Goal: Transaction & Acquisition: Purchase product/service

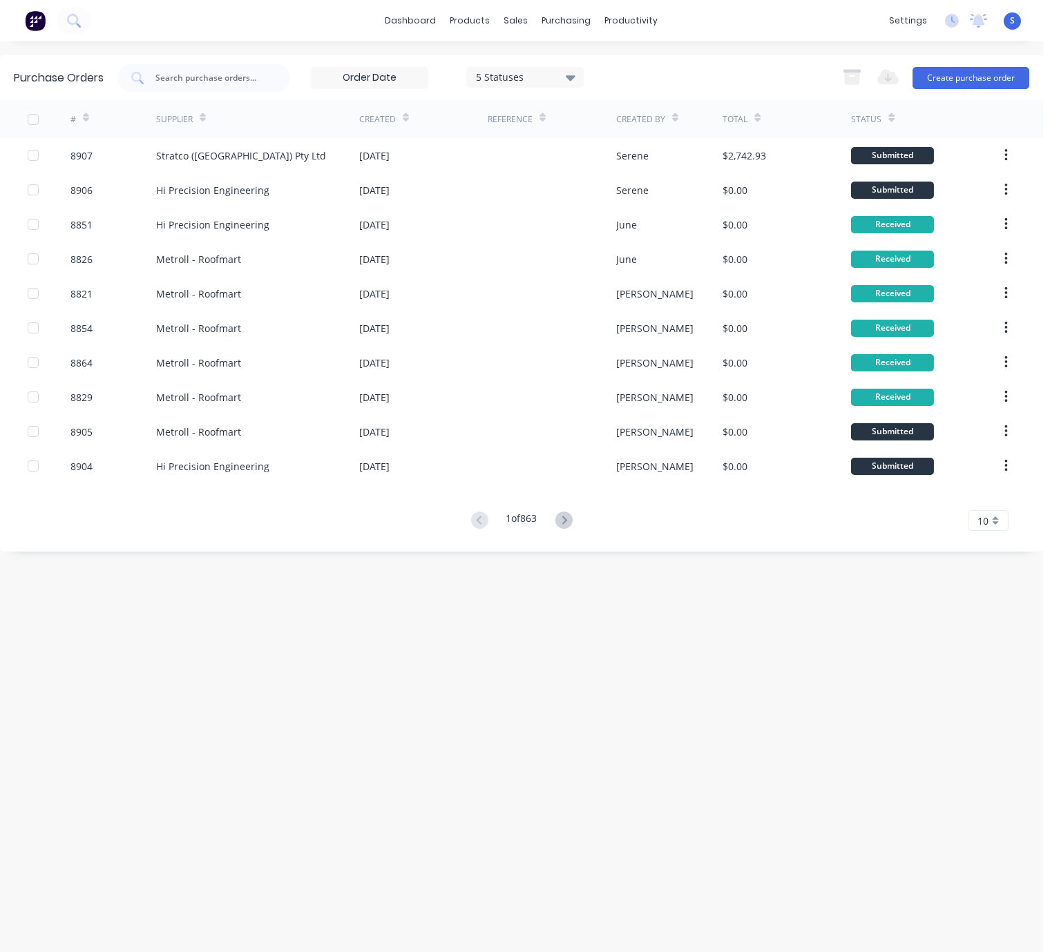
click at [288, 642] on div "Purchase Orders 5 Statuses 5 Statuses Export to Excel (XLSX) Create purchase or…" at bounding box center [521, 496] width 1043 height 883
click at [556, 93] on div "Customers" at bounding box center [562, 94] width 50 height 12
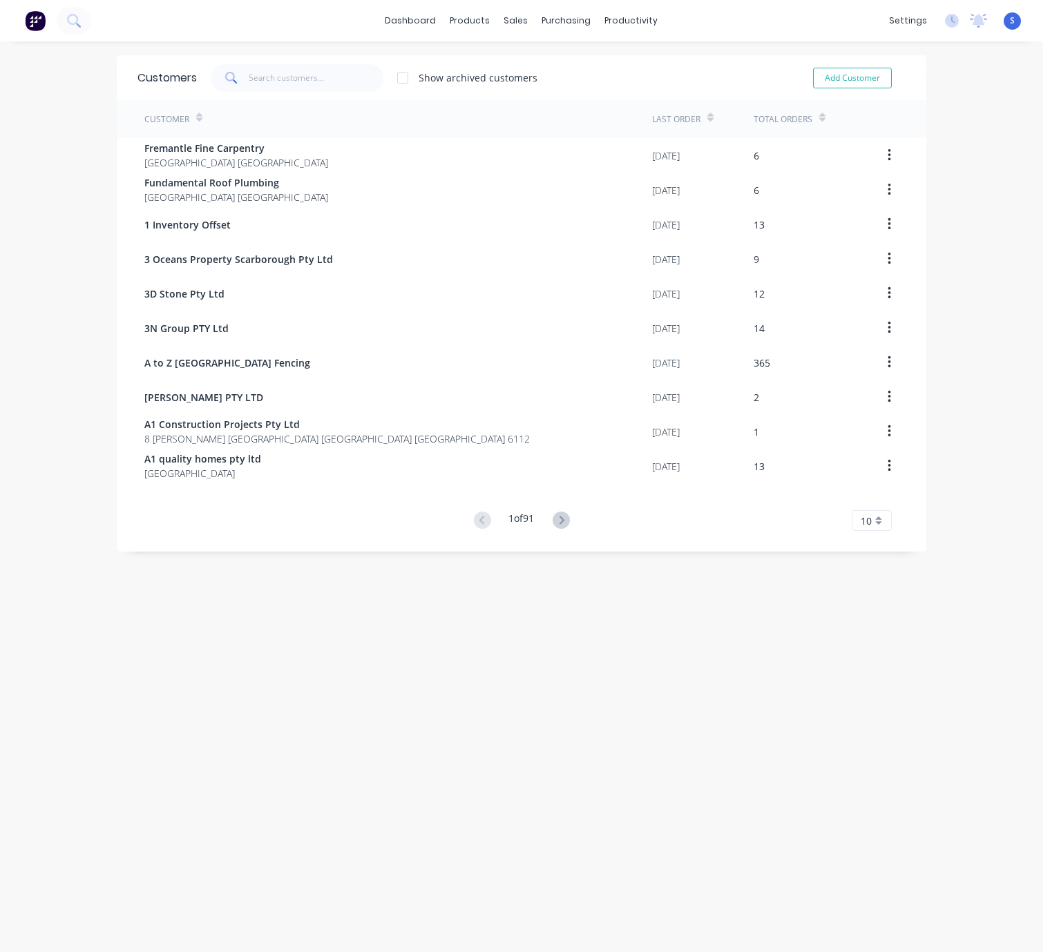
click at [672, 633] on div "Customers Show archived customers Add Customer Customer Last Order Total Orders…" at bounding box center [521, 510] width 1043 height 911
click at [321, 78] on input "text" at bounding box center [316, 78] width 135 height 28
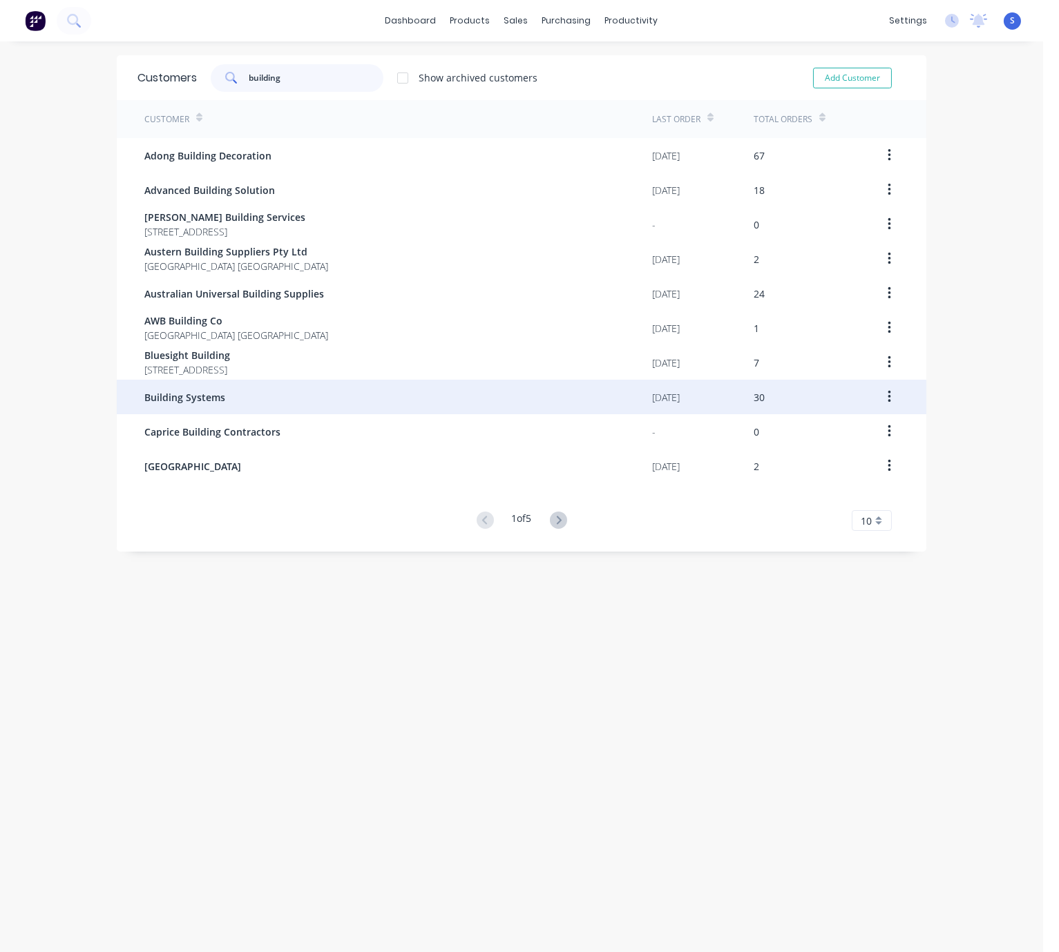
type input "building"
click at [255, 411] on div "Building Systems" at bounding box center [398, 397] width 508 height 35
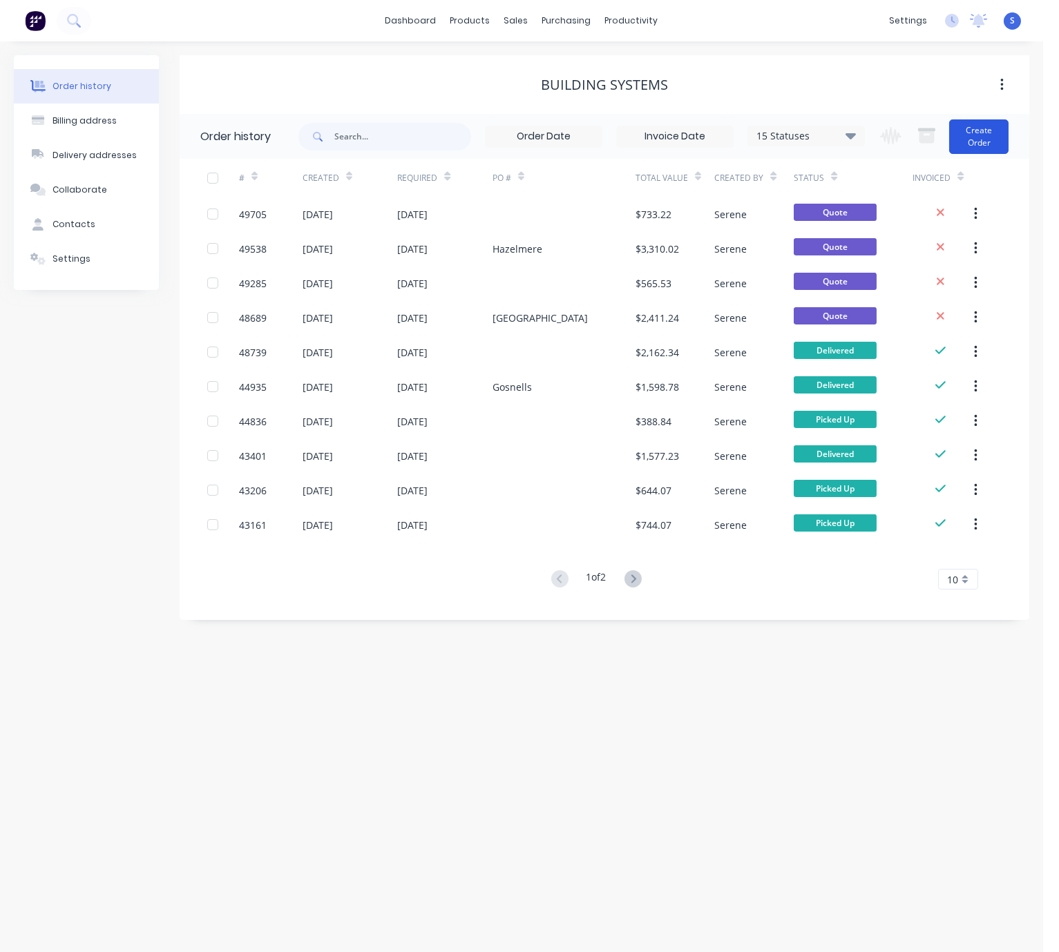
click at [986, 141] on button "Create Order" at bounding box center [978, 136] width 59 height 35
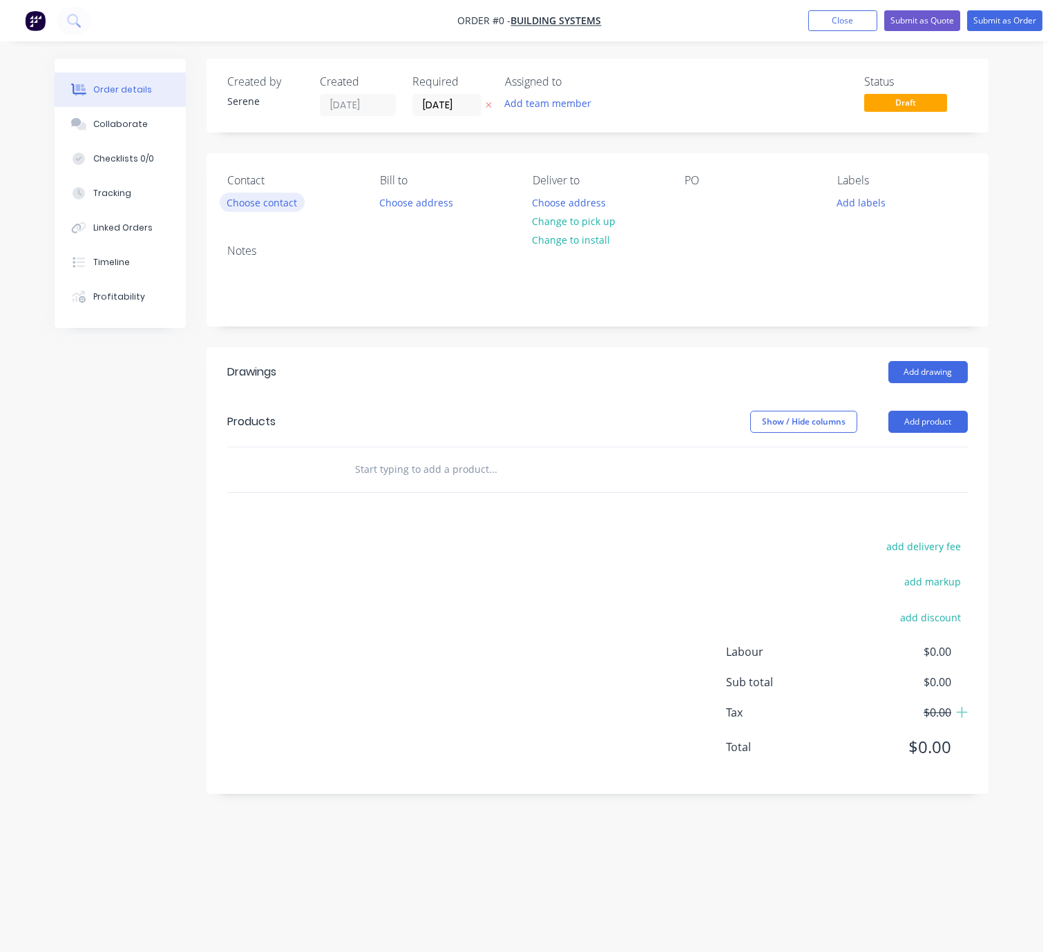
click at [251, 211] on button "Choose contact" at bounding box center [262, 202] width 85 height 19
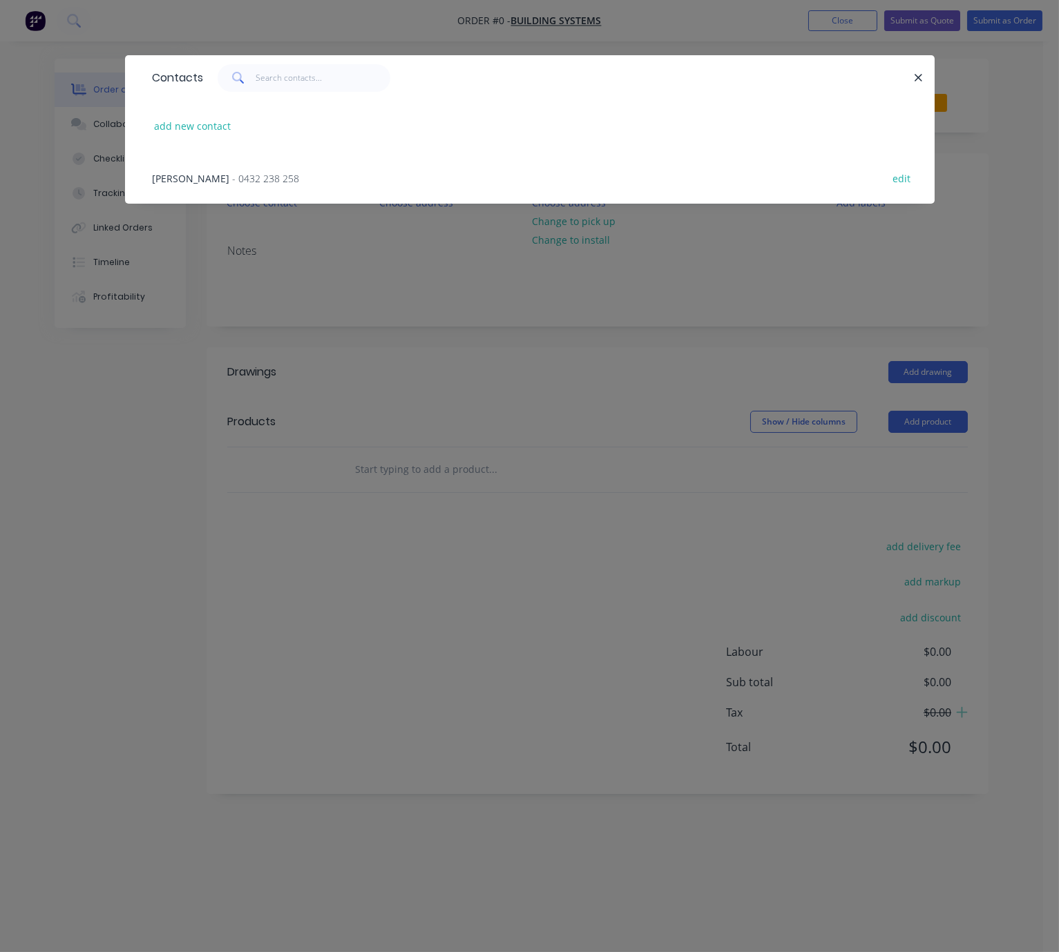
click at [233, 185] on span "- 0432 238 258" at bounding box center [266, 178] width 67 height 13
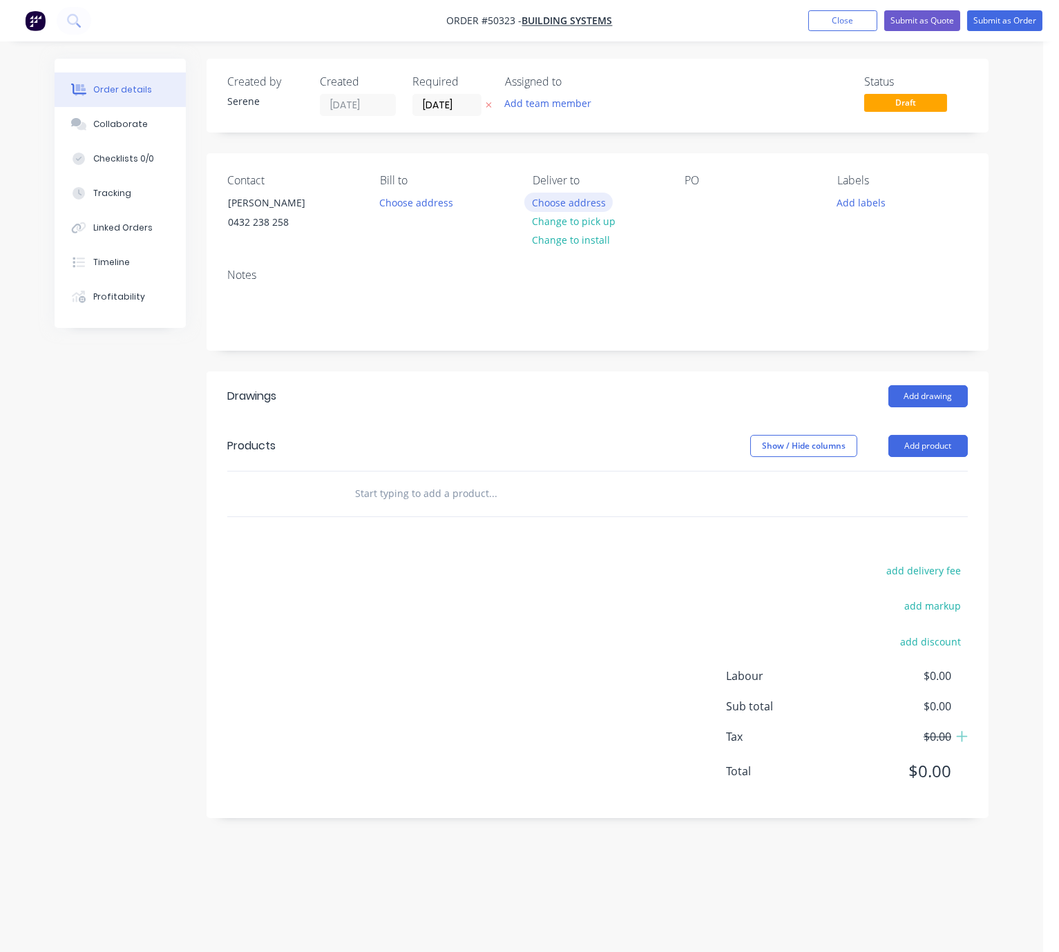
click at [572, 211] on button "Choose address" at bounding box center [568, 202] width 88 height 19
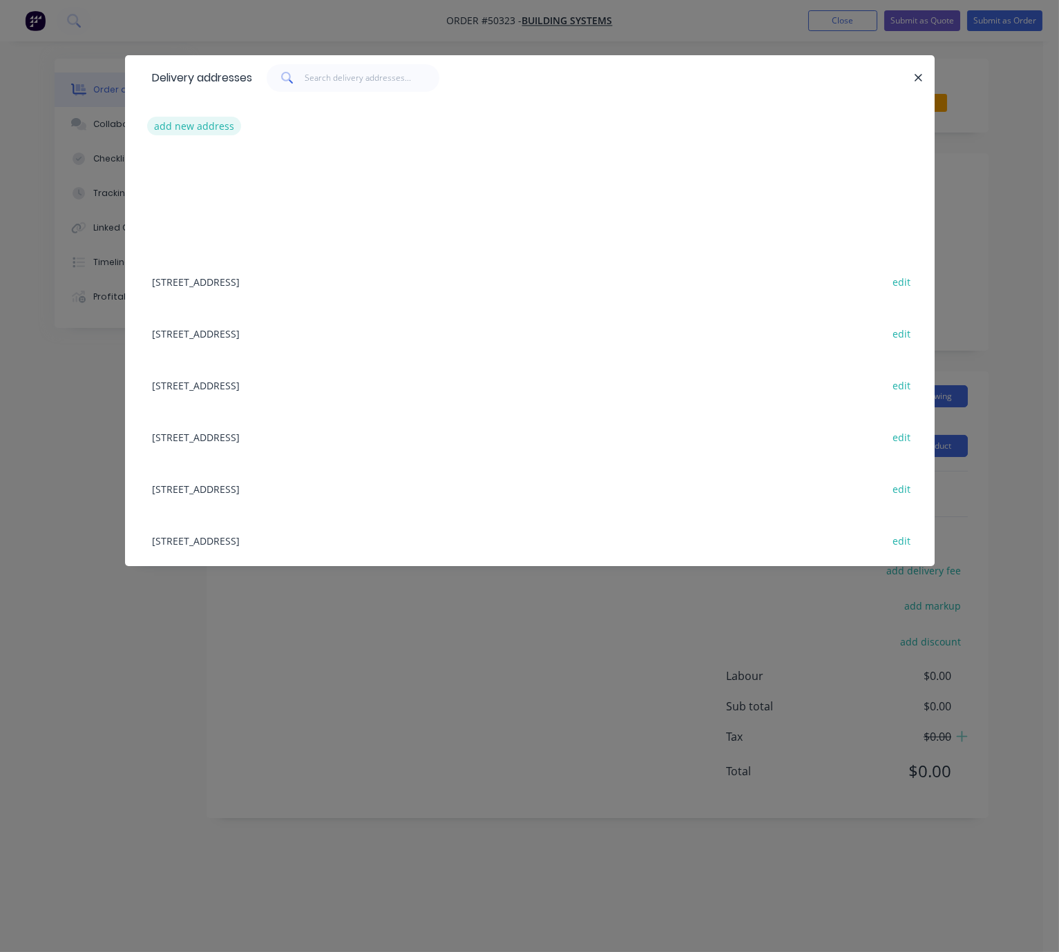
click at [201, 128] on button "add new address" at bounding box center [194, 126] width 95 height 19
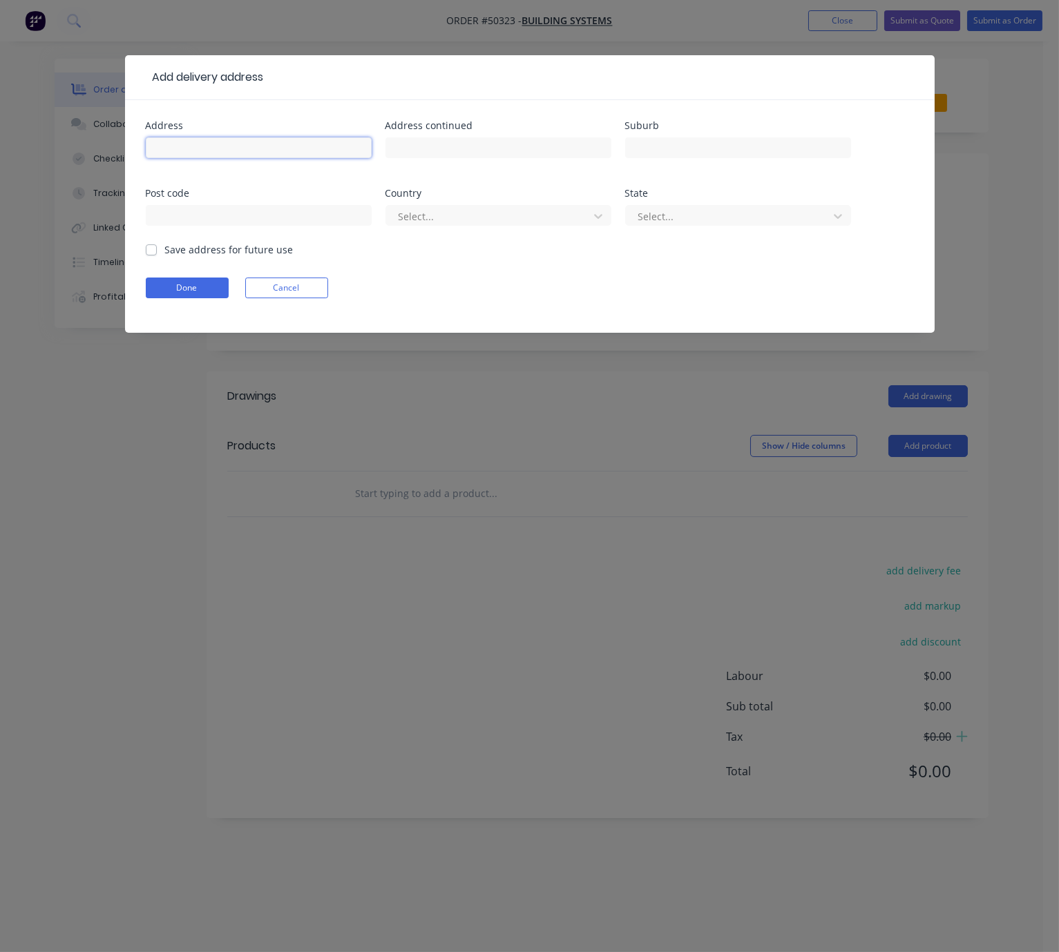
click at [200, 158] on input "text" at bounding box center [259, 147] width 226 height 21
type input "lot2-16 Longhurst Way,"
type input "Wueens Park"
click at [424, 225] on div at bounding box center [489, 216] width 184 height 17
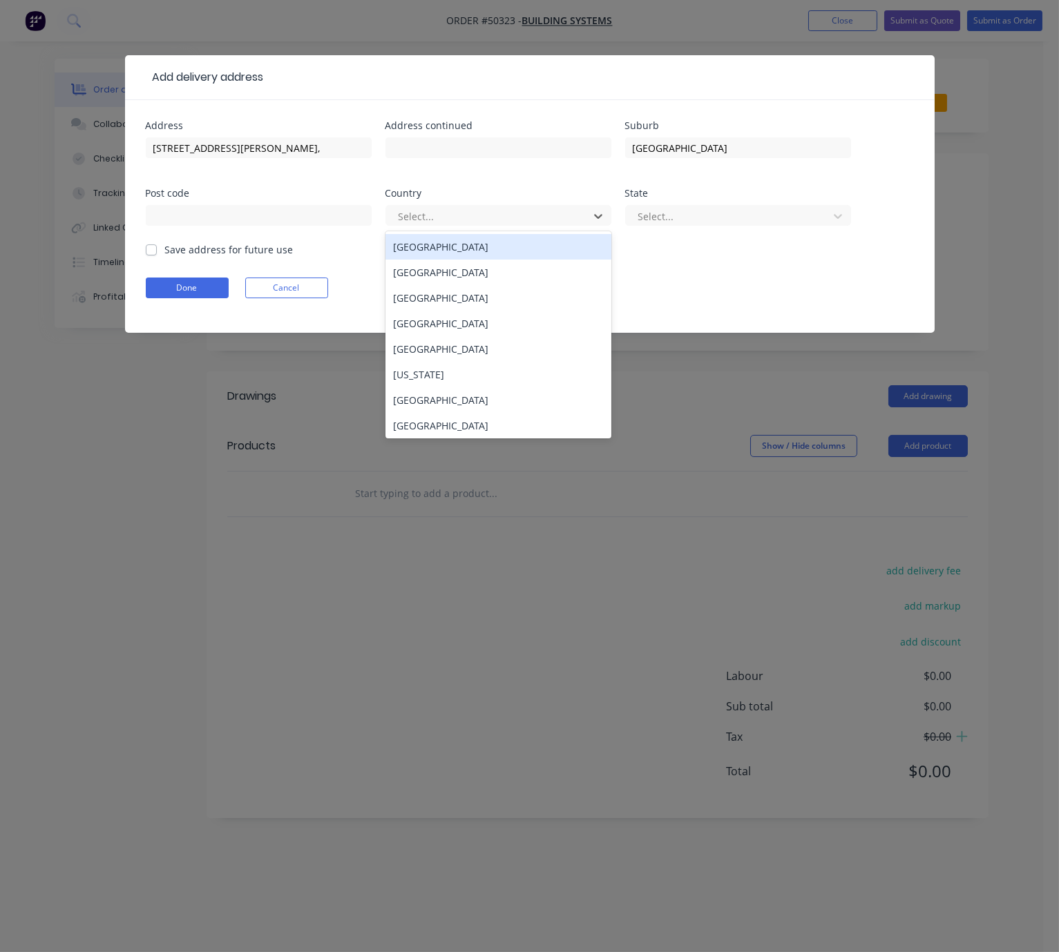
click at [426, 252] on div "[GEOGRAPHIC_DATA]" at bounding box center [498, 247] width 226 height 26
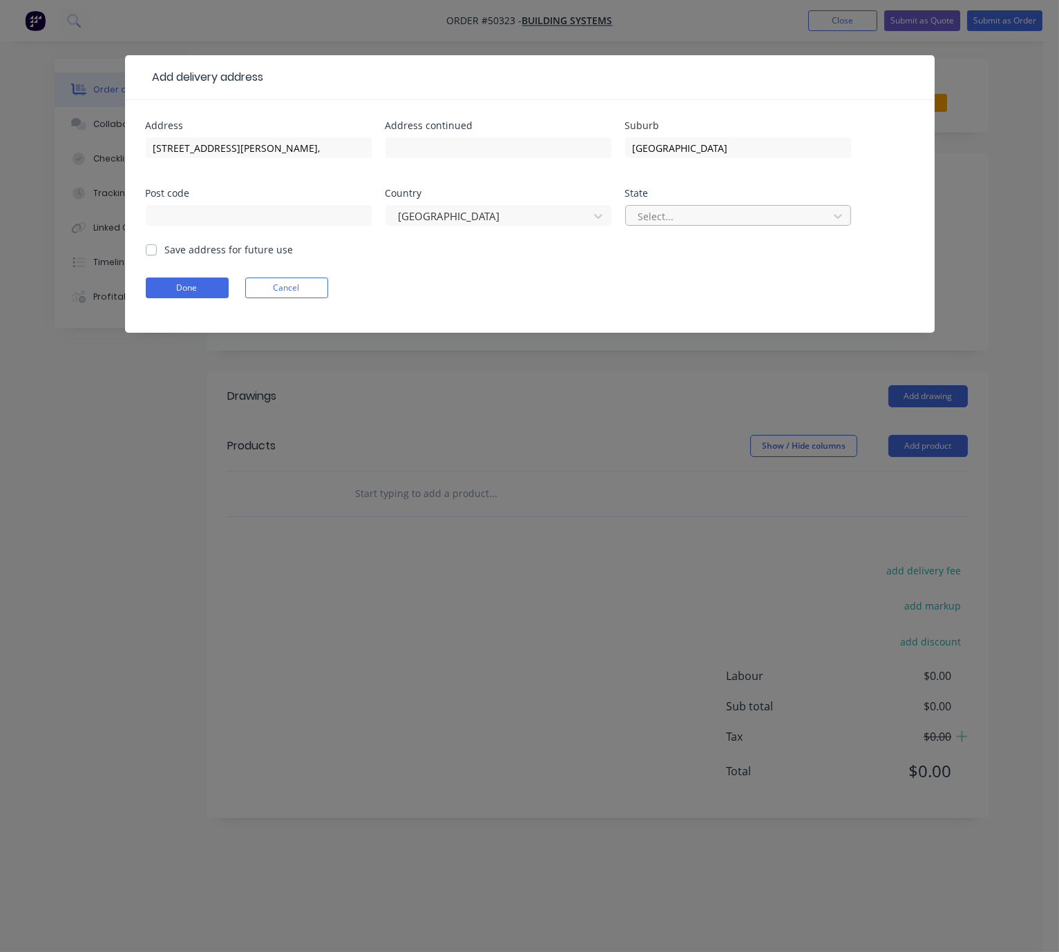
click at [691, 227] on div "Select..." at bounding box center [729, 216] width 193 height 21
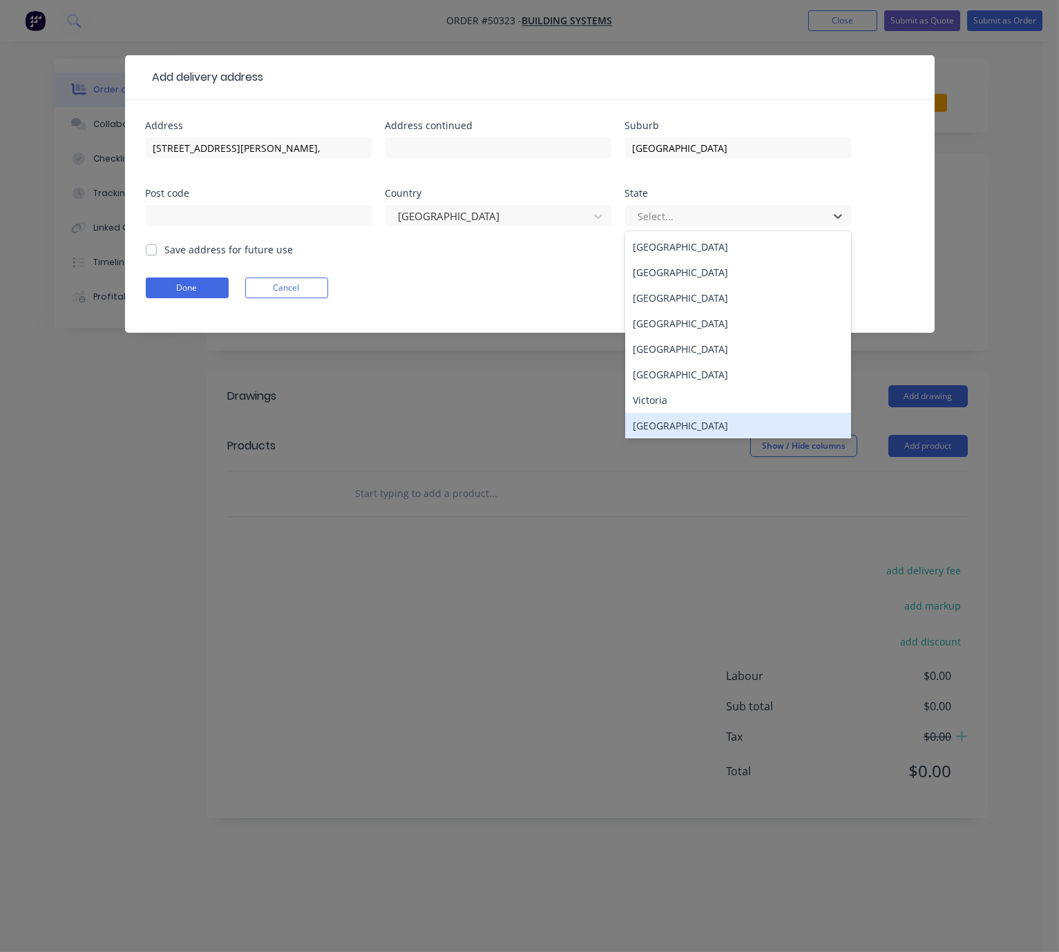
click at [675, 430] on div "Western Australia" at bounding box center [738, 426] width 226 height 26
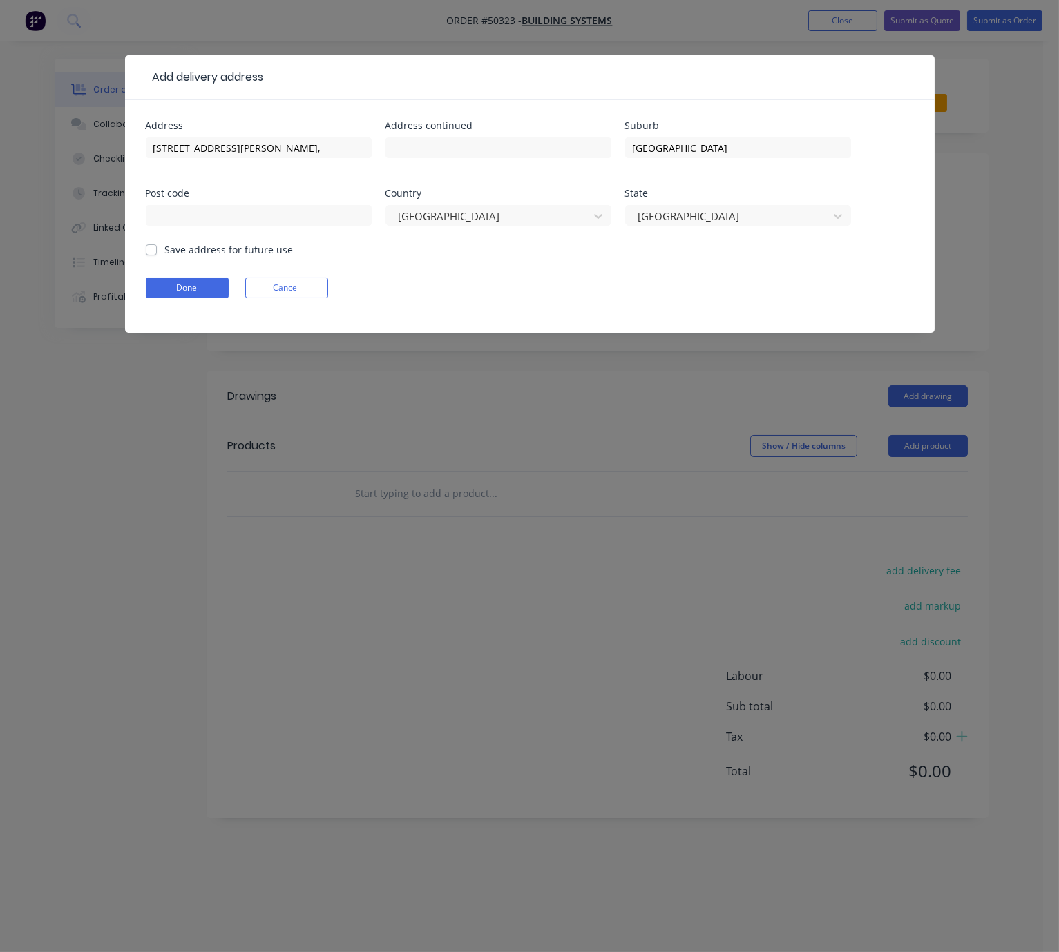
click at [159, 257] on div "Save address for future use" at bounding box center [220, 249] width 148 height 15
click at [176, 298] on button "Done" at bounding box center [187, 288] width 83 height 21
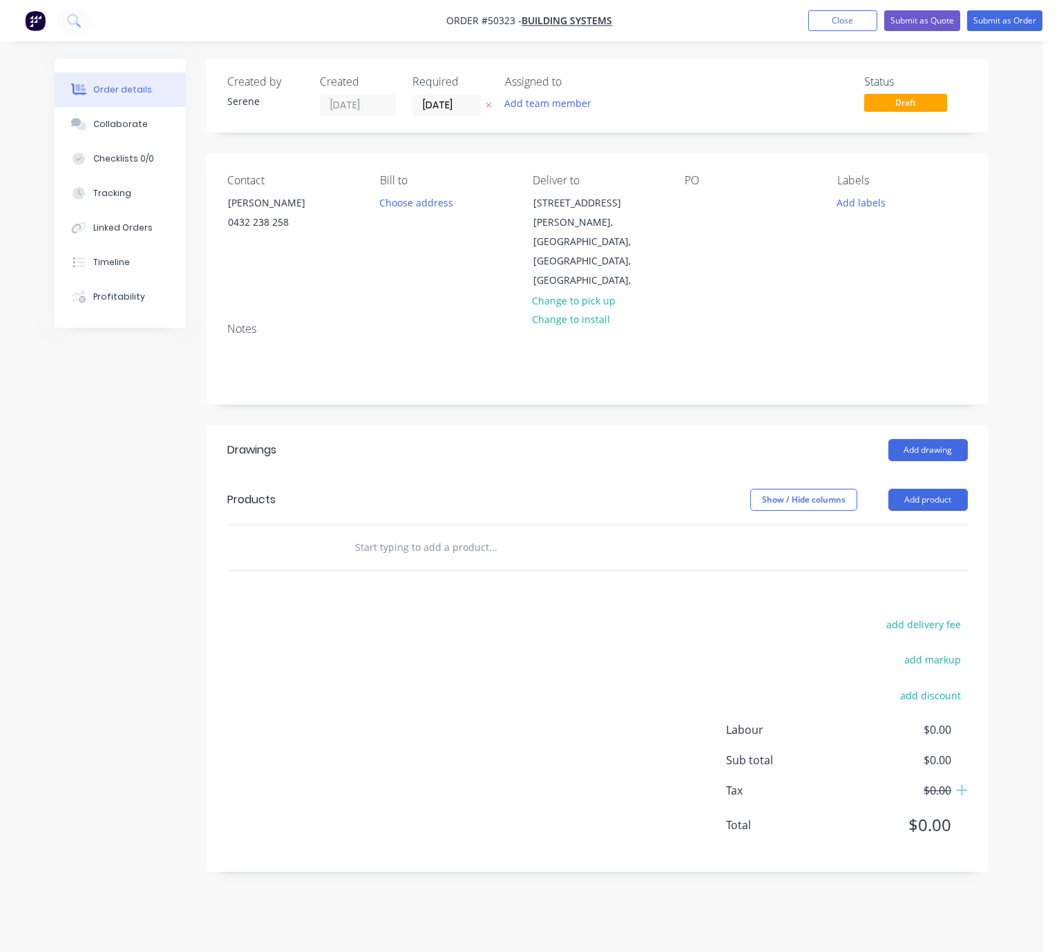
click at [490, 439] on div "Add drawing" at bounding box center [676, 450] width 583 height 22
click at [693, 208] on div at bounding box center [695, 203] width 22 height 20
click at [570, 439] on div "Add drawing" at bounding box center [676, 450] width 583 height 22
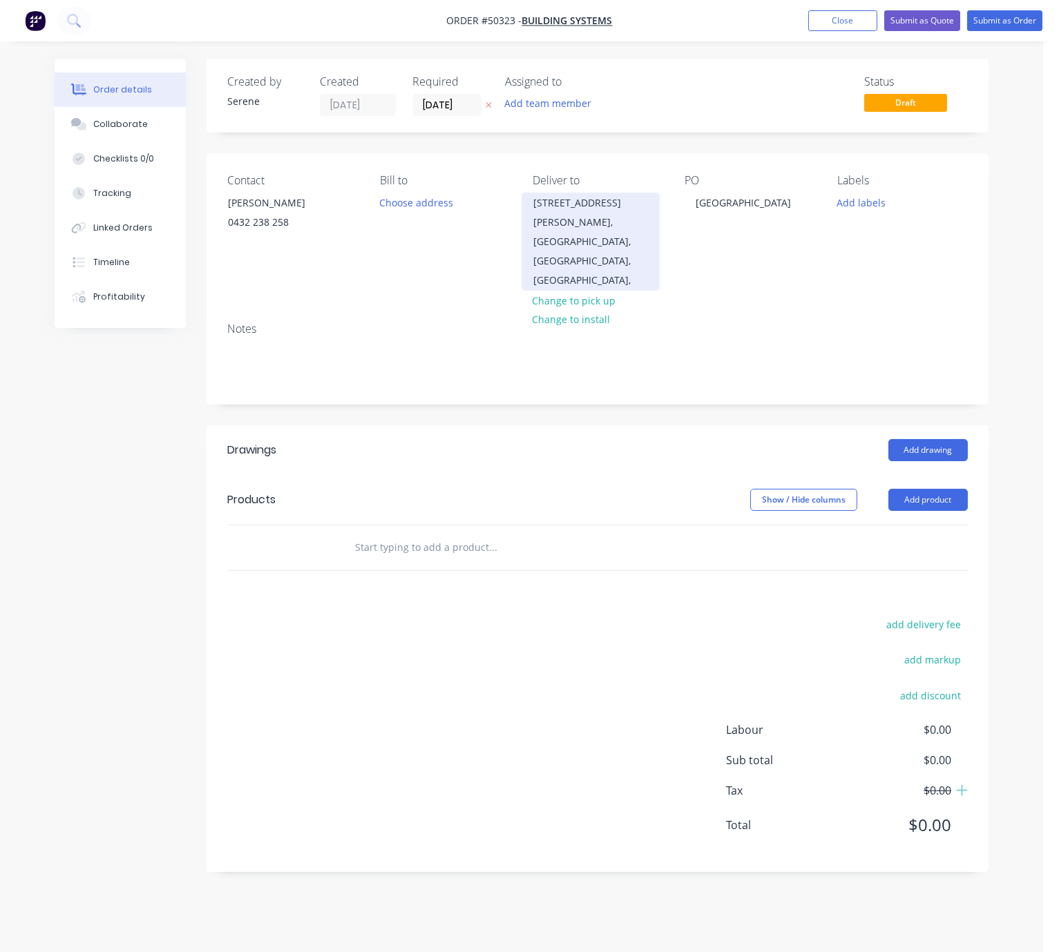
click at [586, 232] on div "Wueens Park, Western Australia, Australia," at bounding box center [590, 261] width 115 height 58
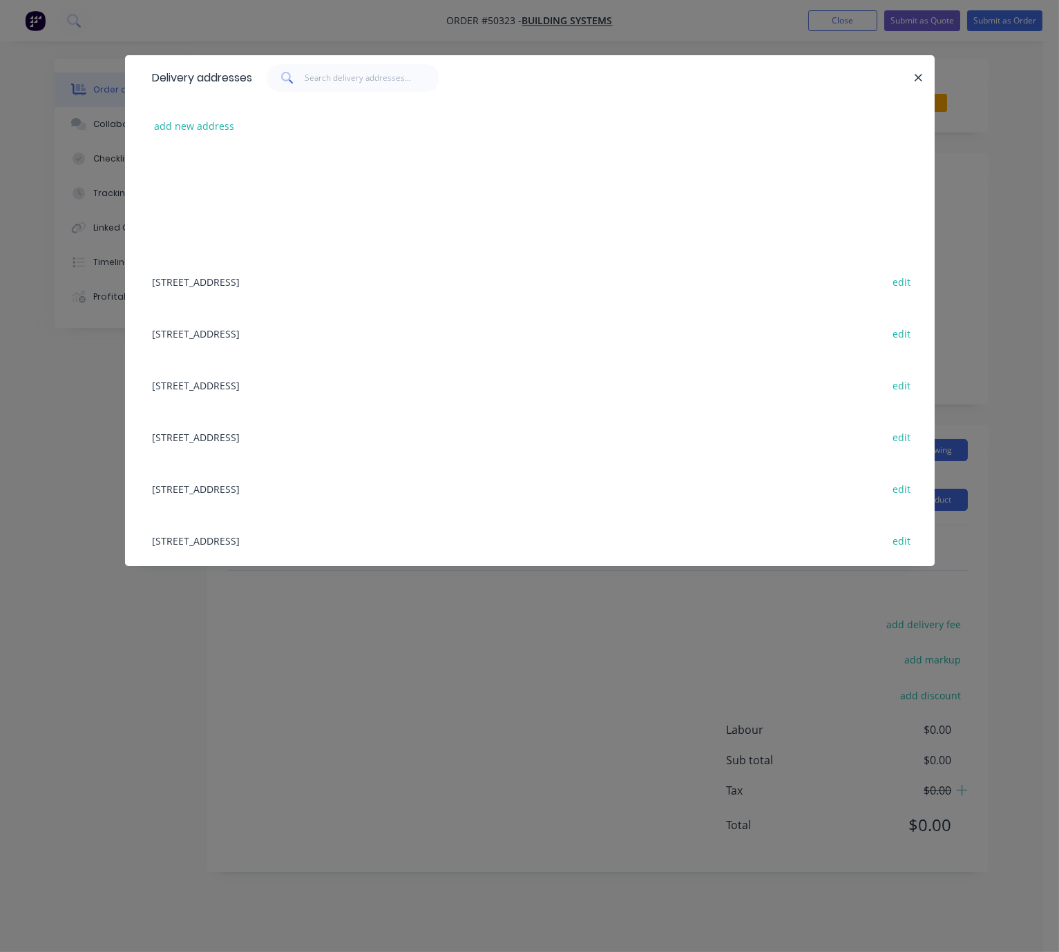
scroll to position [3, 0]
click at [188, 126] on button "add new address" at bounding box center [194, 126] width 95 height 19
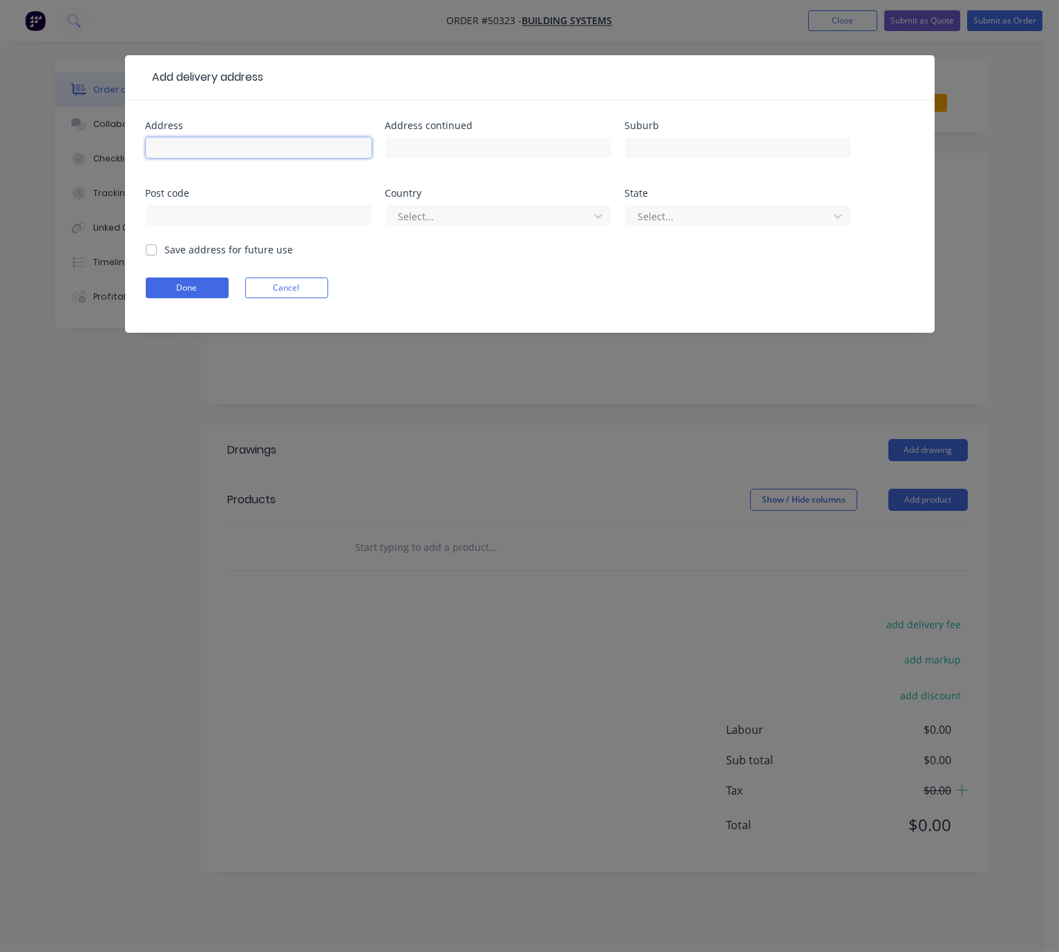
click at [204, 154] on input "text" at bounding box center [259, 147] width 226 height 21
type input "Lot2-16 Longhurst Way,"
type input "Queens Park"
click at [452, 221] on div at bounding box center [489, 216] width 184 height 17
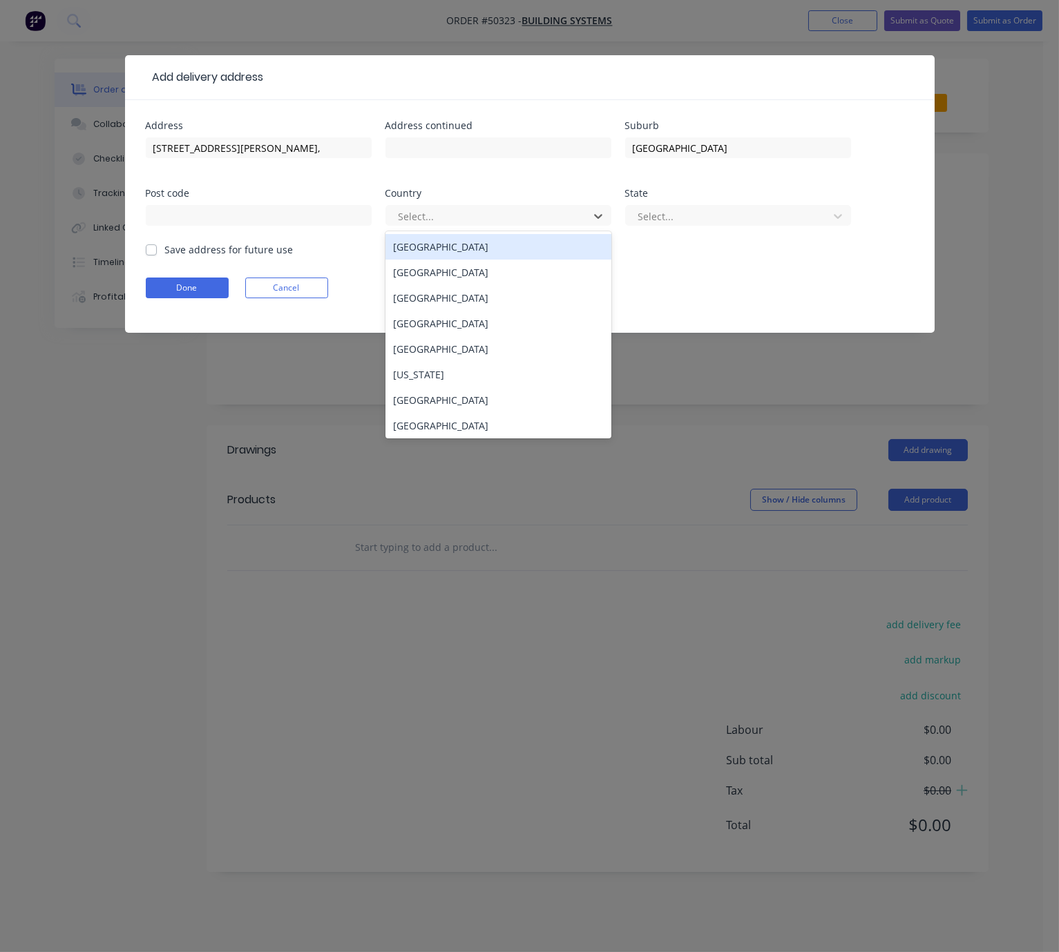
click at [432, 258] on div "[GEOGRAPHIC_DATA]" at bounding box center [498, 247] width 226 height 26
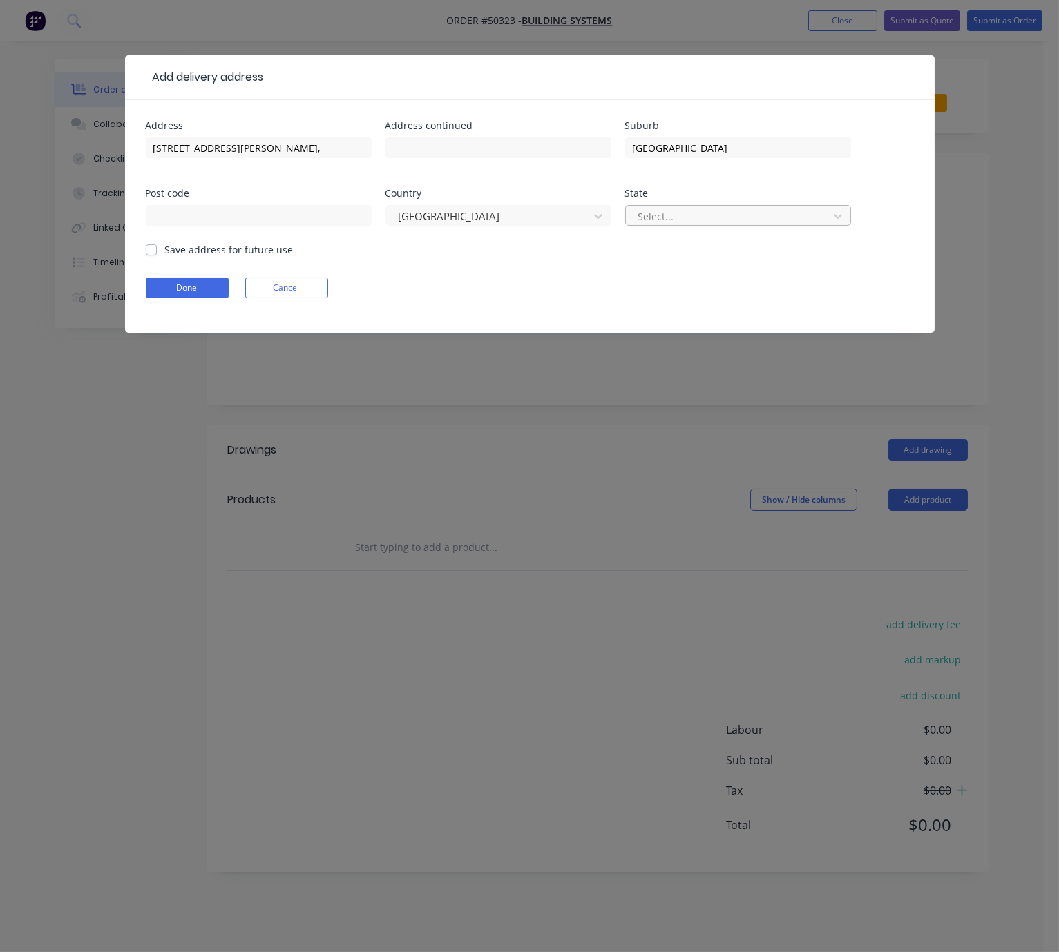
click at [672, 224] on div at bounding box center [729, 216] width 184 height 17
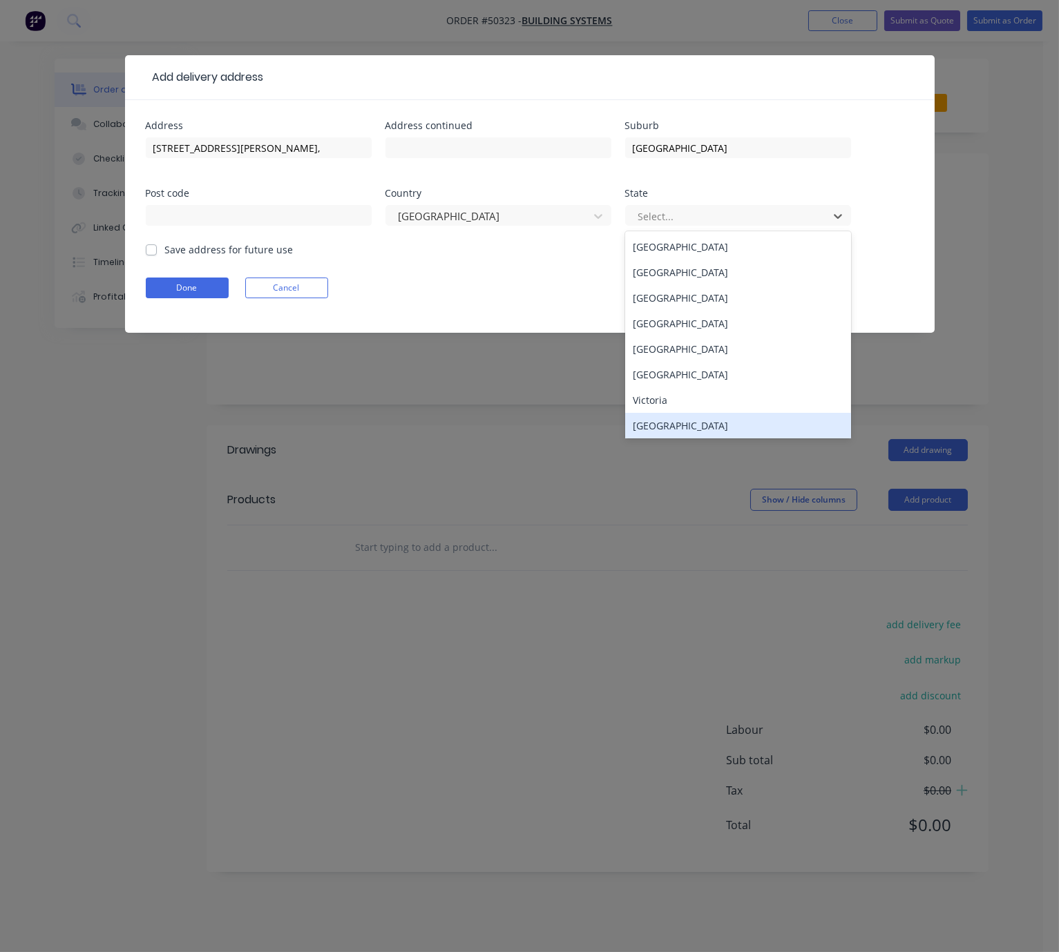
click at [688, 434] on div "Western Australia" at bounding box center [738, 426] width 226 height 26
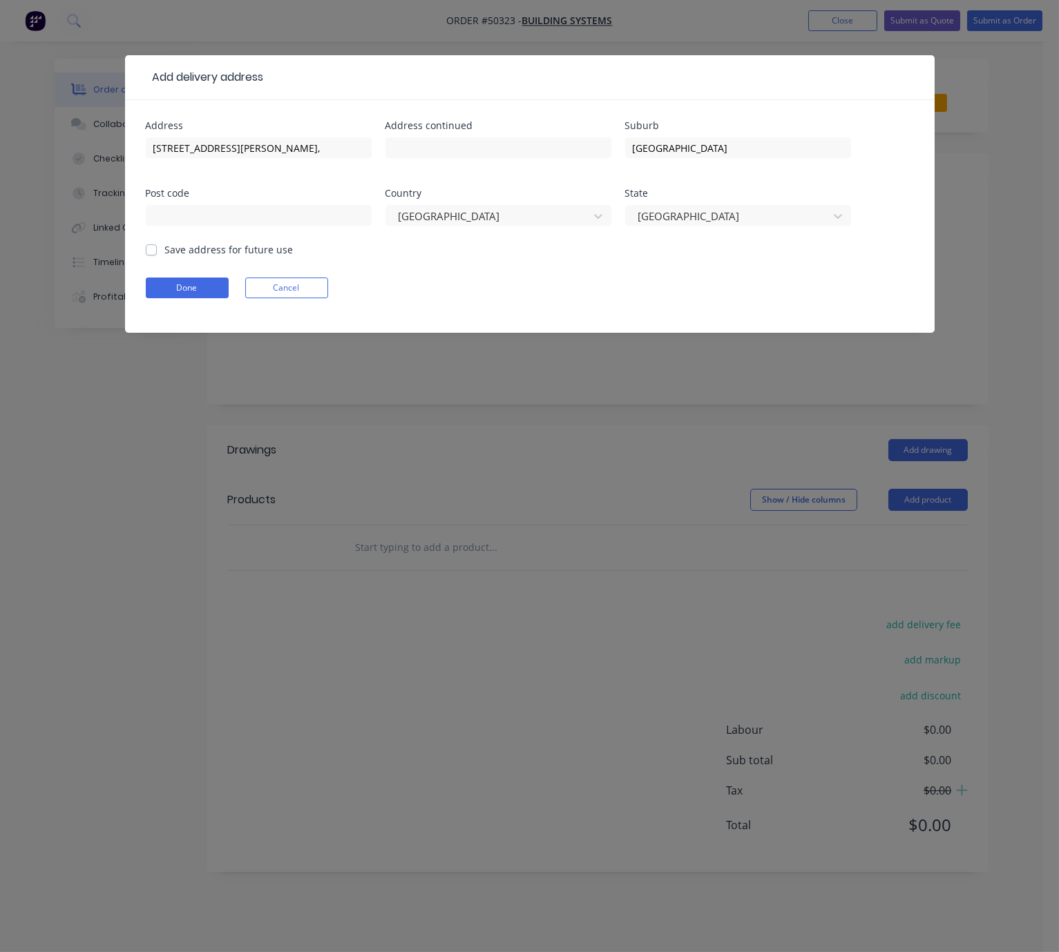
click at [163, 257] on div "Save address for future use" at bounding box center [220, 249] width 148 height 15
click at [165, 257] on label "Save address for future use" at bounding box center [229, 249] width 128 height 15
click at [151, 256] on input "Save address for future use" at bounding box center [151, 248] width 11 height 13
checkbox input "true"
click at [173, 298] on button "Done" at bounding box center [187, 288] width 83 height 21
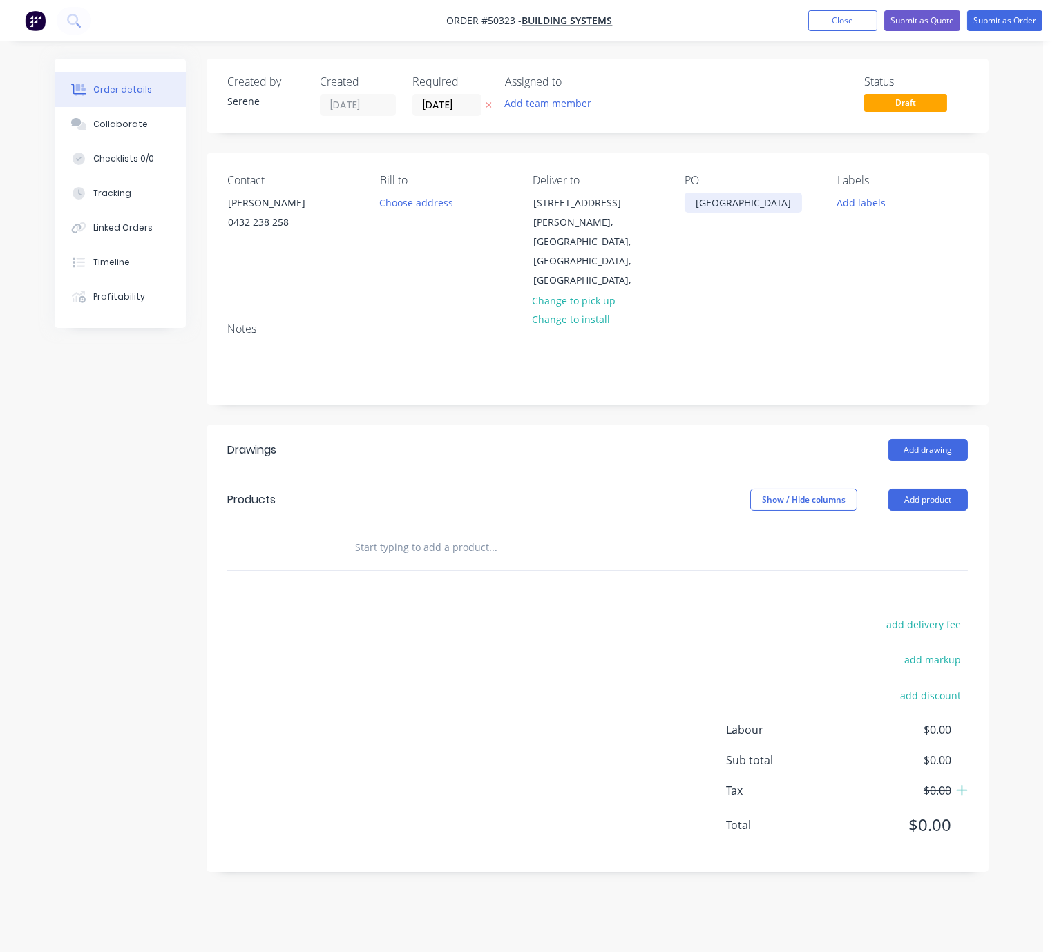
click at [715, 206] on div "Wueens Park" at bounding box center [742, 203] width 117 height 20
click at [705, 206] on div "Wueens Park" at bounding box center [742, 203] width 117 height 20
drag, startPoint x: 628, startPoint y: 423, endPoint x: 456, endPoint y: 417, distance: 172.1
click at [626, 439] on div "Add drawing" at bounding box center [676, 450] width 583 height 22
click at [912, 489] on button "Add product" at bounding box center [927, 500] width 79 height 22
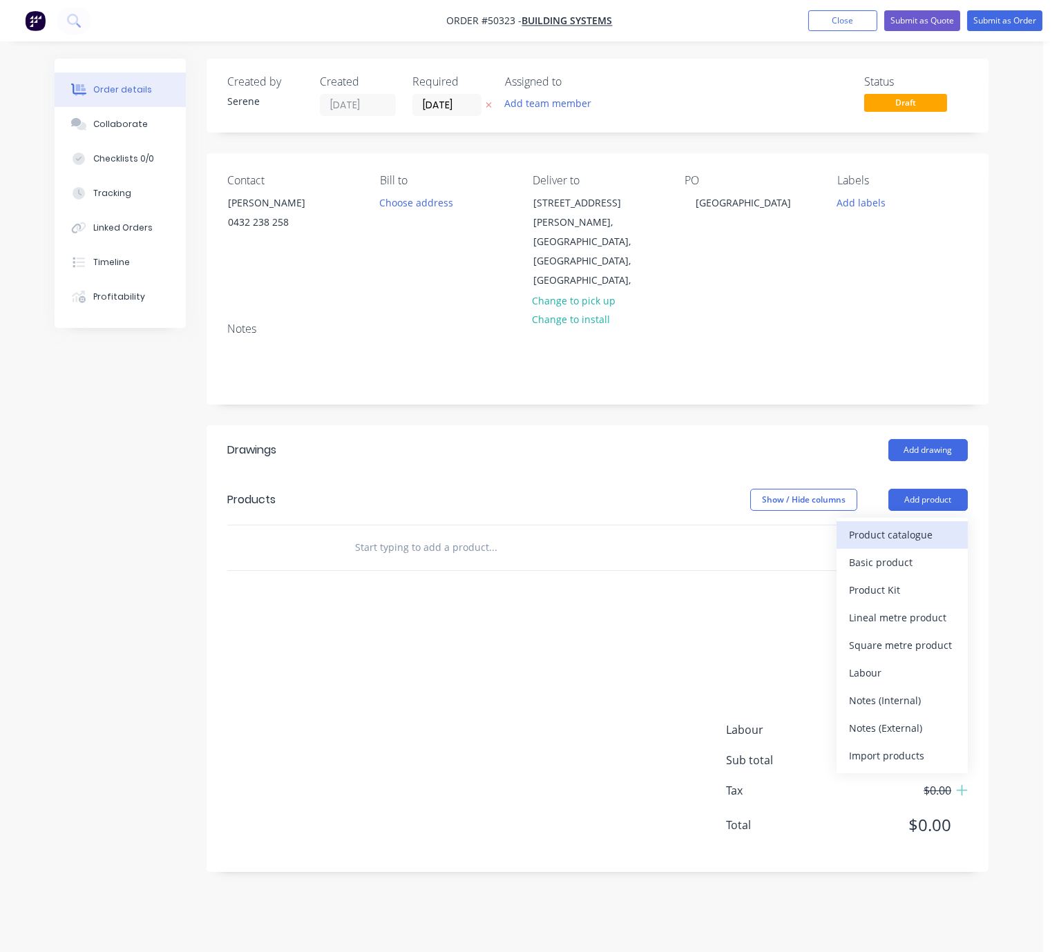
click at [899, 525] on div "Product catalogue" at bounding box center [902, 535] width 106 height 20
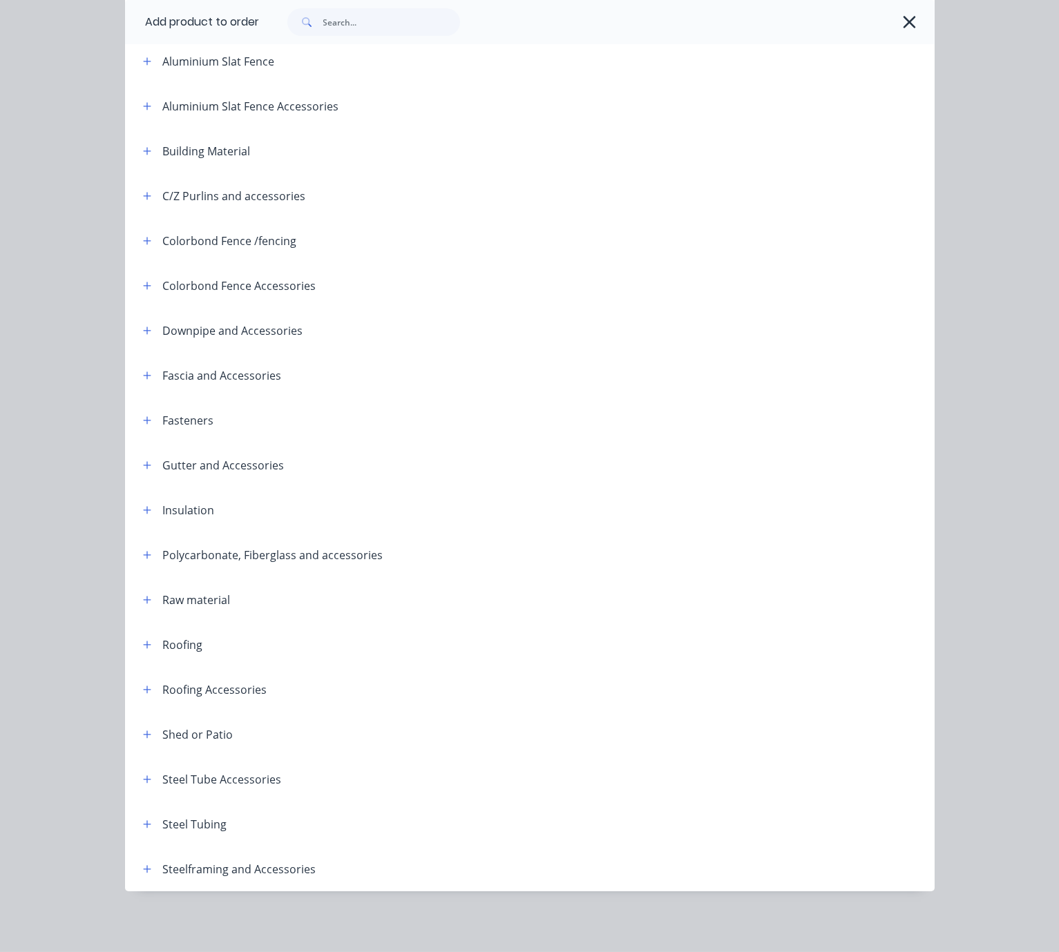
scroll to position [178, 0]
click at [143, 867] on icon "button" at bounding box center [147, 870] width 8 height 10
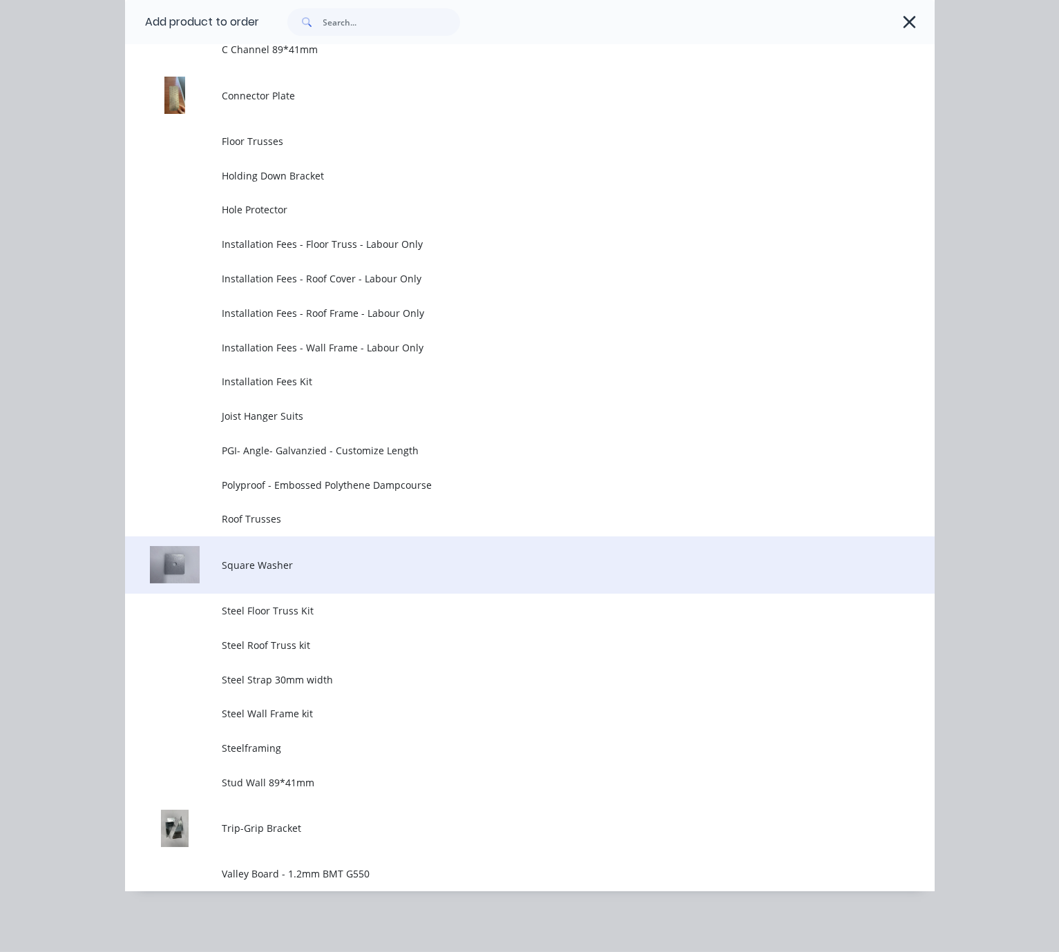
scroll to position [1267, 0]
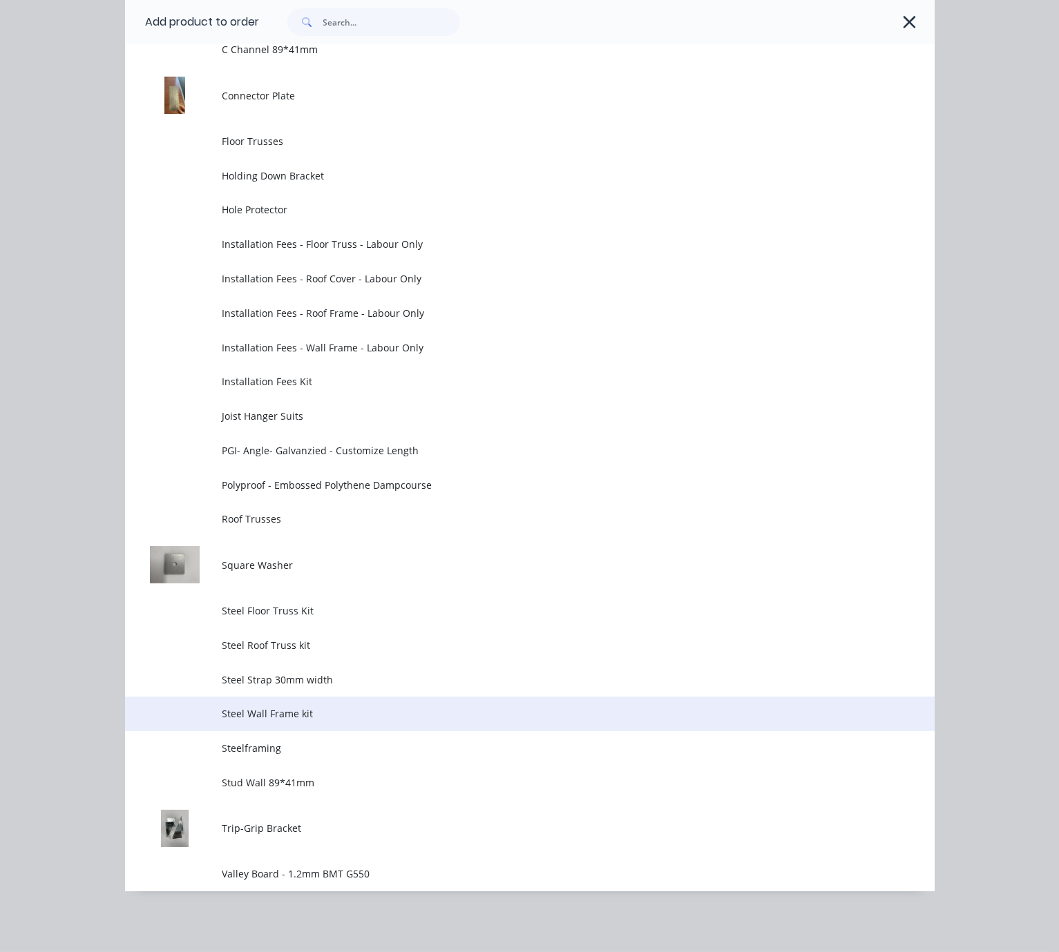
click at [316, 706] on span "Steel Wall Frame kit" at bounding box center [507, 713] width 570 height 15
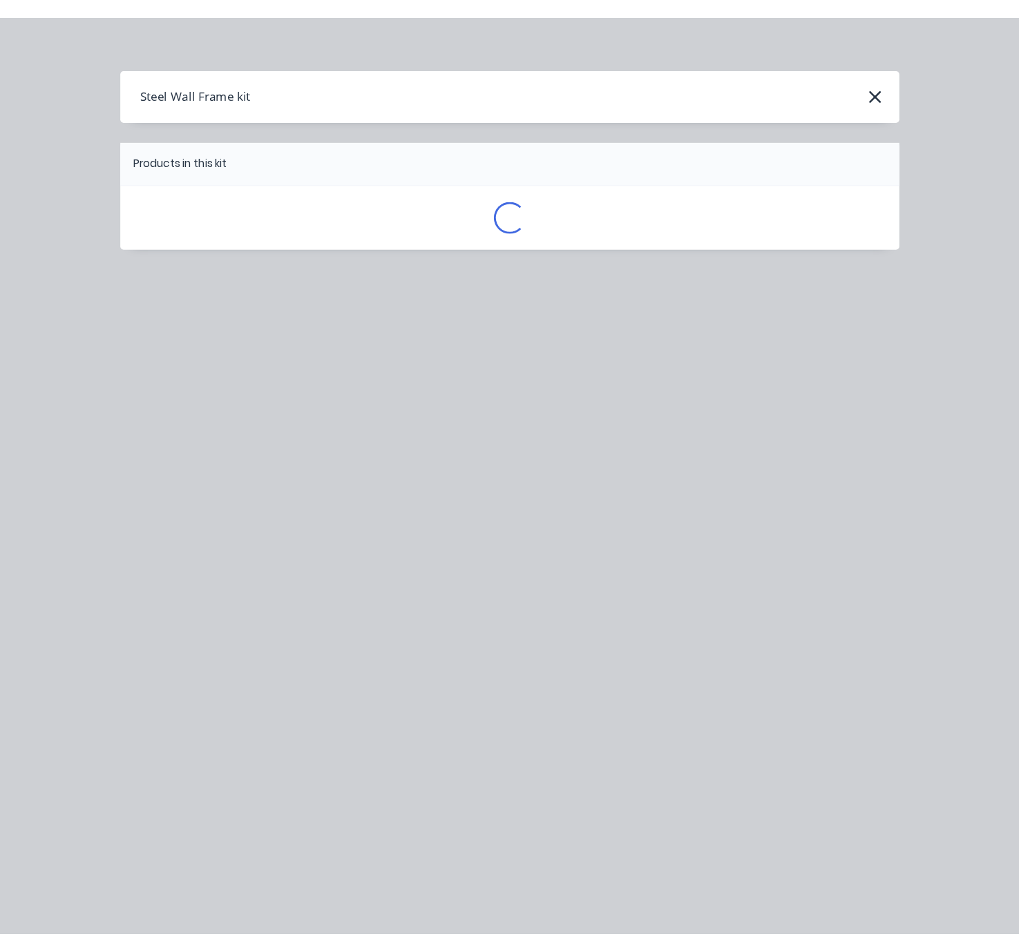
scroll to position [0, 0]
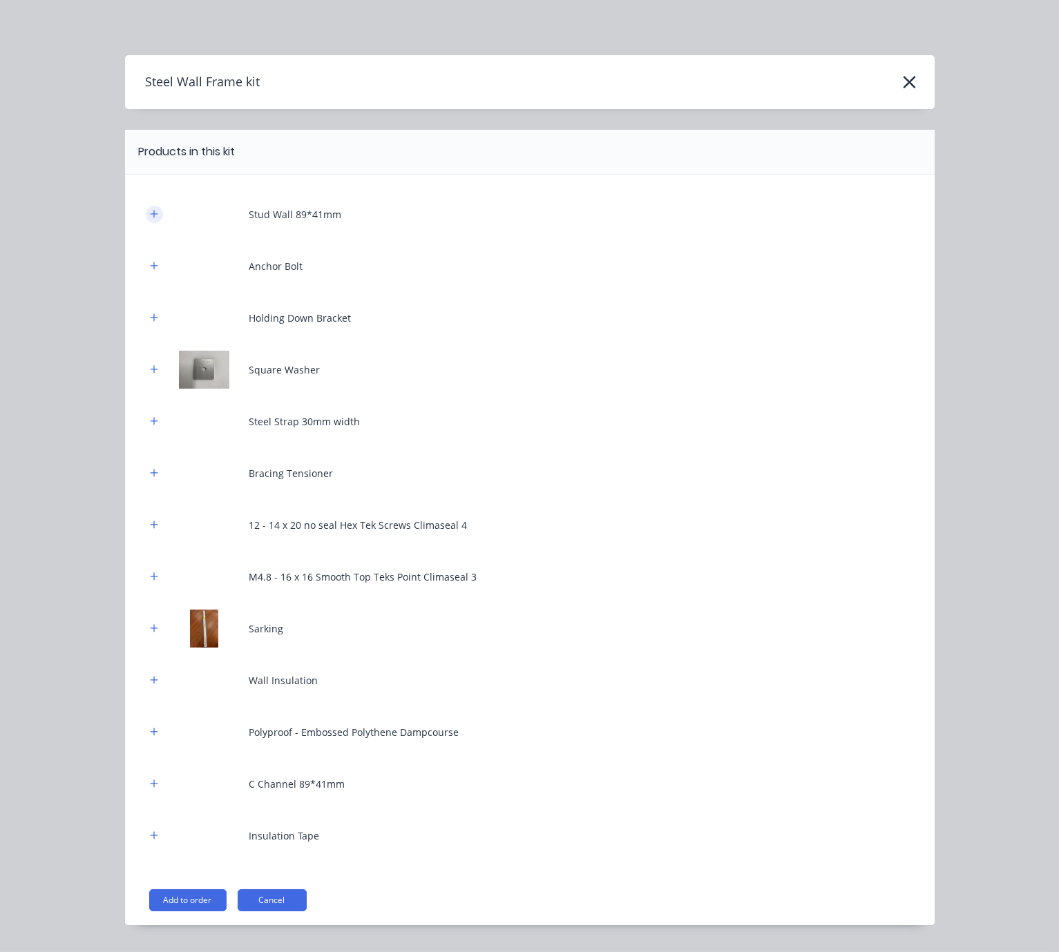
click at [150, 219] on icon "button" at bounding box center [154, 214] width 8 height 10
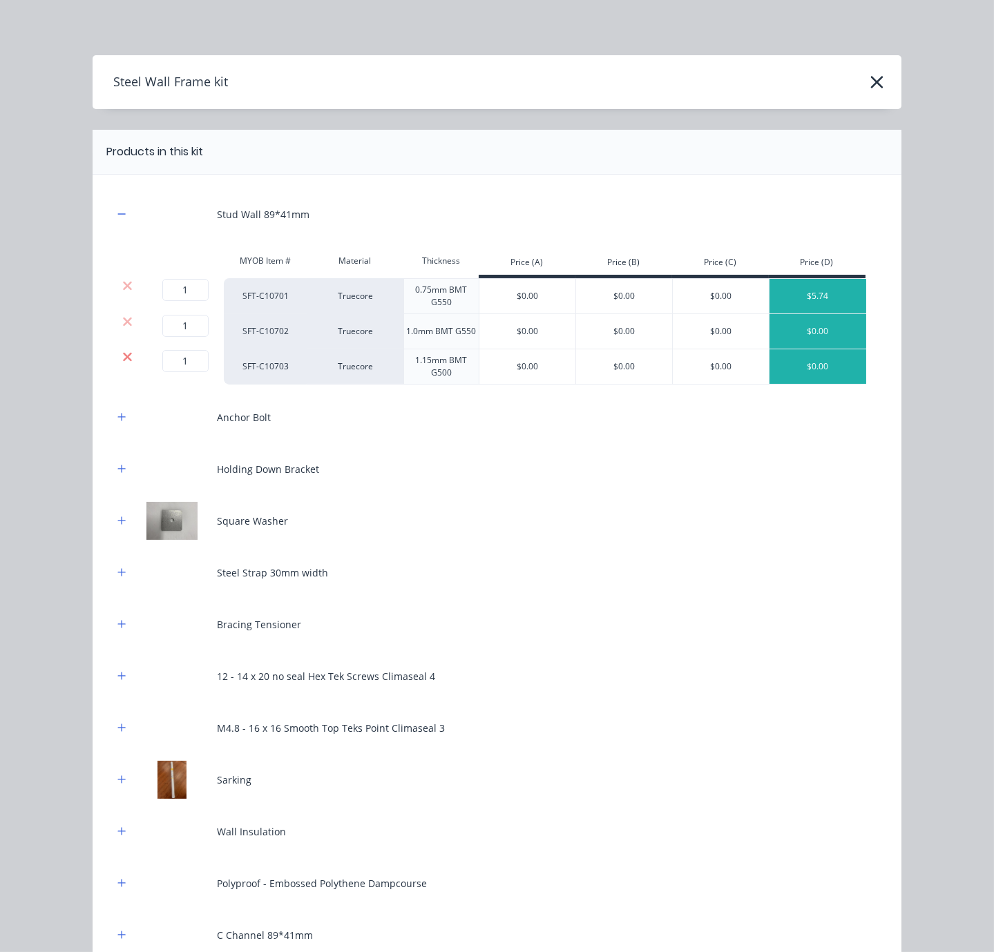
click at [122, 364] on icon at bounding box center [127, 357] width 10 height 14
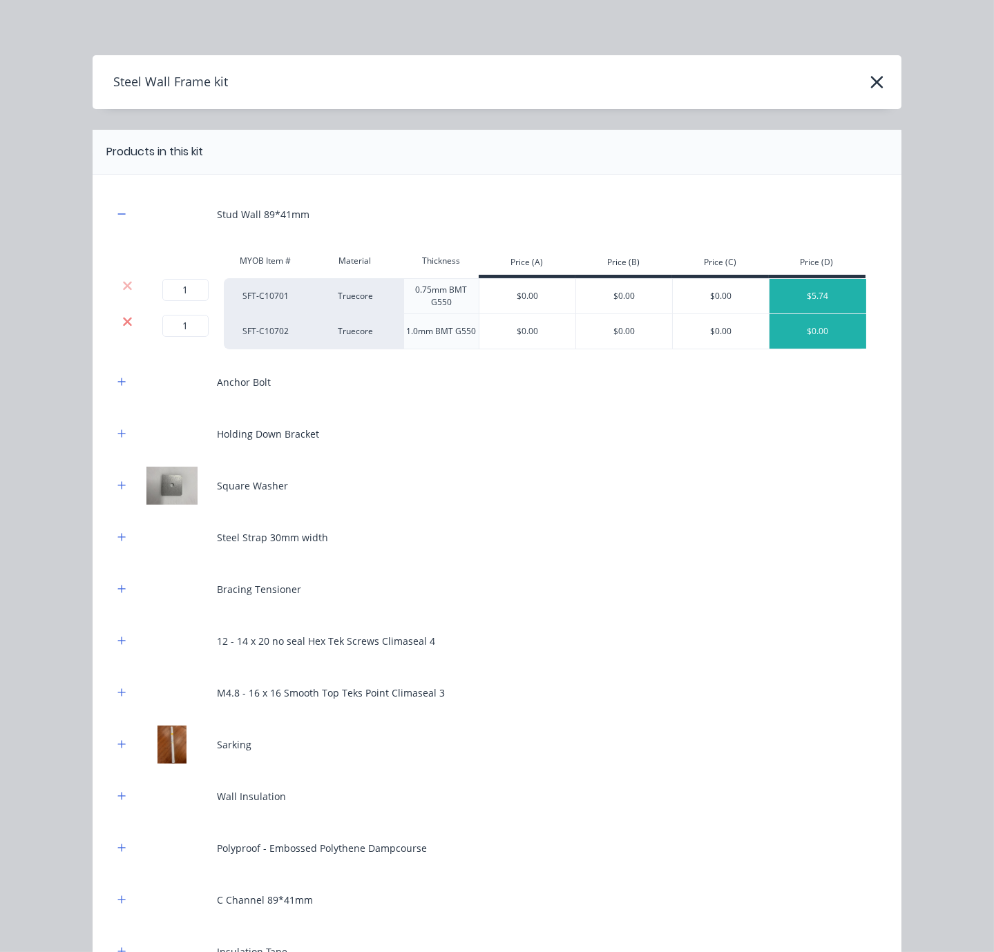
click at [123, 326] on icon at bounding box center [127, 321] width 9 height 9
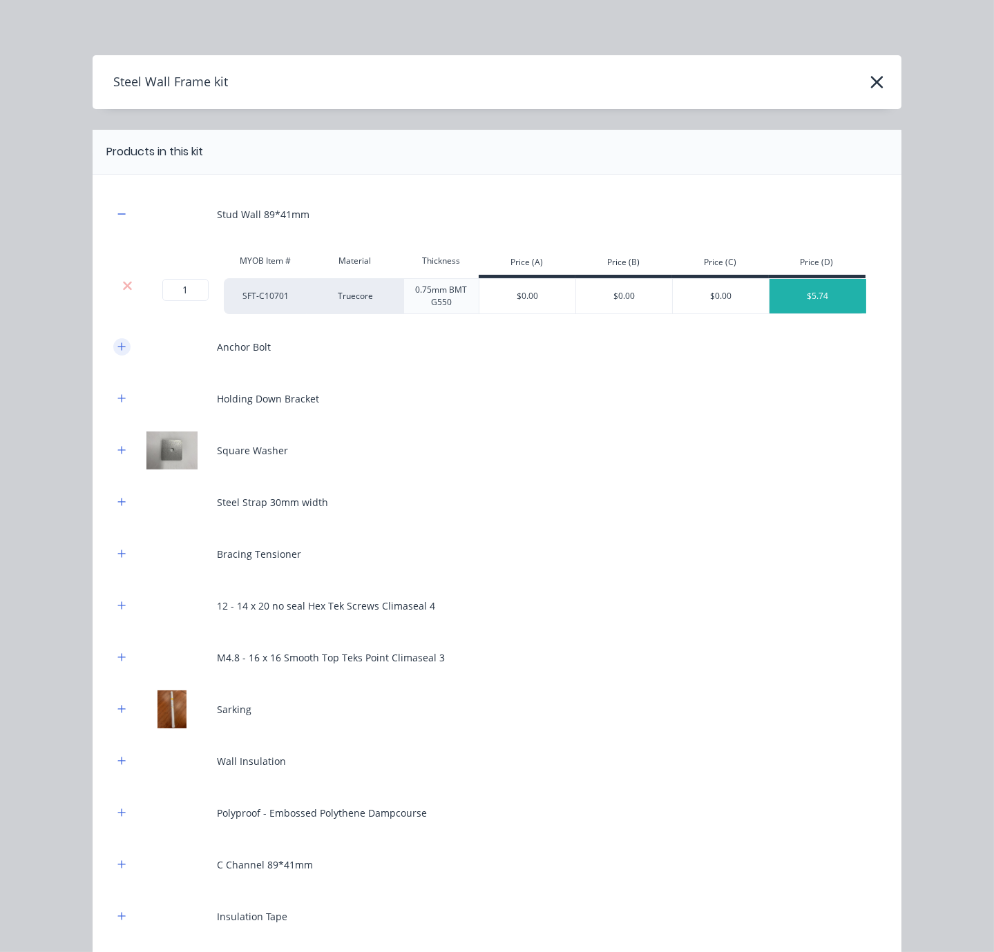
click at [117, 351] on icon "button" at bounding box center [121, 347] width 8 height 10
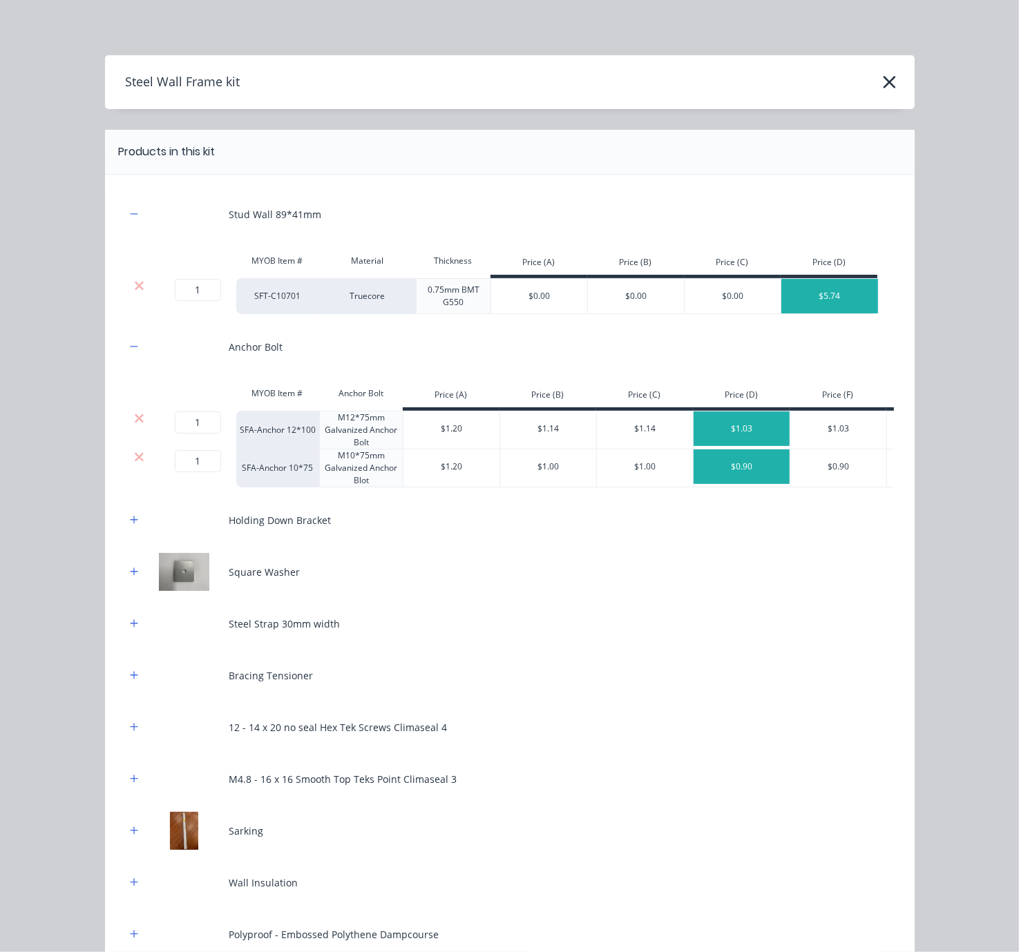
scroll to position [242, 0]
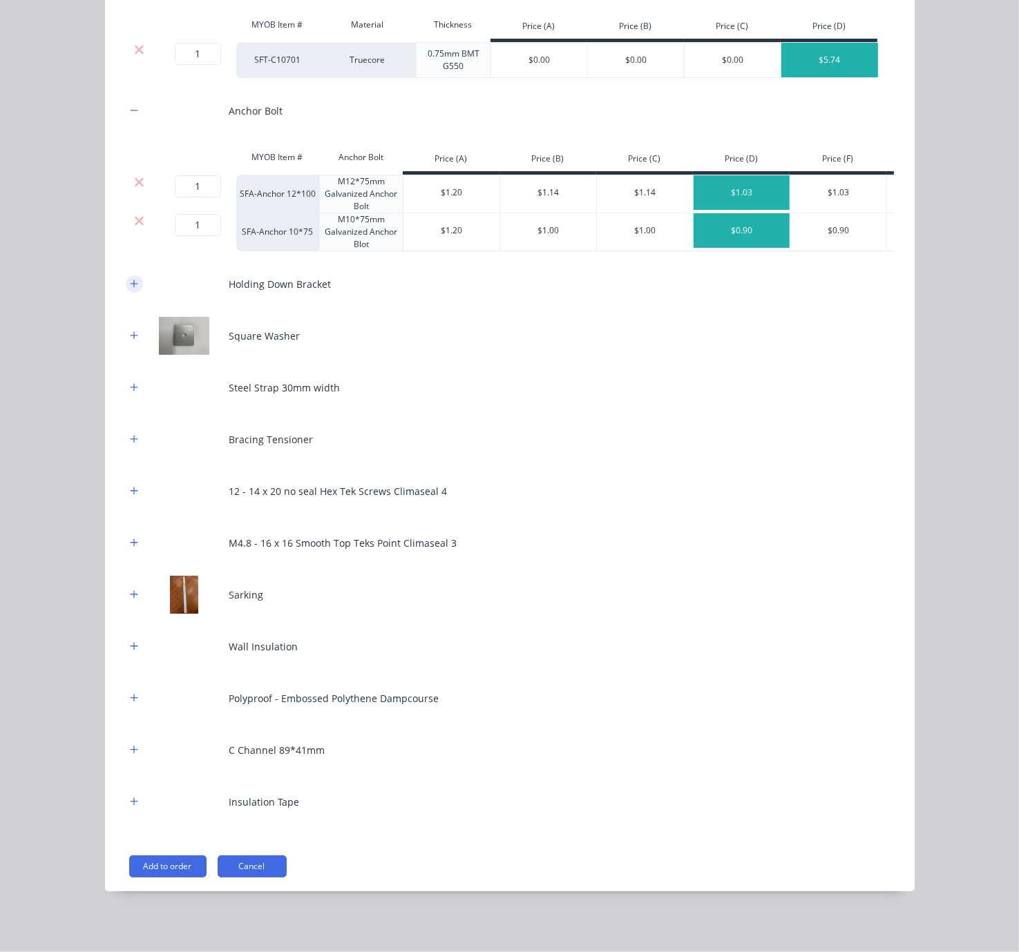
click at [130, 289] on icon "button" at bounding box center [134, 284] width 8 height 10
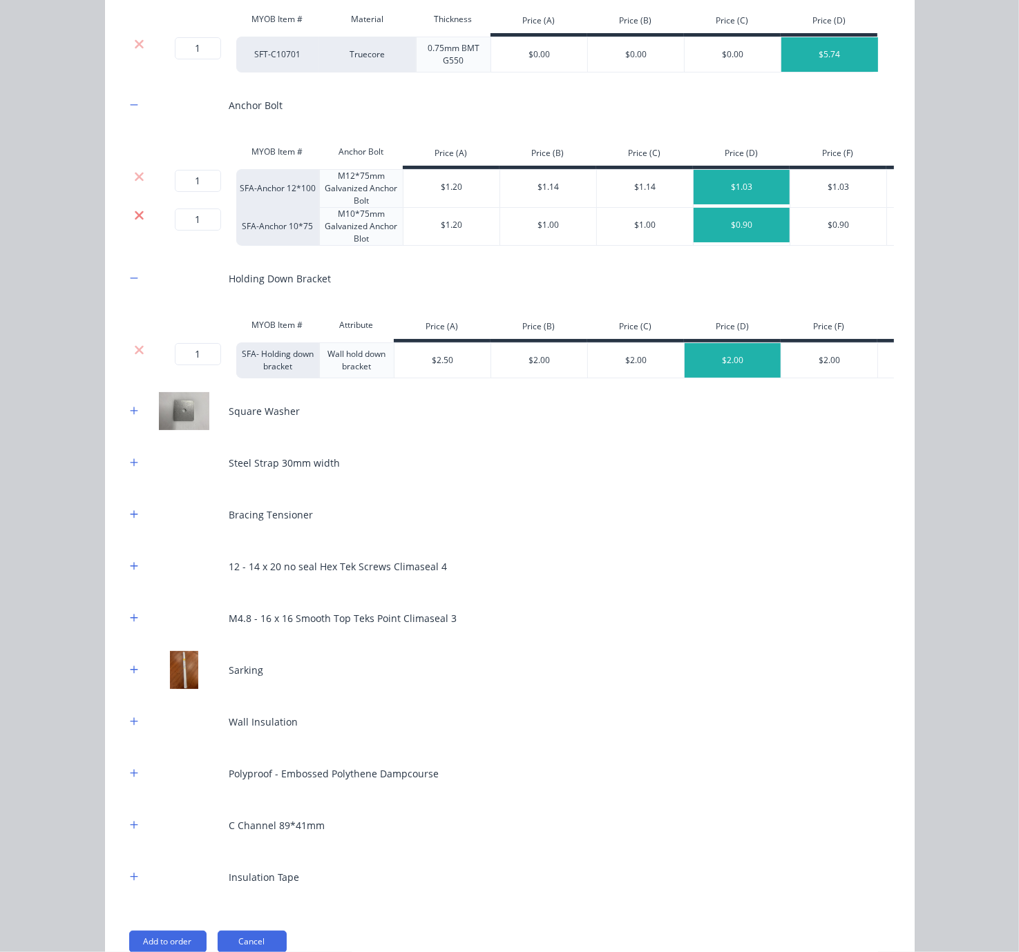
click at [135, 220] on icon at bounding box center [139, 215] width 9 height 9
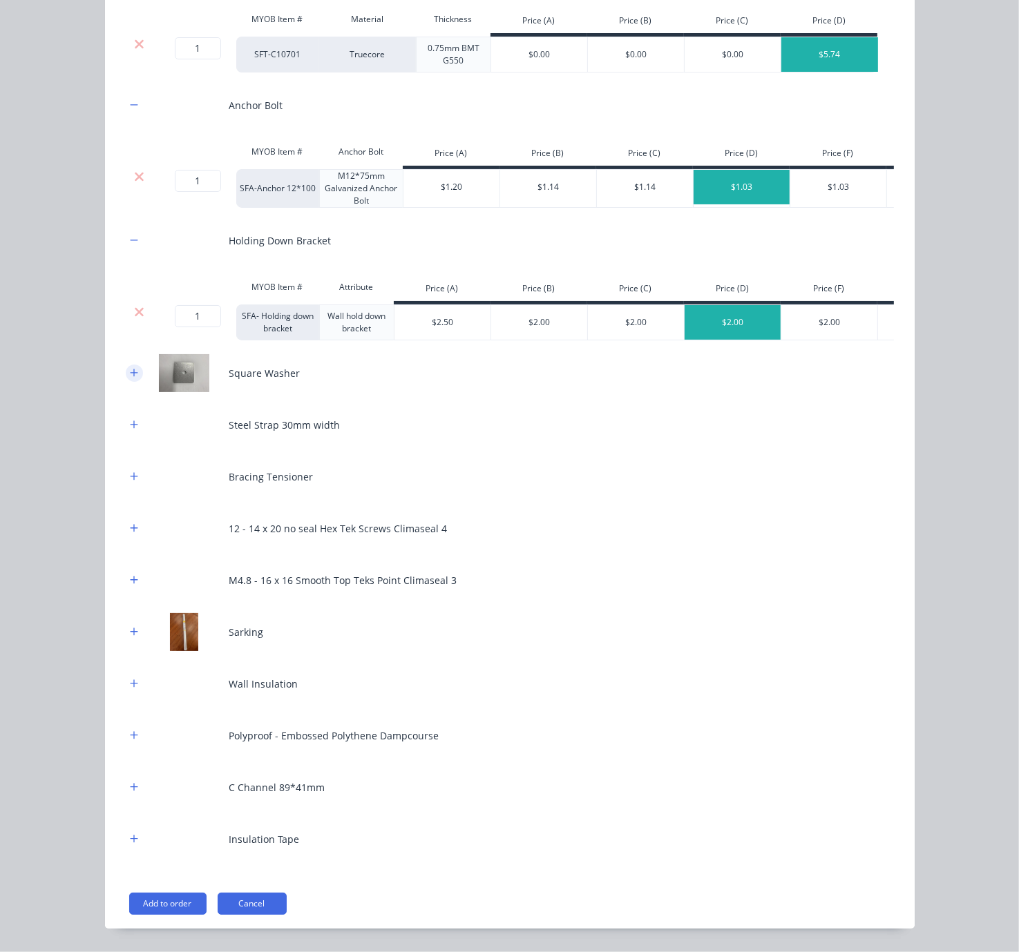
click at [130, 376] on icon "button" at bounding box center [134, 373] width 8 height 8
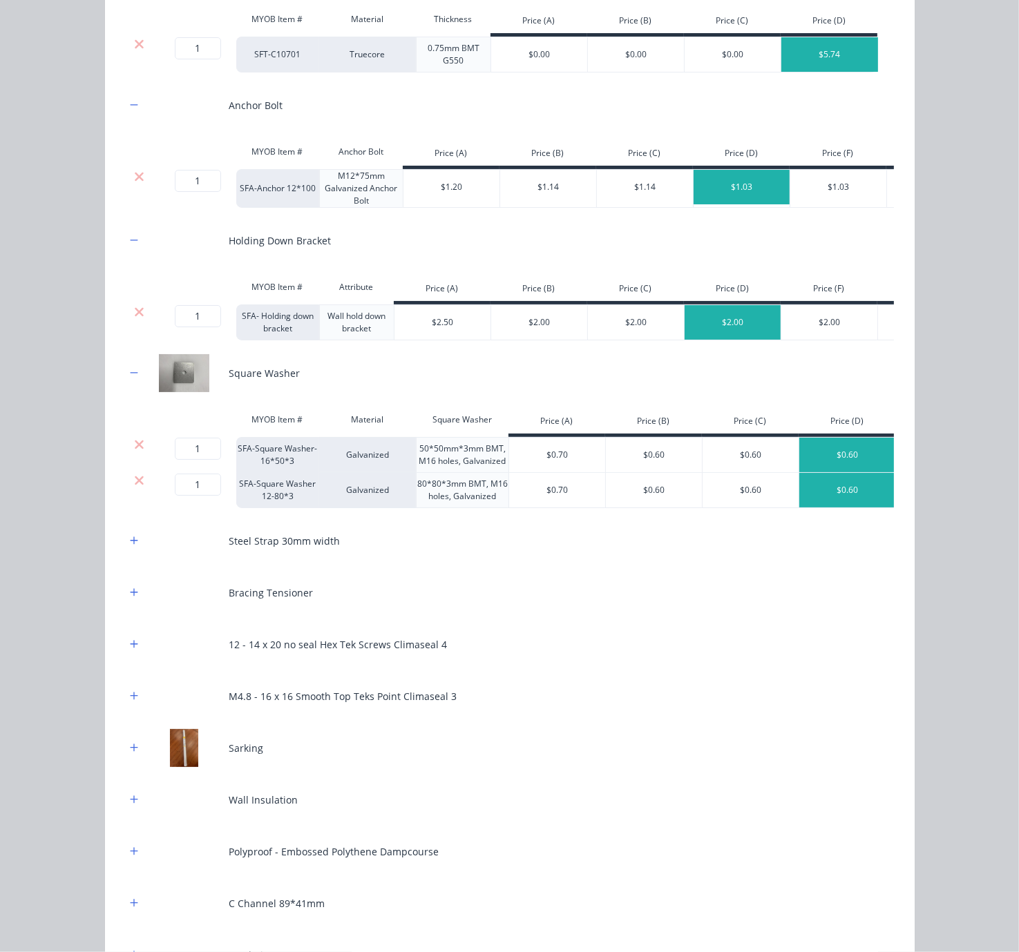
scroll to position [454, 0]
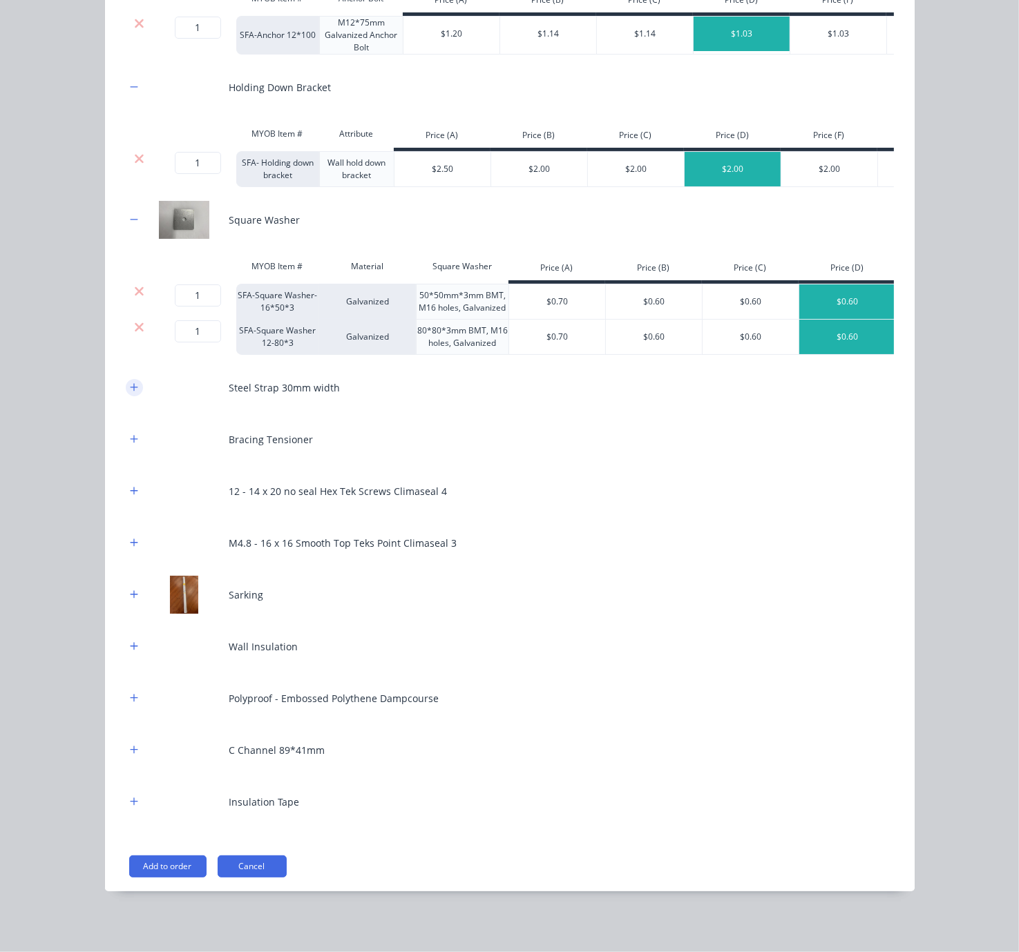
click at [130, 383] on icon "button" at bounding box center [134, 387] width 8 height 8
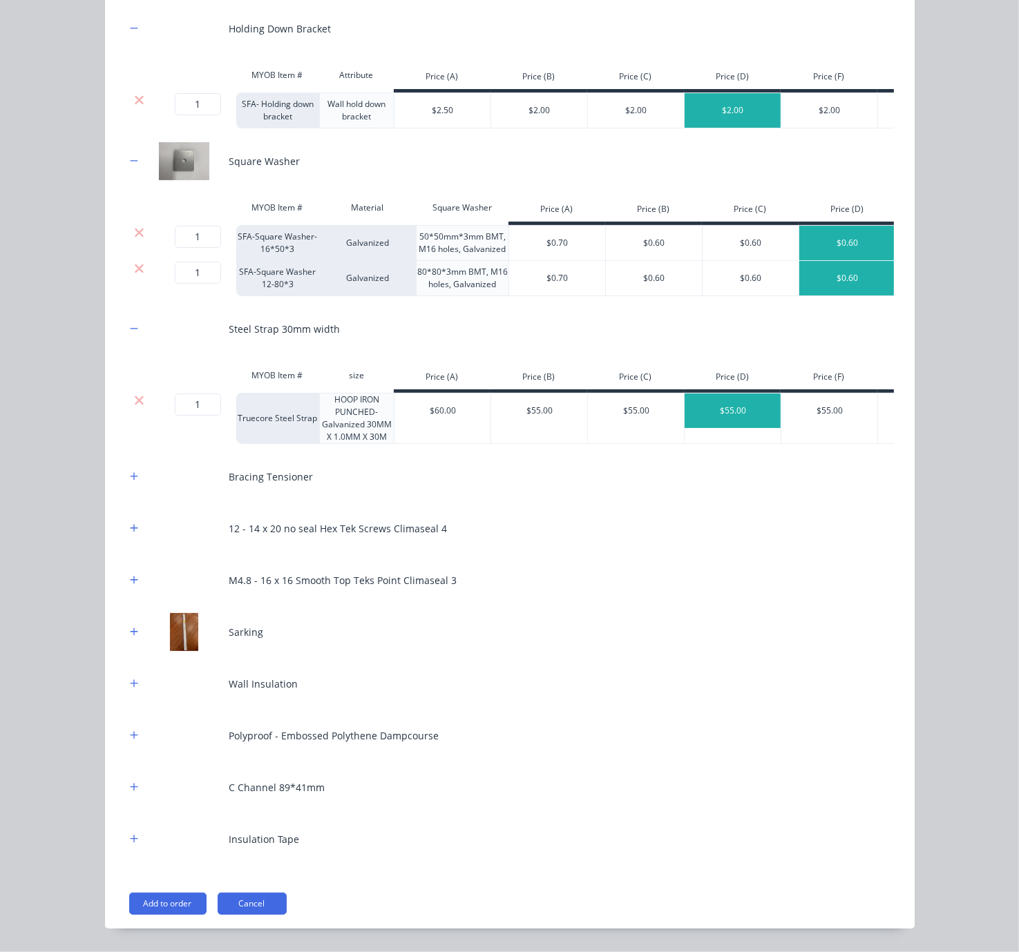
scroll to position [565, 0]
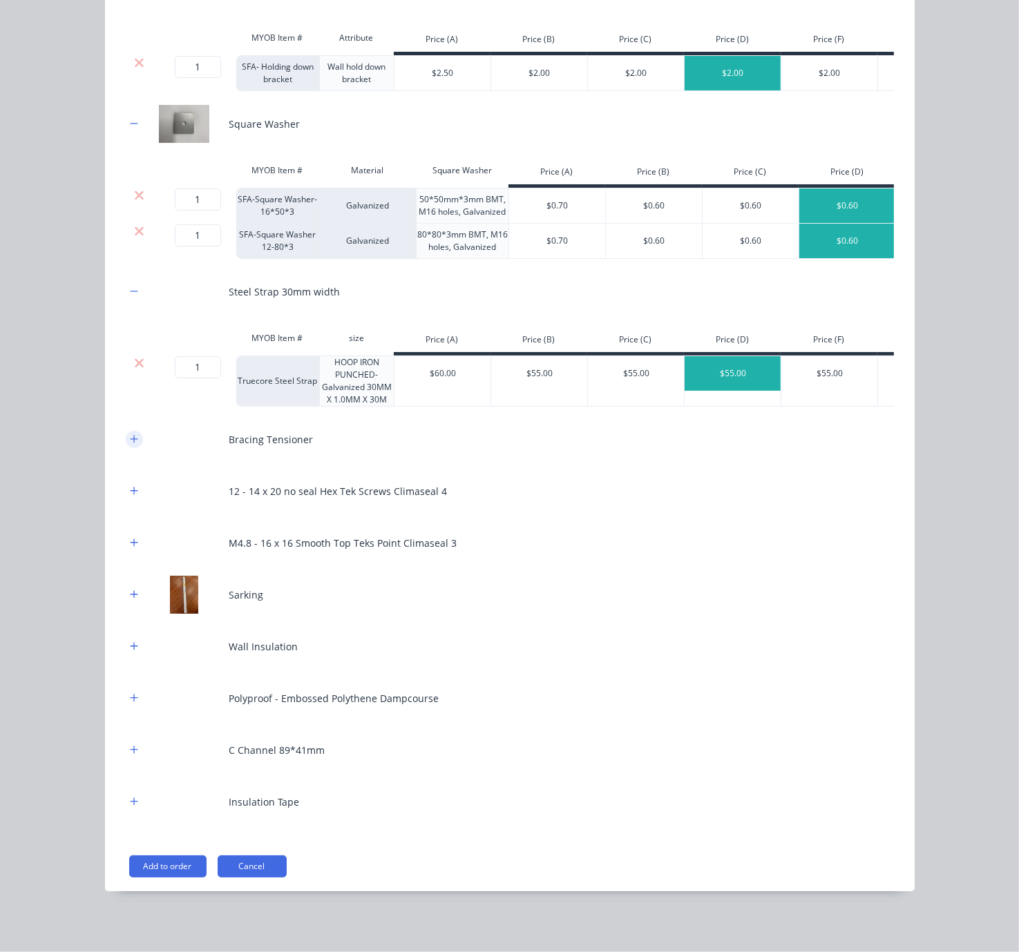
click at [130, 436] on icon "button" at bounding box center [134, 439] width 8 height 10
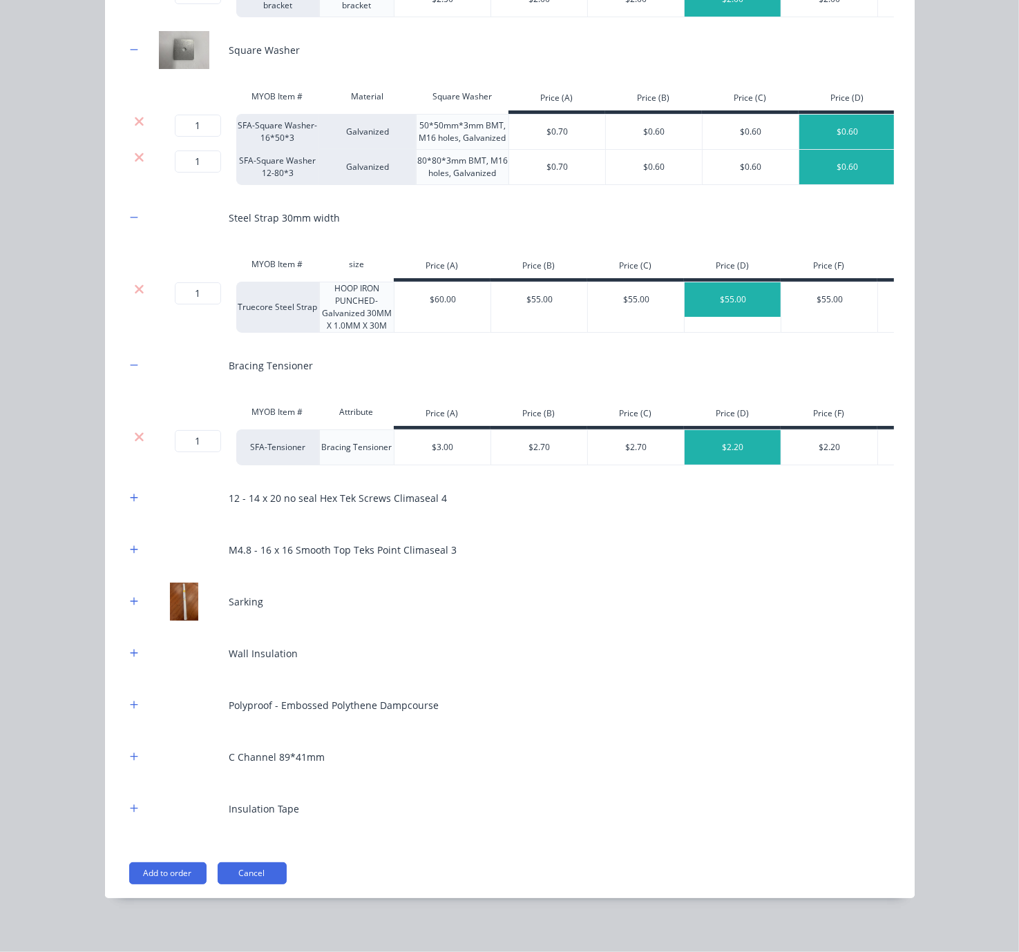
scroll to position [661, 0]
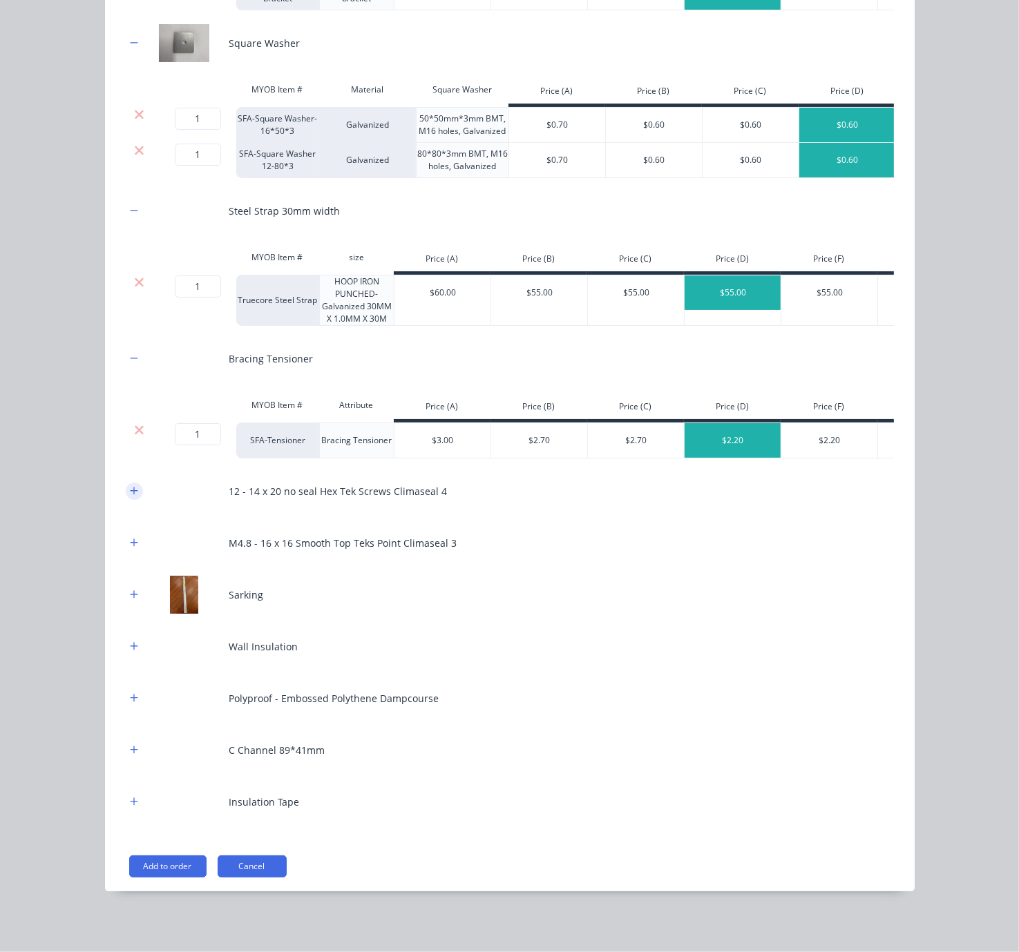
click at [133, 486] on button "button" at bounding box center [134, 491] width 17 height 17
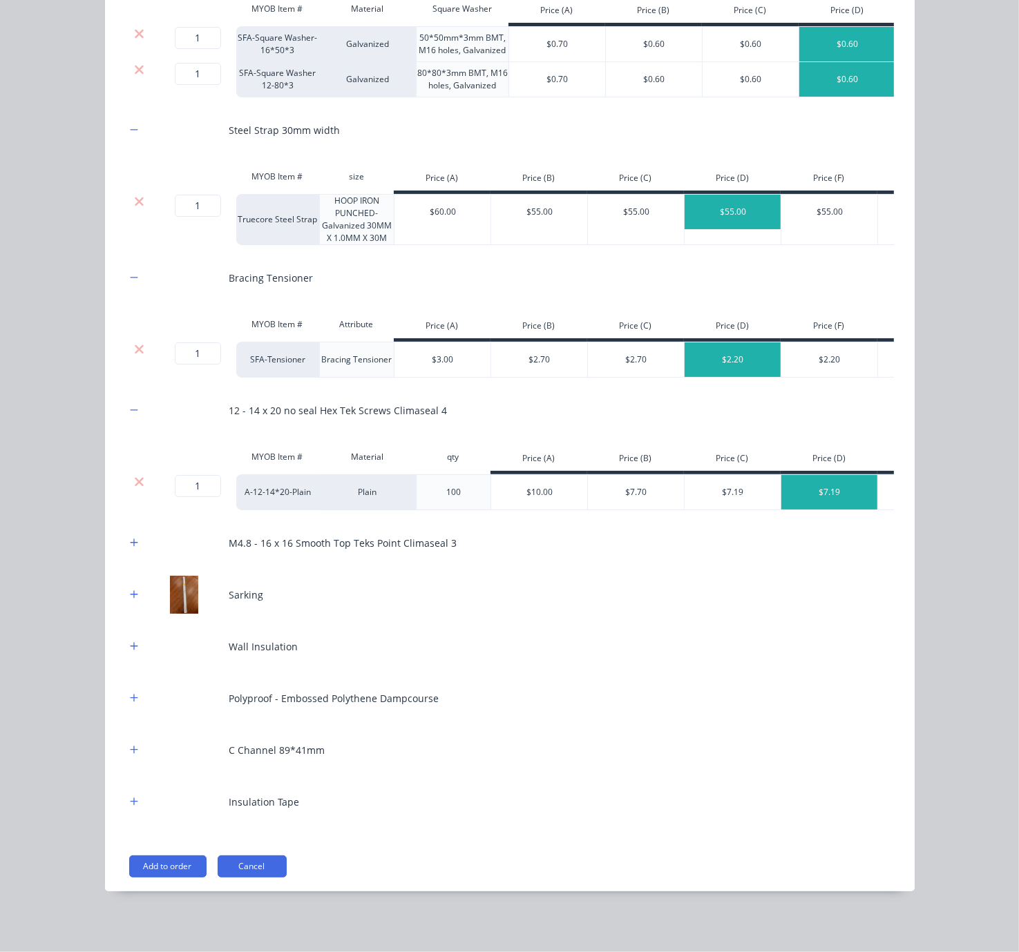
scroll to position [757, 0]
click at [126, 649] on button "button" at bounding box center [134, 646] width 17 height 17
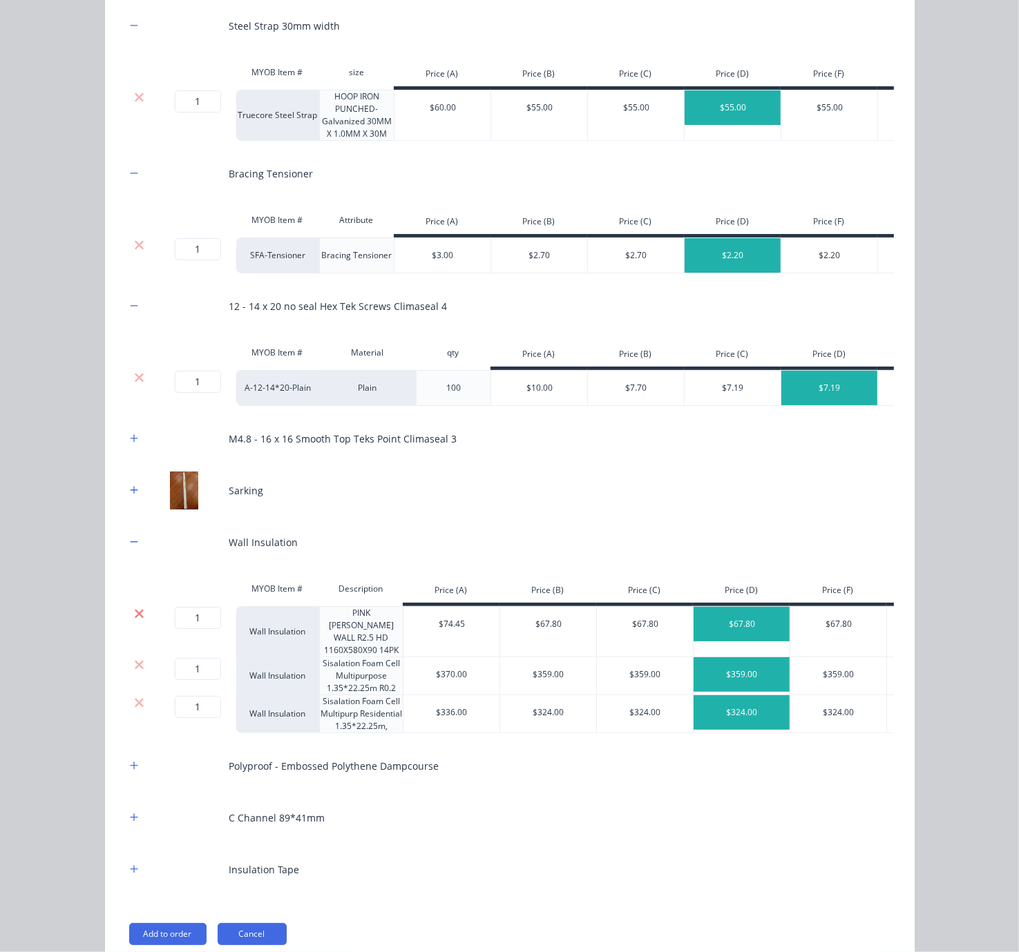
click at [135, 621] on icon at bounding box center [139, 614] width 10 height 14
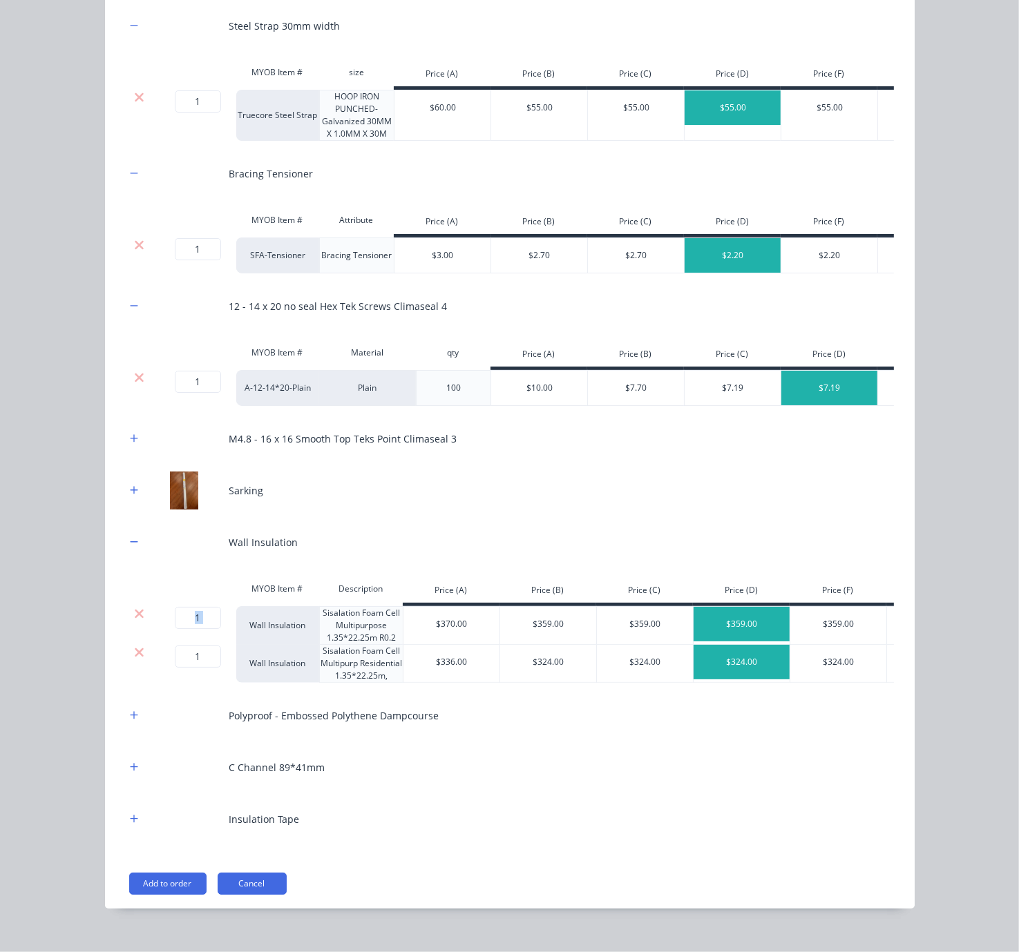
click at [135, 621] on icon at bounding box center [139, 614] width 10 height 14
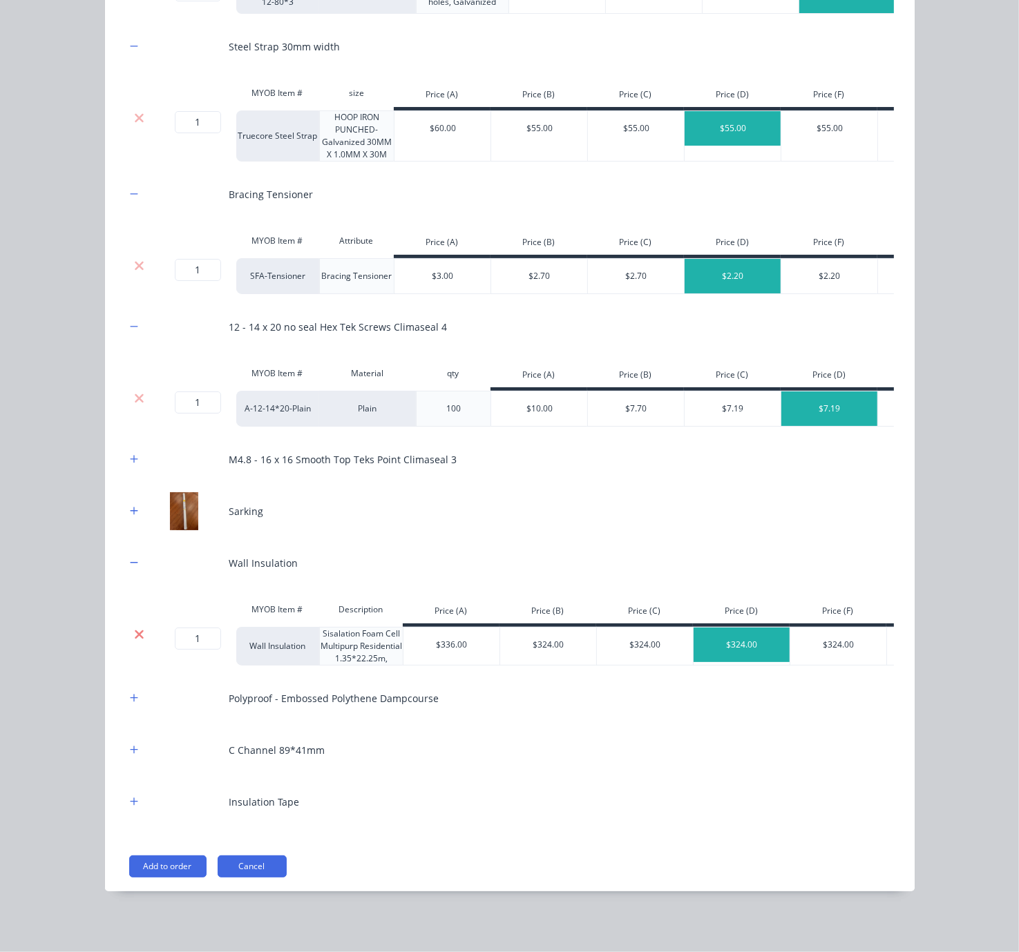
click at [135, 642] on icon at bounding box center [139, 635] width 10 height 14
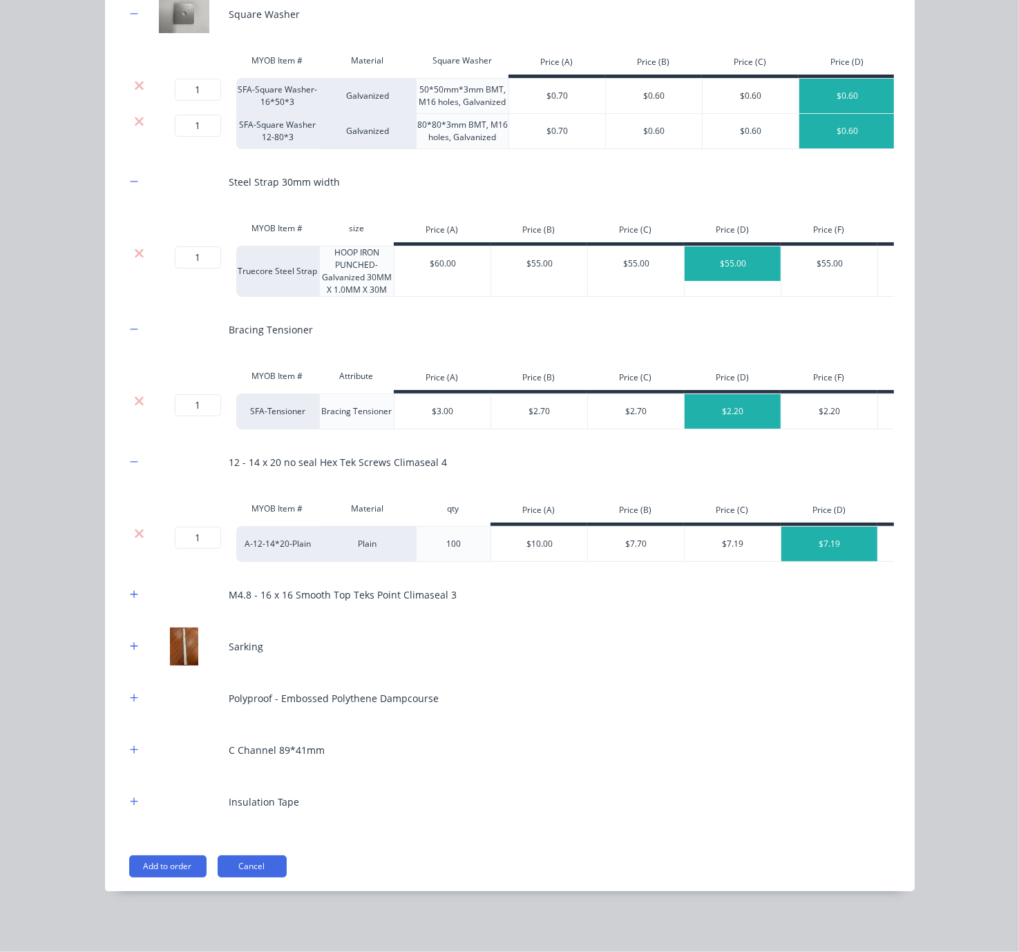
scroll to position [705, 0]
click at [126, 709] on div "Polyproof - Embossed Polythene Dampcourse" at bounding box center [510, 699] width 768 height 38
click at [130, 697] on icon "button" at bounding box center [134, 698] width 8 height 8
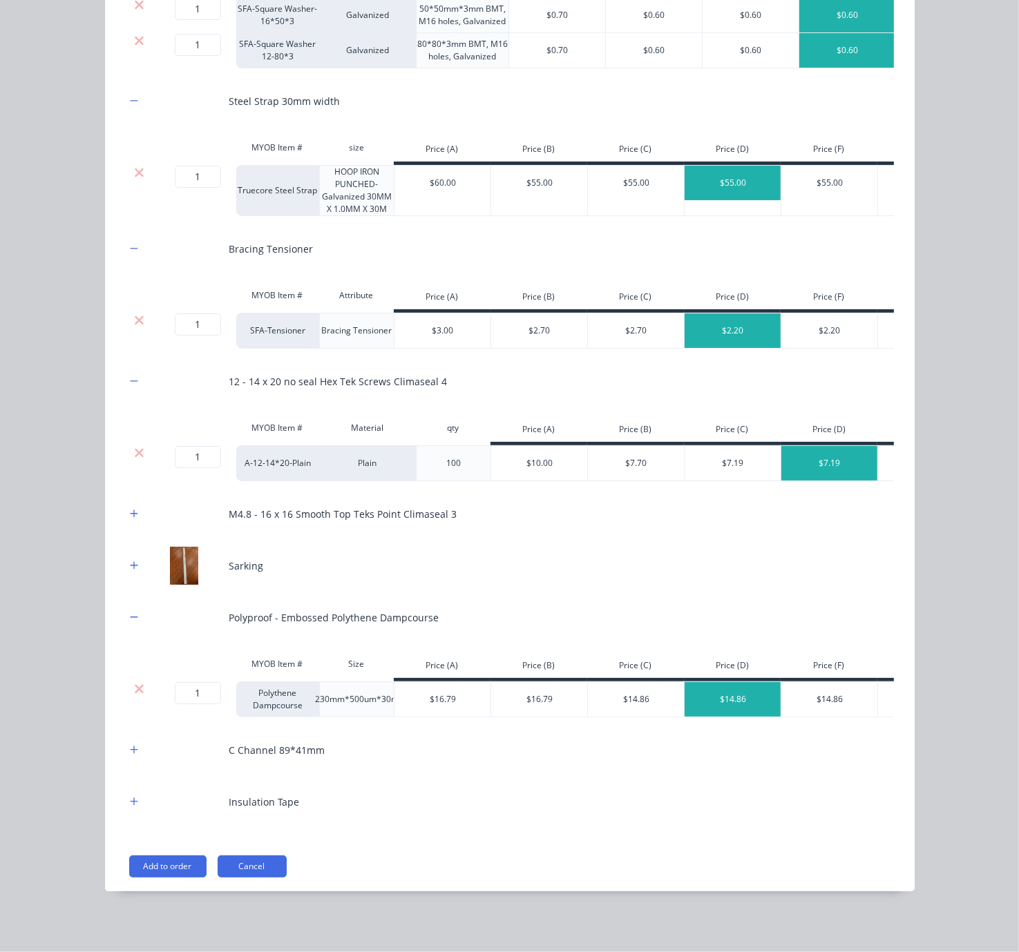
scroll to position [801, 0]
click at [130, 800] on icon "button" at bounding box center [134, 802] width 8 height 10
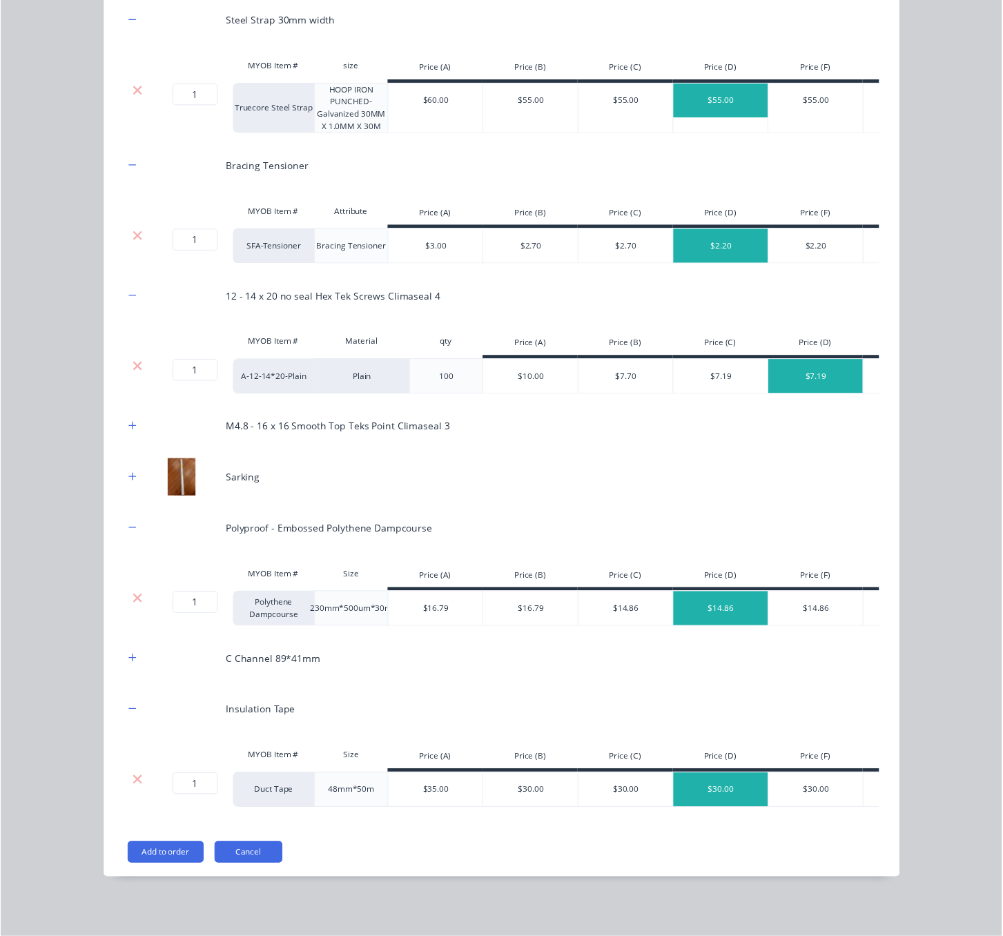
scroll to position [898, 0]
click at [156, 869] on button "Add to order" at bounding box center [167, 867] width 77 height 22
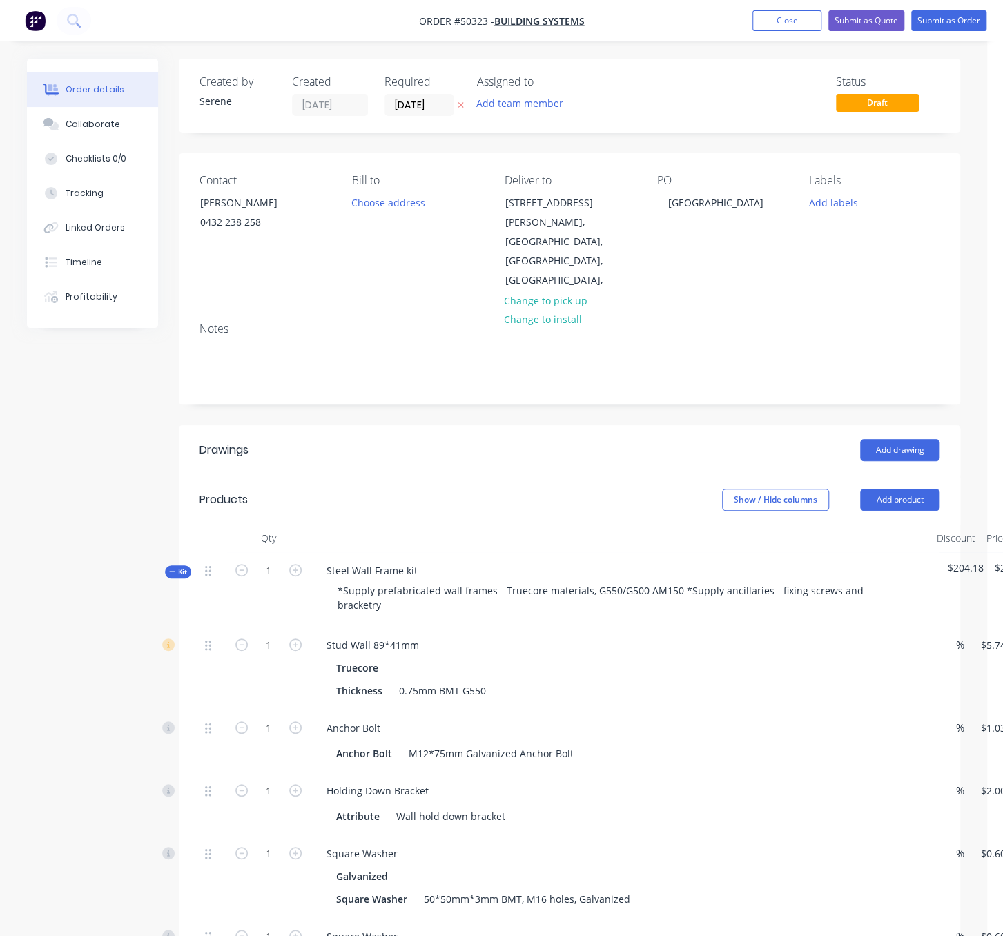
scroll to position [0, 26]
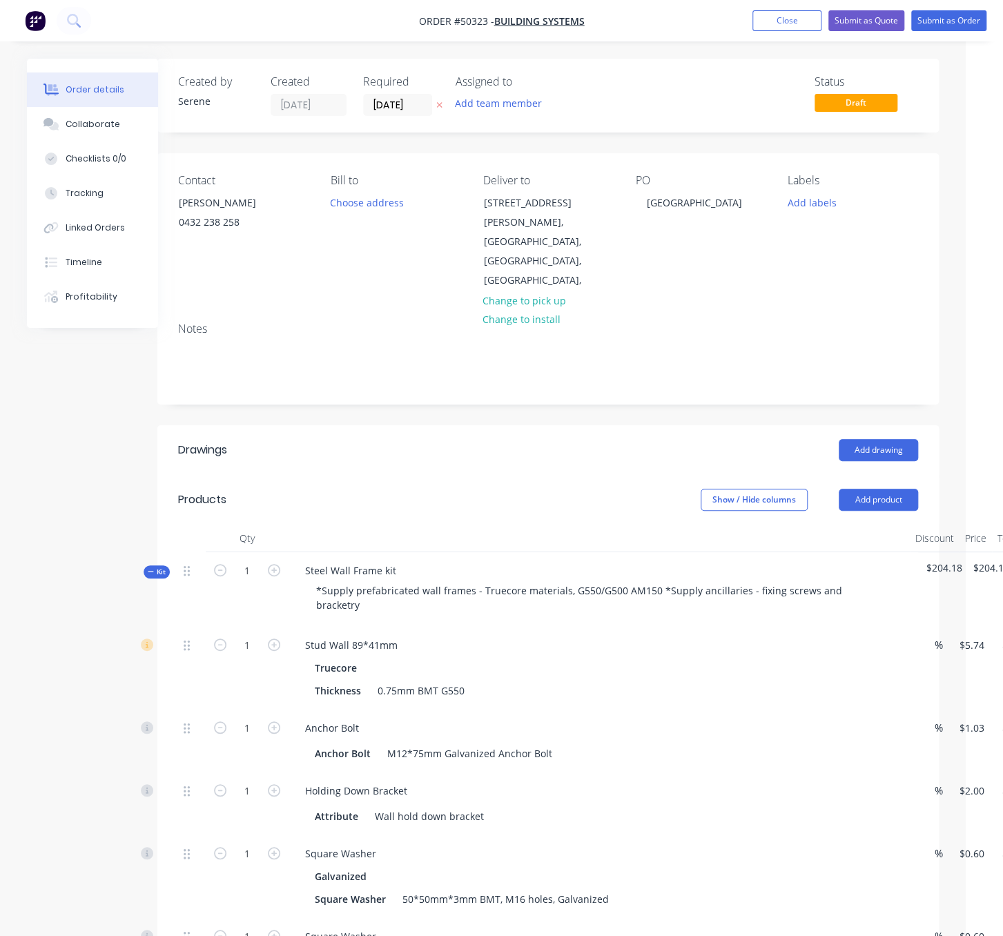
drag, startPoint x: 393, startPoint y: 459, endPoint x: 479, endPoint y: 468, distance: 86.1
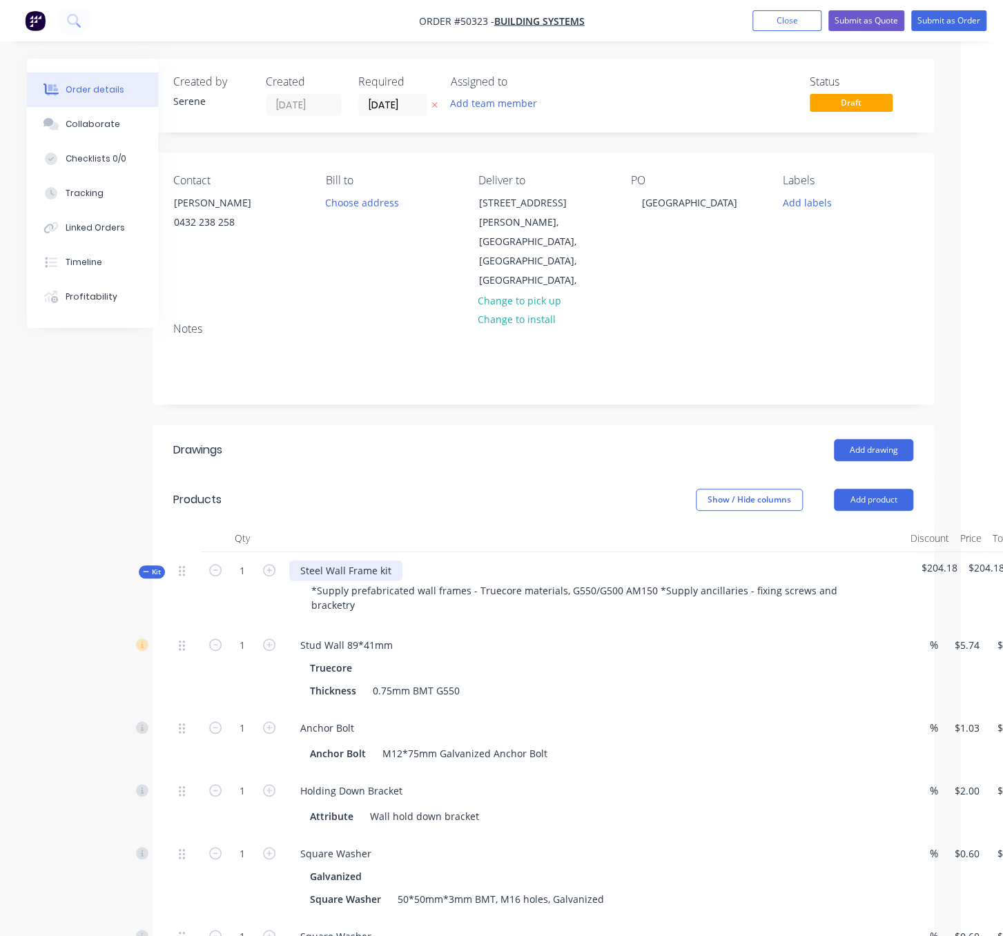
click at [403, 561] on div "Steel Wall Frame kit" at bounding box center [345, 571] width 113 height 20
click at [473, 439] on div "Add drawing" at bounding box center [622, 450] width 583 height 22
click at [532, 489] on div "Show / Hide columns Add product" at bounding box center [622, 500] width 583 height 22
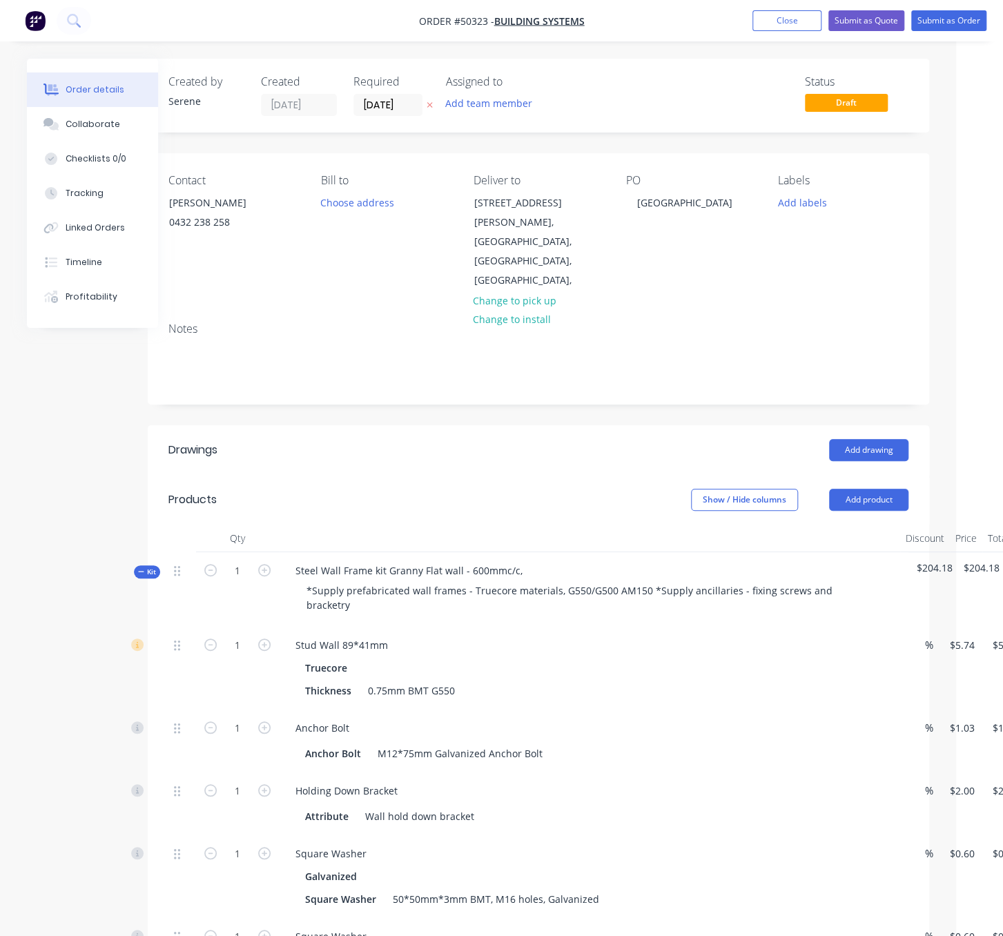
scroll to position [0, 102]
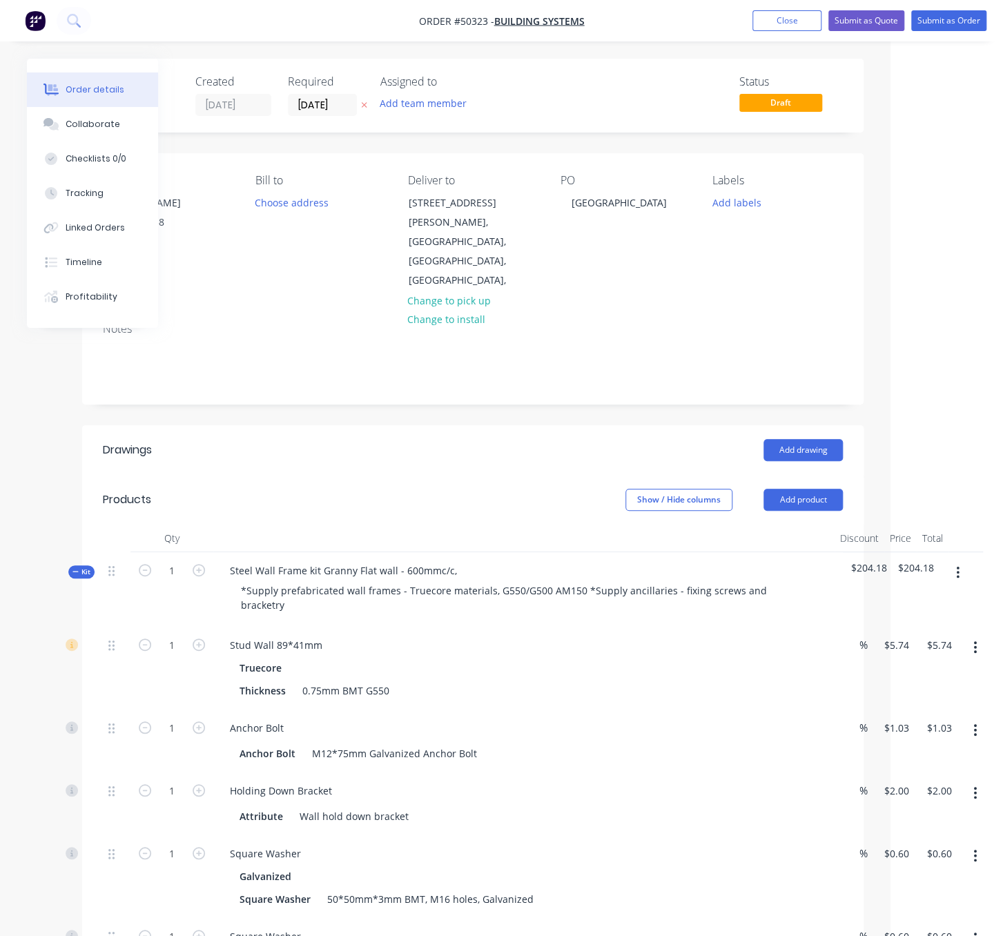
drag, startPoint x: 352, startPoint y: 446, endPoint x: 502, endPoint y: 443, distance: 149.9
click at [343, 439] on div "Add drawing" at bounding box center [551, 450] width 583 height 22
drag, startPoint x: 385, startPoint y: 465, endPoint x: 484, endPoint y: 465, distance: 98.8
click at [468, 561] on div "Steel Wall Frame kit Granny Flat wall - 600mmc/c," at bounding box center [343, 571] width 249 height 20
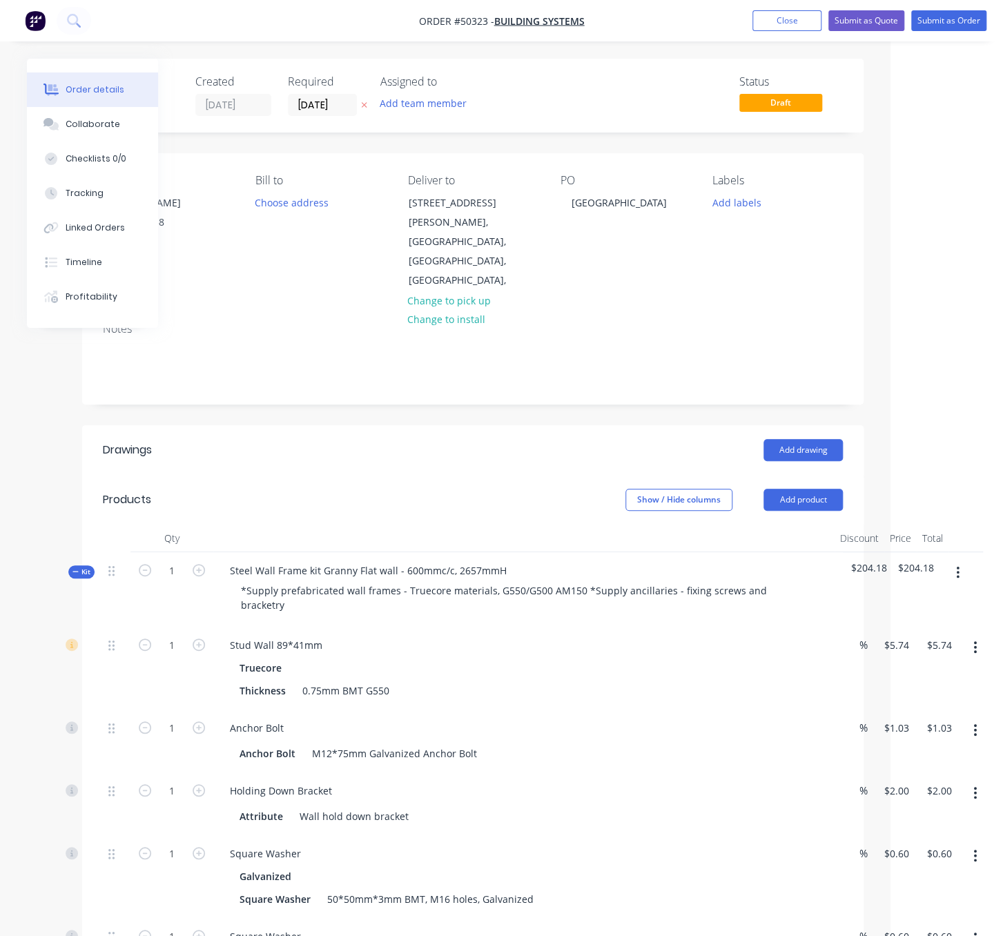
click at [444, 475] on header "Products Show / Hide columns Add product" at bounding box center [473, 500] width 782 height 50
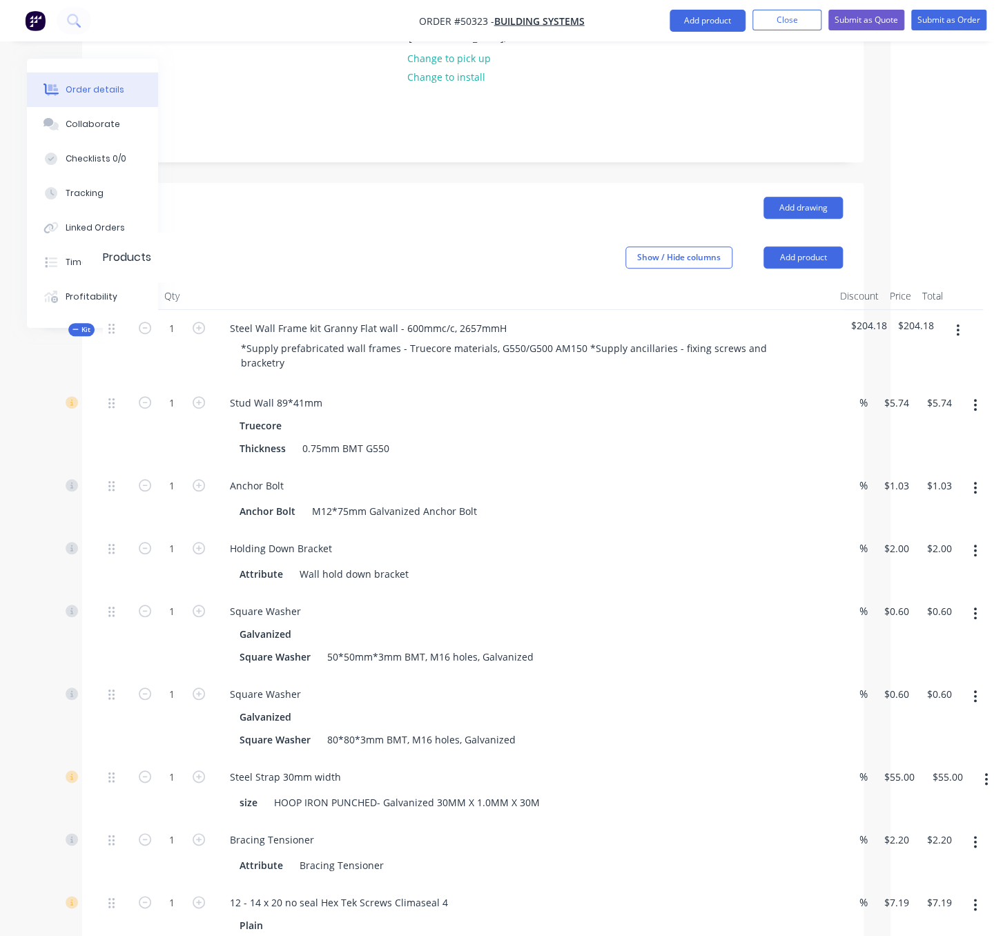
scroll to position [483, 102]
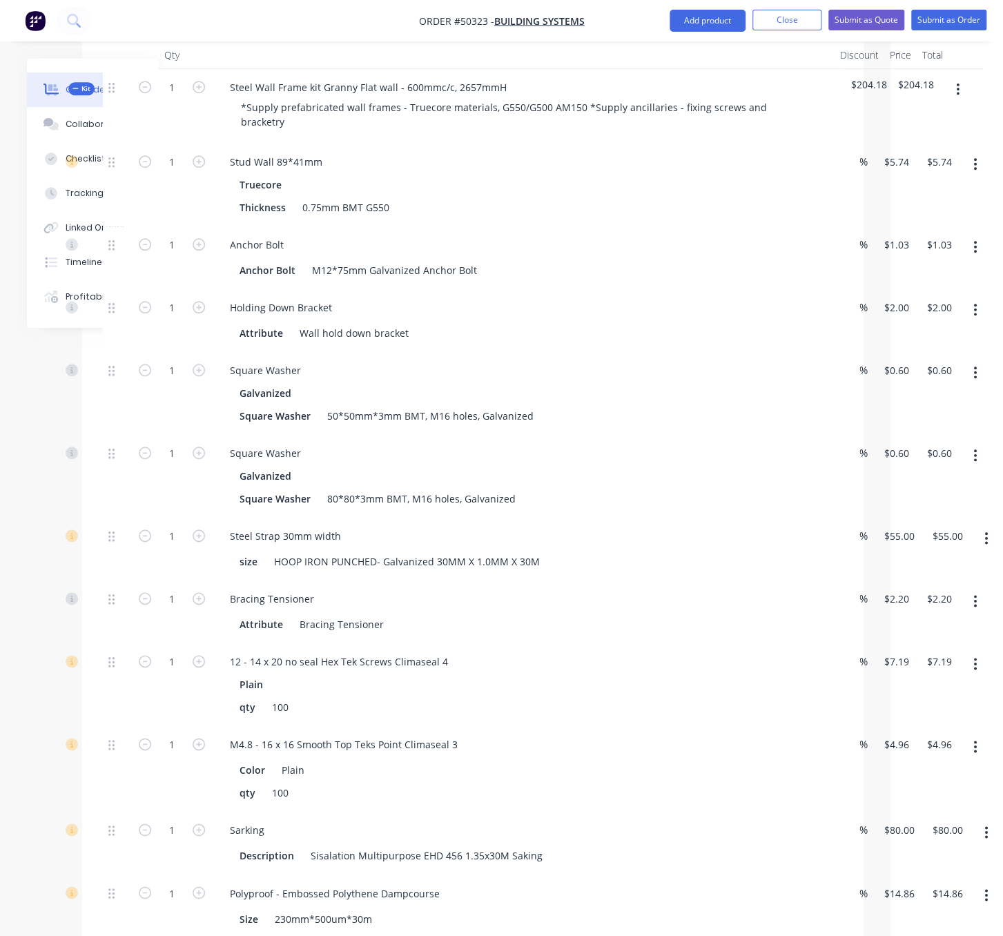
drag, startPoint x: 529, startPoint y: 171, endPoint x: 702, endPoint y: 171, distance: 172.6
click at [891, 152] on input "5.74" at bounding box center [896, 162] width 26 height 20
click at [895, 152] on input "5.74" at bounding box center [899, 162] width 32 height 20
type input "$5,000.00"
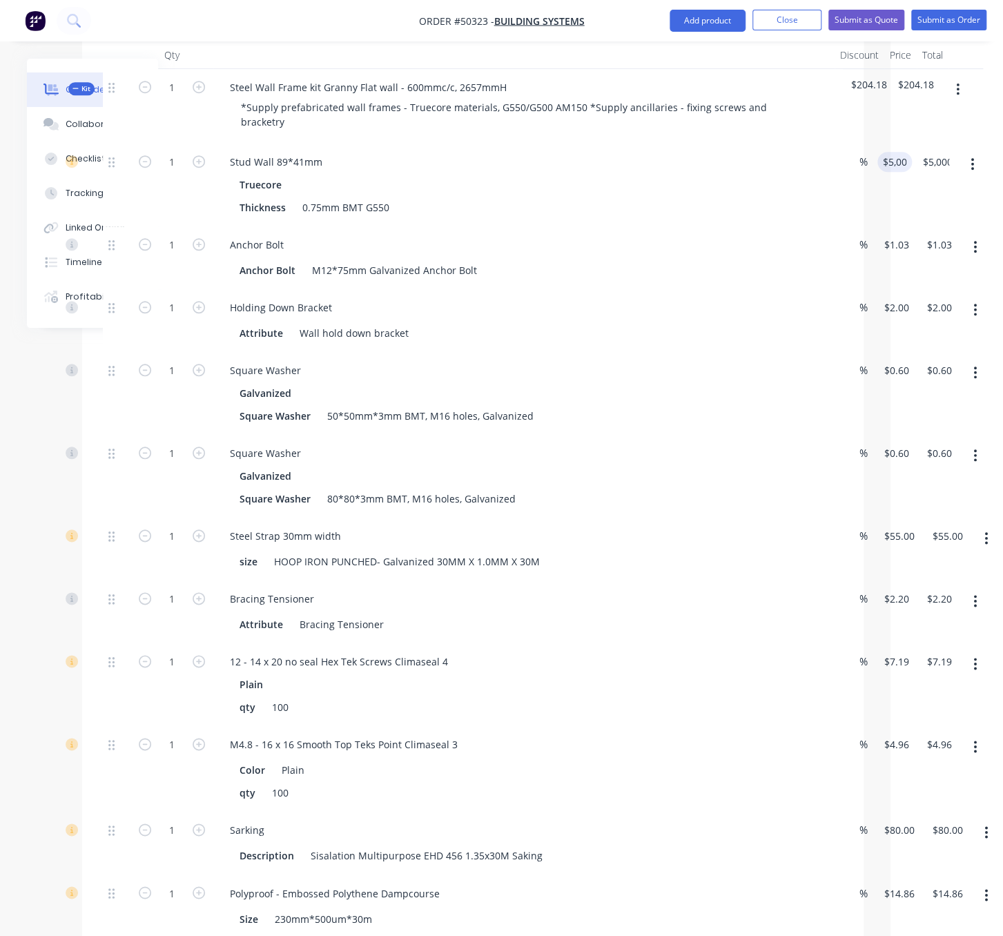
click at [903, 201] on div "$5,000.00 5000" at bounding box center [892, 185] width 40 height 83
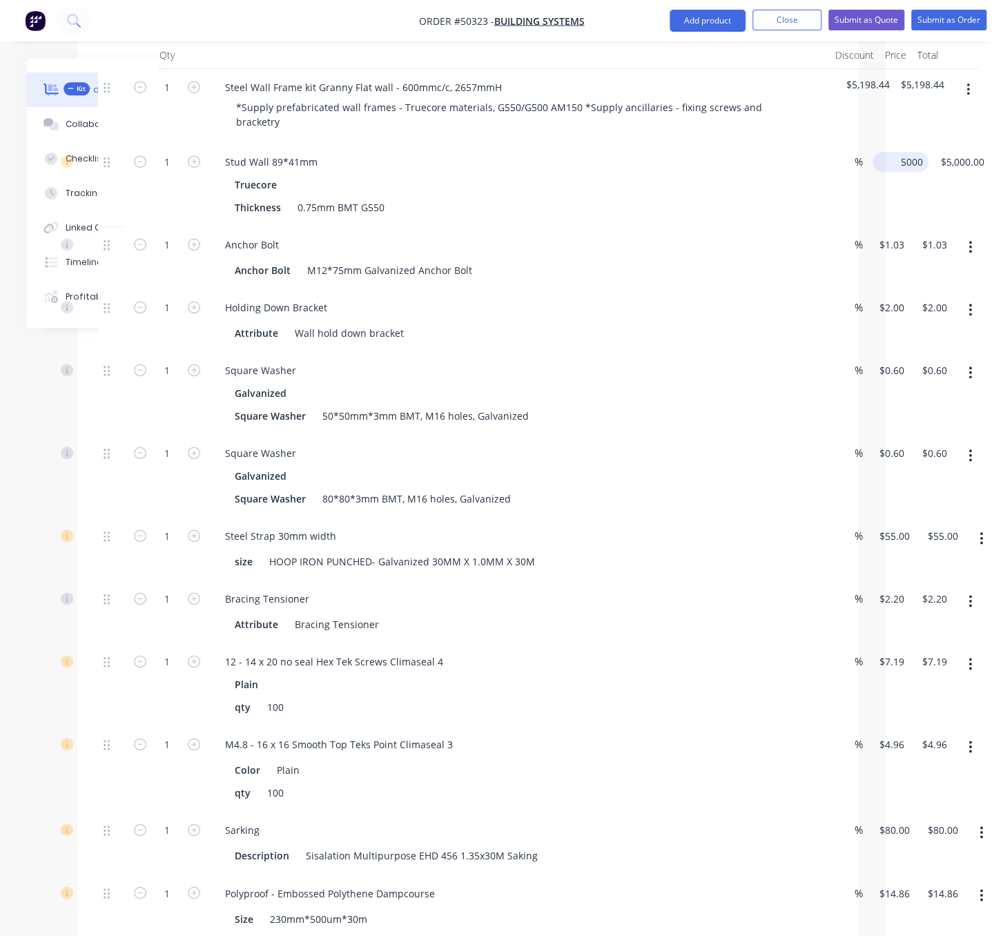
click at [838, 154] on div "1 Stud Wall 89*41mm Truecore Thickness 0.75mm BMT G550 % 5000 $5,000.00 $5,000.…" at bounding box center [468, 185] width 740 height 83
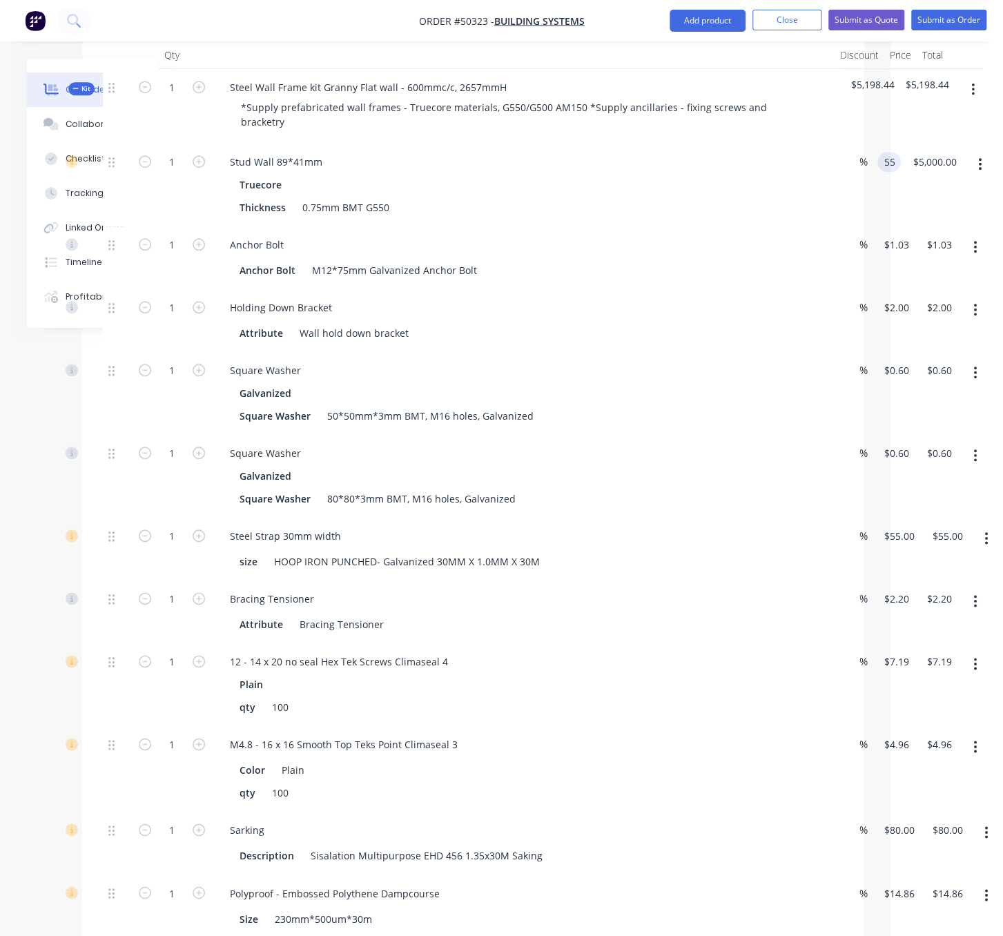
type input "5"
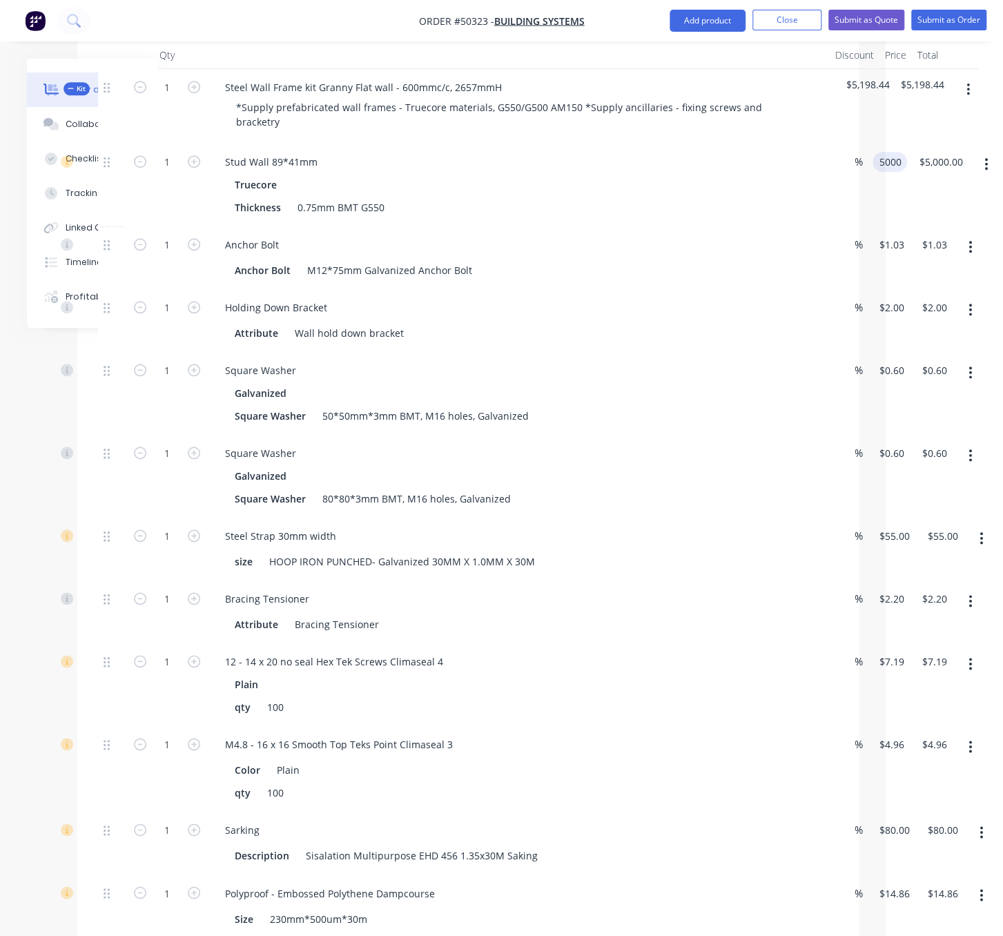
type input "$5,000.00"
click at [890, 187] on div "$5,000.00 5000" at bounding box center [887, 185] width 40 height 83
click at [173, 233] on div "1" at bounding box center [167, 243] width 36 height 21
type input "65"
type input "$66.95"
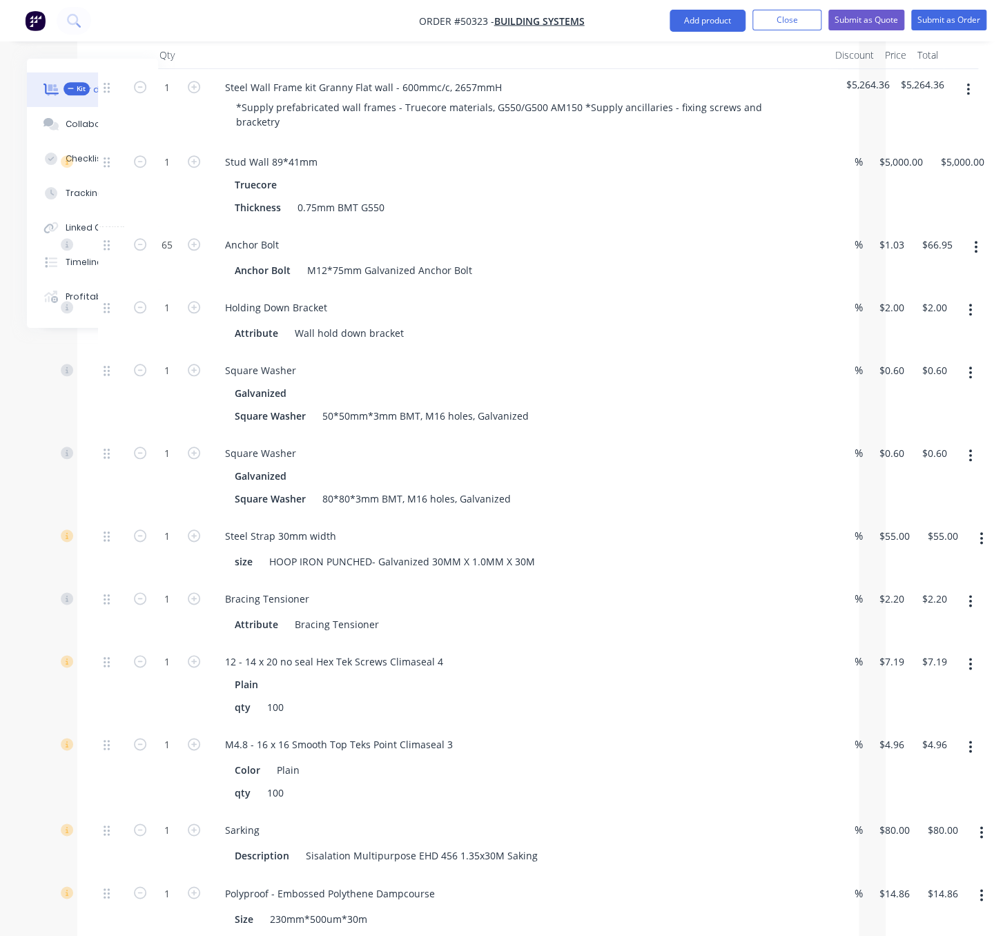
click at [177, 185] on div "1" at bounding box center [167, 185] width 83 height 83
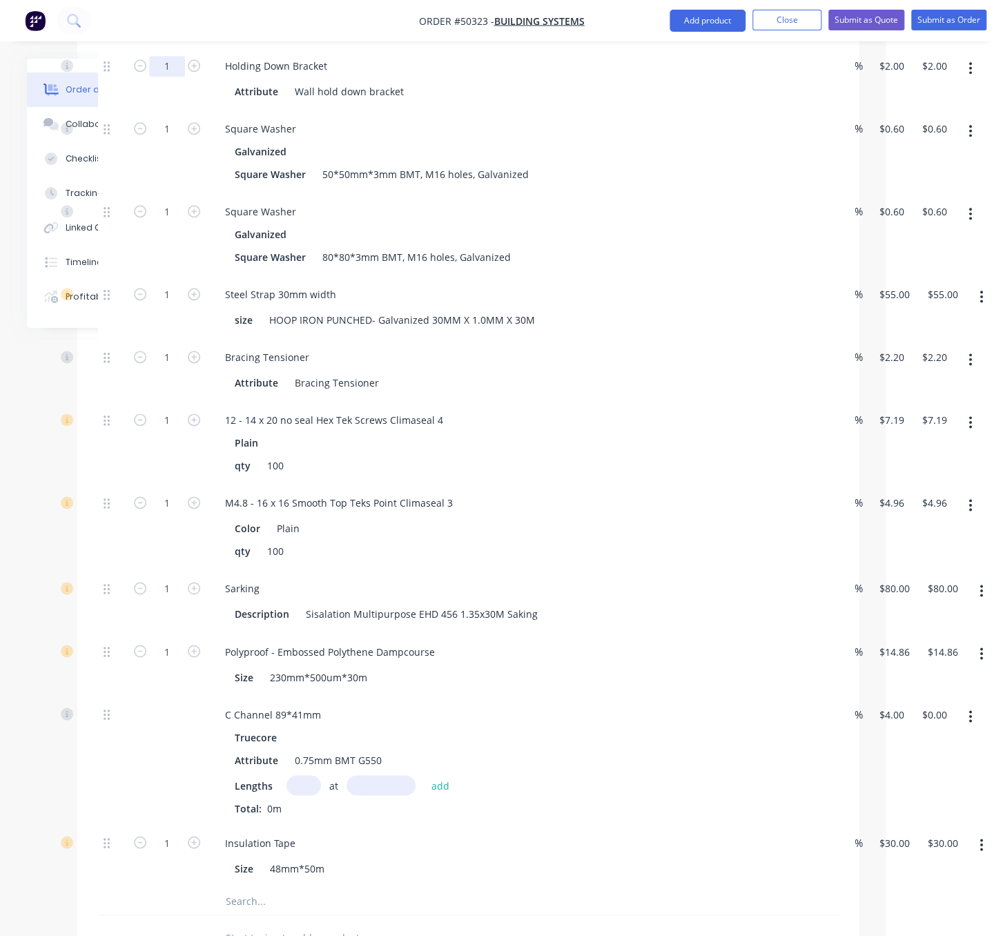
click at [163, 65] on input "1" at bounding box center [167, 66] width 36 height 21
click at [46, 386] on div "Created by Serene Created 13/10/25 Required 13/10/25 Assigned to Add team membe…" at bounding box center [392, 308] width 934 height 1949
click at [174, 368] on input "1" at bounding box center [167, 357] width 36 height 21
drag, startPoint x: 167, startPoint y: 343, endPoint x: 184, endPoint y: 342, distance: 16.6
click at [167, 339] on div "1" at bounding box center [167, 307] width 83 height 63
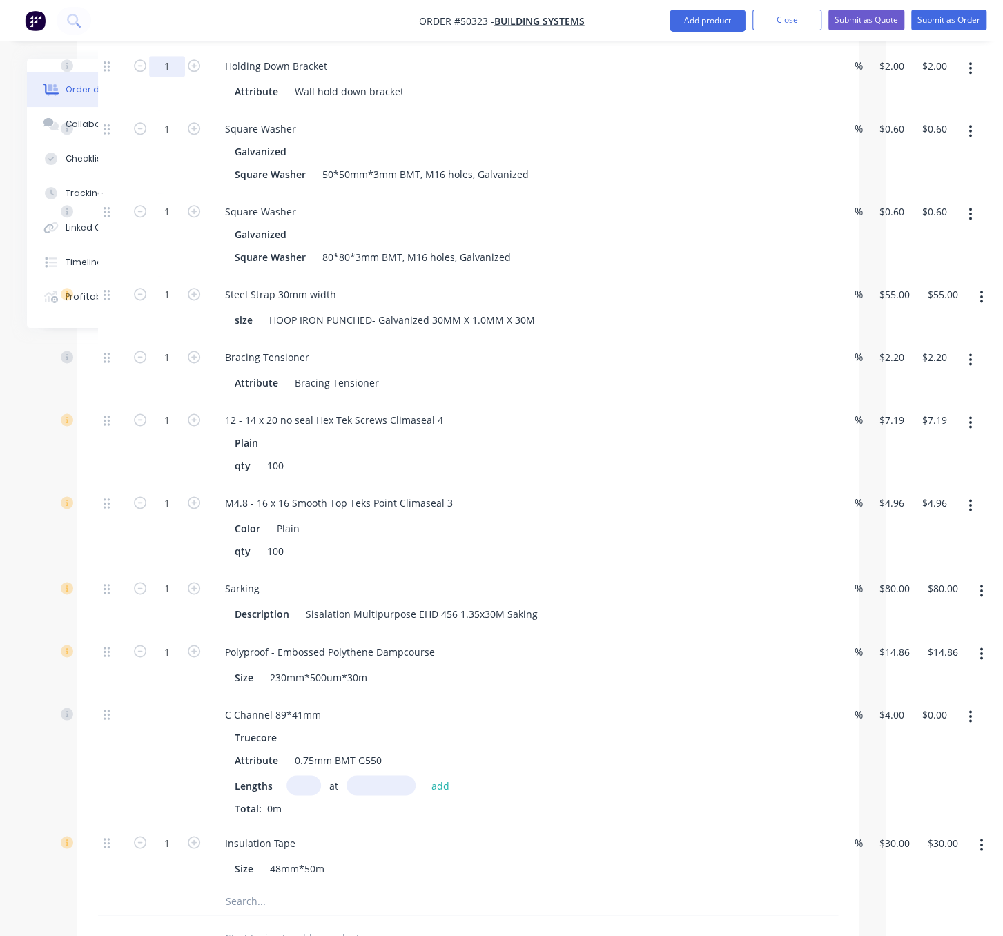
click at [157, 66] on input "1" at bounding box center [167, 66] width 36 height 21
type input "15"
type input "$30.00"
click at [177, 265] on div "1" at bounding box center [167, 234] width 83 height 83
click at [171, 368] on input "1" at bounding box center [167, 357] width 36 height 21
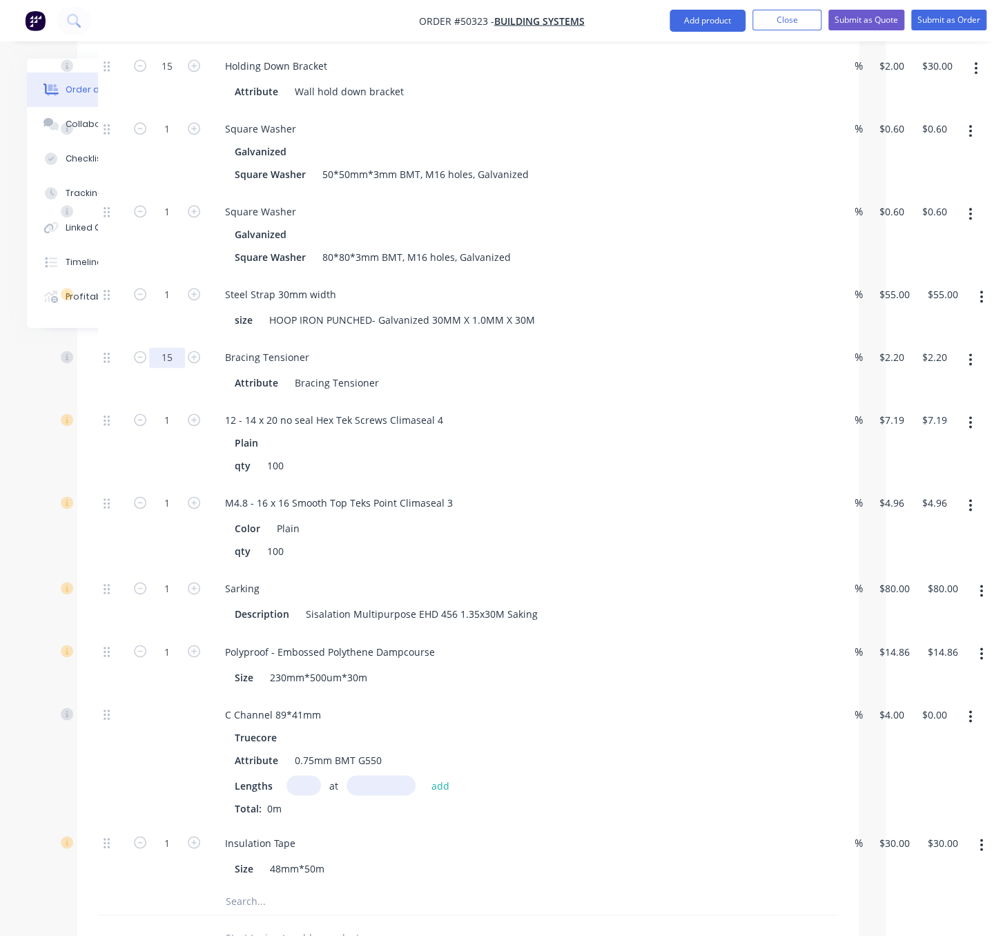
type input "1"
click at [167, 221] on input "1" at bounding box center [167, 212] width 36 height 21
type input "15"
type input "$9.00"
click at [166, 172] on div "1" at bounding box center [167, 151] width 83 height 83
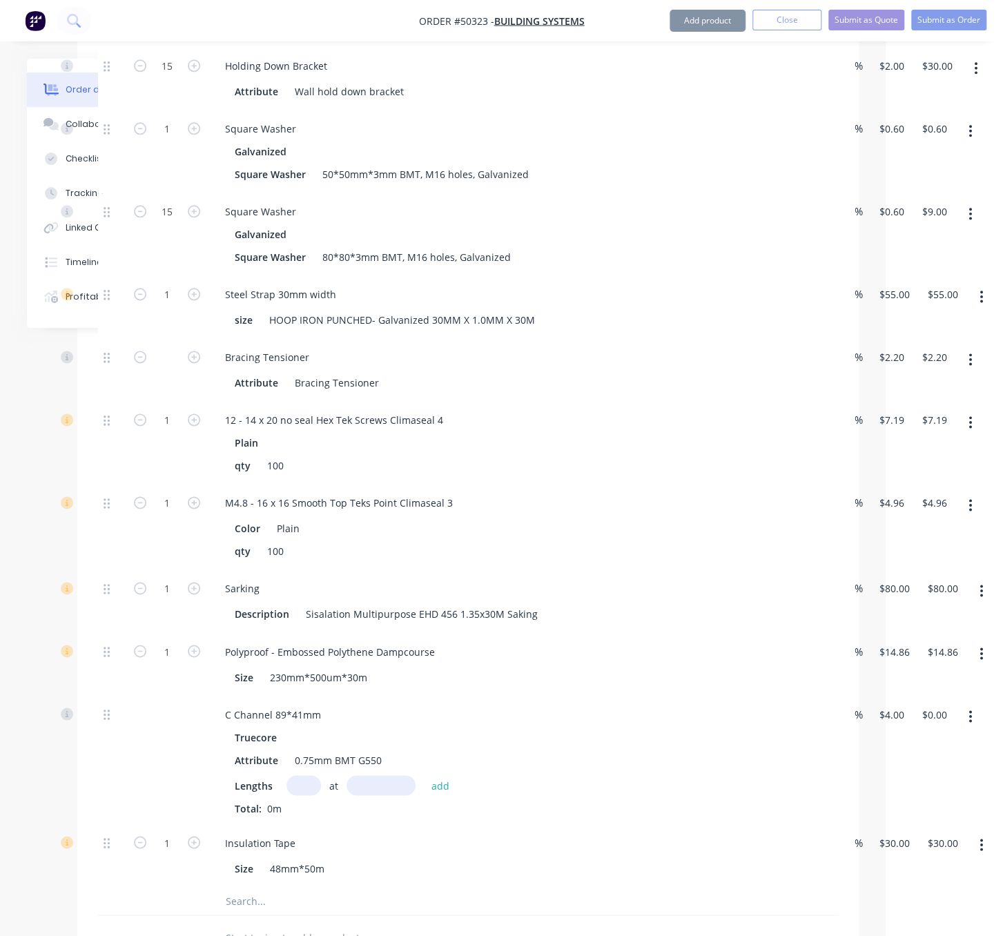
scroll to position [483, 102]
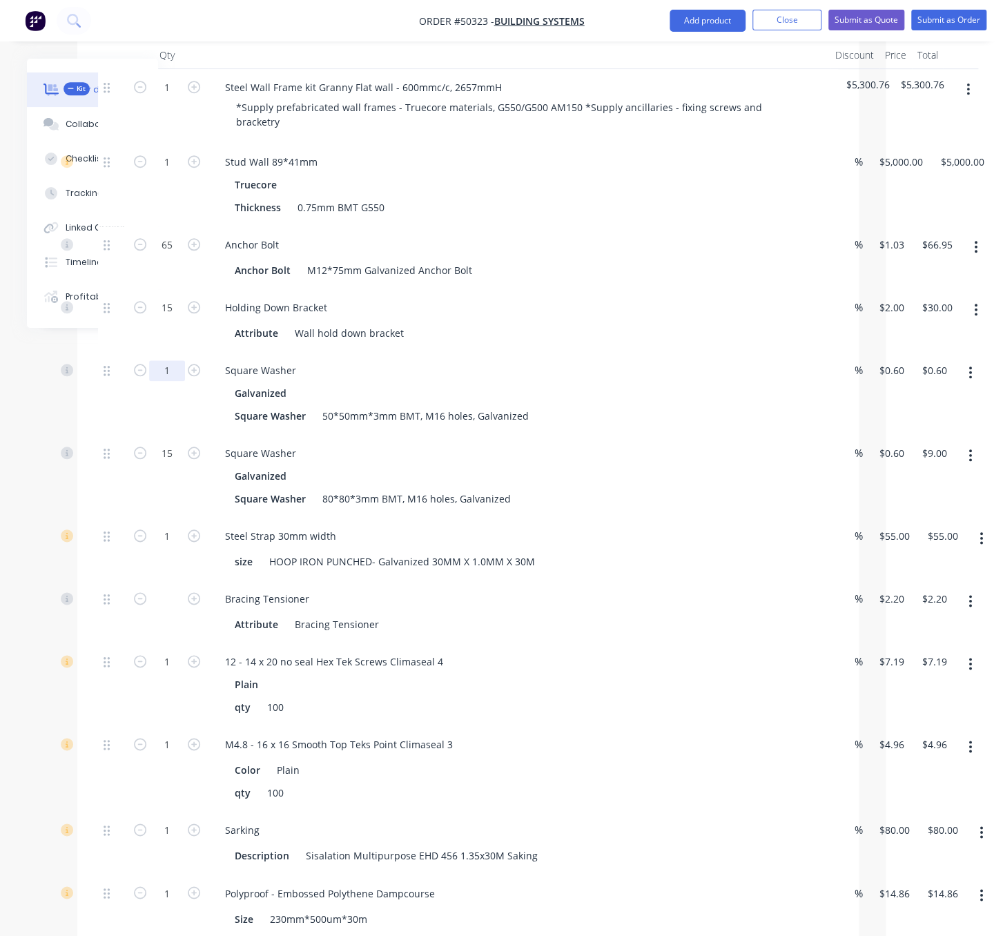
click at [180, 369] on input "1" at bounding box center [167, 370] width 36 height 21
click at [163, 371] on input "50" at bounding box center [167, 370] width 36 height 21
type input "15"
type input "$9.00"
click at [110, 435] on div at bounding box center [112, 393] width 28 height 83
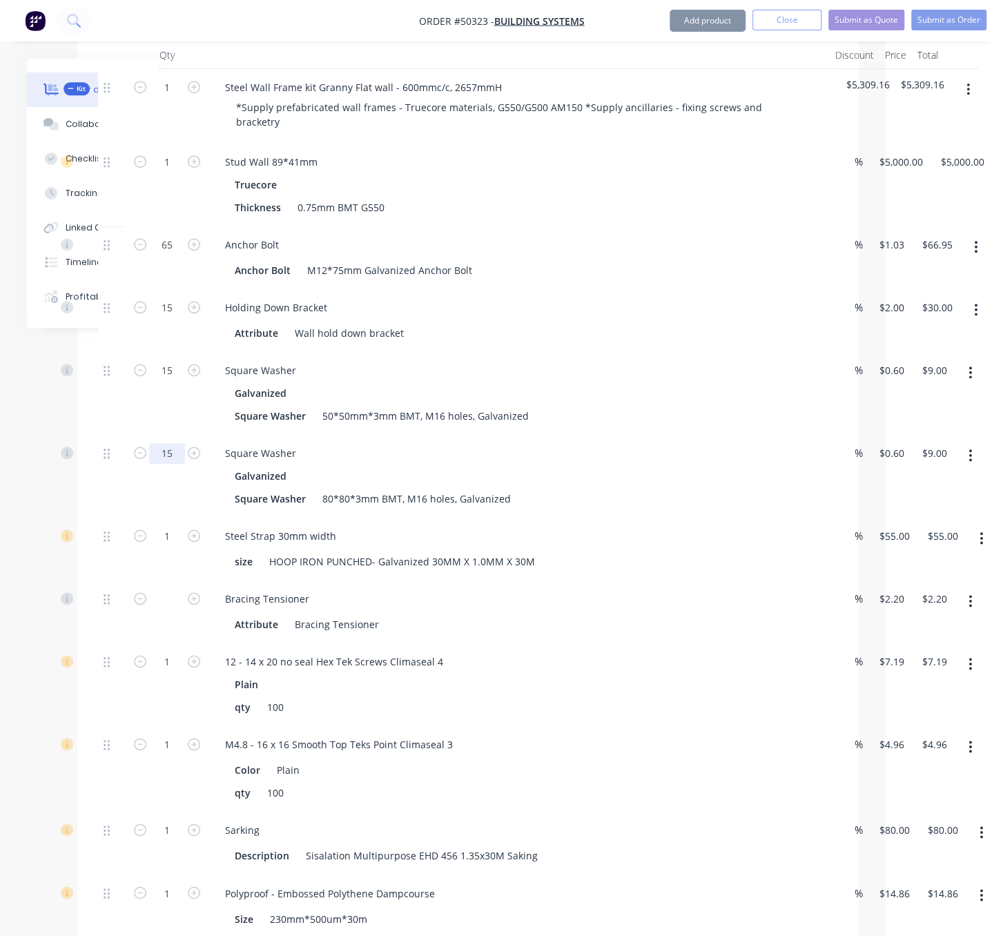
click at [171, 464] on input "15" at bounding box center [167, 453] width 36 height 21
type input "50"
type input "$30.00"
click at [99, 398] on div at bounding box center [112, 393] width 28 height 83
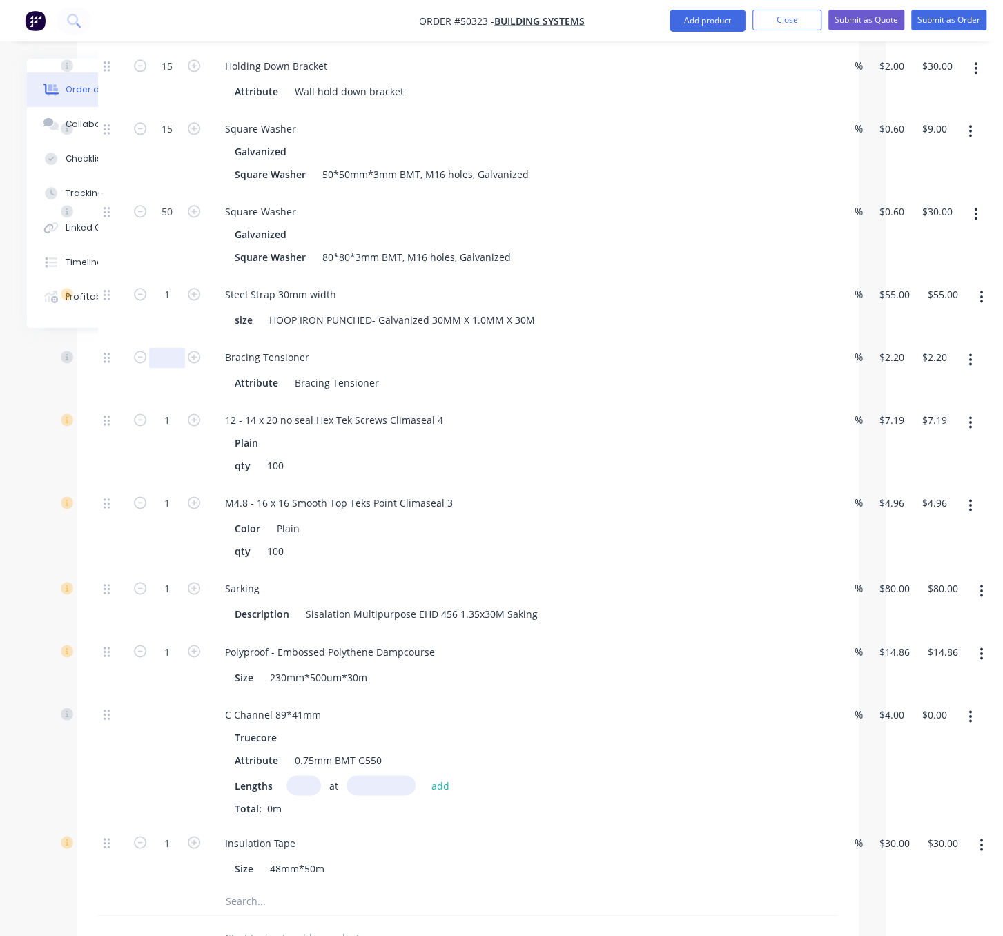
click at [174, 368] on input "text" at bounding box center [167, 357] width 36 height 21
click at [45, 401] on div "Created by Serene Created 13/10/25 Required 13/10/25 Assigned to Add team membe…" at bounding box center [392, 308] width 934 height 1949
click at [167, 368] on input "text" at bounding box center [167, 357] width 36 height 21
type input "30"
type input "$66.00"
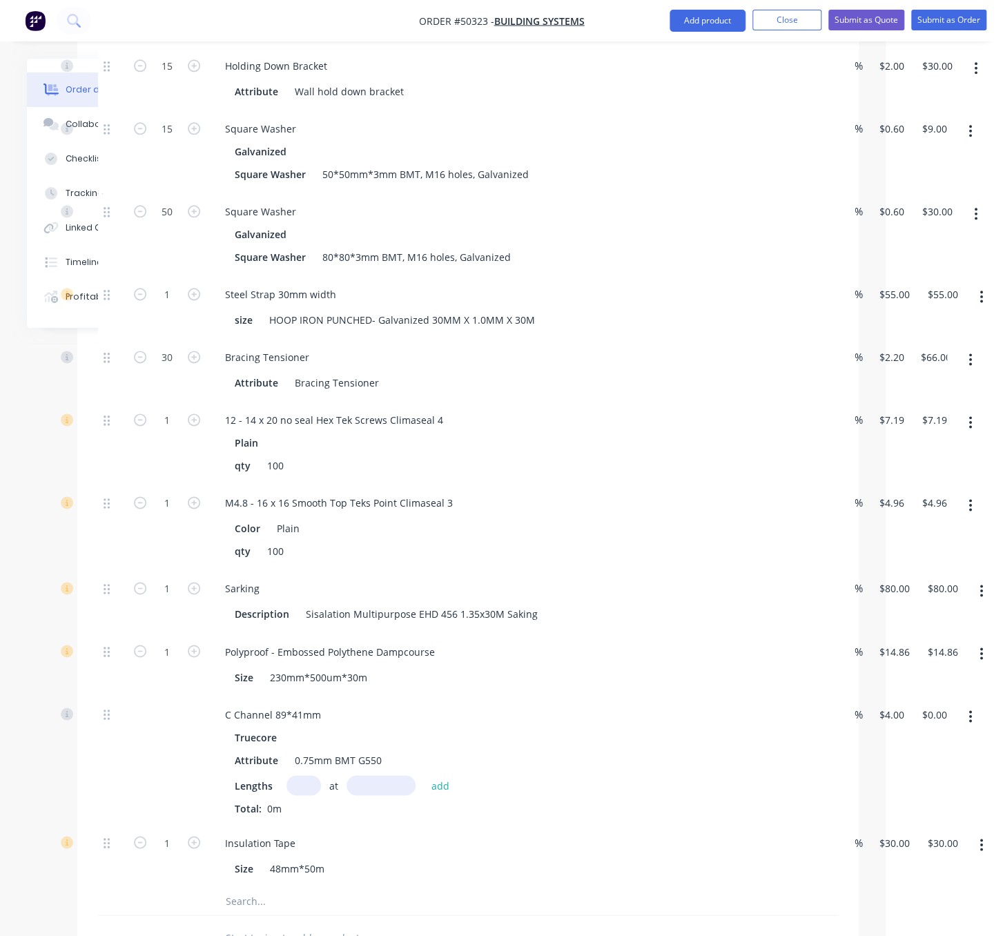
click at [197, 294] on form "1" at bounding box center [167, 293] width 72 height 21
click at [195, 300] on icon "button" at bounding box center [194, 294] width 12 height 12
type input "2"
type input "$110.00"
click at [195, 300] on icon "button" at bounding box center [194, 294] width 12 height 12
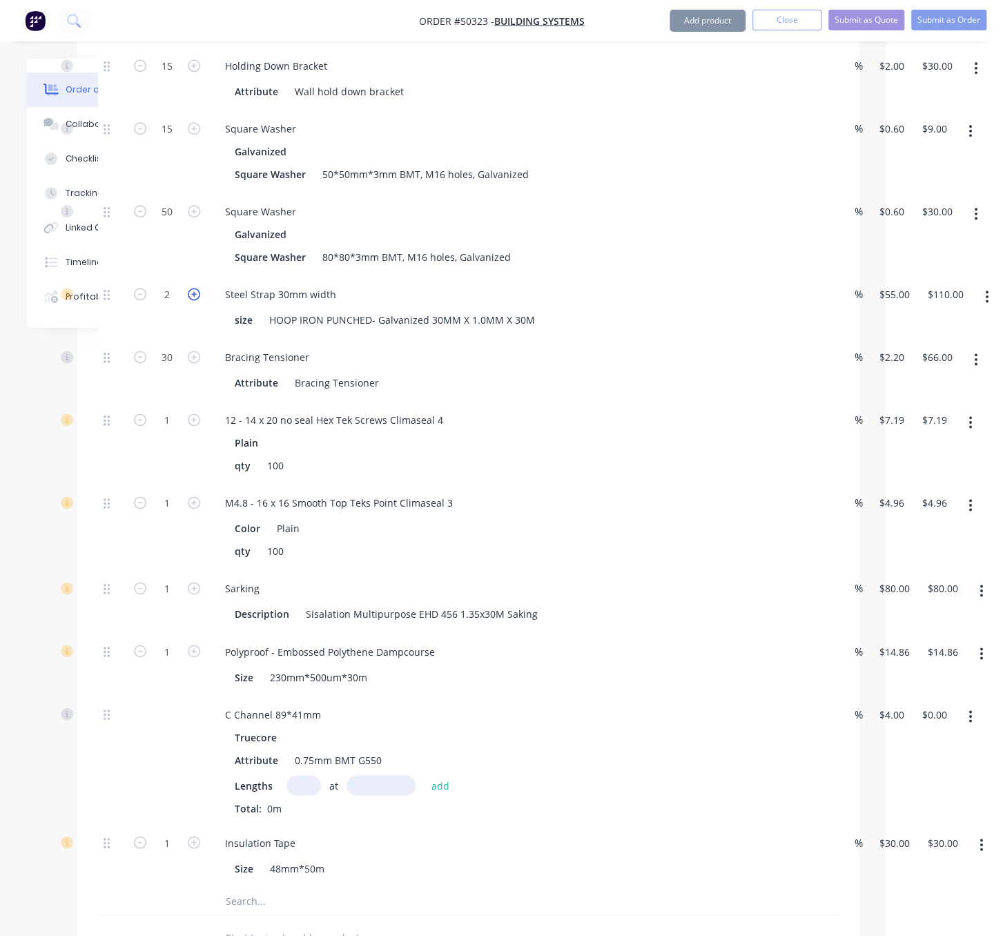
type input "3"
type input "$165.00"
click at [195, 300] on icon "button" at bounding box center [194, 294] width 12 height 12
type input "4"
type input "$220.00"
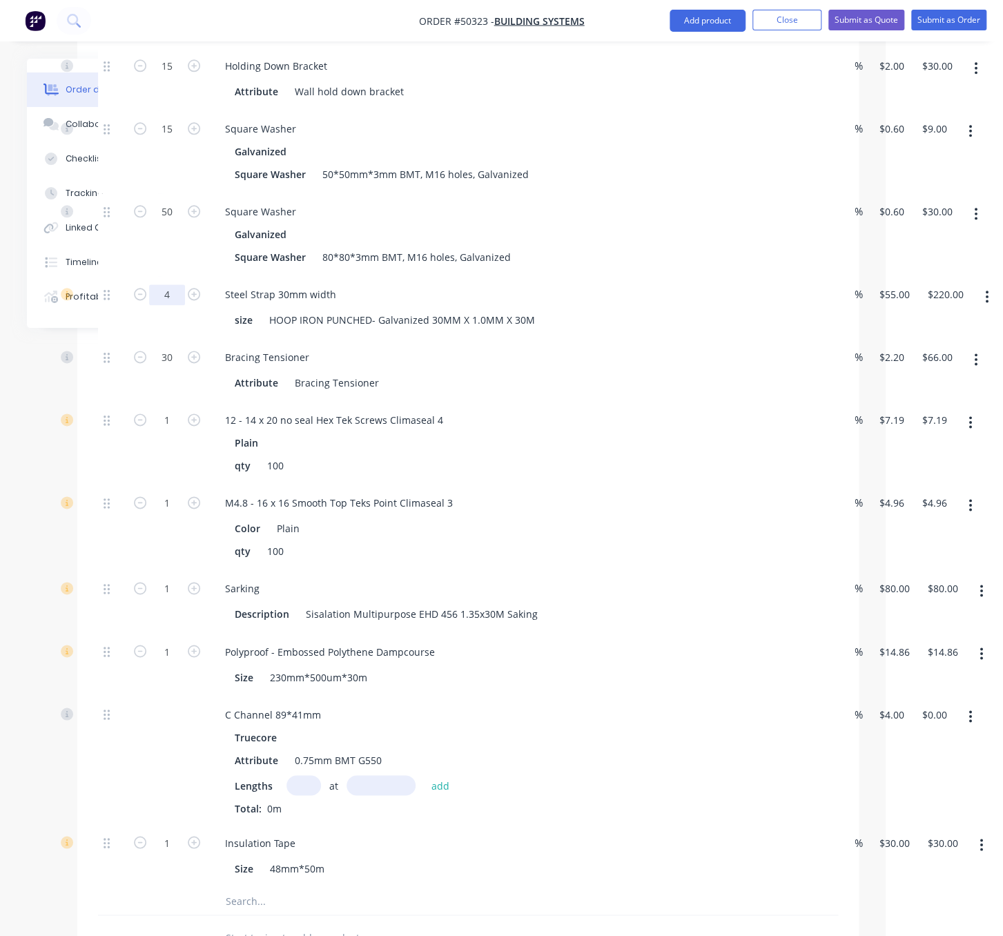
click at [155, 305] on input "4" at bounding box center [167, 295] width 36 height 21
click at [144, 300] on icon "button" at bounding box center [140, 294] width 12 height 12
type input "3"
type input "$165.00"
click at [44, 420] on div "Created by Serene Created 13/10/25 Required 13/10/25 Assigned to Add team membe…" at bounding box center [392, 308] width 934 height 1949
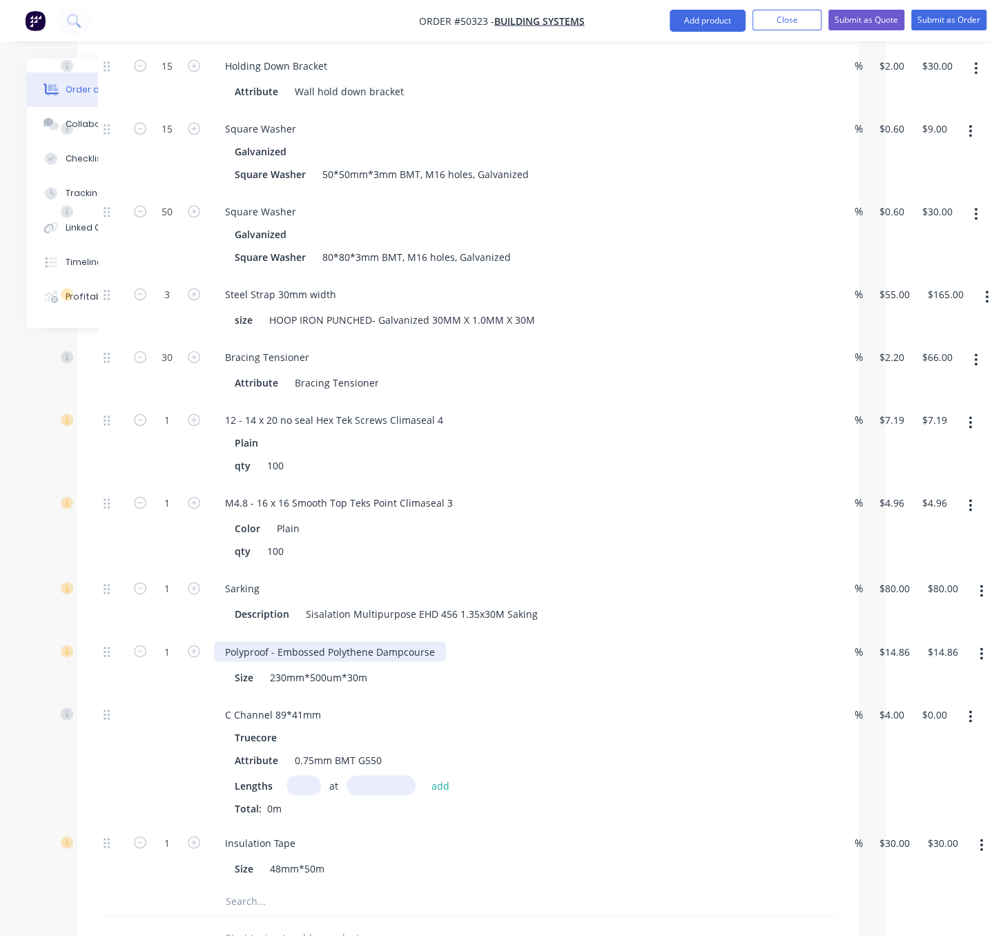
scroll to position [967, 102]
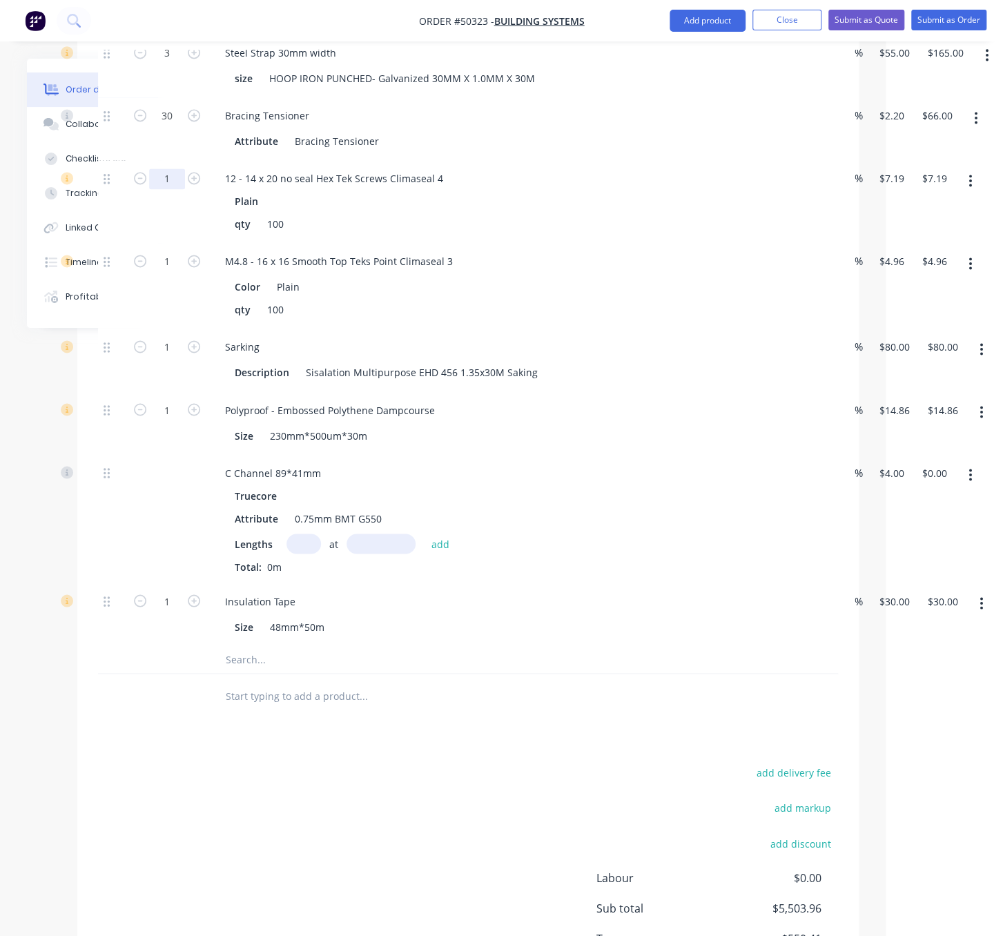
click at [168, 189] on input "1" at bounding box center [167, 178] width 36 height 21
click at [70, 402] on div "Created by Serene Created 13/10/25 Required 13/10/25 Assigned to Add team membe…" at bounding box center [392, 66] width 934 height 1949
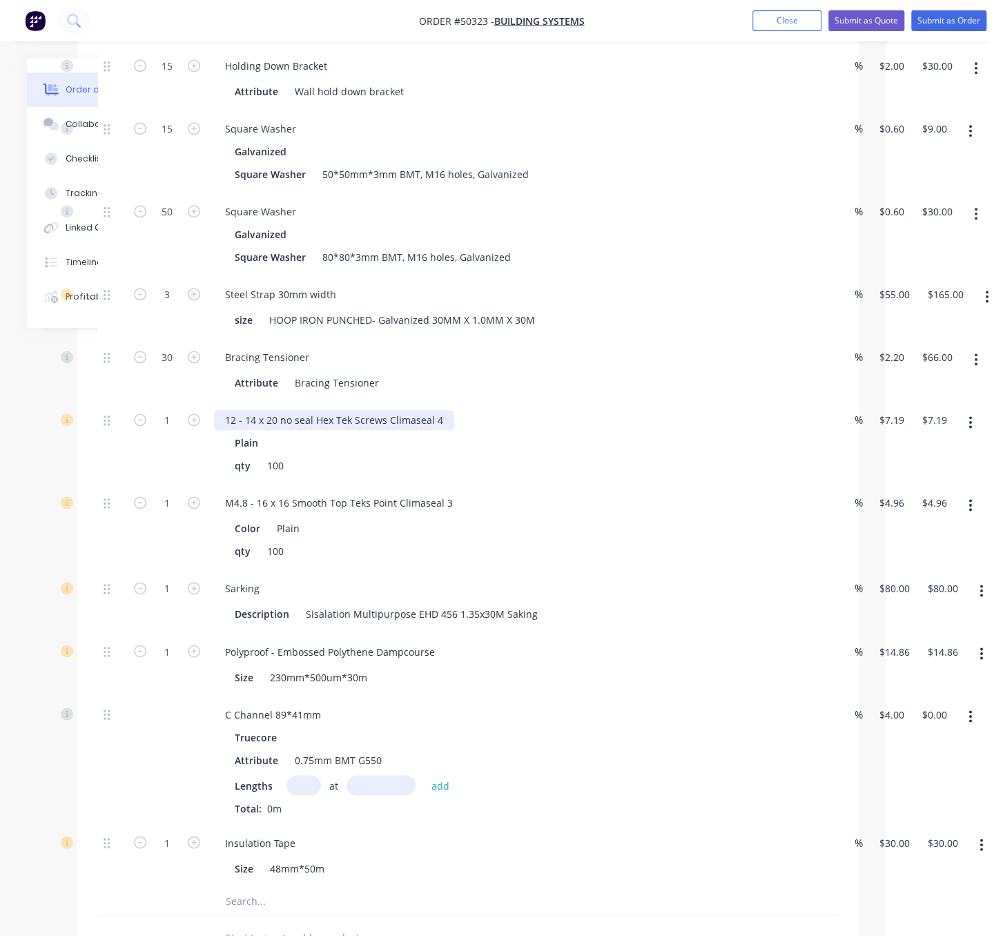
scroll to position [242, 102]
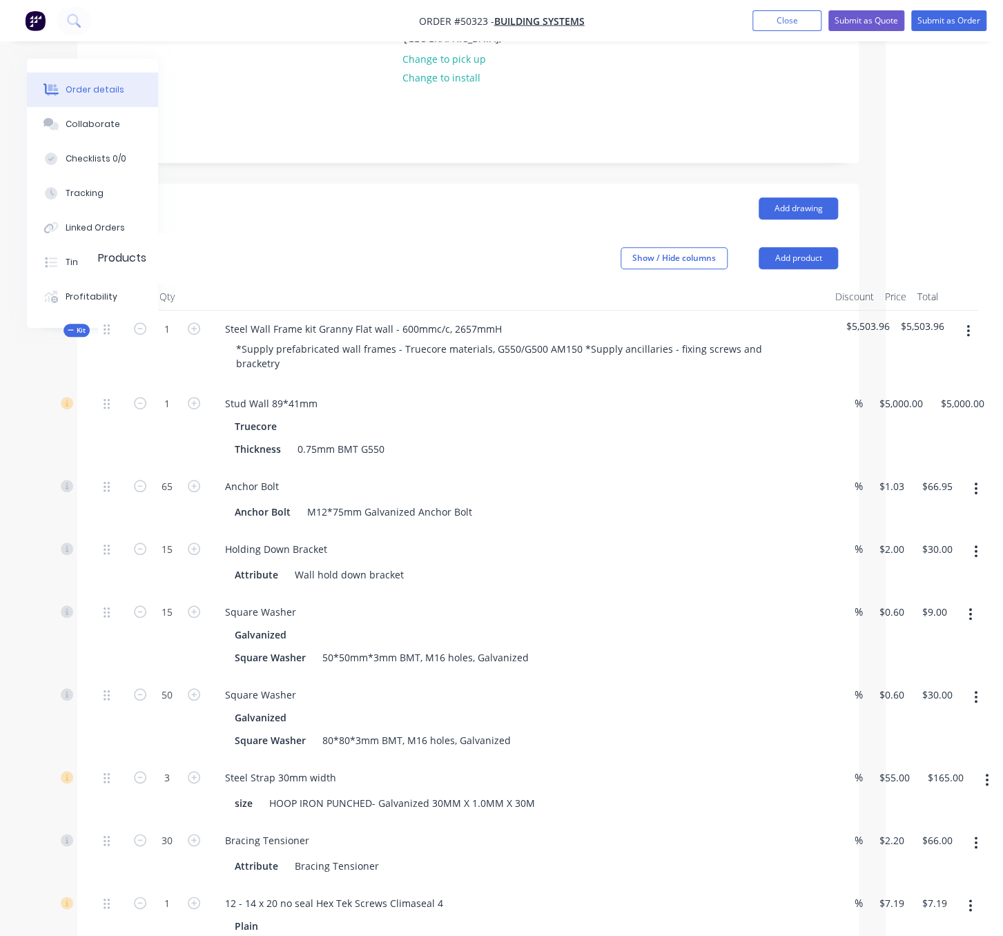
click at [331, 247] on div "Show / Hide columns Add product" at bounding box center [547, 258] width 583 height 22
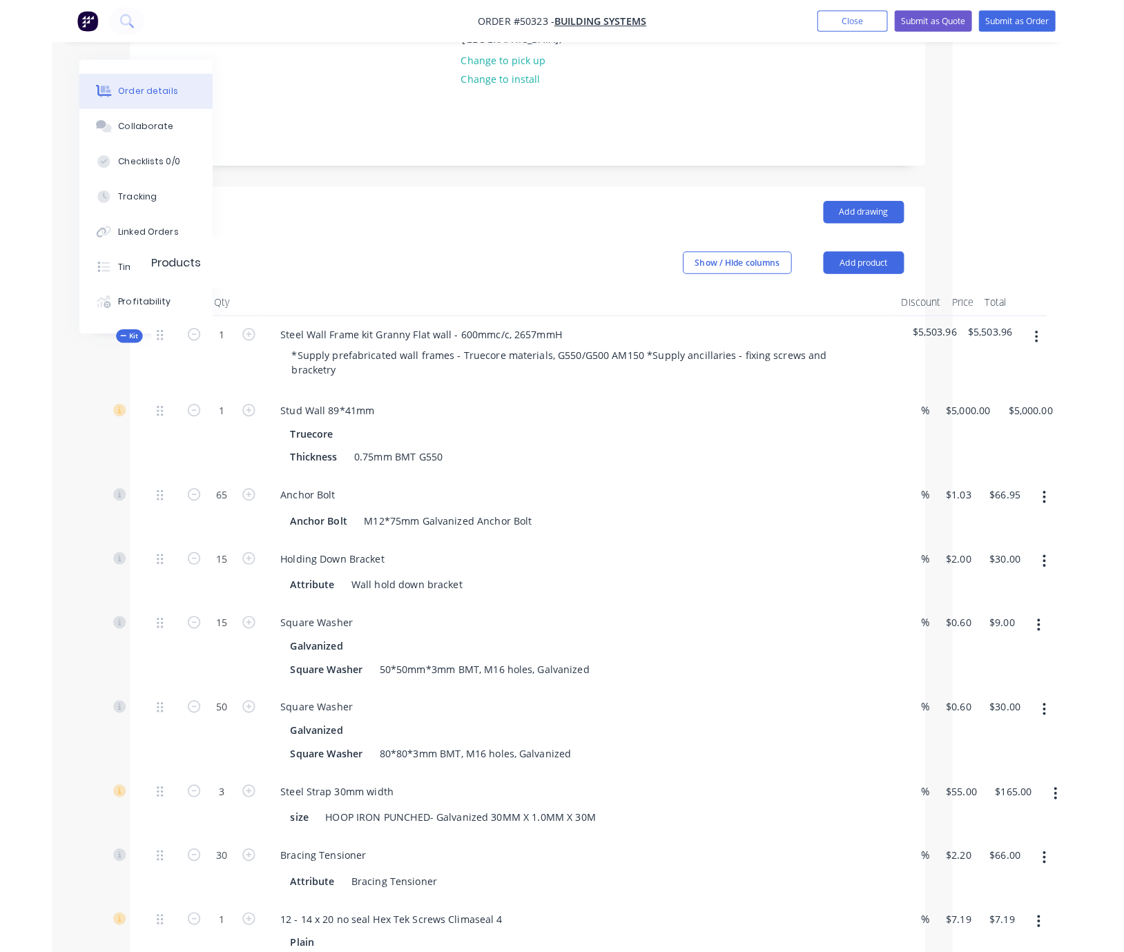
scroll to position [242, 0]
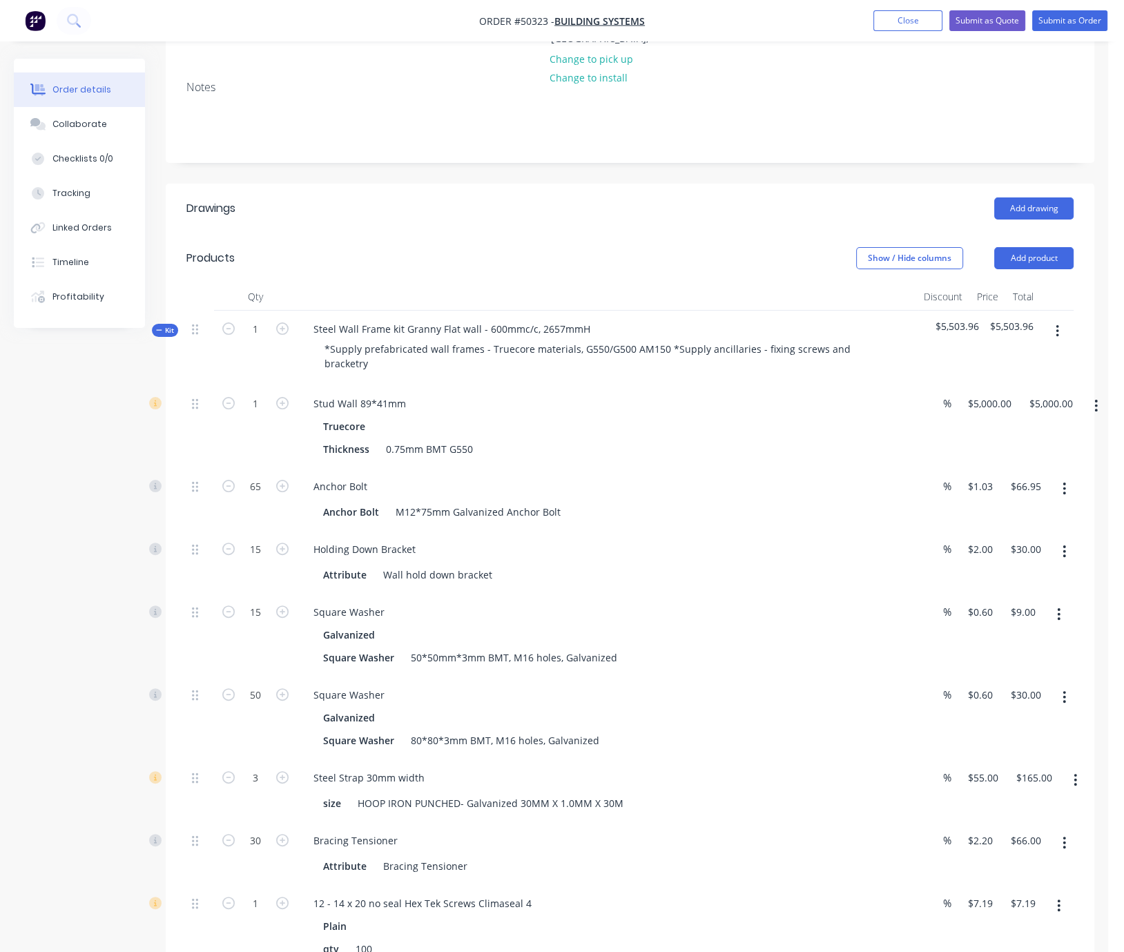
drag, startPoint x: 493, startPoint y: 233, endPoint x: 556, endPoint y: 242, distance: 63.4
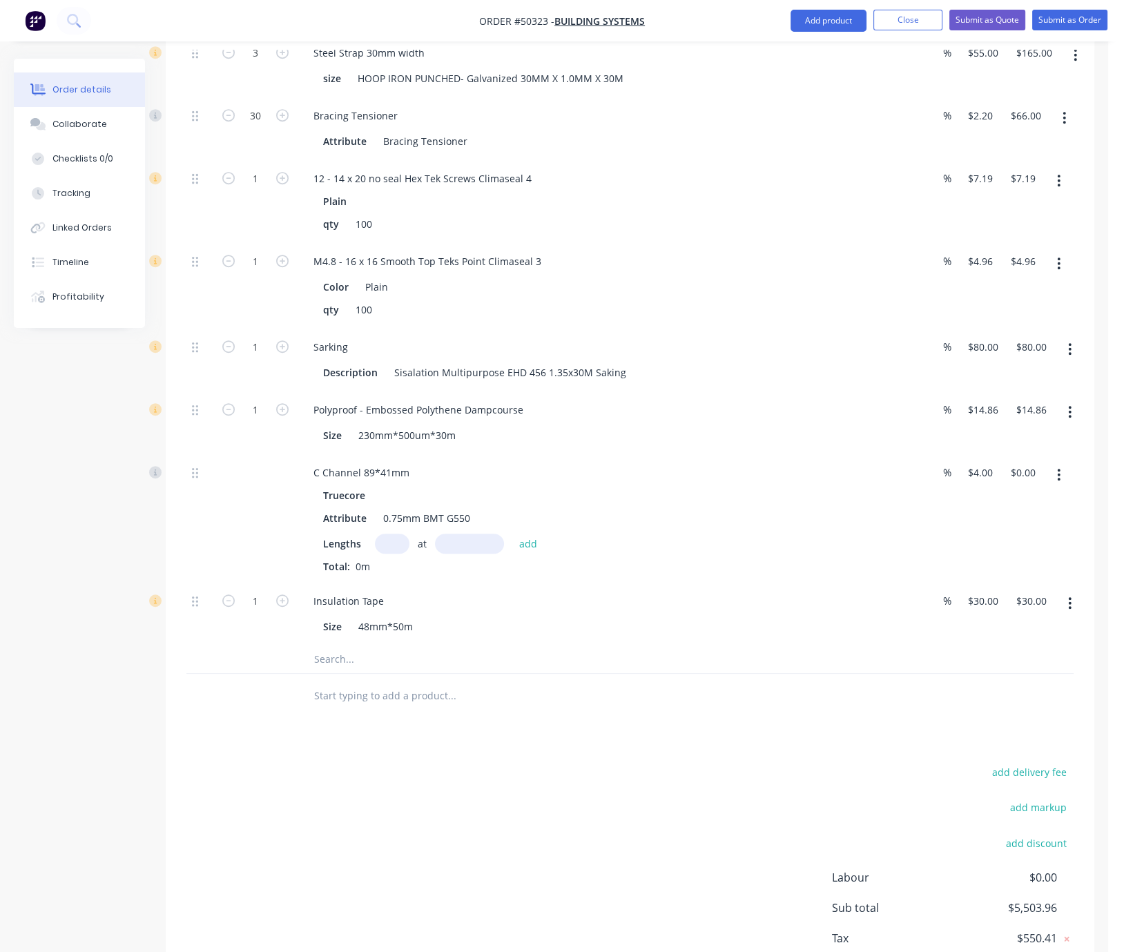
scroll to position [725, 0]
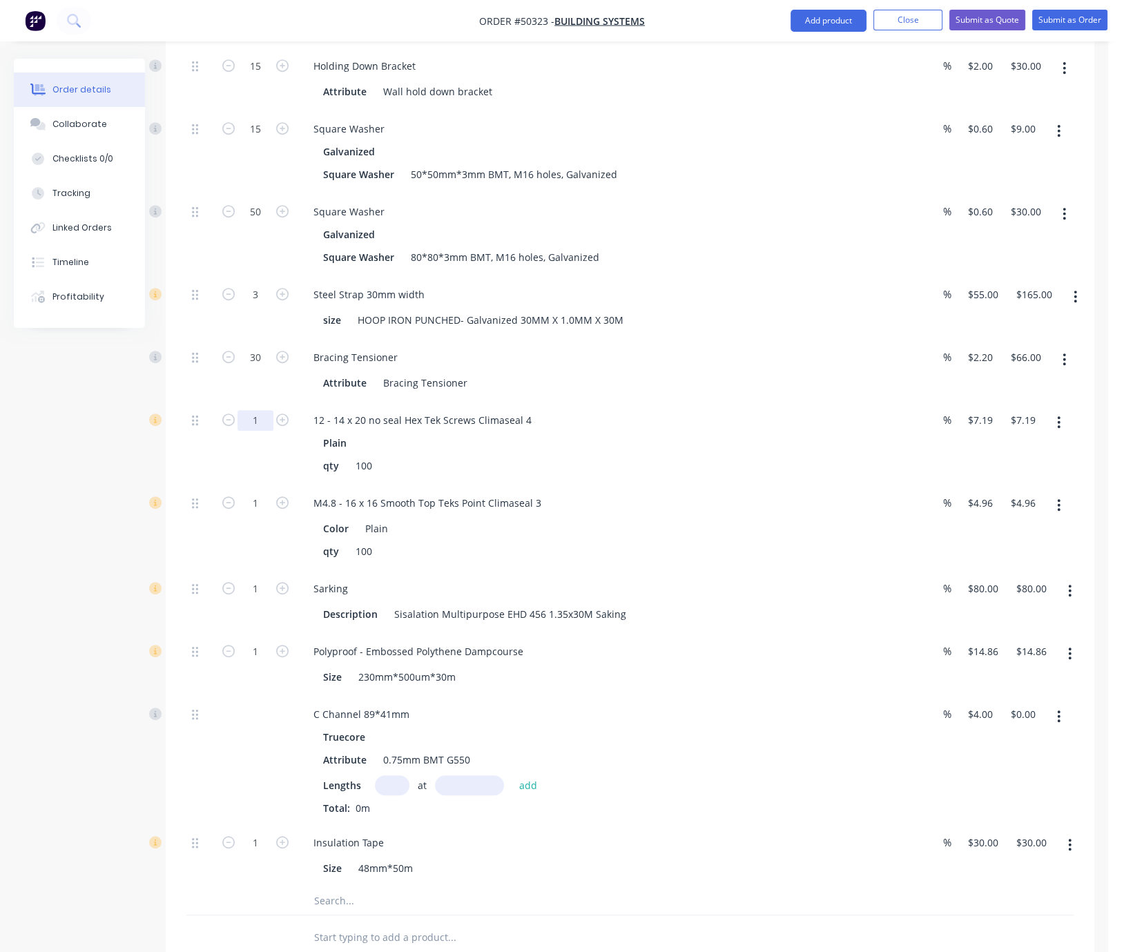
click at [244, 431] on input "1" at bounding box center [256, 420] width 36 height 21
type input "1"
type input "5"
type input "$35.95"
click at [80, 478] on div "Created by Serene Created 13/10/25 Required 13/10/25 Assigned to Add team membe…" at bounding box center [554, 308] width 1081 height 1949
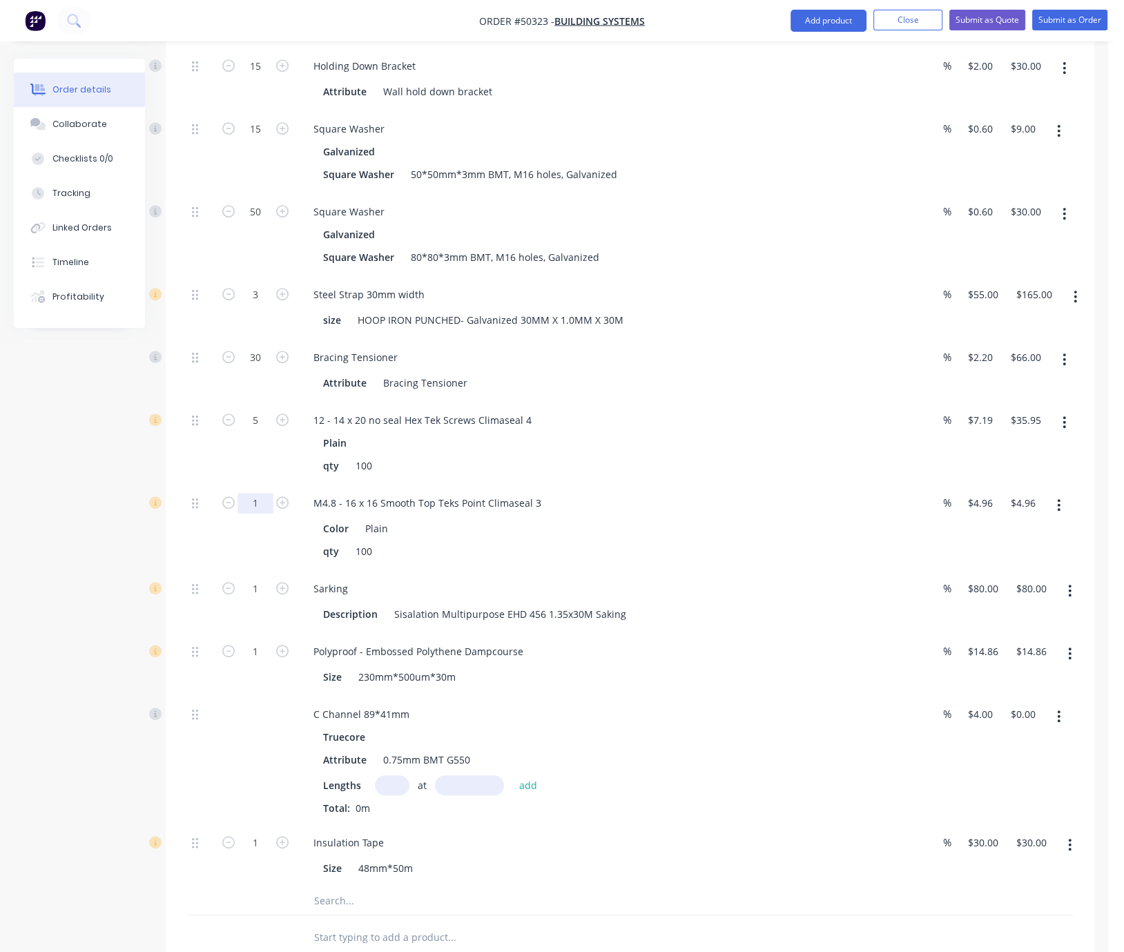
click at [263, 514] on input "1" at bounding box center [256, 503] width 36 height 21
type input "5"
type input "$24.80"
click at [28, 488] on div "Created by Serene Created 13/10/25 Required 13/10/25 Assigned to Add team membe…" at bounding box center [554, 308] width 1081 height 1949
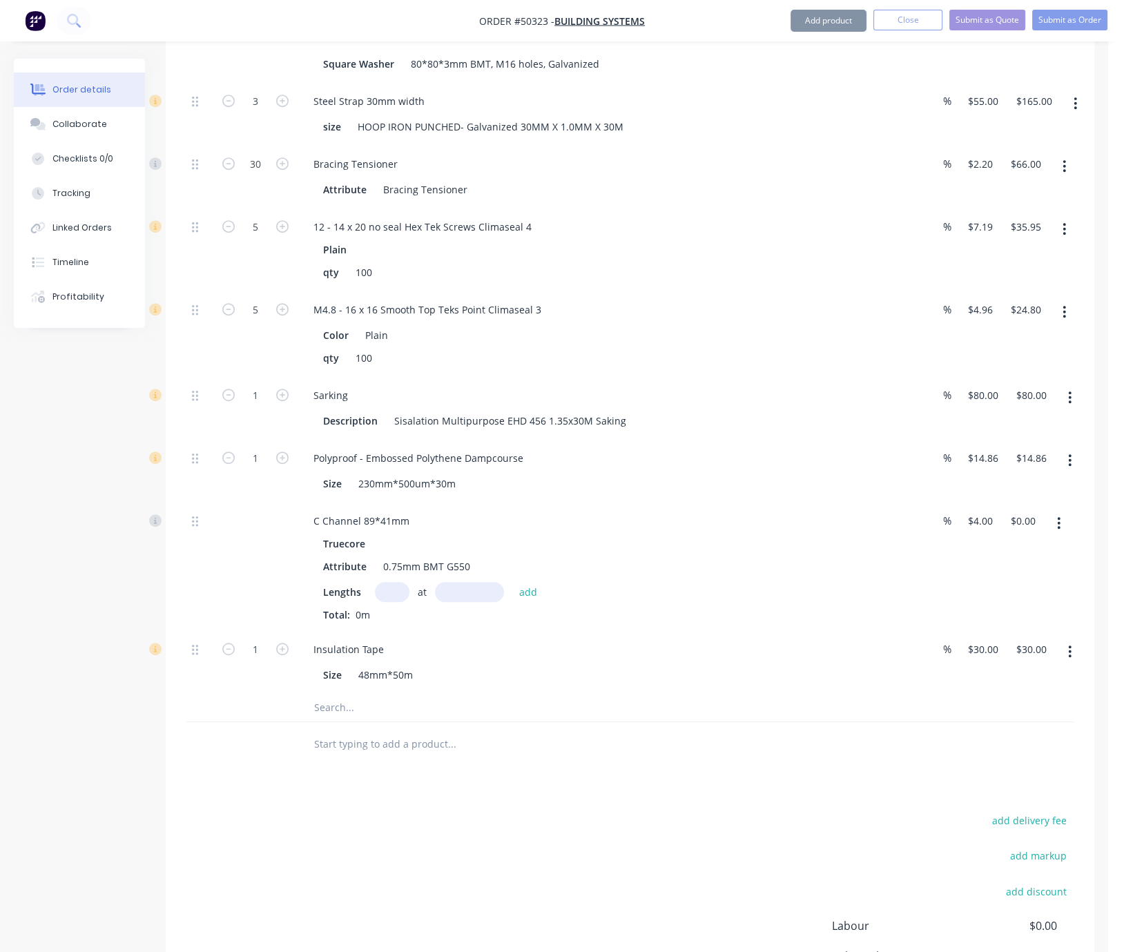
scroll to position [967, 0]
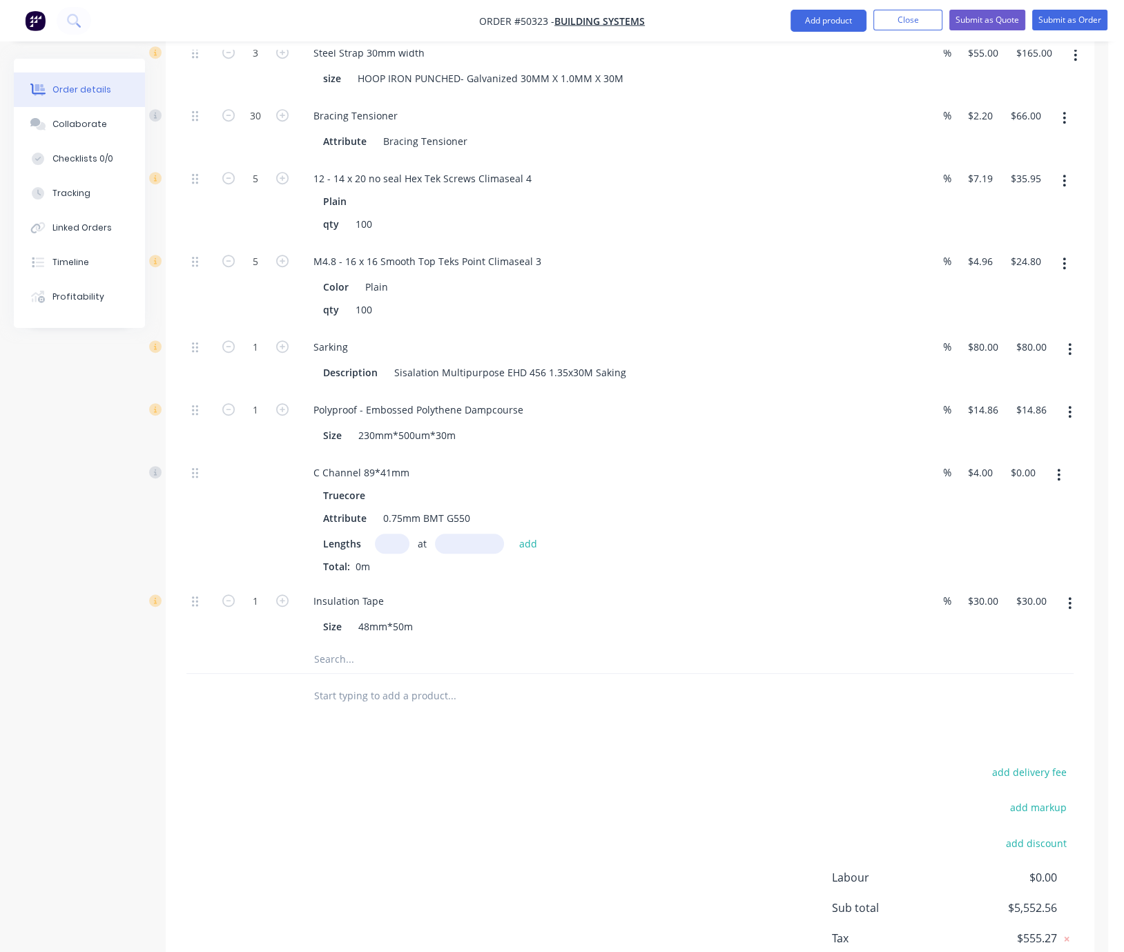
drag, startPoint x: 281, startPoint y: 378, endPoint x: 277, endPoint y: 398, distance: 21.1
click at [281, 353] on icon "button" at bounding box center [282, 346] width 12 height 12
type input "2"
type input "$160.00"
click at [102, 474] on div "Created by Serene Created 13/10/25 Required 13/10/25 Assigned to Add team membe…" at bounding box center [554, 66] width 1081 height 1949
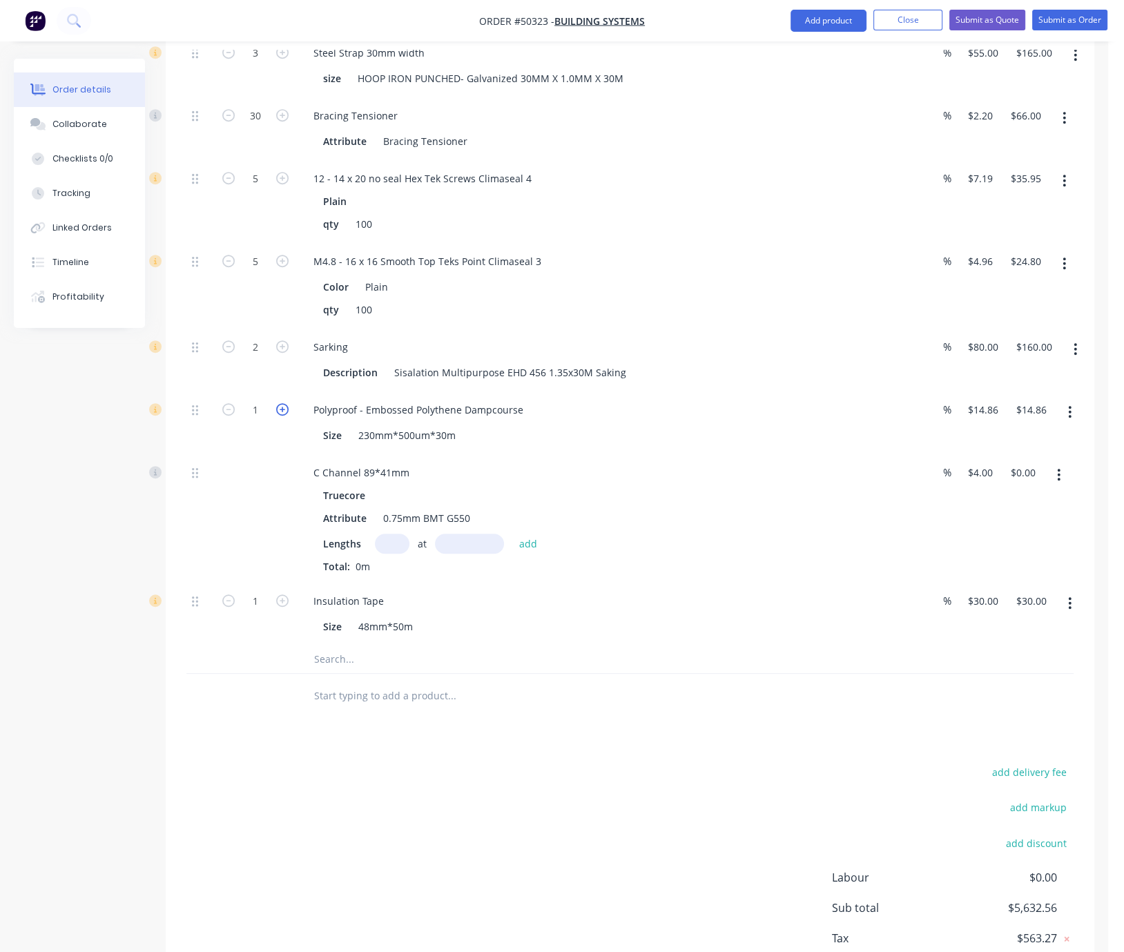
click at [287, 416] on icon "button" at bounding box center [282, 409] width 12 height 12
type input "2"
type input "$29.72"
click at [400, 554] on input "text" at bounding box center [392, 544] width 35 height 20
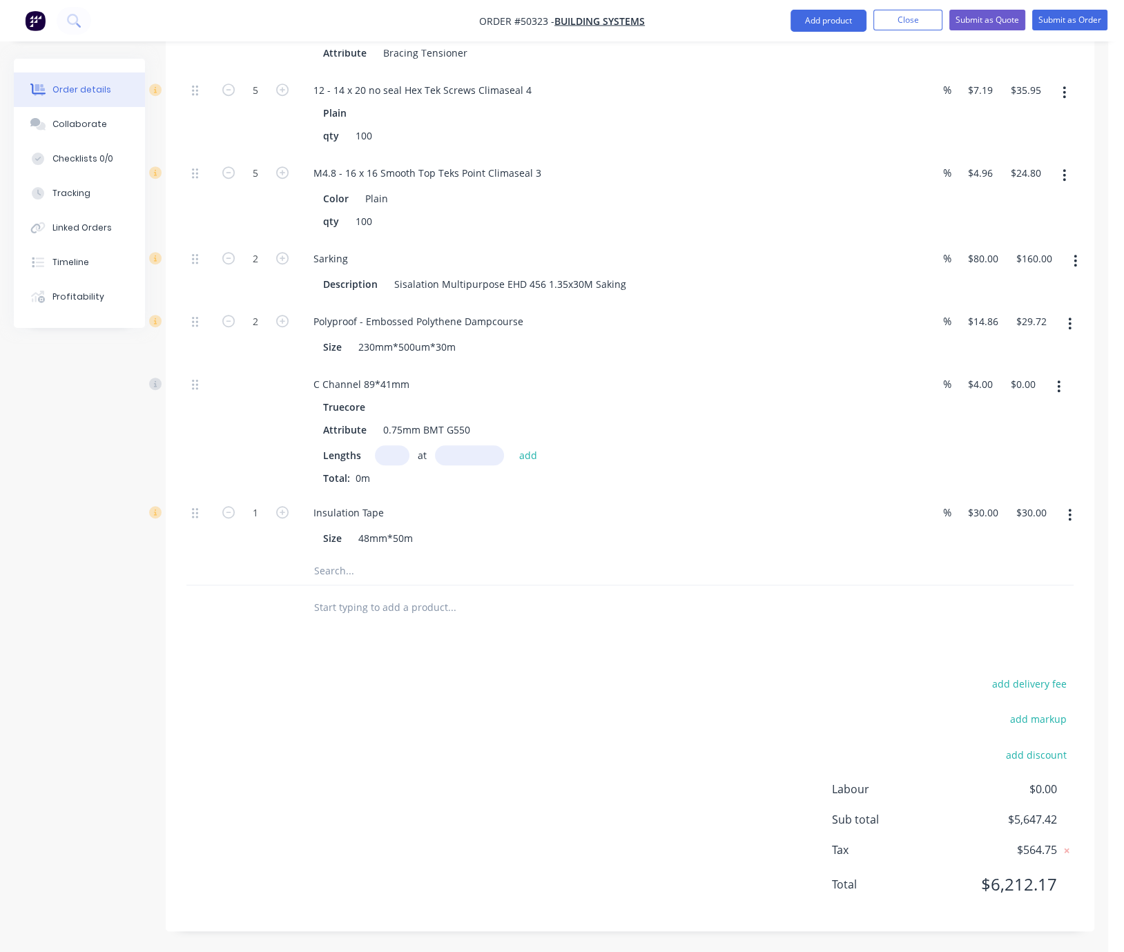
scroll to position [1115, 0]
click at [283, 506] on icon "button" at bounding box center [282, 512] width 12 height 12
type input "2"
type input "$60.00"
click at [283, 506] on icon "button" at bounding box center [282, 512] width 12 height 12
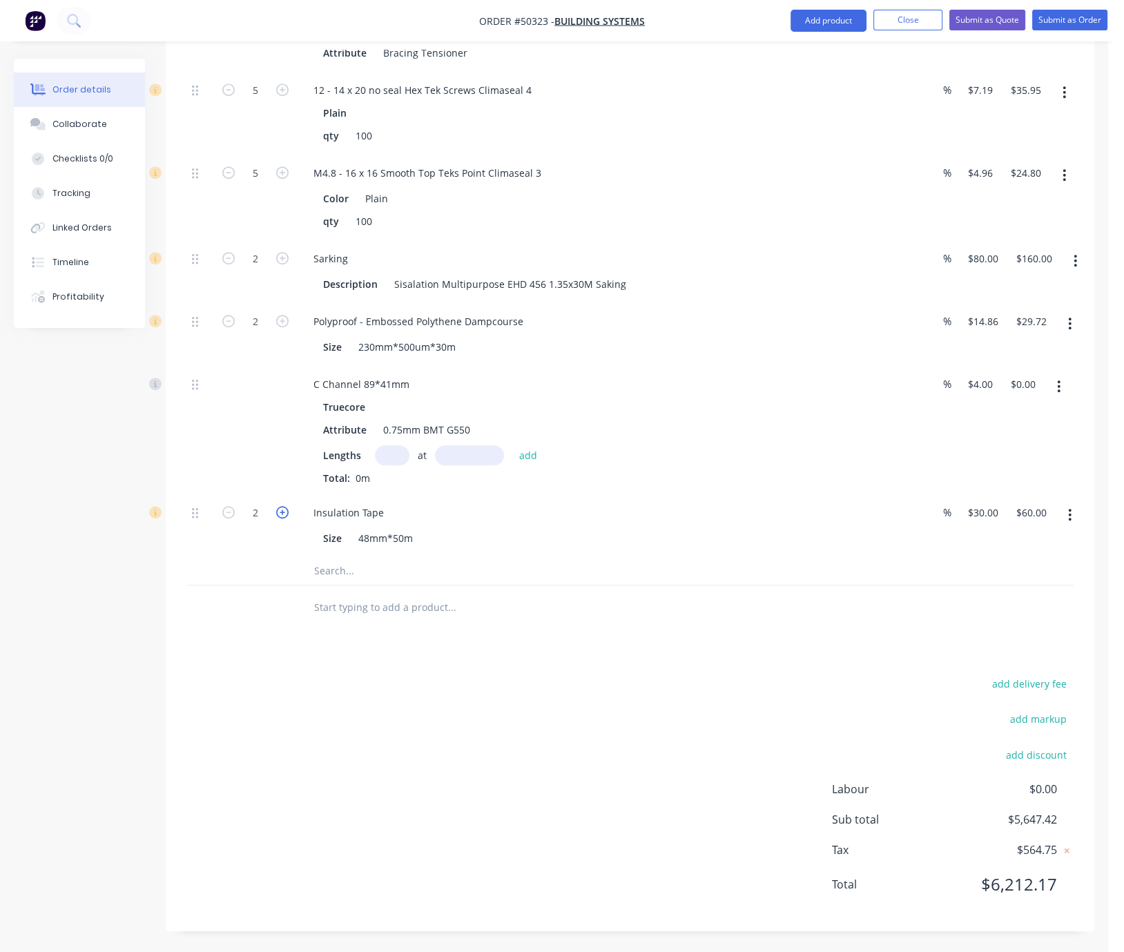
type input "3"
type input "$90.00"
click at [505, 734] on div "add delivery fee add markup add discount Labour $0.00 Sub total $5,707.42 Tax $…" at bounding box center [629, 793] width 887 height 236
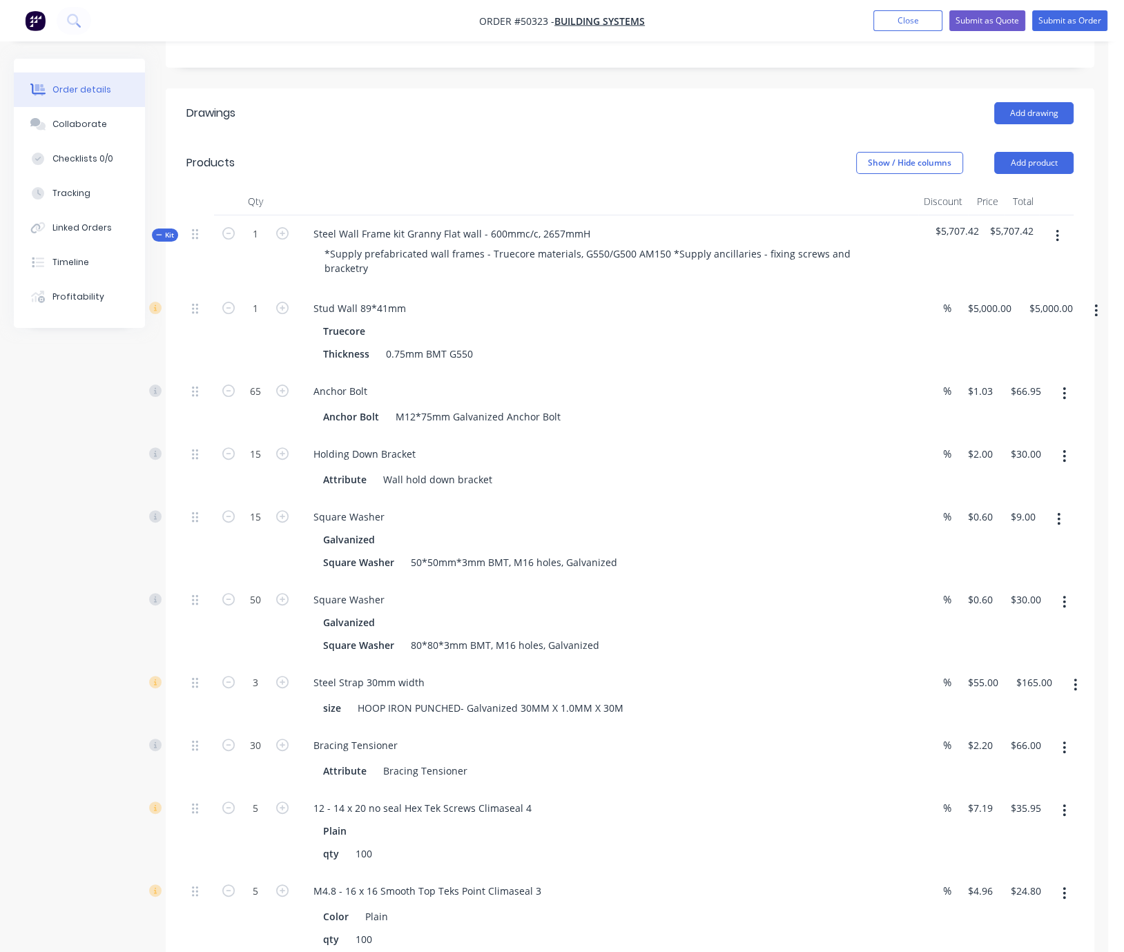
scroll to position [148, 0]
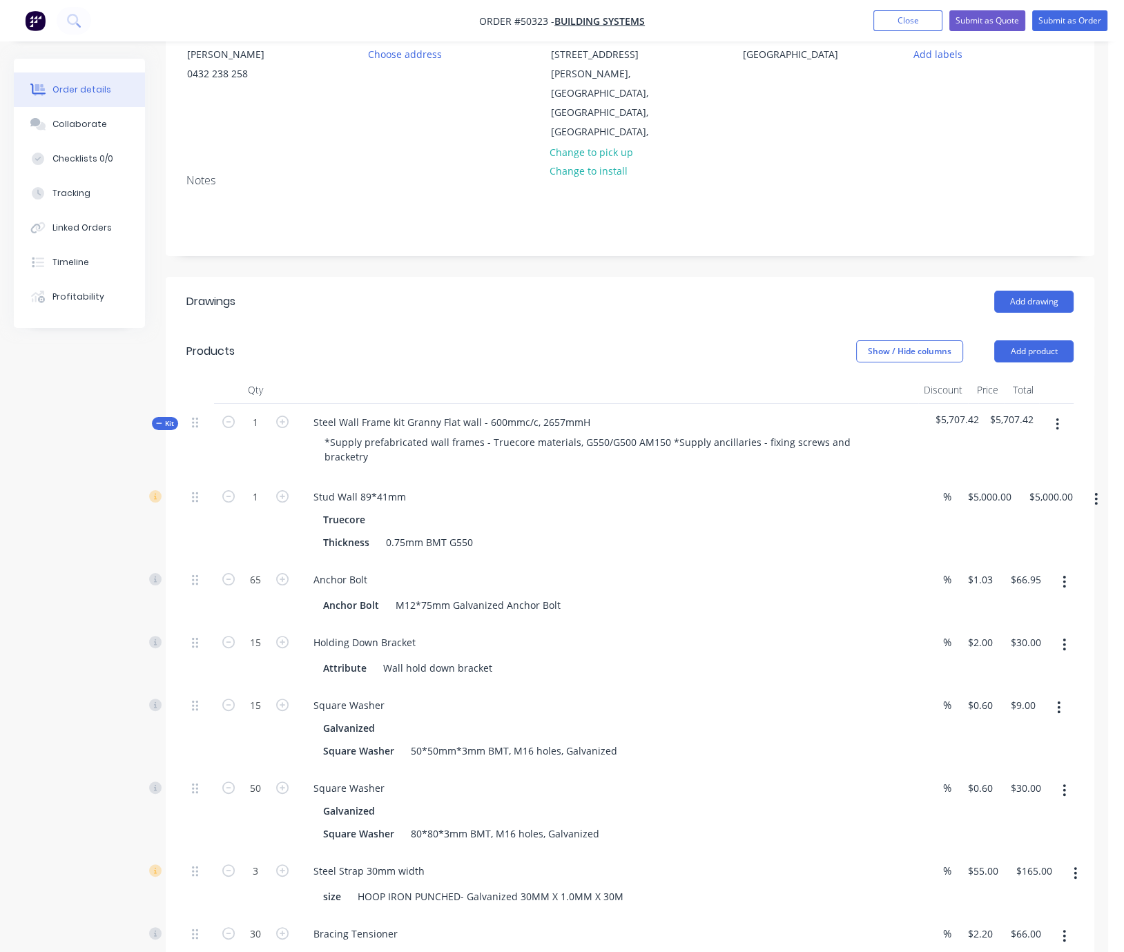
click at [168, 418] on span "Kit" at bounding box center [165, 423] width 18 height 10
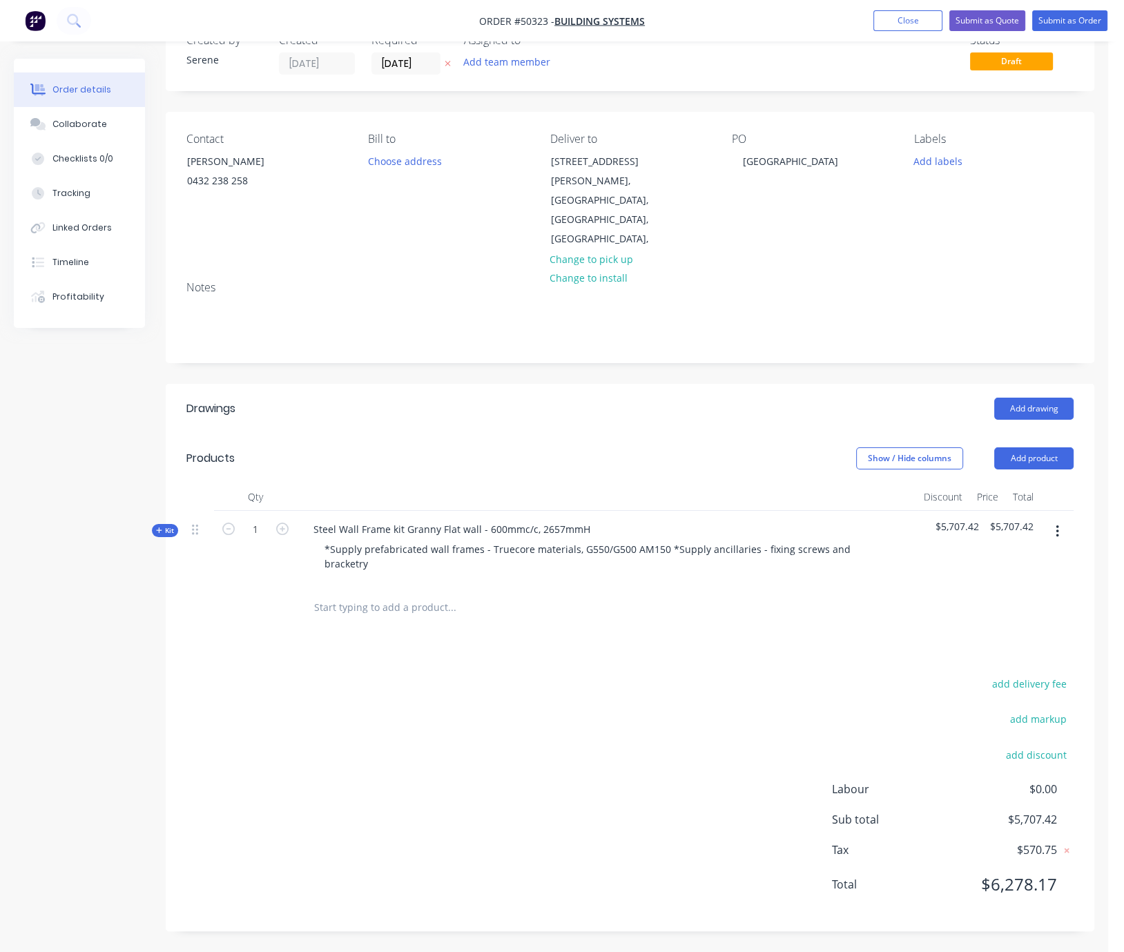
scroll to position [44, 0]
click at [1038, 447] on button "Add product" at bounding box center [1033, 458] width 79 height 22
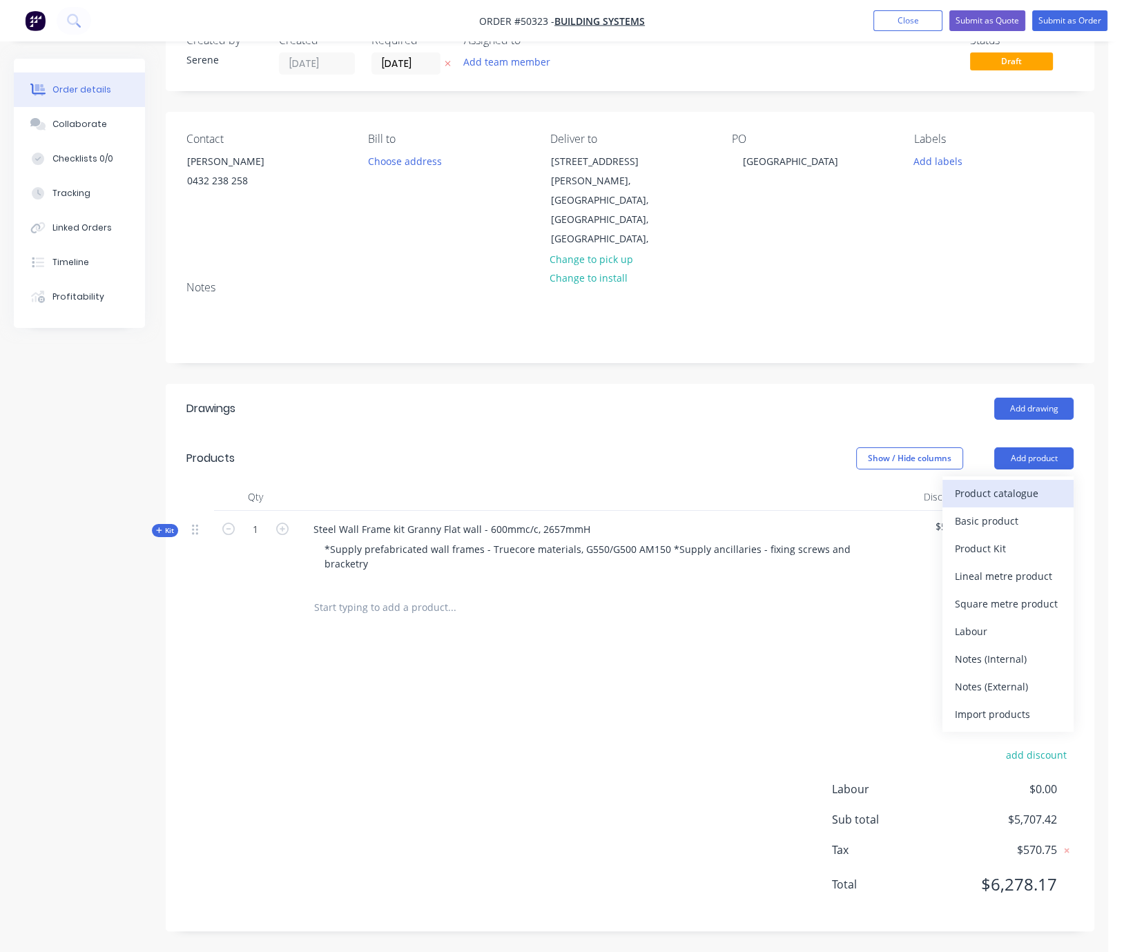
click at [1030, 483] on div "Product catalogue" at bounding box center [1008, 493] width 106 height 20
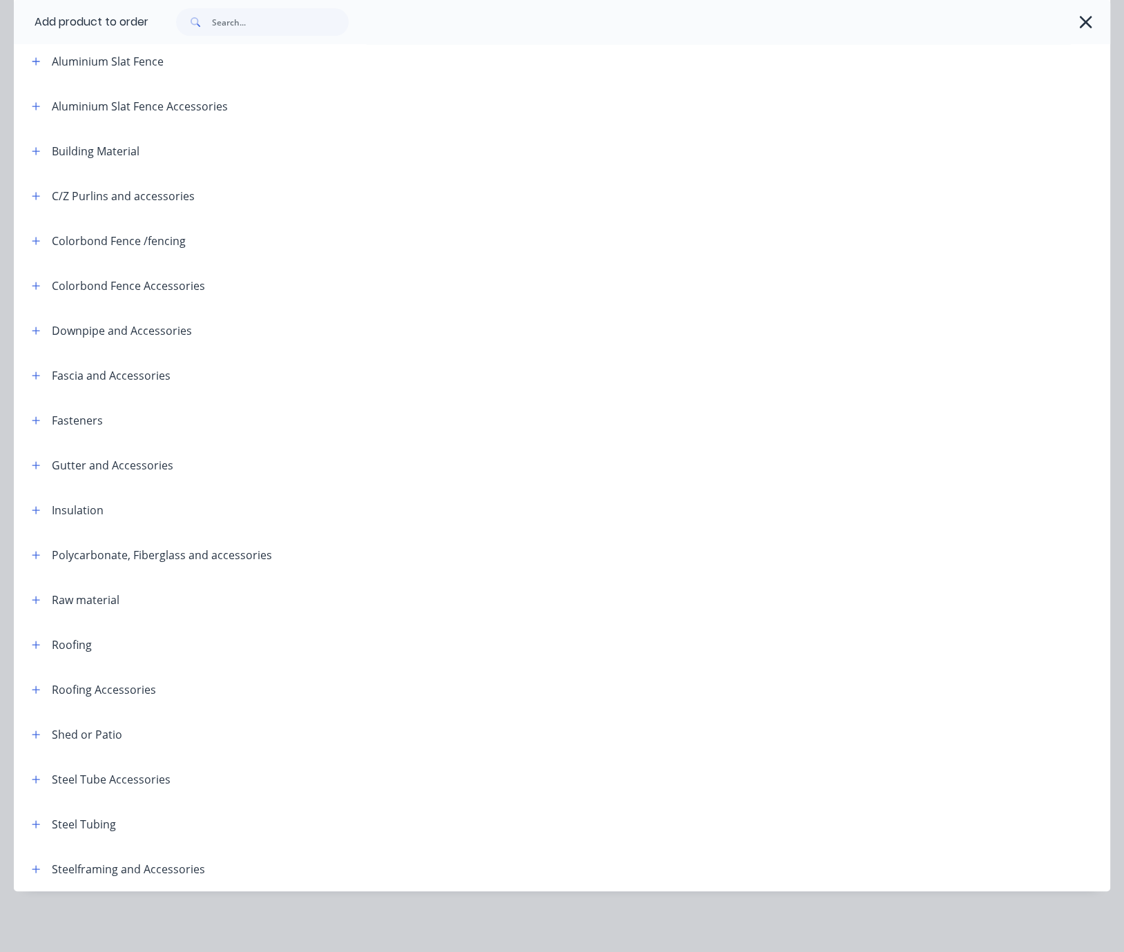
scroll to position [178, 0]
click at [37, 865] on icon "button" at bounding box center [36, 869] width 8 height 8
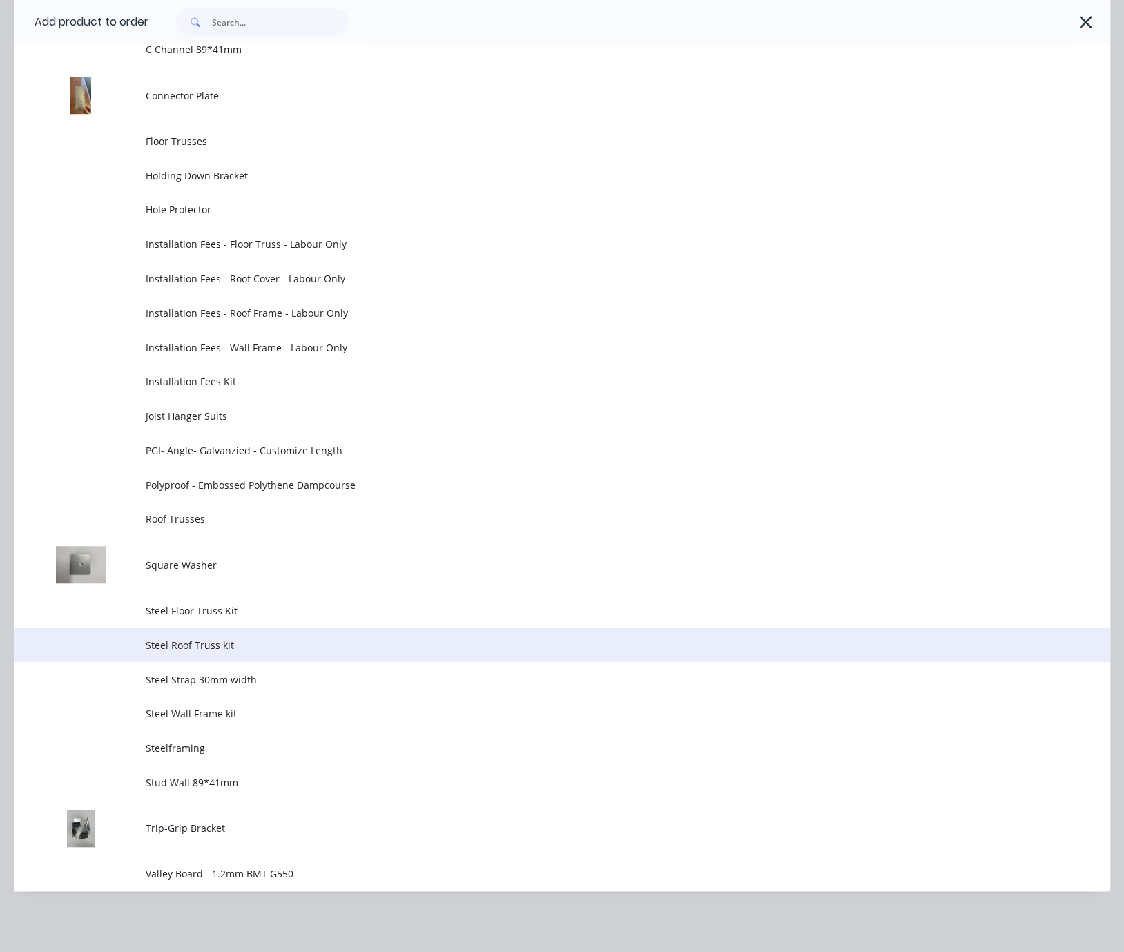
scroll to position [1267, 0]
click at [278, 638] on span "Steel Roof Truss kit" at bounding box center [532, 645] width 772 height 15
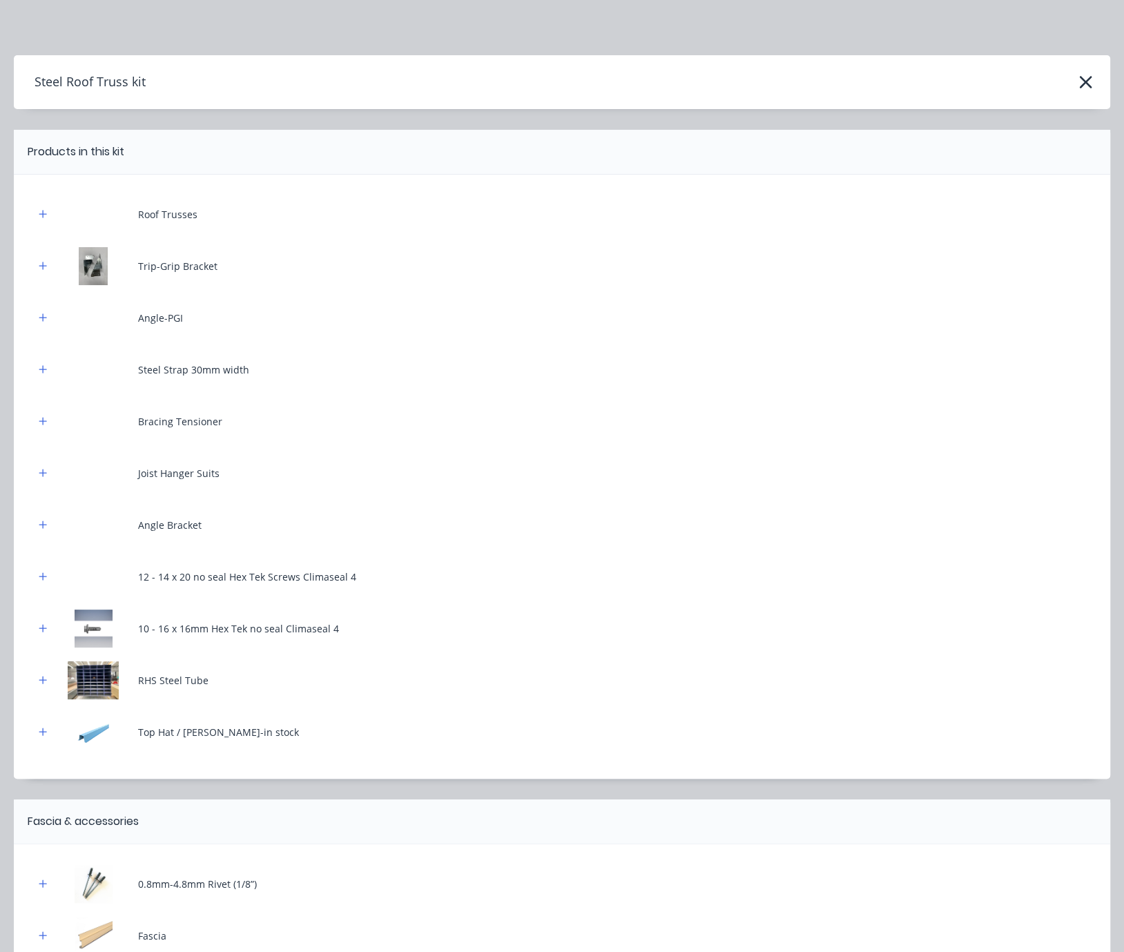
click at [50, 214] on div "Roof Trusses" at bounding box center [562, 214] width 1055 height 38
click at [43, 216] on button "button" at bounding box center [43, 214] width 17 height 17
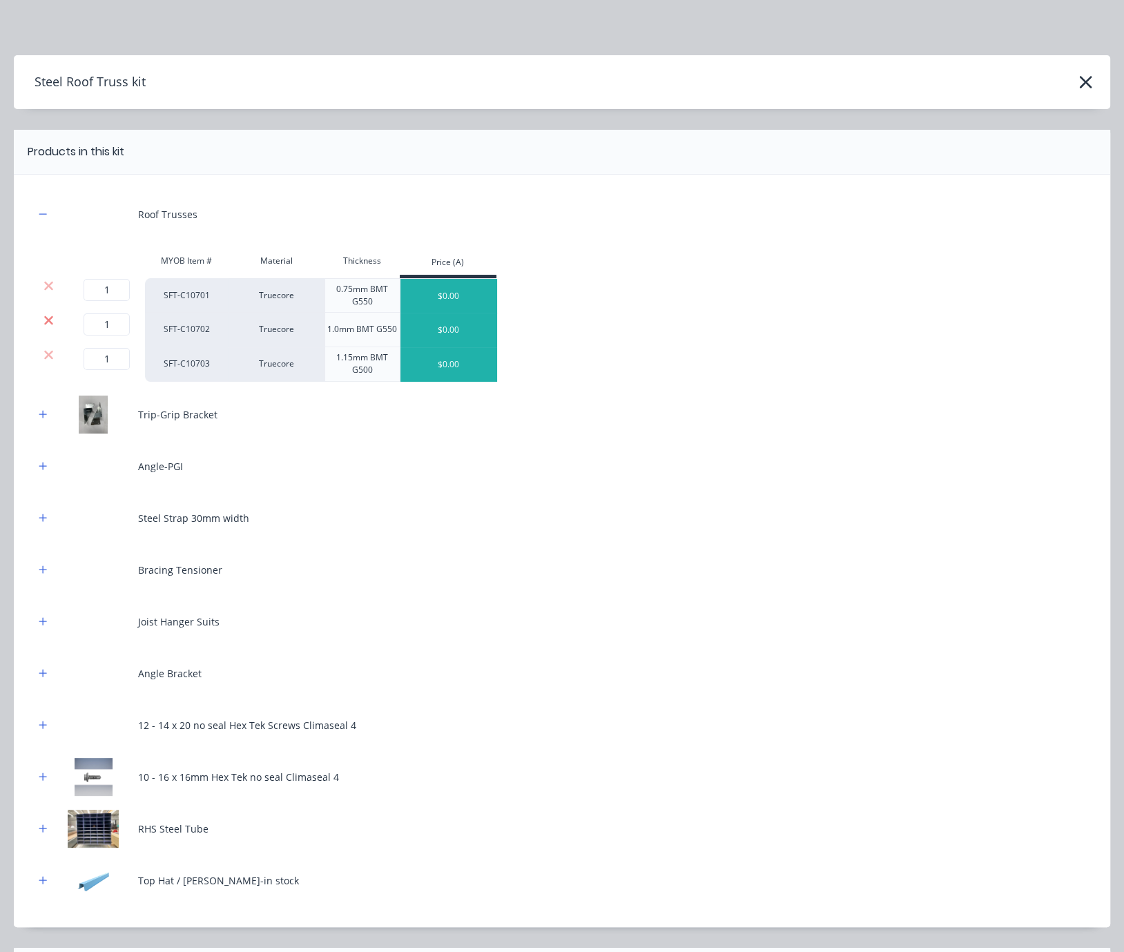
click at [51, 325] on icon at bounding box center [48, 320] width 9 height 9
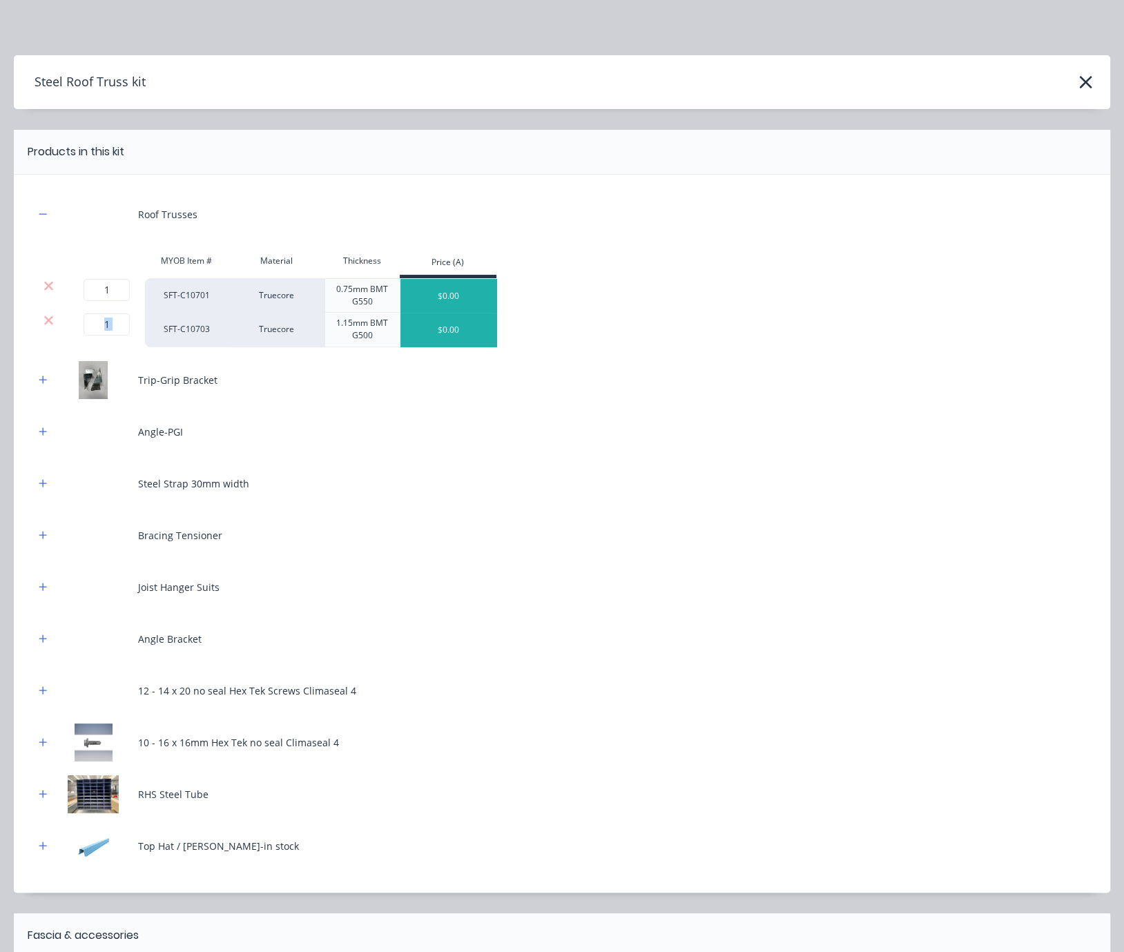
click at [51, 325] on icon at bounding box center [48, 320] width 9 height 9
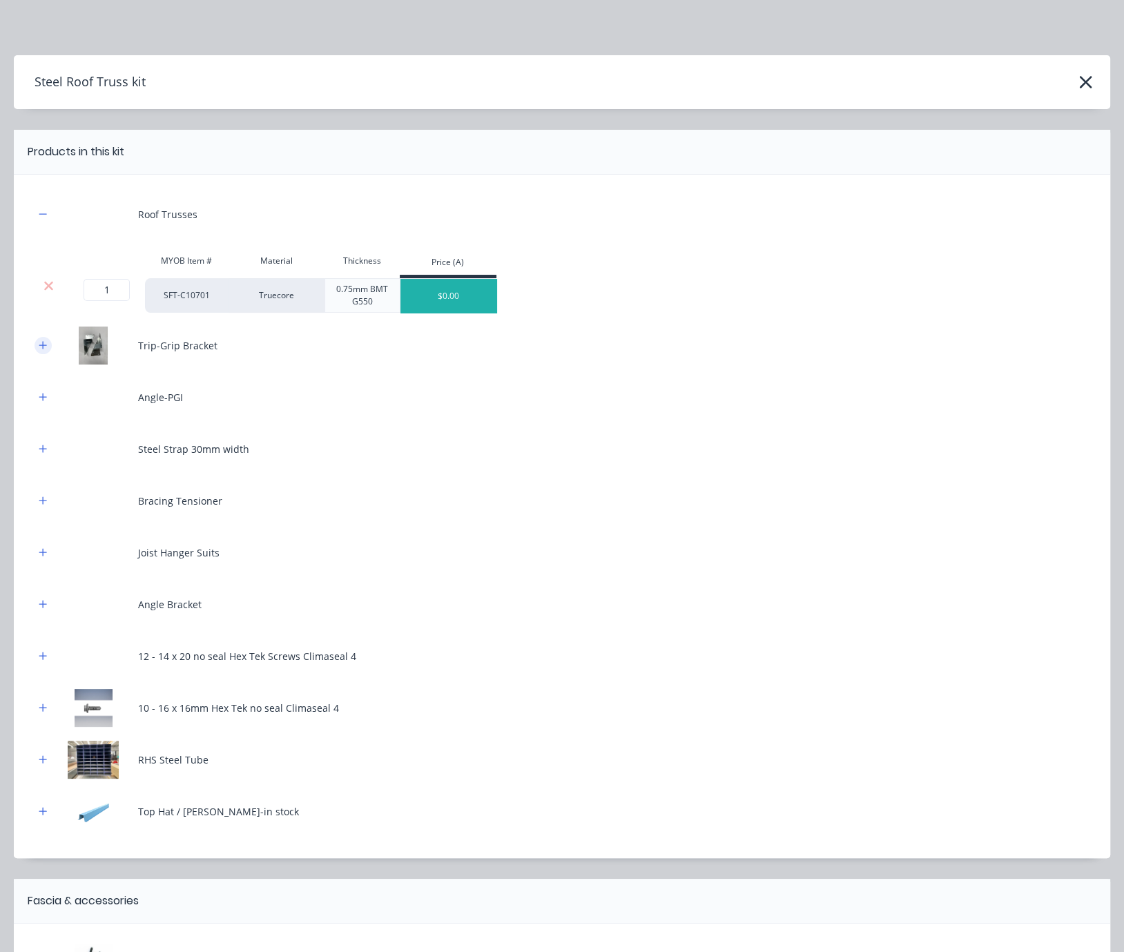
click at [46, 350] on button "button" at bounding box center [43, 345] width 17 height 17
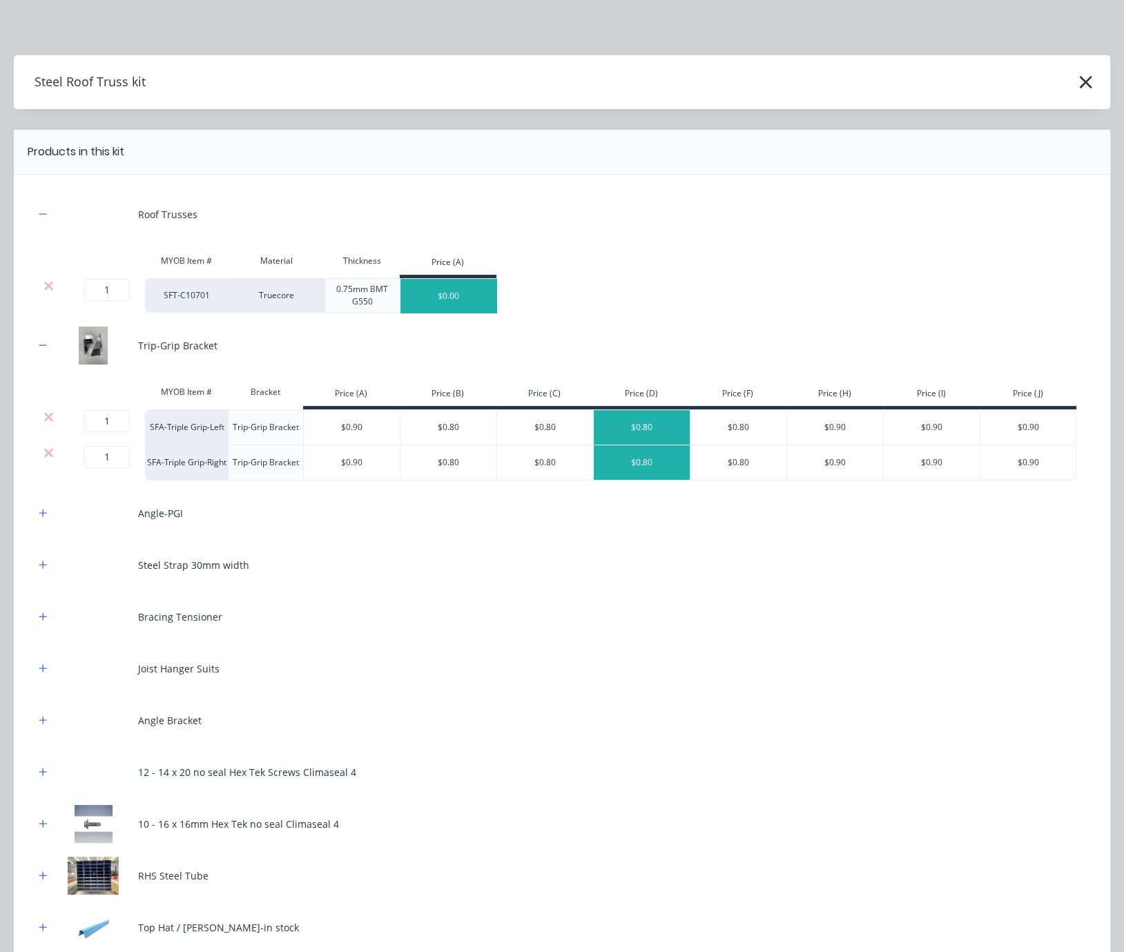
scroll to position [242, 0]
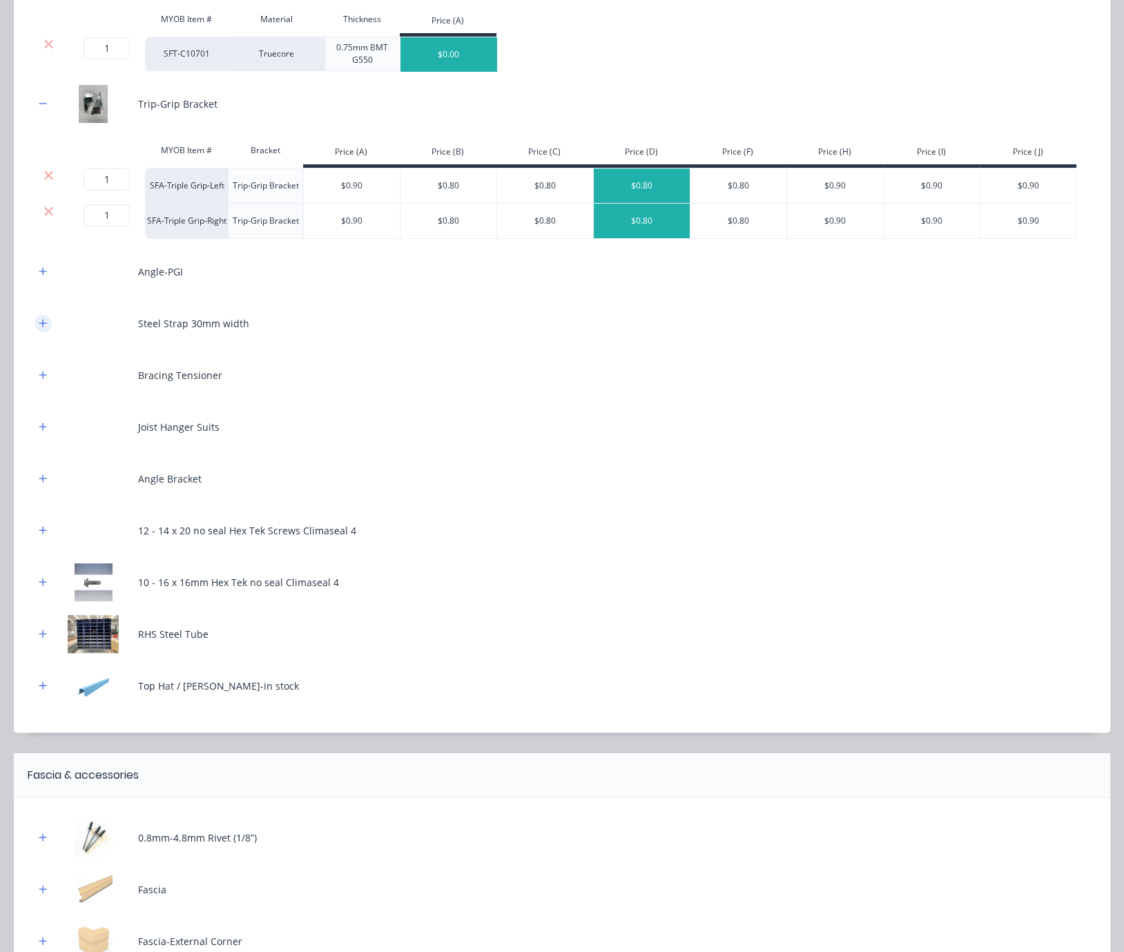
click at [45, 328] on icon "button" at bounding box center [43, 323] width 8 height 10
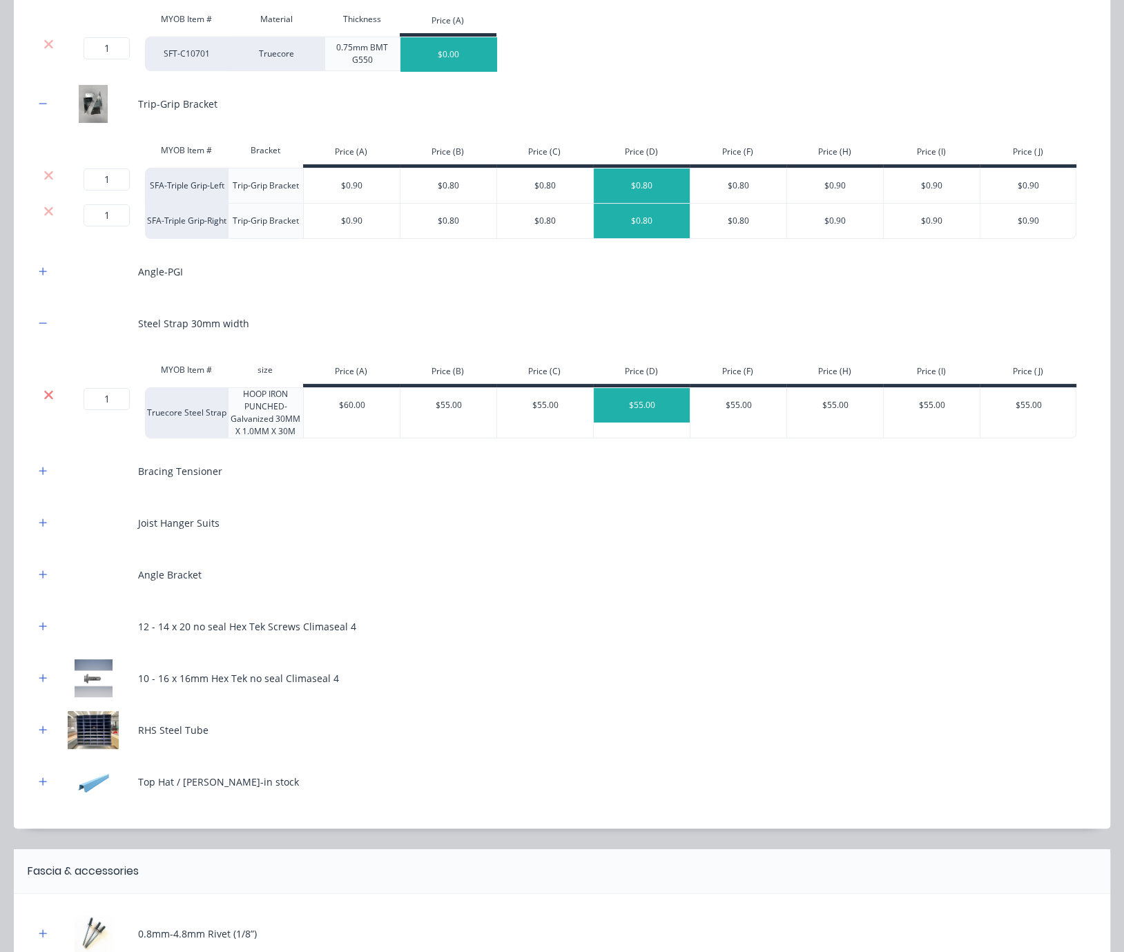
click at [46, 399] on icon at bounding box center [48, 394] width 9 height 9
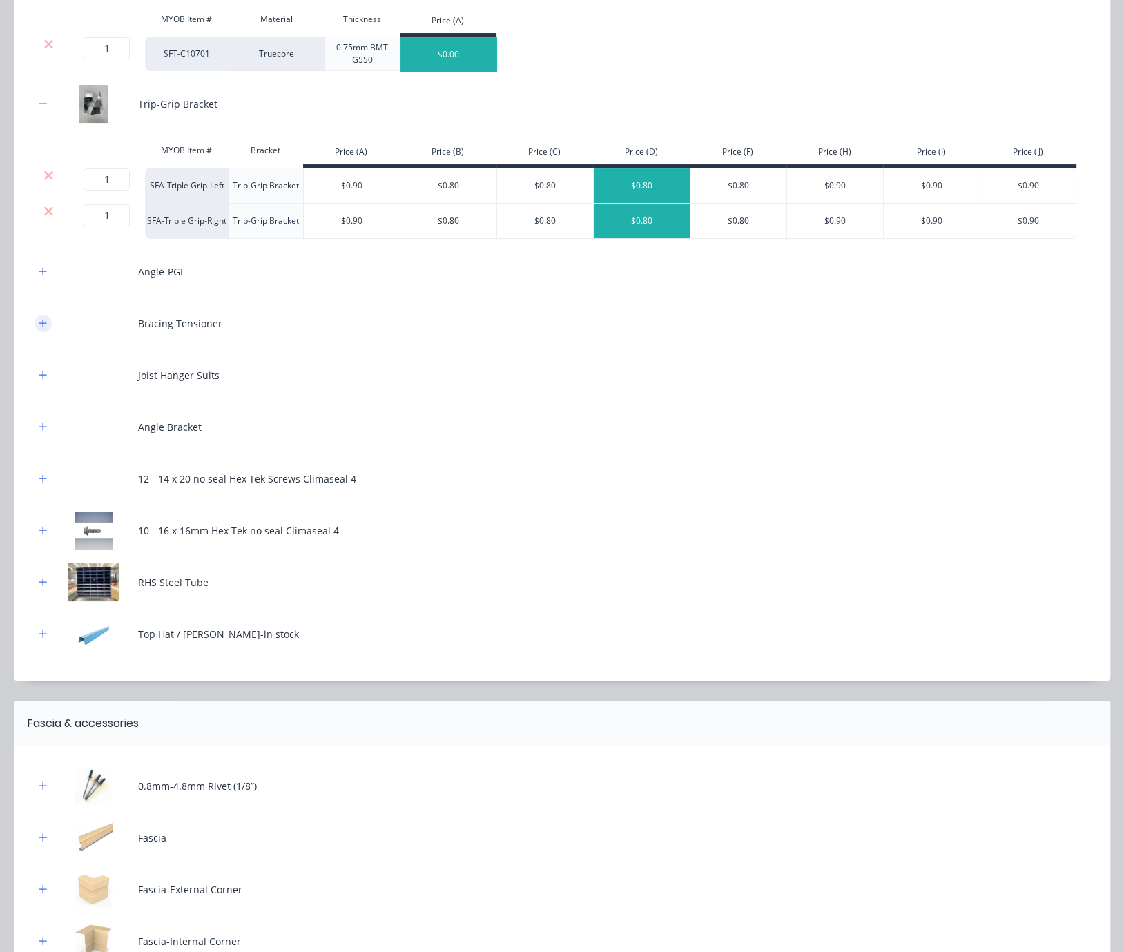
click at [50, 332] on button "button" at bounding box center [43, 323] width 17 height 17
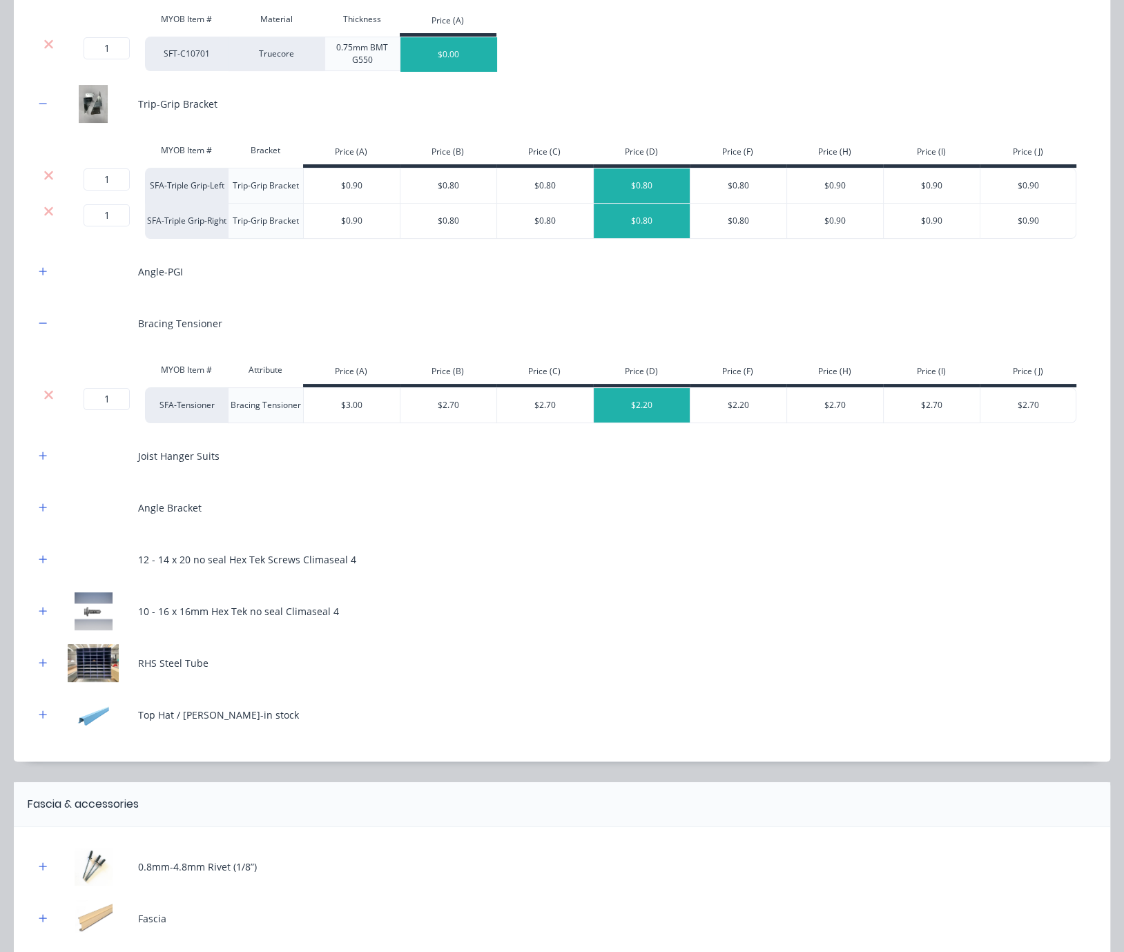
click at [46, 387] on div "MYOB Item # Attribute Price (A) Price (B) Price (C) Price (D) Price (F) Price (…" at bounding box center [556, 371] width 1042 height 31
click at [50, 402] on icon at bounding box center [49, 395] width 10 height 14
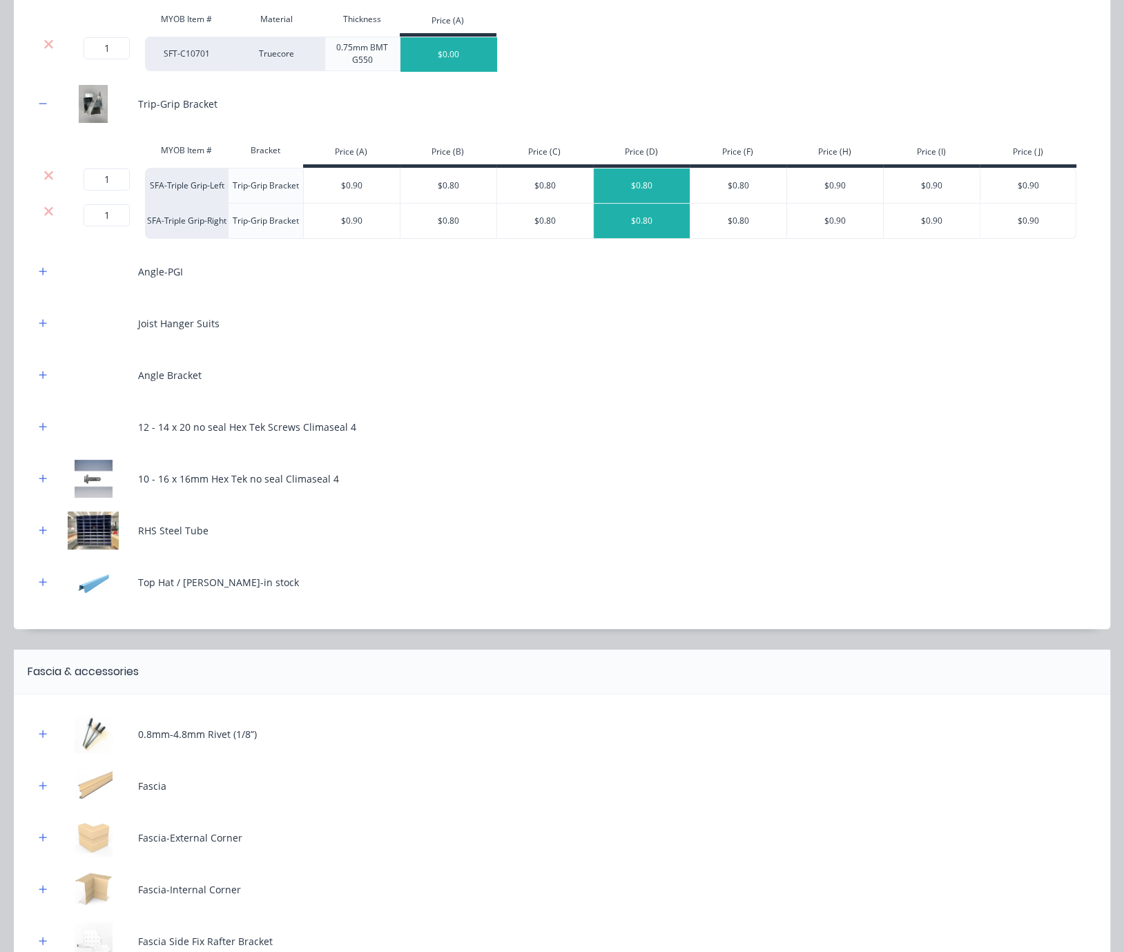
click at [46, 343] on div "Joist Hanger Suits" at bounding box center [562, 324] width 1055 height 38
click at [46, 328] on icon "button" at bounding box center [43, 323] width 8 height 10
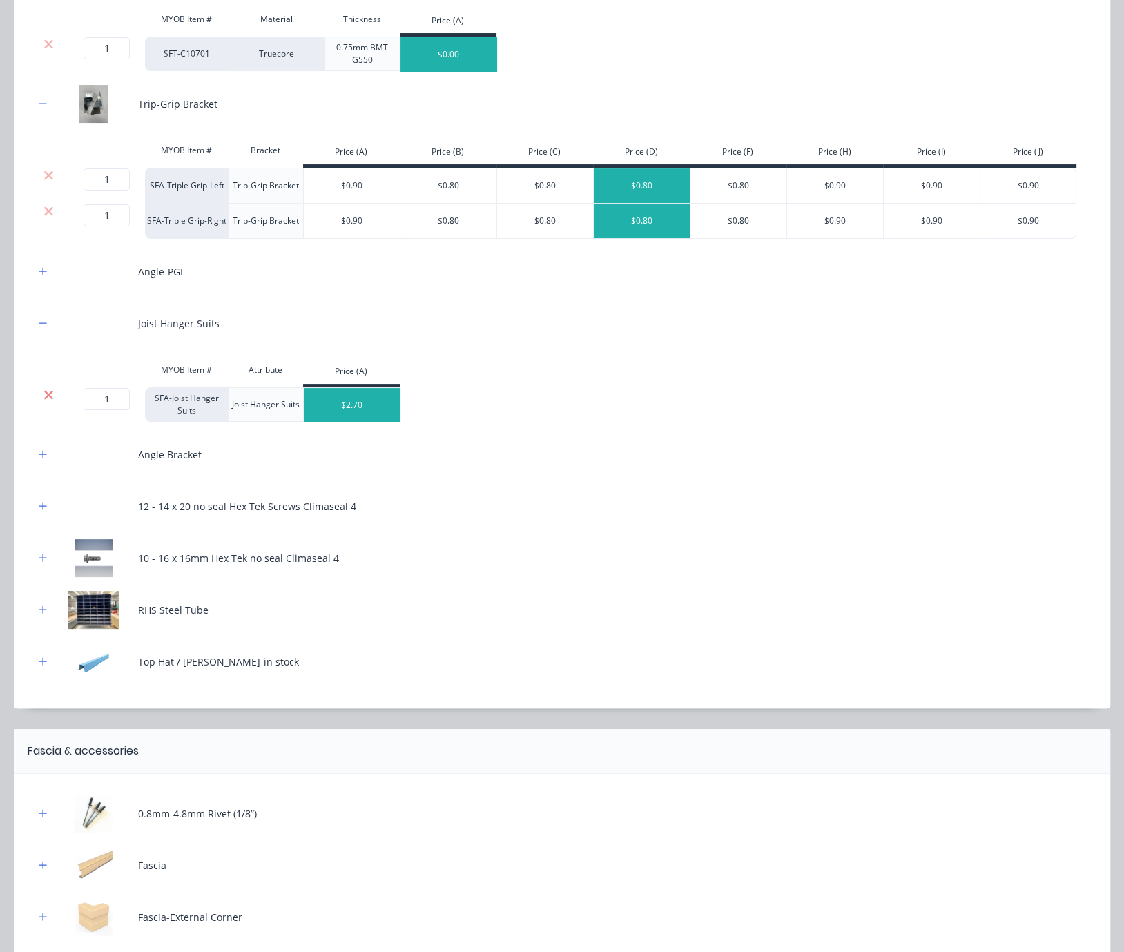
click at [48, 402] on icon at bounding box center [49, 395] width 10 height 14
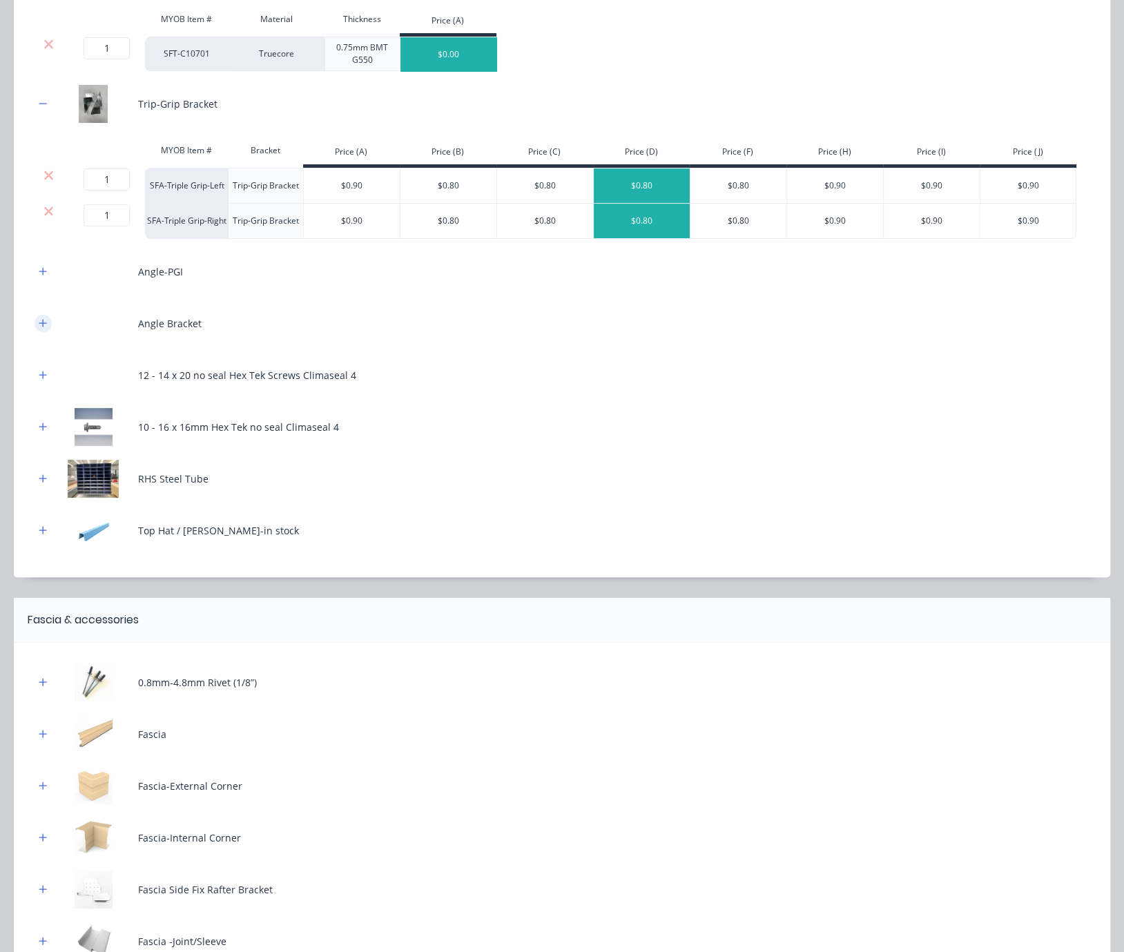
click at [49, 332] on button "button" at bounding box center [43, 323] width 17 height 17
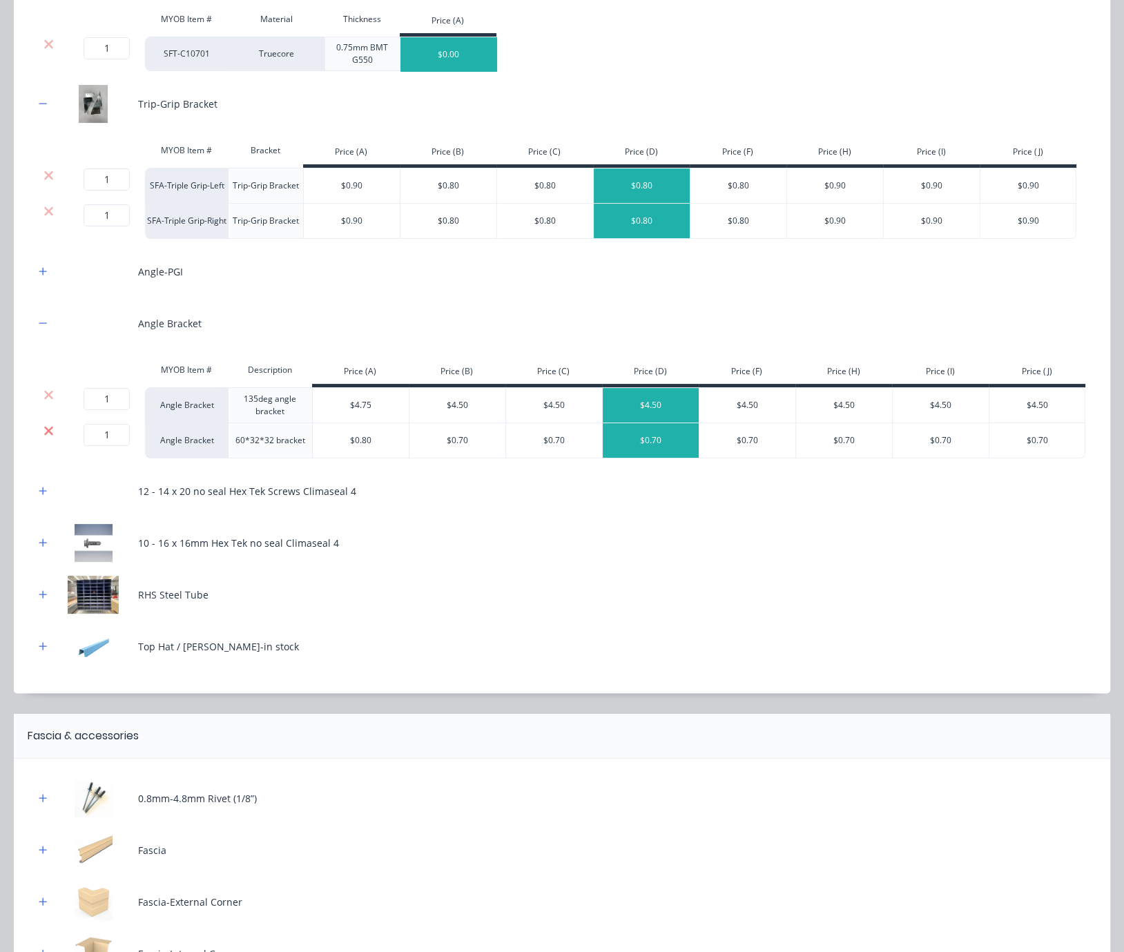
click at [50, 435] on icon at bounding box center [48, 430] width 9 height 9
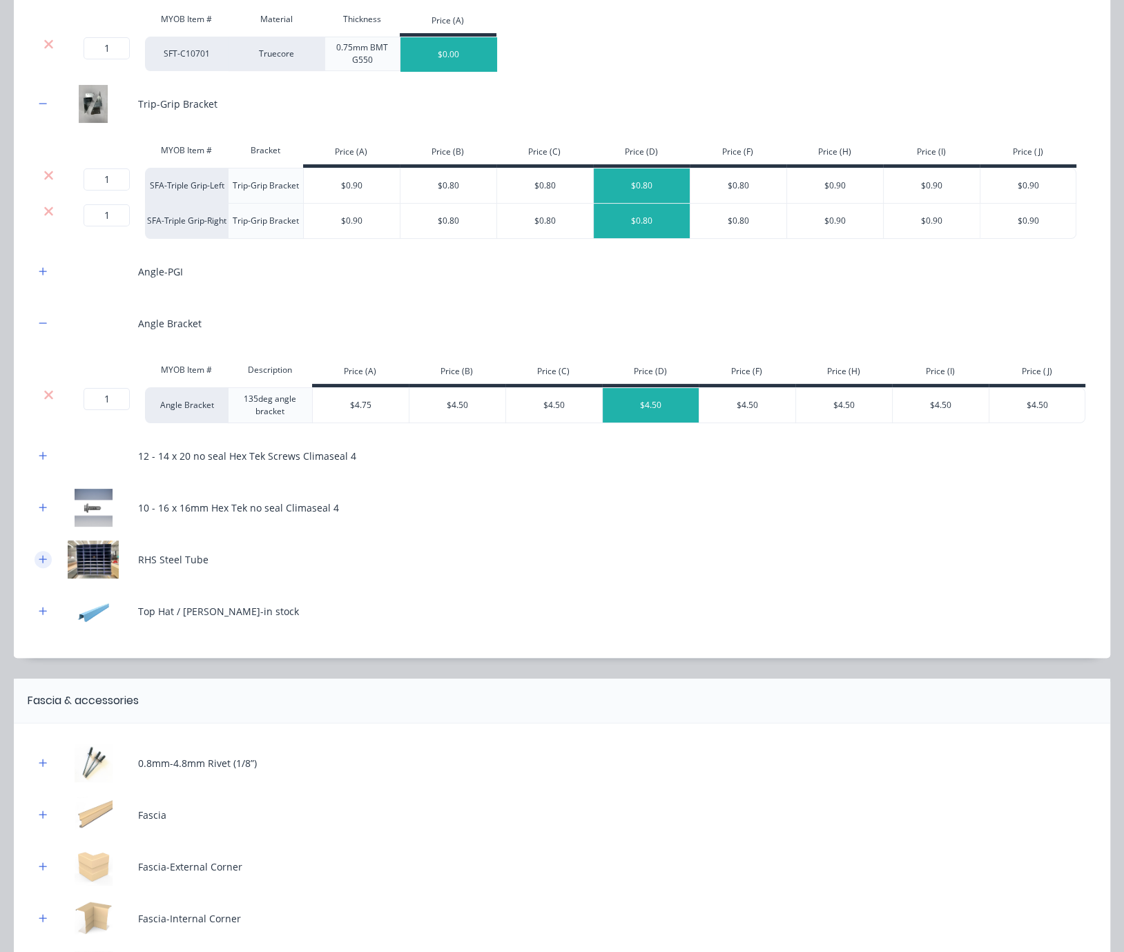
click at [49, 568] on button "button" at bounding box center [43, 559] width 17 height 17
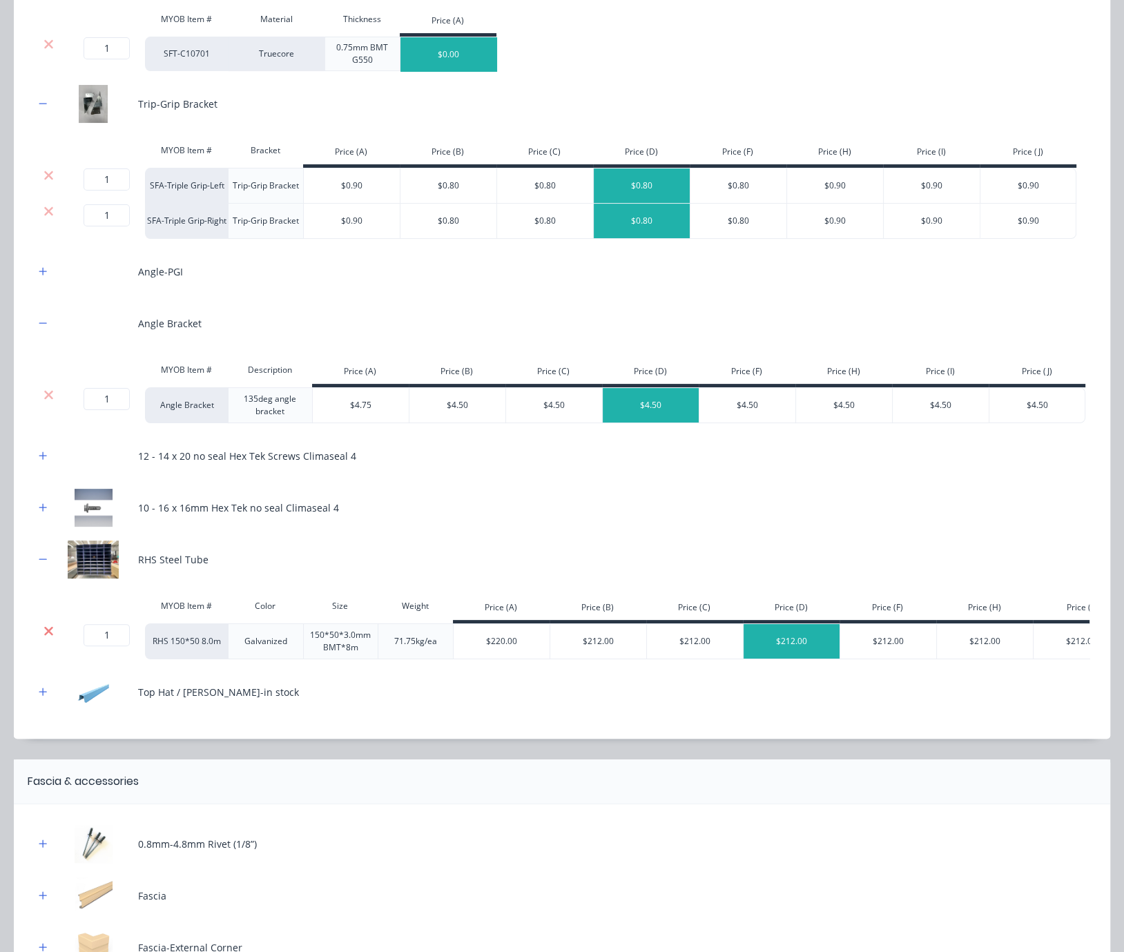
click at [47, 635] on icon at bounding box center [48, 630] width 9 height 9
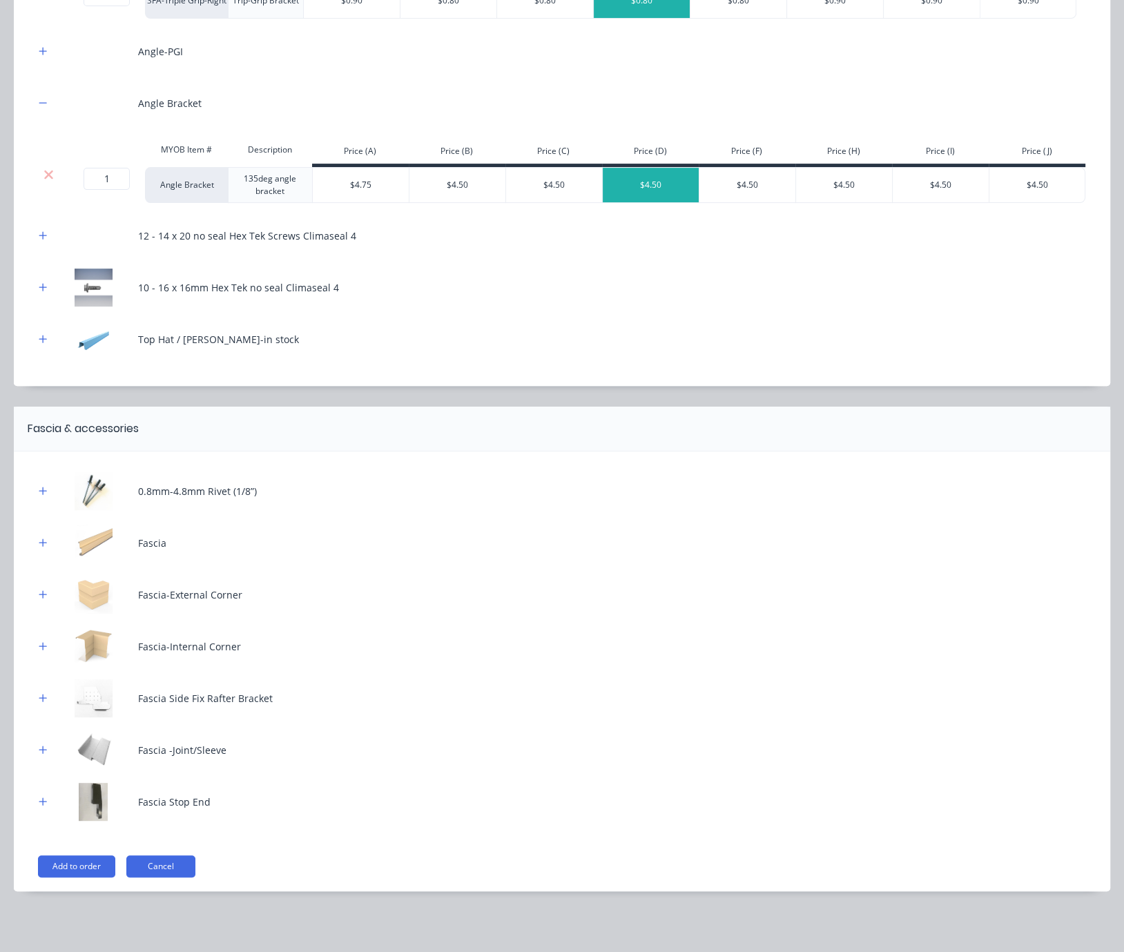
scroll to position [510, 0]
click at [36, 331] on button "button" at bounding box center [43, 339] width 17 height 17
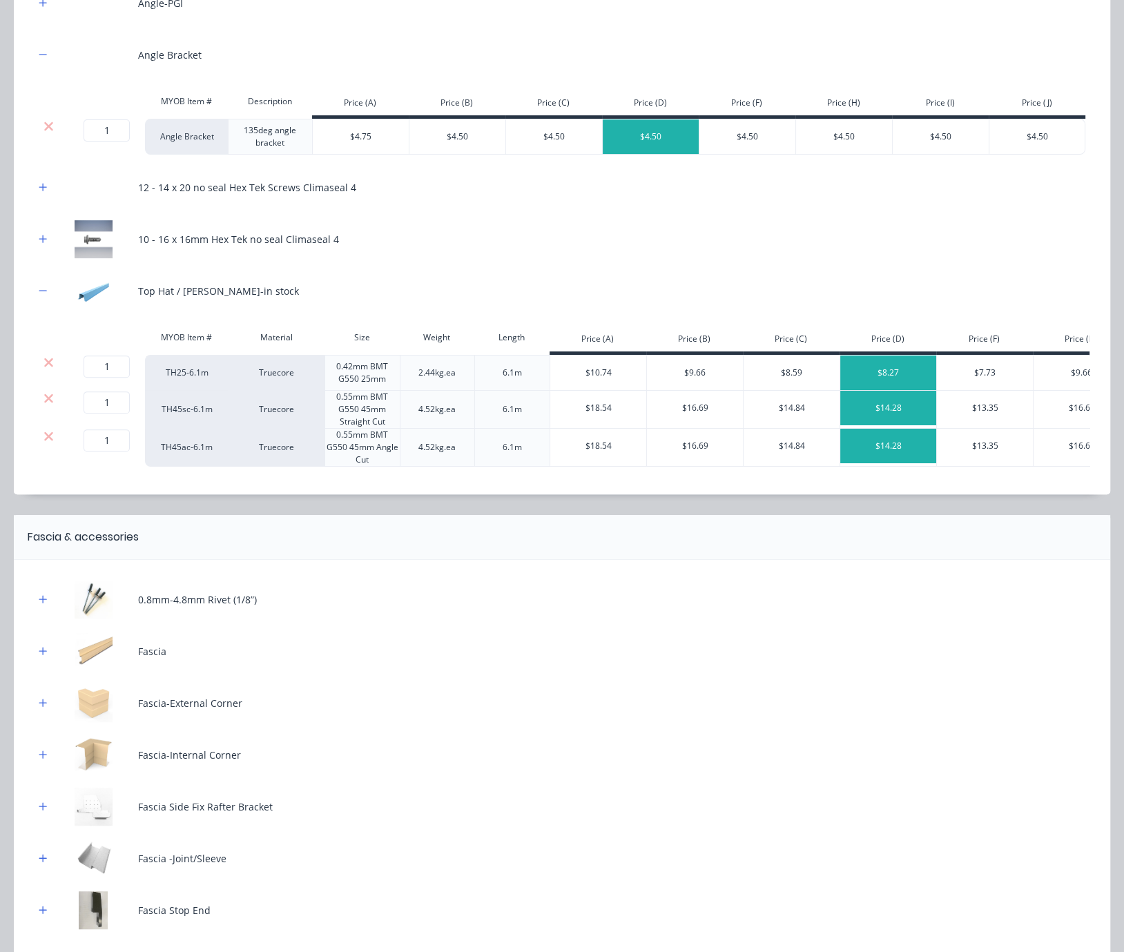
click at [37, 405] on div at bounding box center [48, 399] width 26 height 14
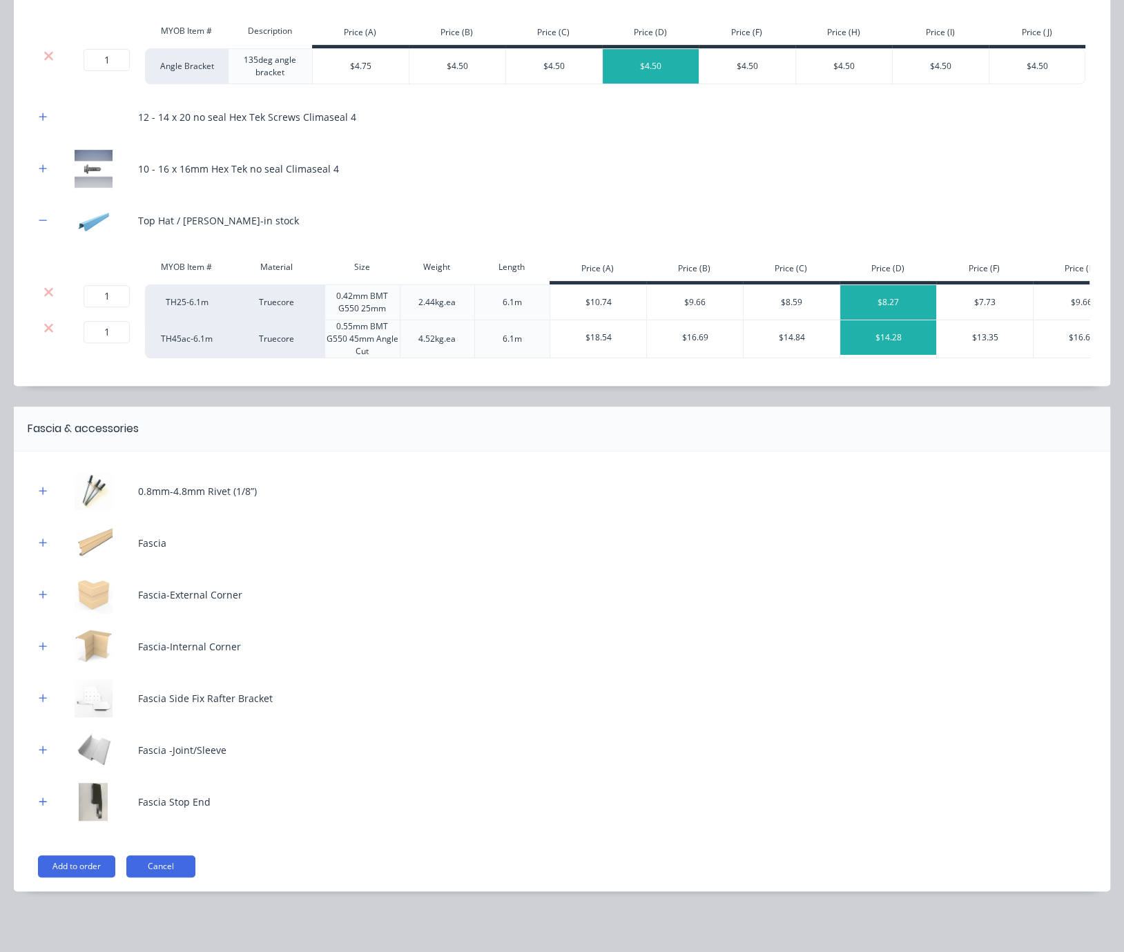
scroll to position [641, 0]
click at [44, 490] on icon "button" at bounding box center [43, 491] width 8 height 10
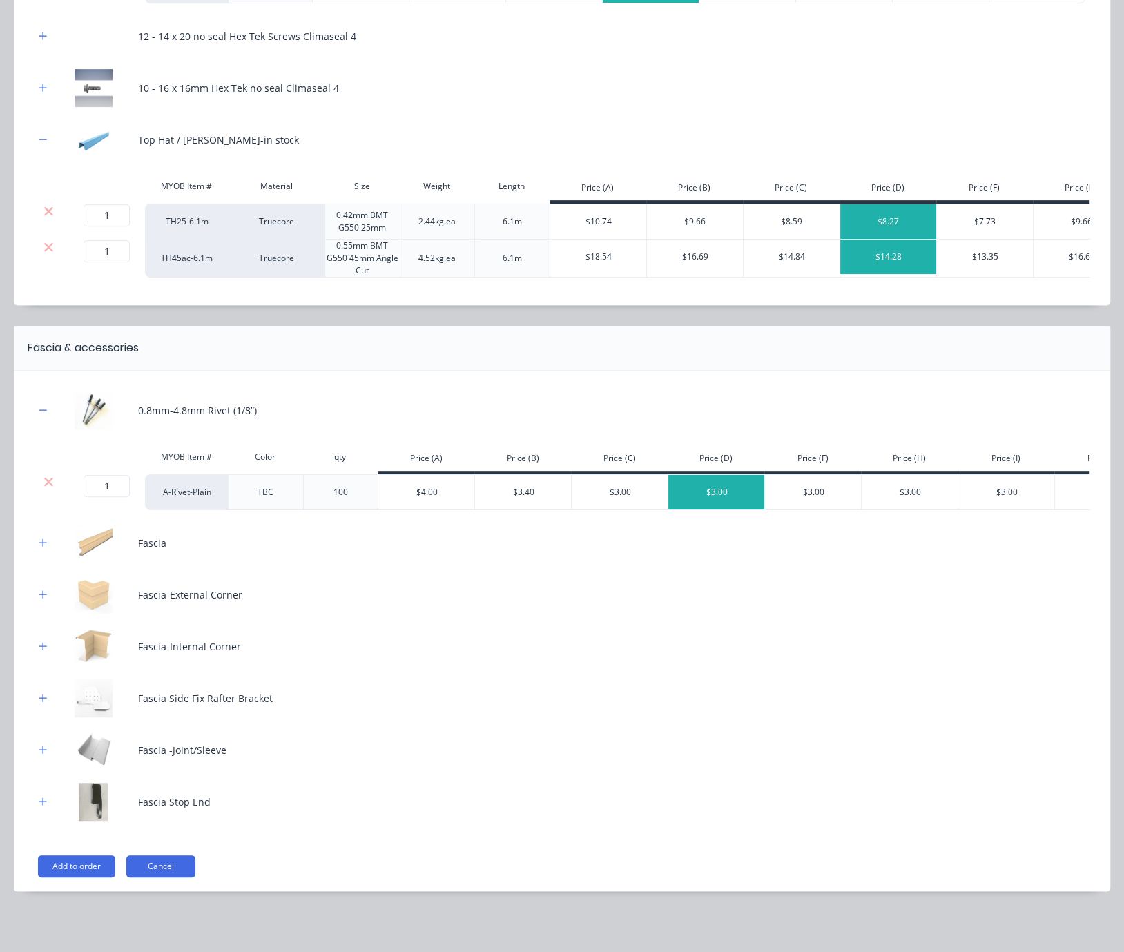
scroll to position [737, 0]
click at [43, 797] on icon "button" at bounding box center [43, 802] width 8 height 10
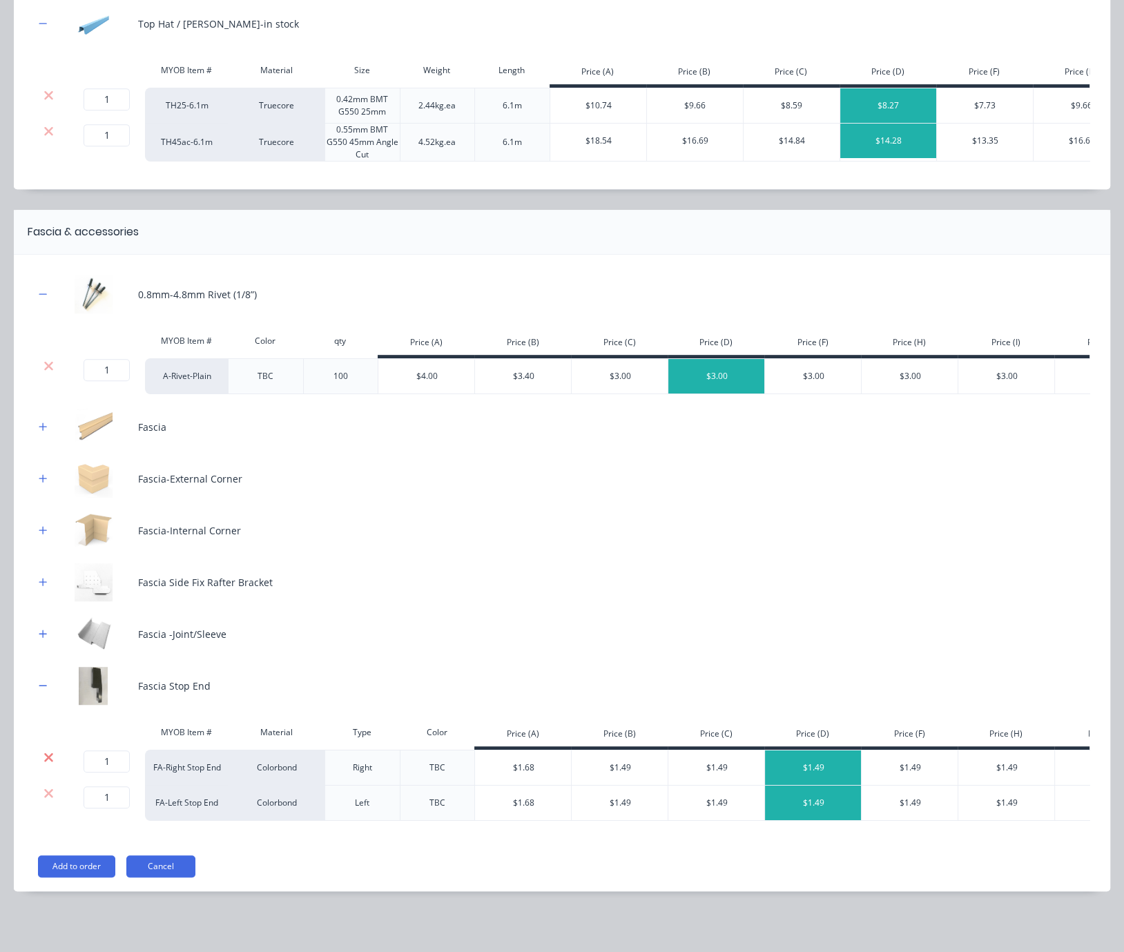
click at [46, 753] on icon at bounding box center [48, 757] width 9 height 9
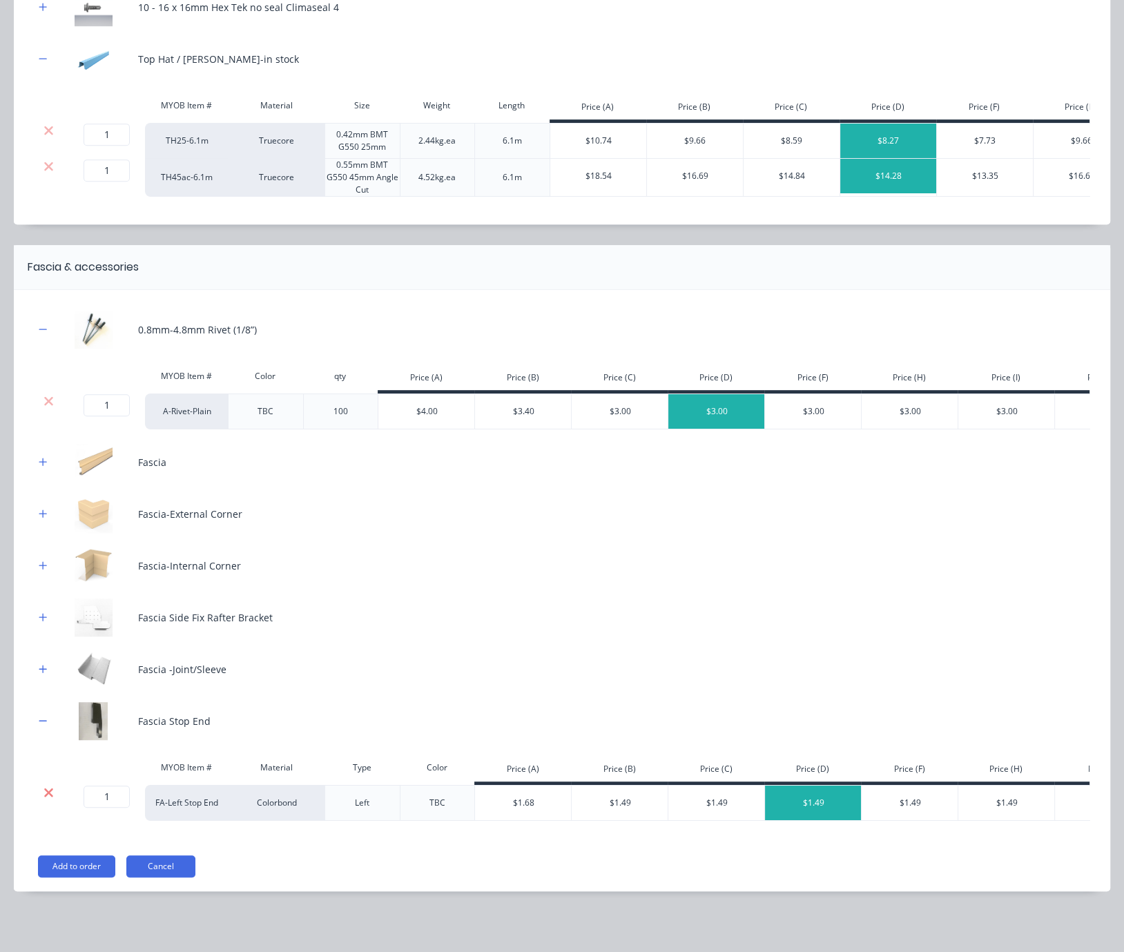
click at [48, 786] on icon at bounding box center [49, 793] width 10 height 14
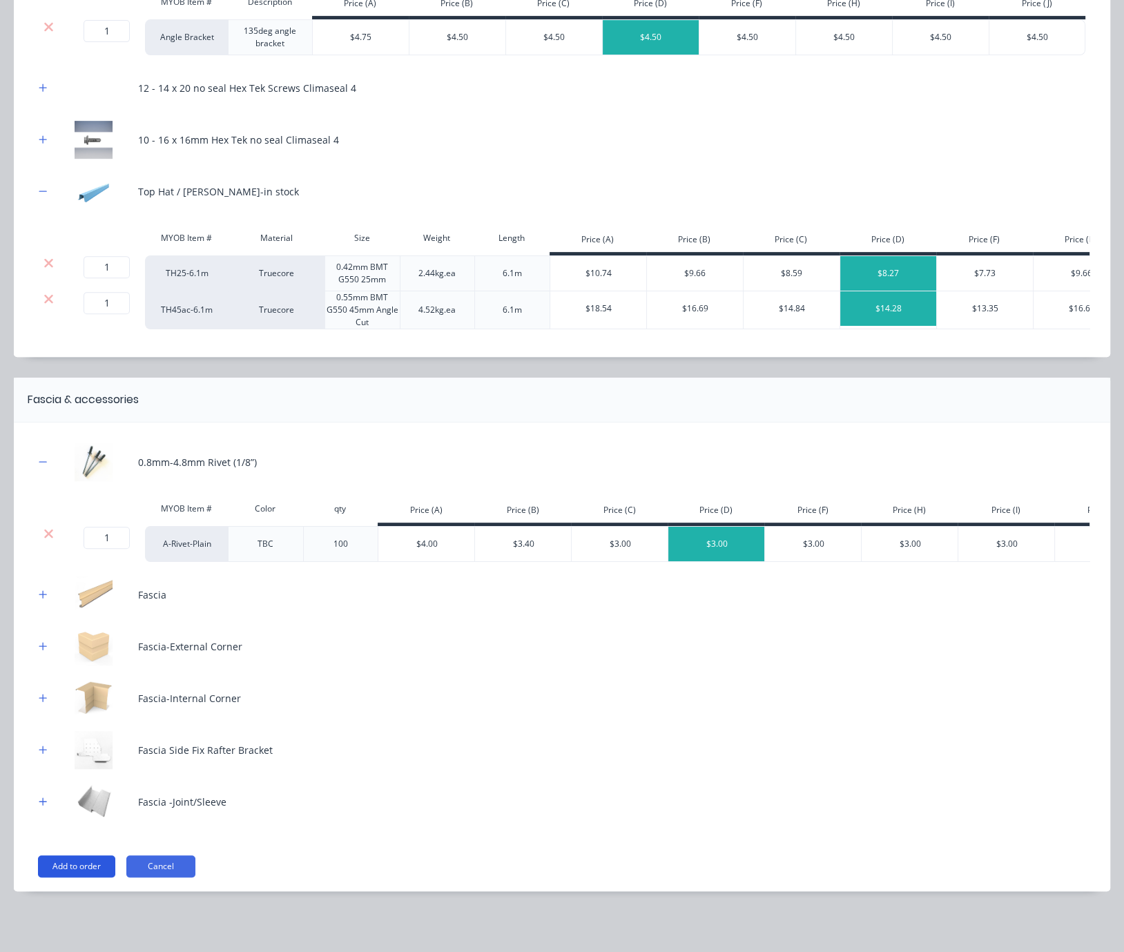
click at [90, 861] on button "Add to order" at bounding box center [76, 867] width 77 height 22
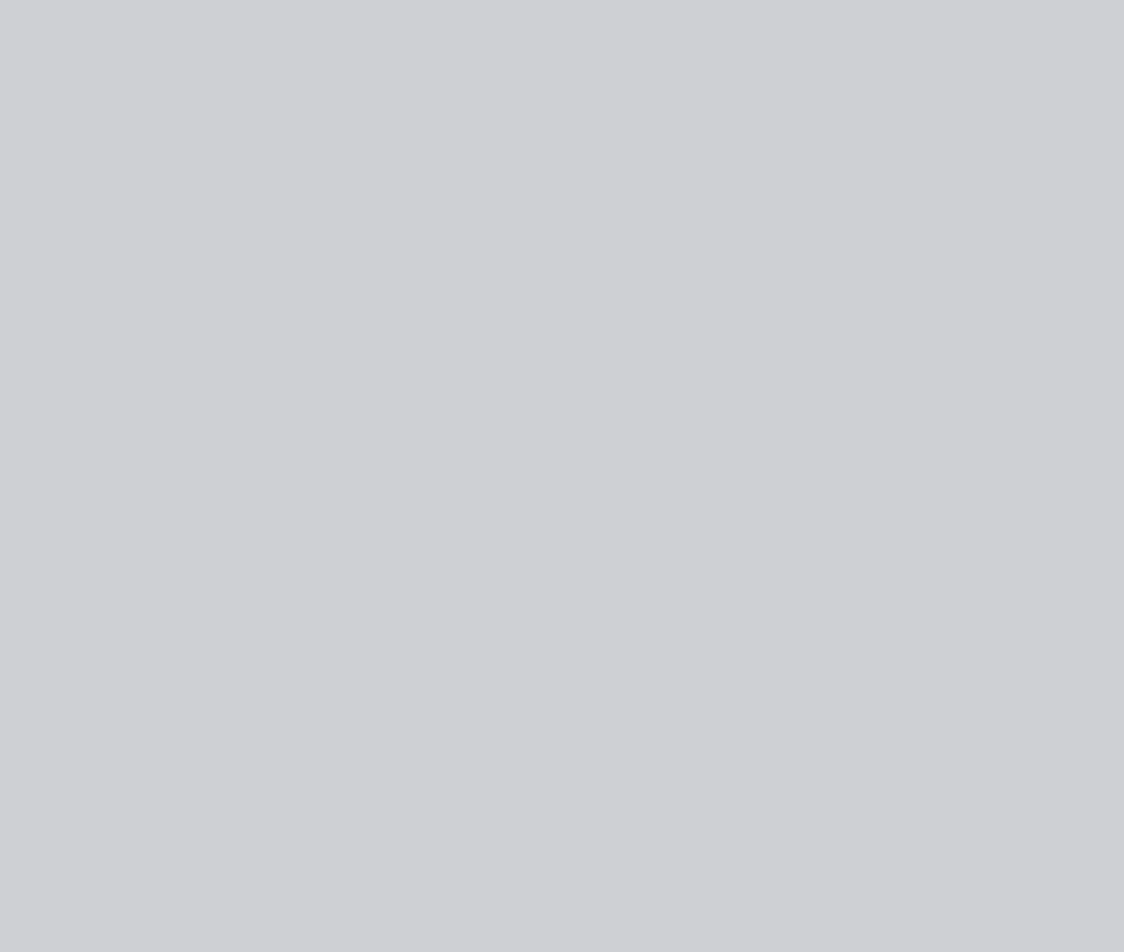
scroll to position [0, 0]
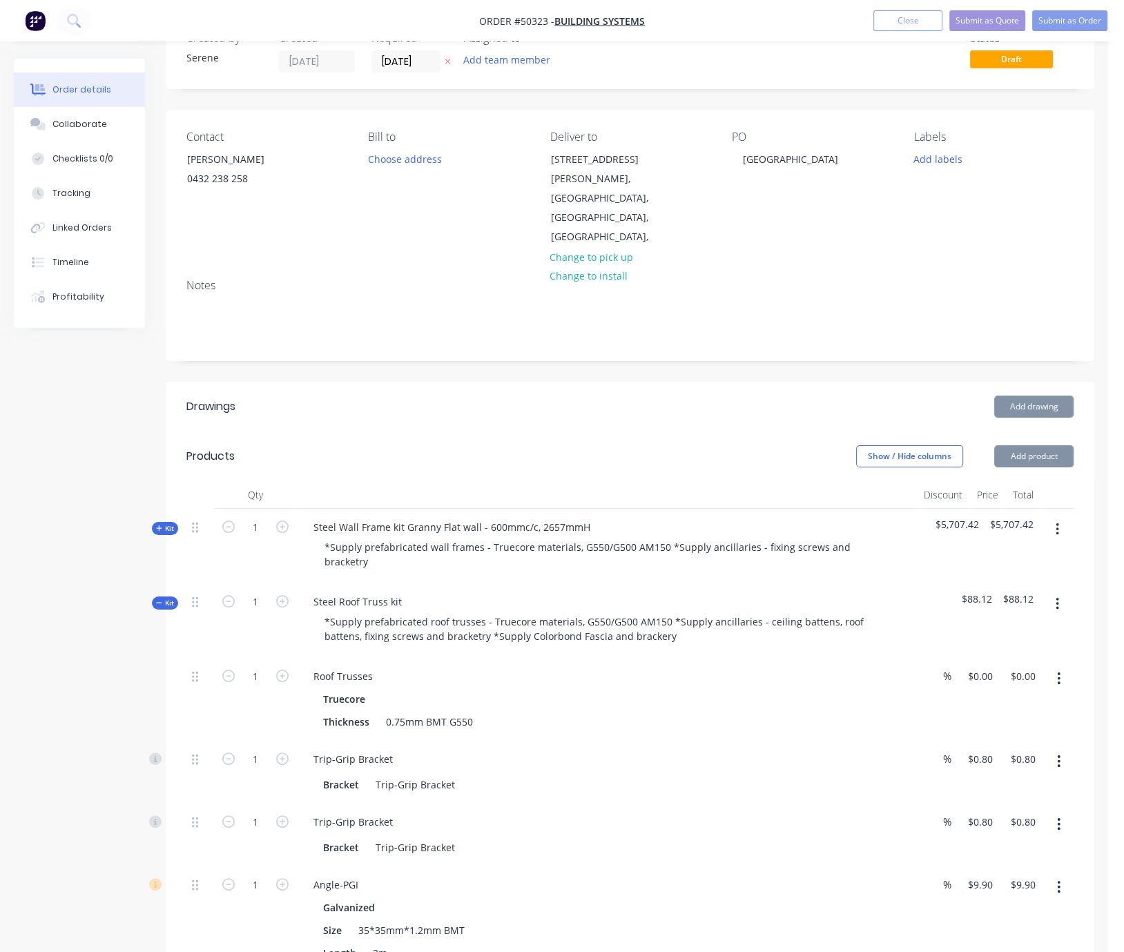
drag, startPoint x: 380, startPoint y: 419, endPoint x: 471, endPoint y: 581, distance: 185.2
click at [413, 592] on div "Steel Roof Truss kit" at bounding box center [357, 602] width 110 height 20
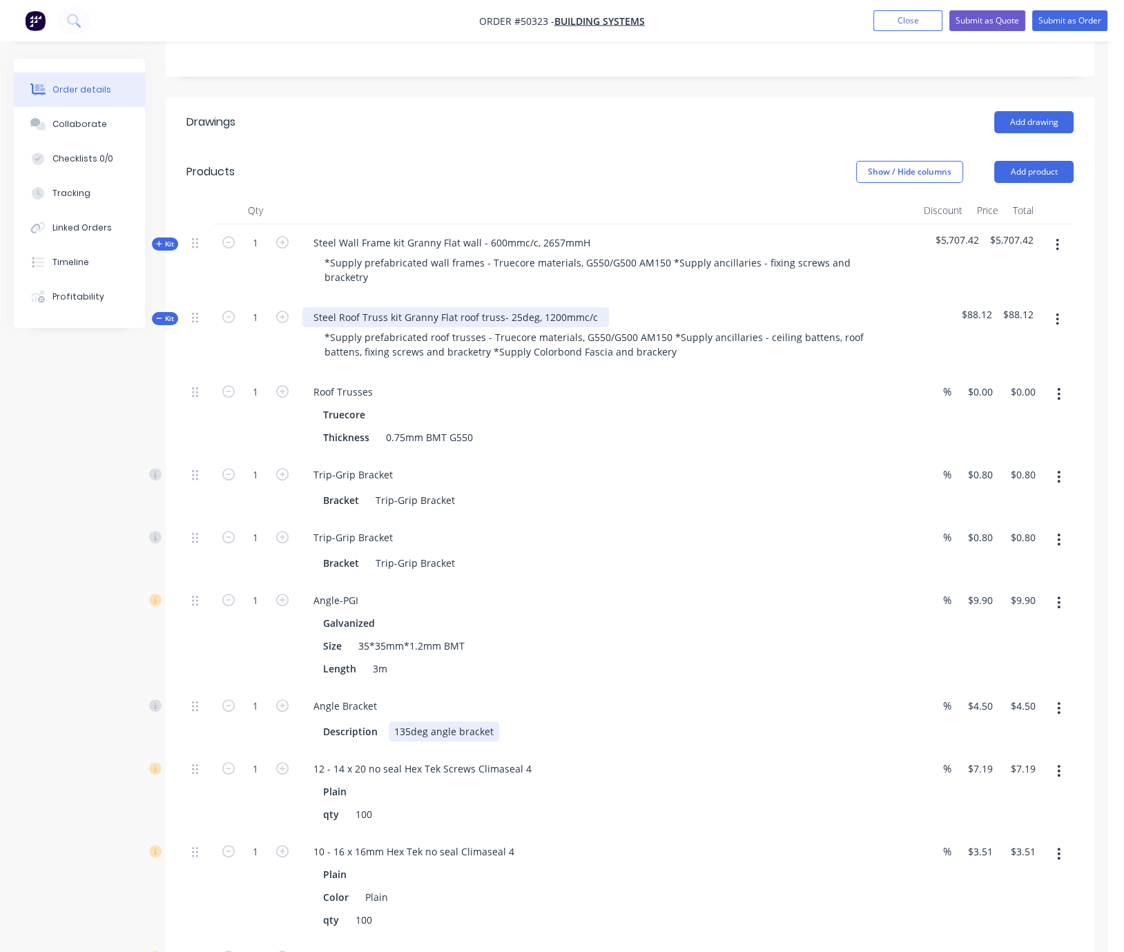
scroll to position [527, 0]
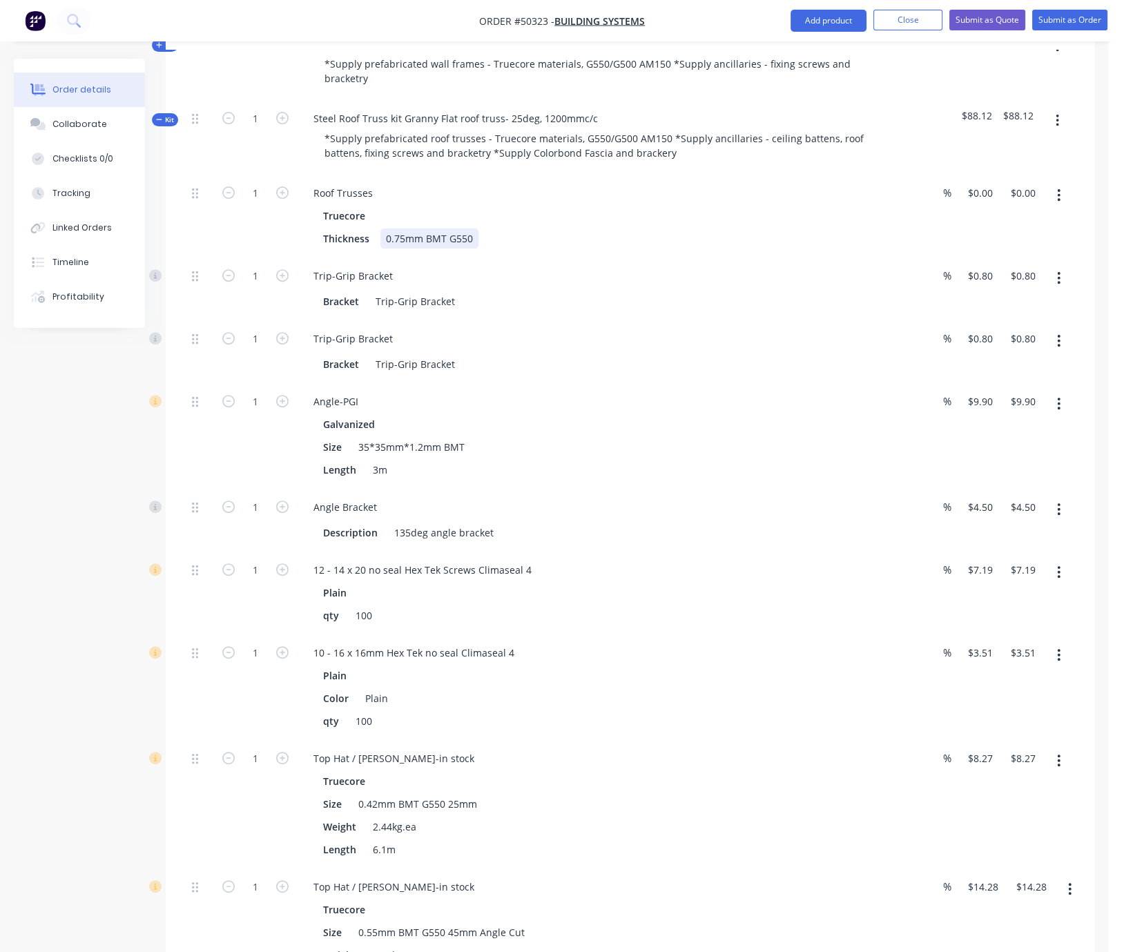
drag, startPoint x: 892, startPoint y: 230, endPoint x: 972, endPoint y: 224, distance: 79.7
click at [983, 184] on input "0" at bounding box center [989, 193] width 16 height 20
click at [990, 216] on div "$0.00 0" at bounding box center [977, 216] width 39 height 83
click at [983, 183] on input "0" at bounding box center [983, 193] width 32 height 20
type input "$2,800.00"
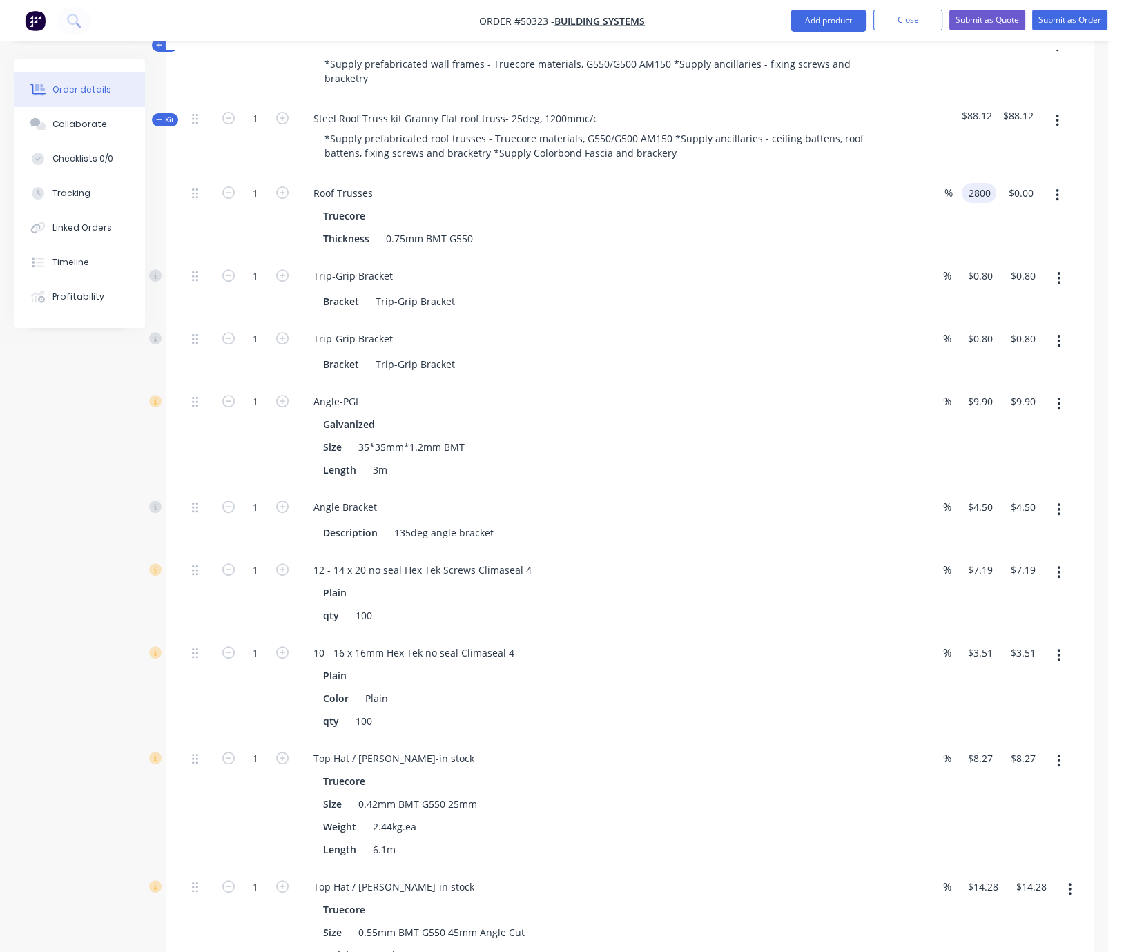
type input "$2,800.00"
click at [996, 252] on div "$2,800.00 2800" at bounding box center [976, 216] width 40 height 83
click at [1004, 183] on div "1 Roof Trusses Truecore Thickness 0.75mm BMT G550 % 2800 $2,800.00 $2,800.00 $2…" at bounding box center [629, 216] width 887 height 83
type input "$3,300.00"
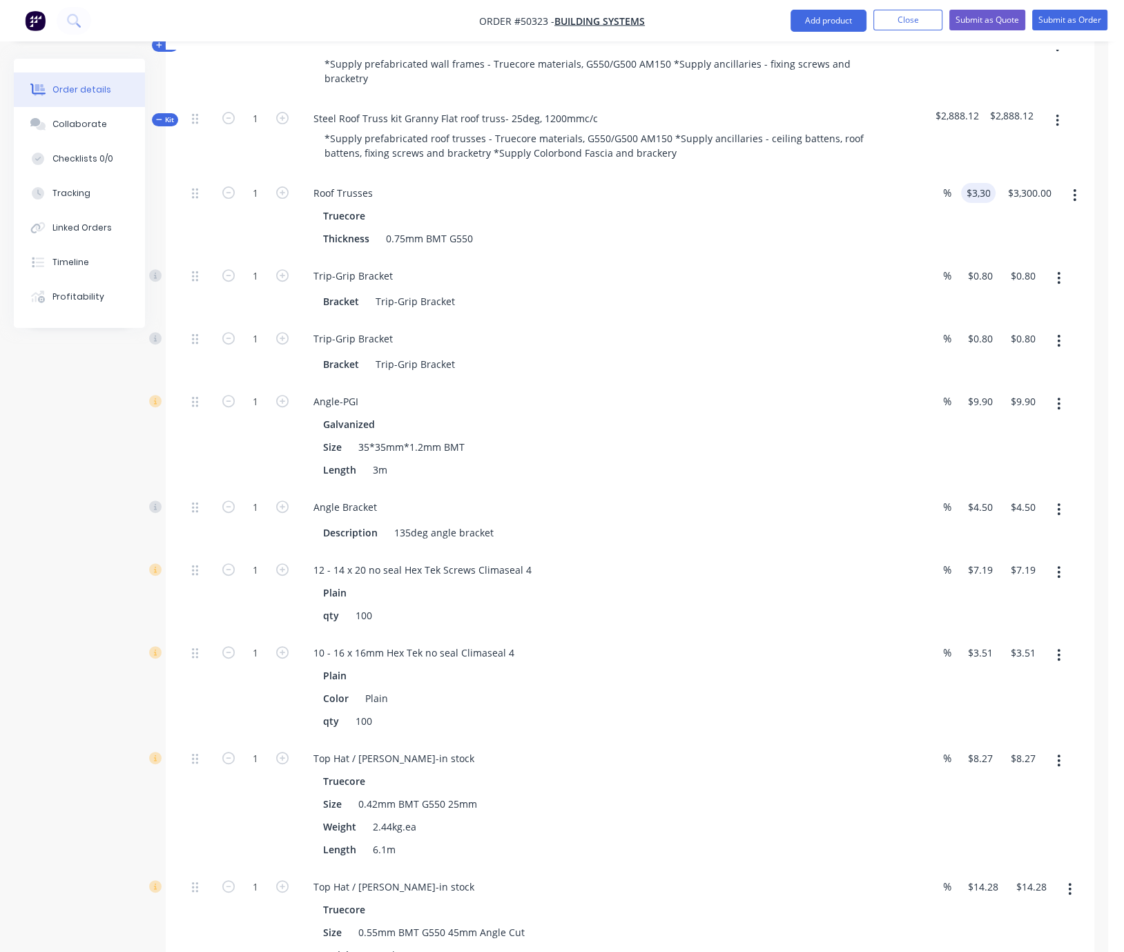
click at [990, 215] on div "$3,300.00 3300" at bounding box center [976, 216] width 40 height 83
click at [261, 269] on input "1" at bounding box center [256, 276] width 36 height 21
click at [256, 286] on div "1" at bounding box center [255, 289] width 83 height 63
click at [263, 274] on input "1" at bounding box center [256, 276] width 36 height 21
type input "25"
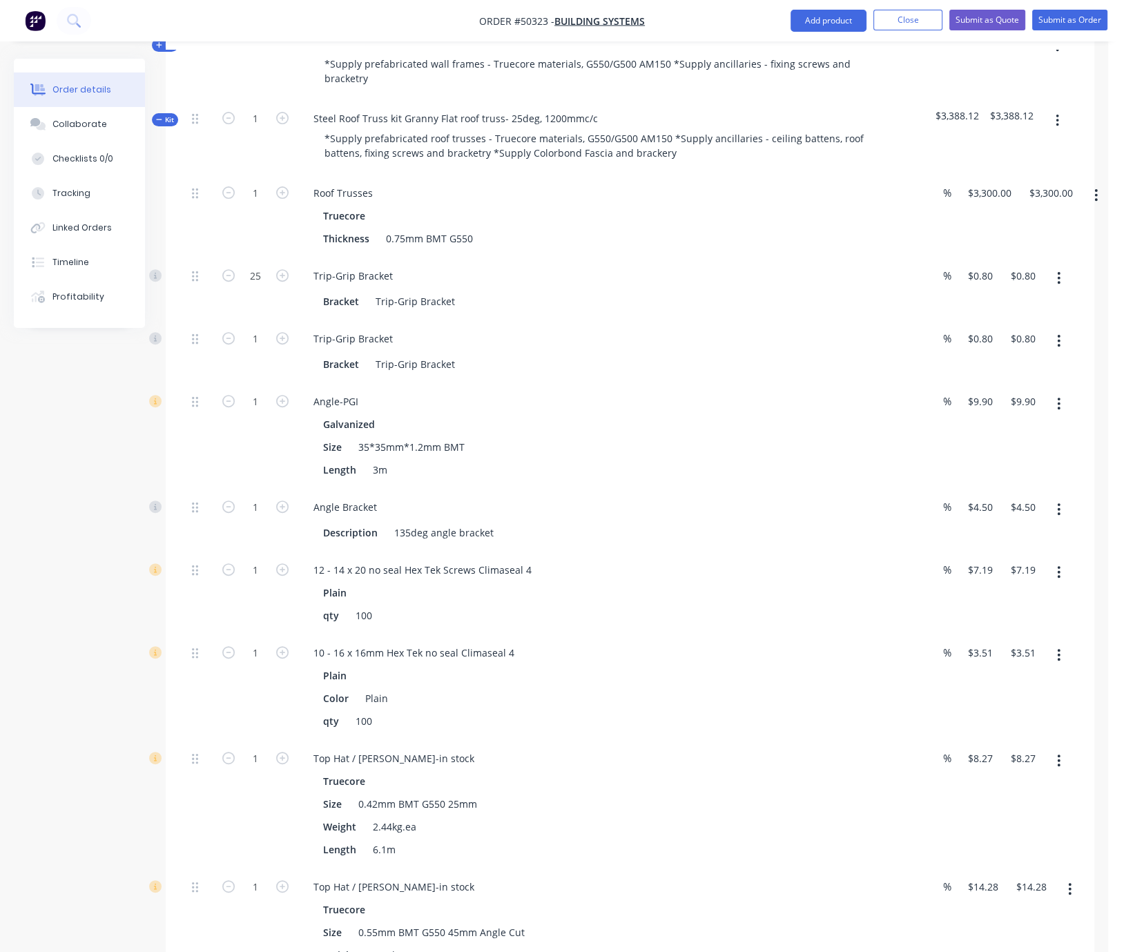
type input "$20.00"
click at [192, 315] on div at bounding box center [200, 289] width 28 height 63
click at [278, 336] on icon "button" at bounding box center [282, 338] width 12 height 12
type input "2"
type input "$1.60"
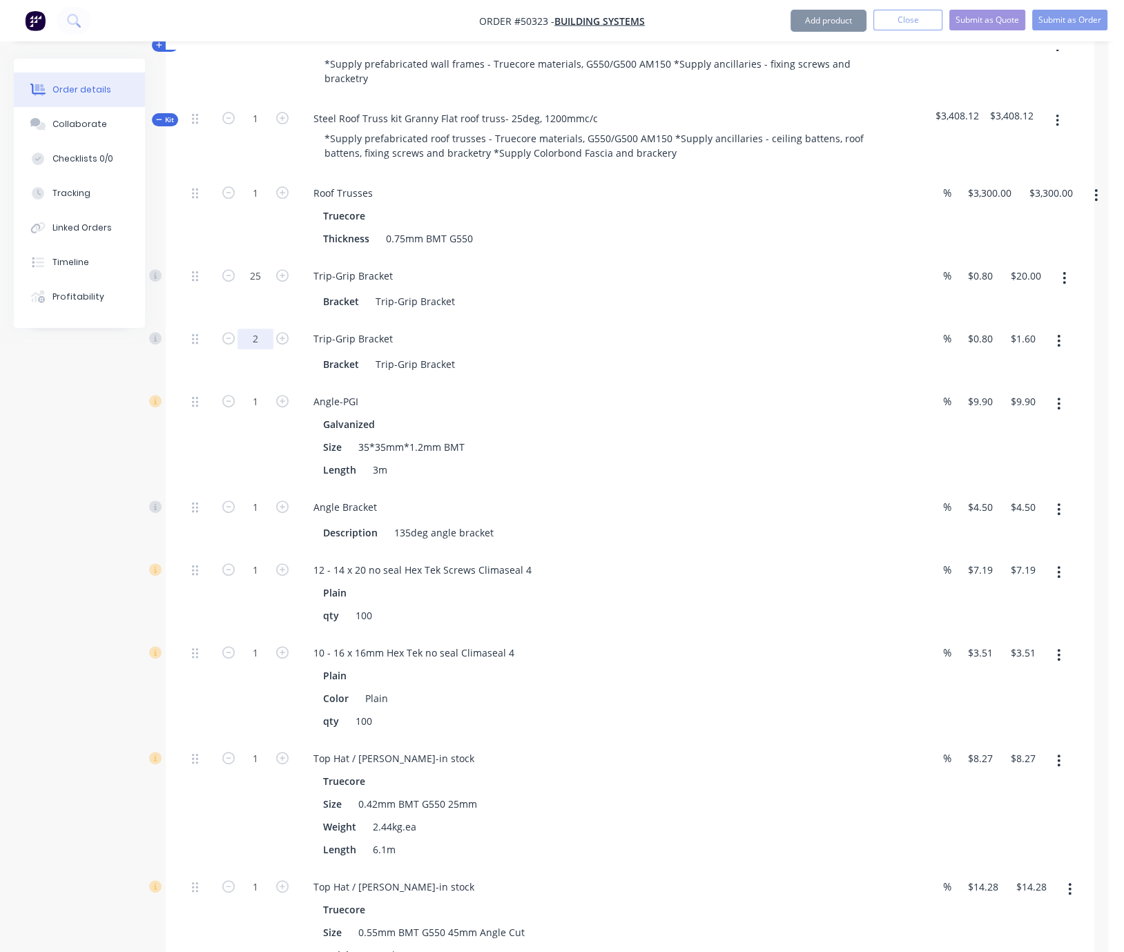
click at [265, 340] on input "2" at bounding box center [256, 339] width 36 height 21
type input "25"
type input "$20.00"
click at [219, 361] on div "25" at bounding box center [255, 351] width 83 height 63
click at [268, 410] on input "1" at bounding box center [256, 402] width 36 height 21
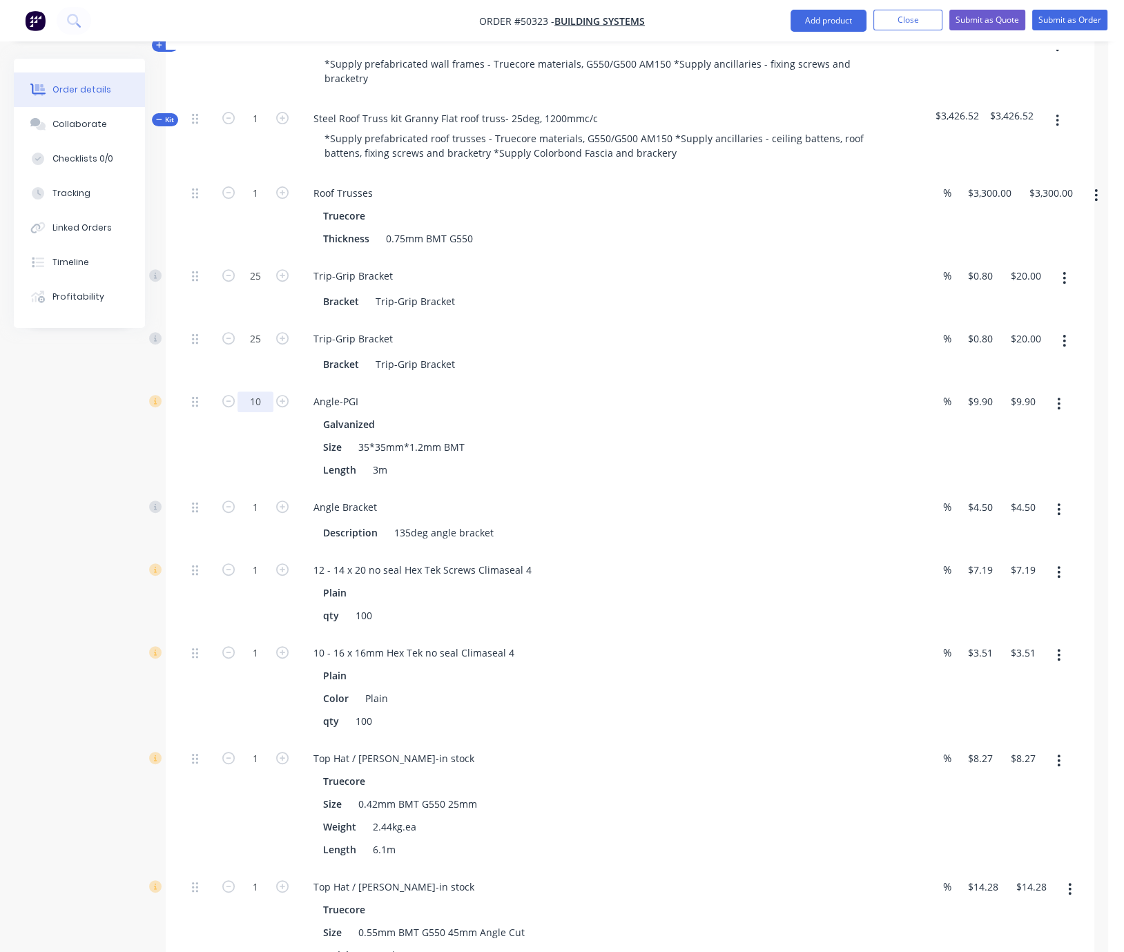
type input "10"
type input "$99.00"
click at [184, 465] on div "Qty Discount Price Total Kit 1 Steel Wall Frame kit Granny Flat wall - 600mmc/c…" at bounding box center [630, 853] width 929 height 1711
click at [280, 513] on icon "button" at bounding box center [282, 507] width 12 height 12
type input "2"
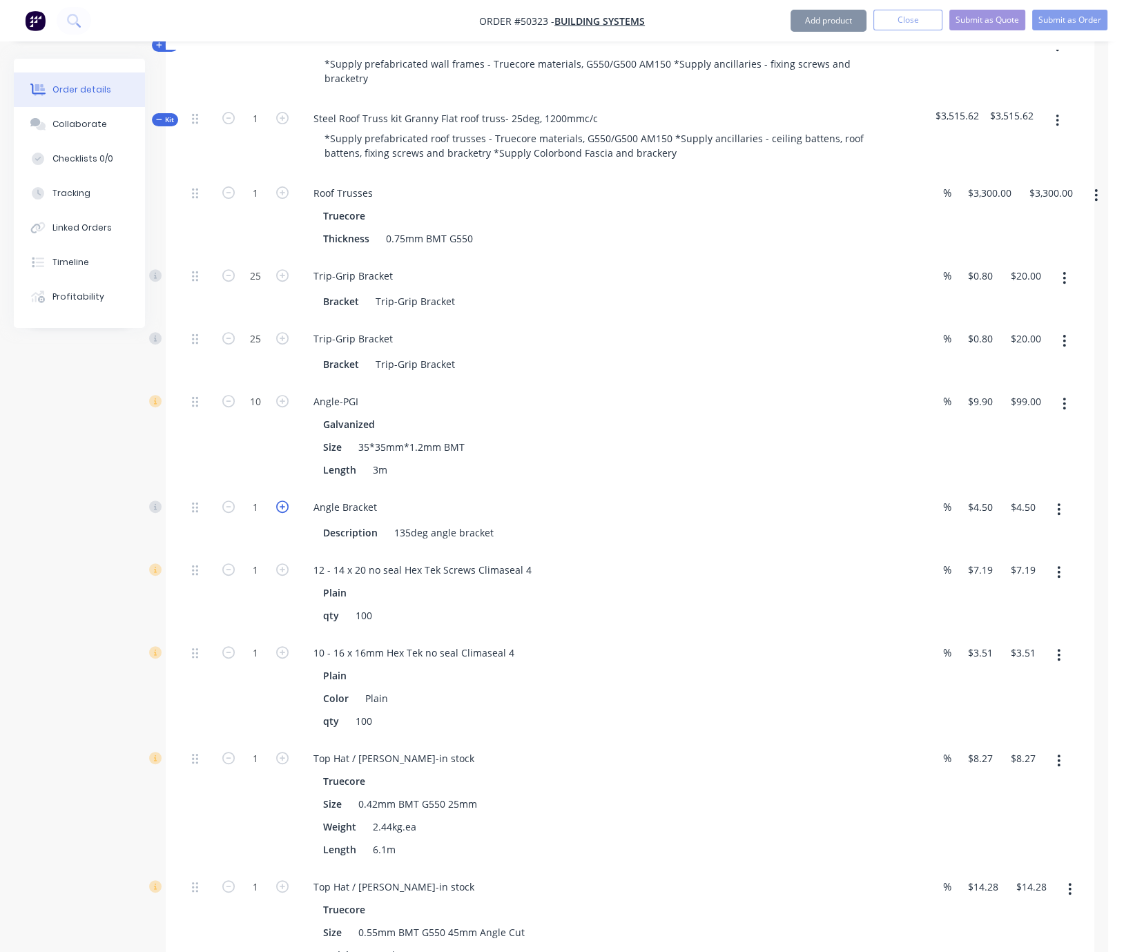
type input "$9.00"
click at [280, 513] on icon "button" at bounding box center [282, 507] width 12 height 12
type input "3"
type input "$13.50"
click at [280, 513] on icon "button" at bounding box center [282, 507] width 12 height 12
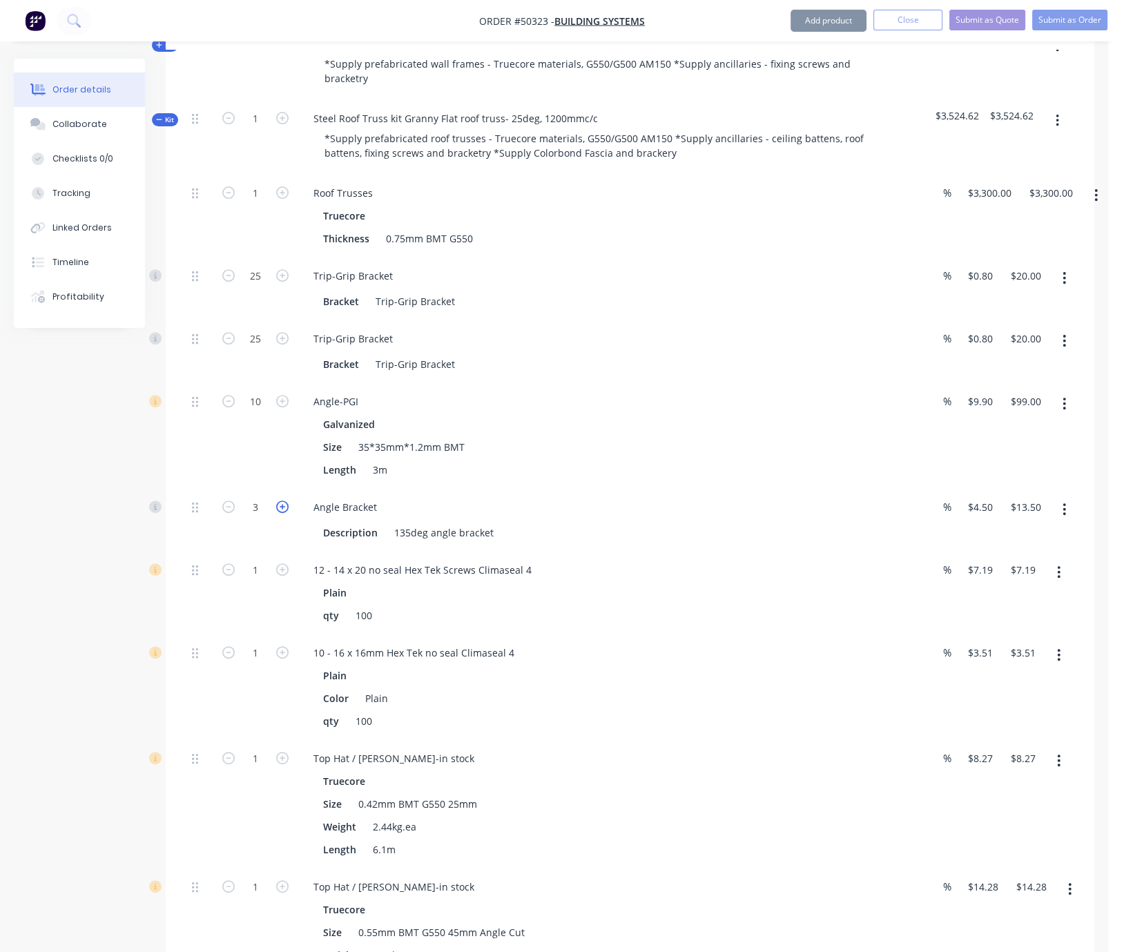
type input "4"
type input "$18.00"
click at [113, 588] on div "Created by Serene Created 13/10/25 Required 13/10/25 Assigned to Add team membe…" at bounding box center [554, 781] width 1081 height 2498
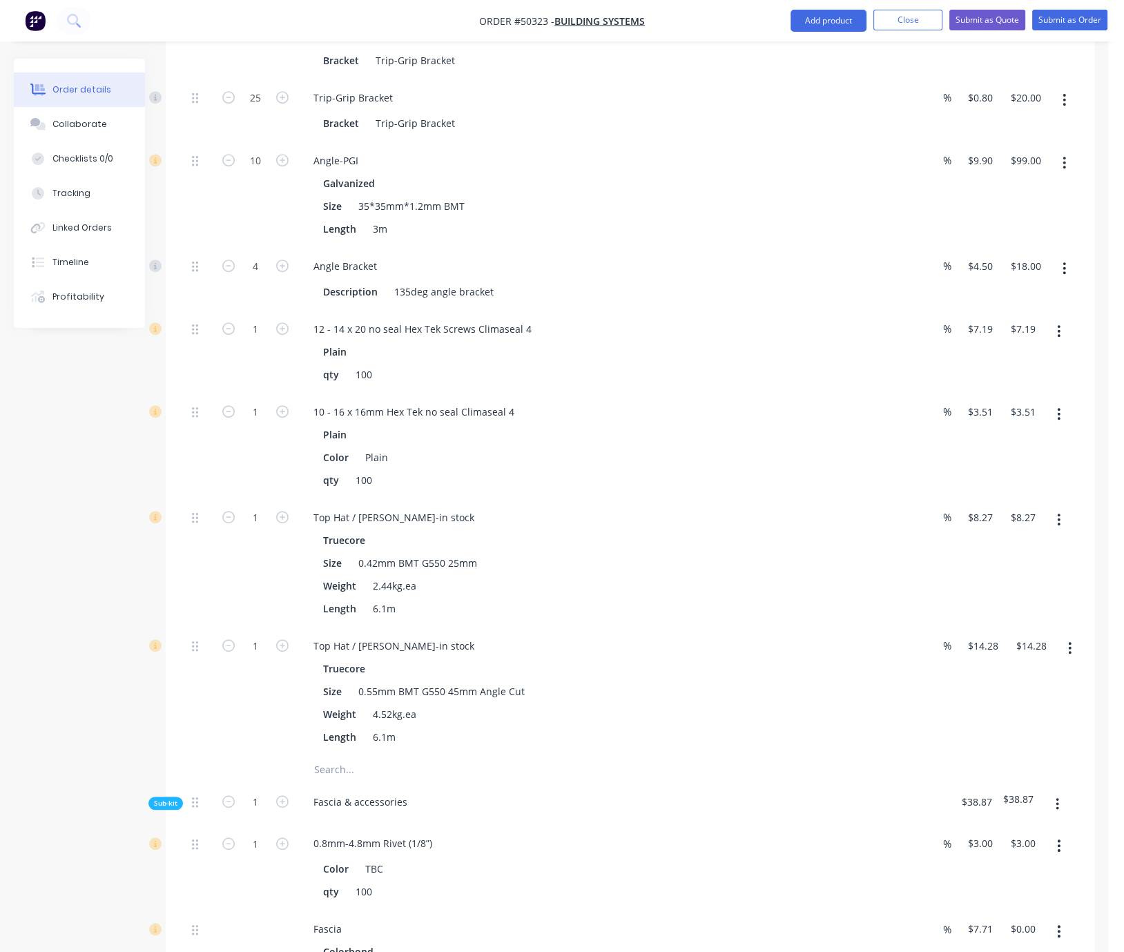
scroll to position [769, 0]
click at [268, 339] on input "1" at bounding box center [256, 328] width 36 height 21
click at [113, 474] on div "Created by Serene Created 13/10/25 Required 13/10/25 Assigned to Add team membe…" at bounding box center [554, 539] width 1081 height 2498
click at [259, 339] on input "1" at bounding box center [256, 328] width 36 height 21
click at [66, 517] on div "Created by Serene Created 13/10/25 Required 13/10/25 Assigned to Add team membe…" at bounding box center [554, 539] width 1081 height 2498
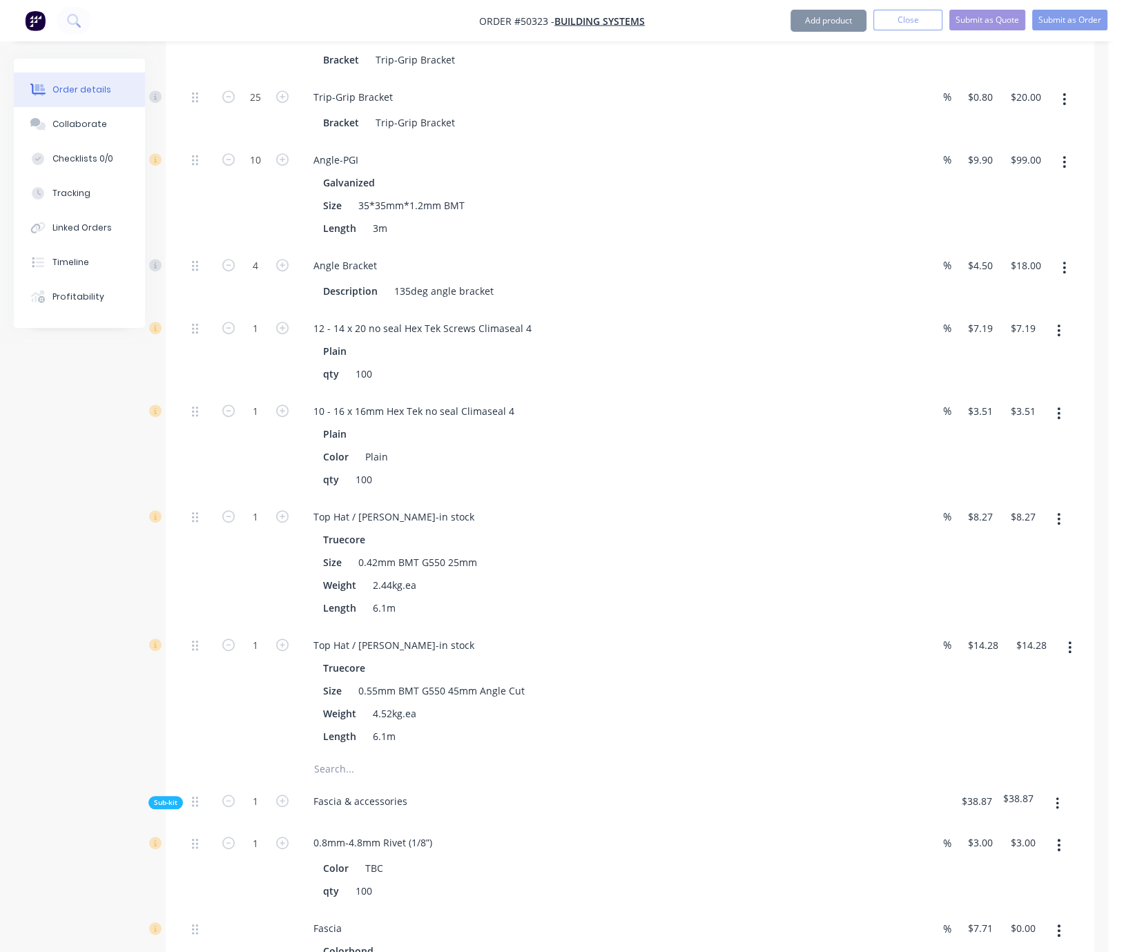
scroll to position [1010, 0]
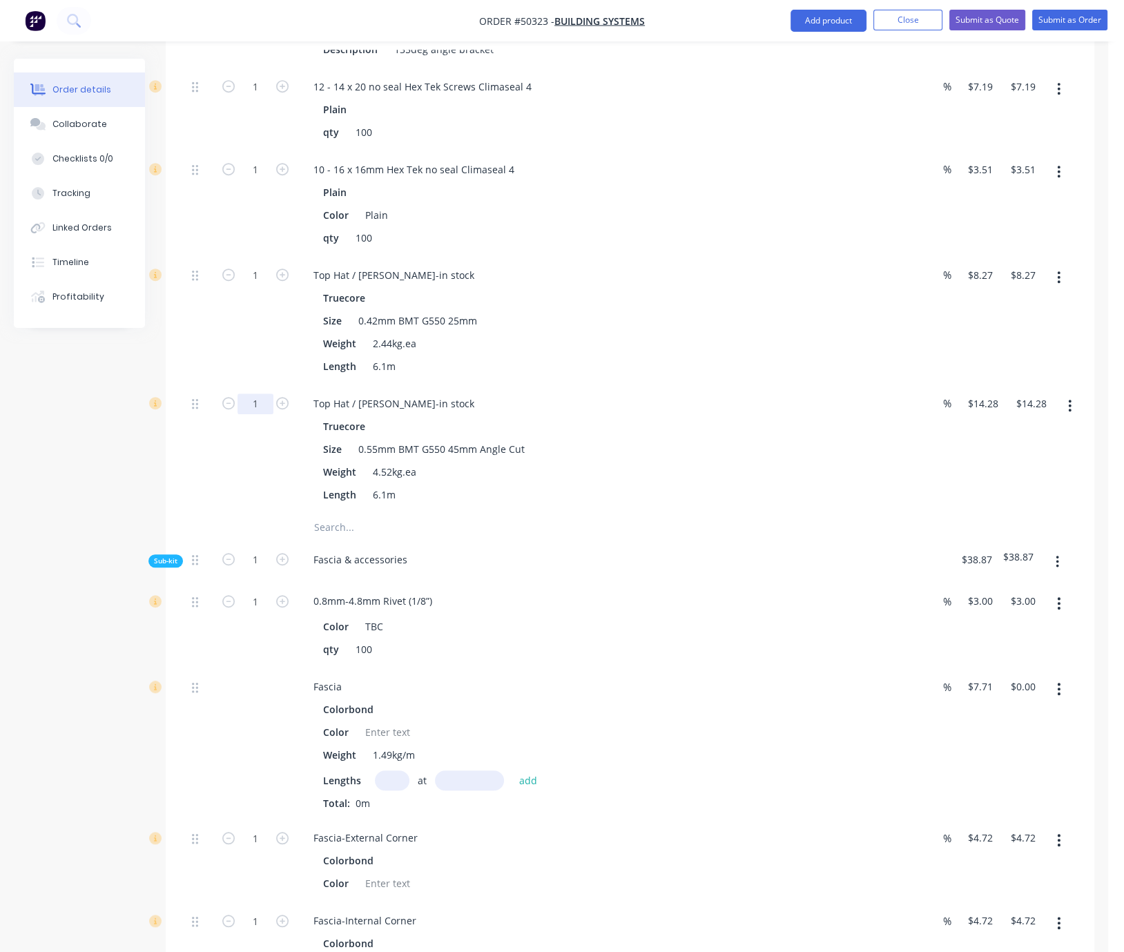
click at [256, 414] on input "1" at bounding box center [256, 404] width 36 height 21
type input "25"
type input "$357.00"
click at [265, 351] on div "1" at bounding box center [255, 321] width 83 height 128
click at [261, 286] on input "1" at bounding box center [256, 275] width 36 height 21
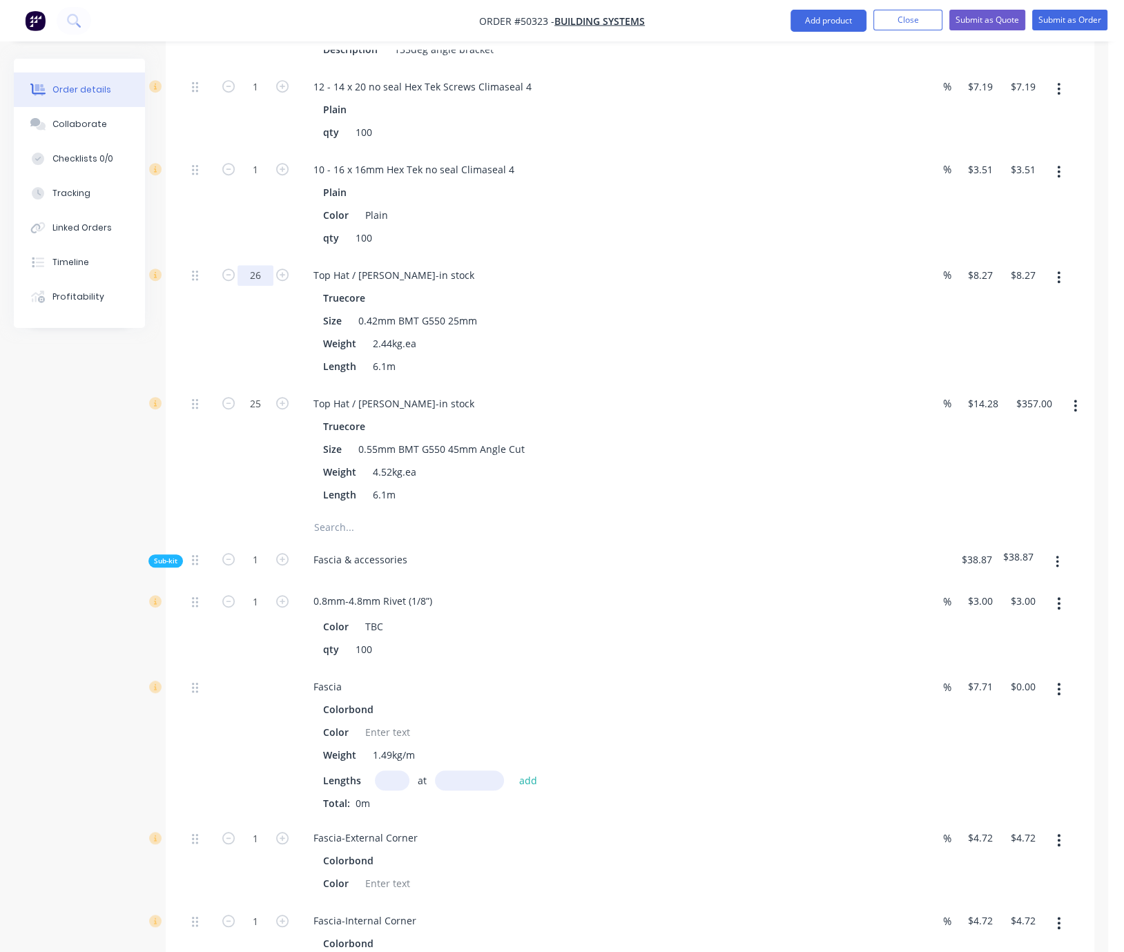
type input "26"
type input "$215.02"
click at [211, 365] on div at bounding box center [200, 321] width 28 height 128
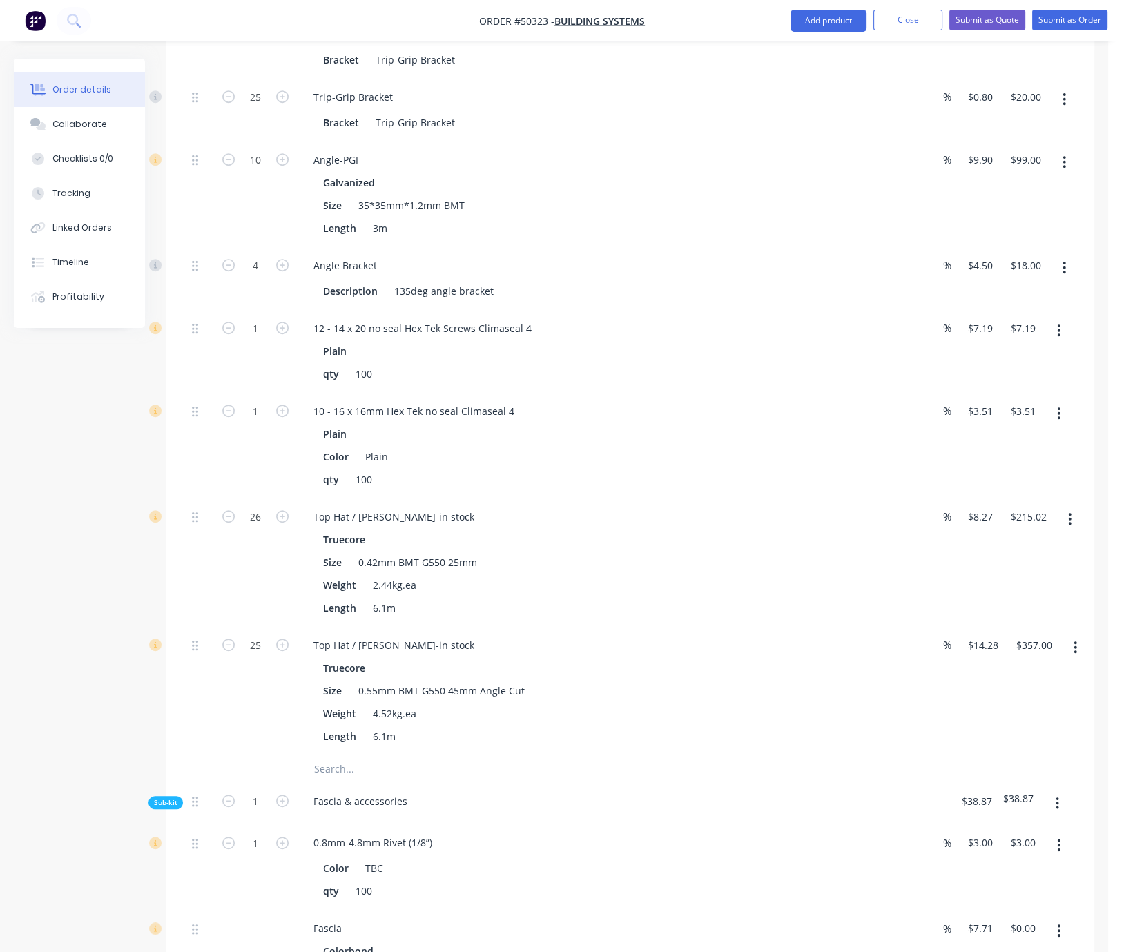
click at [244, 486] on div "1" at bounding box center [255, 446] width 83 height 106
click at [248, 422] on input "1" at bounding box center [256, 411] width 36 height 21
click at [247, 339] on input "1" at bounding box center [256, 328] width 36 height 21
type input "5"
type input "$35.95"
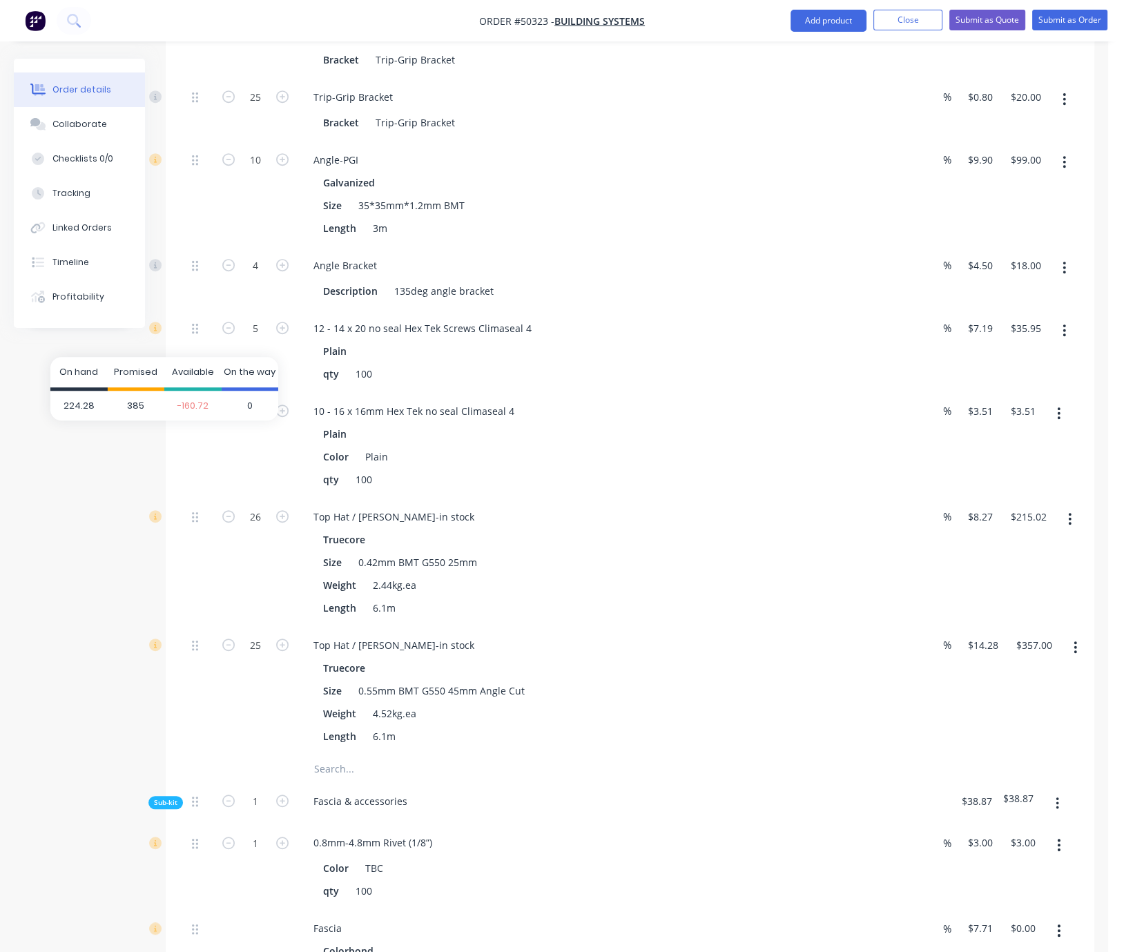
click at [166, 385] on div "Available" at bounding box center [192, 374] width 57 height 34
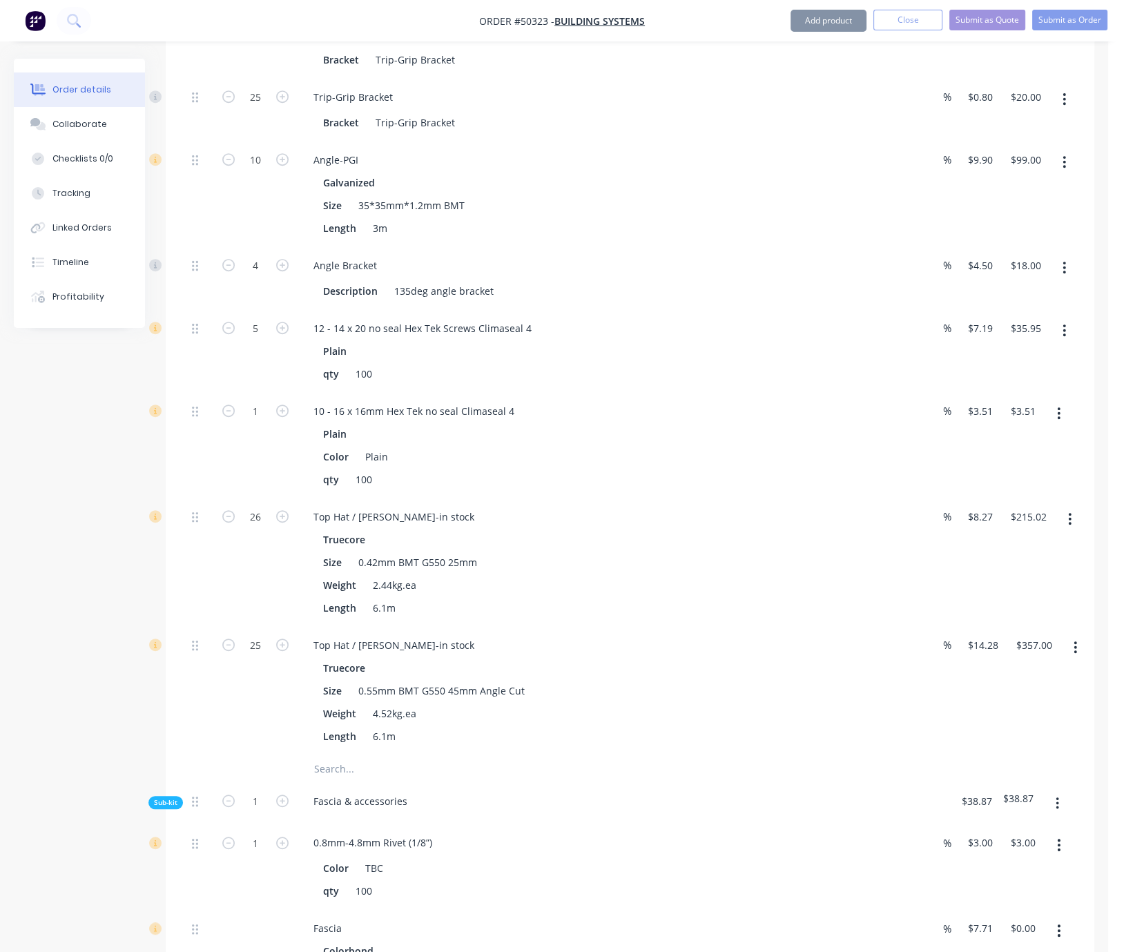
click at [201, 482] on div at bounding box center [200, 446] width 28 height 106
click at [257, 422] on input "1" at bounding box center [256, 411] width 36 height 21
type input "10"
type input "$35.10"
click at [135, 470] on div "Created by Serene Created 13/10/25 Required 13/10/25 Assigned to Add team membe…" at bounding box center [554, 539] width 1081 height 2498
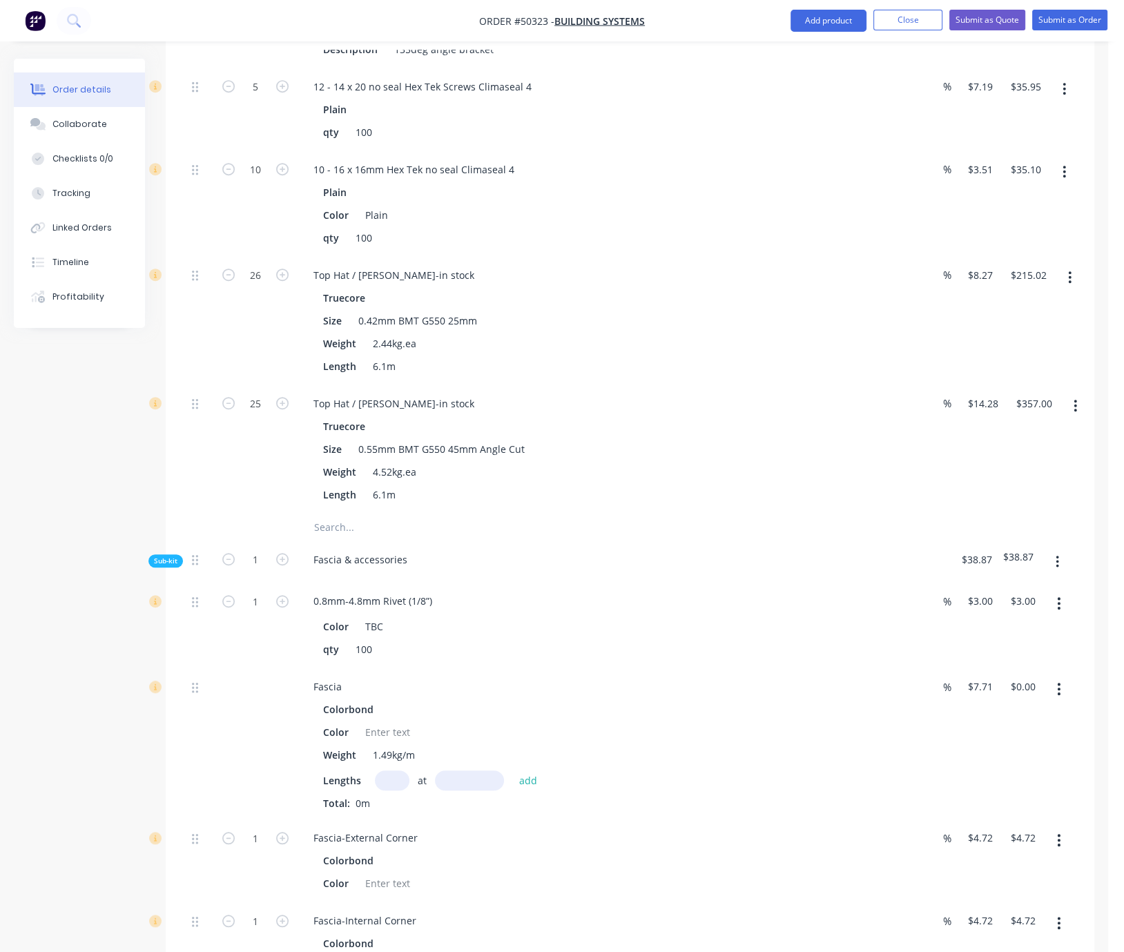
scroll to position [1252, 0]
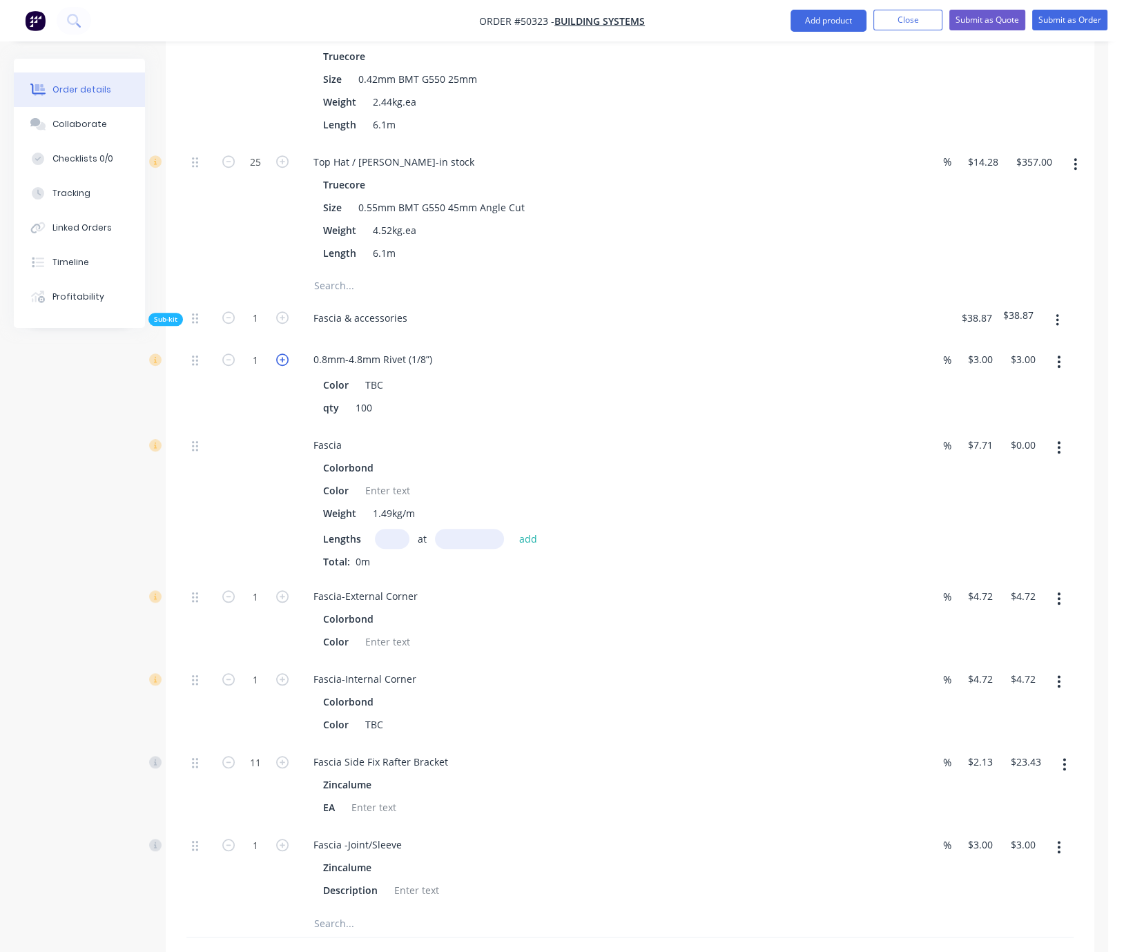
click at [282, 366] on icon "button" at bounding box center [282, 360] width 12 height 12
type input "2"
type input "$6.00"
click at [253, 427] on div "2" at bounding box center [255, 384] width 83 height 86
click at [396, 549] on input "text" at bounding box center [392, 539] width 35 height 20
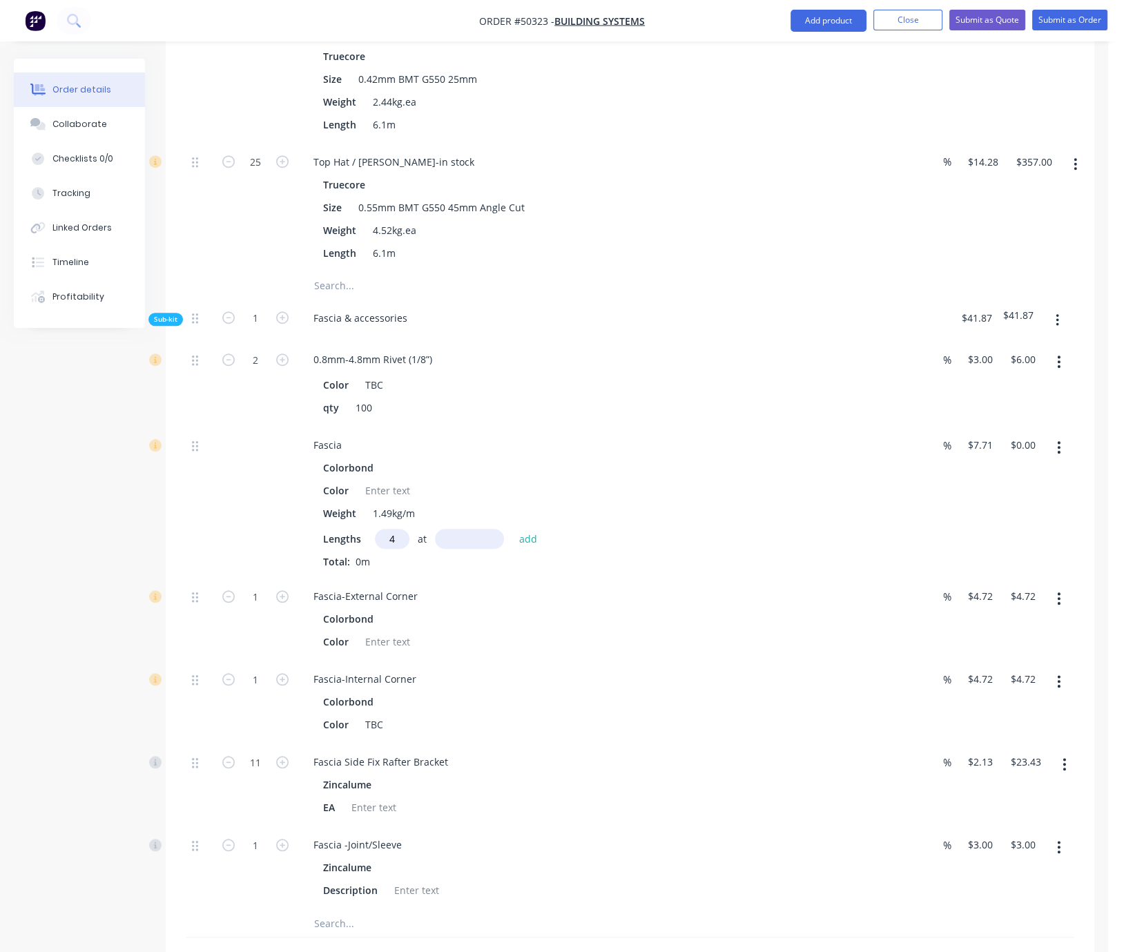
type input "4"
type input "5400"
click at [512, 530] on button "add" at bounding box center [528, 539] width 32 height 19
type input "$166.54"
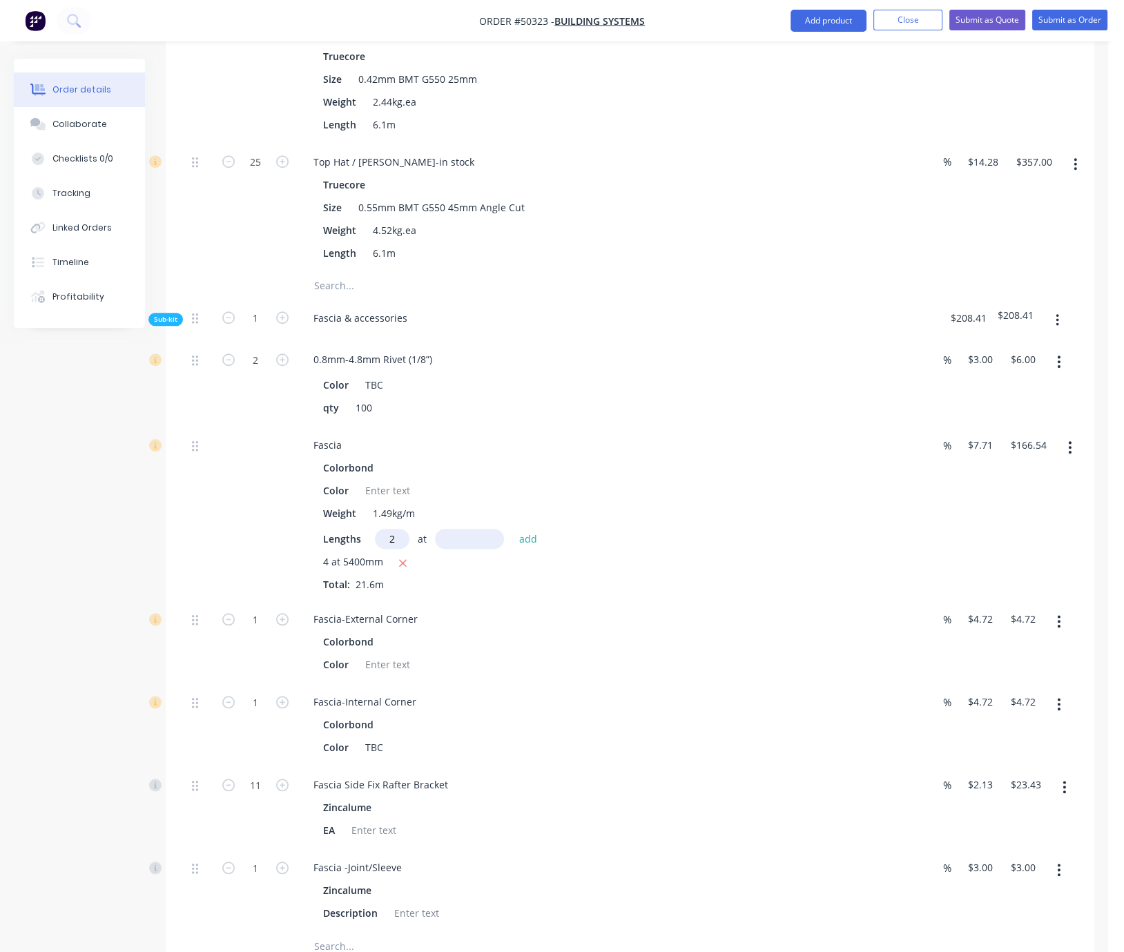
type input "2"
type input "7350"
click at [512, 530] on button "add" at bounding box center [528, 539] width 32 height 19
type input "$279.87"
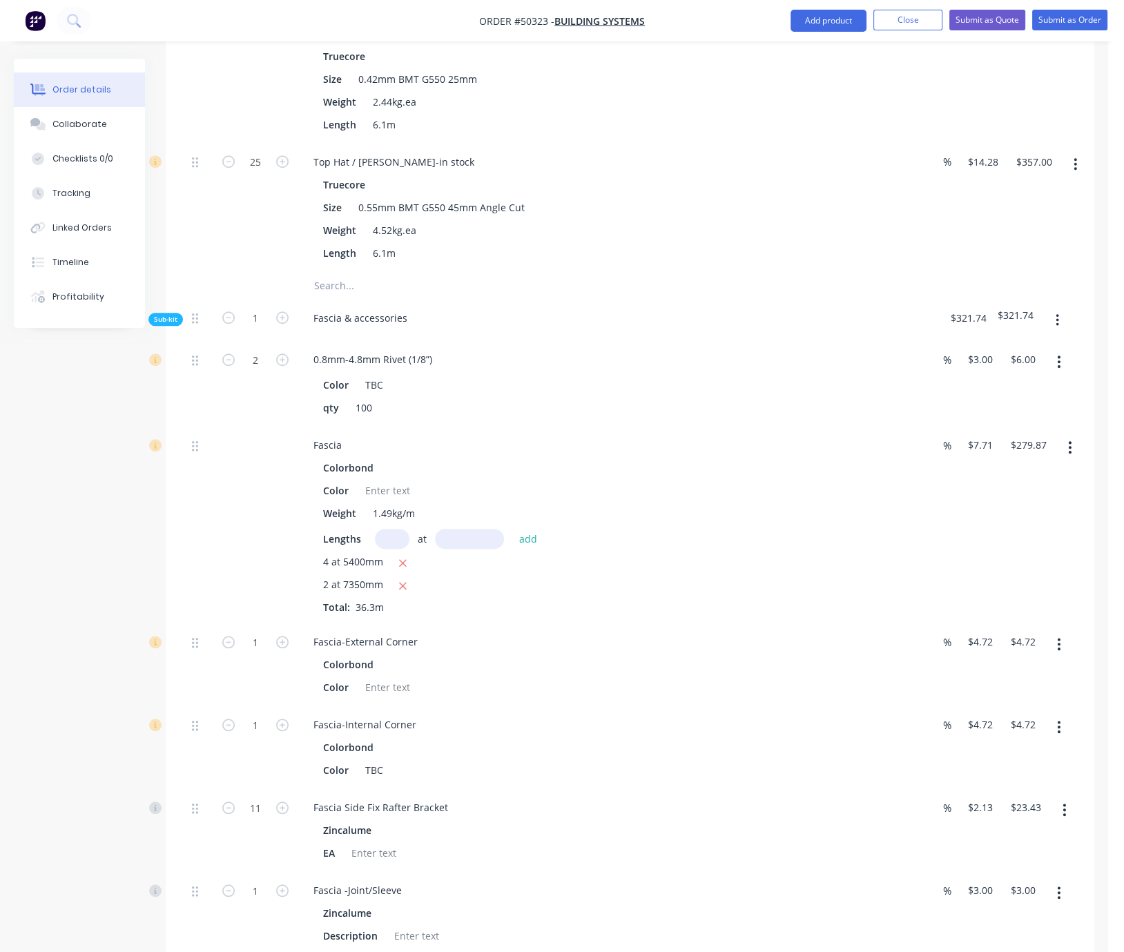
scroll to position [1494, 0]
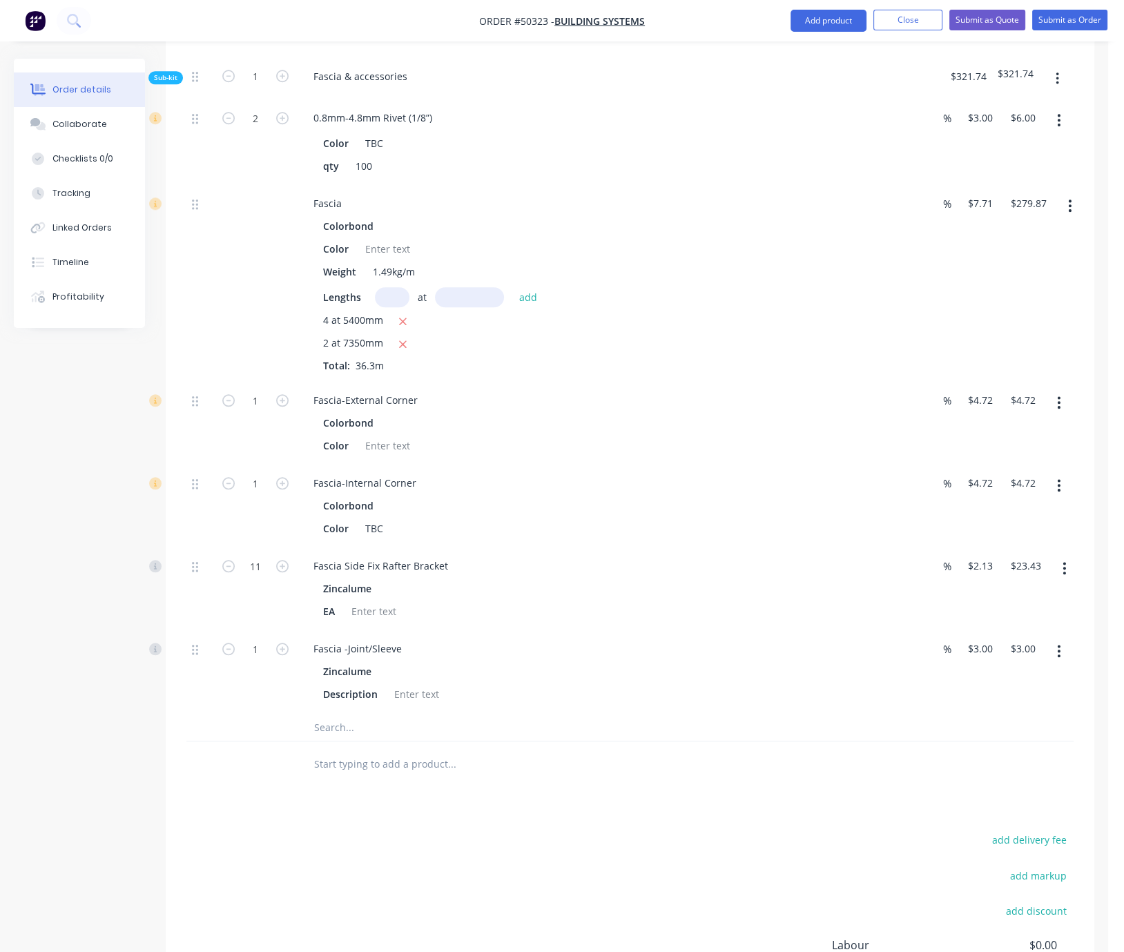
click at [285, 410] on form "1" at bounding box center [256, 399] width 72 height 21
click at [280, 407] on icon "button" at bounding box center [282, 400] width 12 height 12
type input "2"
type input "$9.44"
click at [280, 407] on icon "button" at bounding box center [282, 400] width 12 height 12
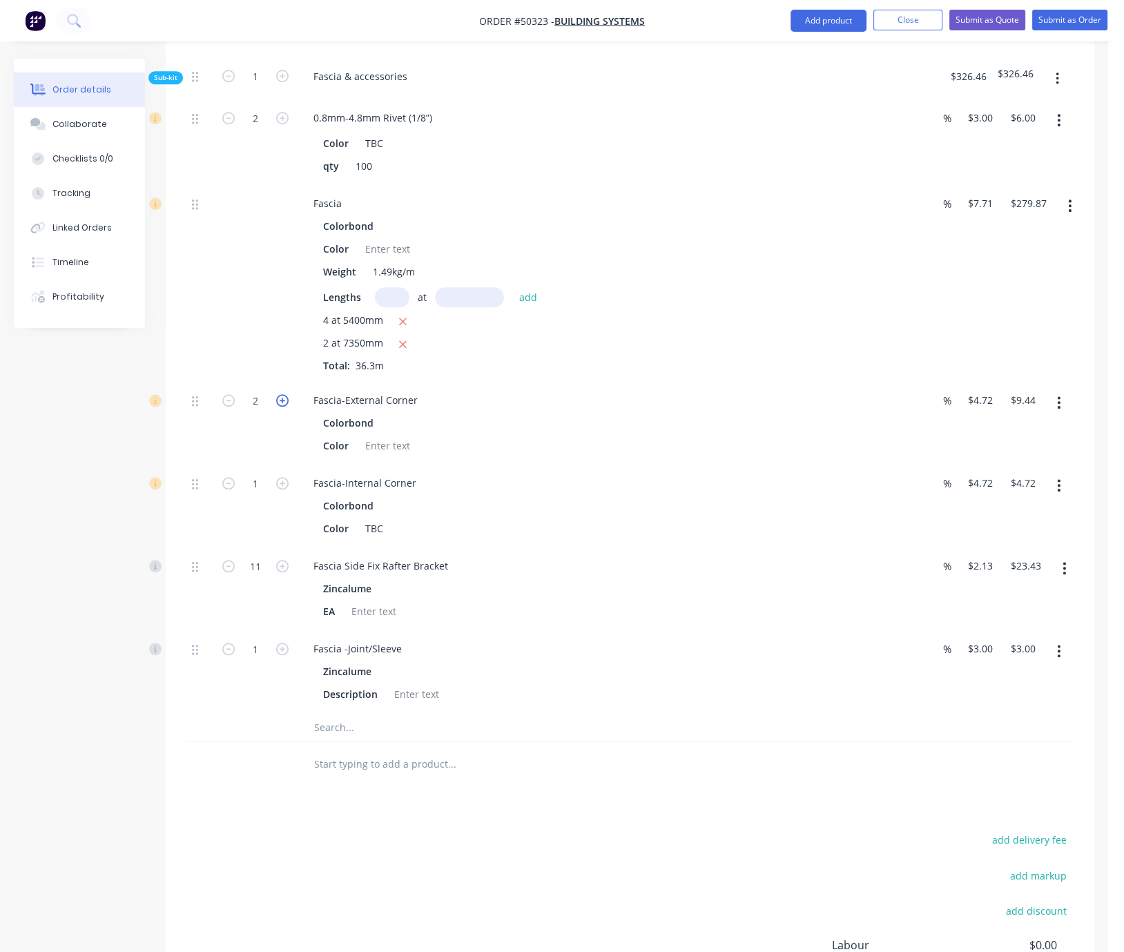
type input "3"
type input "$14.16"
click at [280, 407] on icon "button" at bounding box center [282, 400] width 12 height 12
type input "4"
type input "$18.88"
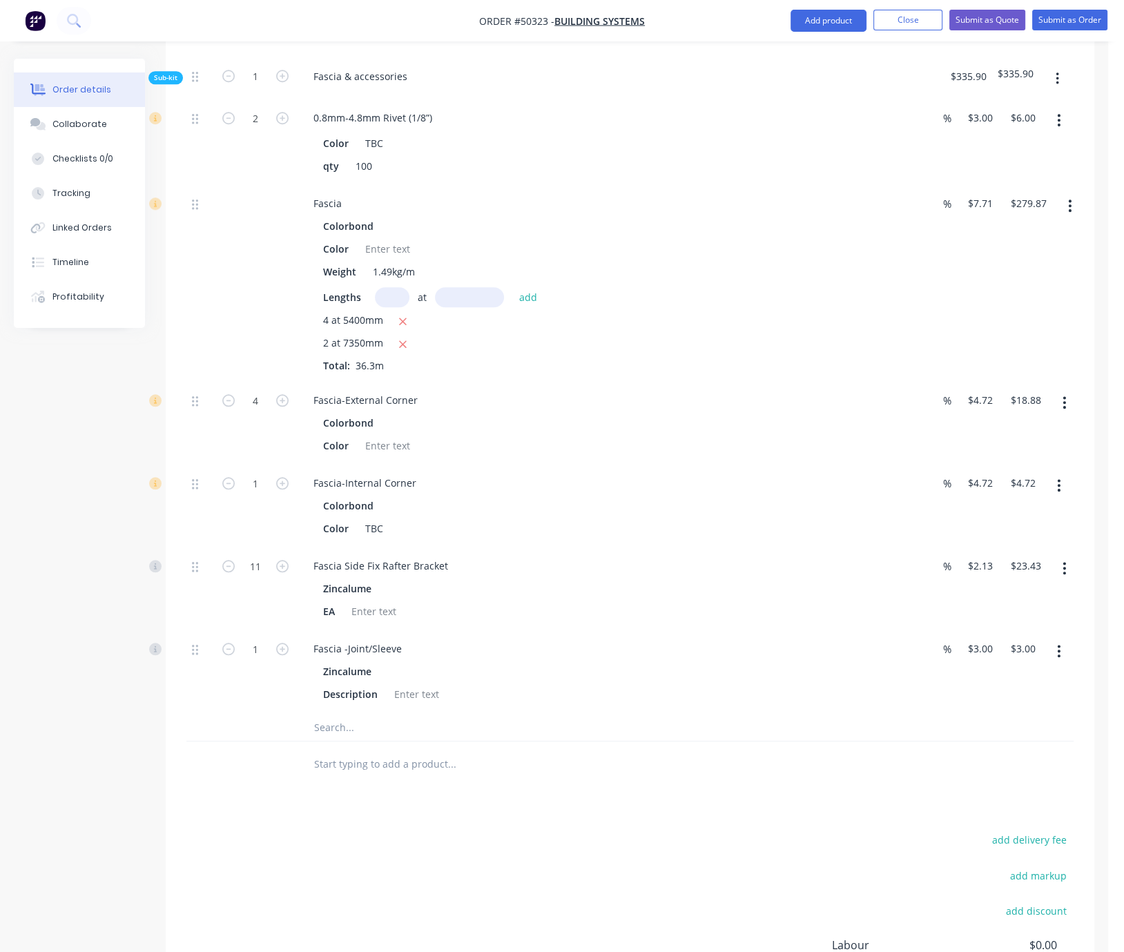
click at [1058, 493] on icon "button" at bounding box center [1058, 485] width 3 height 15
click at [1004, 587] on div "Delete" at bounding box center [1010, 577] width 106 height 20
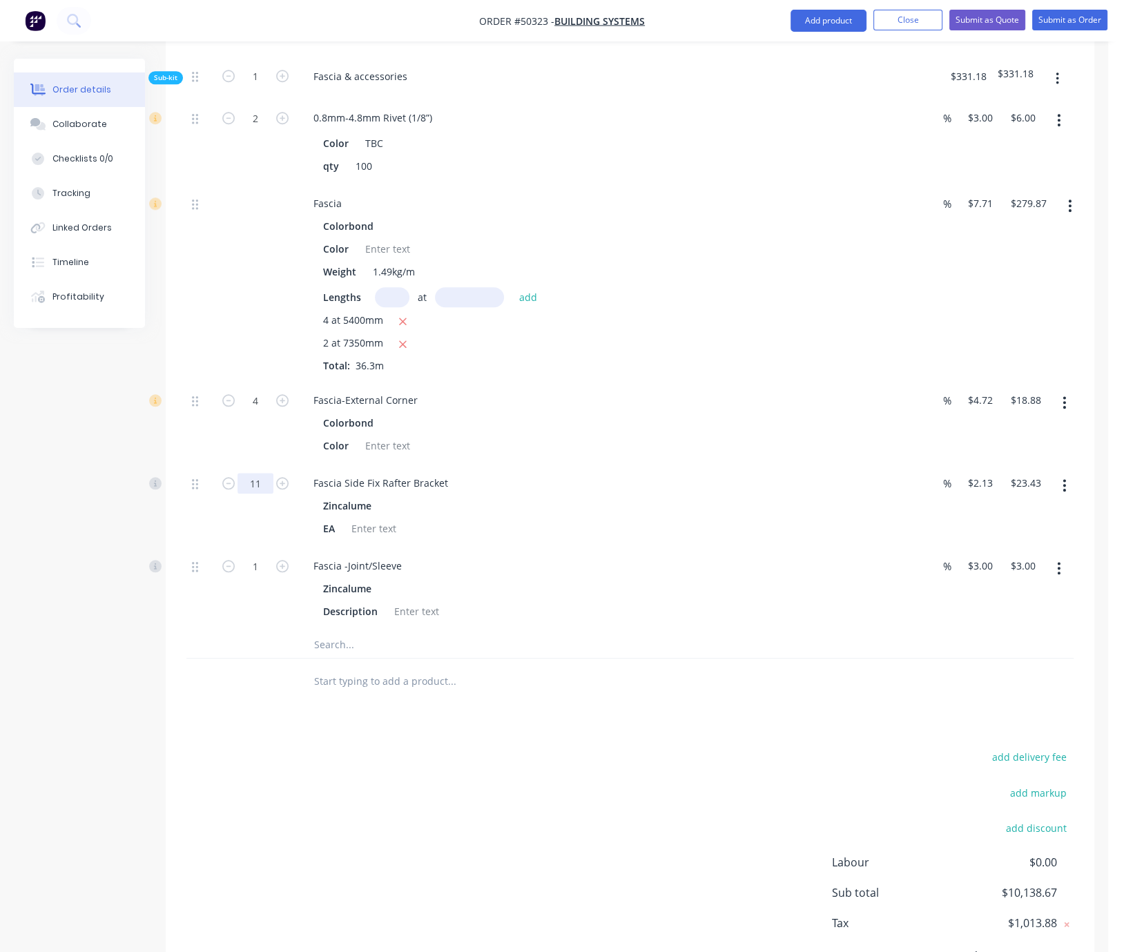
click at [263, 494] on input "11" at bounding box center [256, 483] width 36 height 21
type input "2"
type input "$4.26"
click at [258, 494] on input "2" at bounding box center [256, 483] width 36 height 21
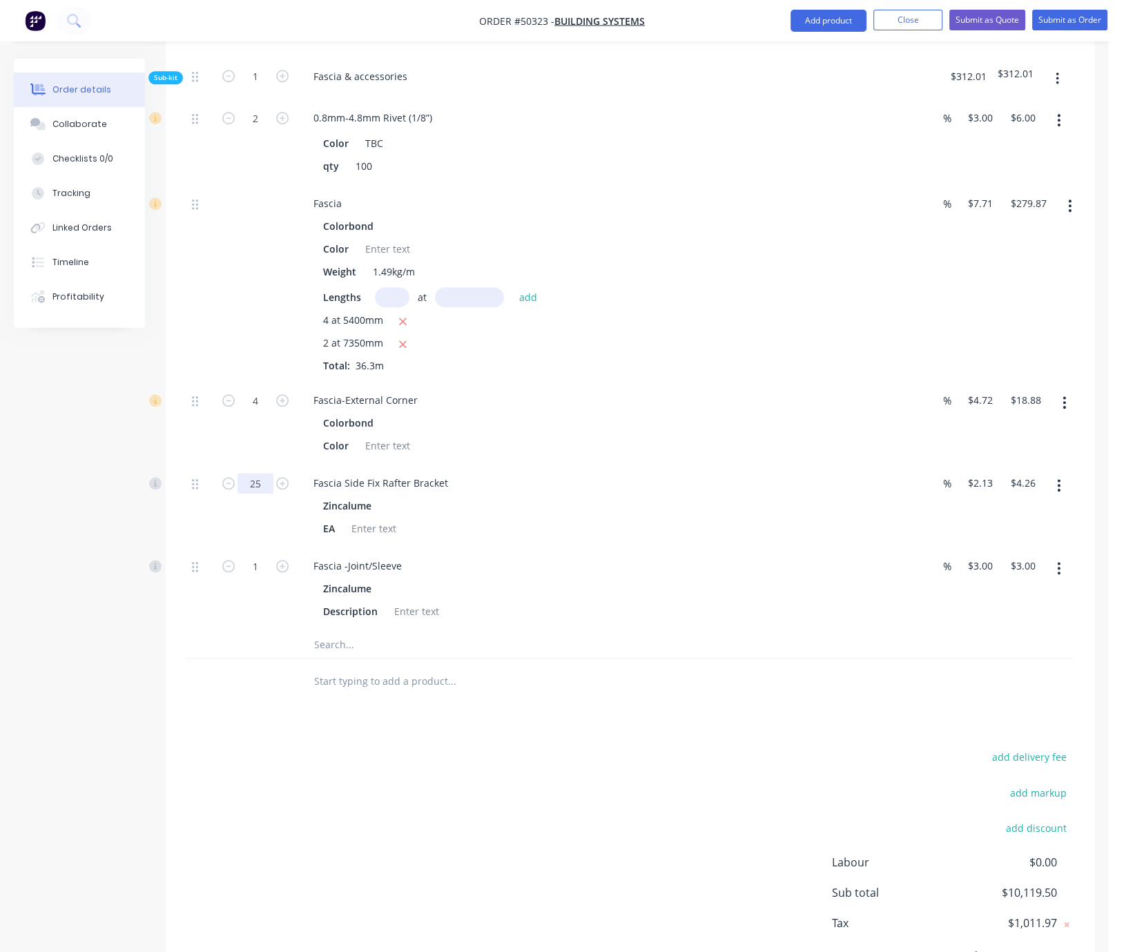
type input "25"
type input "$53.25"
click at [209, 548] on div at bounding box center [200, 506] width 28 height 83
click at [260, 577] on input "1" at bounding box center [256, 566] width 36 height 21
type input "2"
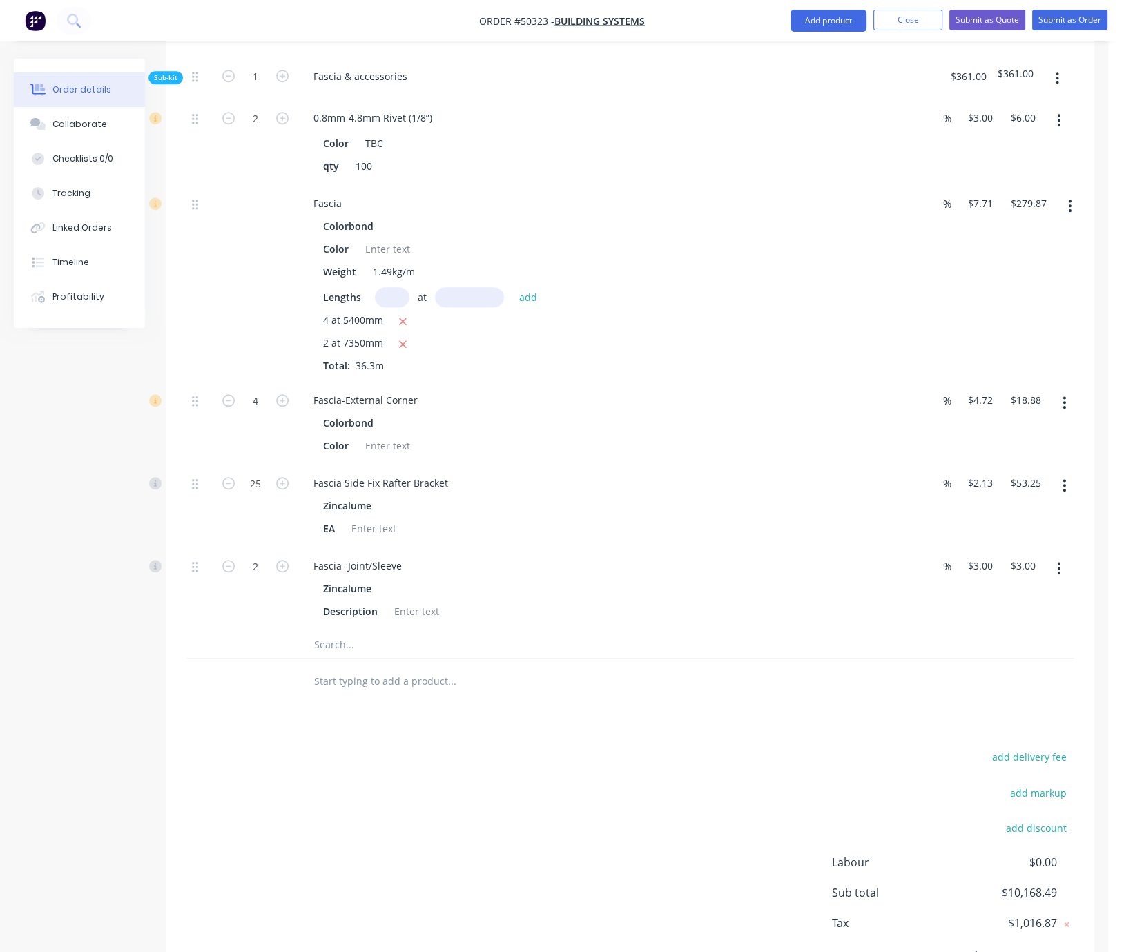
type input "$6.00"
click at [272, 548] on div "25" at bounding box center [255, 506] width 83 height 83
click at [253, 704] on div at bounding box center [255, 681] width 83 height 45
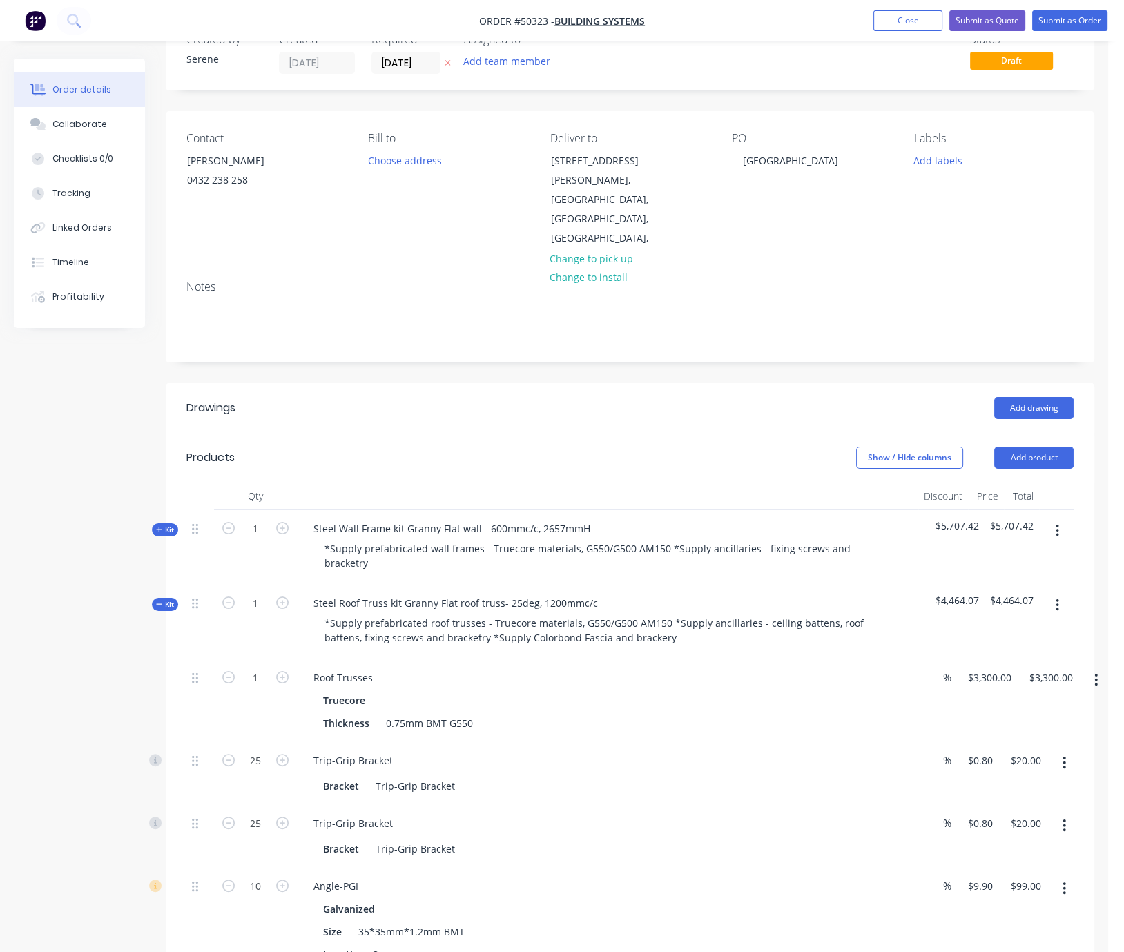
scroll to position [0, 0]
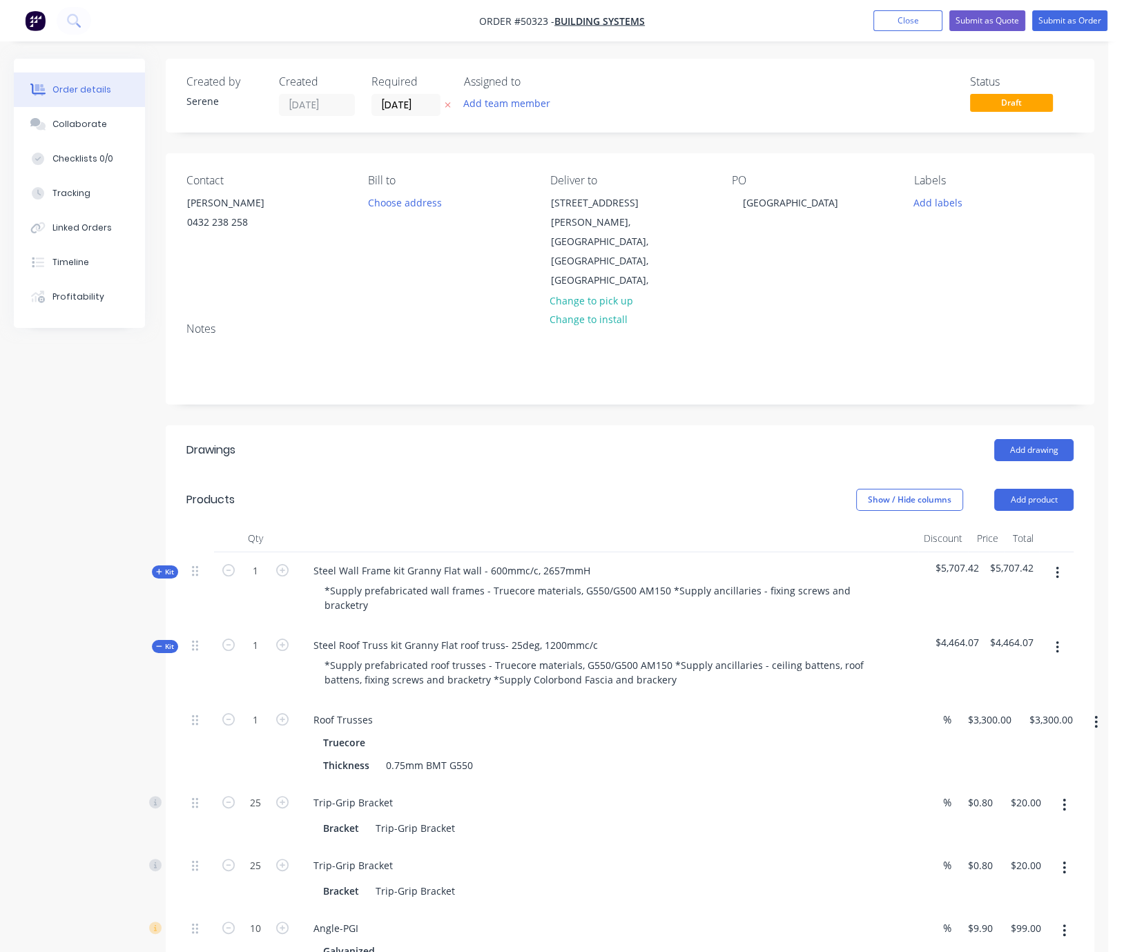
click at [174, 642] on span "Kit" at bounding box center [165, 647] width 18 height 10
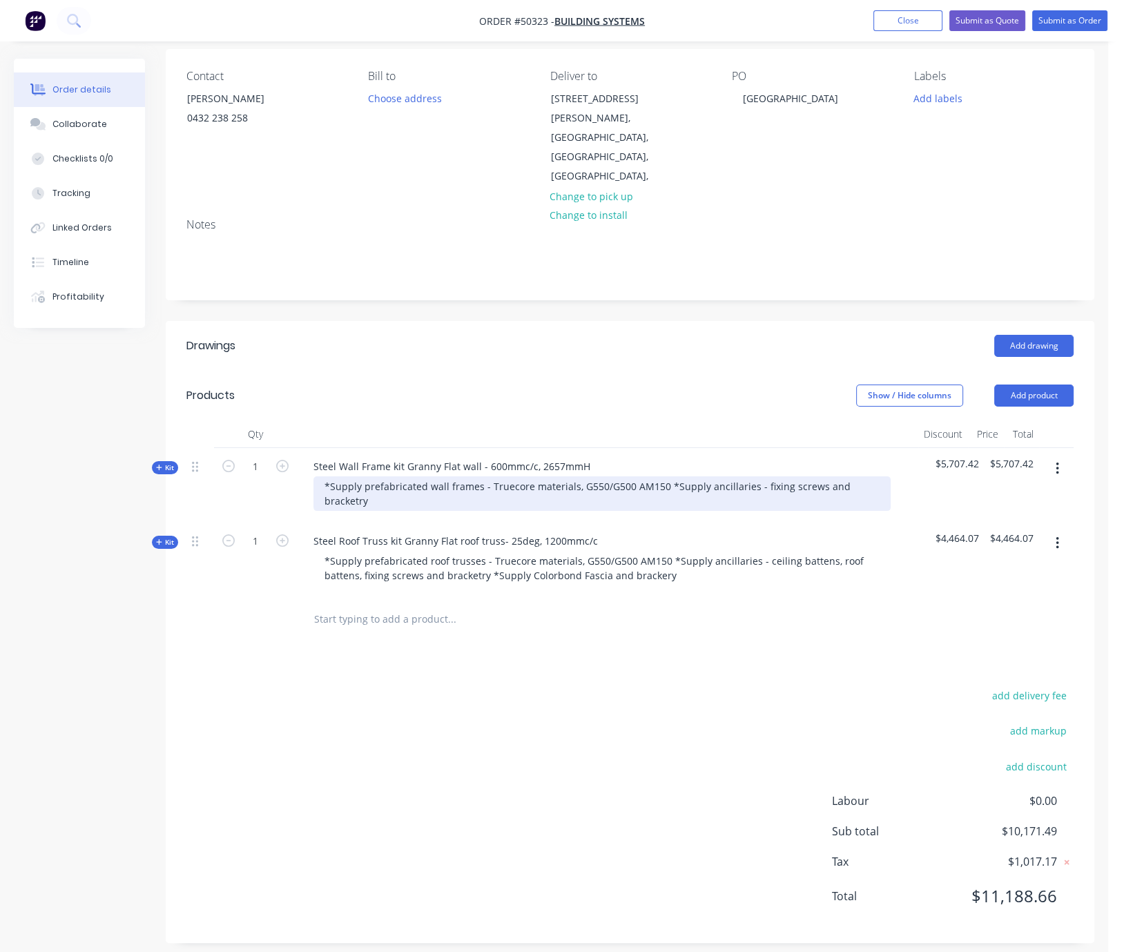
scroll to position [122, 0]
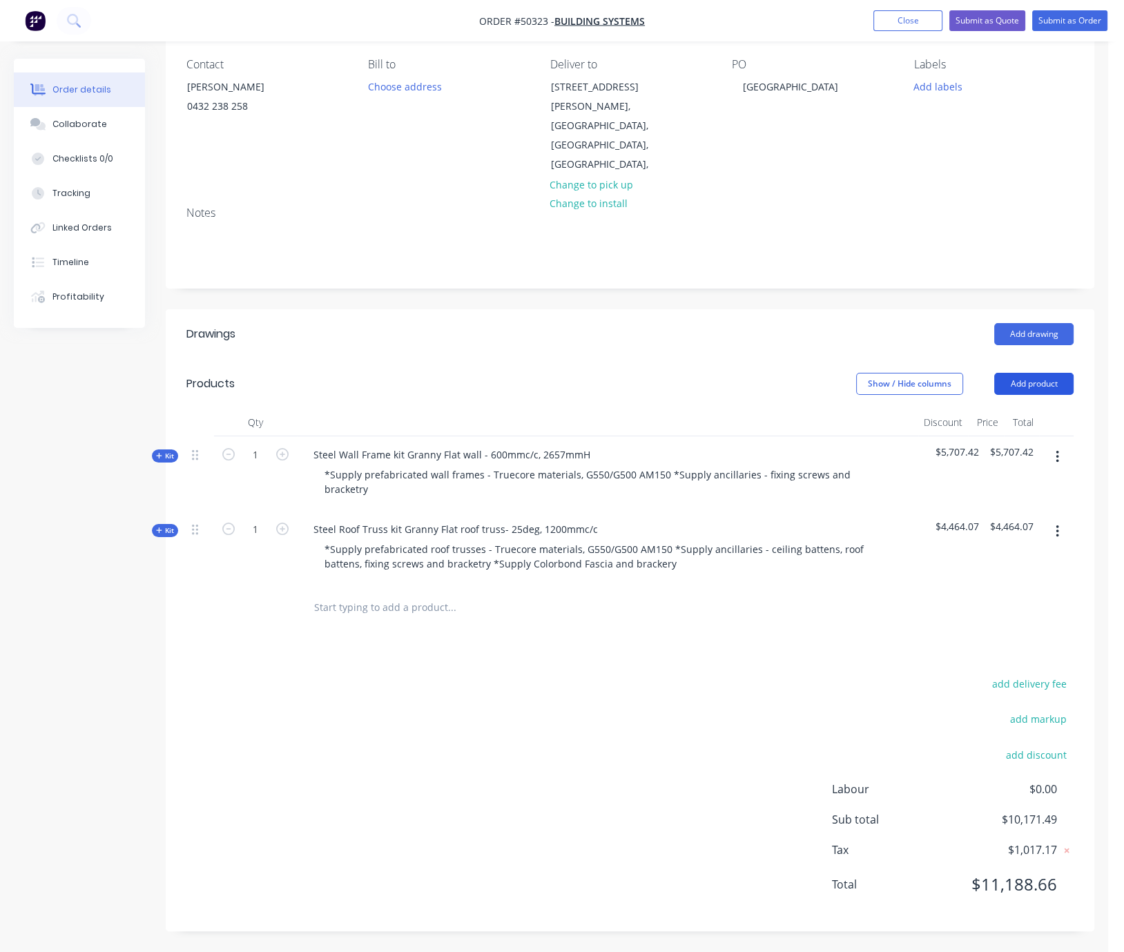
click at [1030, 373] on button "Add product" at bounding box center [1033, 384] width 79 height 22
click at [1017, 409] on div "Product catalogue" at bounding box center [1008, 419] width 106 height 20
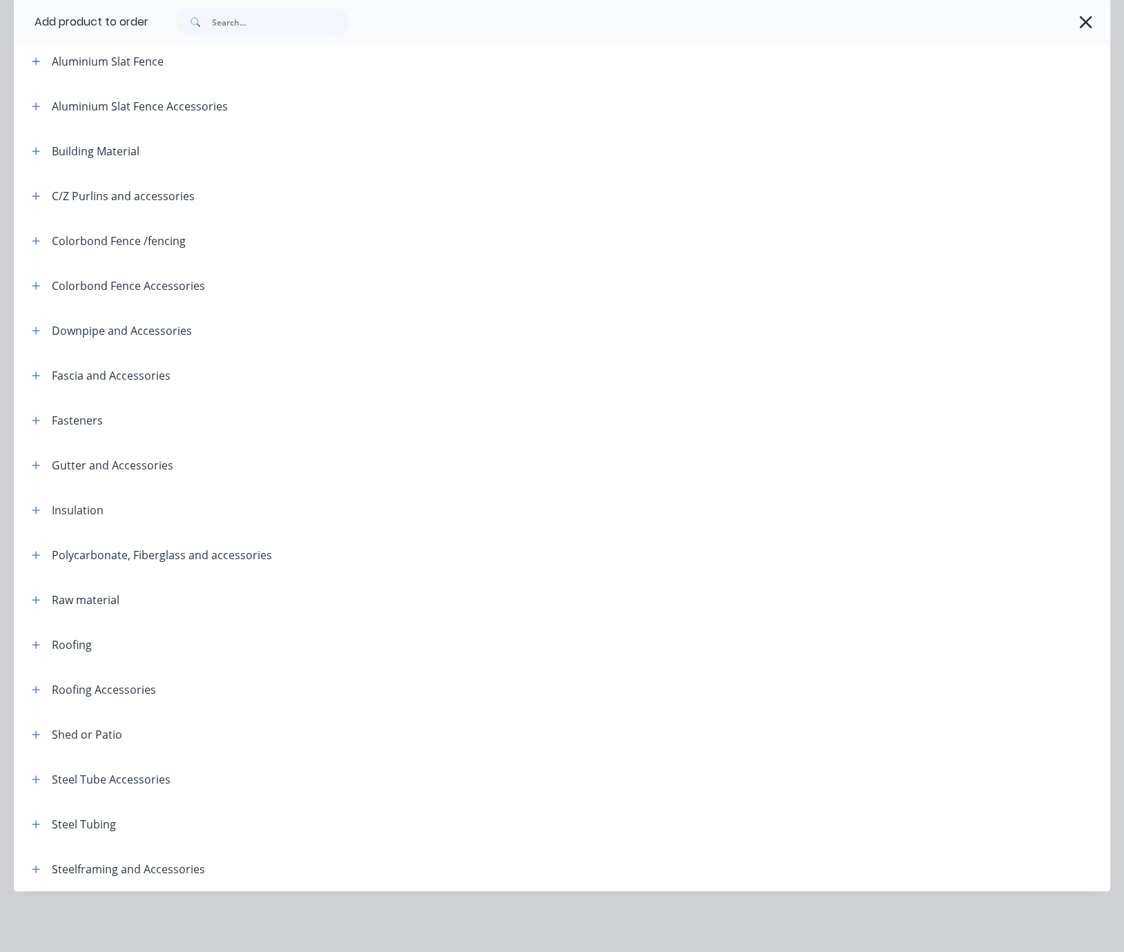
scroll to position [178, 0]
click at [39, 870] on button "button" at bounding box center [36, 868] width 17 height 17
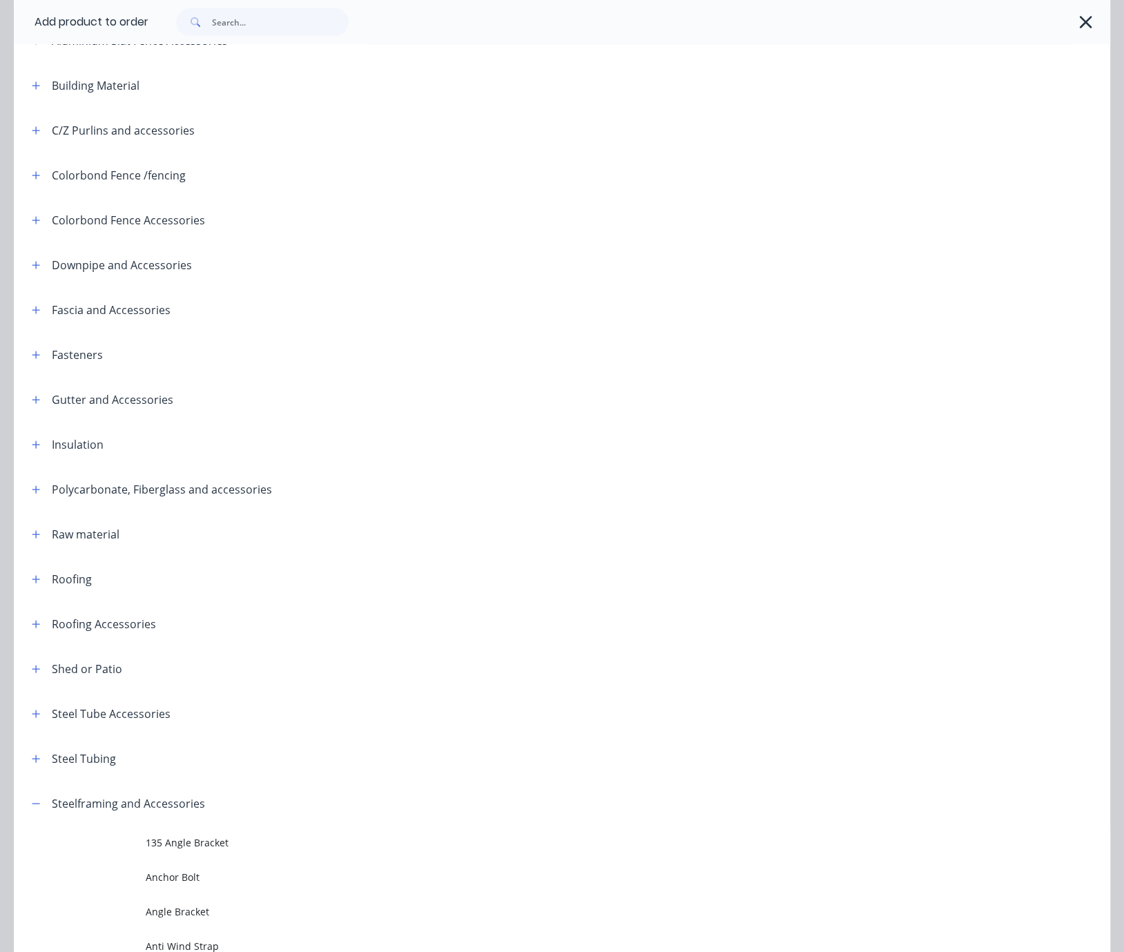
scroll to position [1267, 0]
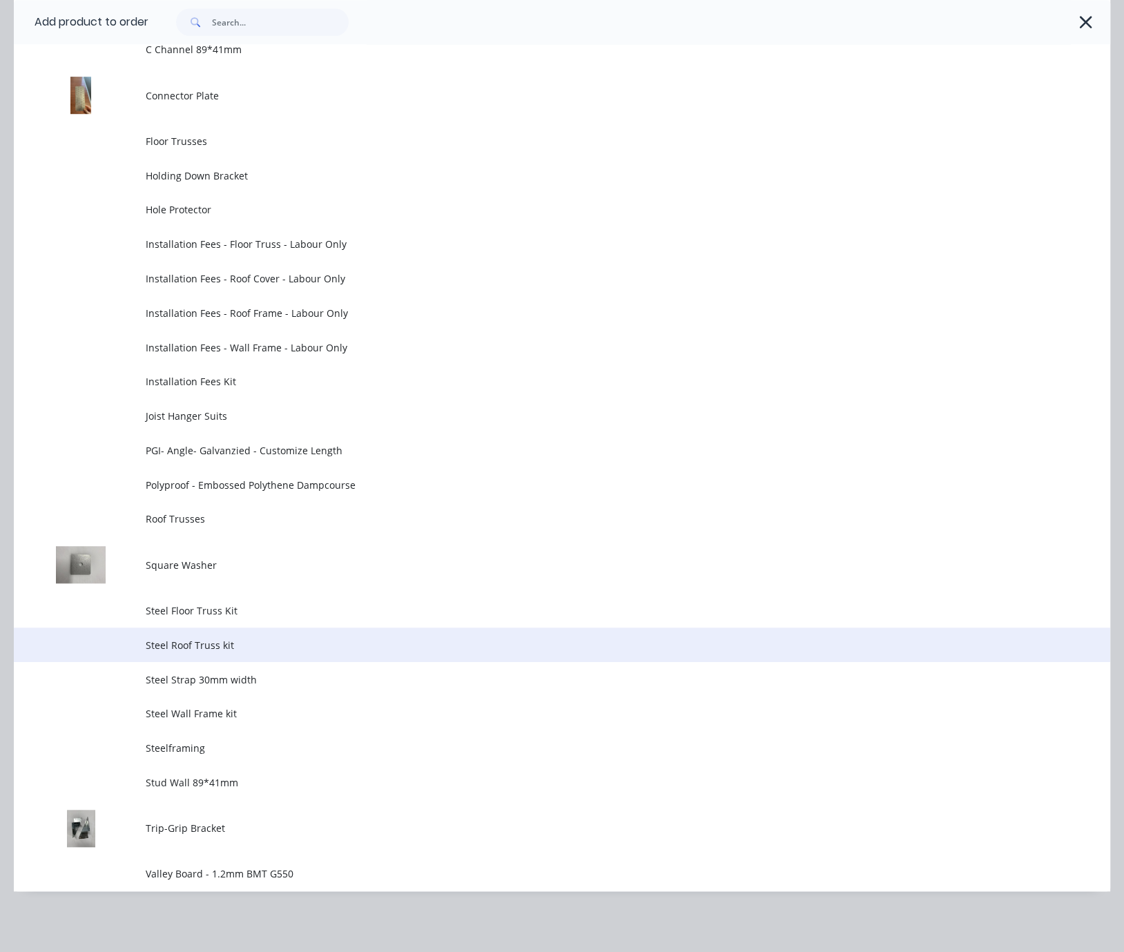
click at [282, 638] on span "Steel Roof Truss kit" at bounding box center [532, 645] width 772 height 15
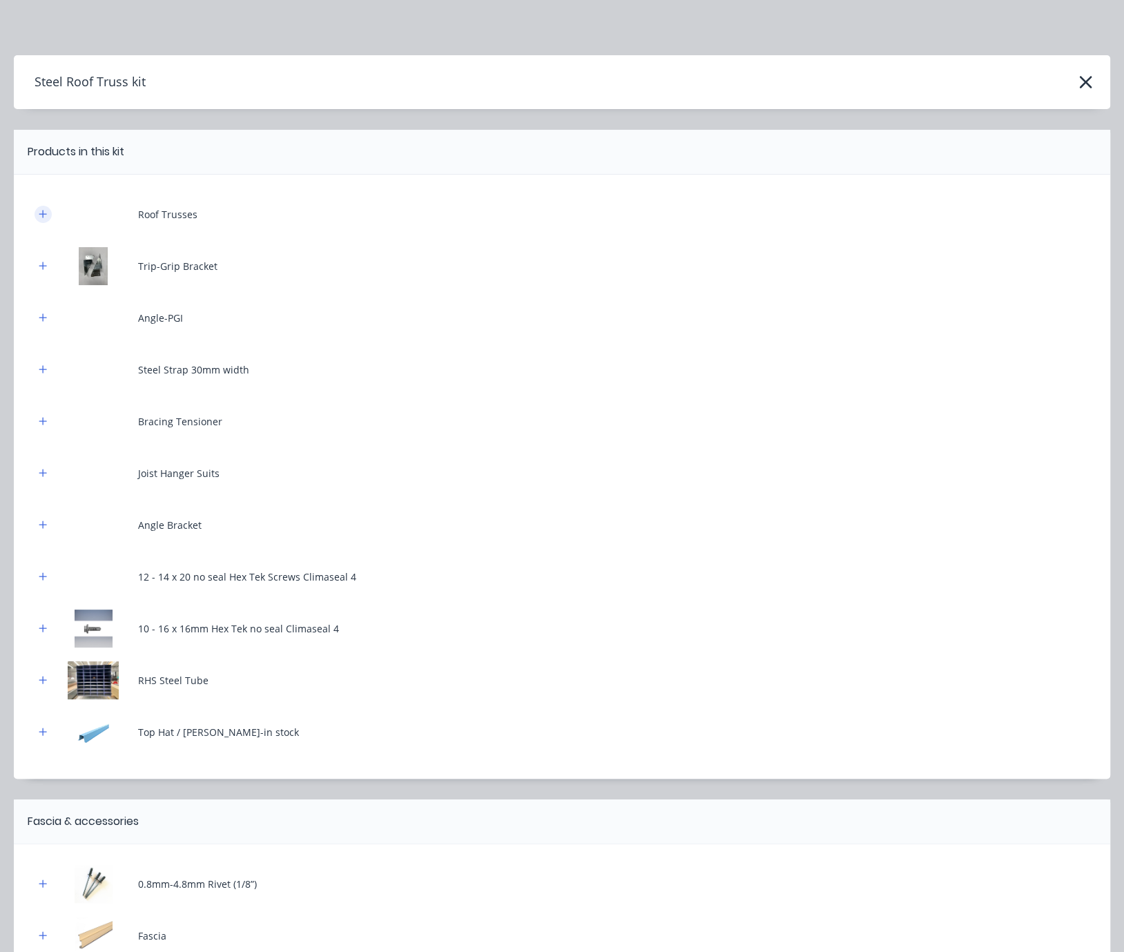
click at [40, 218] on button "button" at bounding box center [43, 214] width 17 height 17
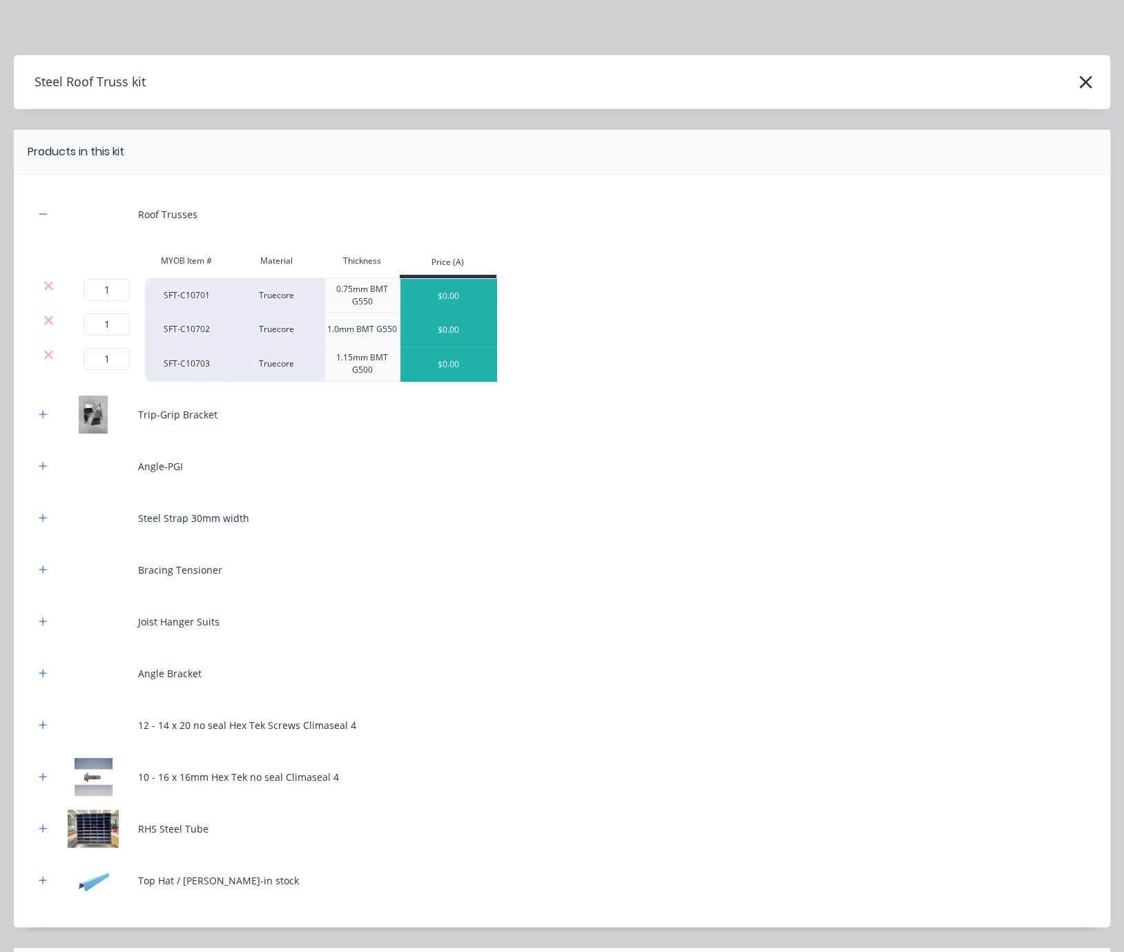
click at [485, 160] on div at bounding box center [617, 152] width 986 height 17
click at [52, 359] on icon at bounding box center [48, 354] width 9 height 9
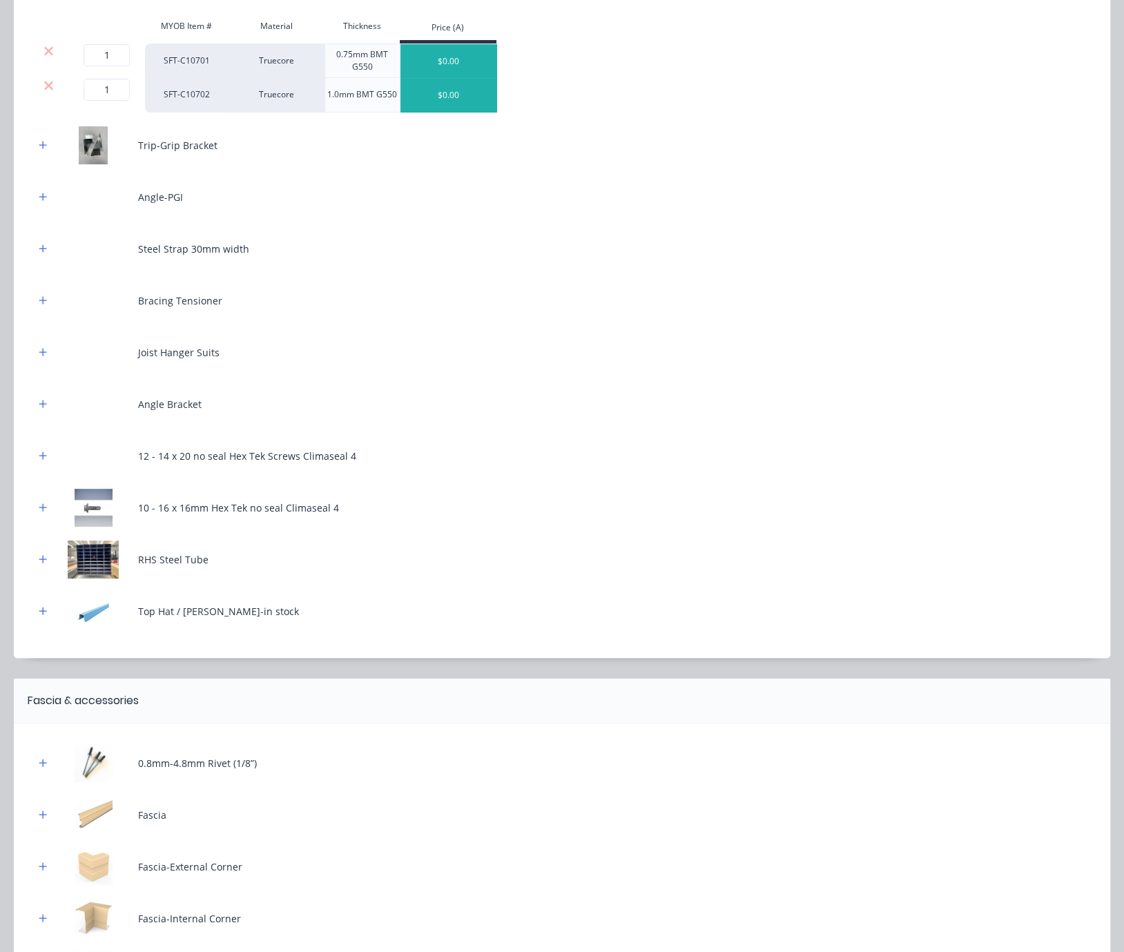
scroll to position [242, 0]
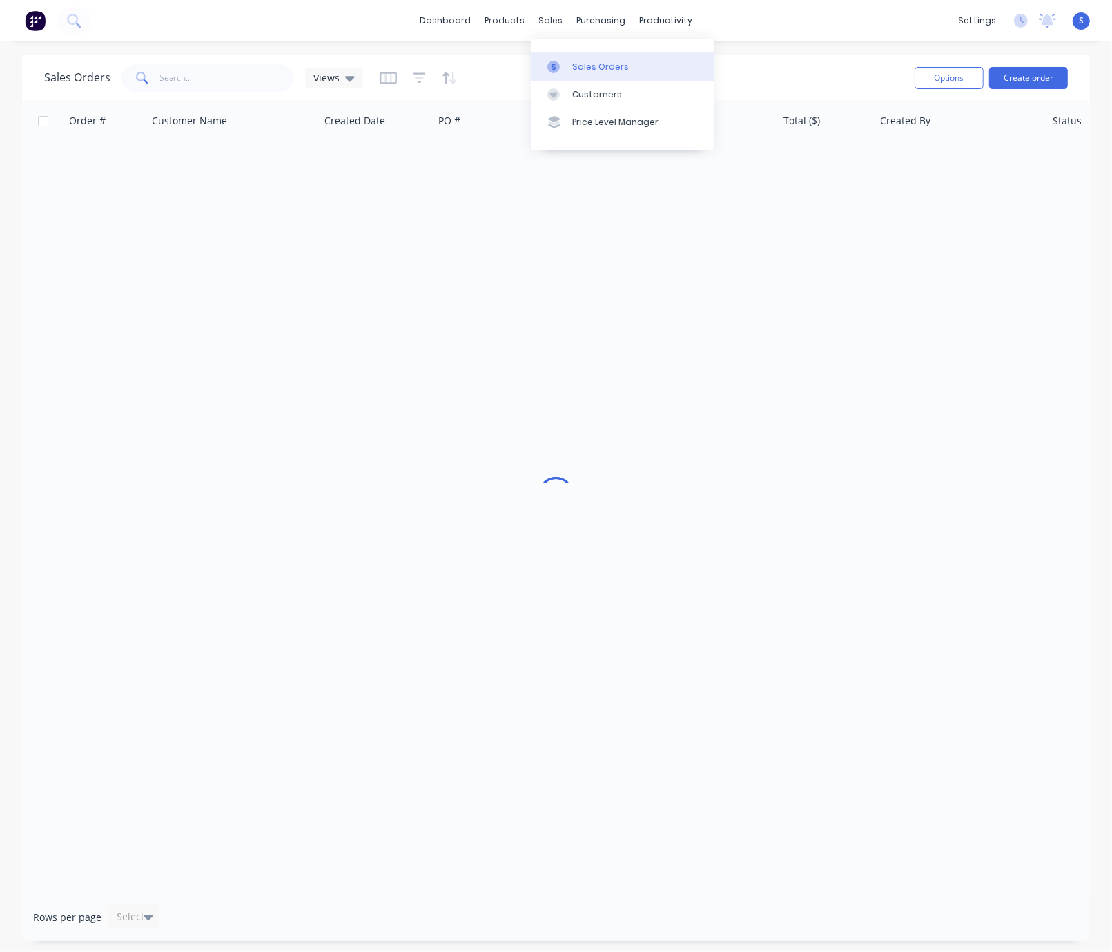
click at [583, 60] on link "Sales Orders" at bounding box center [622, 66] width 183 height 28
click at [242, 75] on input "text" at bounding box center [227, 78] width 135 height 28
type input "48031"
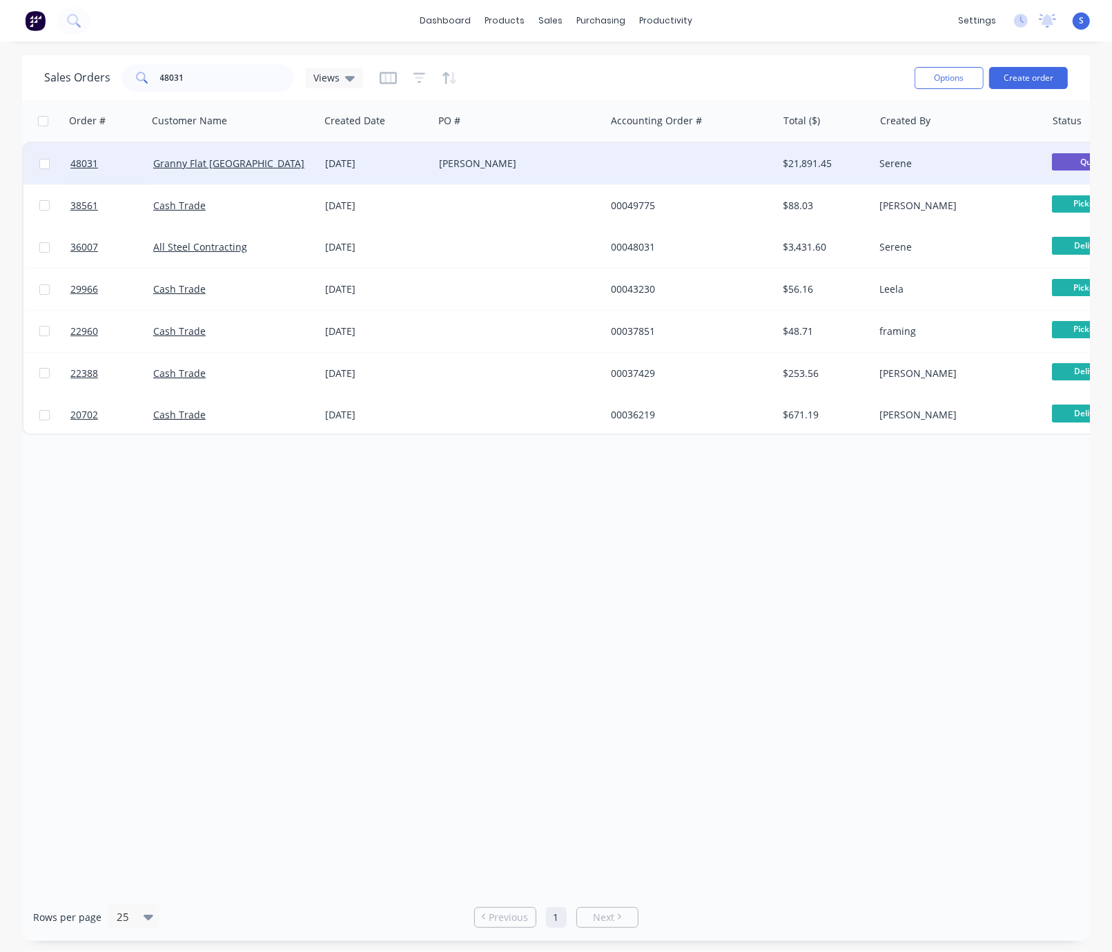
click at [500, 163] on div "Mardella" at bounding box center [515, 164] width 153 height 14
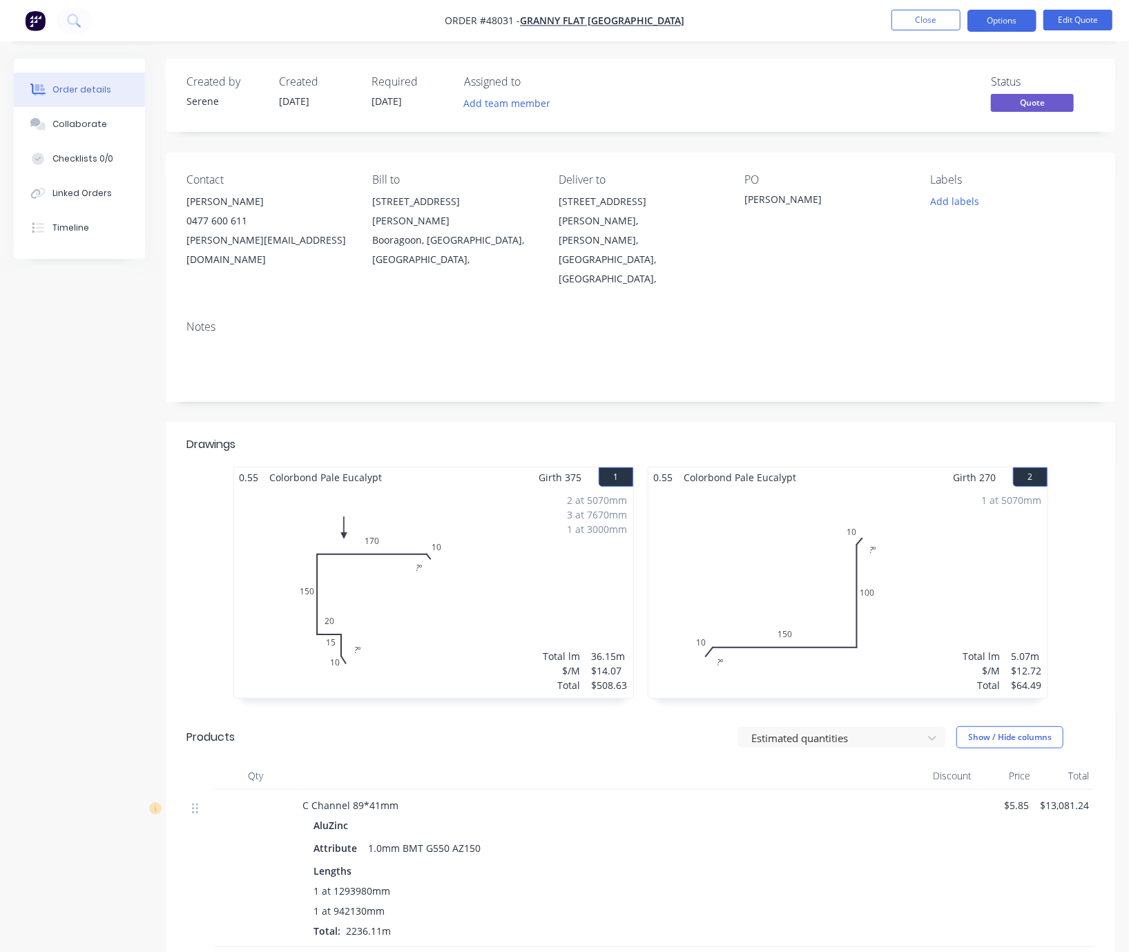
drag, startPoint x: 481, startPoint y: 396, endPoint x: 669, endPoint y: 392, distance: 187.9
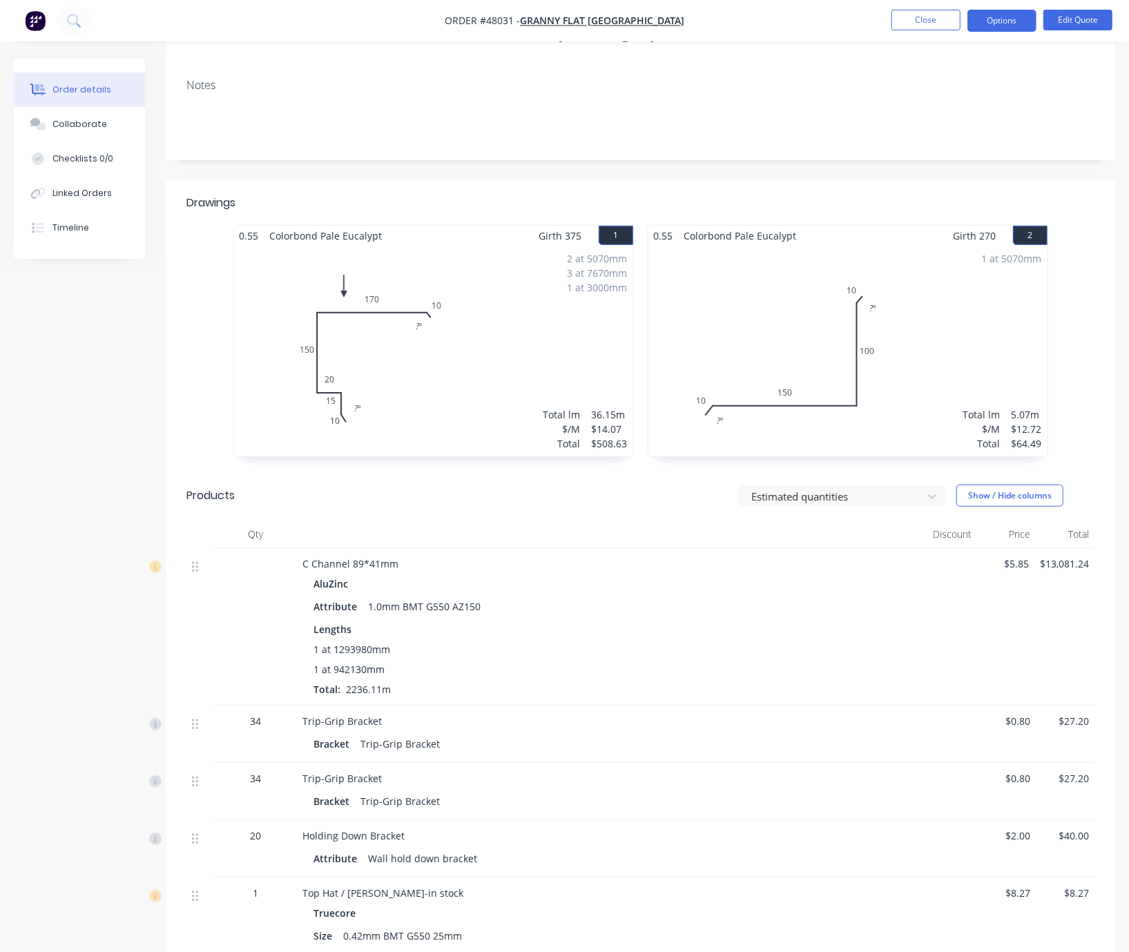
click at [729, 597] on div "Attribute 1.0mm BMT G550 AZ150" at bounding box center [608, 607] width 588 height 20
click at [1006, 20] on button "Options" at bounding box center [1001, 21] width 69 height 22
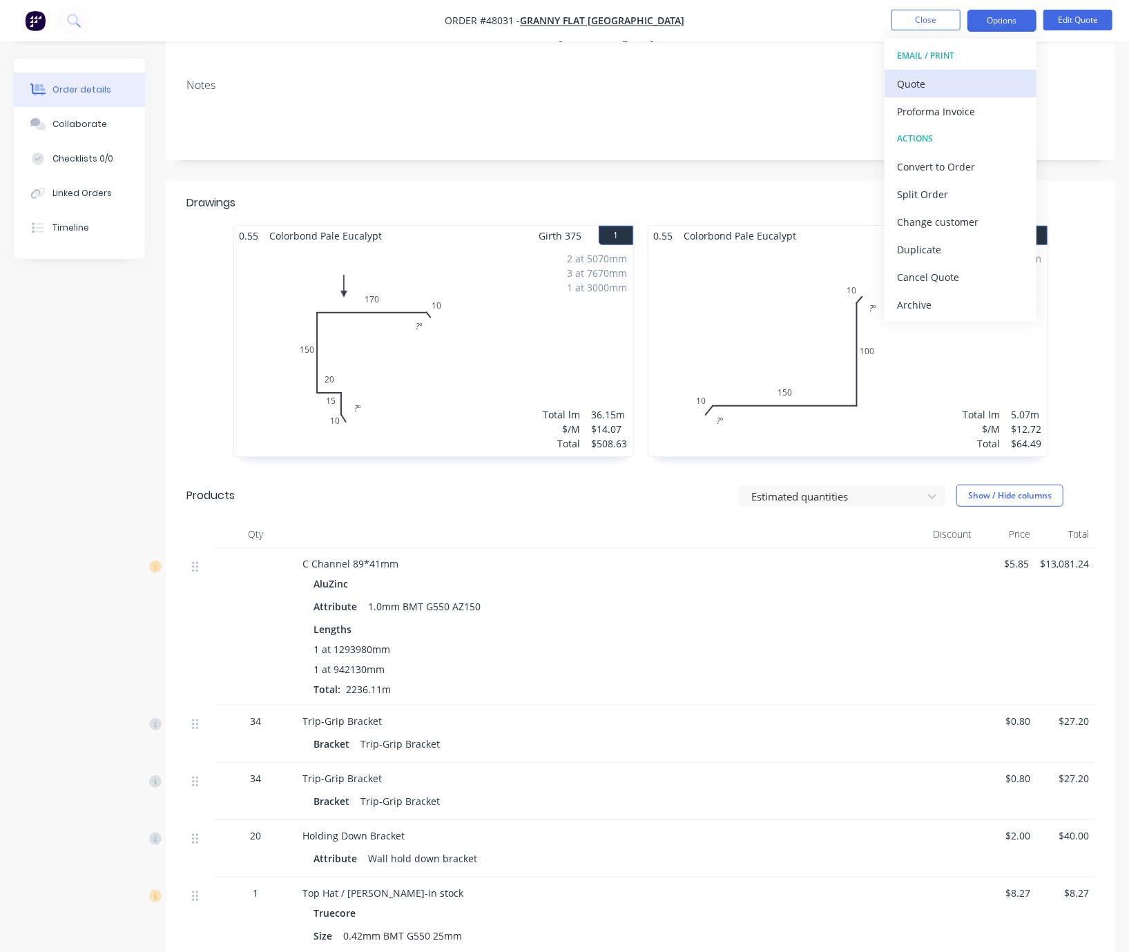
click at [952, 89] on div "Quote" at bounding box center [960, 84] width 127 height 20
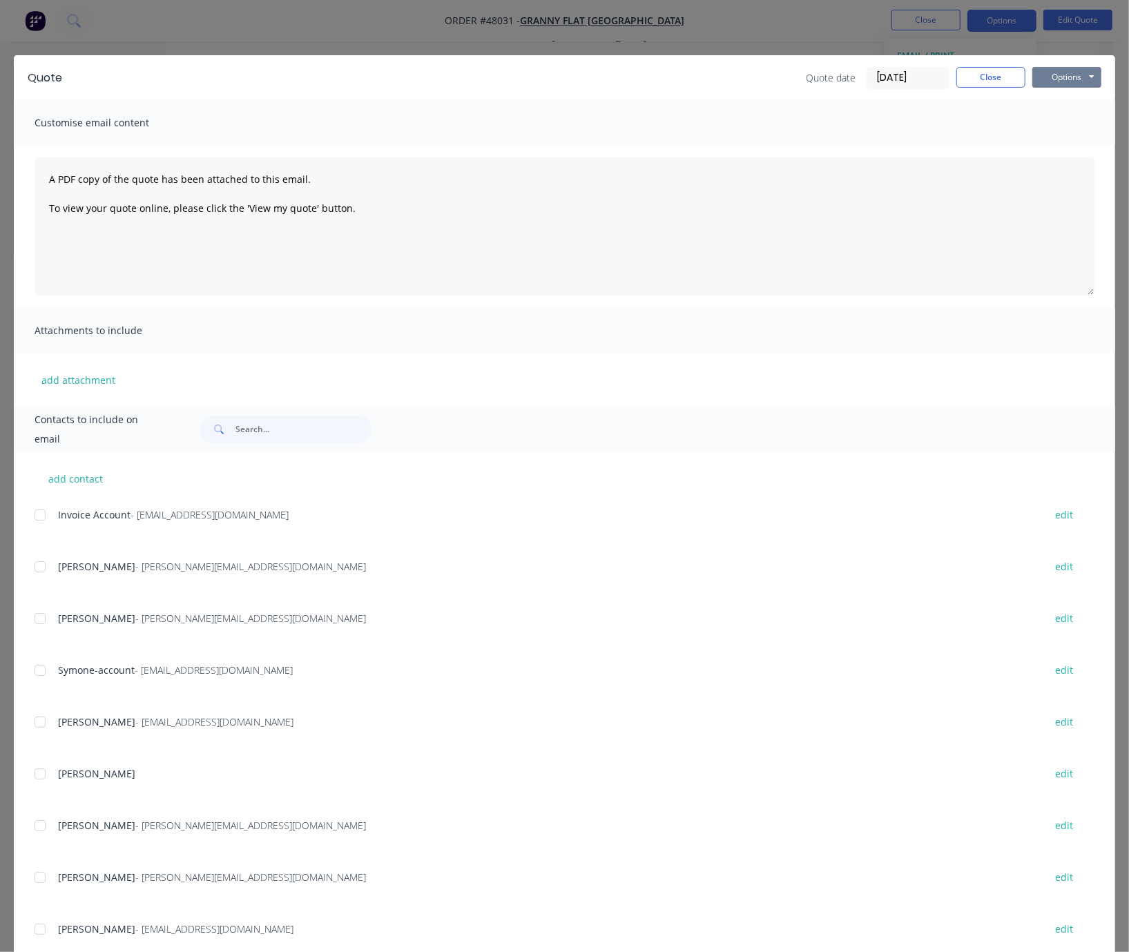
click at [1055, 80] on button "Options" at bounding box center [1066, 77] width 69 height 21
click at [1059, 135] on button "Print" at bounding box center [1076, 124] width 88 height 23
drag, startPoint x: 976, startPoint y: 78, endPoint x: 971, endPoint y: 55, distance: 23.3
click at [976, 78] on button "Close" at bounding box center [990, 77] width 69 height 21
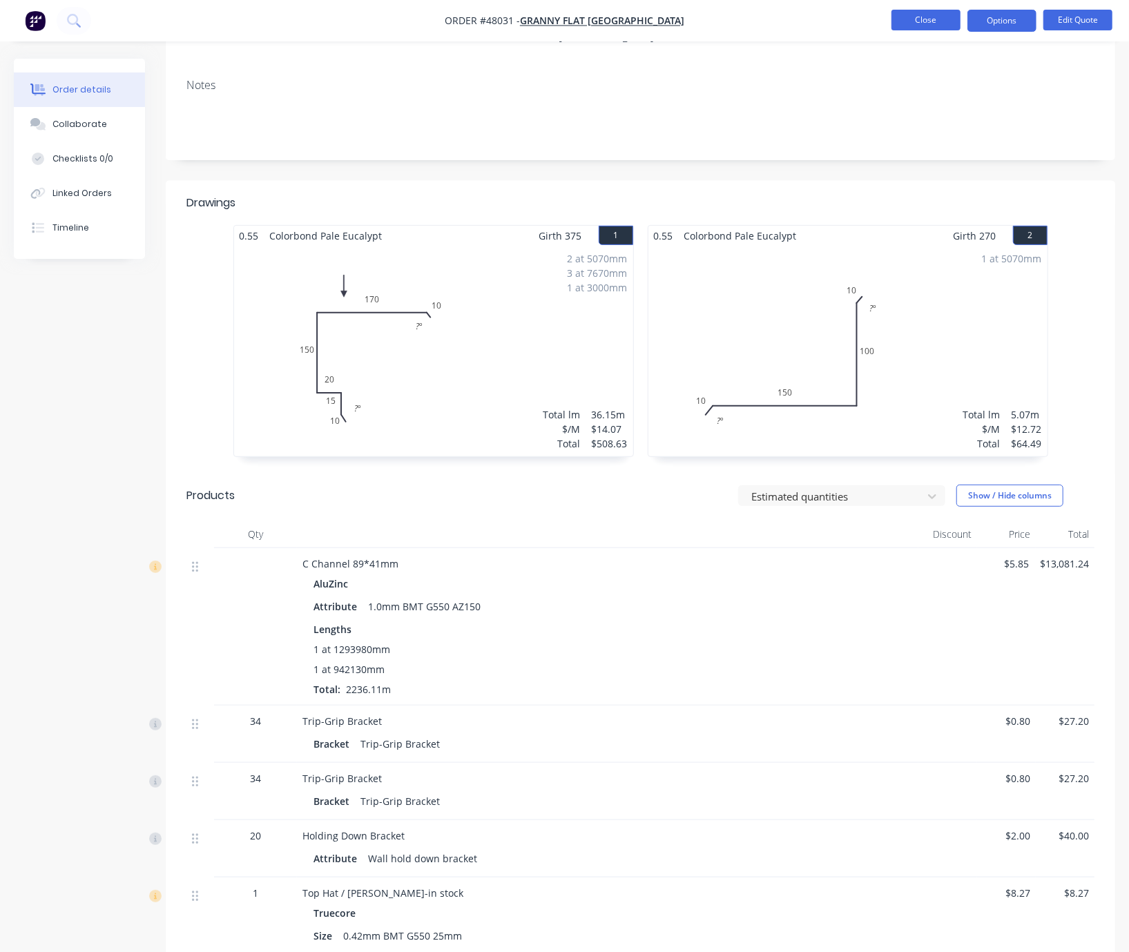
click at [923, 20] on button "Close" at bounding box center [926, 20] width 69 height 21
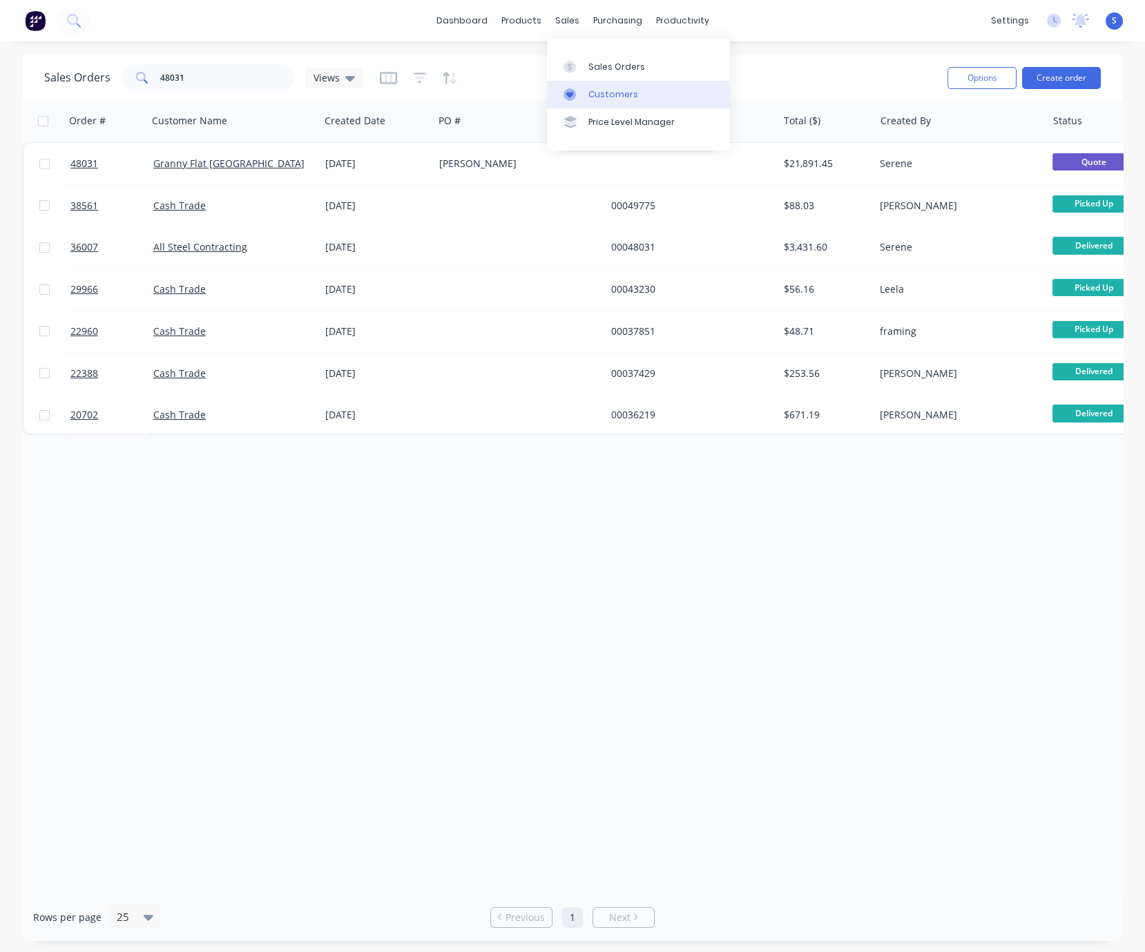
click at [606, 98] on div "Customers" at bounding box center [613, 94] width 50 height 12
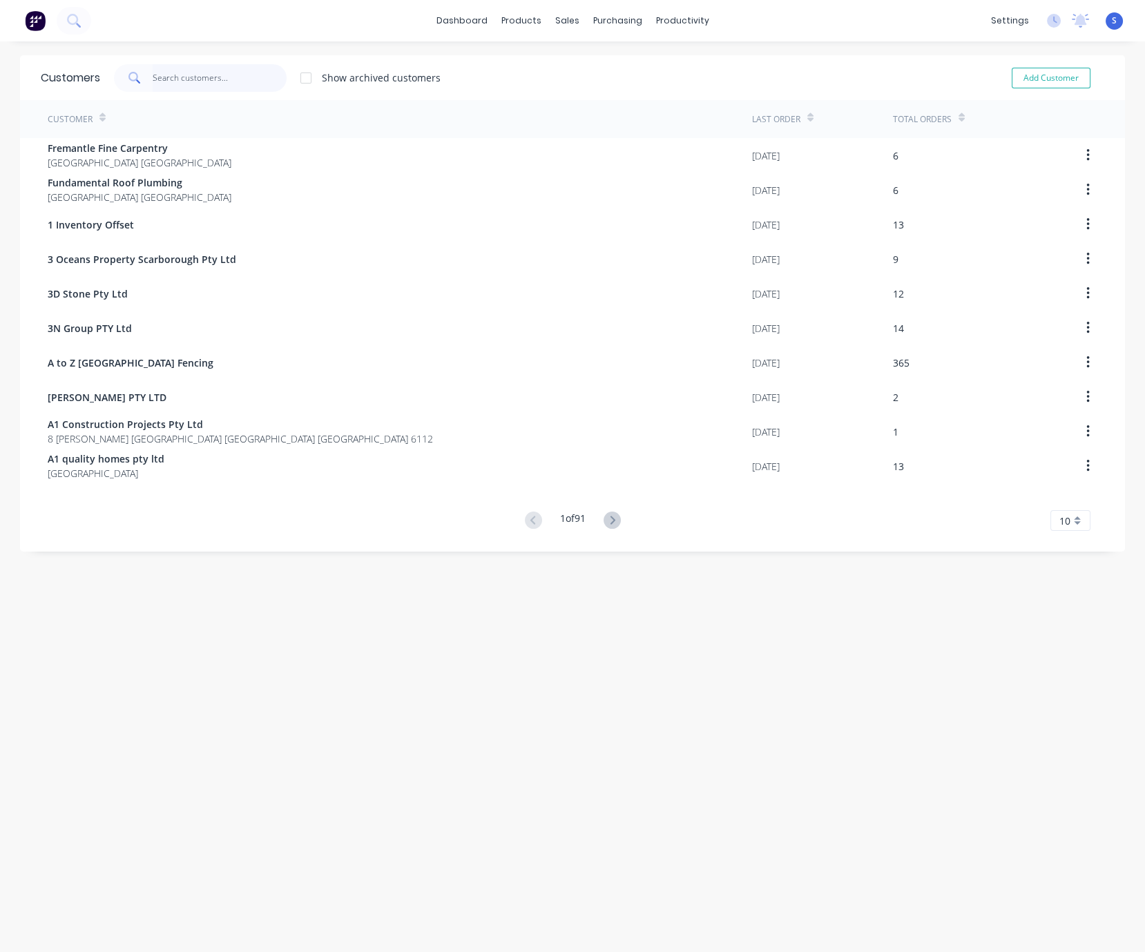
click at [184, 66] on input "text" at bounding box center [220, 78] width 135 height 28
click at [483, 751] on div "Customers Show archived customers Add Customer Customer Last Order Total Orders…" at bounding box center [572, 510] width 1105 height 911
click at [244, 784] on div "Customers Show archived customers Add Customer Customer Last Order Total Orders…" at bounding box center [572, 510] width 1105 height 911
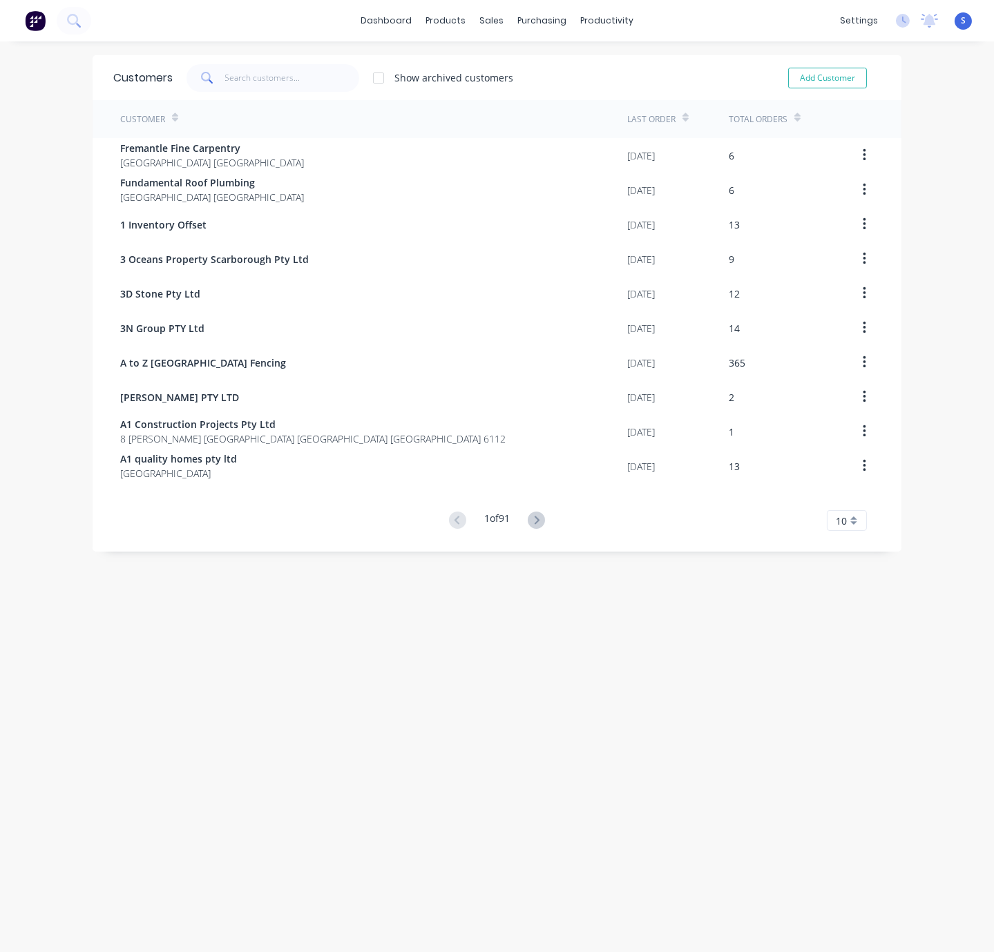
click at [259, 725] on div "Customers Show archived customers Add Customer Customer Last Order Total Orders…" at bounding box center [497, 510] width 994 height 911
click at [517, 75] on link "Sales Orders" at bounding box center [555, 66] width 183 height 28
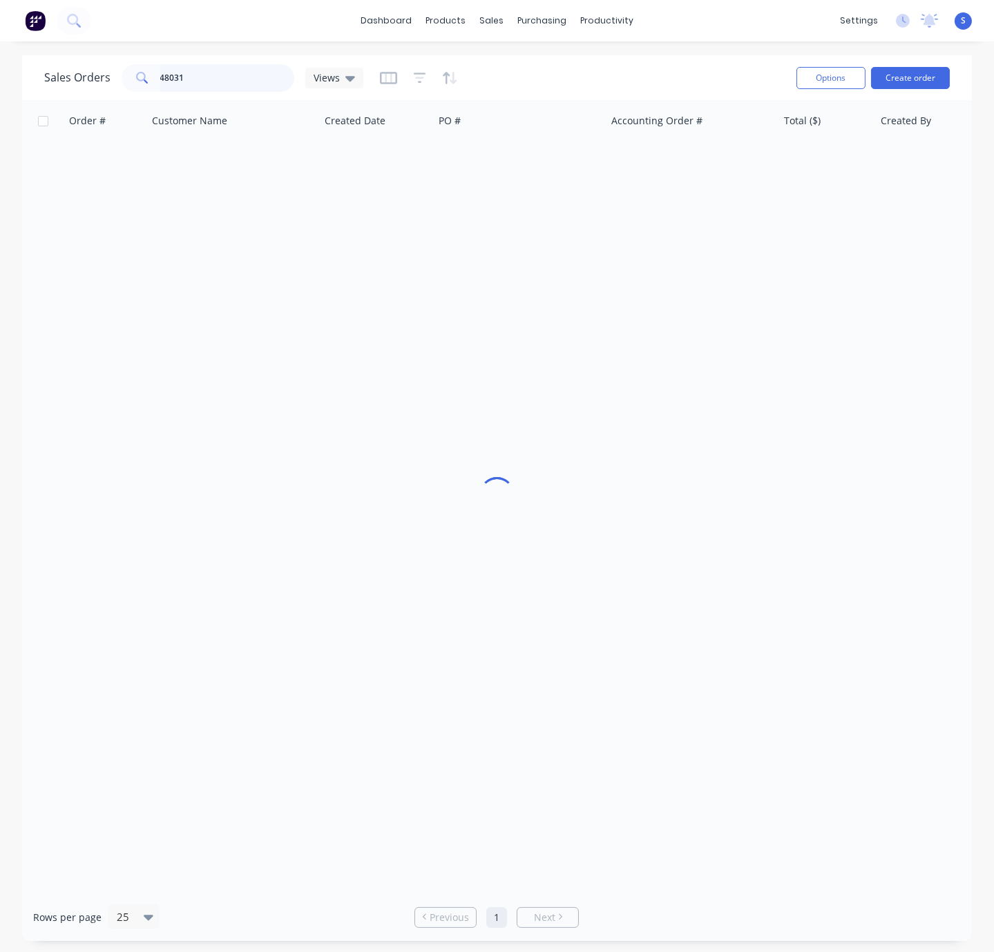
click at [240, 80] on input "48031" at bounding box center [227, 78] width 135 height 28
drag, startPoint x: 123, startPoint y: 83, endPoint x: 104, endPoint y: 87, distance: 19.8
click at [106, 84] on div "Sales Orders 48031 Views" at bounding box center [203, 78] width 319 height 28
type input "49485"
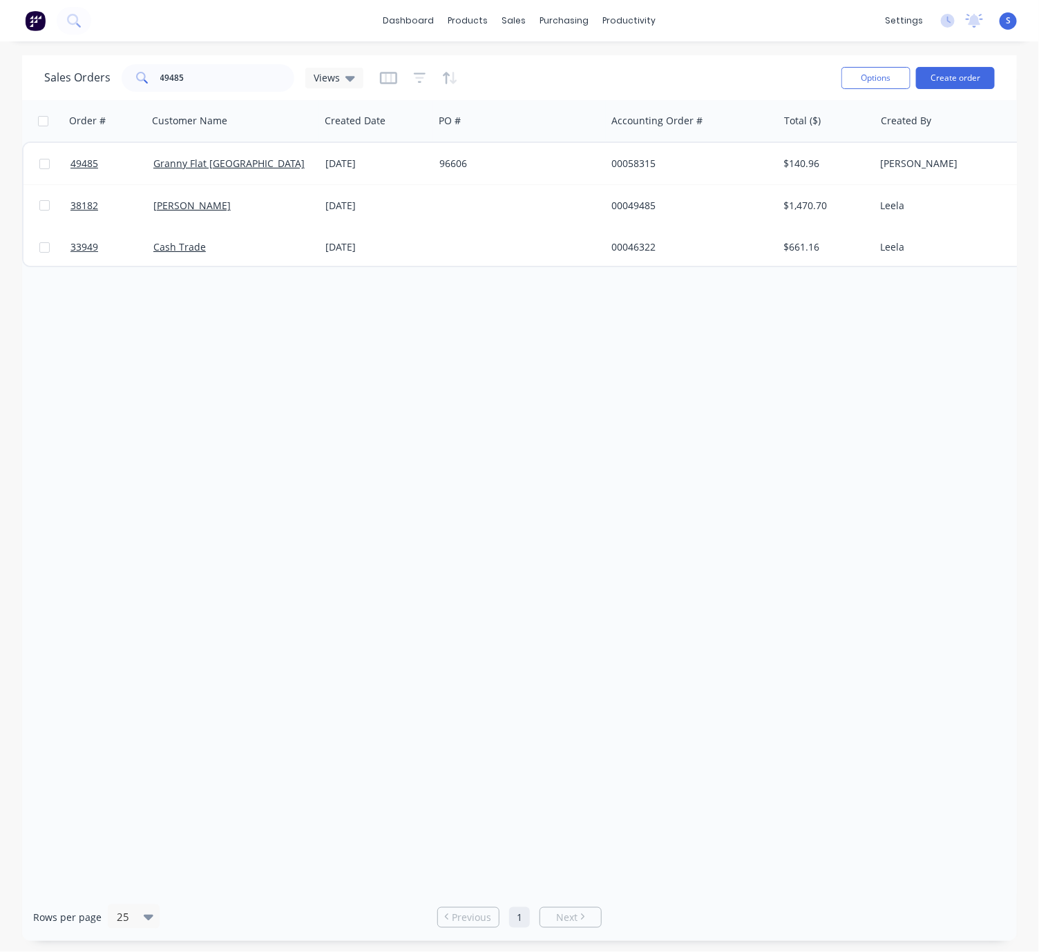
click at [392, 391] on div "Order # Customer Name Created Date PO # Accounting Order # Total ($) Created By…" at bounding box center [519, 496] width 994 height 793
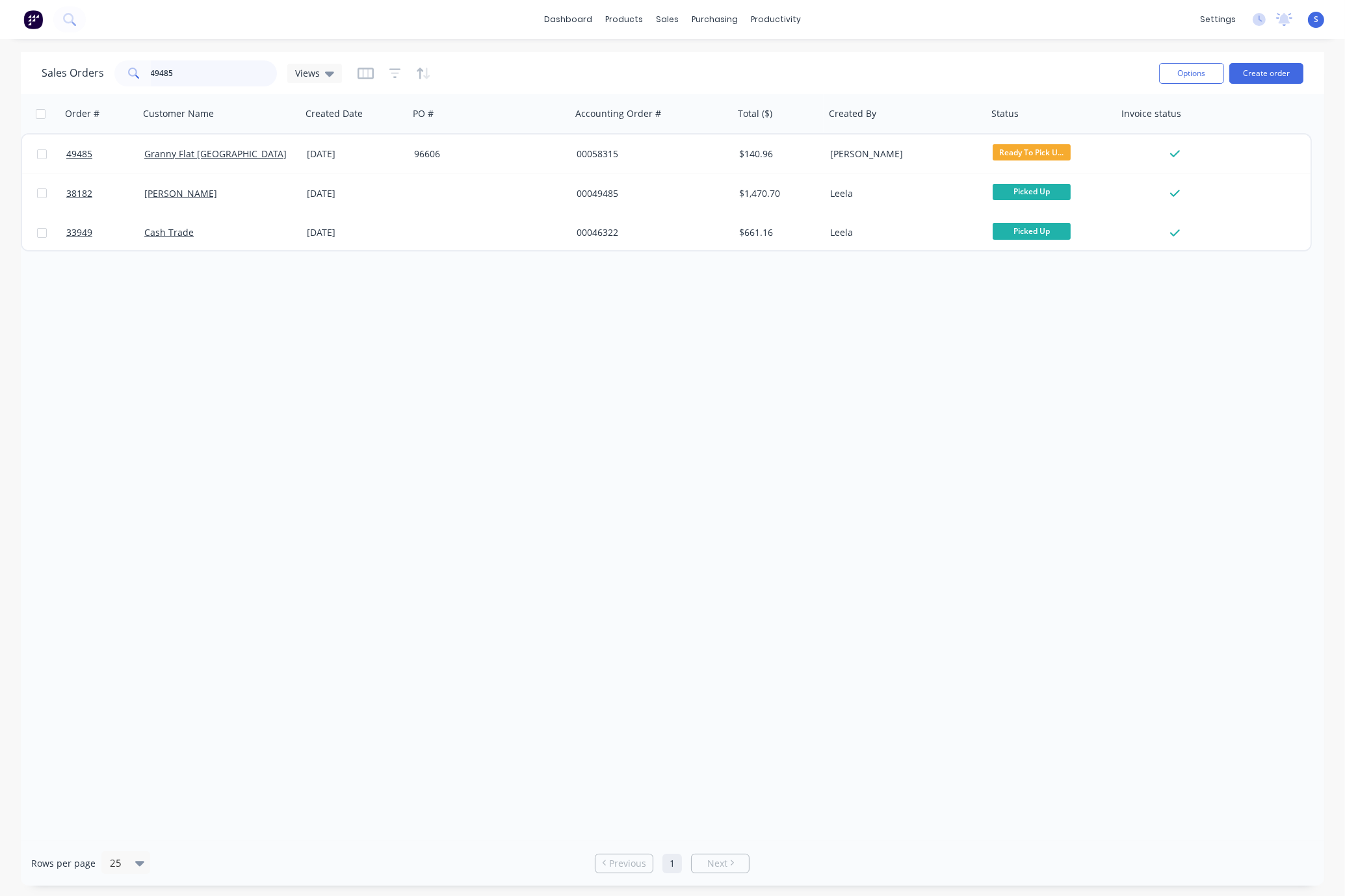
drag, startPoint x: 191, startPoint y: 75, endPoint x: 45, endPoint y: 58, distance: 147.0
click at [76, 60] on div "Sales Orders 49485 Views" at bounding box center [191, 73] width 300 height 26
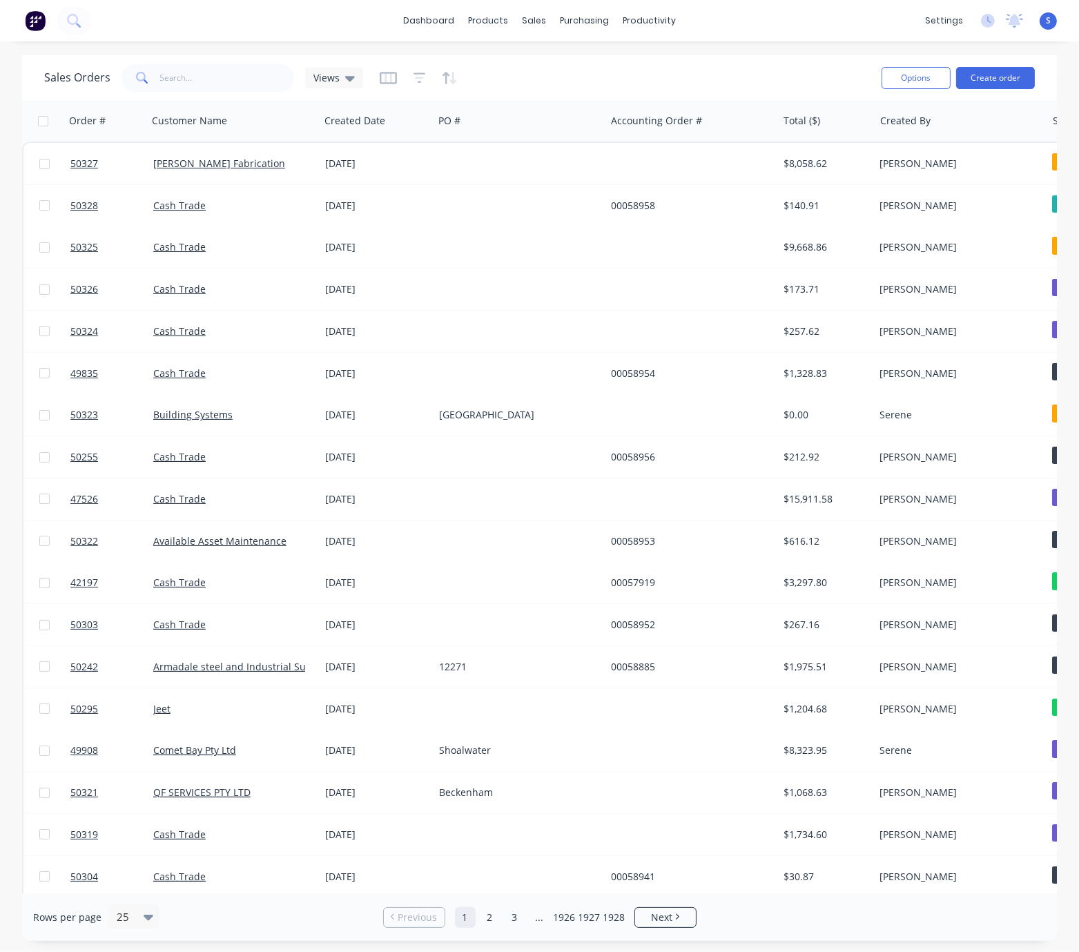
drag, startPoint x: 666, startPoint y: 72, endPoint x: 707, endPoint y: 60, distance: 42.4
click at [229, 71] on input "text" at bounding box center [227, 78] width 135 height 28
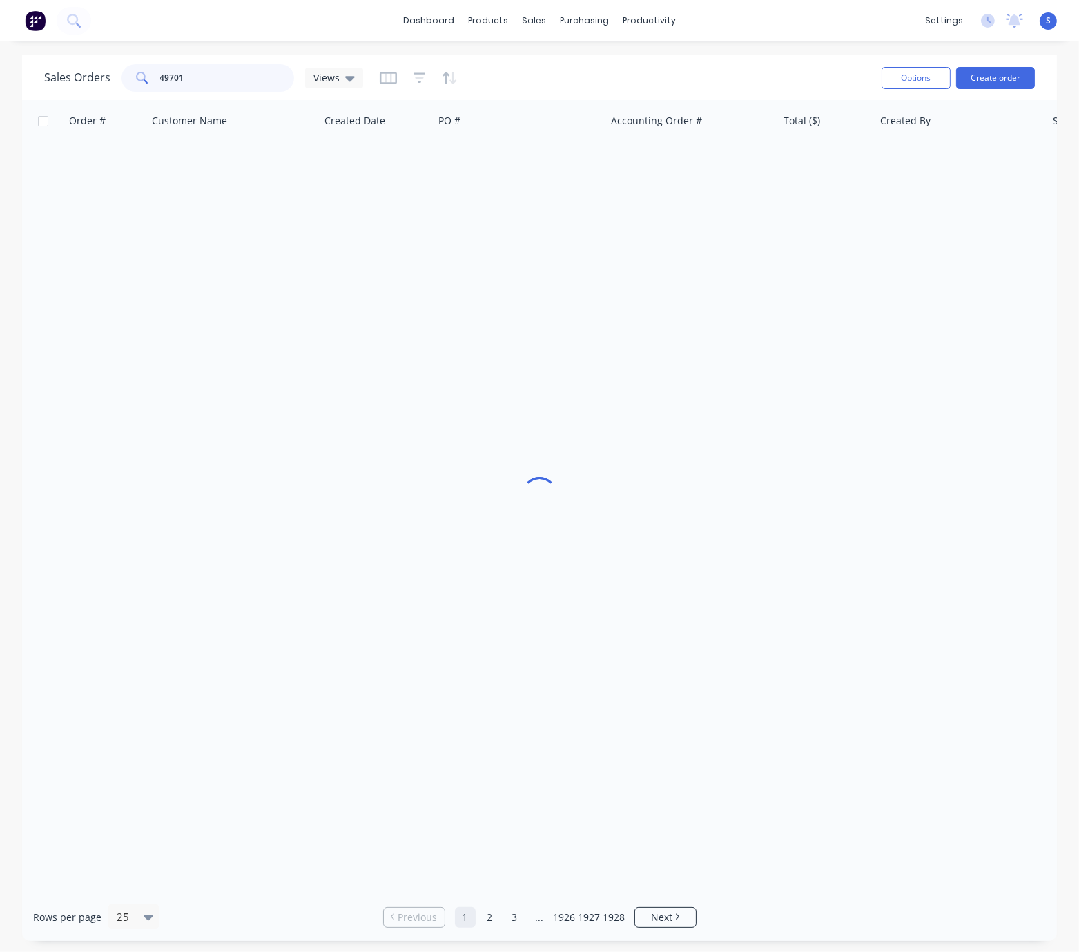
type input "49701"
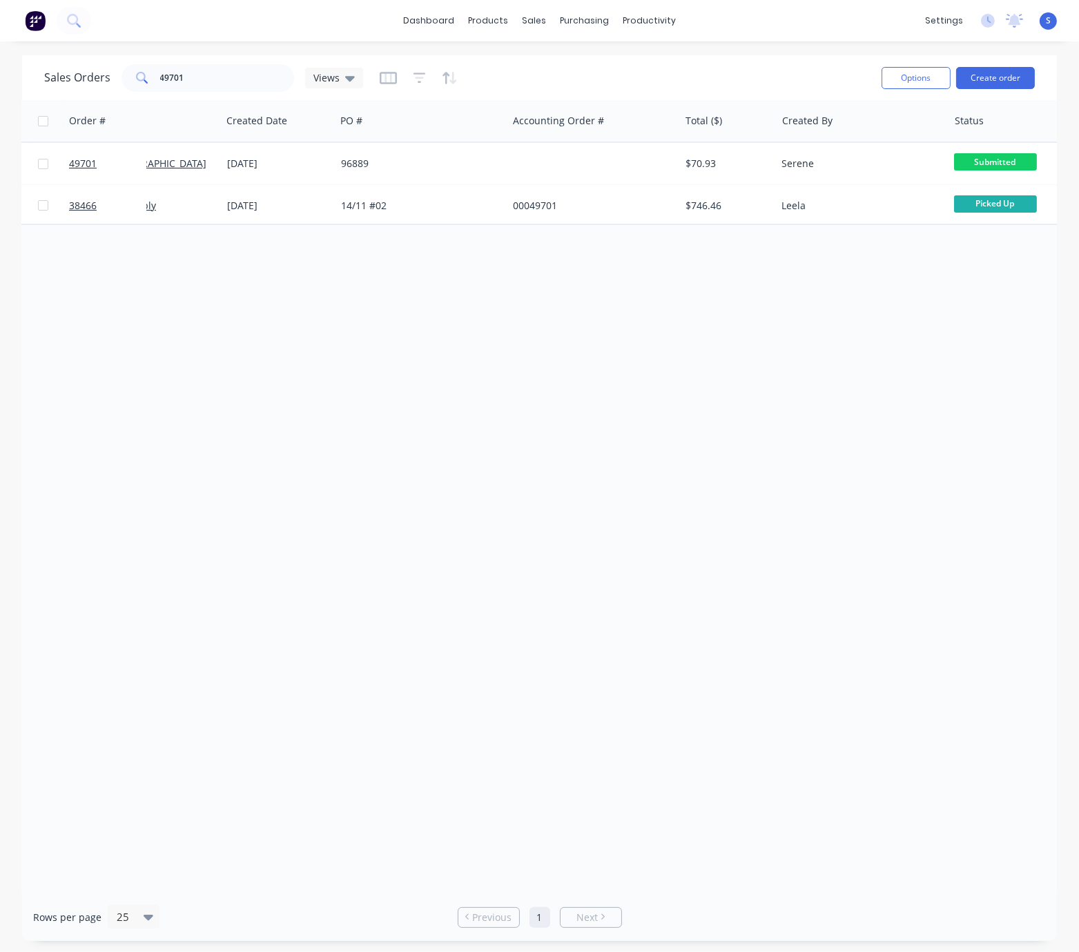
drag, startPoint x: 394, startPoint y: 383, endPoint x: 557, endPoint y: 398, distance: 163.7
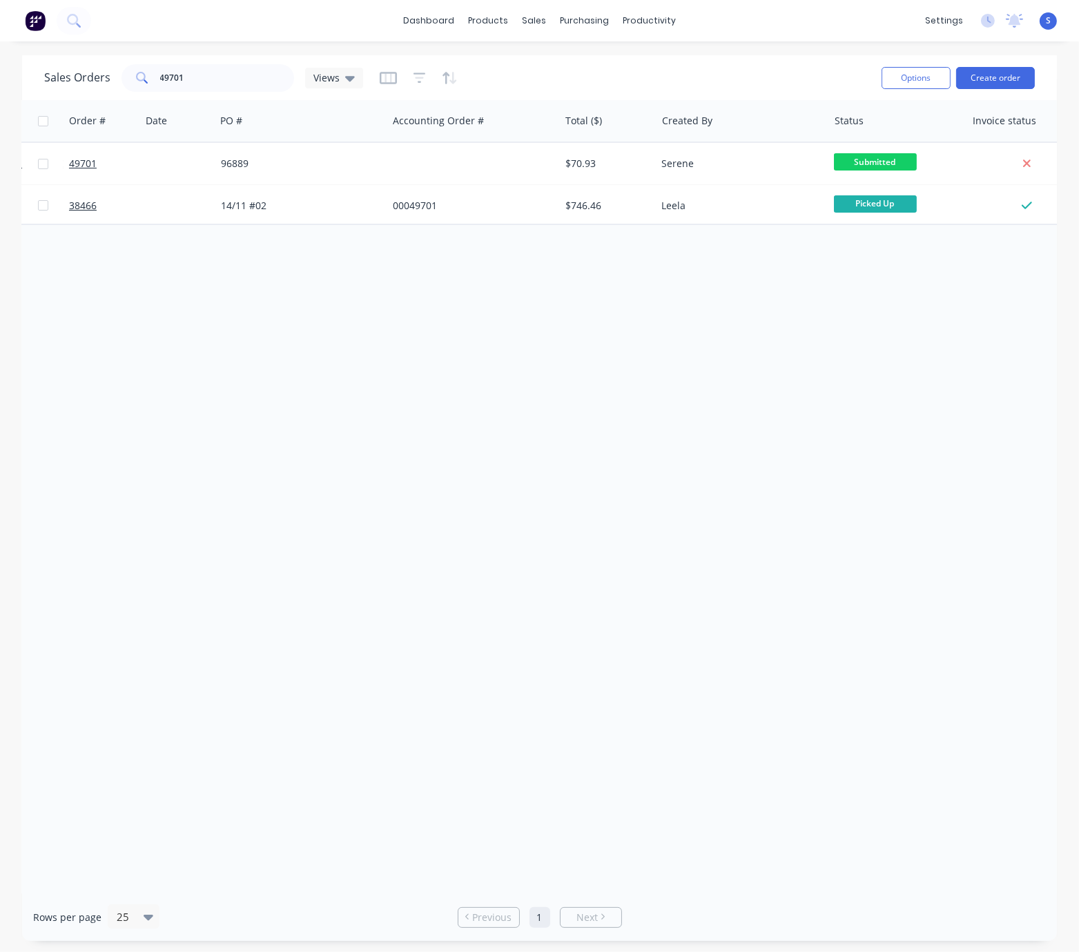
scroll to position [0, 58]
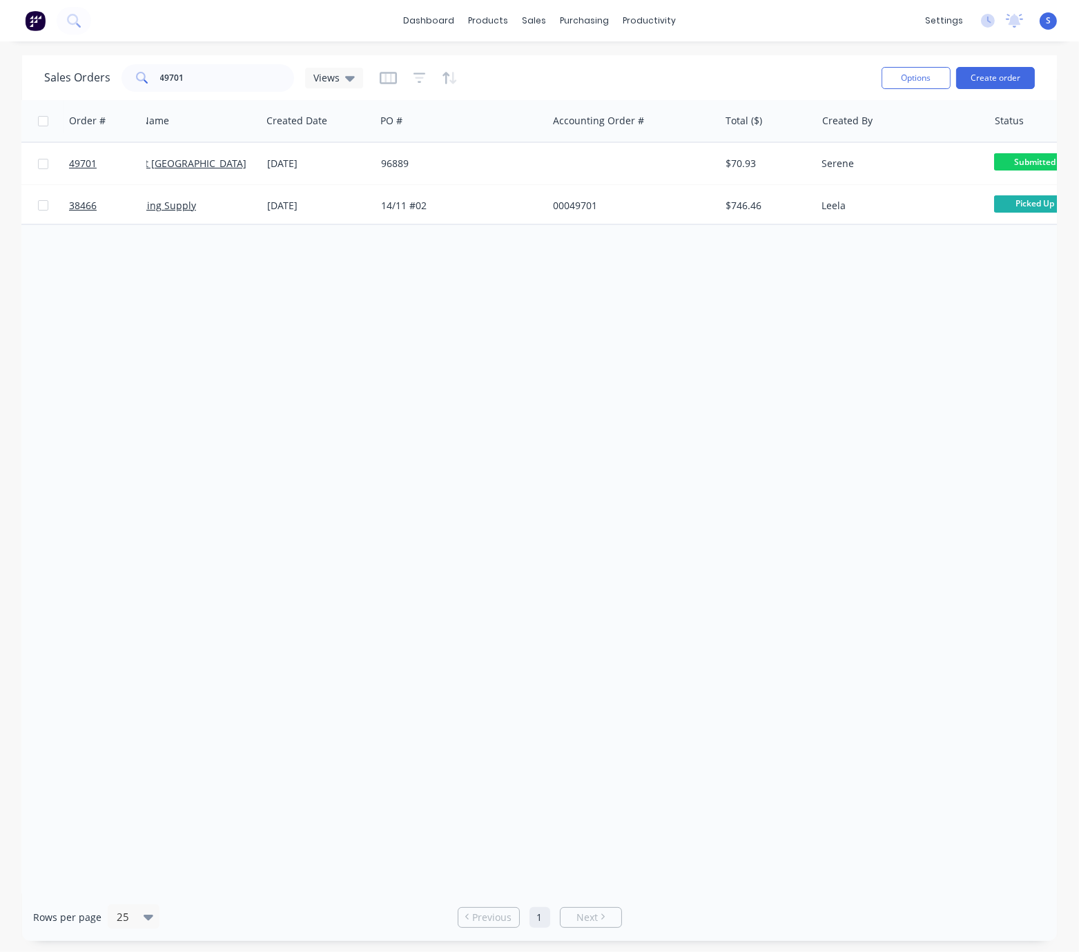
drag, startPoint x: 558, startPoint y: 356, endPoint x: 316, endPoint y: 349, distance: 241.8
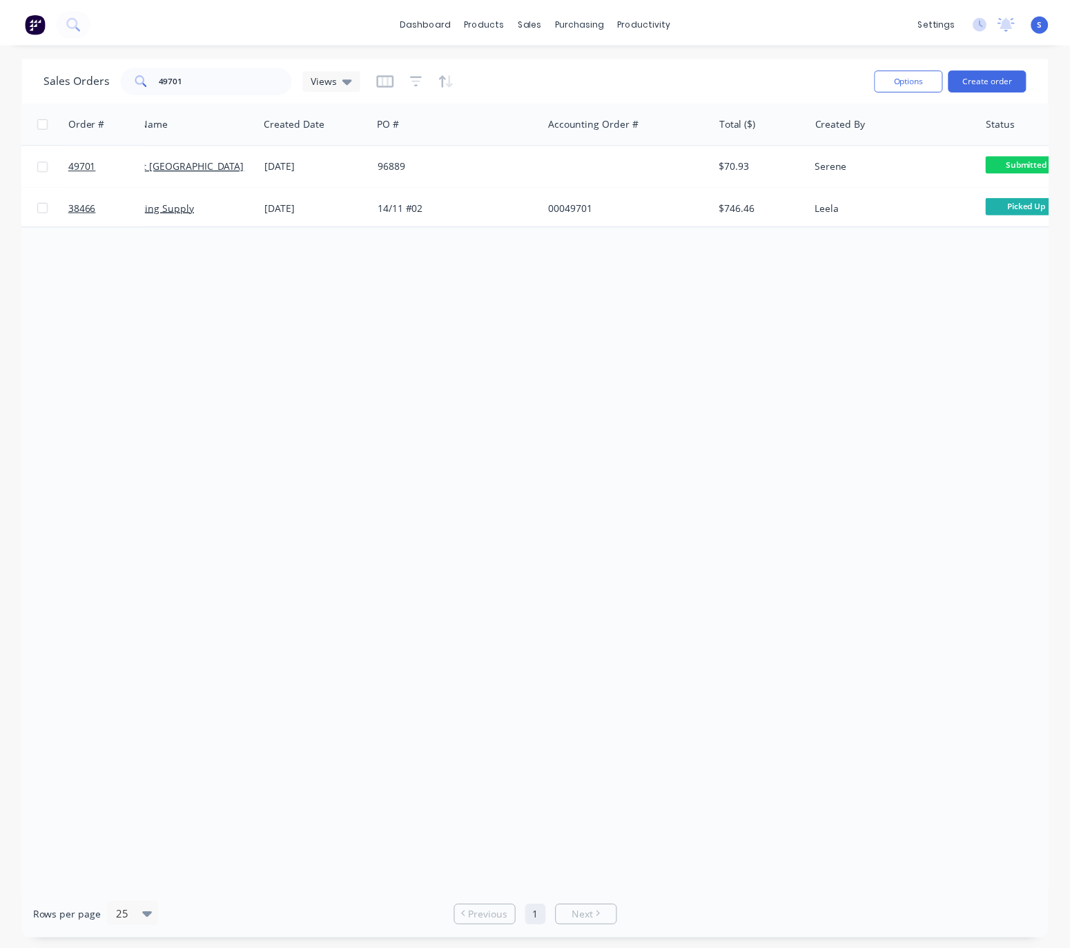
scroll to position [0, 0]
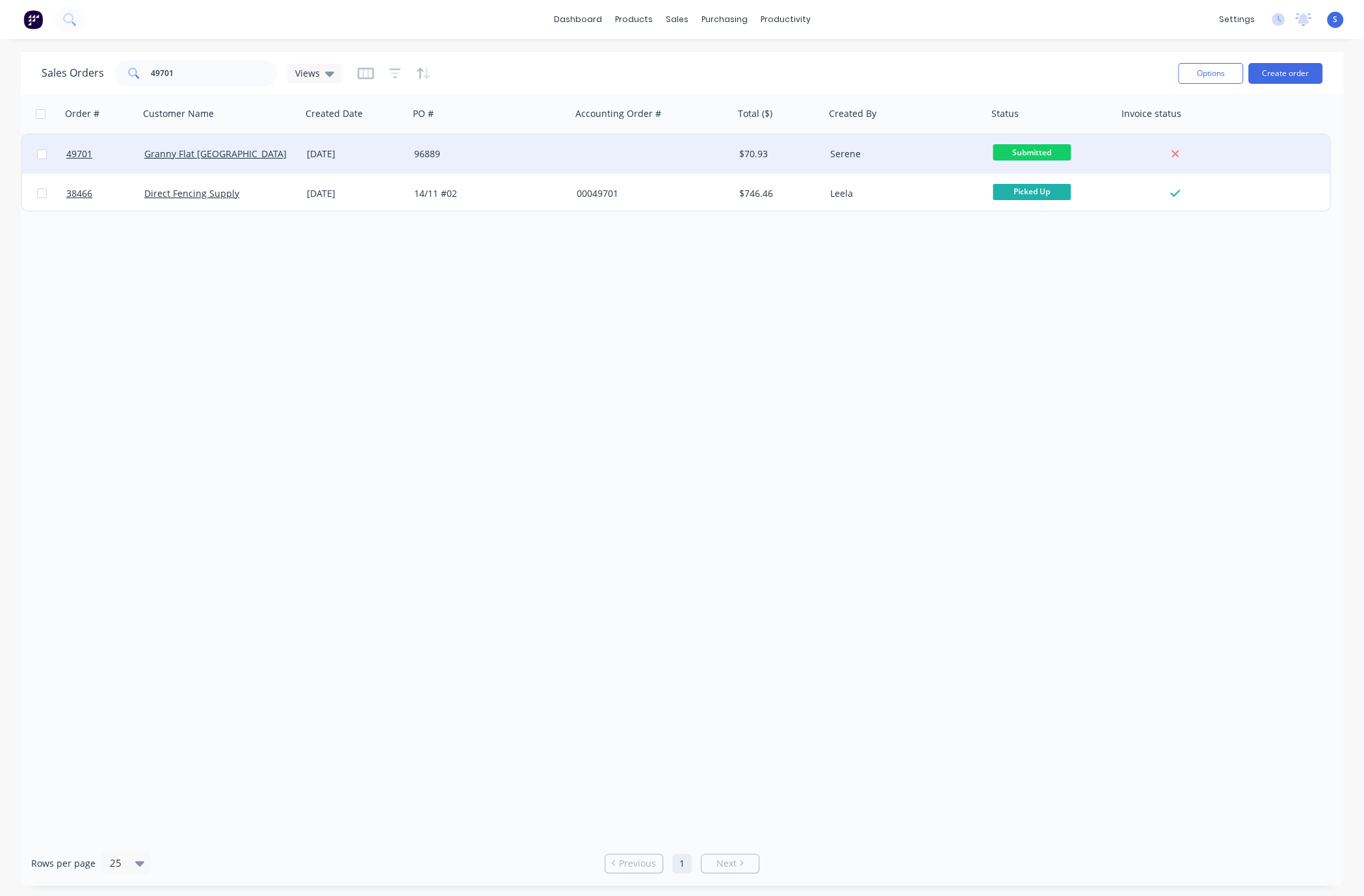
click at [559, 158] on div "96889" at bounding box center [490, 154] width 152 height 13
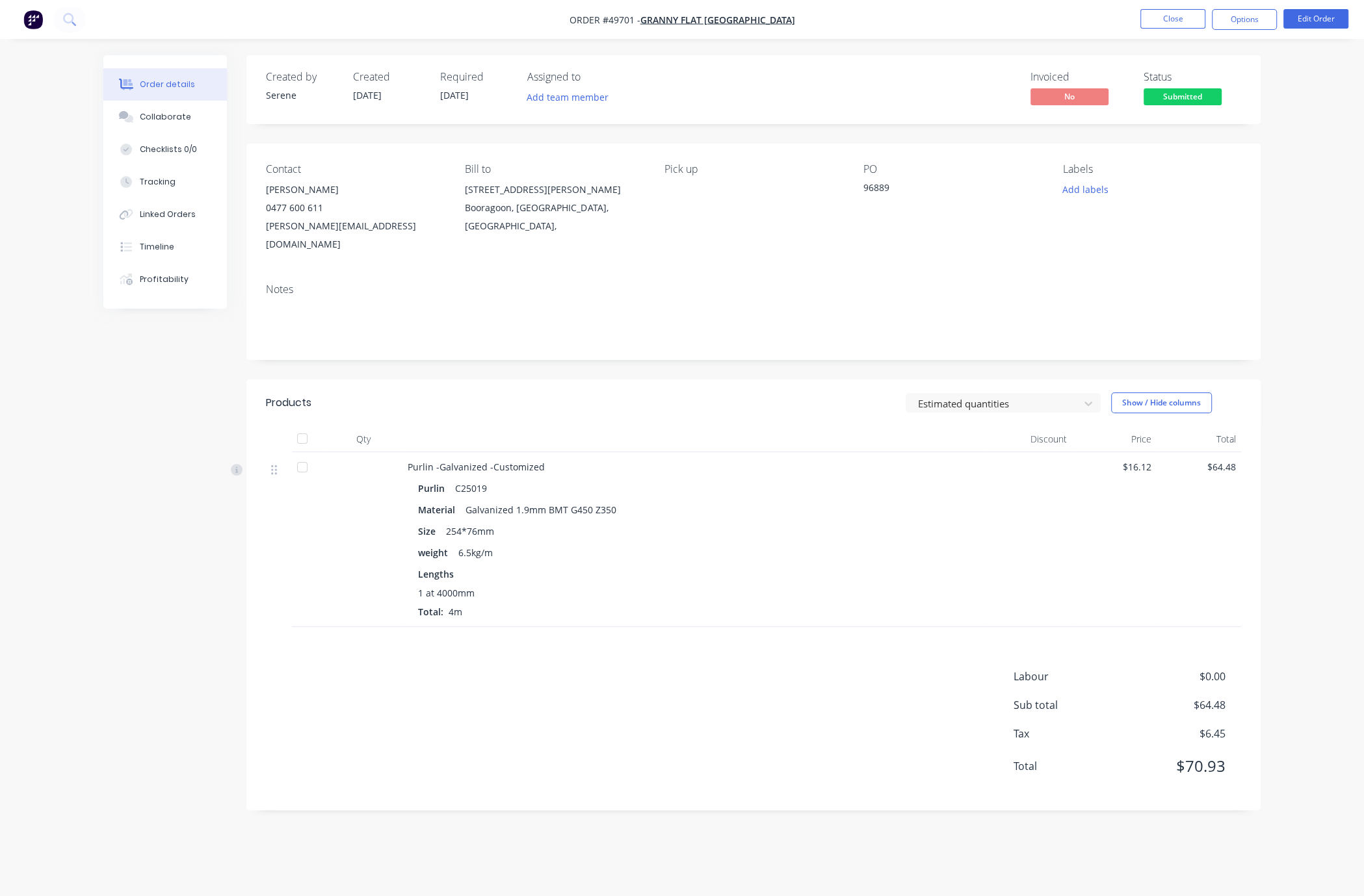
click at [734, 600] on div "1 at 4000mm" at bounding box center [695, 593] width 554 height 14
click at [664, 440] on div at bounding box center [695, 440] width 586 height 26
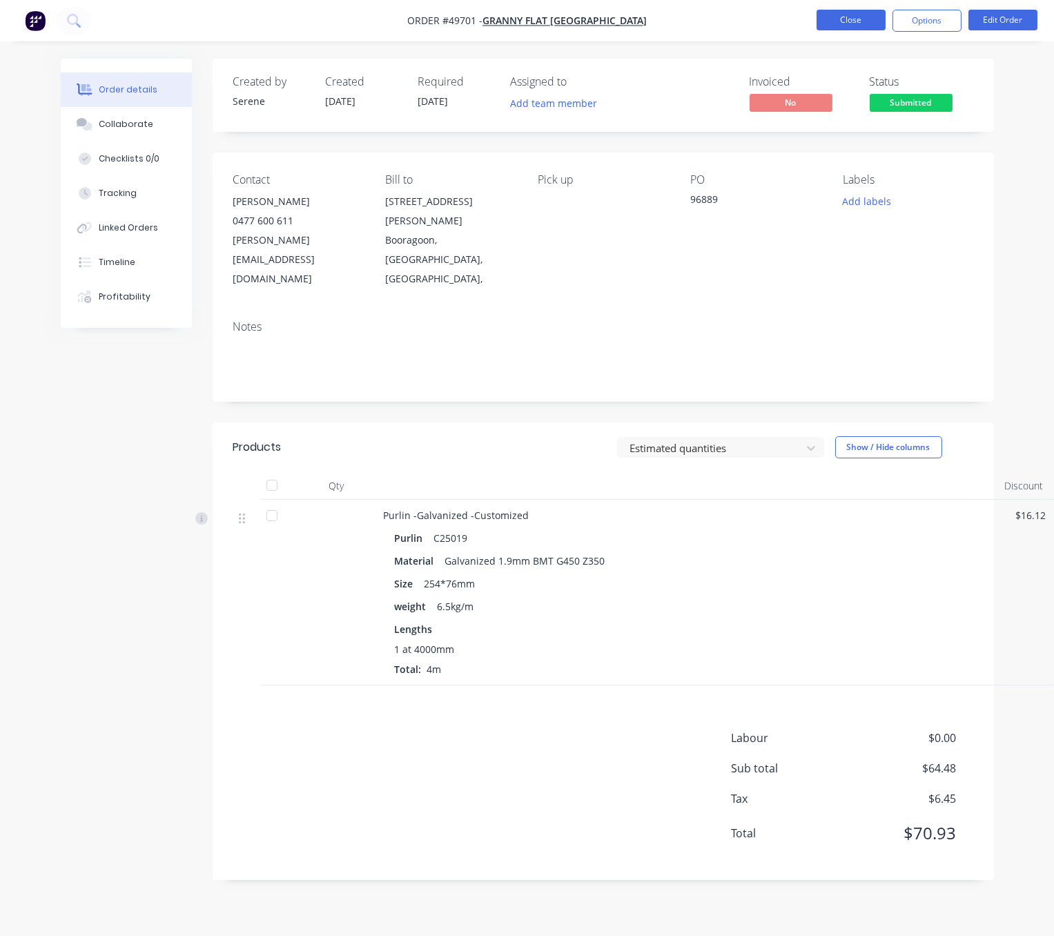
click at [862, 21] on button "Close" at bounding box center [851, 20] width 69 height 21
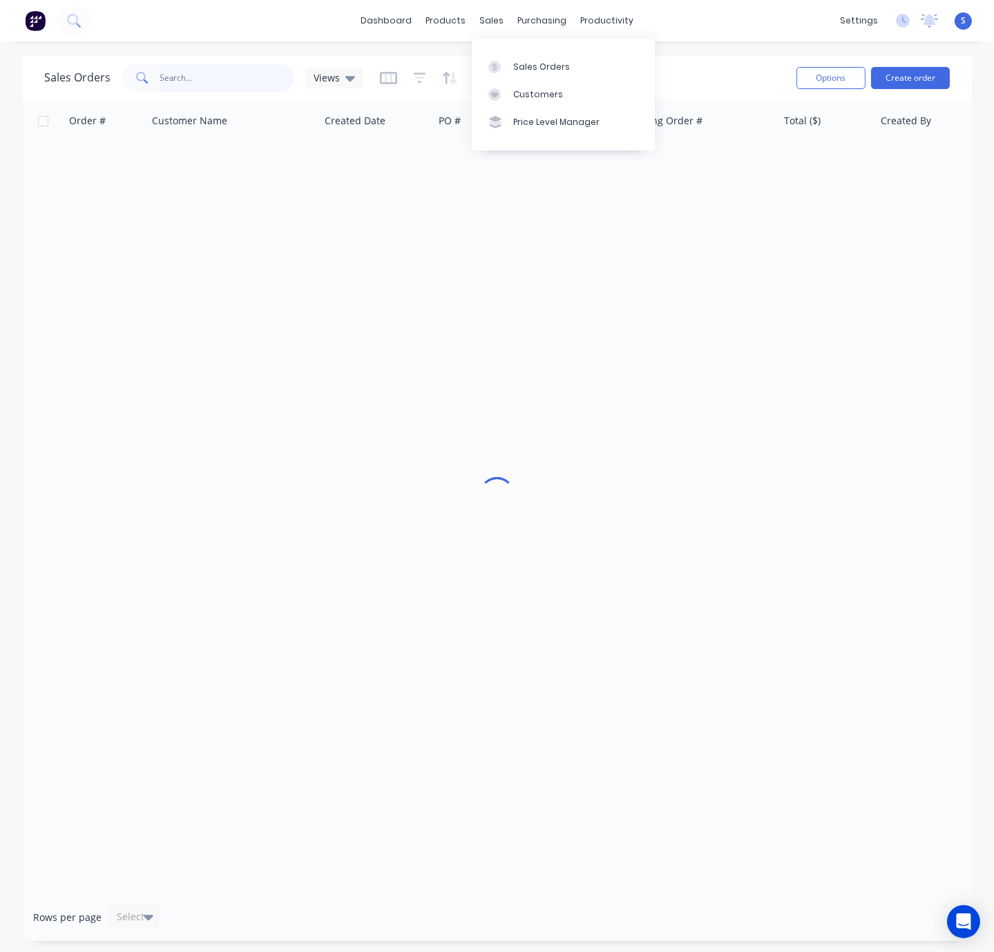
click at [232, 80] on input "text" at bounding box center [227, 78] width 135 height 28
type input "49862"
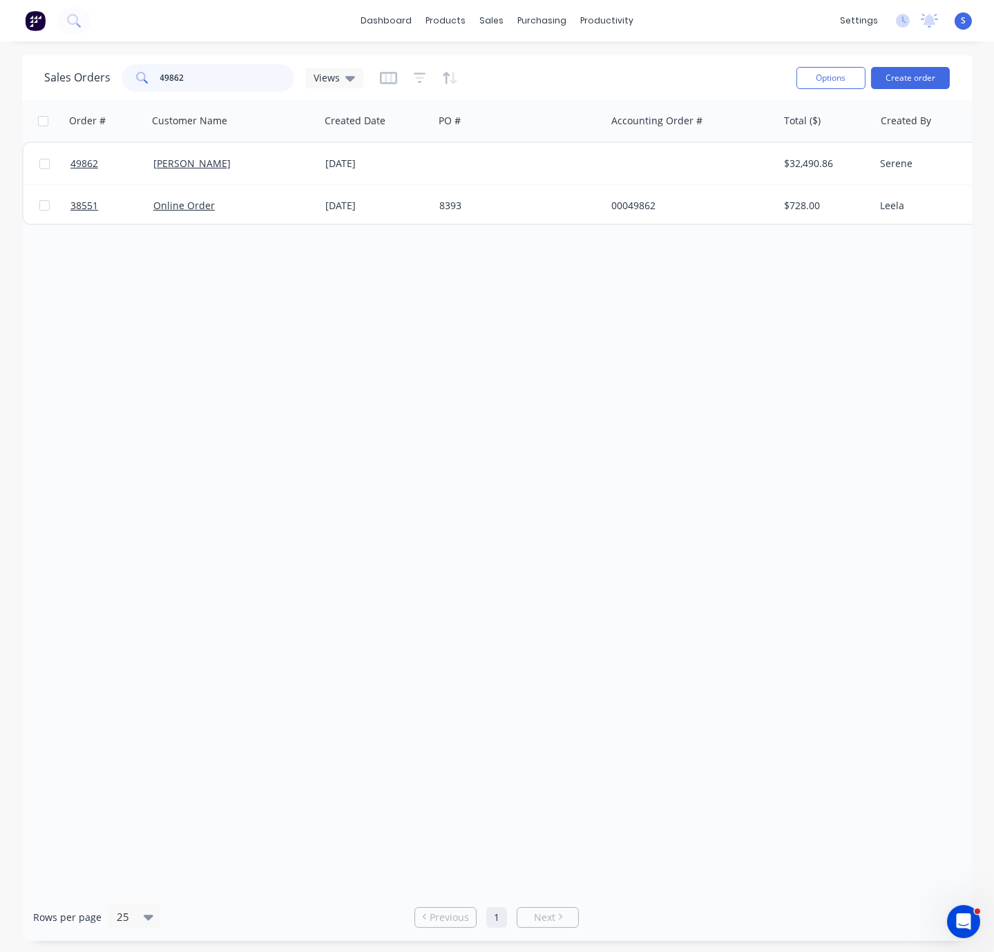
drag, startPoint x: 200, startPoint y: 72, endPoint x: 106, endPoint y: 74, distance: 94.6
click at [108, 73] on div "Sales Orders 49862 Views" at bounding box center [203, 78] width 319 height 28
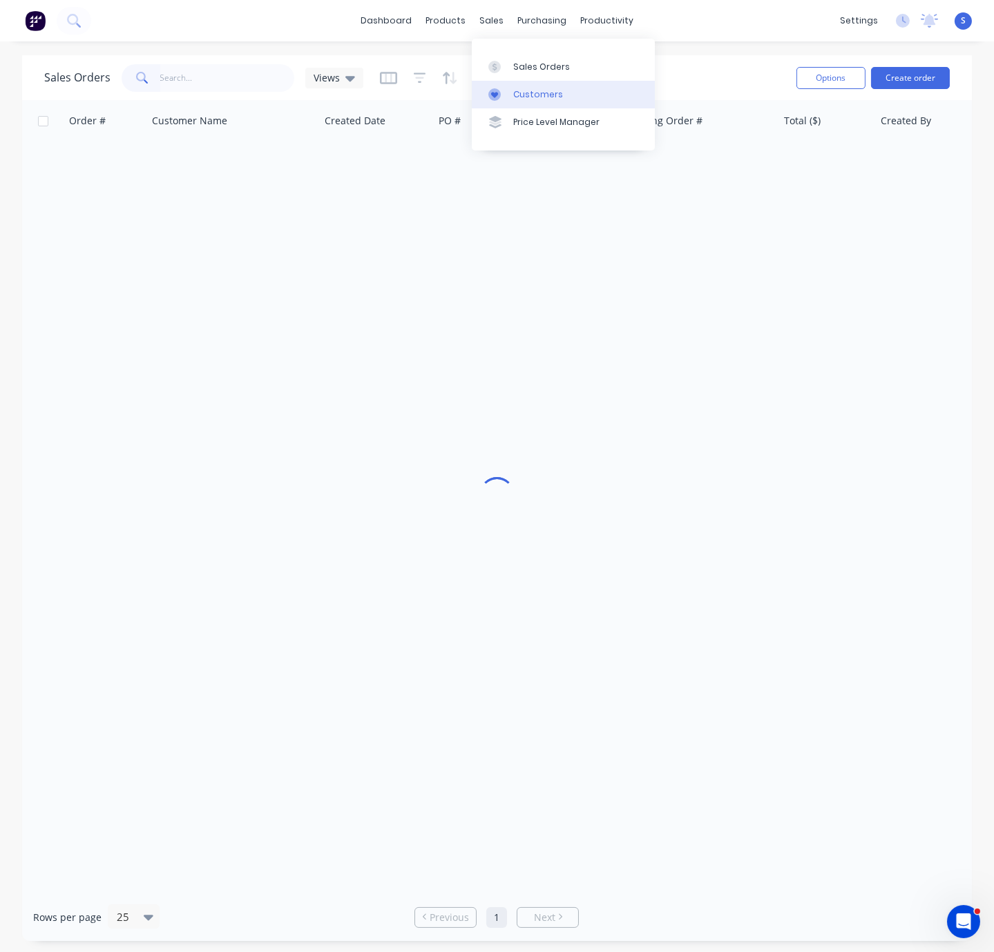
click at [530, 101] on div "Customers" at bounding box center [538, 94] width 50 height 12
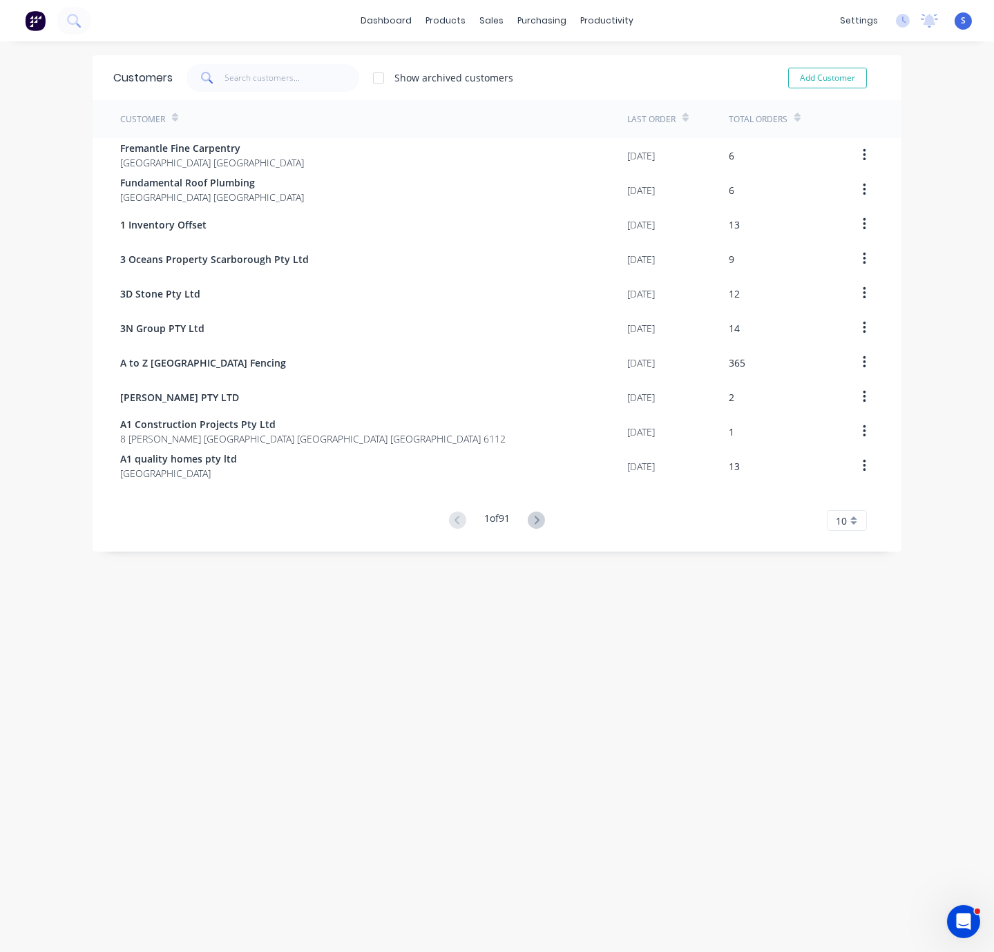
click at [219, 75] on span at bounding box center [205, 78] width 39 height 28
click at [247, 89] on input "text" at bounding box center [292, 78] width 135 height 28
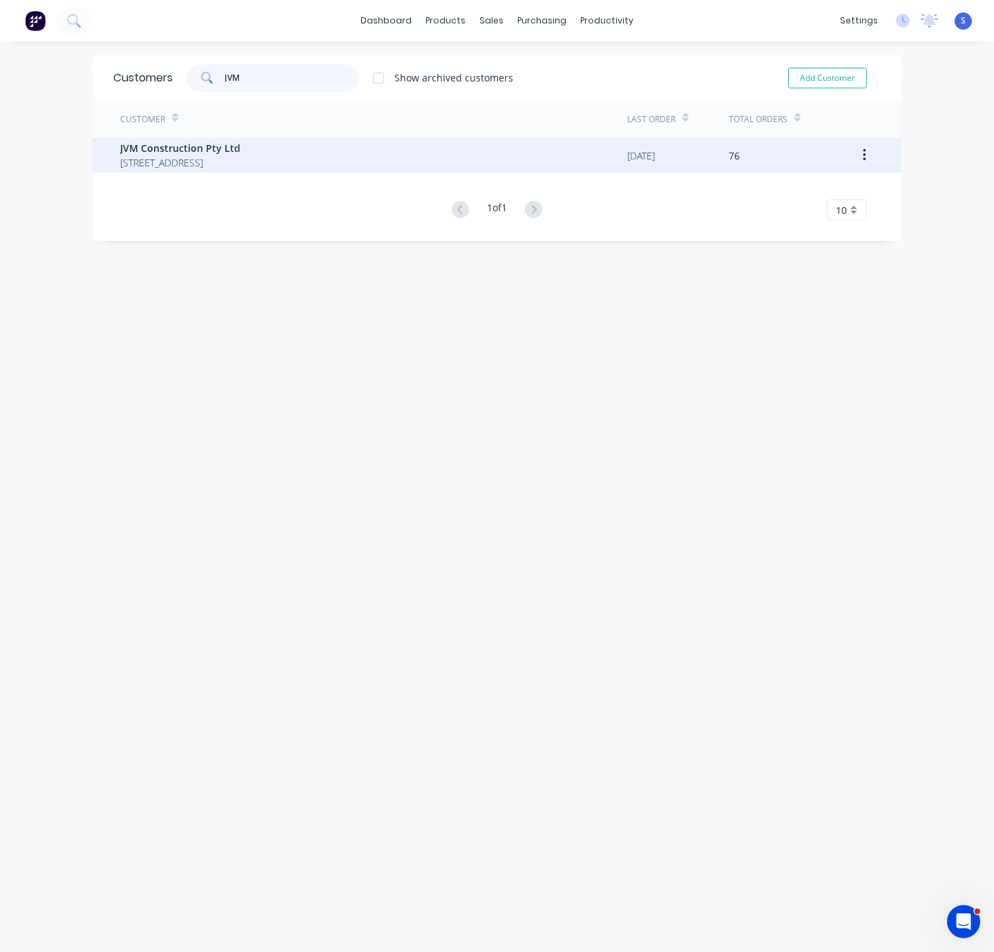
type input "JVM"
click at [240, 149] on span "JVM Construction Pty Ltd" at bounding box center [180, 148] width 120 height 15
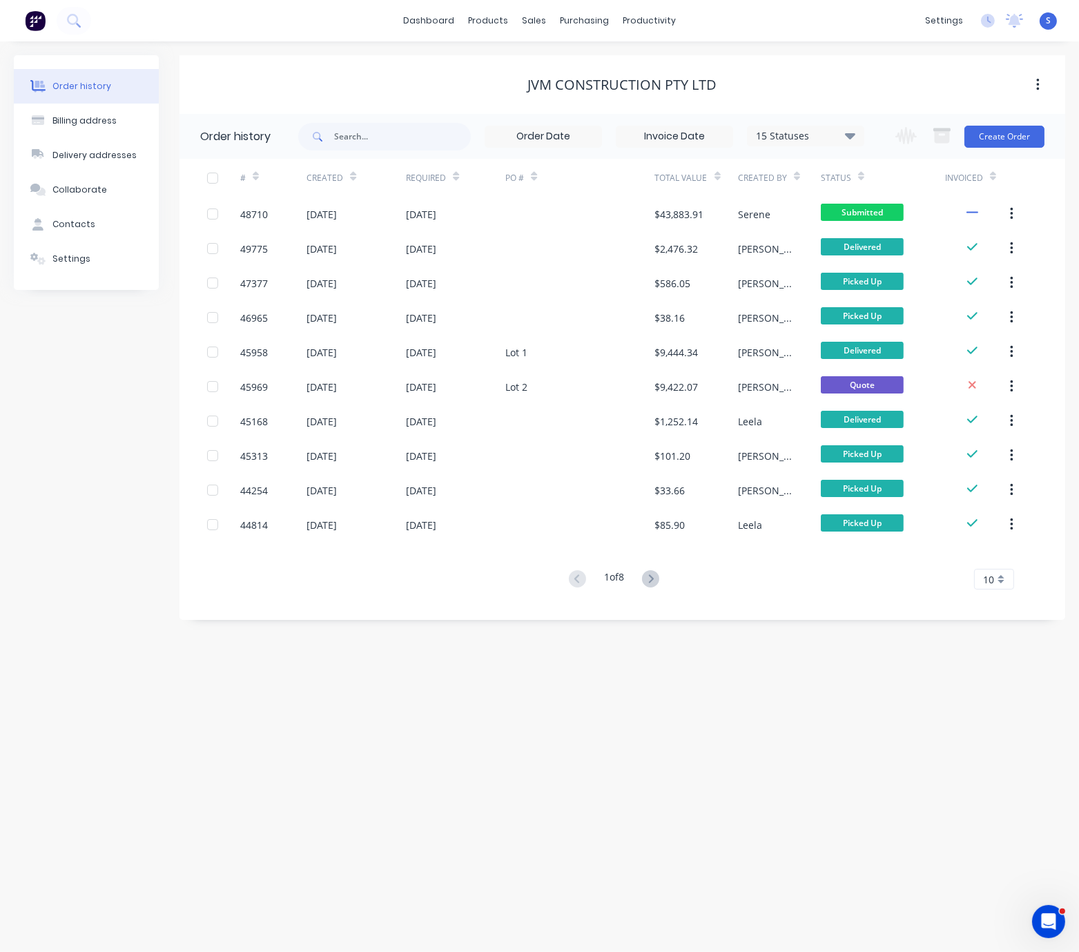
drag, startPoint x: 523, startPoint y: 780, endPoint x: 705, endPoint y: 758, distance: 183.6
click at [280, 782] on div "Order history Billing address Delivery addresses Collaborate Contacts Settings …" at bounding box center [535, 496] width 1070 height 911
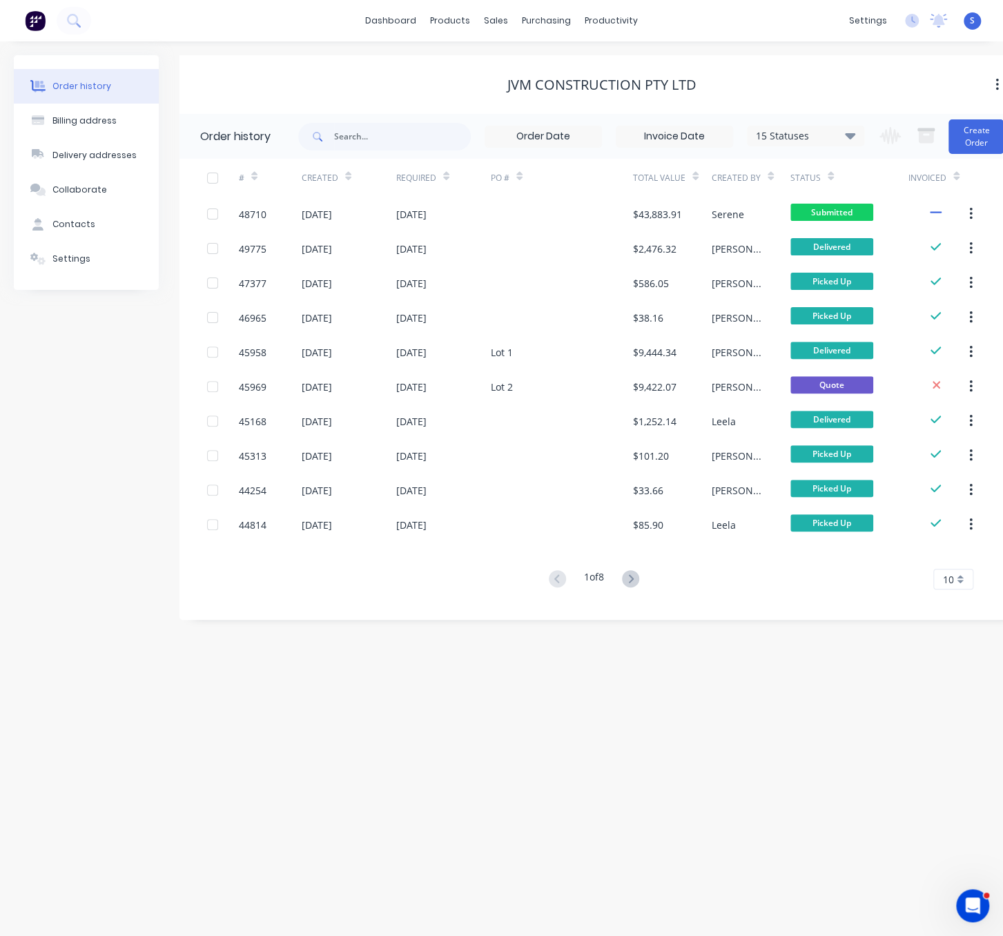
click at [320, 738] on div "Order history Billing address Delivery addresses Collaborate Contacts Settings …" at bounding box center [501, 488] width 1003 height 895
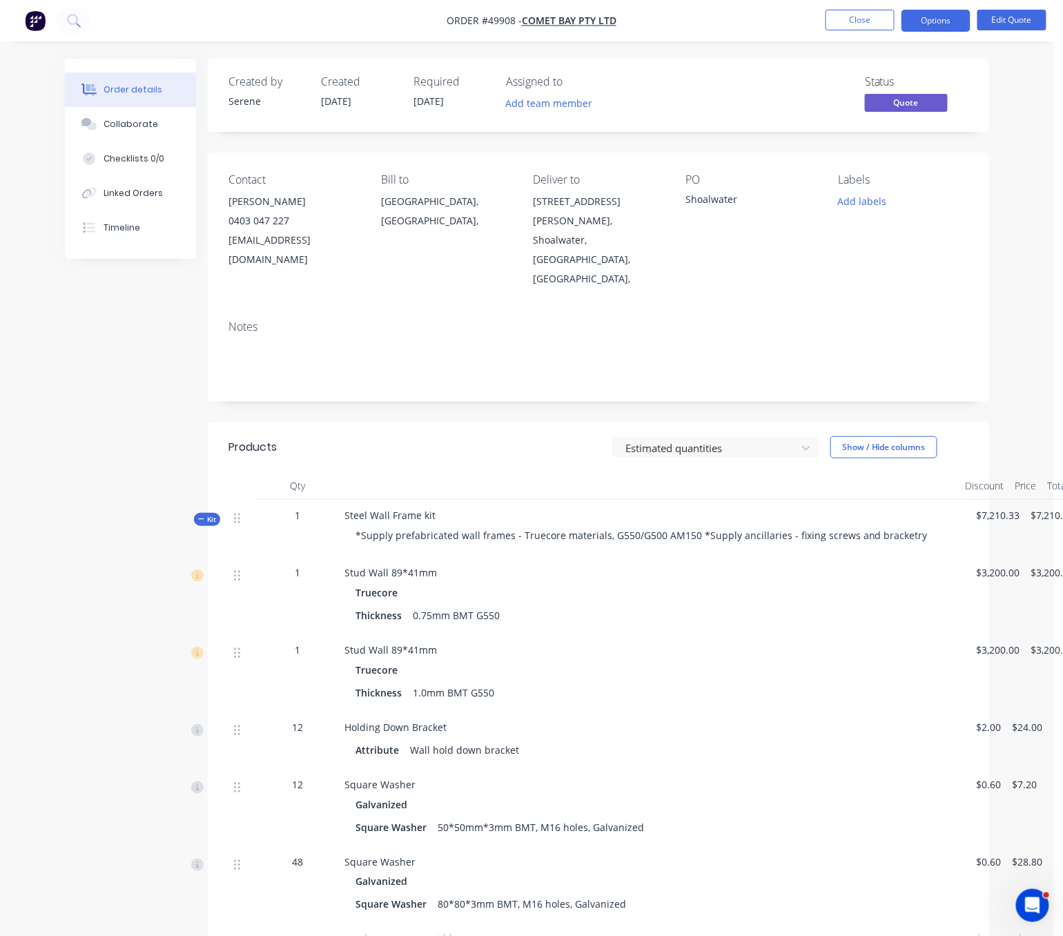
scroll to position [0, 35]
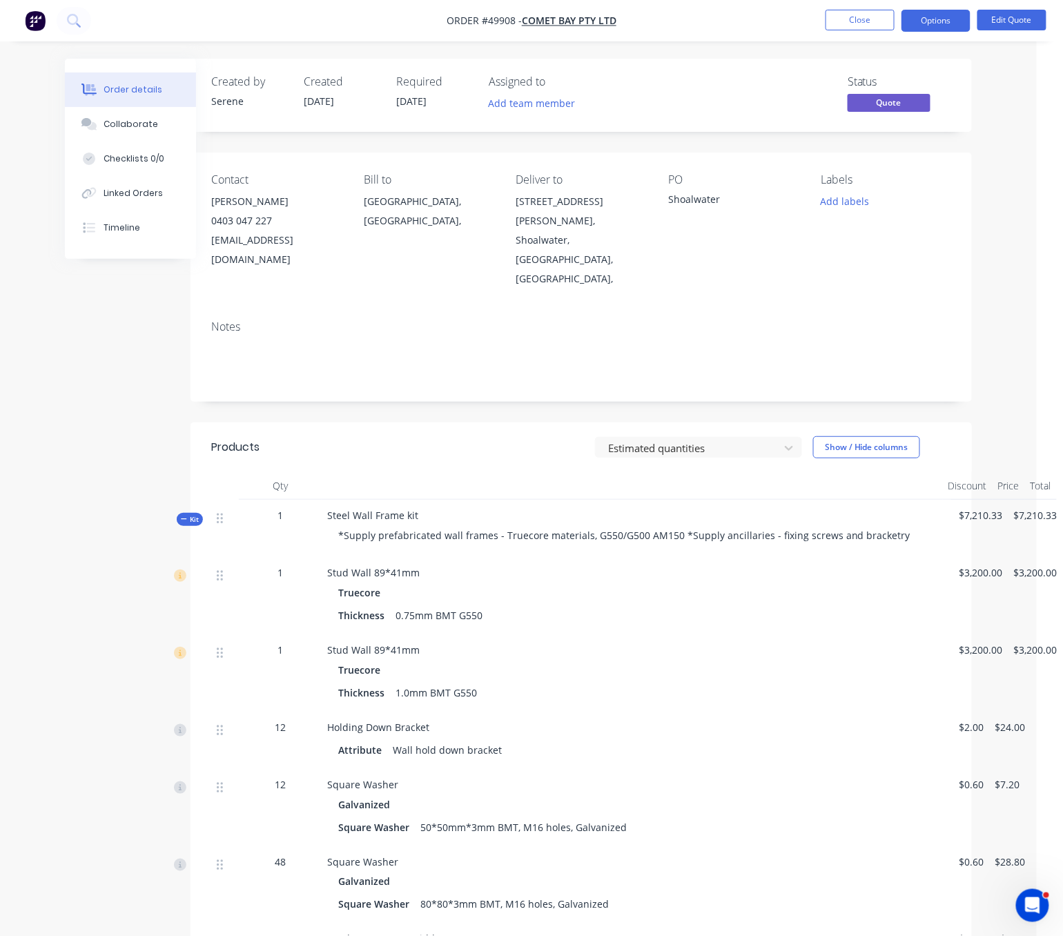
drag, startPoint x: 441, startPoint y: 439, endPoint x: 581, endPoint y: 418, distance: 141.6
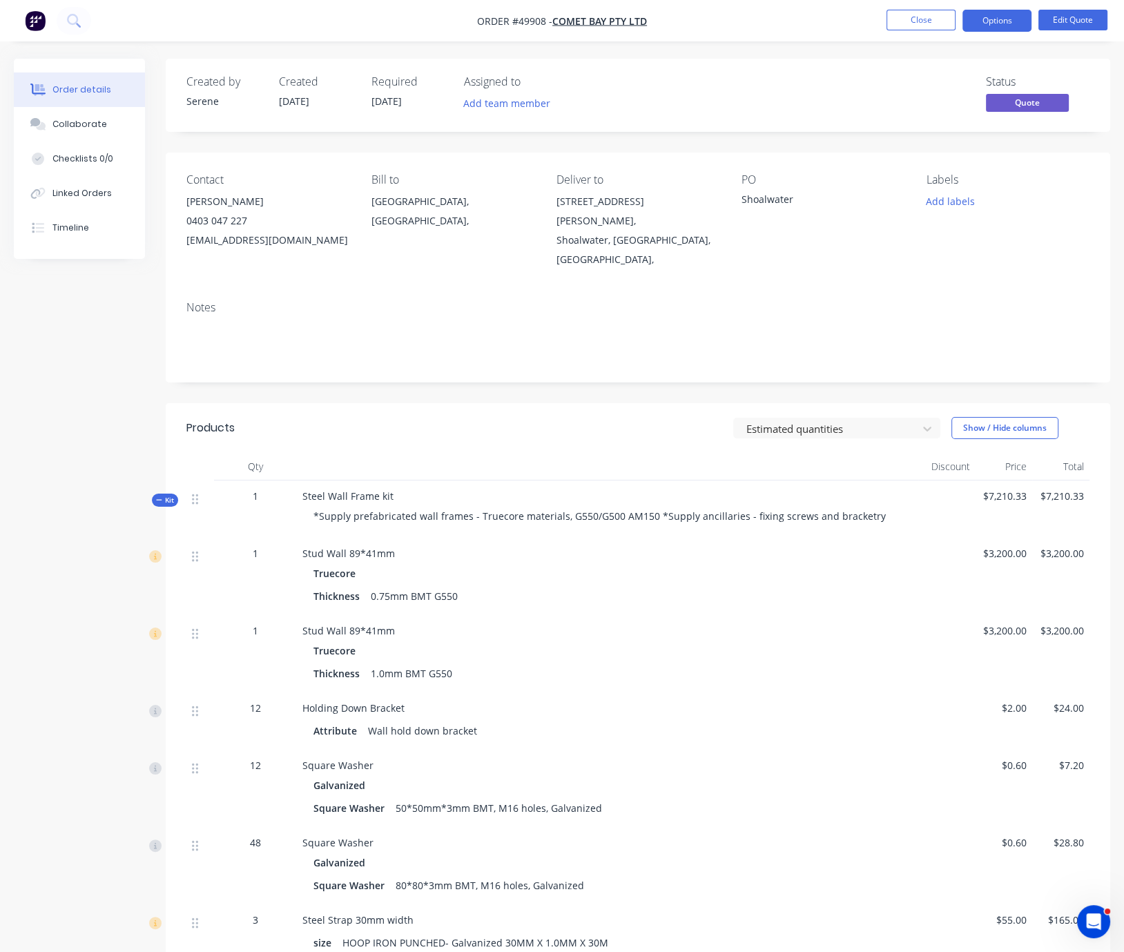
drag, startPoint x: 507, startPoint y: 422, endPoint x: 684, endPoint y: 430, distance: 177.6
click at [171, 505] on span "Kit" at bounding box center [165, 500] width 18 height 10
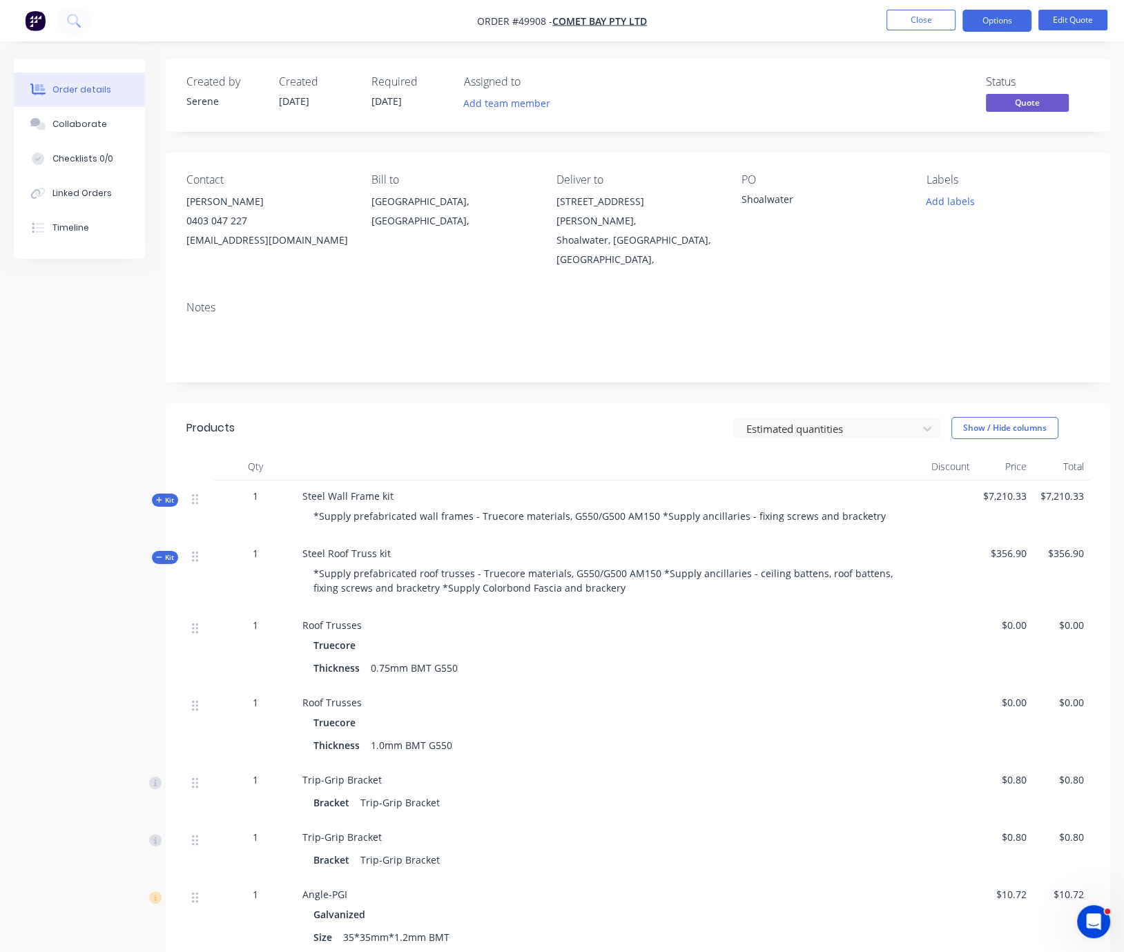
scroll to position [242, 0]
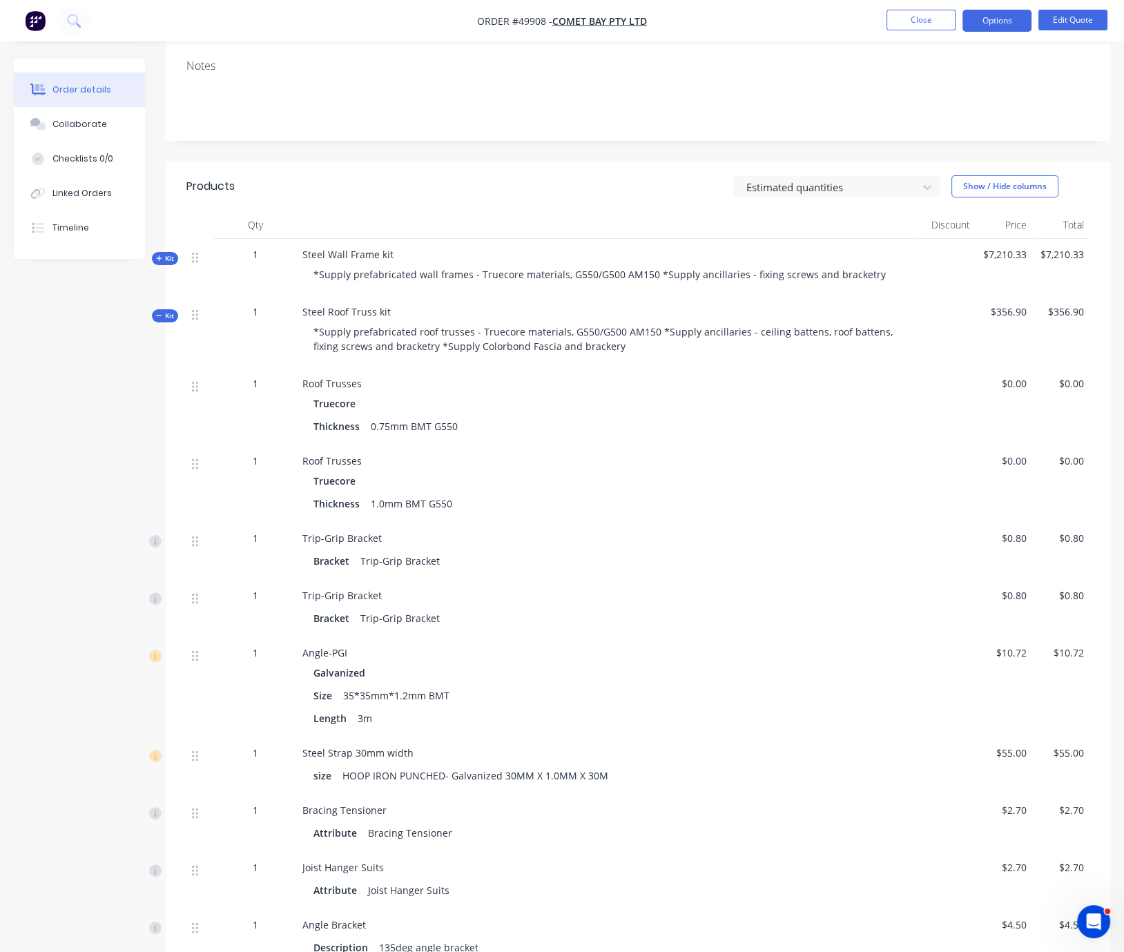
drag, startPoint x: 668, startPoint y: 432, endPoint x: 688, endPoint y: 433, distance: 19.3
click at [157, 262] on icon "button" at bounding box center [159, 258] width 6 height 7
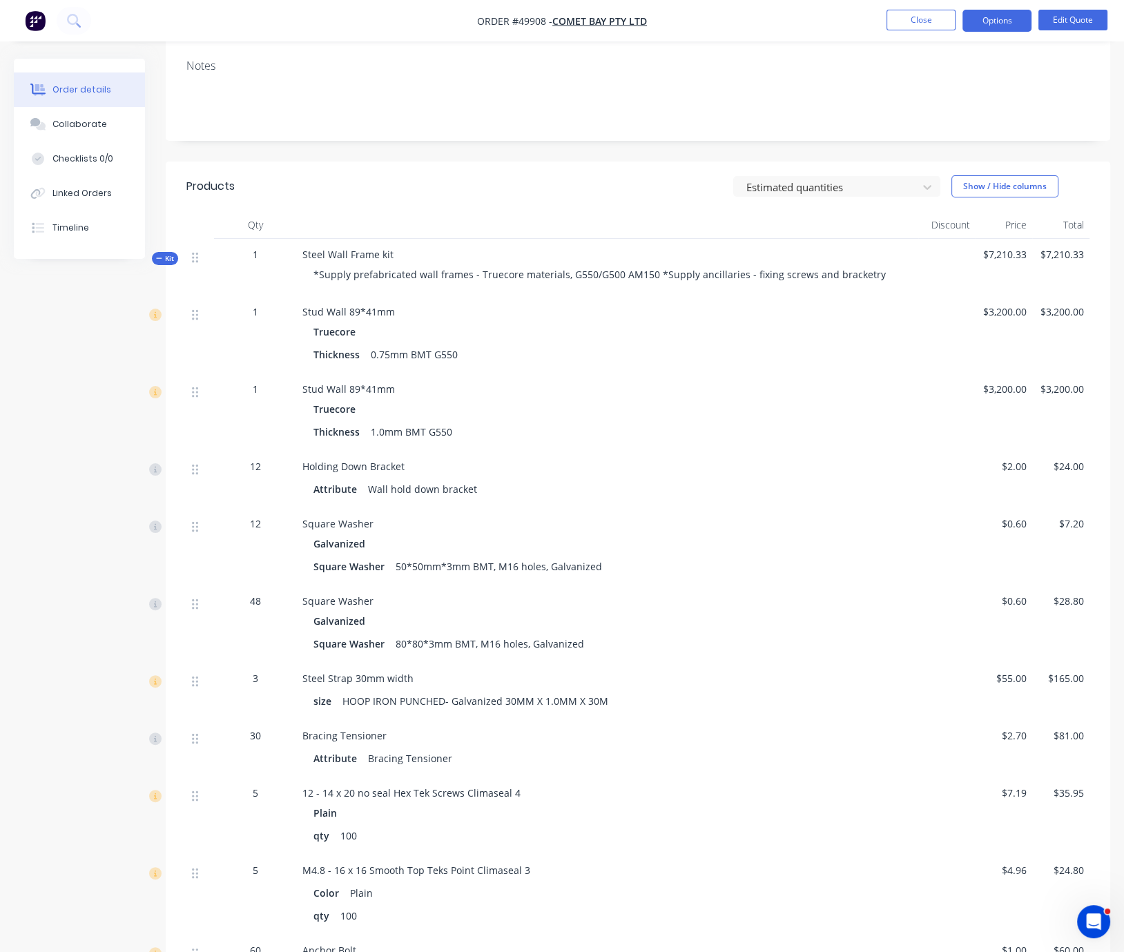
click at [394, 260] on span "Steel Wall Frame kit" at bounding box center [347, 254] width 91 height 13
click at [403, 258] on div "Steel Wall Frame kit *Supply prefabricated wall frames - Truecore materials, G5…" at bounding box center [608, 267] width 622 height 57
click at [388, 255] on span "Steel Wall Frame kit" at bounding box center [347, 254] width 91 height 13
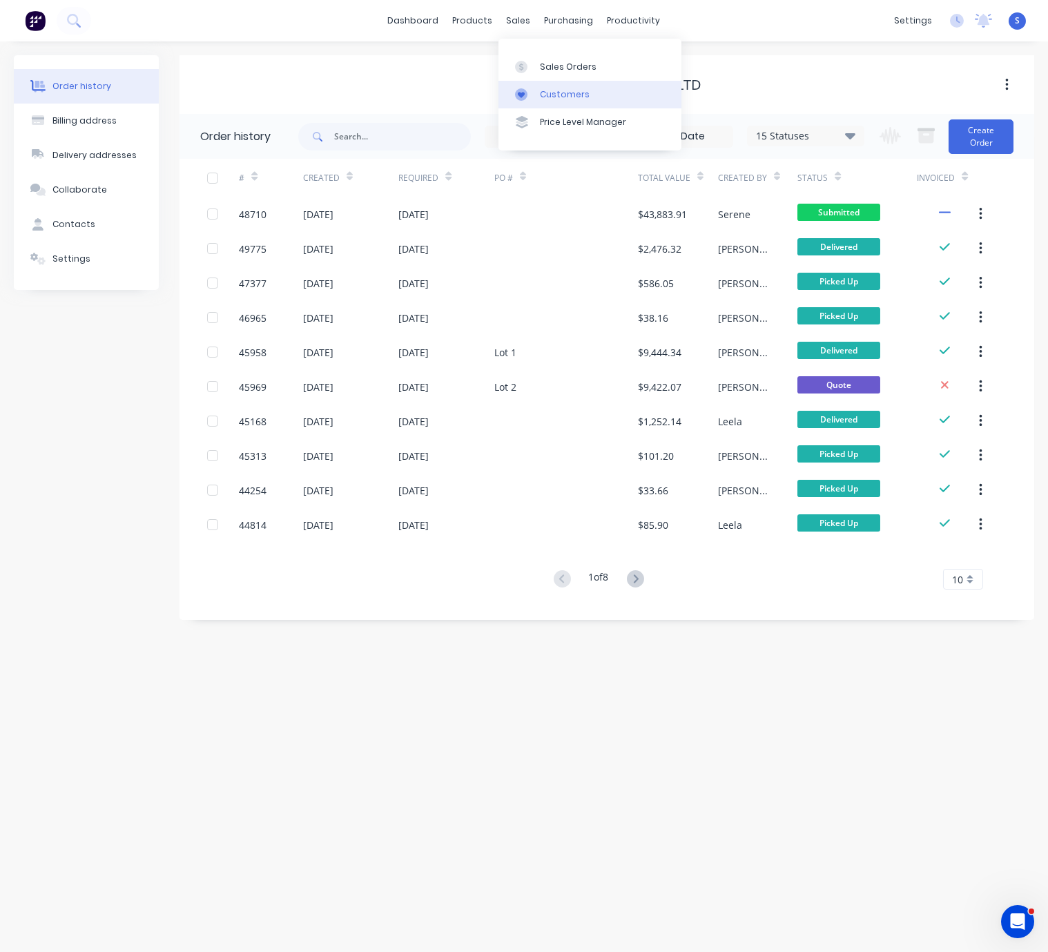
click at [543, 90] on link "Customers" at bounding box center [590, 95] width 183 height 28
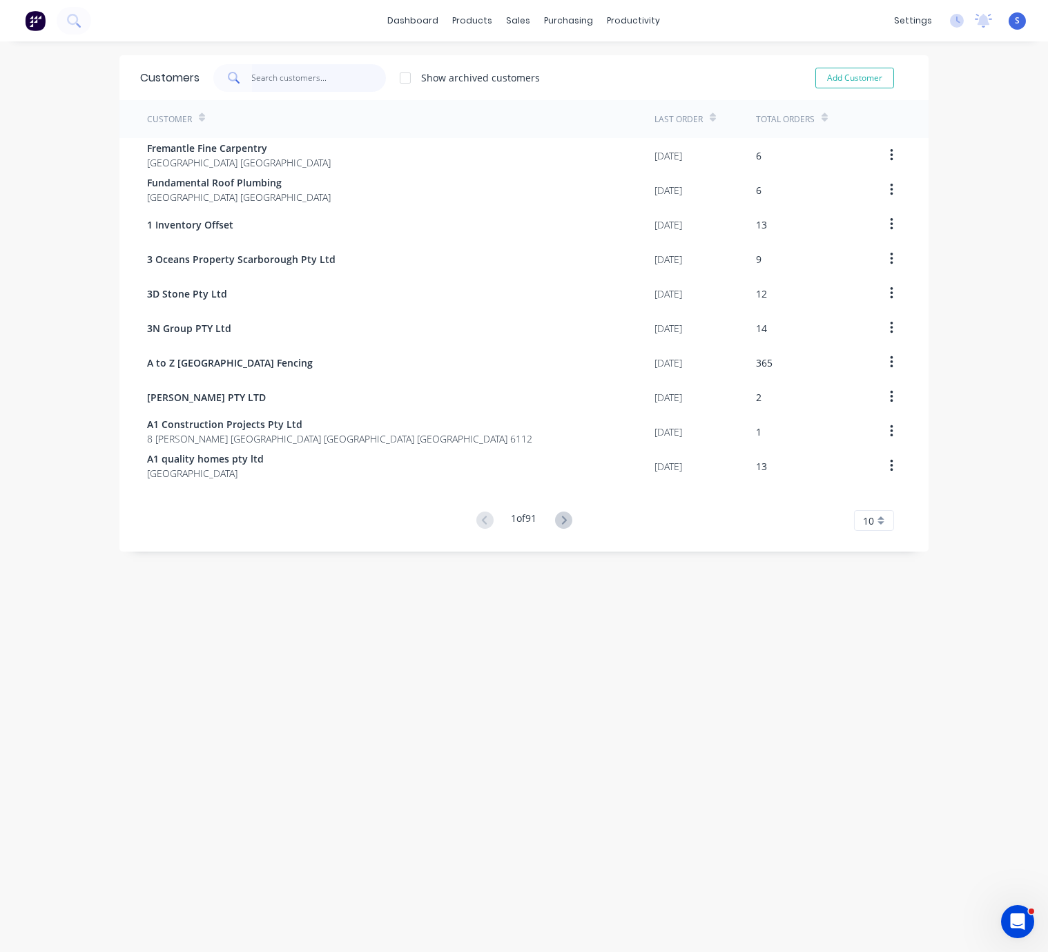
click at [303, 73] on input "text" at bounding box center [319, 78] width 135 height 28
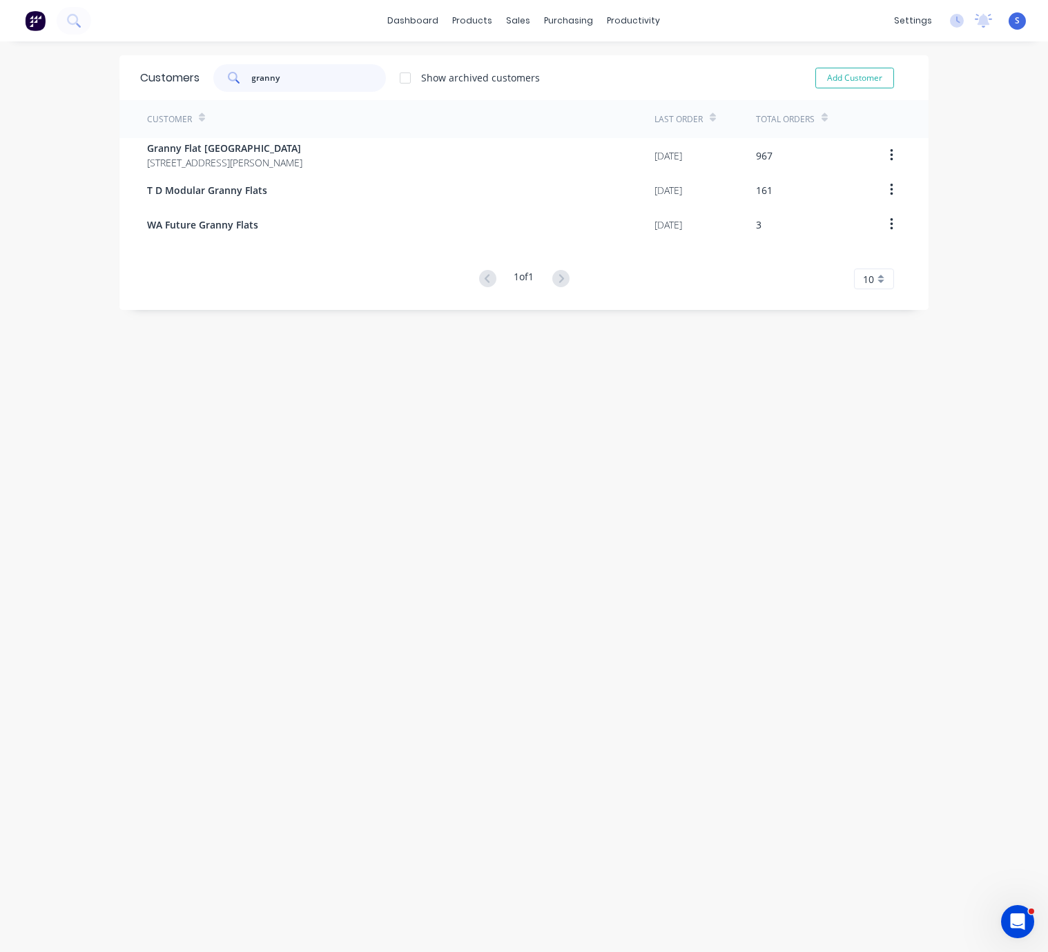
type input "granny"
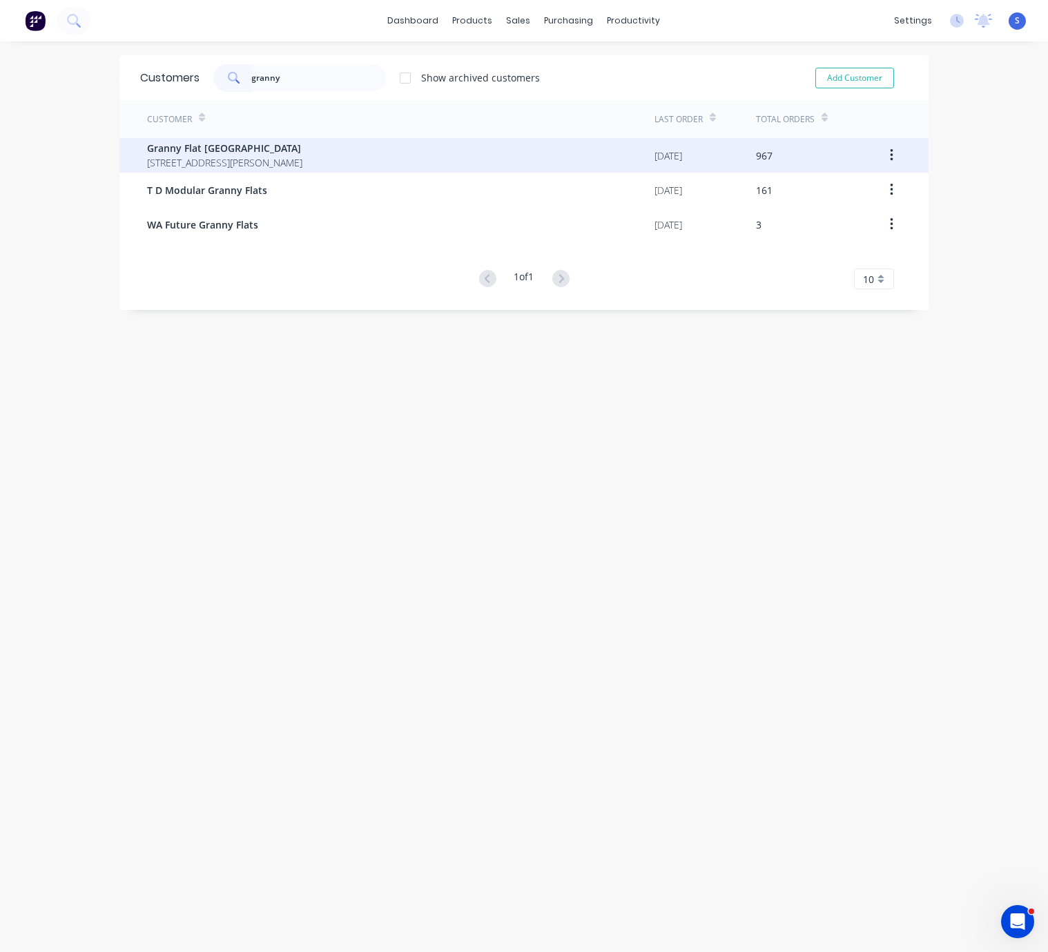
click at [302, 153] on span "Granny Flat [GEOGRAPHIC_DATA]" at bounding box center [224, 148] width 155 height 15
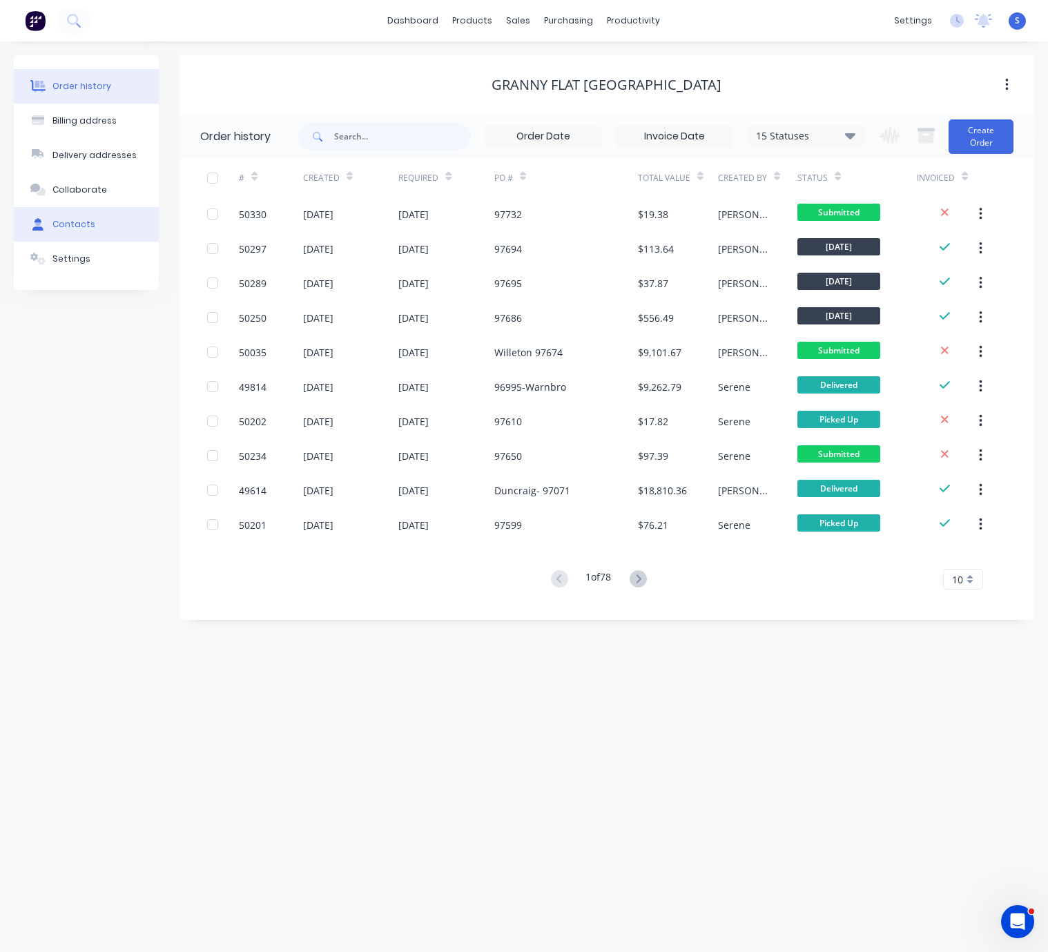
click at [98, 242] on button "Contacts" at bounding box center [86, 224] width 145 height 35
select select "AU"
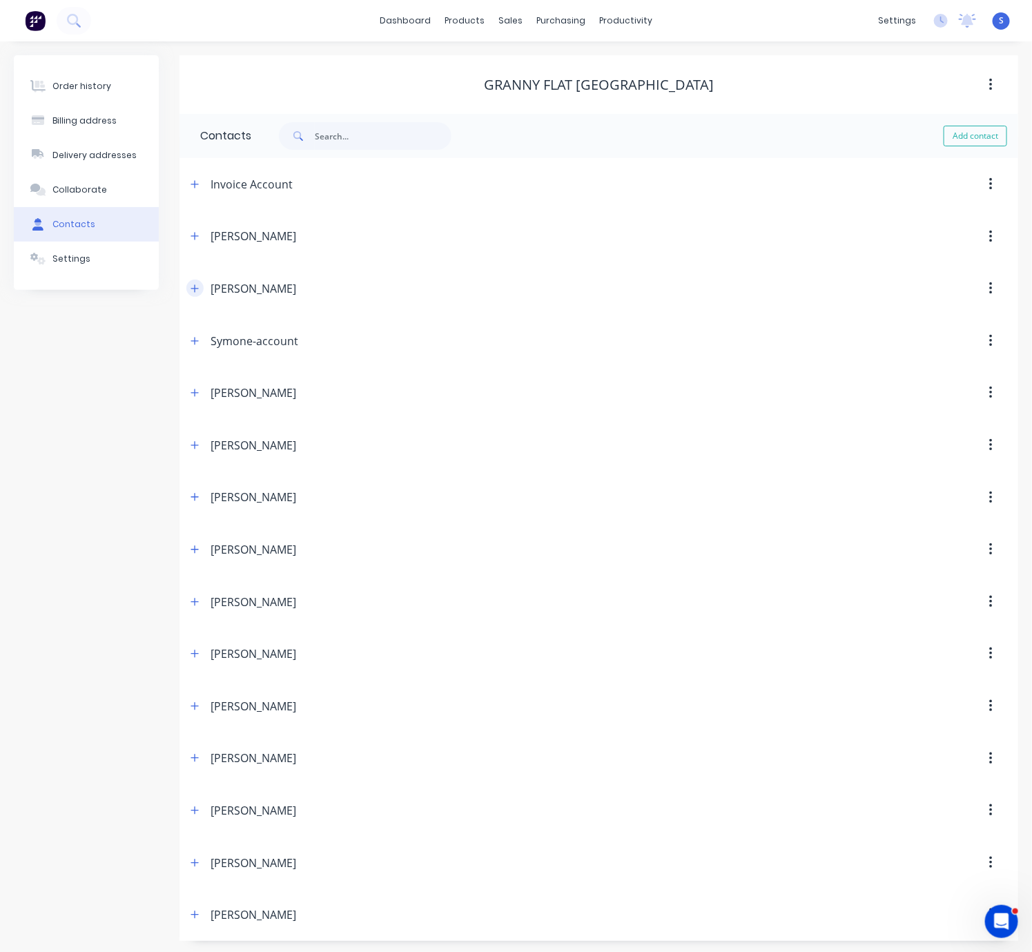
click at [196, 293] on icon "button" at bounding box center [195, 289] width 8 height 10
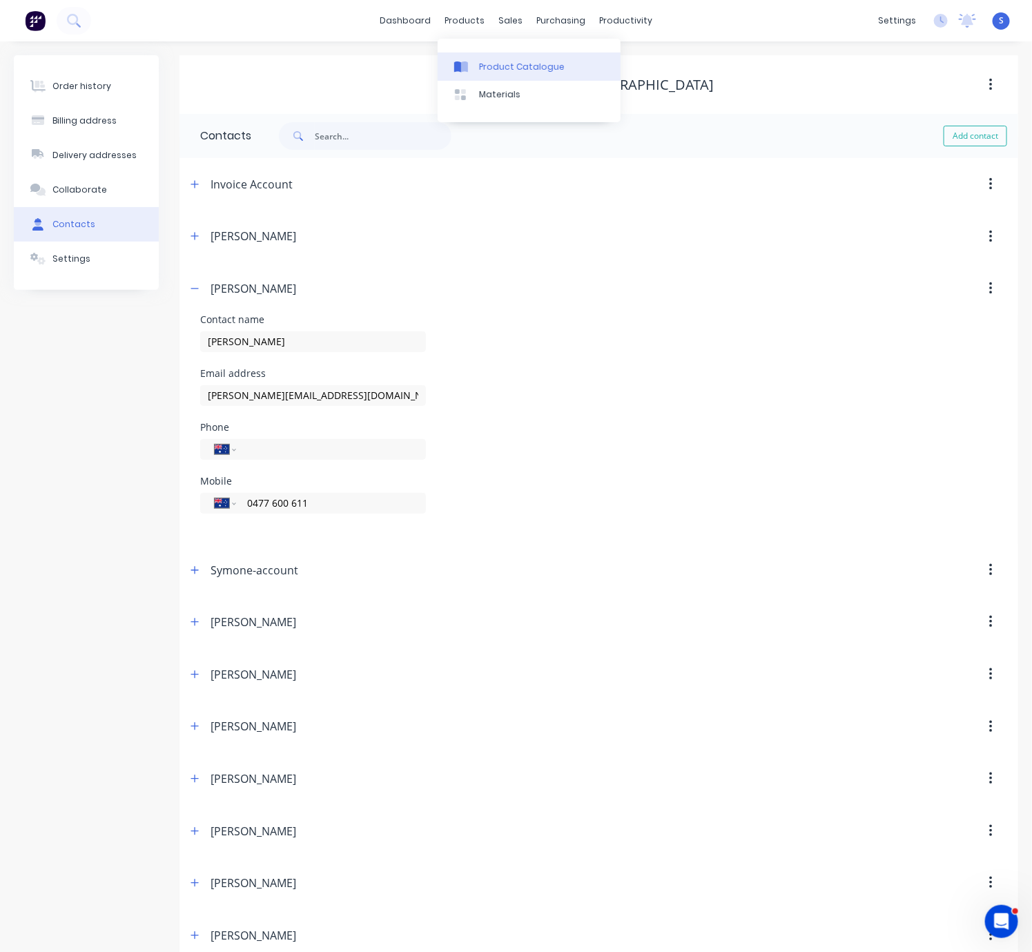
click at [492, 70] on div "Product Catalogue" at bounding box center [522, 67] width 86 height 12
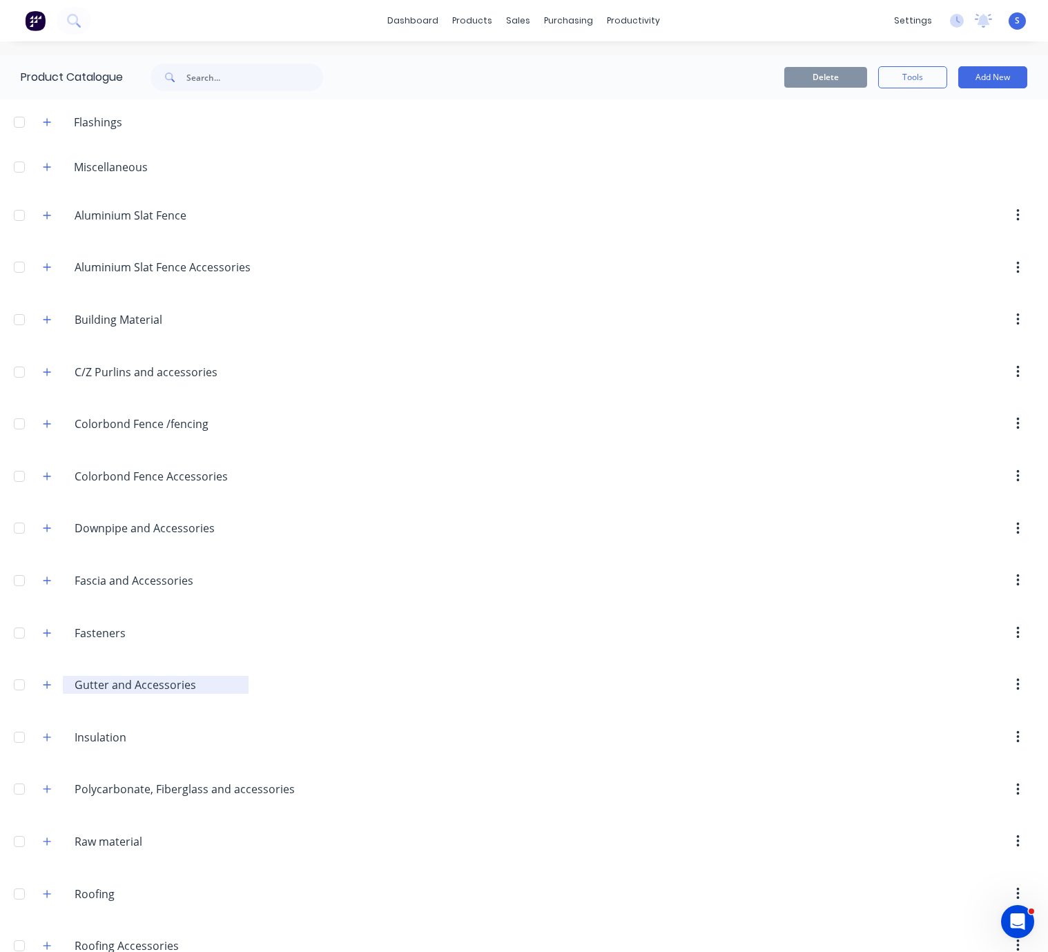
scroll to position [242, 0]
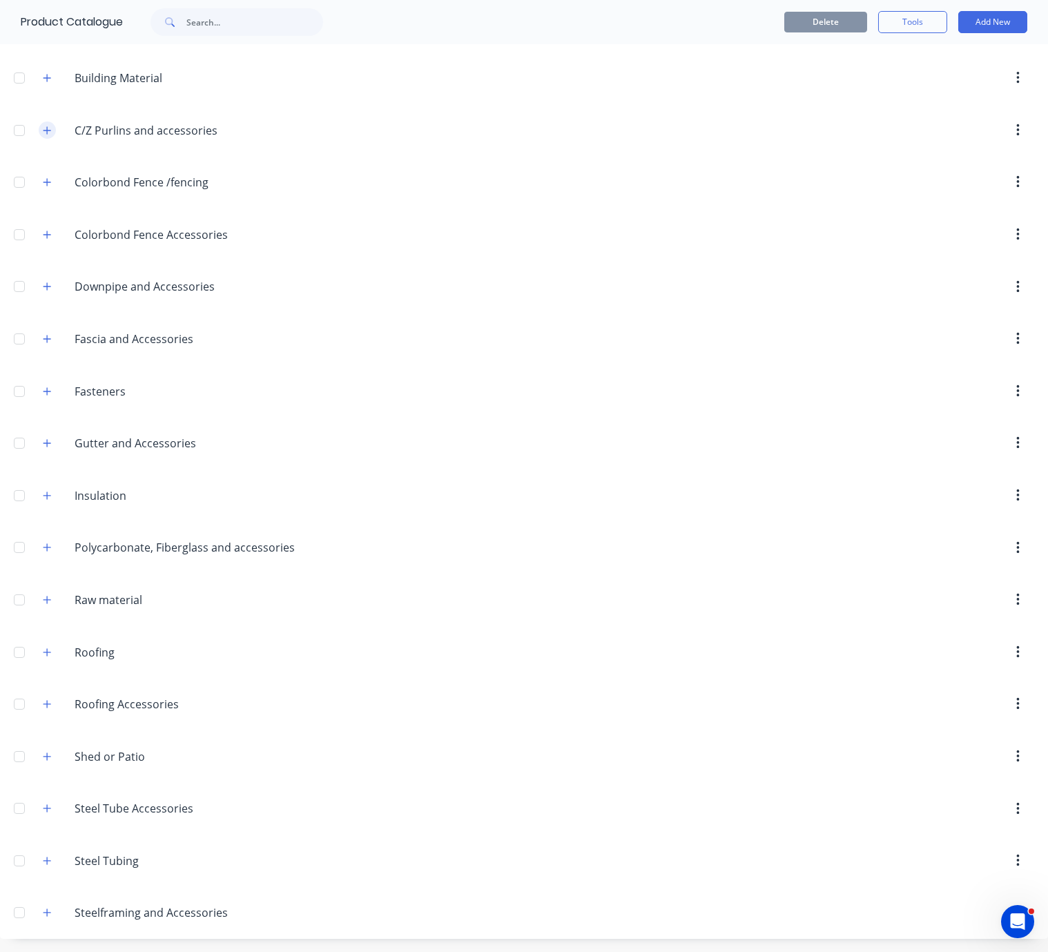
click at [43, 139] on button "button" at bounding box center [47, 130] width 17 height 17
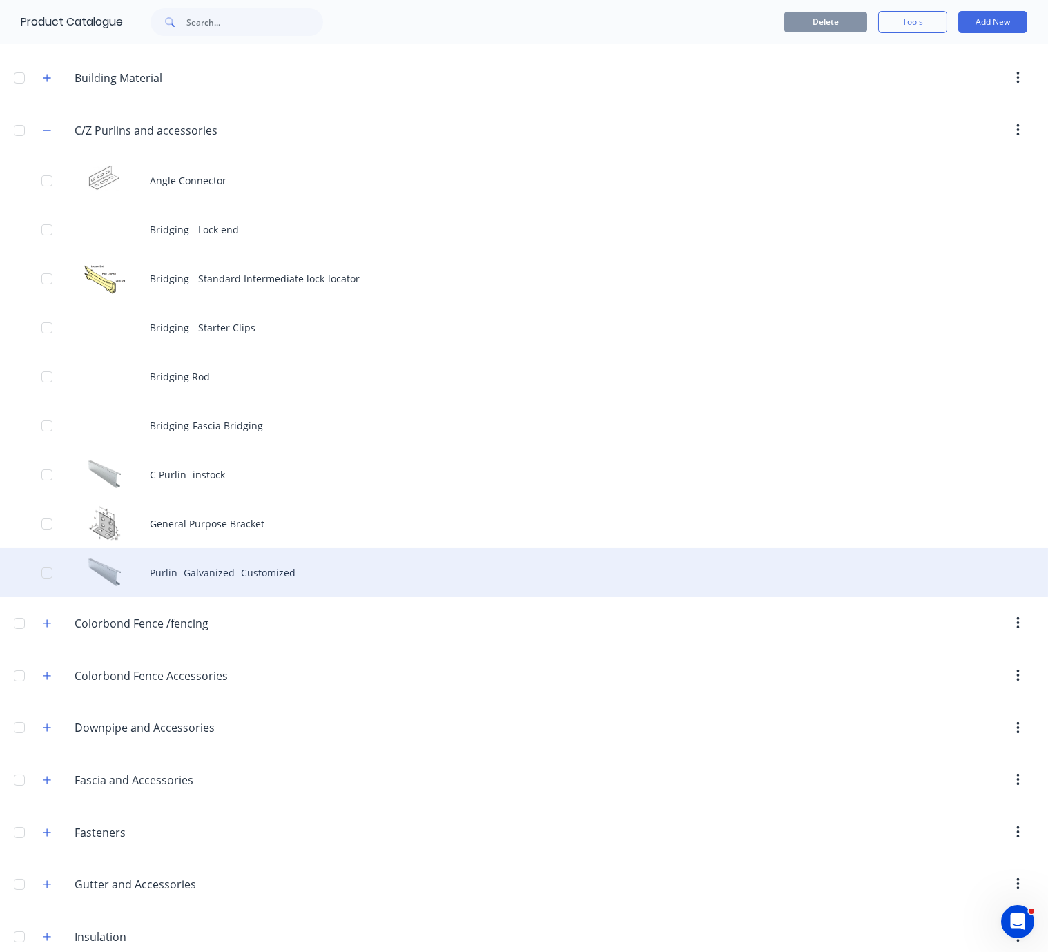
click at [277, 595] on div "Purlin -Galvanized -Customized" at bounding box center [524, 572] width 1048 height 49
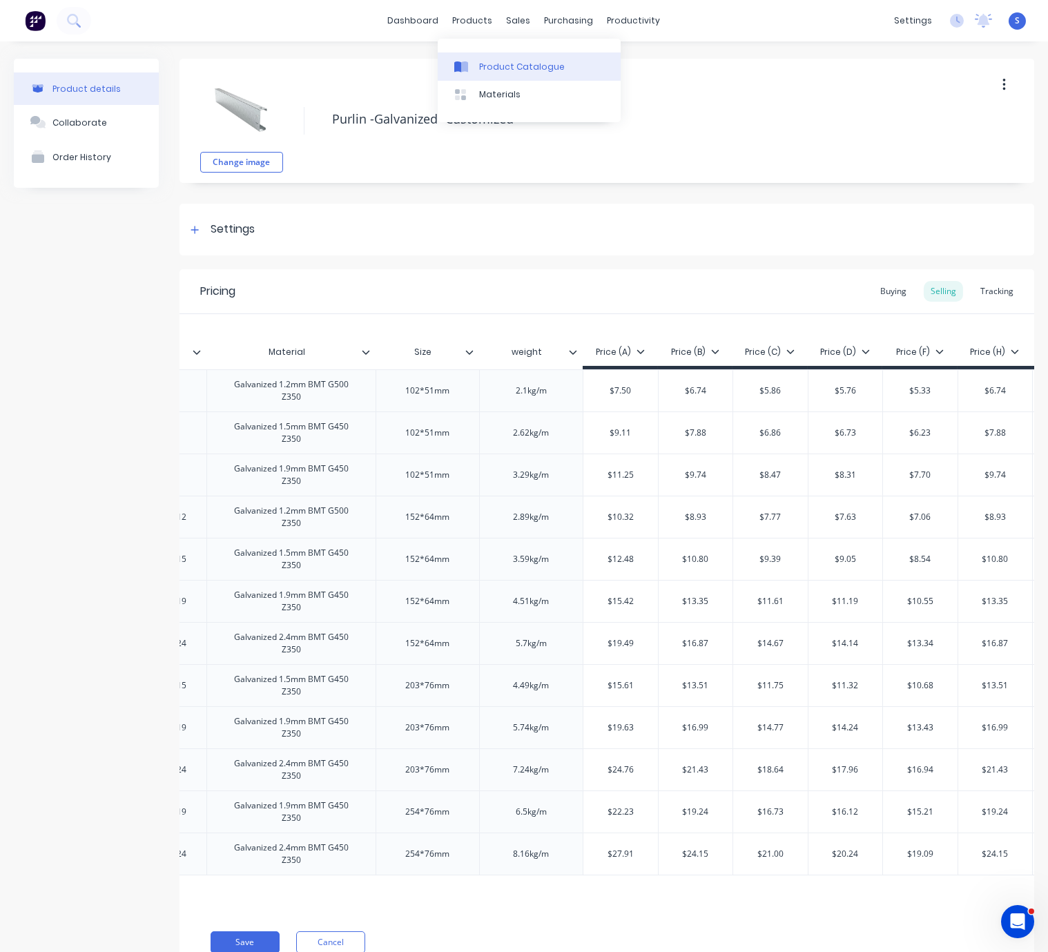
click at [502, 76] on link "Product Catalogue" at bounding box center [529, 66] width 183 height 28
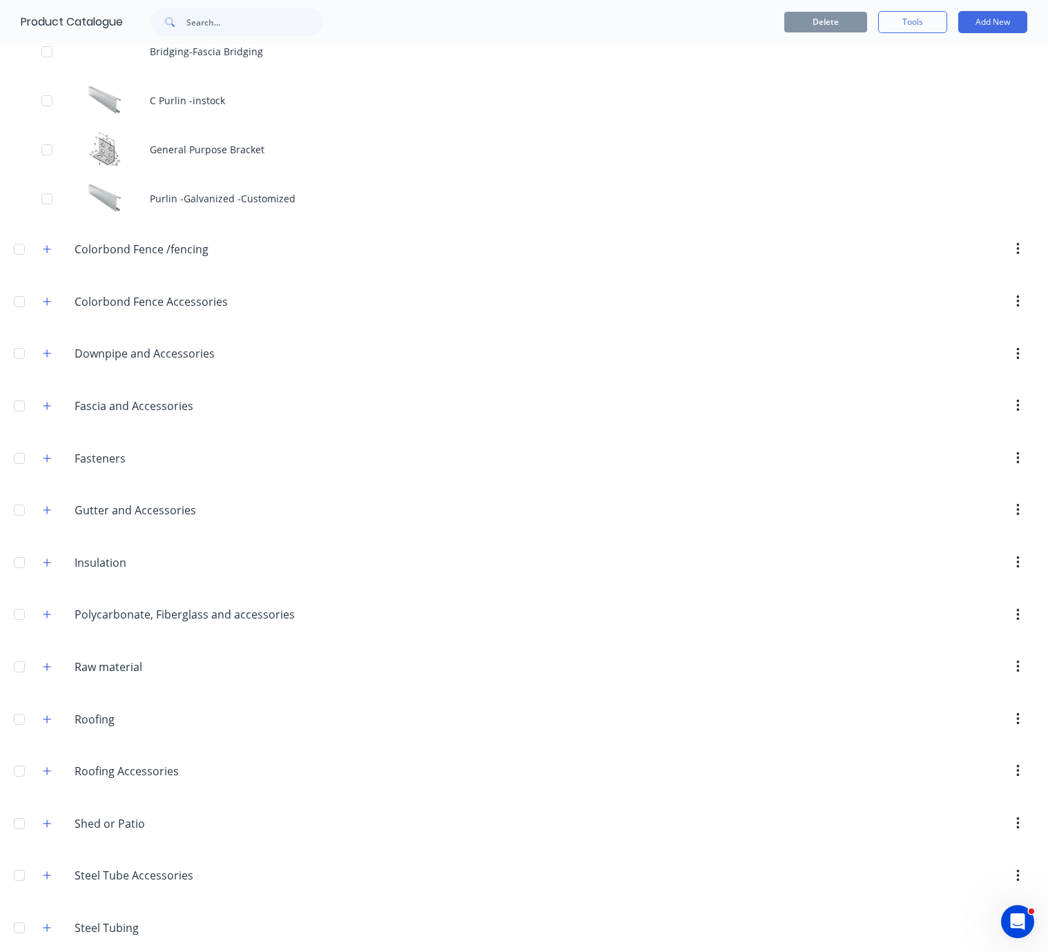
scroll to position [751, 0]
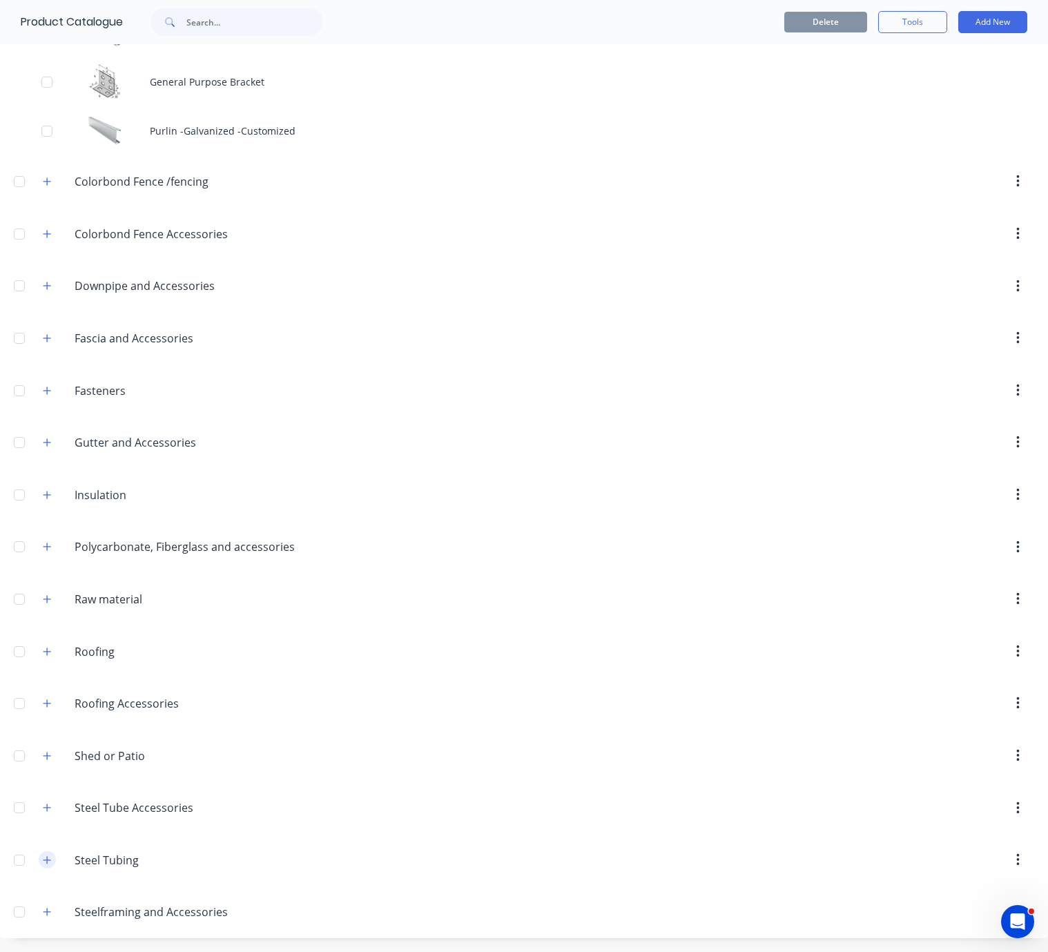
click at [50, 857] on icon "button" at bounding box center [47, 861] width 8 height 10
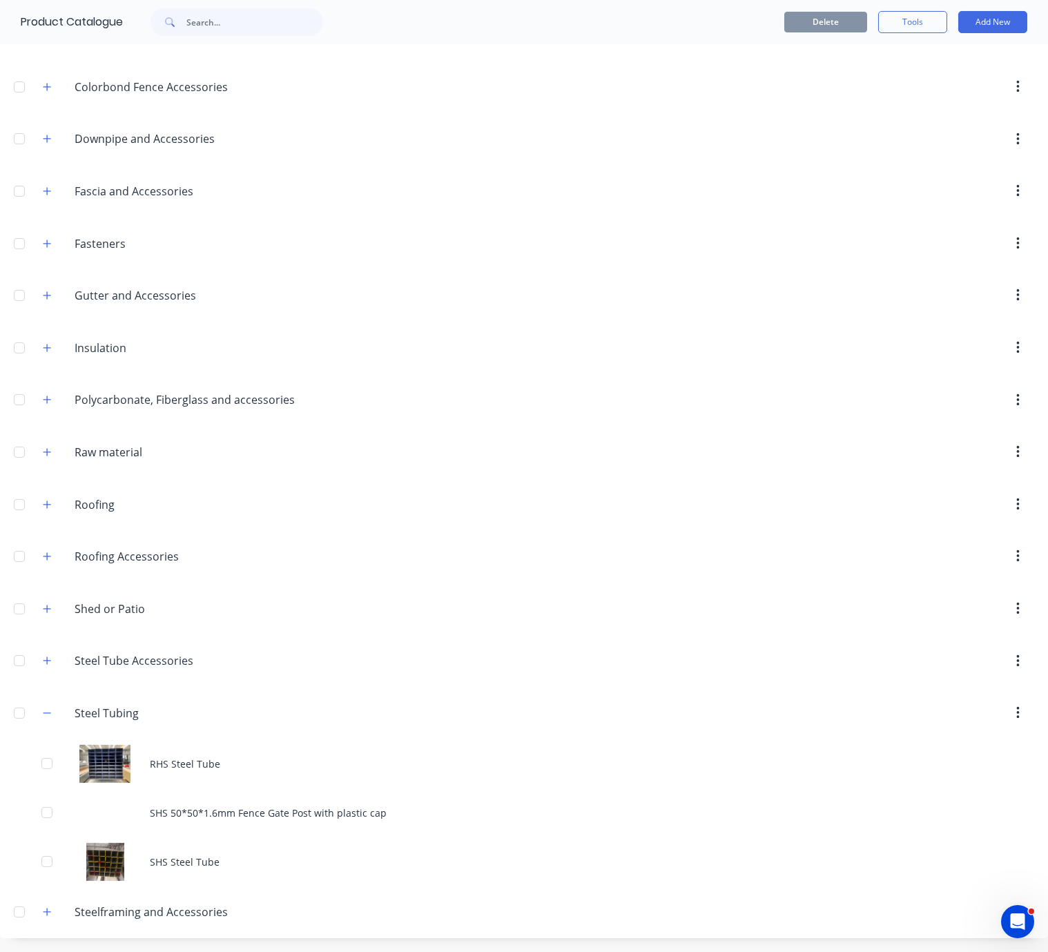
scroll to position [900, 0]
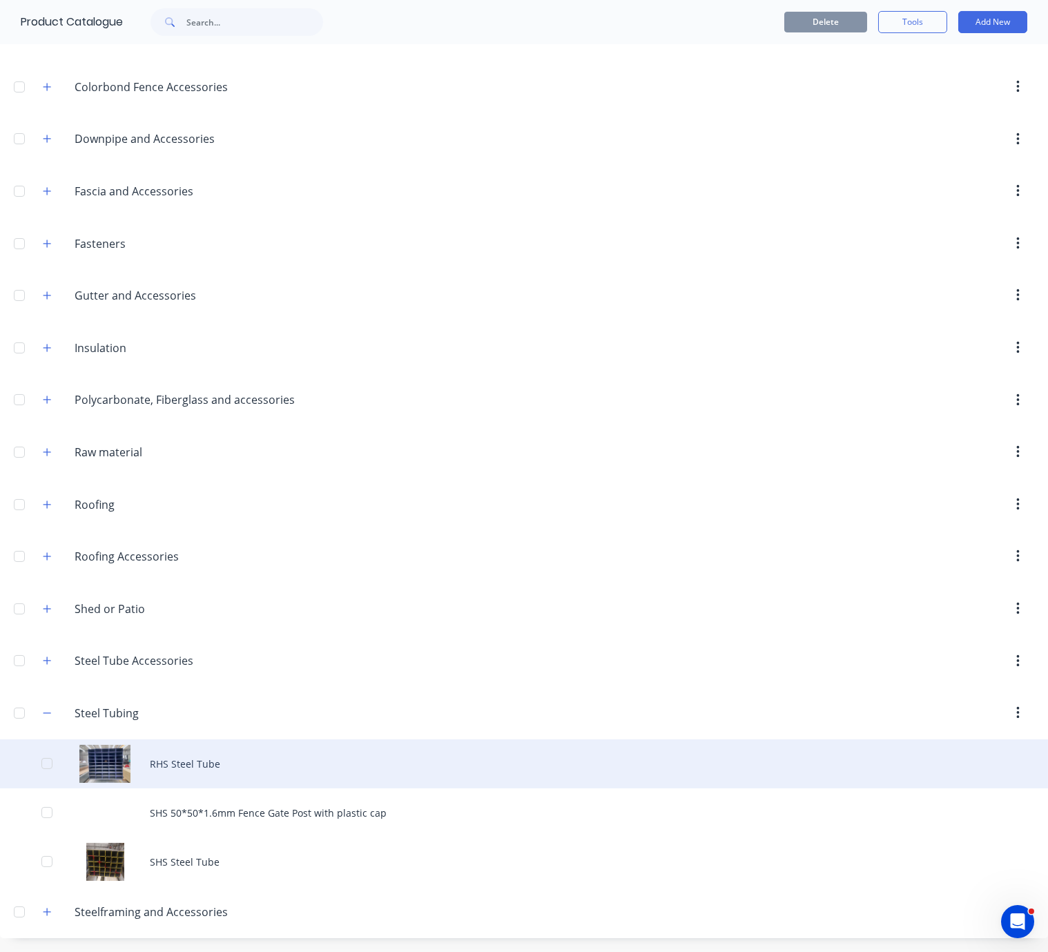
click at [209, 748] on div "RHS Steel Tube" at bounding box center [524, 764] width 1048 height 49
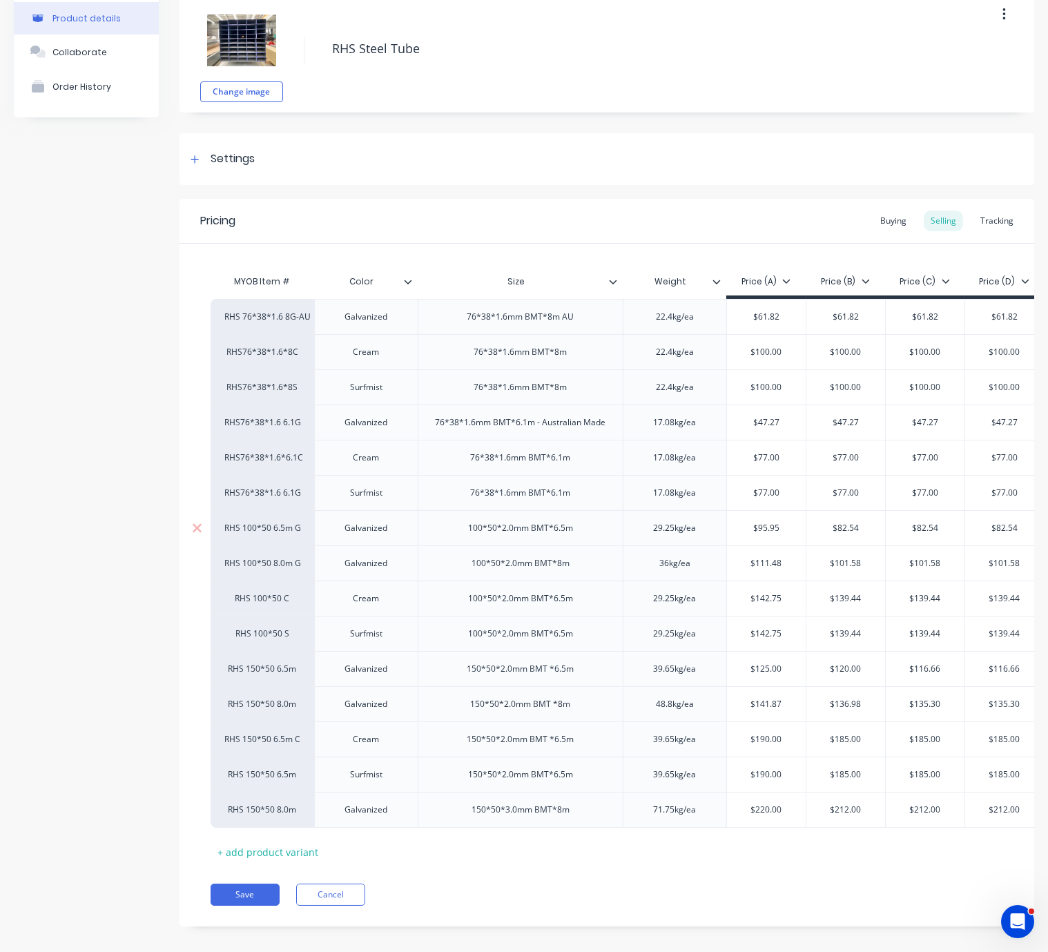
scroll to position [96, 0]
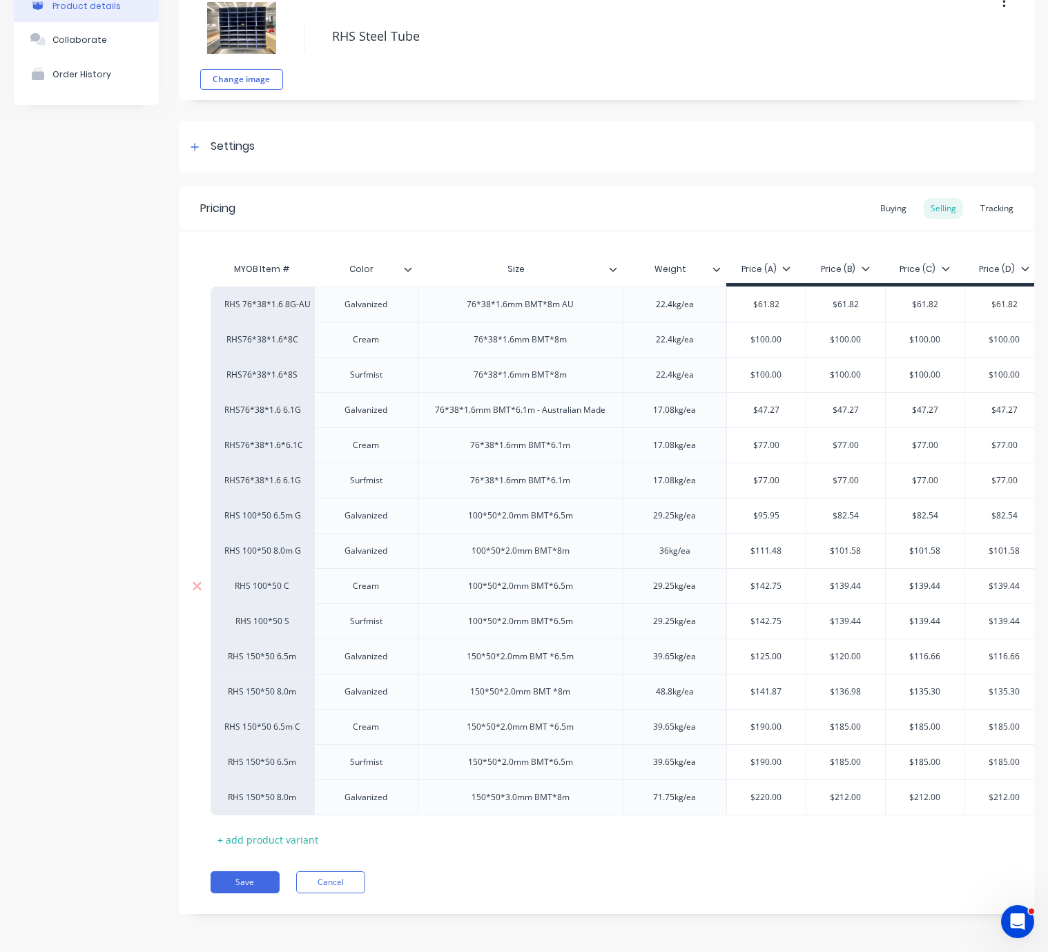
type textarea "x"
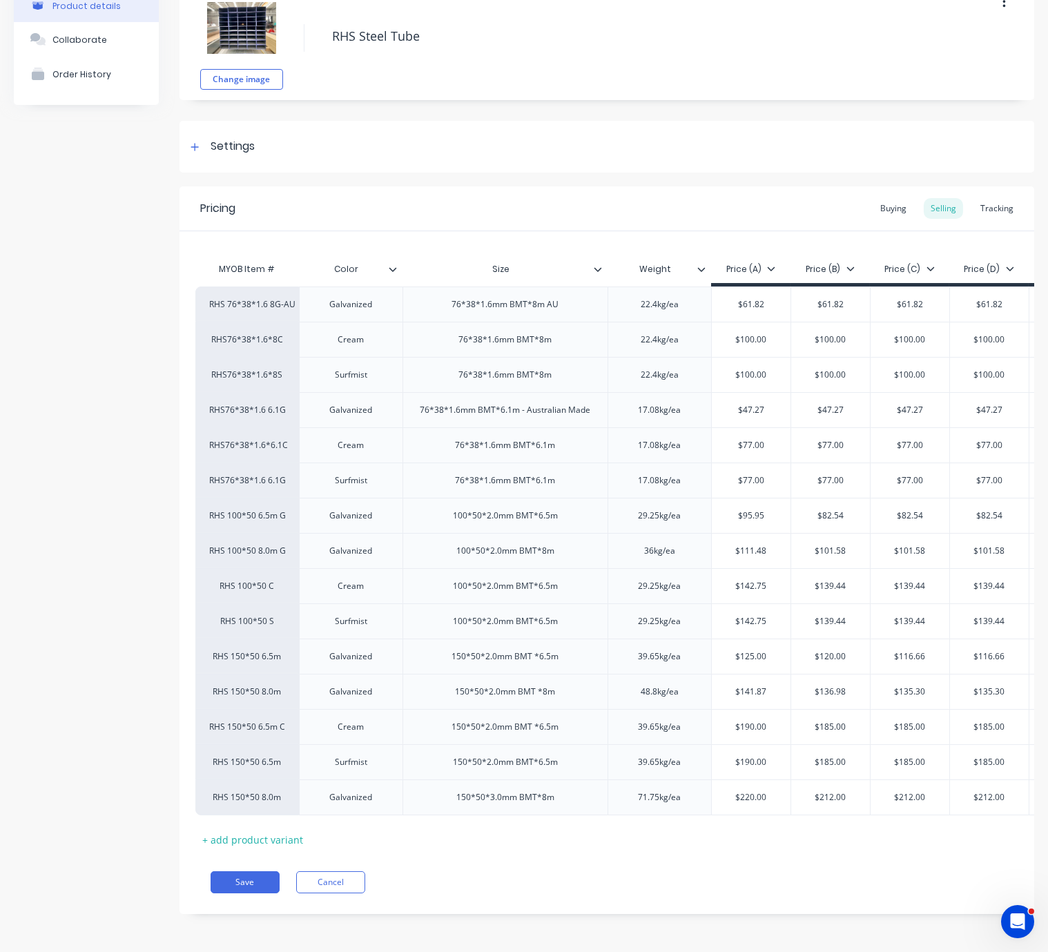
scroll to position [0, 10]
drag, startPoint x: 125, startPoint y: 231, endPoint x: 125, endPoint y: 211, distance: 20.0
click at [125, 231] on div "Product details Collaborate Order History" at bounding box center [86, 455] width 145 height 959
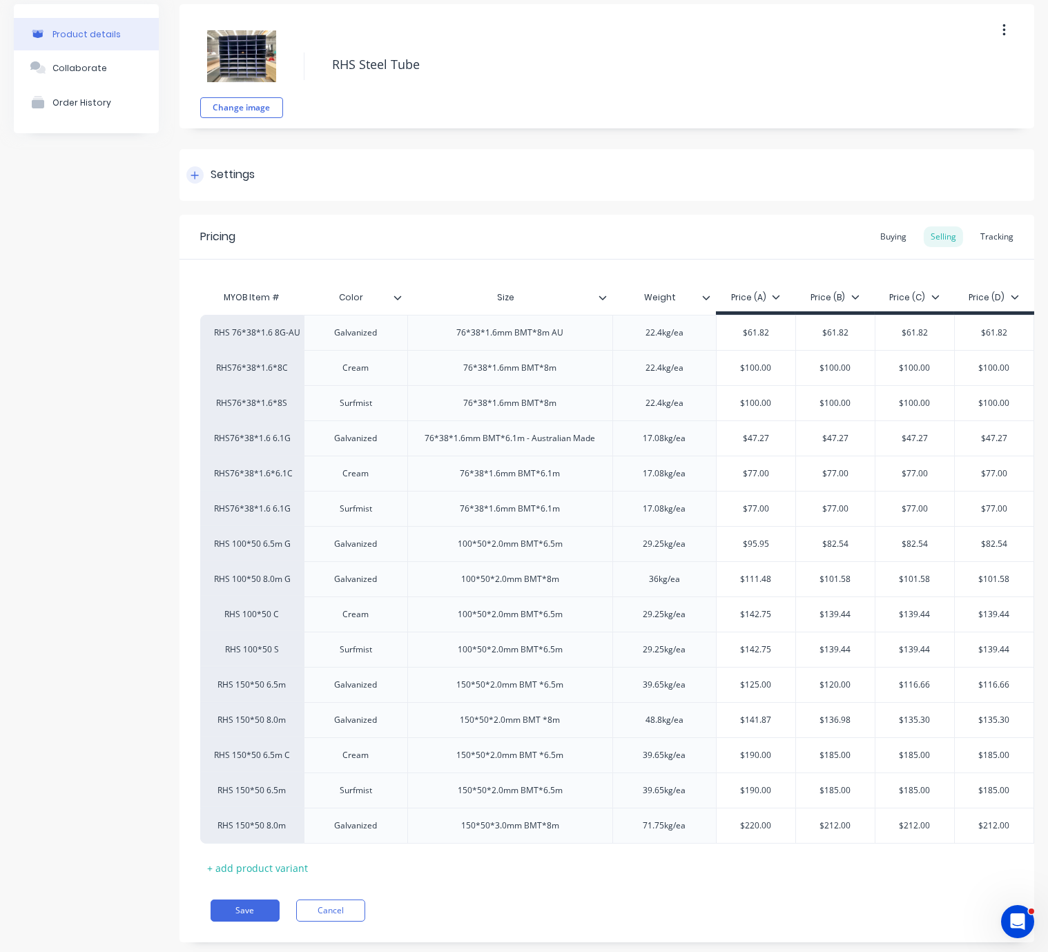
scroll to position [0, 0]
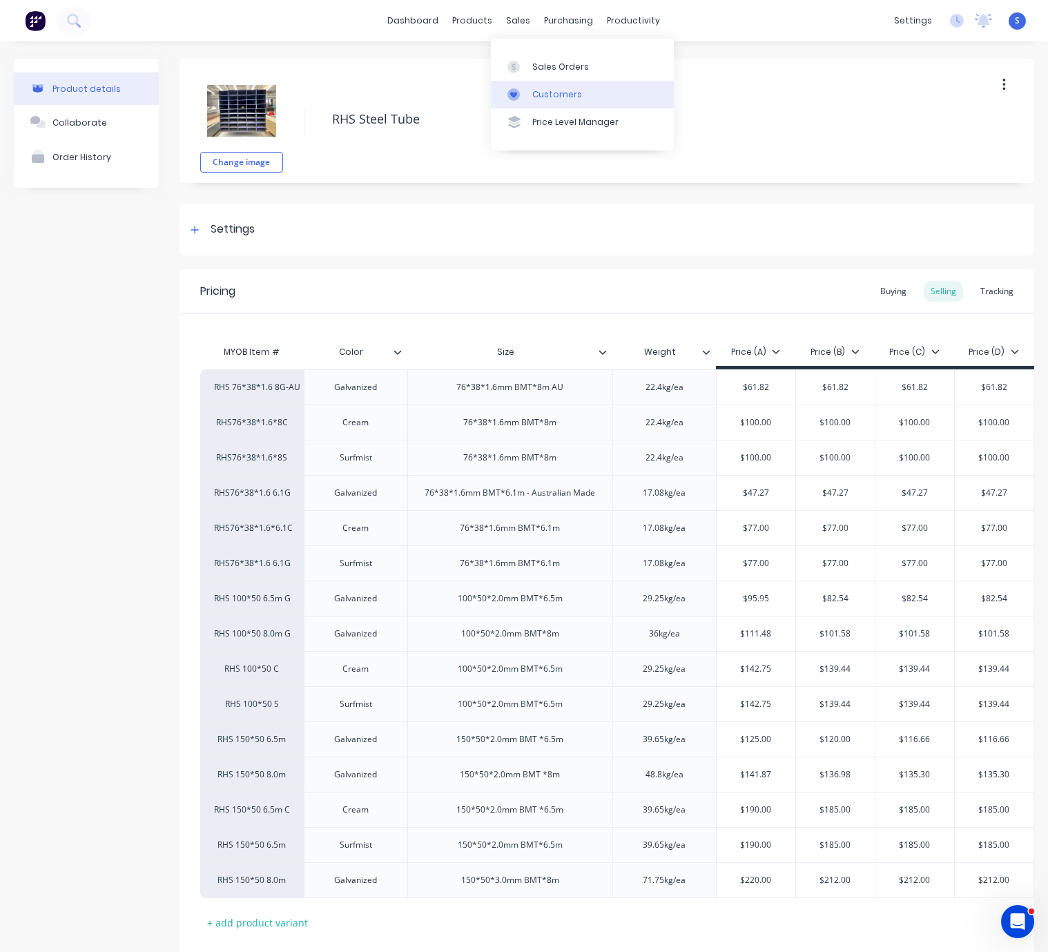
click at [569, 106] on link "Customers" at bounding box center [582, 95] width 183 height 28
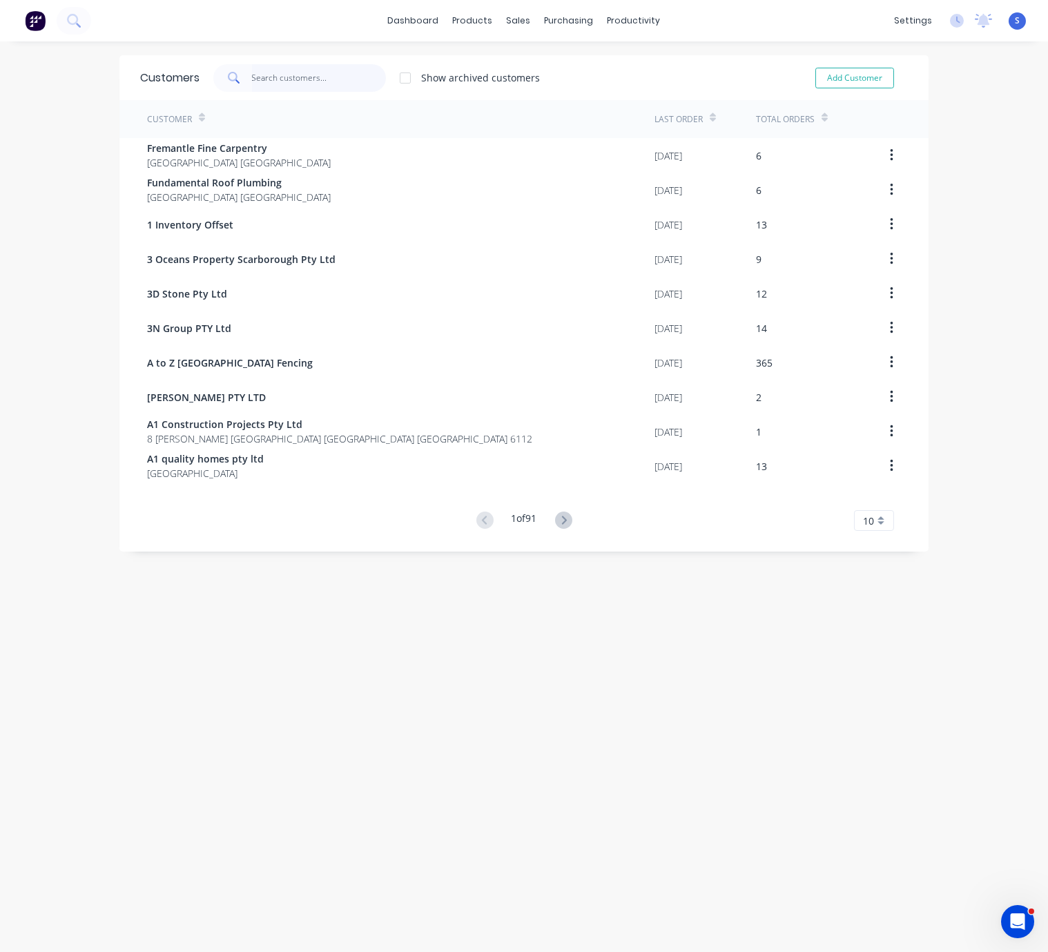
click at [273, 74] on input "text" at bounding box center [319, 78] width 135 height 28
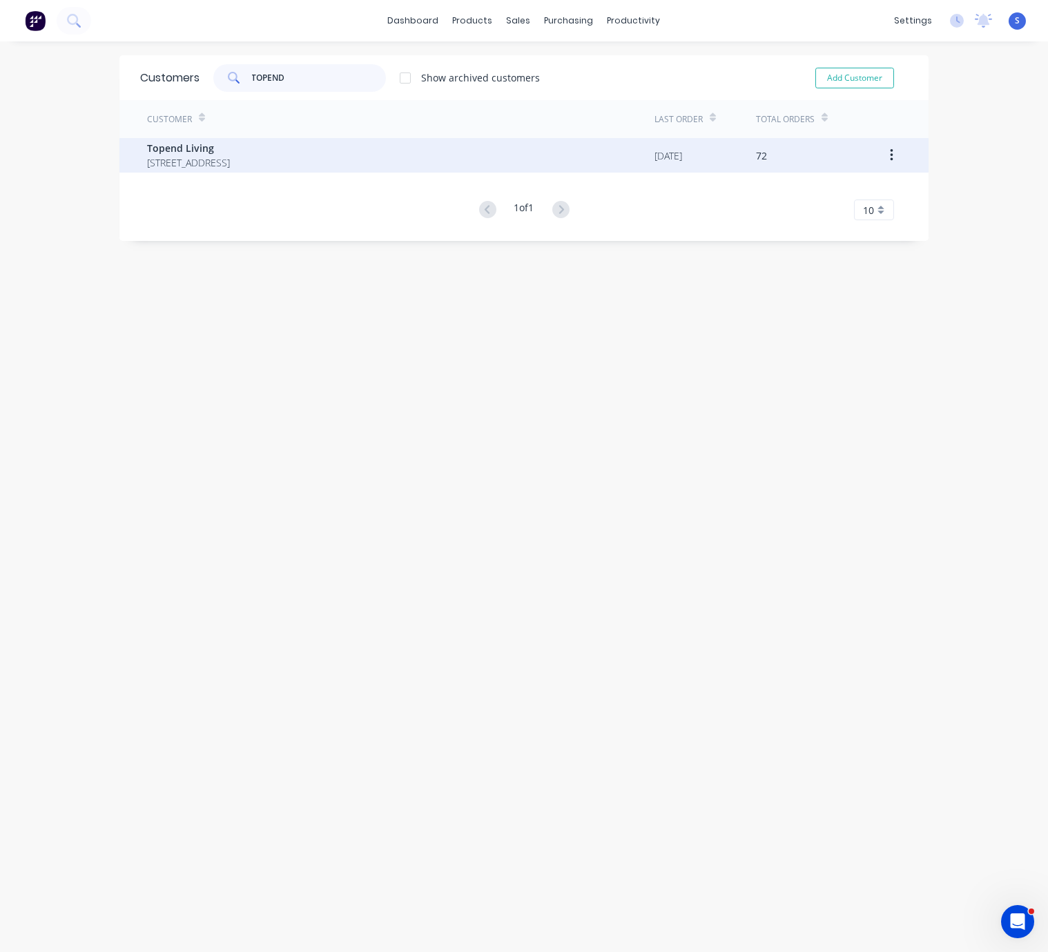
type input "TOPEND"
click at [230, 155] on span "60 Belmont Avenue, Rivervale Western Australia Australia" at bounding box center [188, 162] width 83 height 15
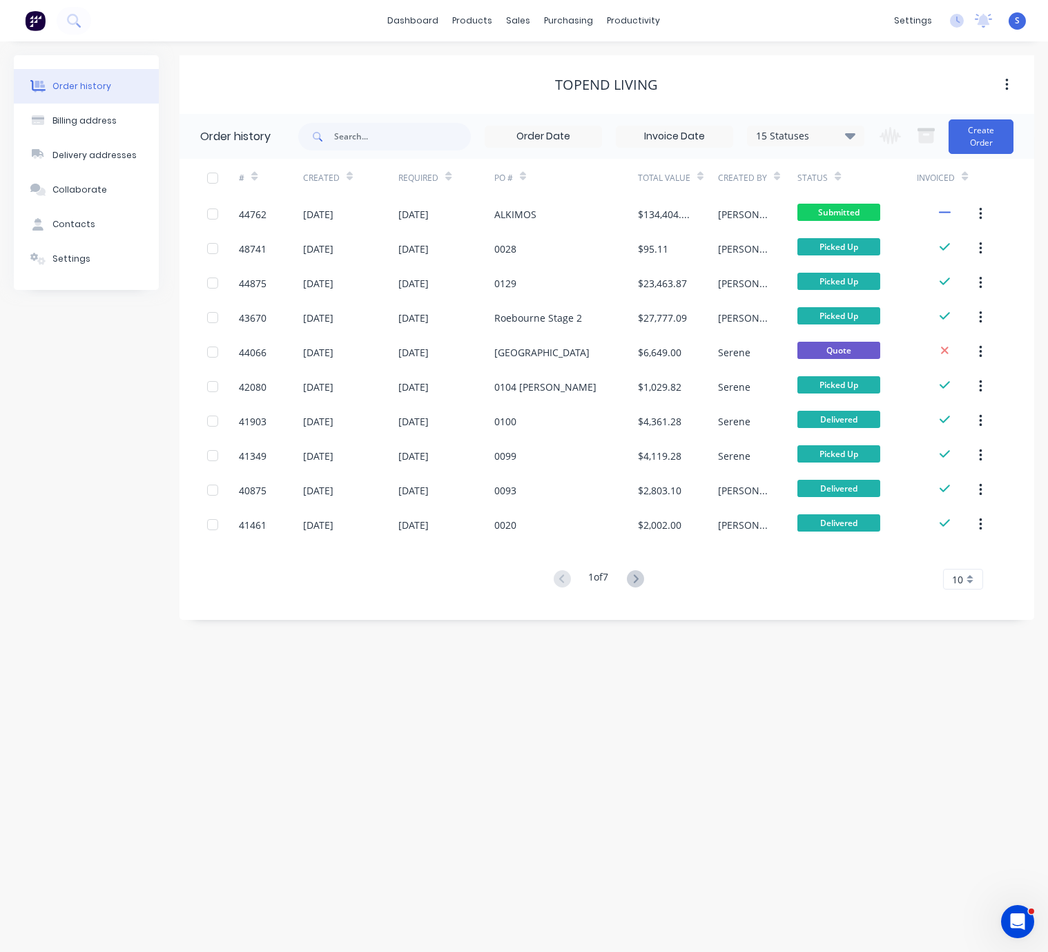
click at [416, 672] on div "Order history Billing address Delivery addresses Collaborate Contacts Settings …" at bounding box center [524, 496] width 1048 height 911
click at [590, 88] on link "Customers" at bounding box center [590, 95] width 183 height 28
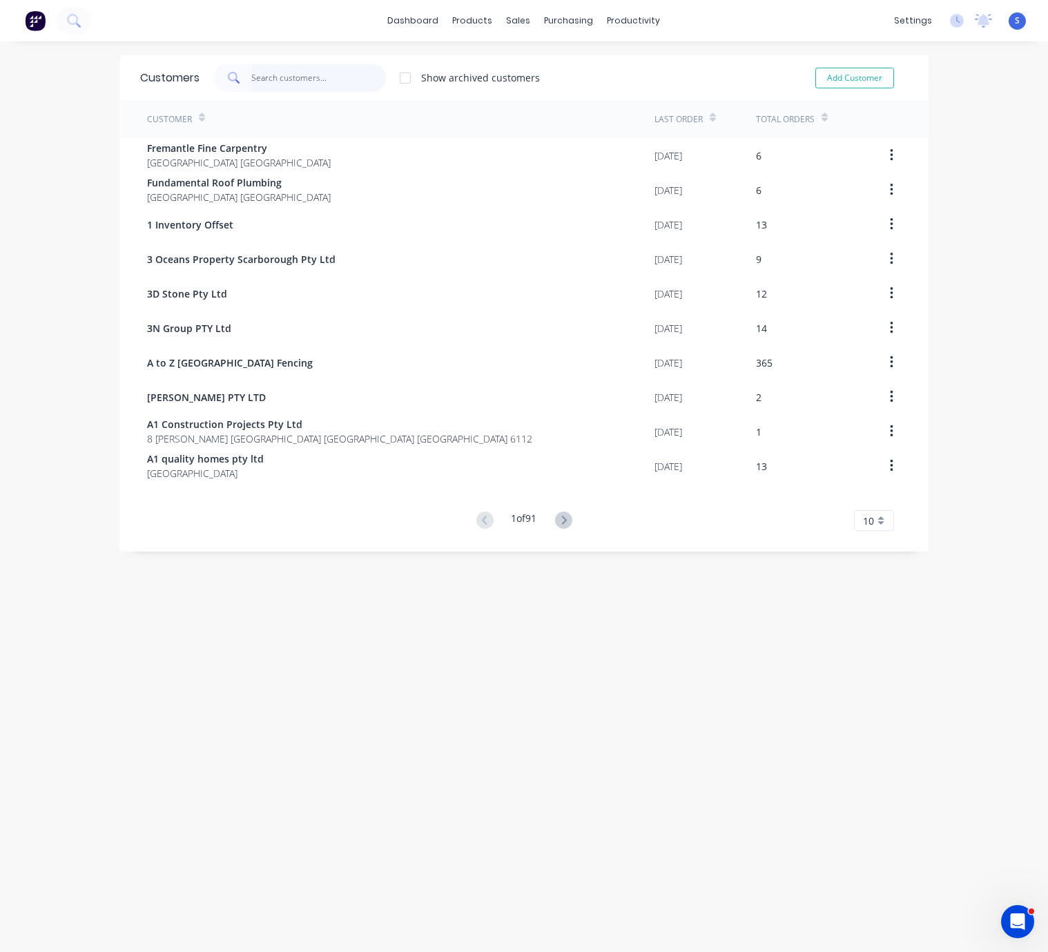
click at [282, 67] on input "text" at bounding box center [319, 78] width 135 height 28
type input "c"
click at [292, 73] on input "text" at bounding box center [319, 78] width 135 height 28
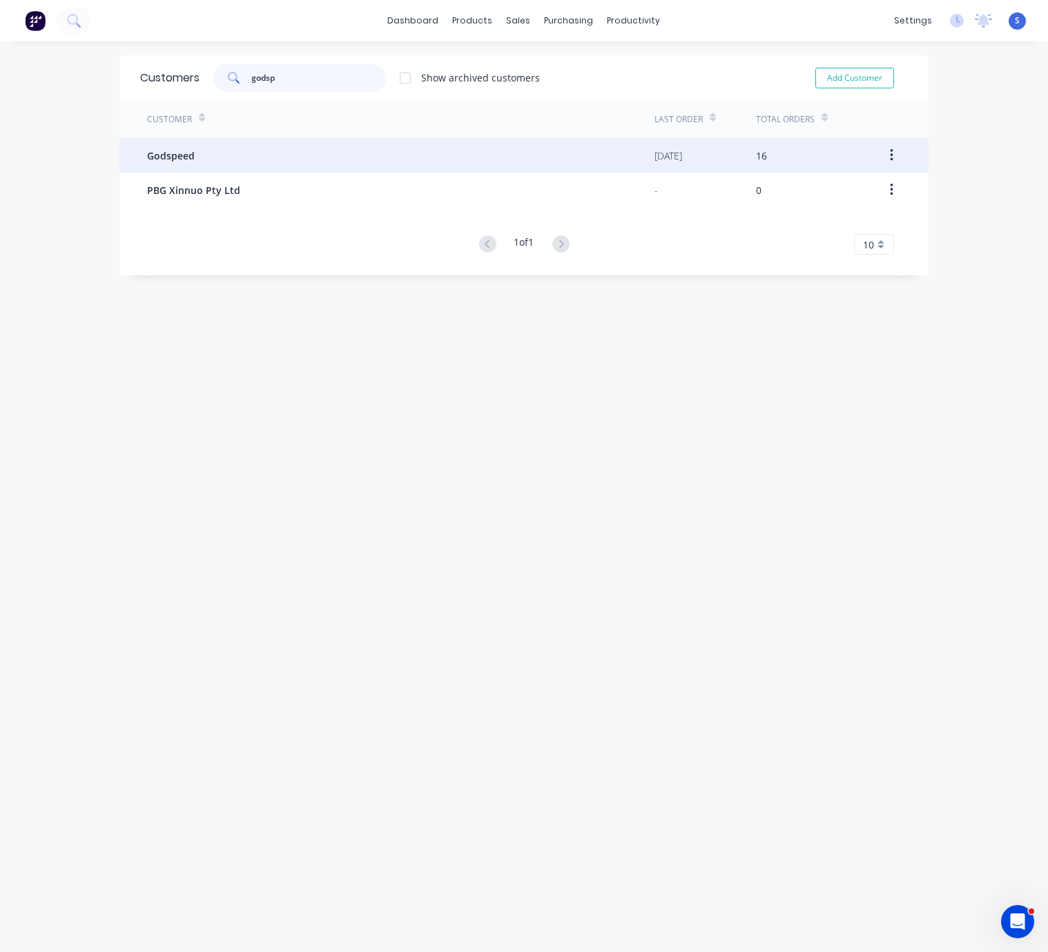
type input "godsp"
click at [235, 154] on div "Godspeed" at bounding box center [401, 155] width 508 height 35
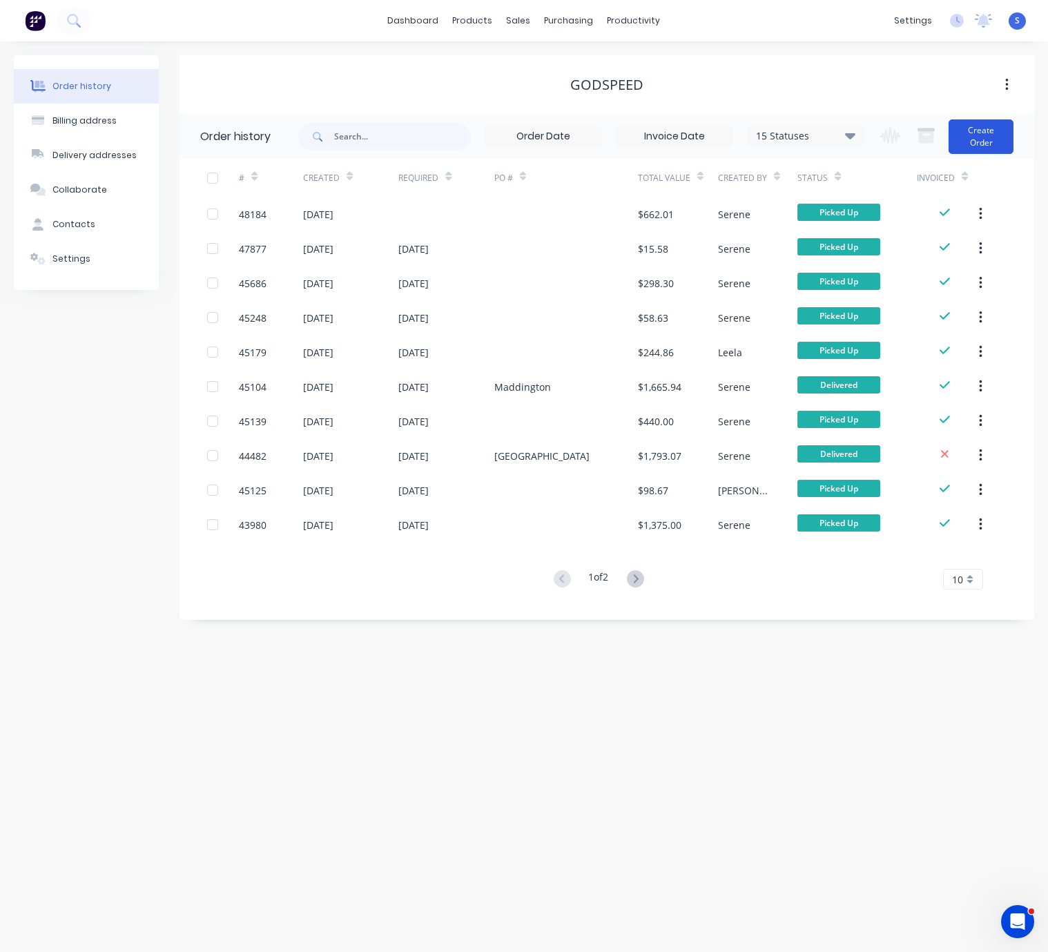
click at [981, 143] on button "Create Order" at bounding box center [981, 136] width 65 height 35
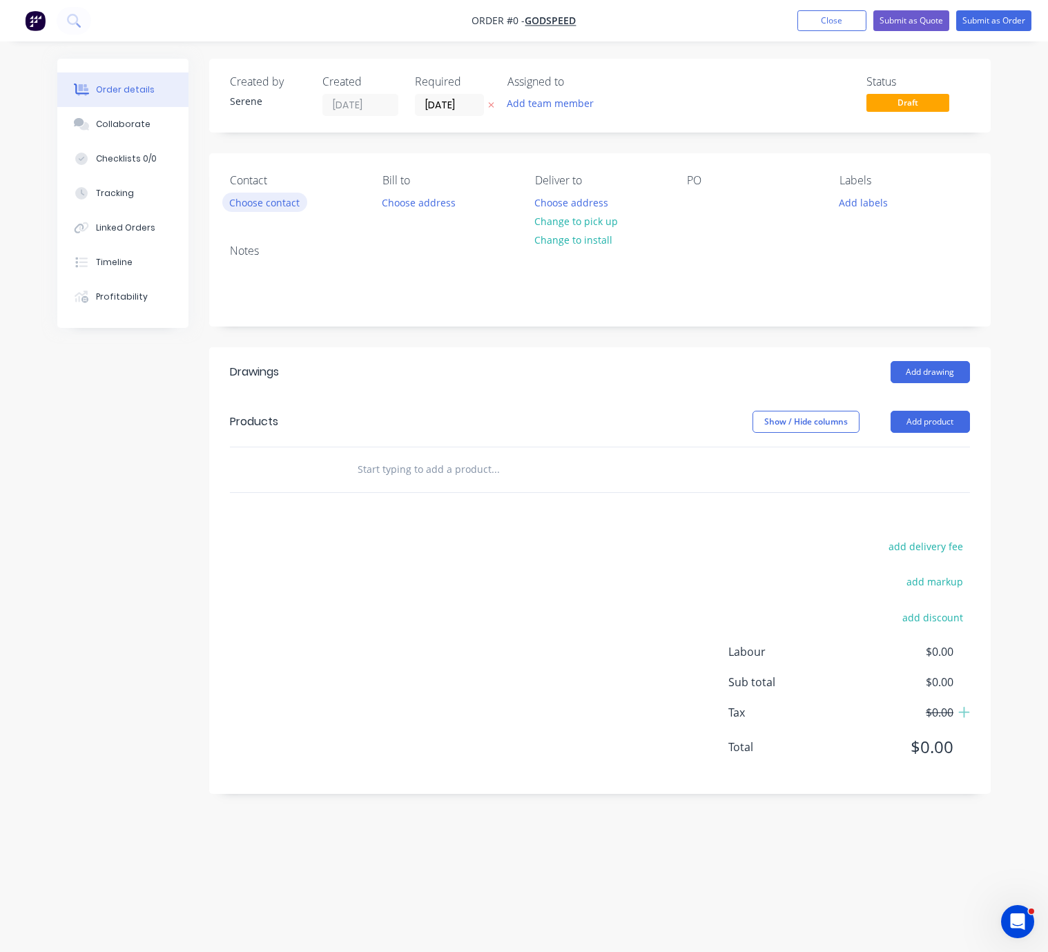
click at [271, 203] on button "Choose contact" at bounding box center [264, 202] width 85 height 19
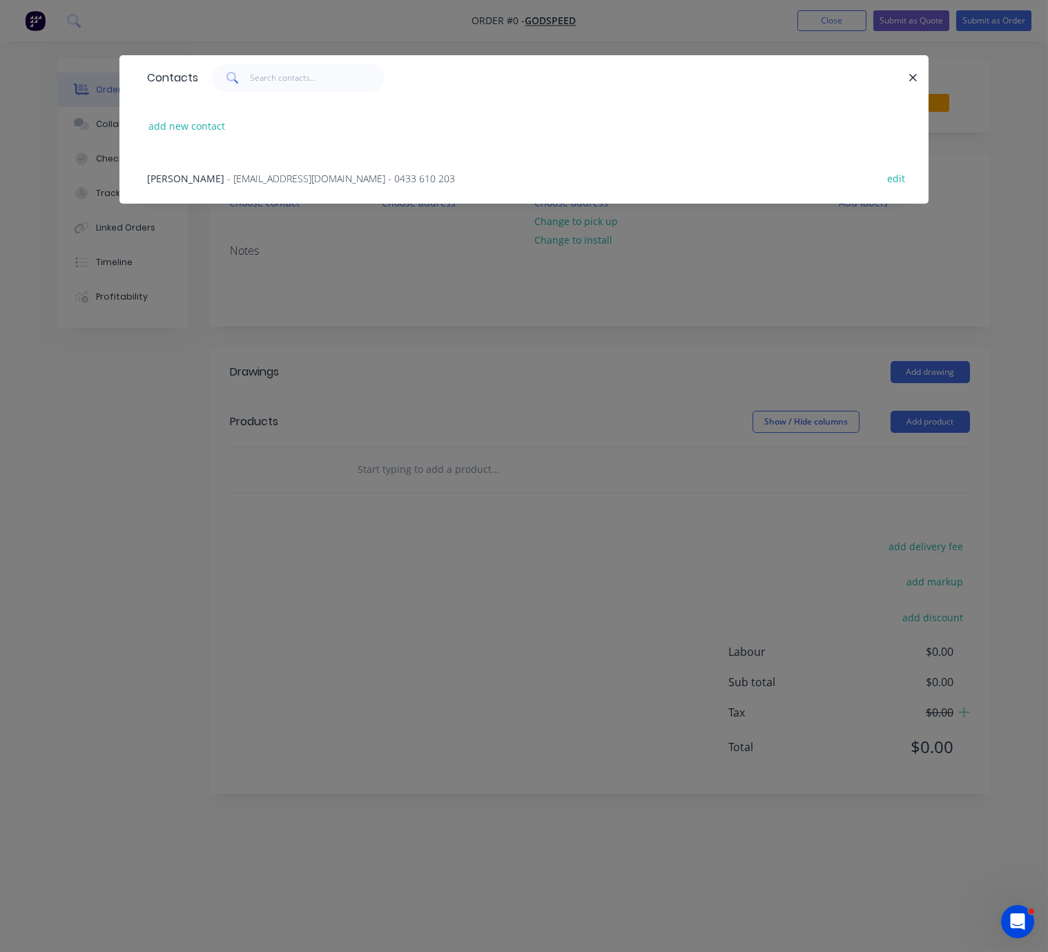
click at [250, 183] on span "- godspeed@pbgroup.net.au - 0433 610 203" at bounding box center [341, 178] width 228 height 13
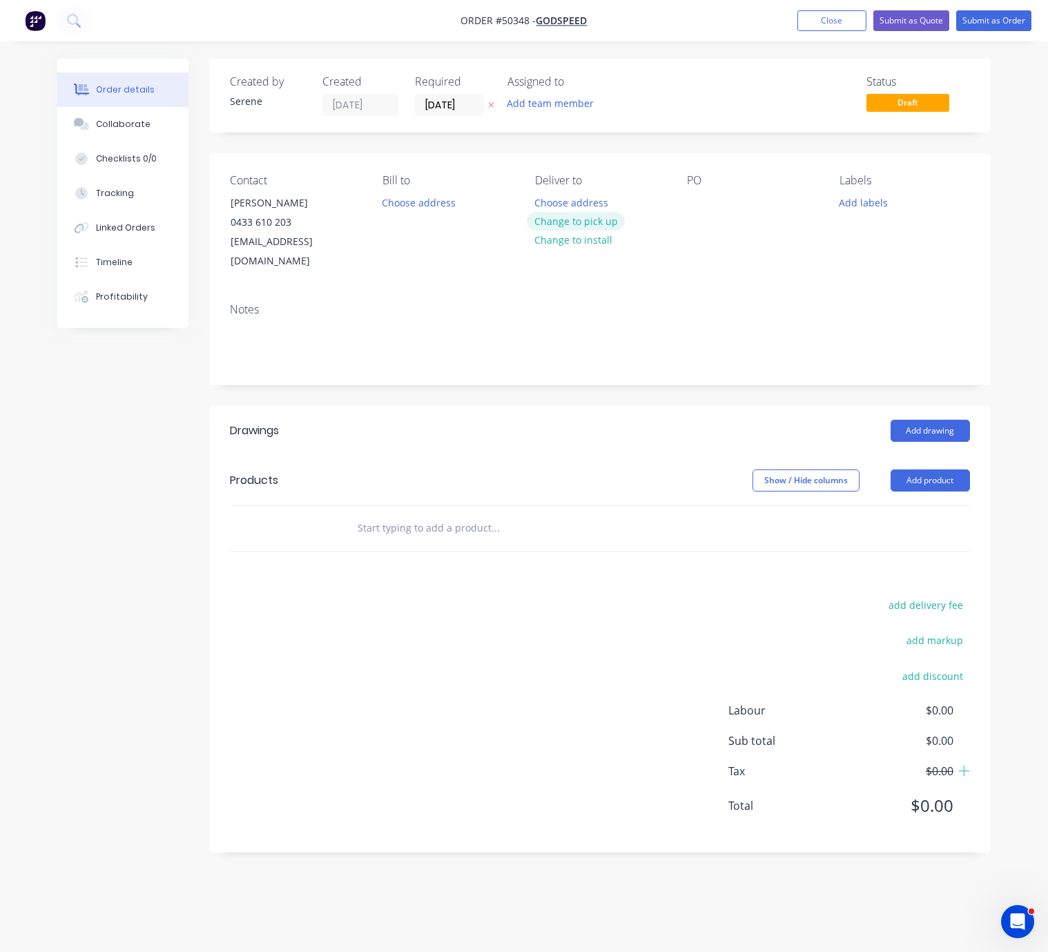
click at [588, 229] on button "Change to pick up" at bounding box center [576, 221] width 98 height 19
click at [942, 481] on button "Add product" at bounding box center [930, 481] width 79 height 22
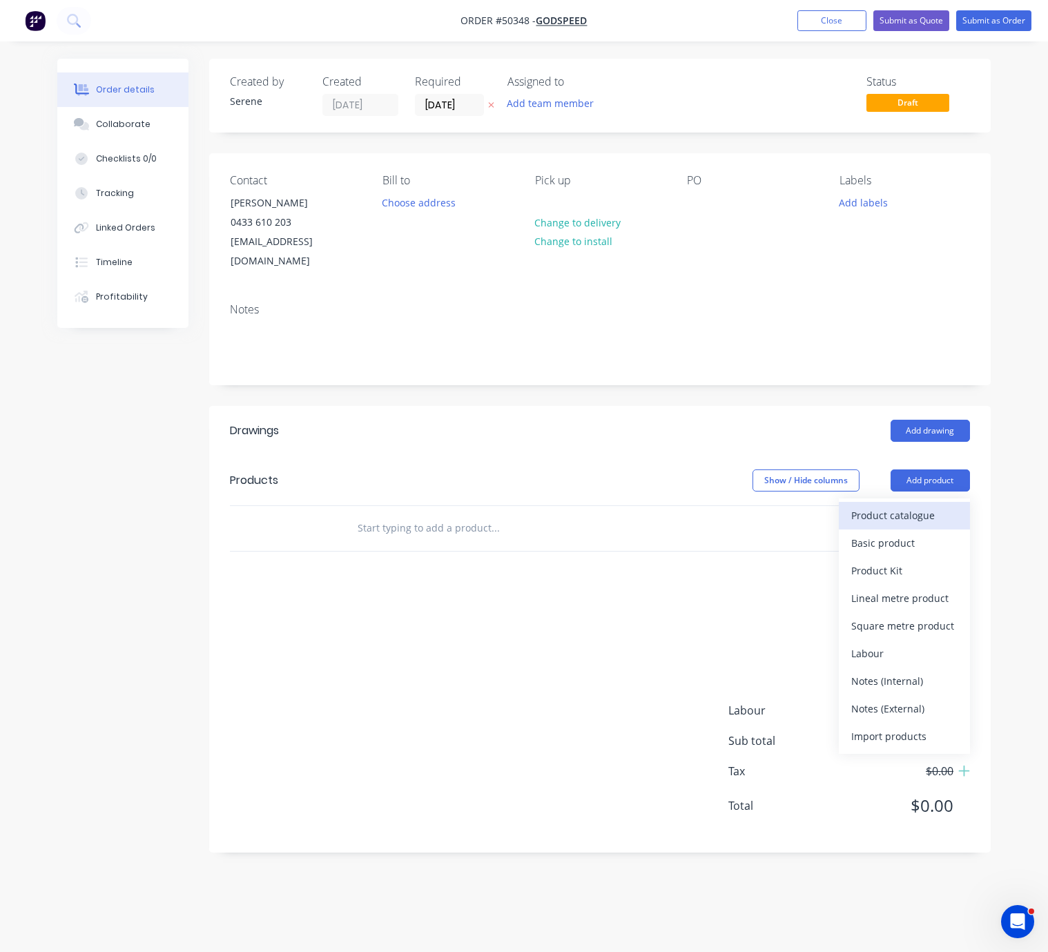
click at [919, 508] on div "Product catalogue" at bounding box center [904, 515] width 106 height 20
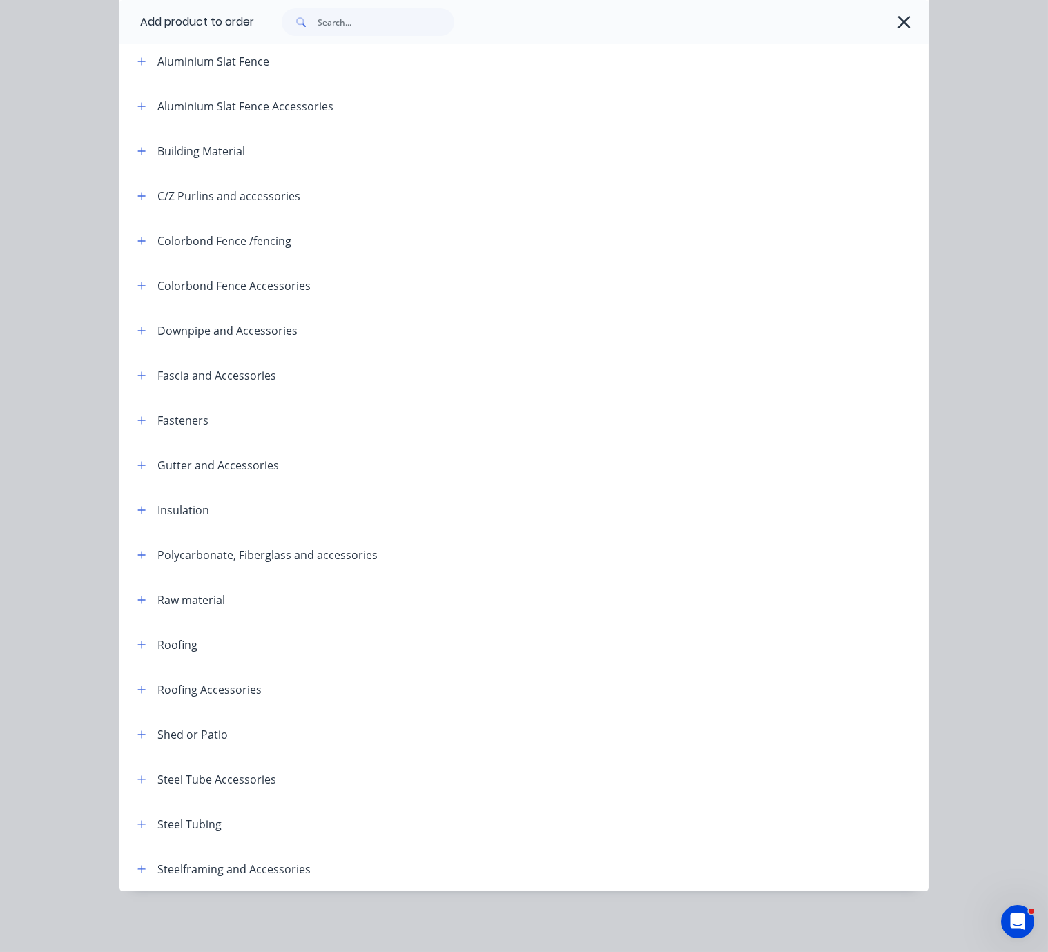
scroll to position [178, 0]
click at [139, 371] on icon "button" at bounding box center [141, 376] width 8 height 10
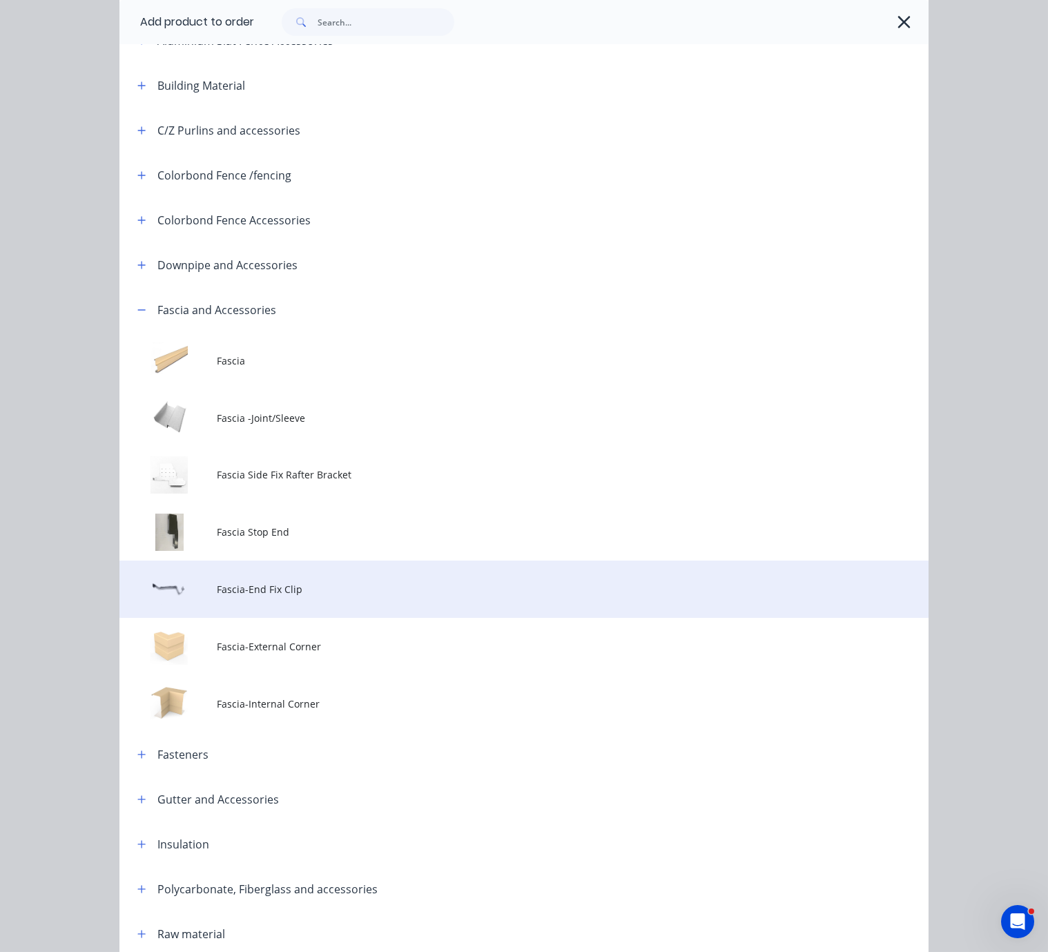
click at [322, 618] on td "Fascia-End Fix Clip" at bounding box center [573, 589] width 712 height 57
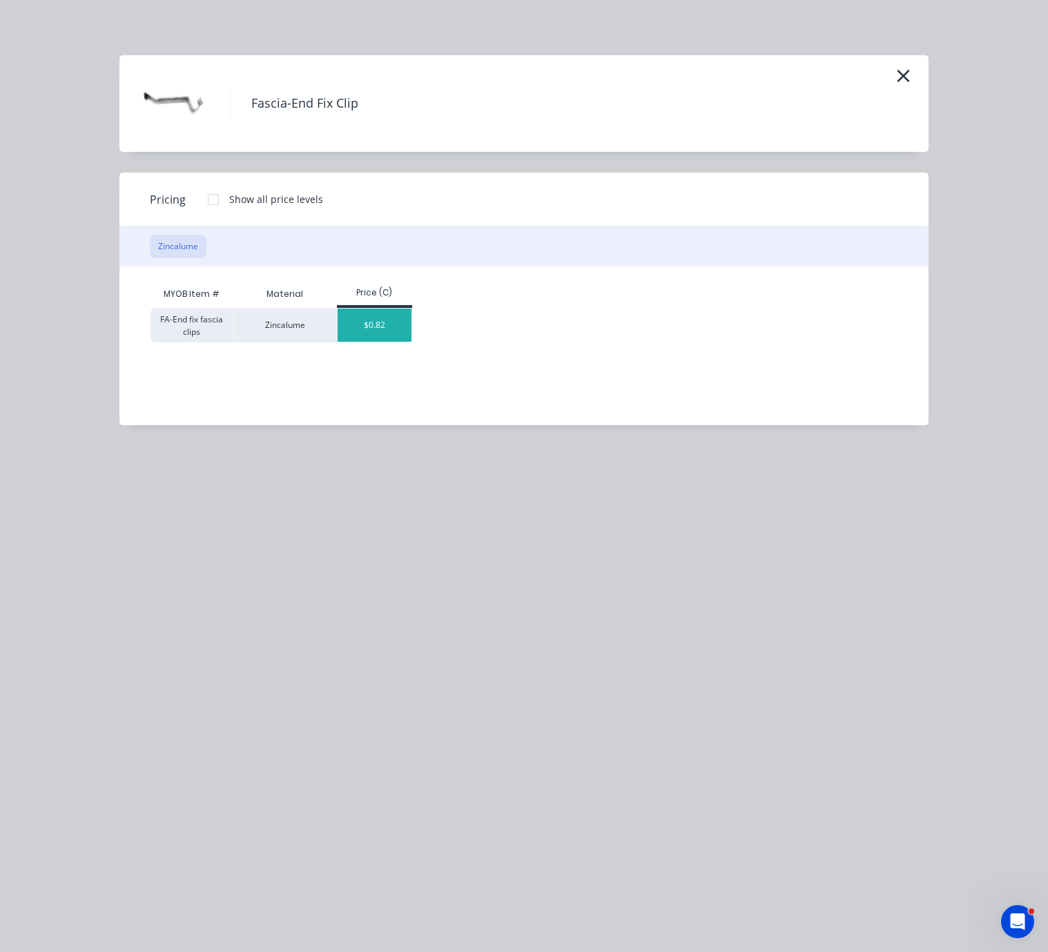
click at [367, 336] on div "$0.82" at bounding box center [375, 325] width 74 height 33
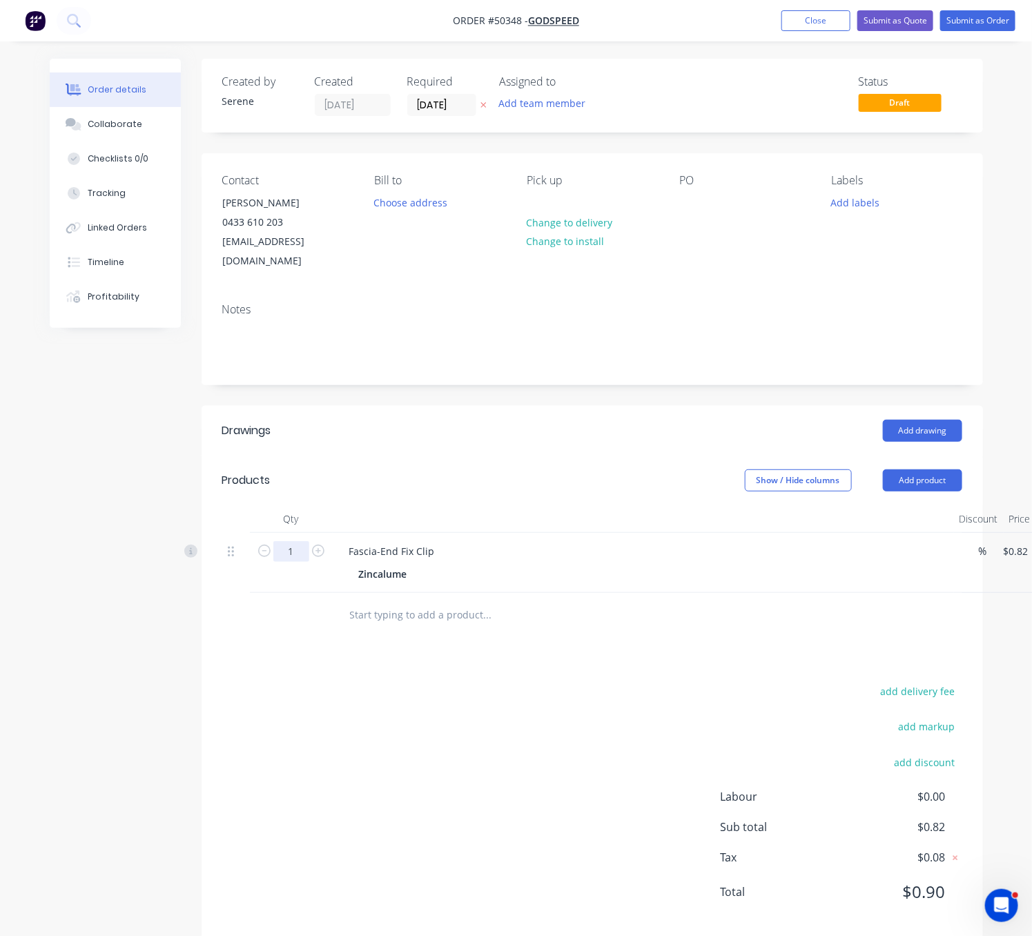
click at [299, 551] on input "1" at bounding box center [291, 551] width 36 height 21
type input "20"
type input "$16.40"
drag, startPoint x: 380, startPoint y: 452, endPoint x: 423, endPoint y: 447, distance: 43.8
click at [380, 452] on header "Drawings Add drawing" at bounding box center [593, 431] width 782 height 50
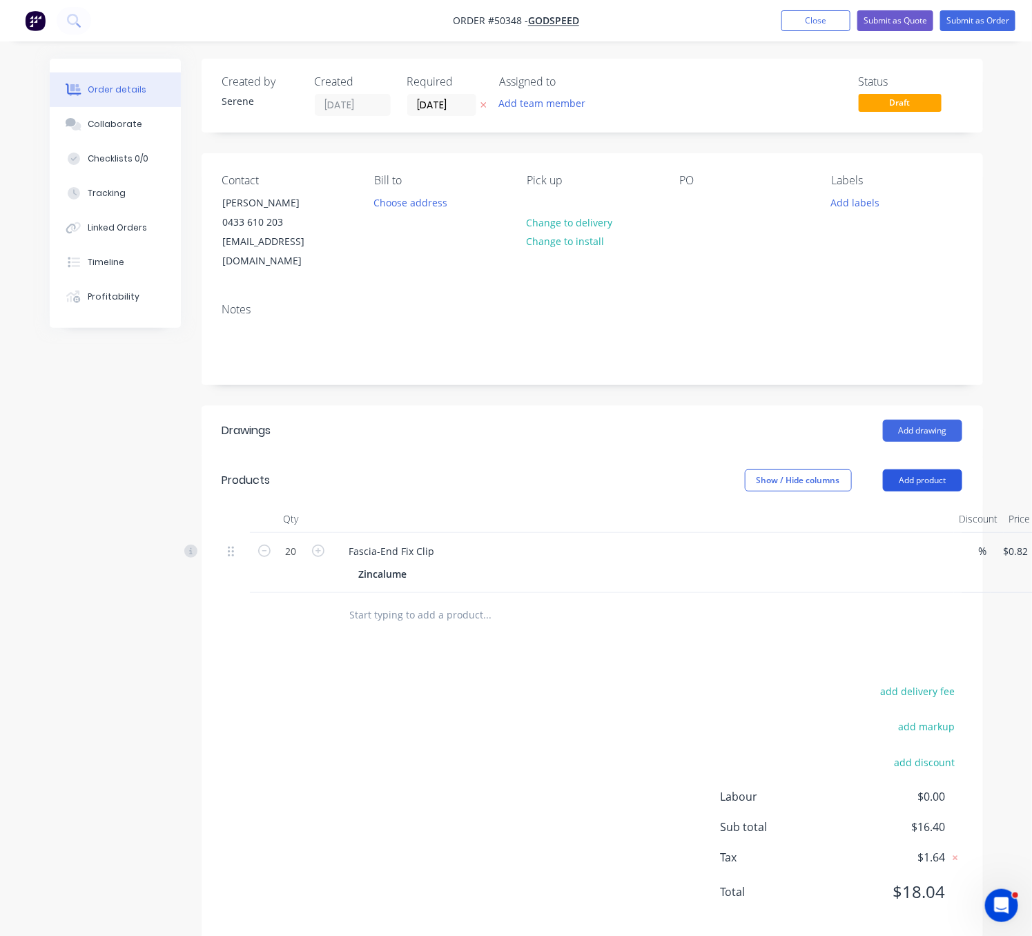
click at [923, 483] on button "Add product" at bounding box center [922, 481] width 79 height 22
click at [912, 528] on button "Product catalogue" at bounding box center [896, 516] width 131 height 28
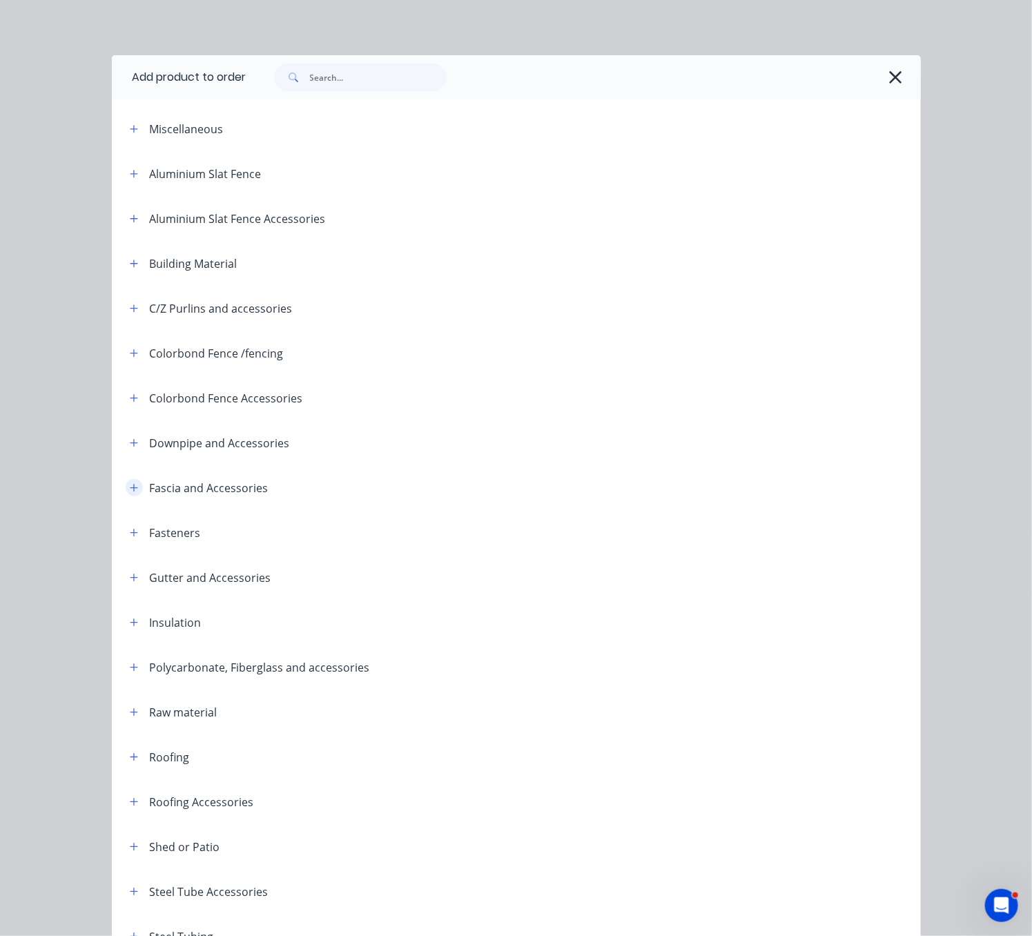
click at [131, 493] on icon "button" at bounding box center [134, 488] width 8 height 10
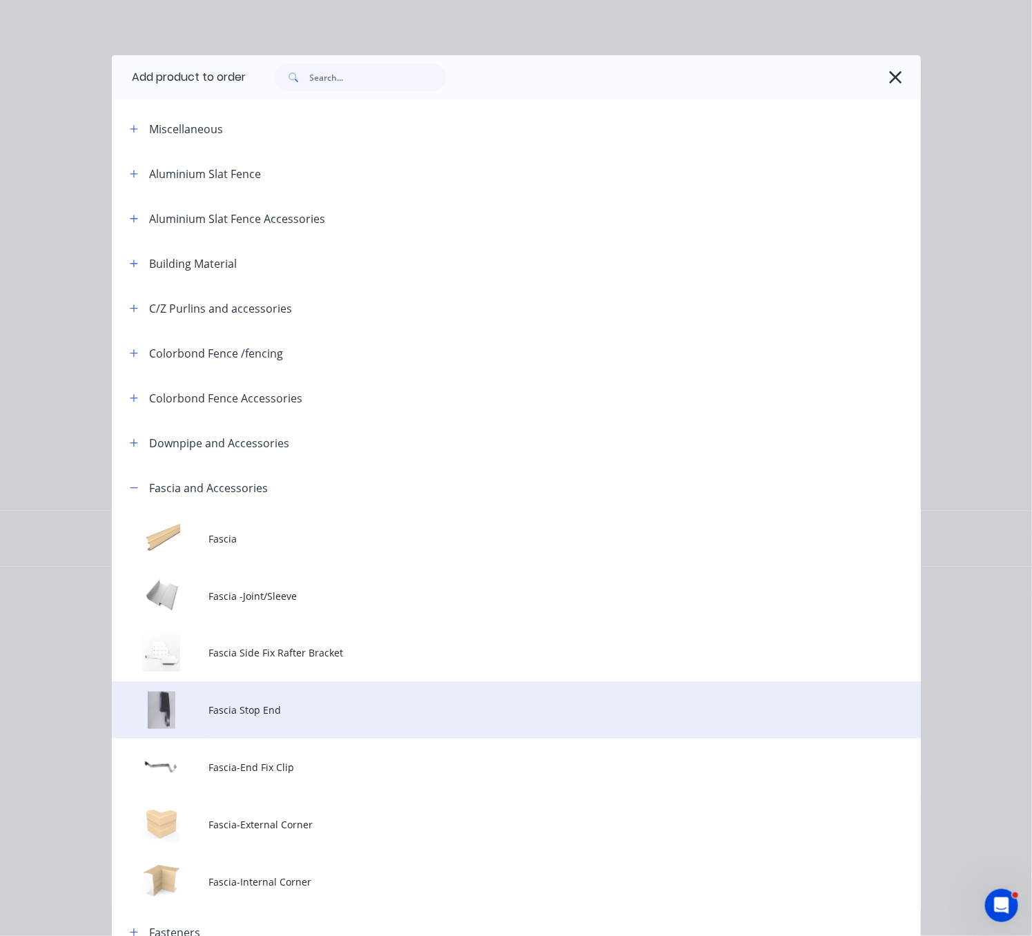
scroll to position [242, 0]
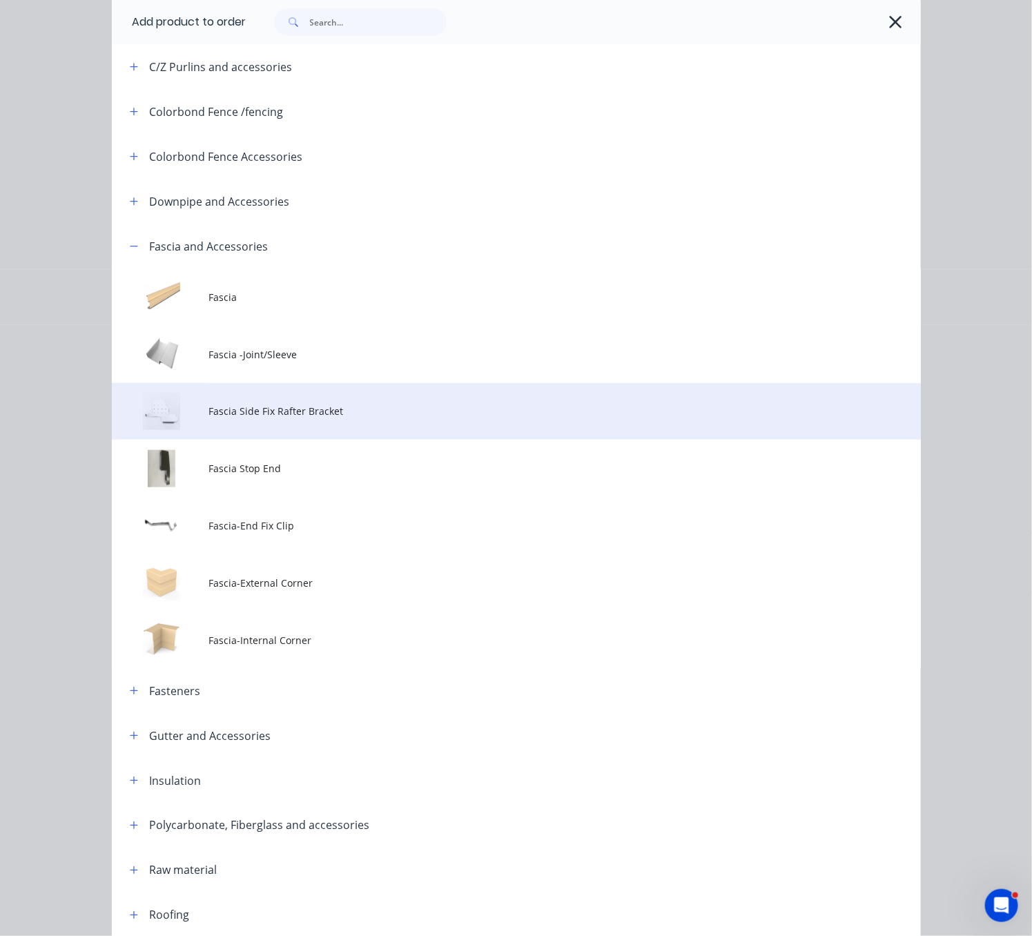
click at [349, 418] on span "Fascia Side Fix Rafter Bracket" at bounding box center [494, 411] width 570 height 15
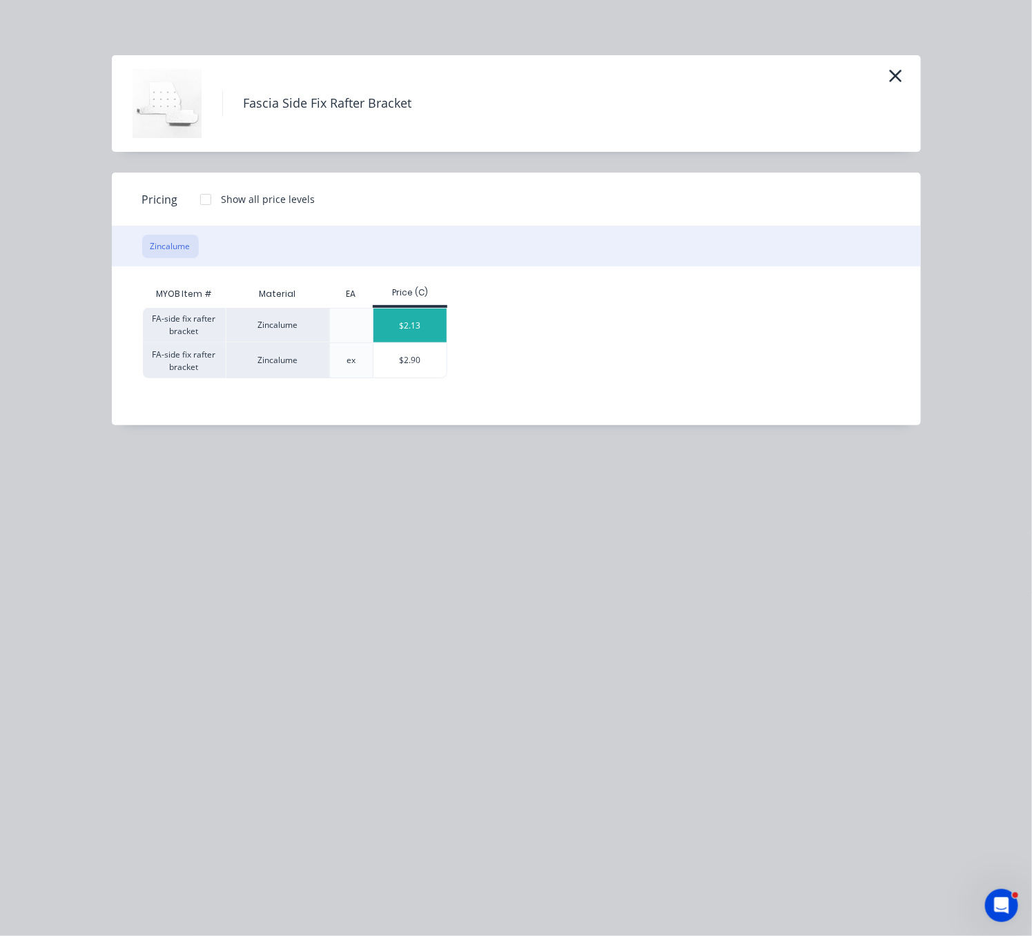
click at [410, 336] on div "$2.13" at bounding box center [411, 326] width 74 height 34
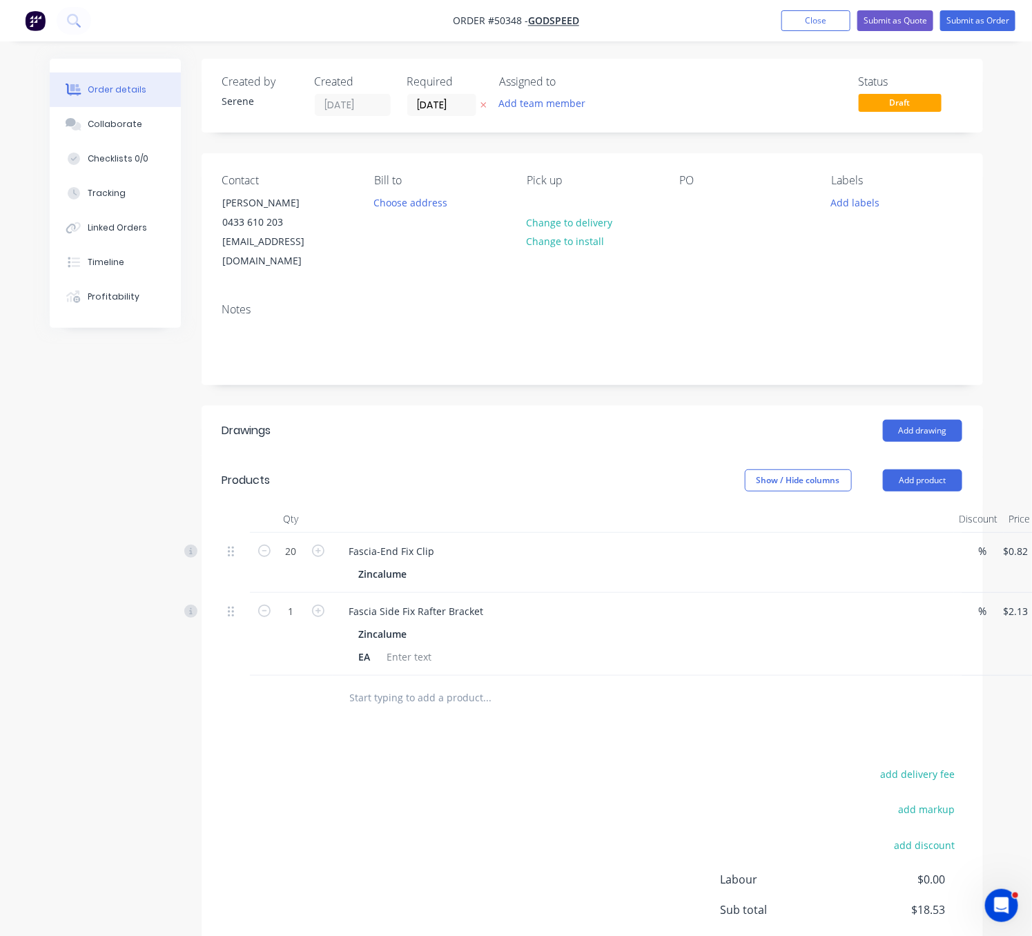
click at [539, 396] on div "Created by Serene Created 13/10/25 Required 13/10/25 Assigned to Add team membe…" at bounding box center [593, 540] width 782 height 963
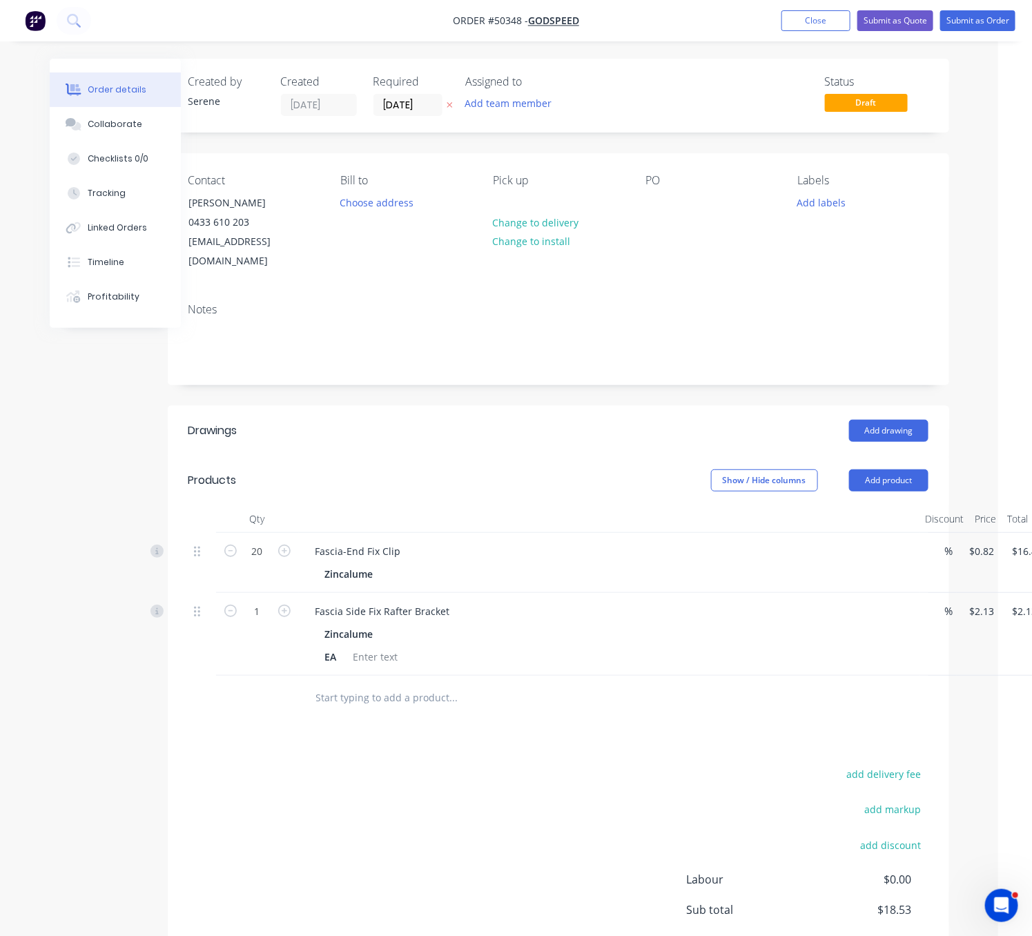
scroll to position [0, 89]
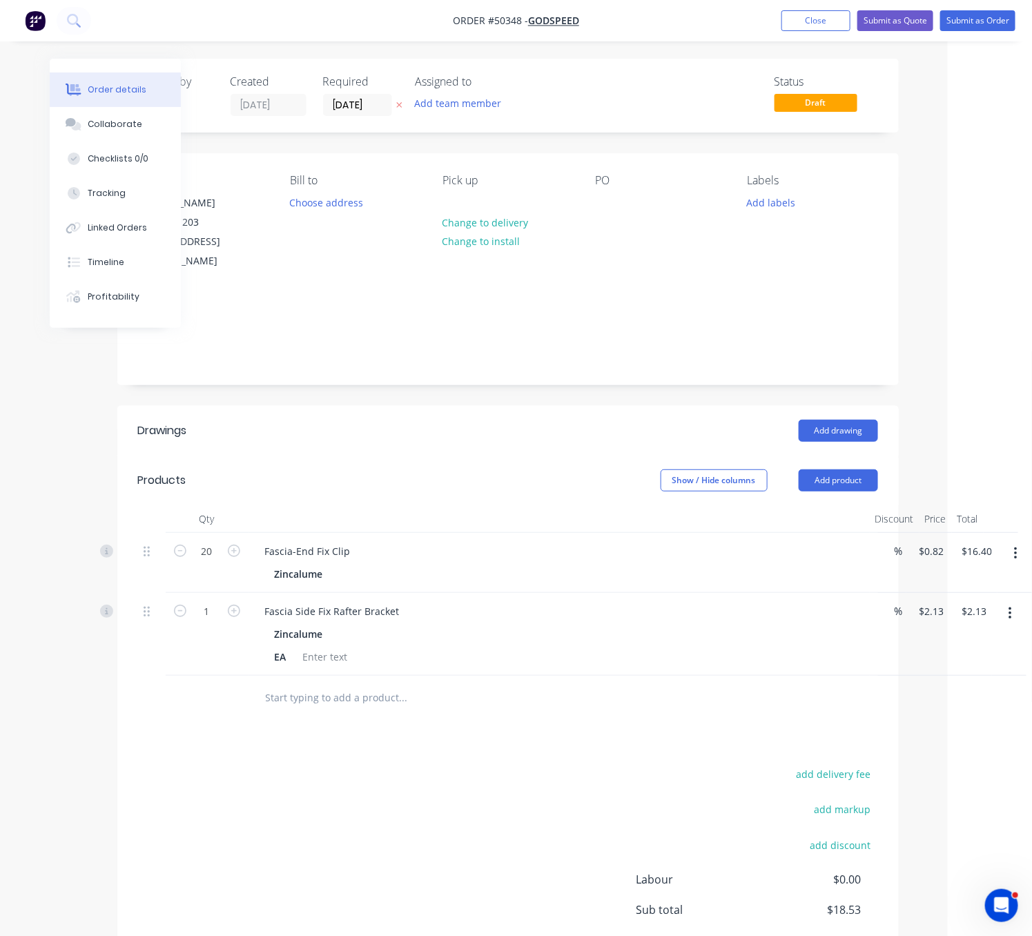
drag, startPoint x: 584, startPoint y: 477, endPoint x: 721, endPoint y: 465, distance: 138.0
click at [1009, 614] on icon "button" at bounding box center [1010, 613] width 3 height 15
click at [912, 653] on div "Edit" at bounding box center [961, 650] width 106 height 20
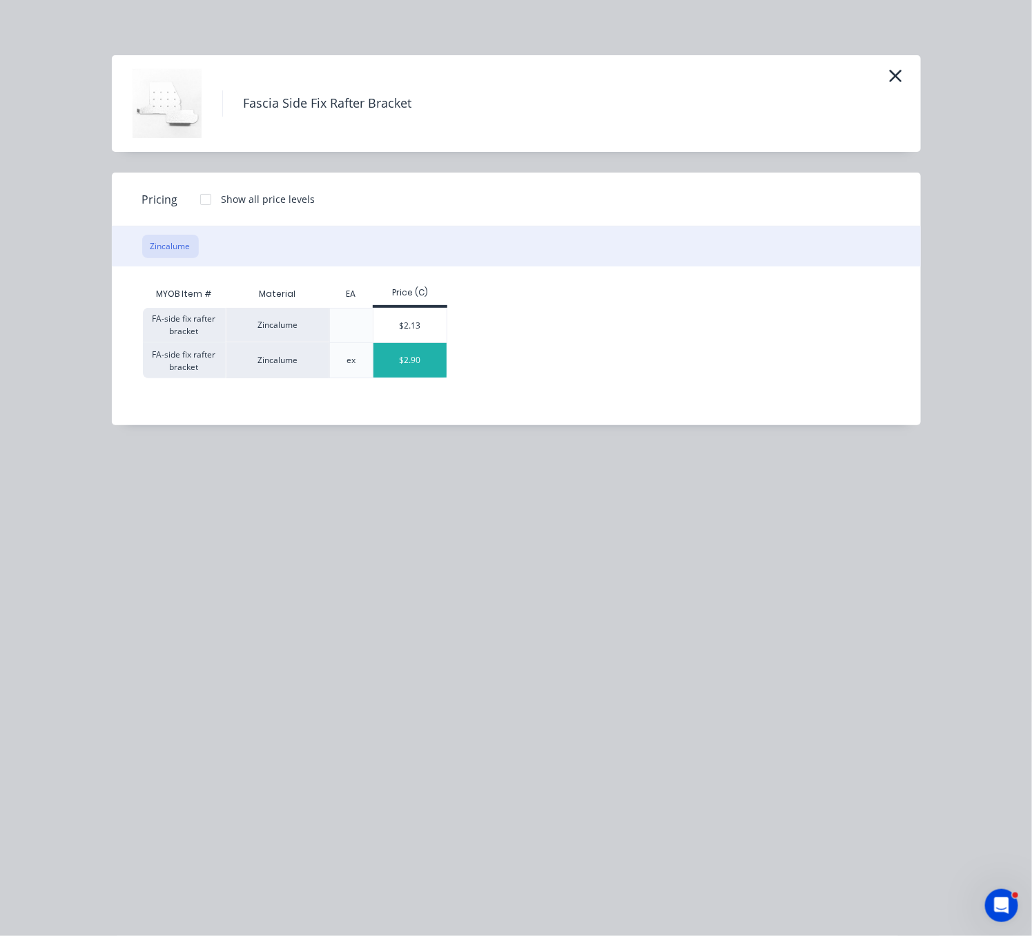
click at [399, 360] on div "$2.90" at bounding box center [411, 360] width 74 height 35
type input "$2.90"
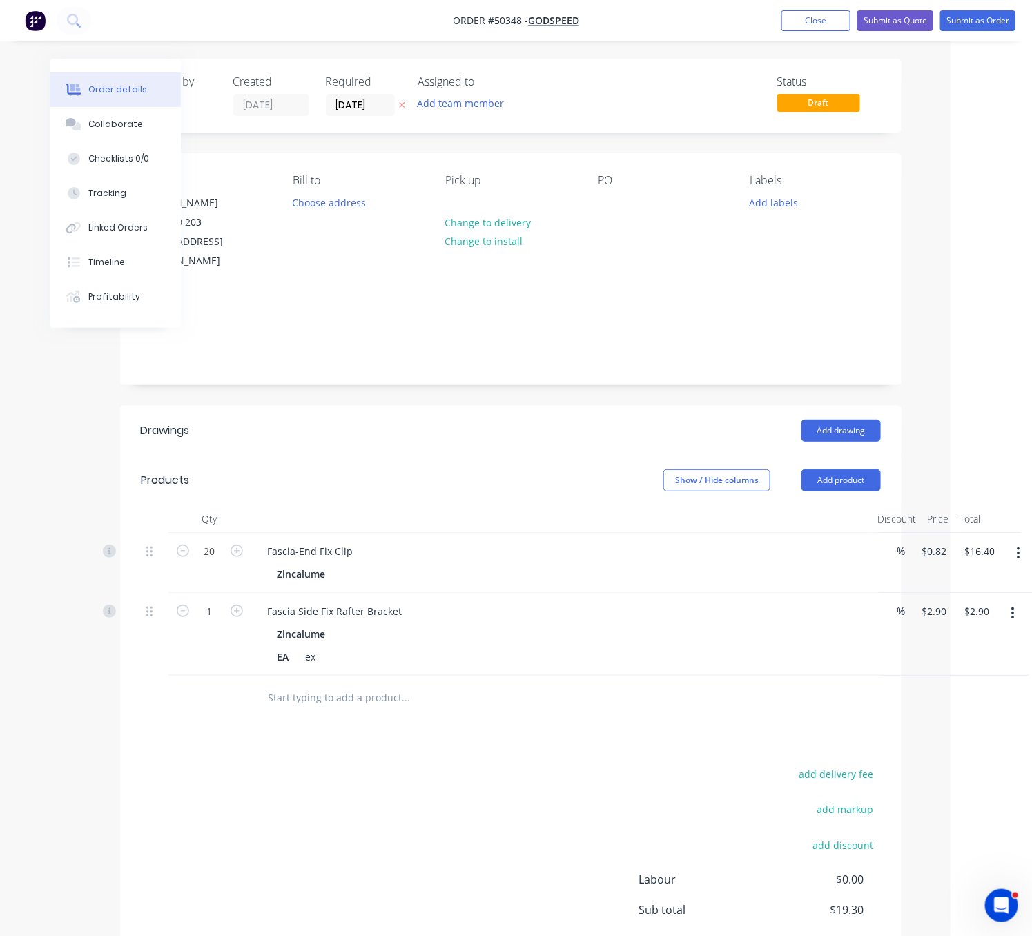
click at [397, 805] on div "add delivery fee add markup add discount Labour $0.00 Sub total $19.30 Tax $1.9…" at bounding box center [511, 883] width 740 height 236
click at [216, 612] on input "1" at bounding box center [210, 611] width 36 height 21
type input "21"
type input "$60.90"
click at [455, 463] on header "Products Show / Hide columns Add product" at bounding box center [511, 481] width 782 height 50
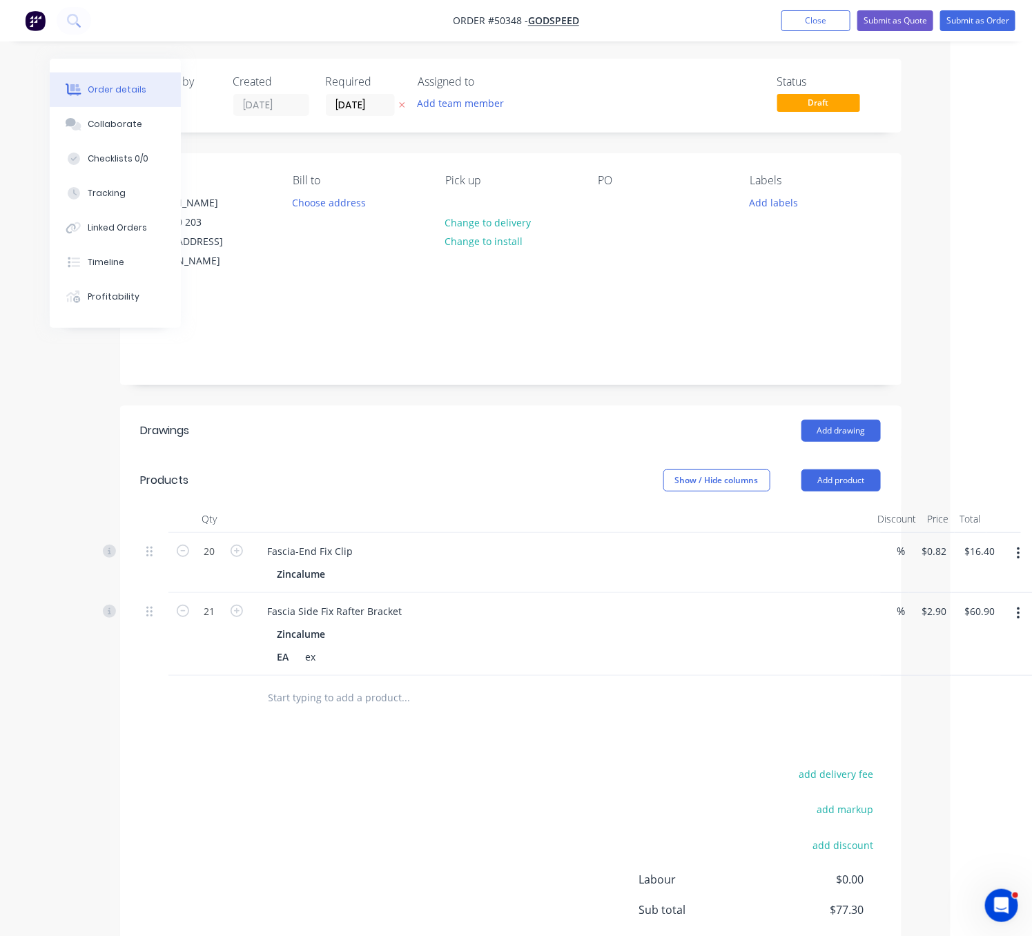
click at [531, 463] on header "Products Show / Hide columns Add product" at bounding box center [511, 481] width 782 height 50
click at [982, 28] on button "Submit as Order" at bounding box center [978, 20] width 75 height 21
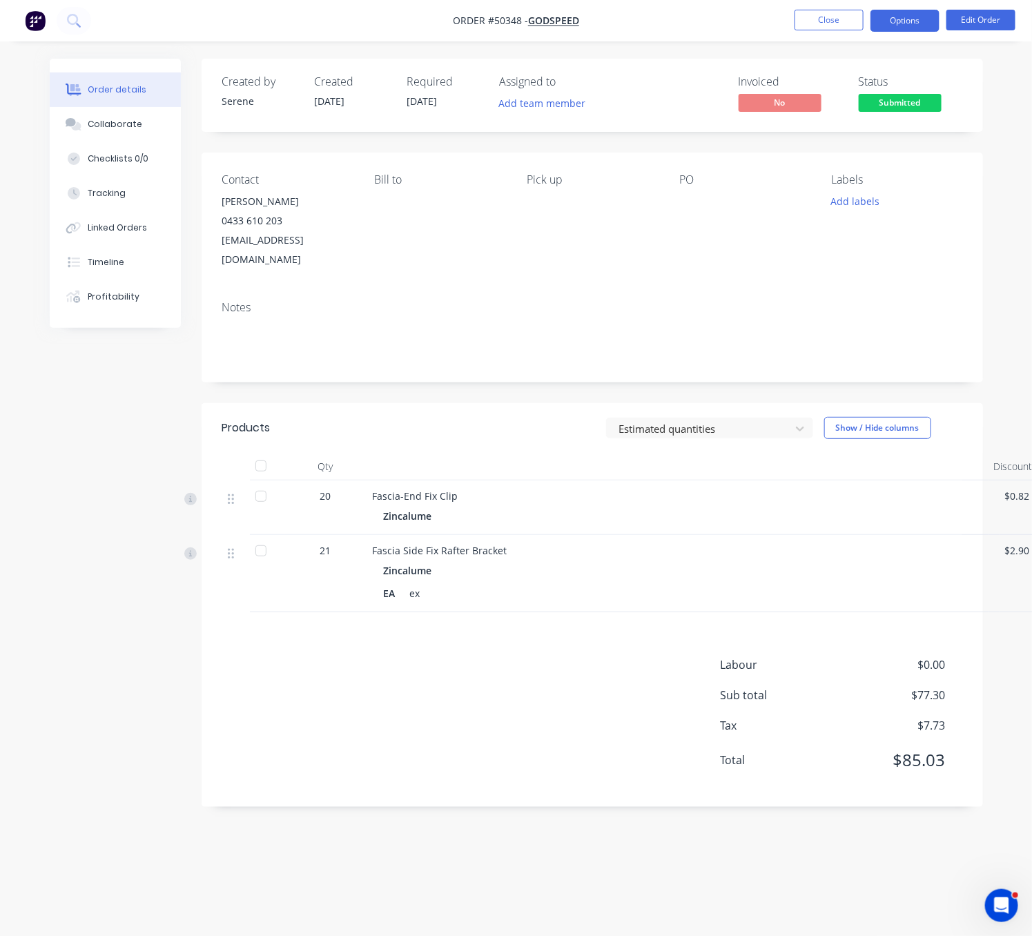
click at [896, 22] on button "Options" at bounding box center [905, 21] width 69 height 22
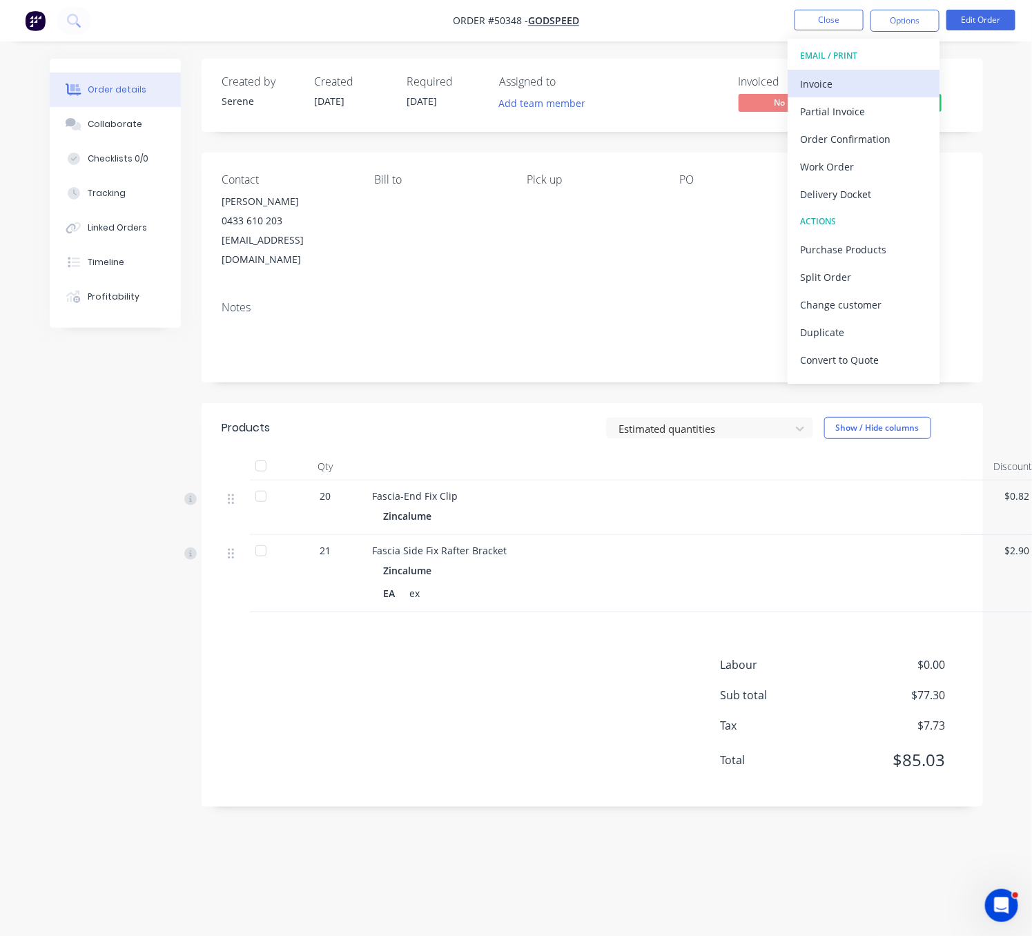
click at [870, 76] on div "Invoice" at bounding box center [863, 84] width 127 height 20
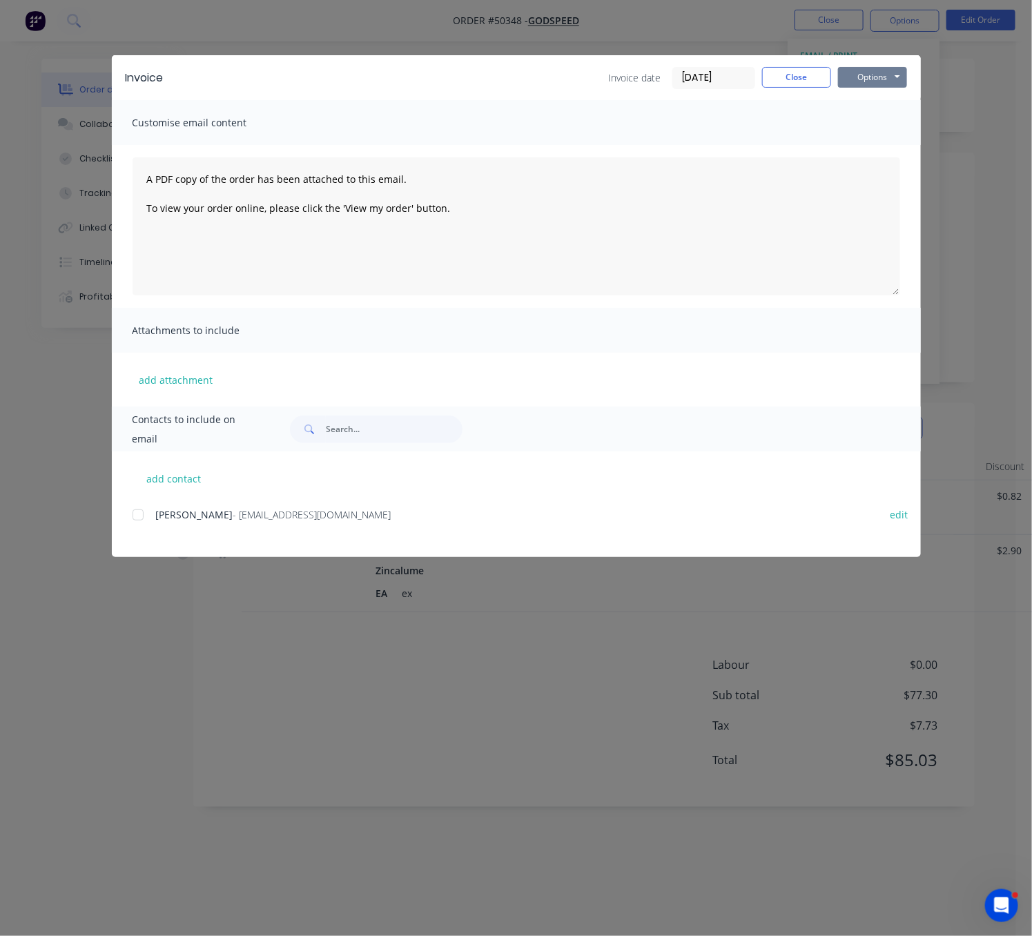
drag, startPoint x: 889, startPoint y: 80, endPoint x: 884, endPoint y: 88, distance: 9.0
click at [888, 80] on button "Options" at bounding box center [872, 77] width 69 height 21
click at [876, 126] on button "Print" at bounding box center [882, 124] width 88 height 23
click at [795, 73] on button "Close" at bounding box center [796, 77] width 69 height 21
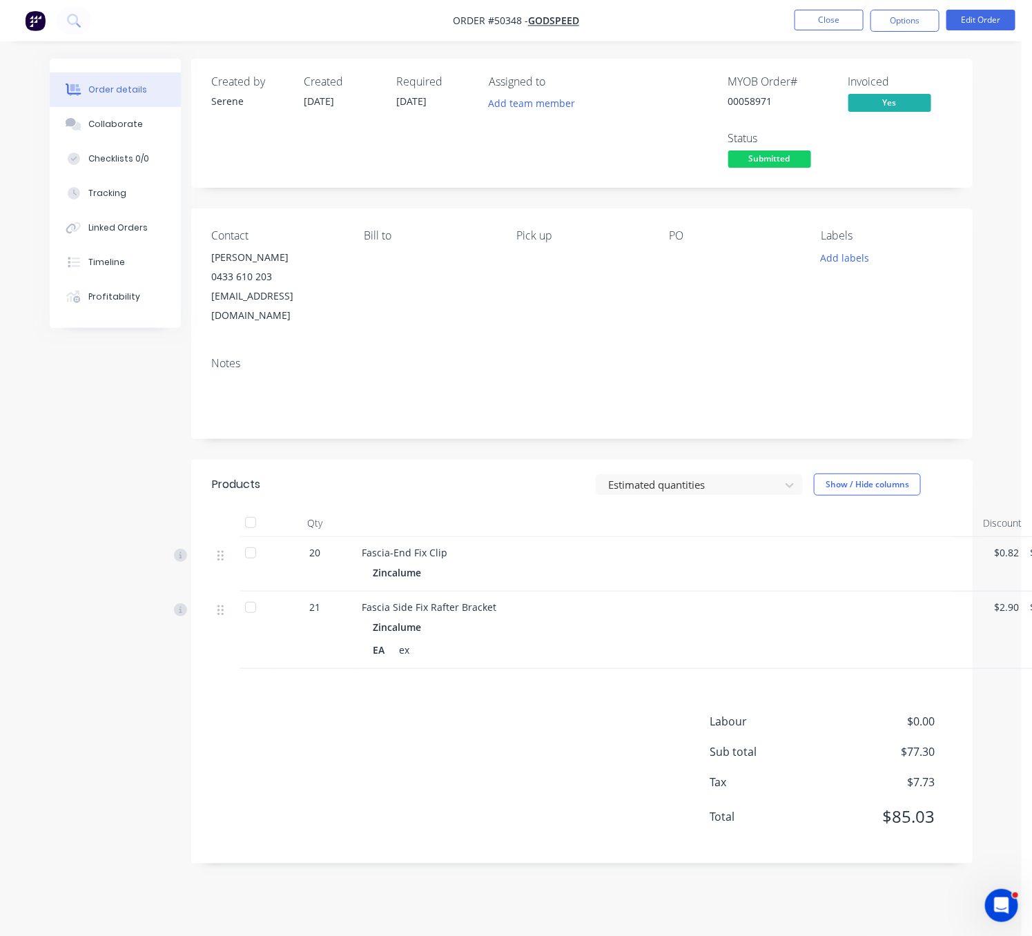
drag, startPoint x: 443, startPoint y: 501, endPoint x: 557, endPoint y: 492, distance: 114.3
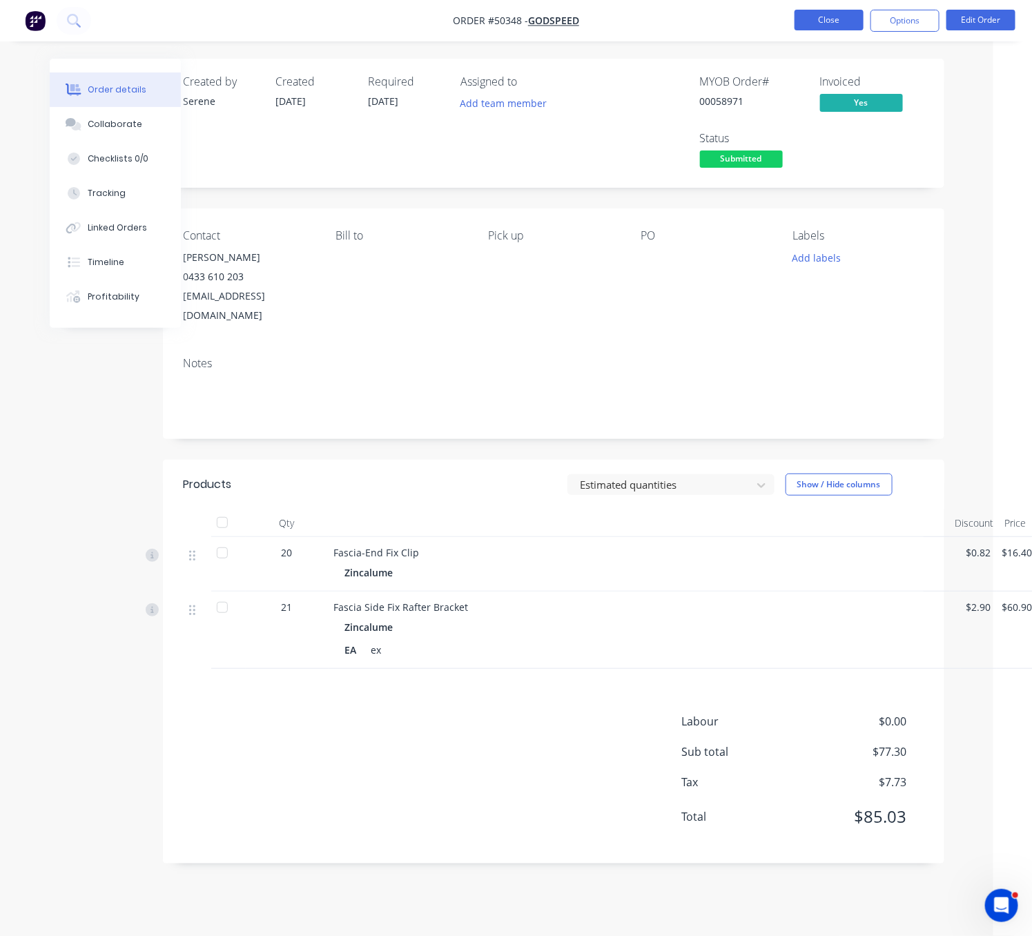
click at [824, 21] on button "Close" at bounding box center [829, 20] width 69 height 21
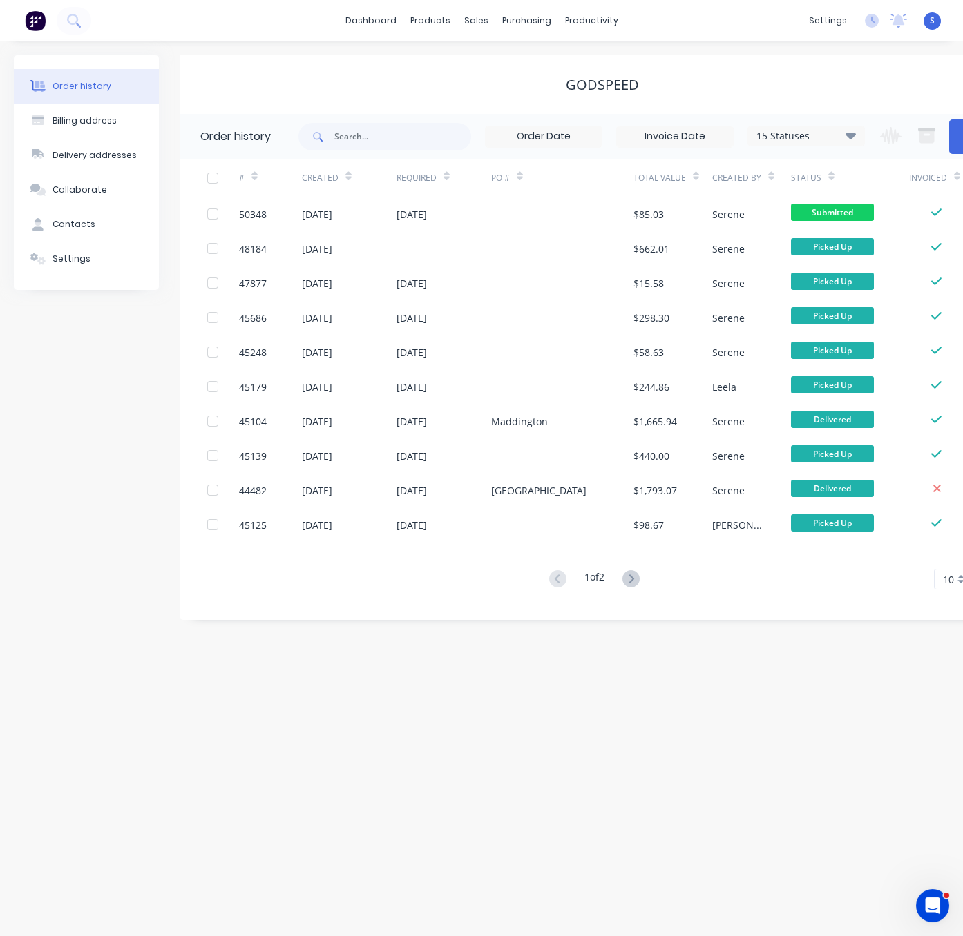
drag, startPoint x: 10, startPoint y: 445, endPoint x: 65, endPoint y: 505, distance: 81.7
click at [11, 445] on div "Order history Billing address Delivery addresses Collaborate Contacts Settings …" at bounding box center [481, 488] width 963 height 895
click at [324, 738] on div "Order history Billing address Delivery addresses Collaborate Contacts Settings …" at bounding box center [481, 488] width 963 height 895
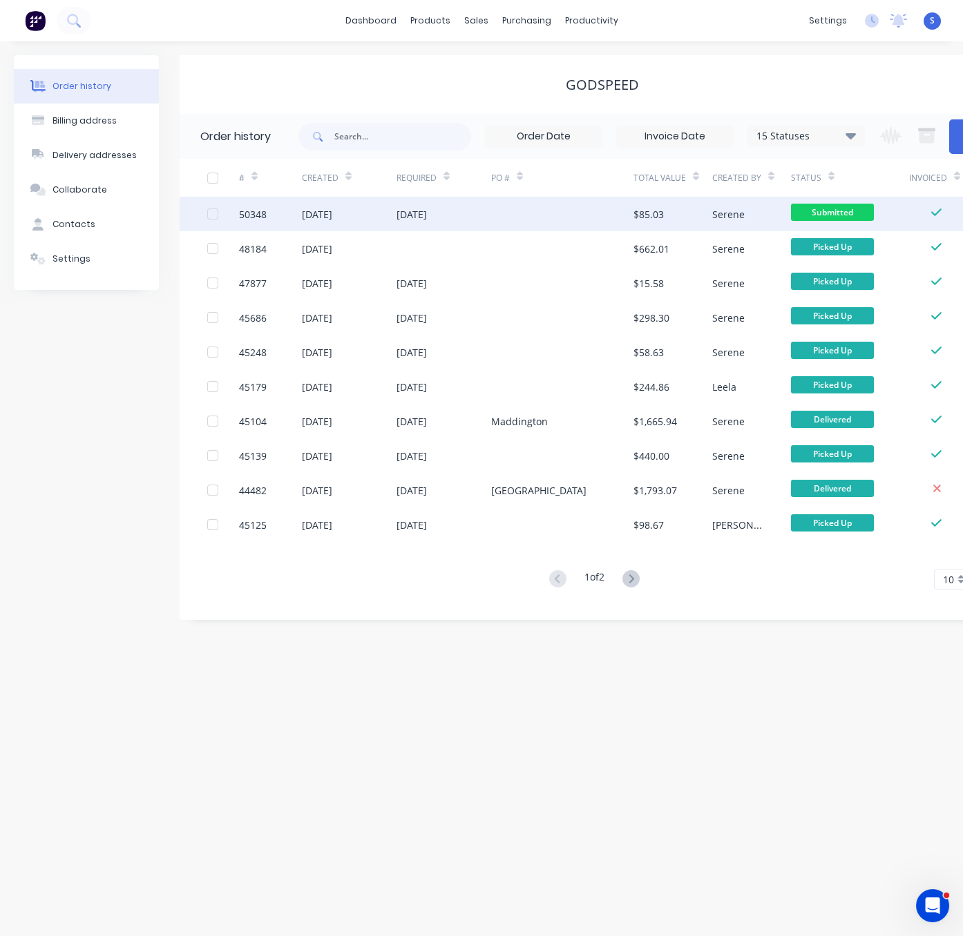
click at [465, 209] on div "13 Oct 2025" at bounding box center [443, 214] width 95 height 35
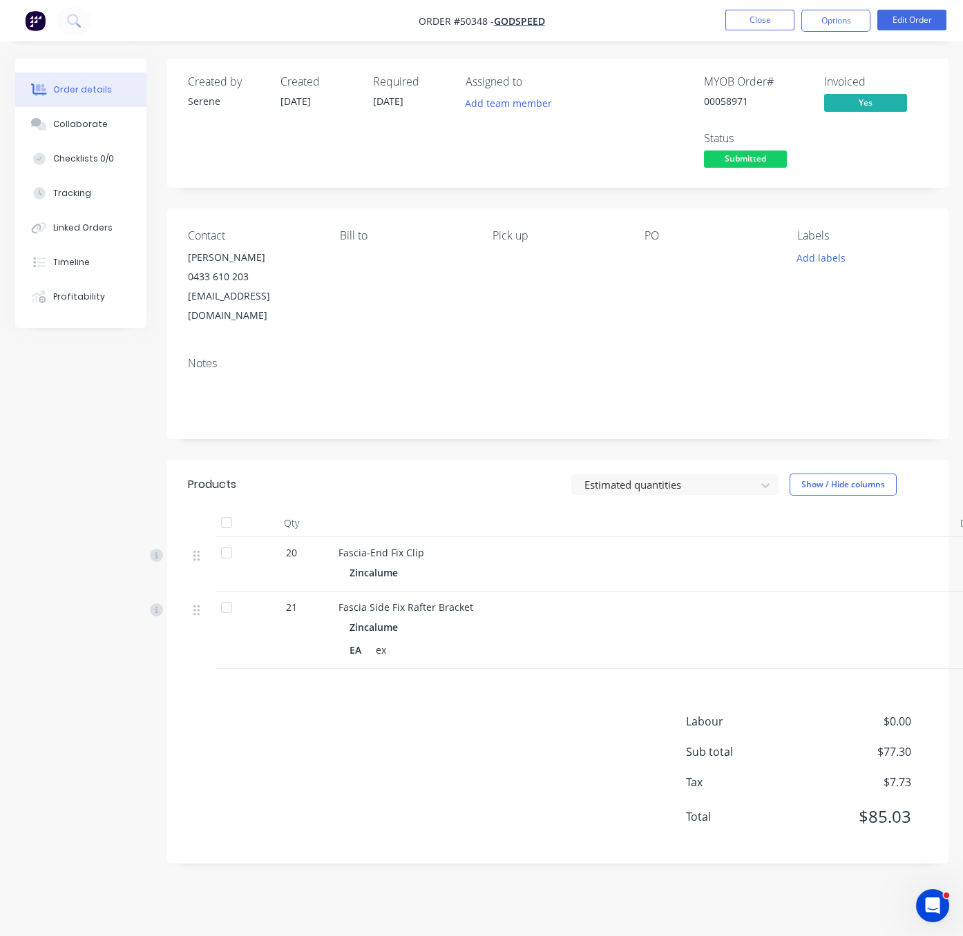
scroll to position [0, 22]
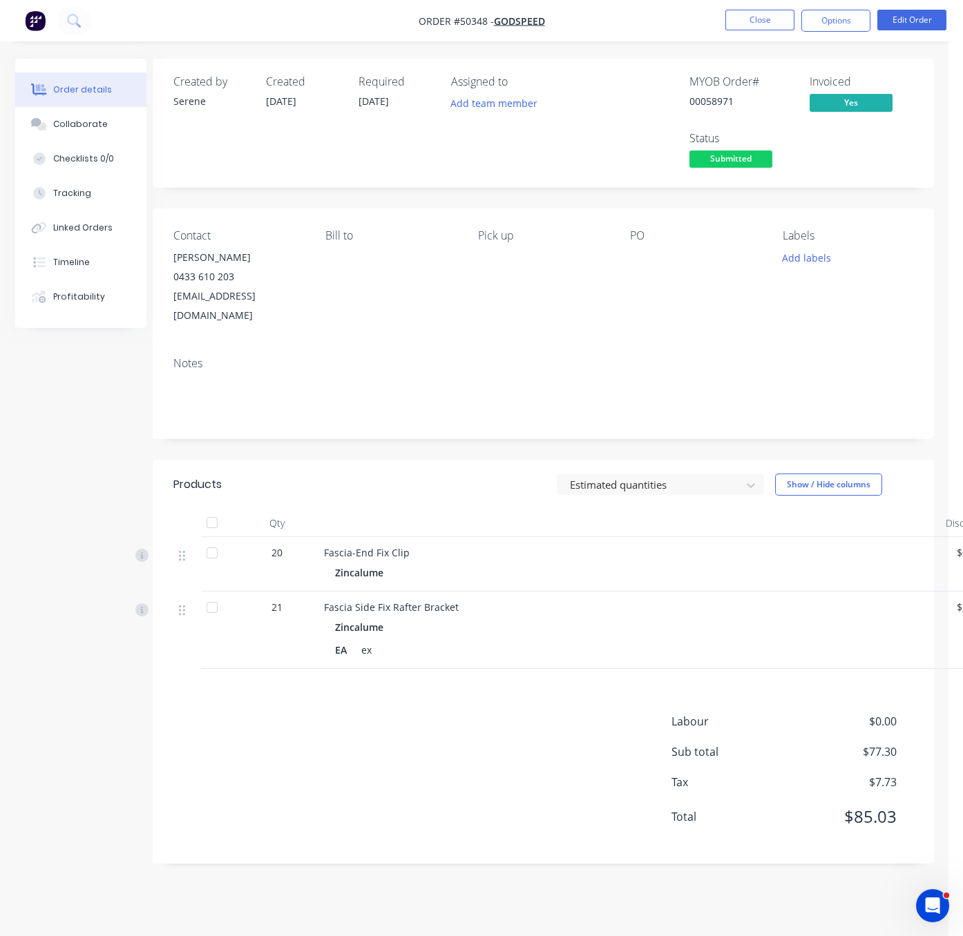
drag, startPoint x: 439, startPoint y: 189, endPoint x: 688, endPoint y: 95, distance: 266.2
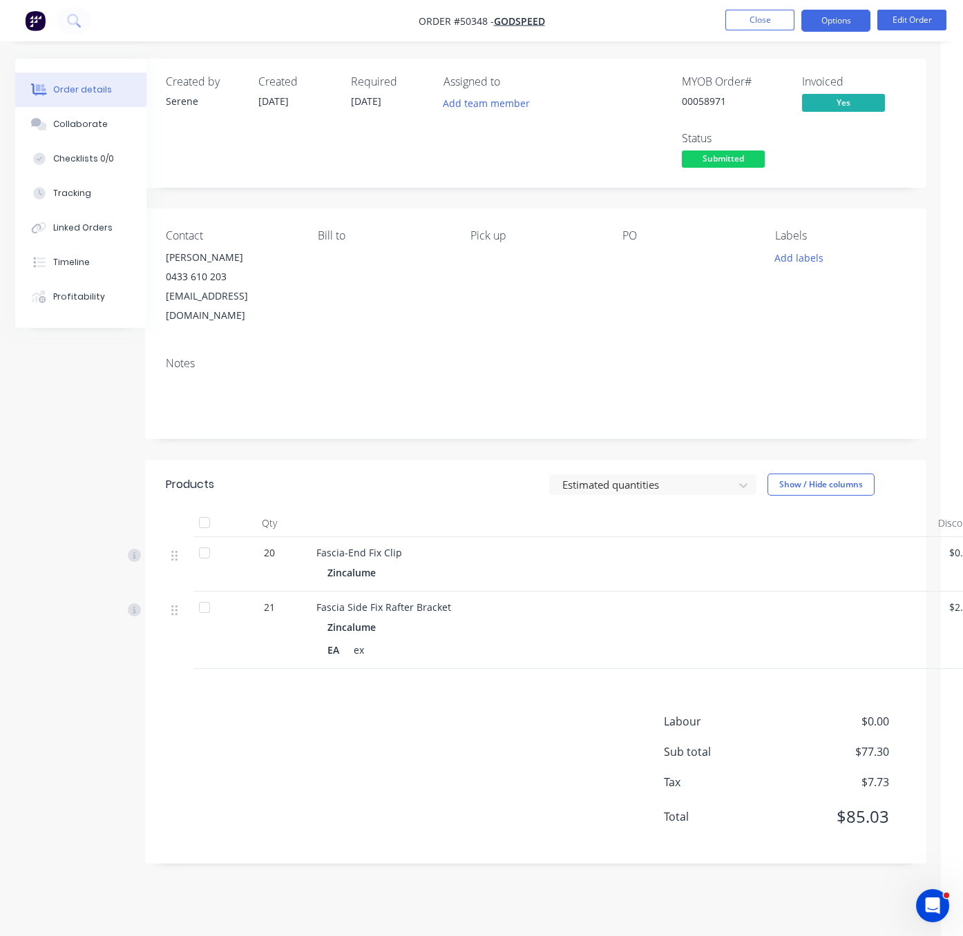
click at [829, 26] on button "Options" at bounding box center [835, 21] width 69 height 22
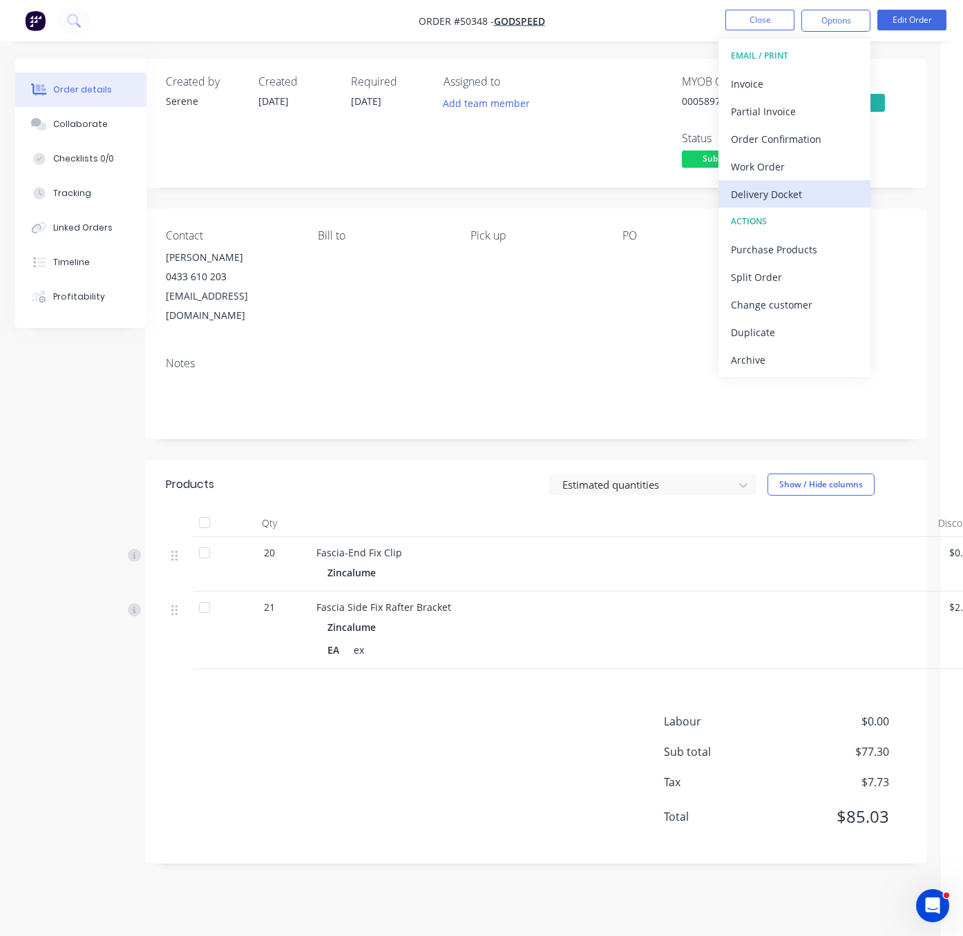
click at [767, 191] on div "Delivery Docket" at bounding box center [794, 194] width 127 height 20
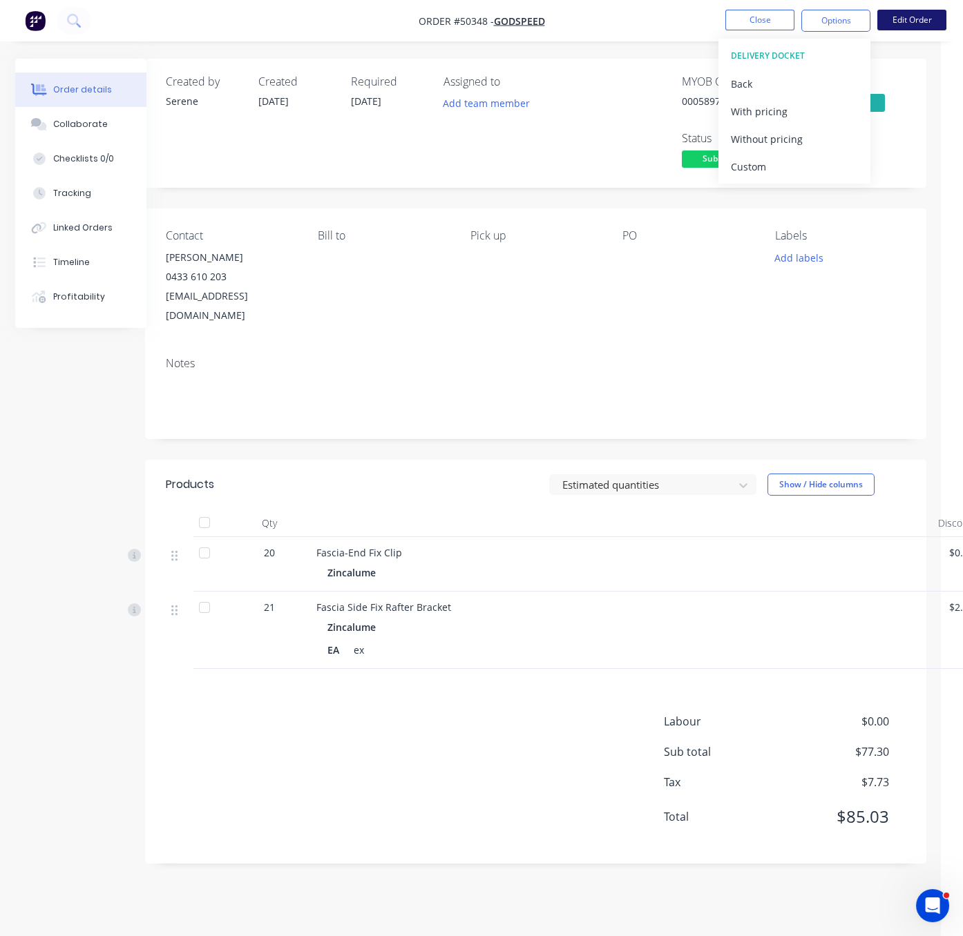
click at [916, 19] on button "Edit Order" at bounding box center [911, 20] width 69 height 21
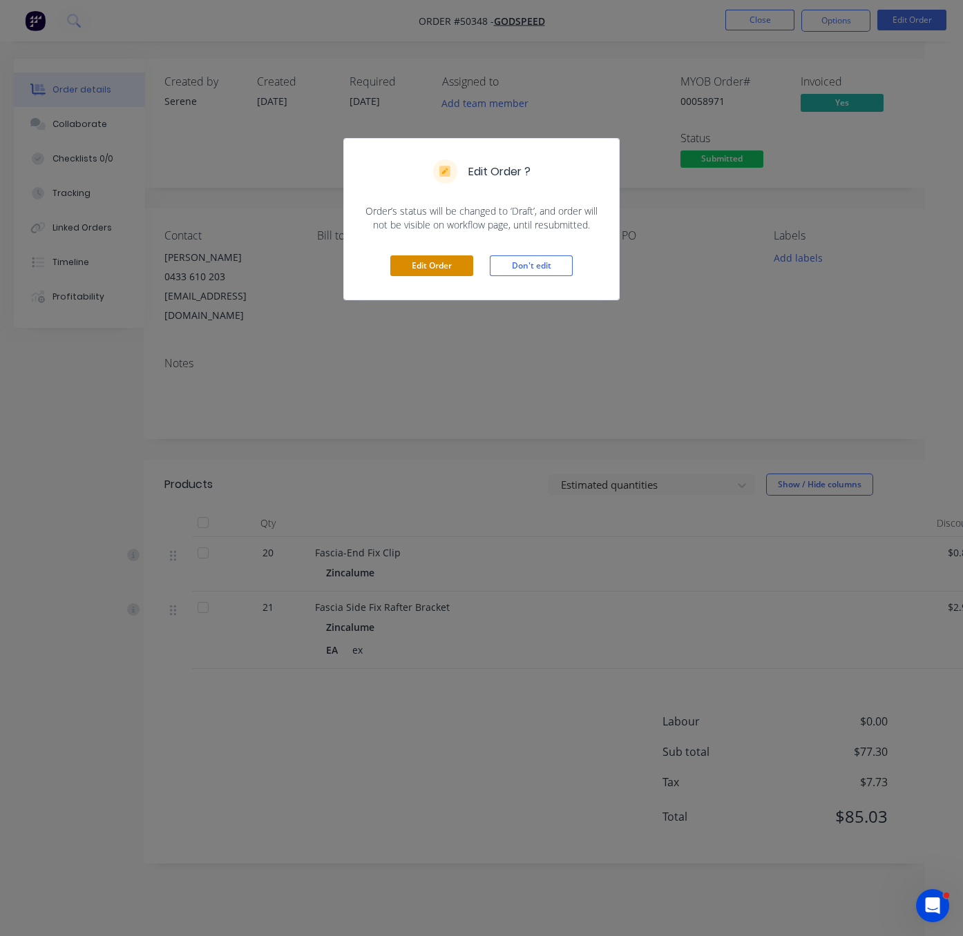
click at [447, 276] on button "Edit Order" at bounding box center [431, 266] width 83 height 21
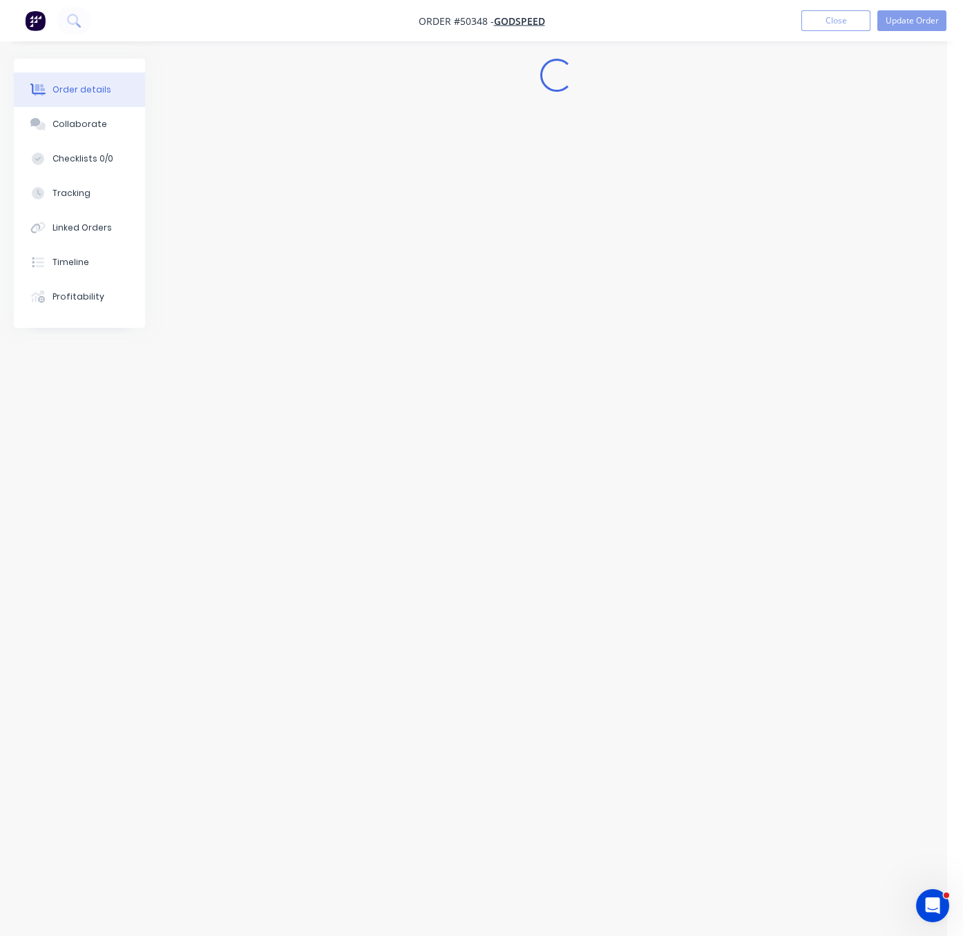
scroll to position [0, 0]
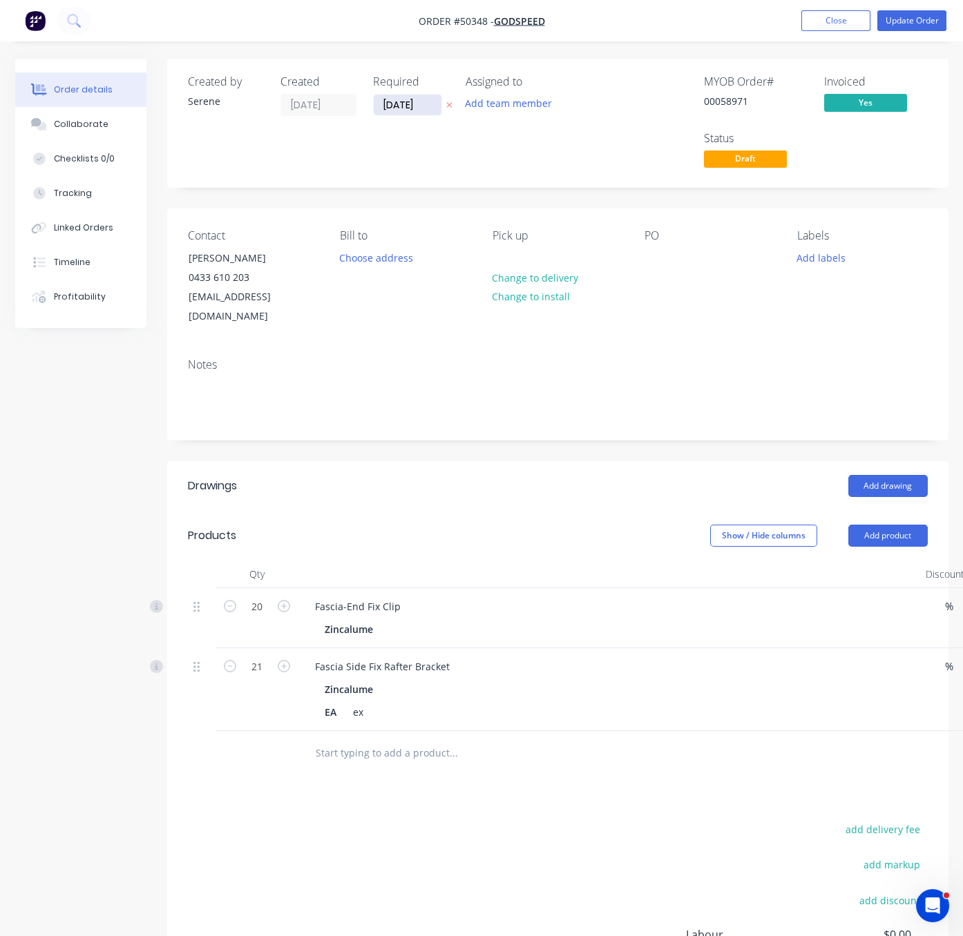
click at [407, 104] on input "[DATE]" at bounding box center [408, 105] width 68 height 21
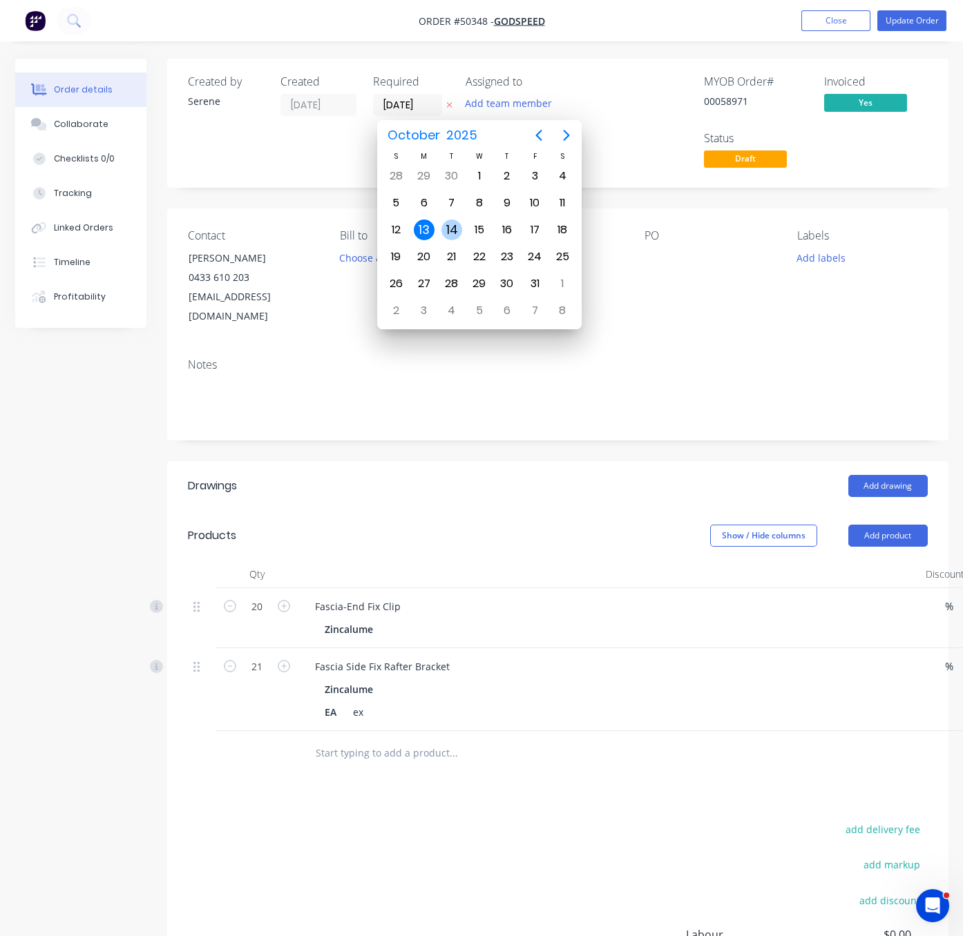
click at [454, 222] on div "14" at bounding box center [451, 230] width 21 height 21
type input "14/10/25"
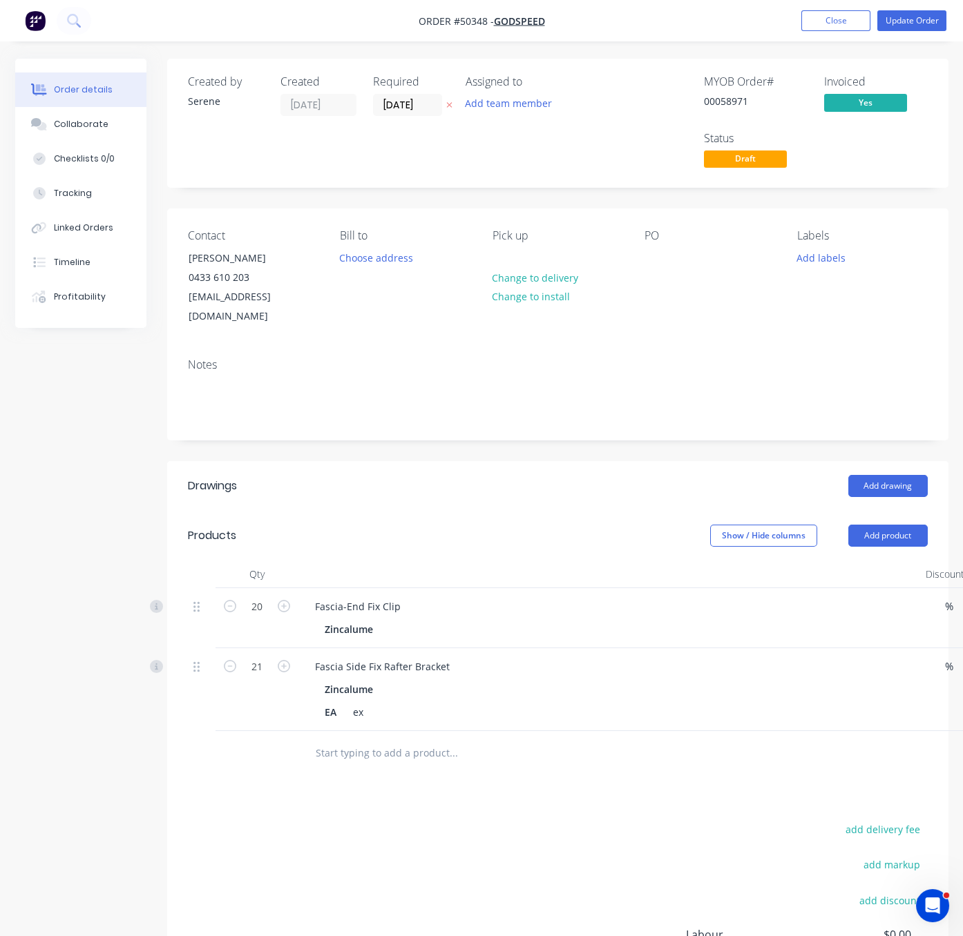
click at [485, 525] on header "Products Show / Hide columns Add product" at bounding box center [557, 536] width 781 height 50
click at [921, 25] on button "Update Order" at bounding box center [911, 20] width 69 height 21
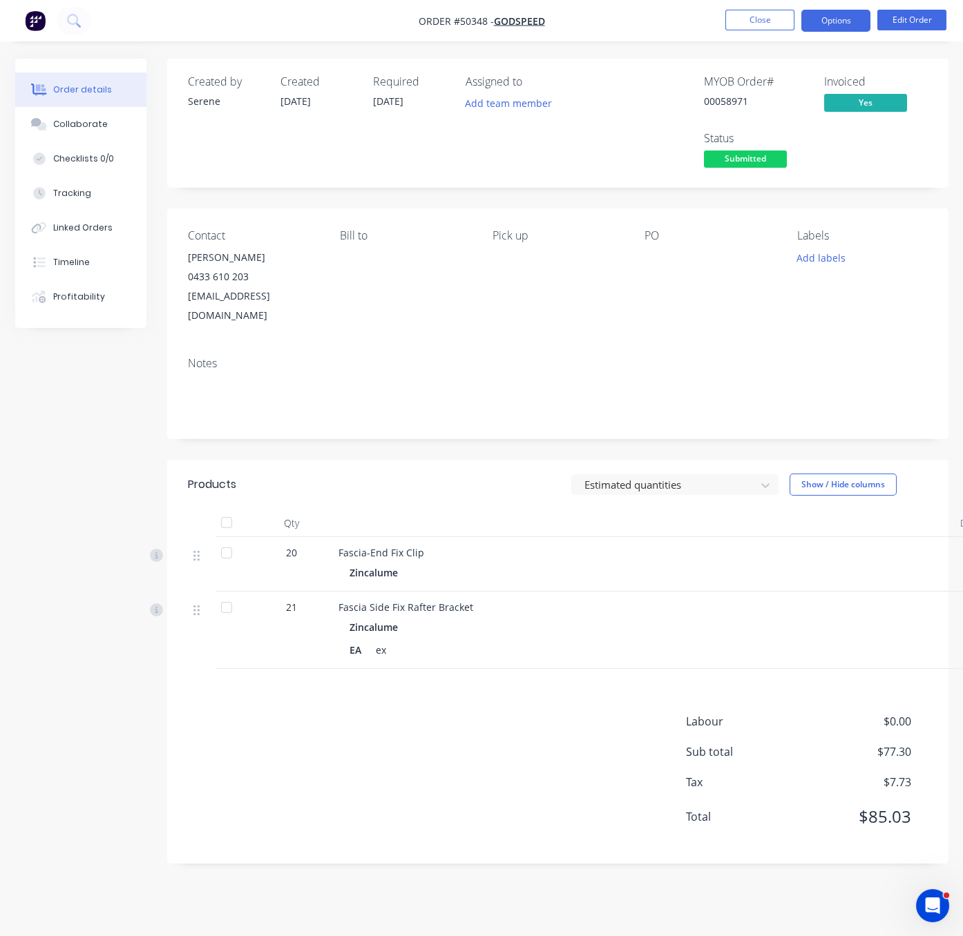
click at [840, 22] on button "Options" at bounding box center [835, 21] width 69 height 22
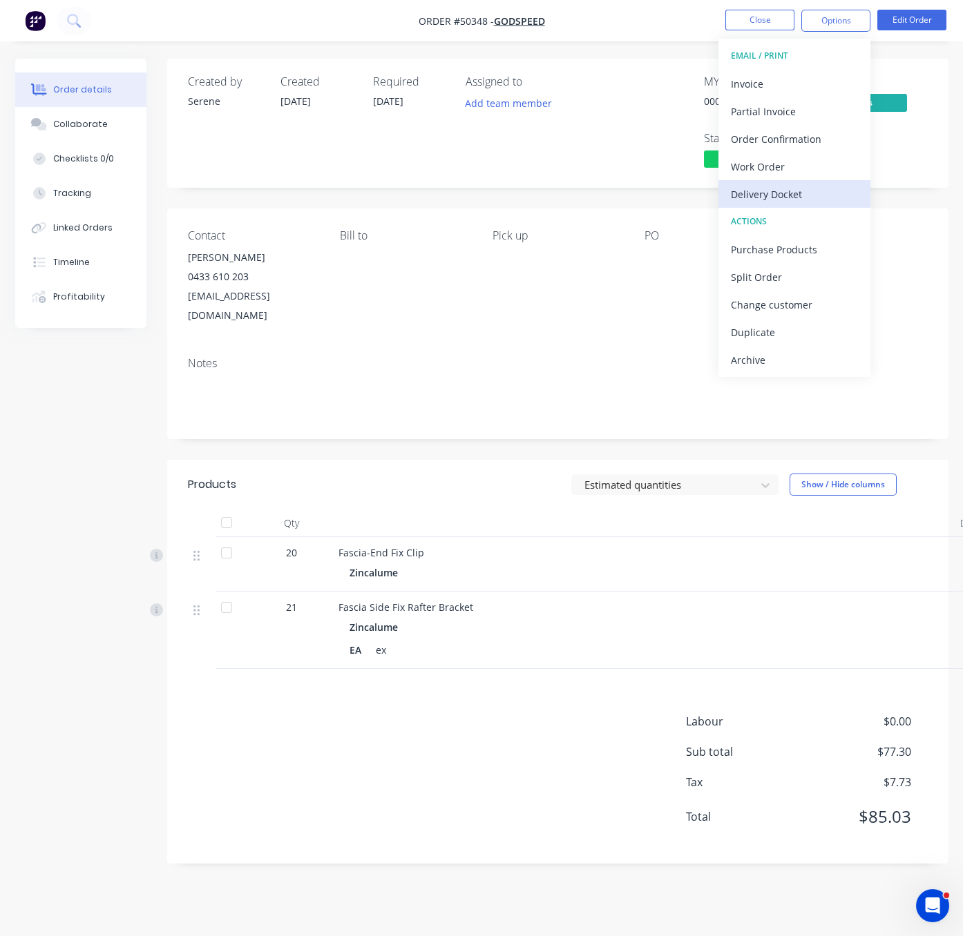
click at [775, 202] on div "Delivery Docket" at bounding box center [794, 194] width 127 height 20
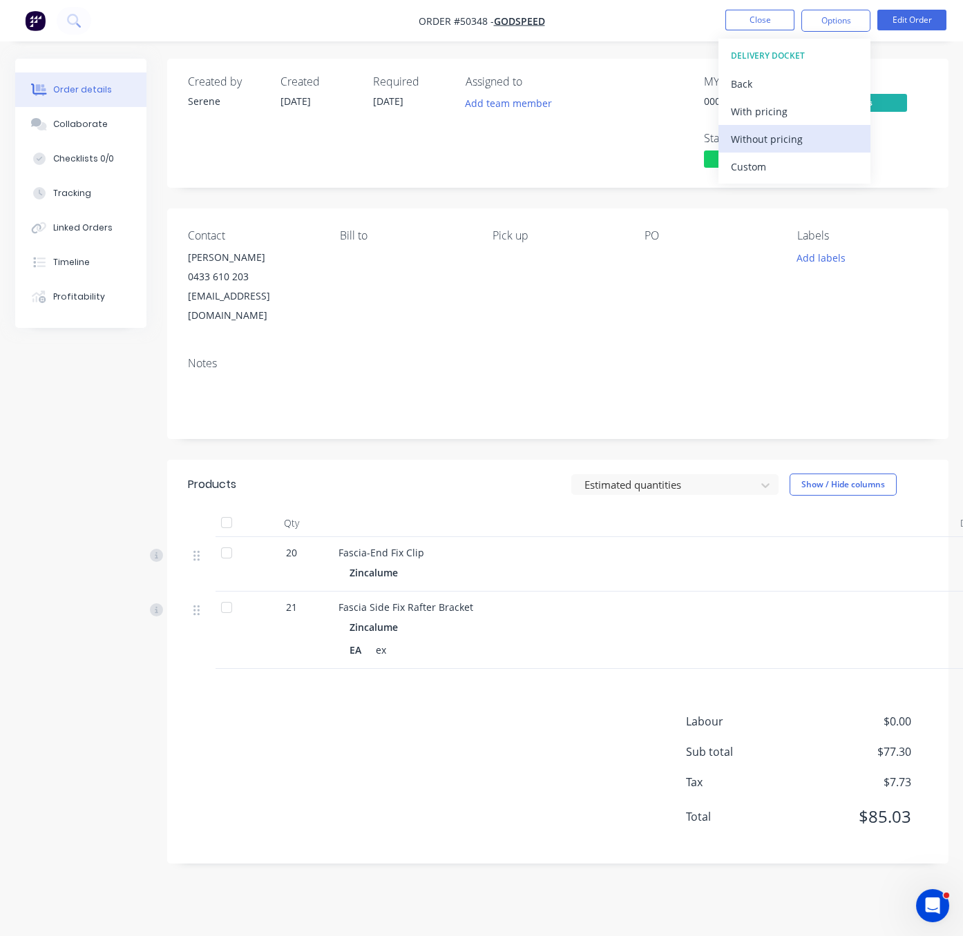
click at [777, 135] on div "Without pricing" at bounding box center [794, 139] width 127 height 20
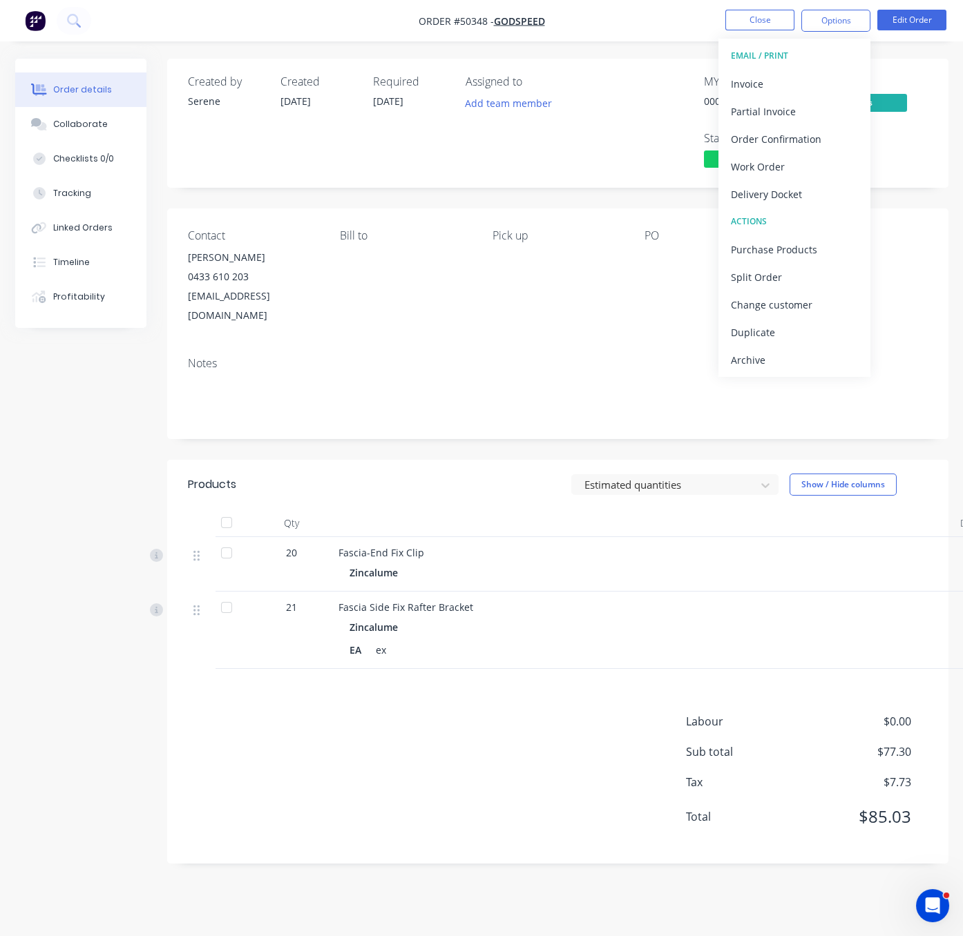
click at [427, 474] on header "Products Estimated quantities Show / Hide columns" at bounding box center [557, 485] width 781 height 50
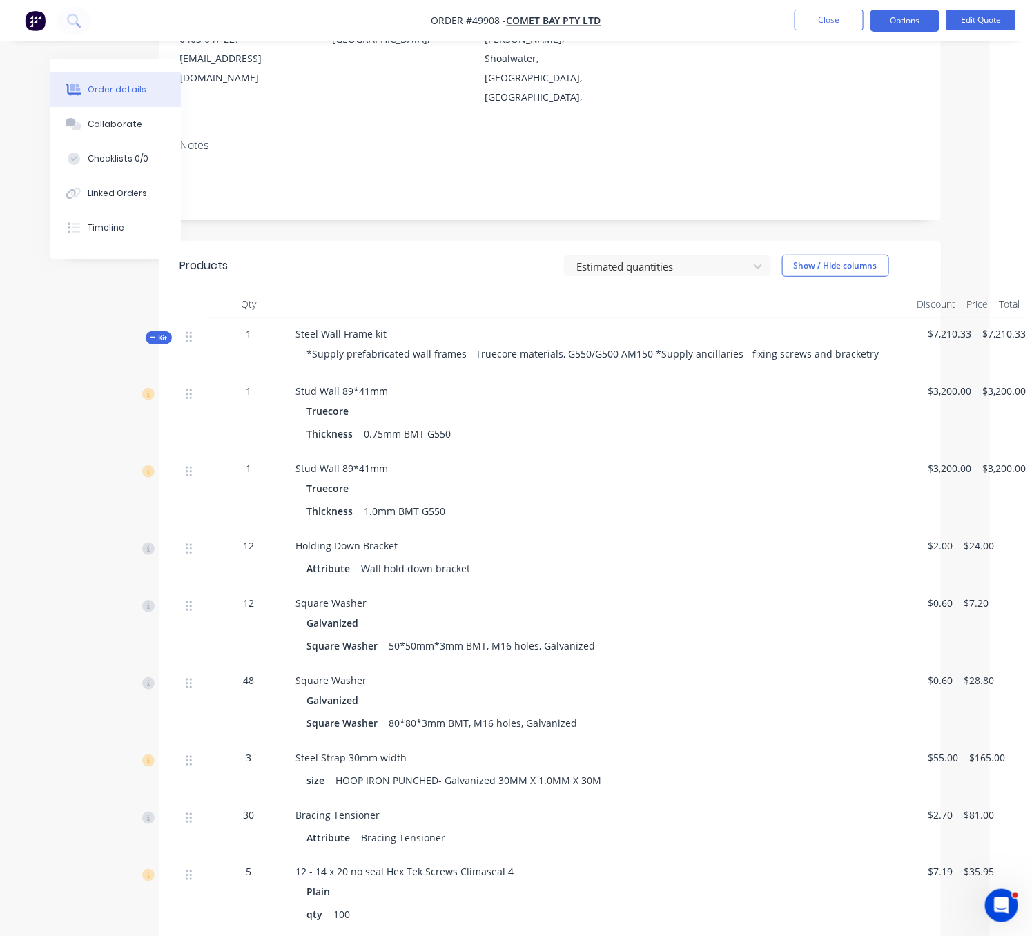
scroll to position [9, 51]
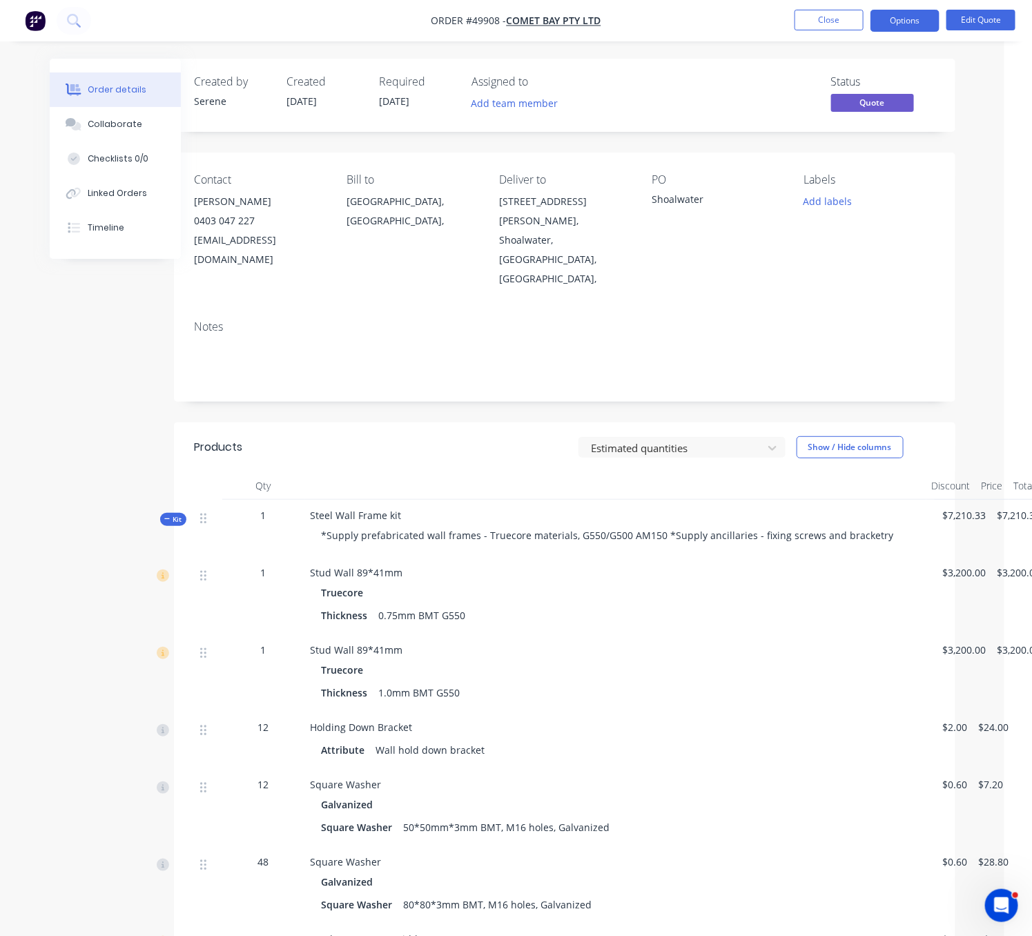
drag, startPoint x: 380, startPoint y: 442, endPoint x: 306, endPoint y: 442, distance: 74.6
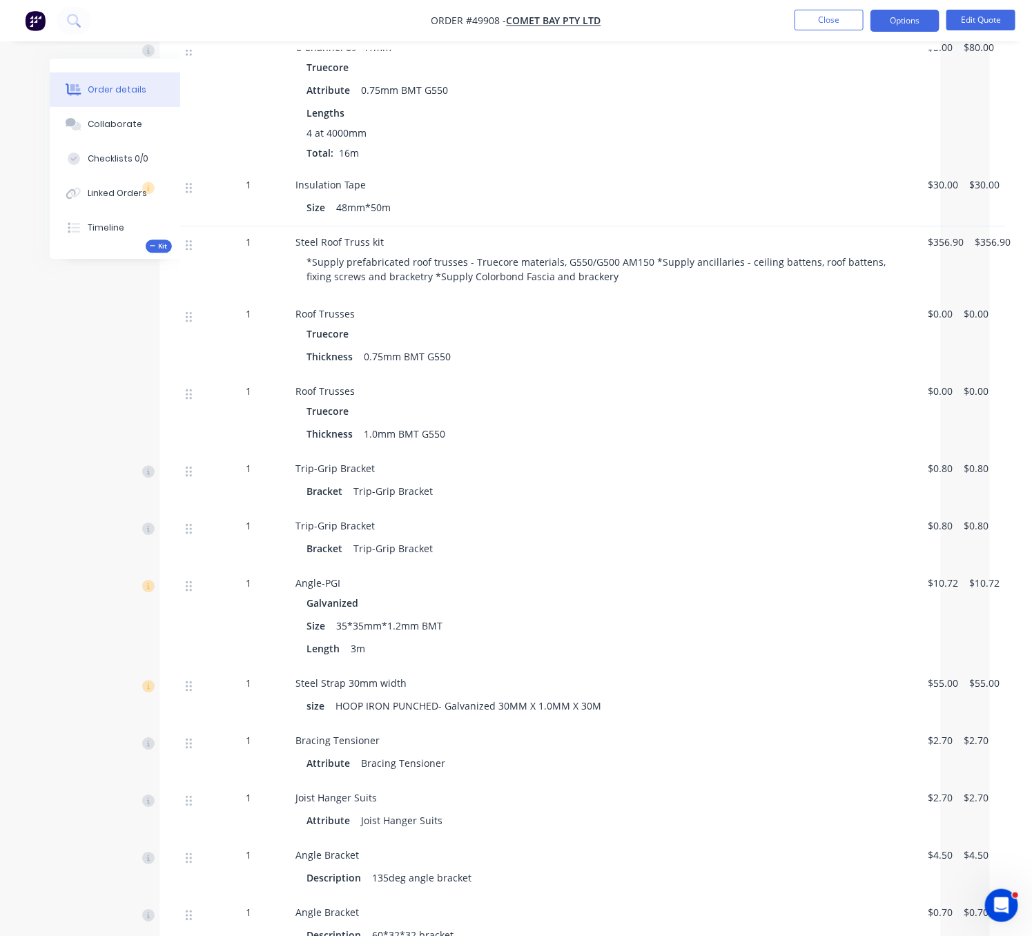
scroll to position [1450, 51]
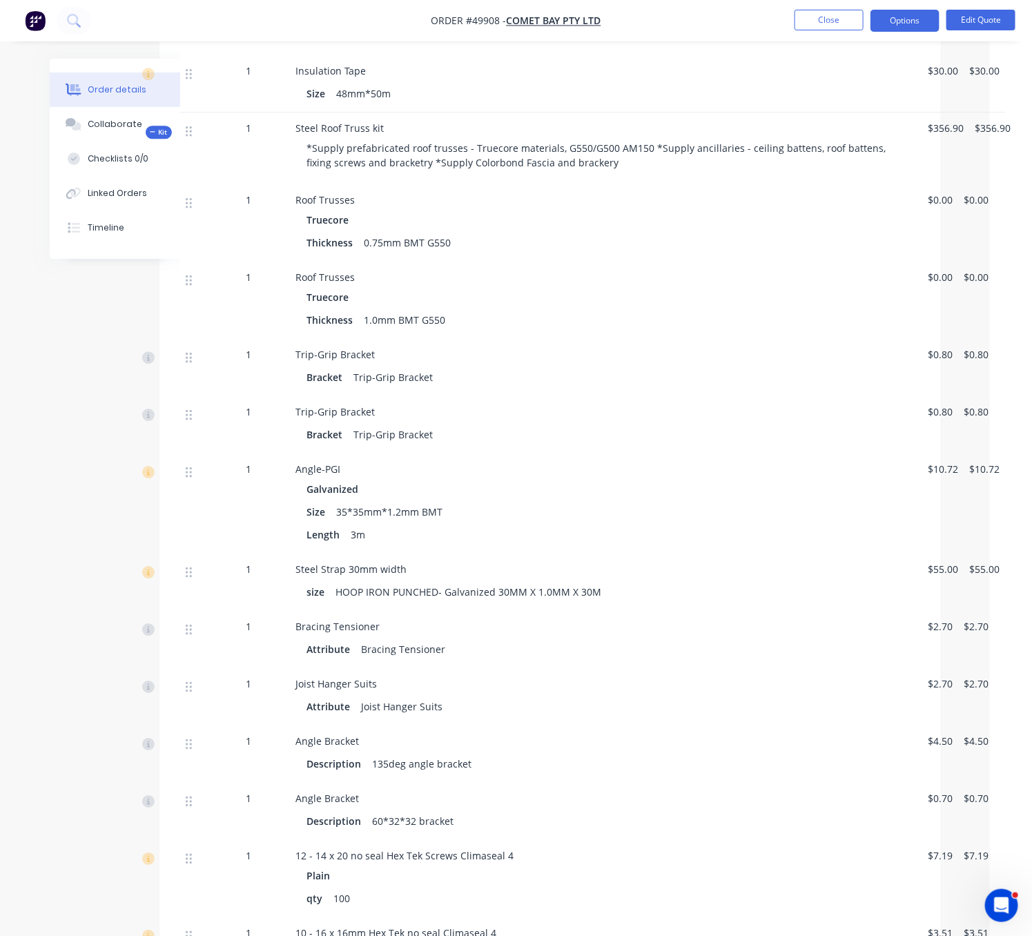
click at [156, 137] on span "Kit" at bounding box center [159, 132] width 18 height 10
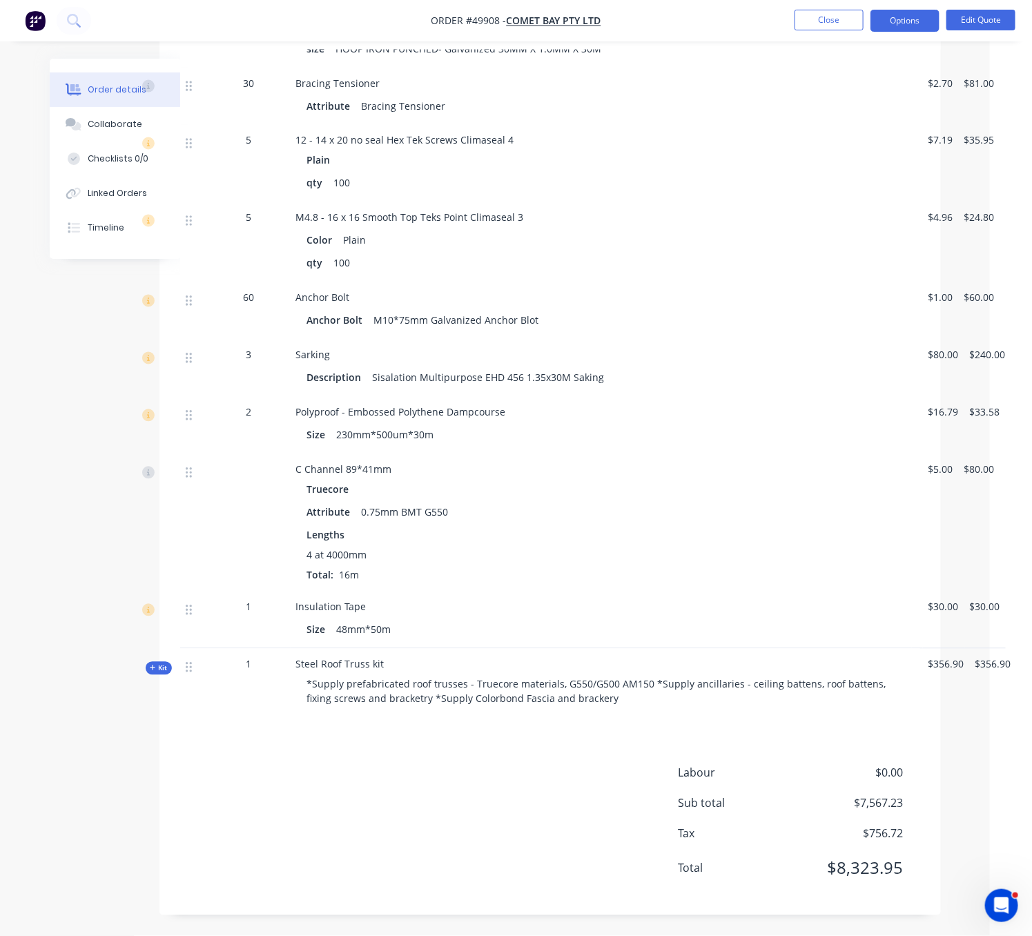
scroll to position [972, 51]
click at [151, 664] on span "Kit" at bounding box center [159, 669] width 18 height 10
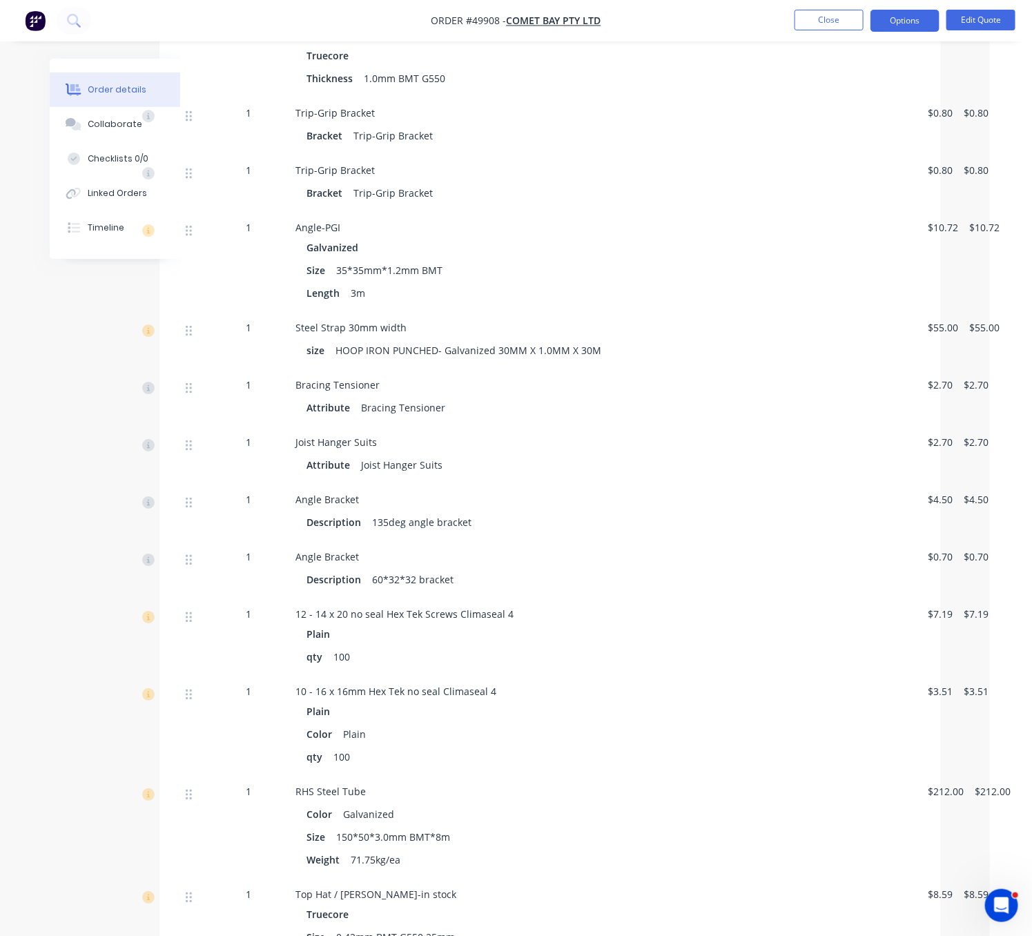
scroll to position [1450, 51]
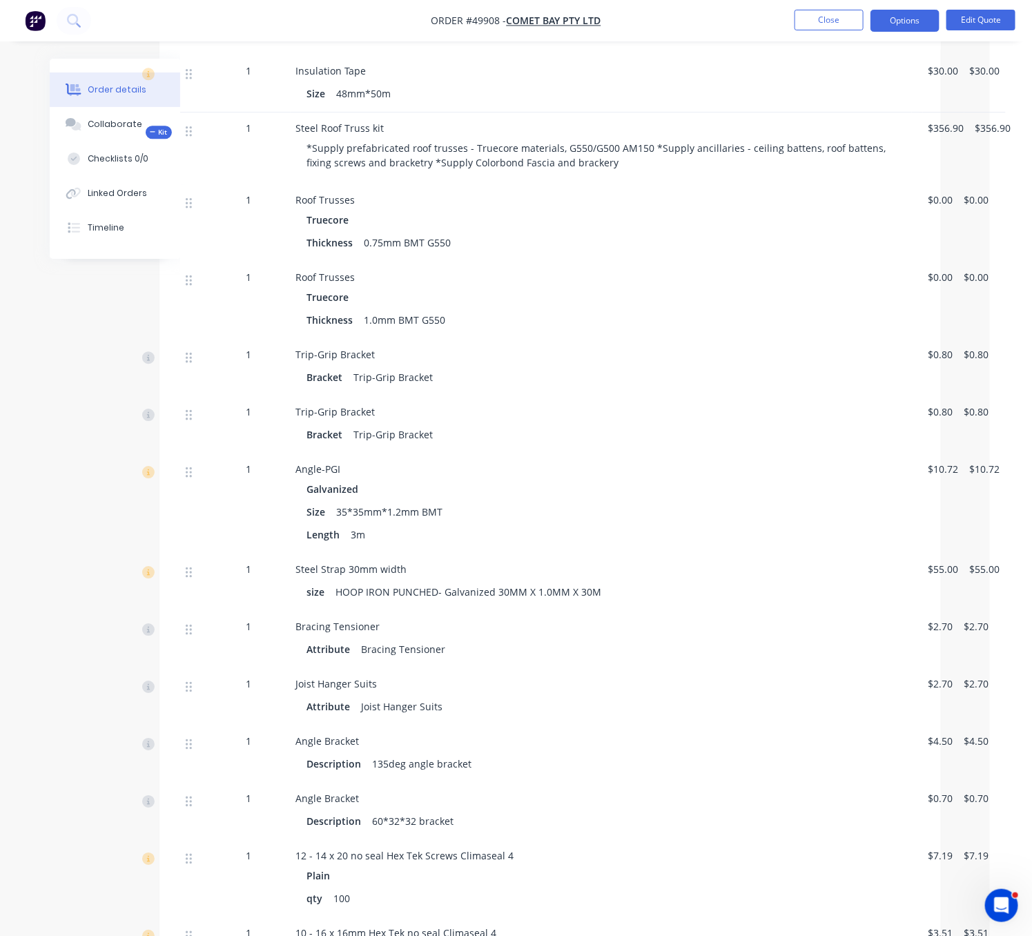
drag, startPoint x: 552, startPoint y: 276, endPoint x: 655, endPoint y: 272, distance: 103.6
click at [381, 173] on div "Steel Roof Truss kit *Supply prefabricated roof trusses - Truecore materials, G…" at bounding box center [602, 149] width 622 height 72
drag, startPoint x: 364, startPoint y: 187, endPoint x: 474, endPoint y: 162, distance: 113.3
click at [365, 175] on div "*Supply prefabricated roof trusses - Truecore materials, G550/G500 AM150 *Suppl…" at bounding box center [601, 155] width 610 height 40
click at [980, 17] on button "Edit Quote" at bounding box center [981, 20] width 69 height 21
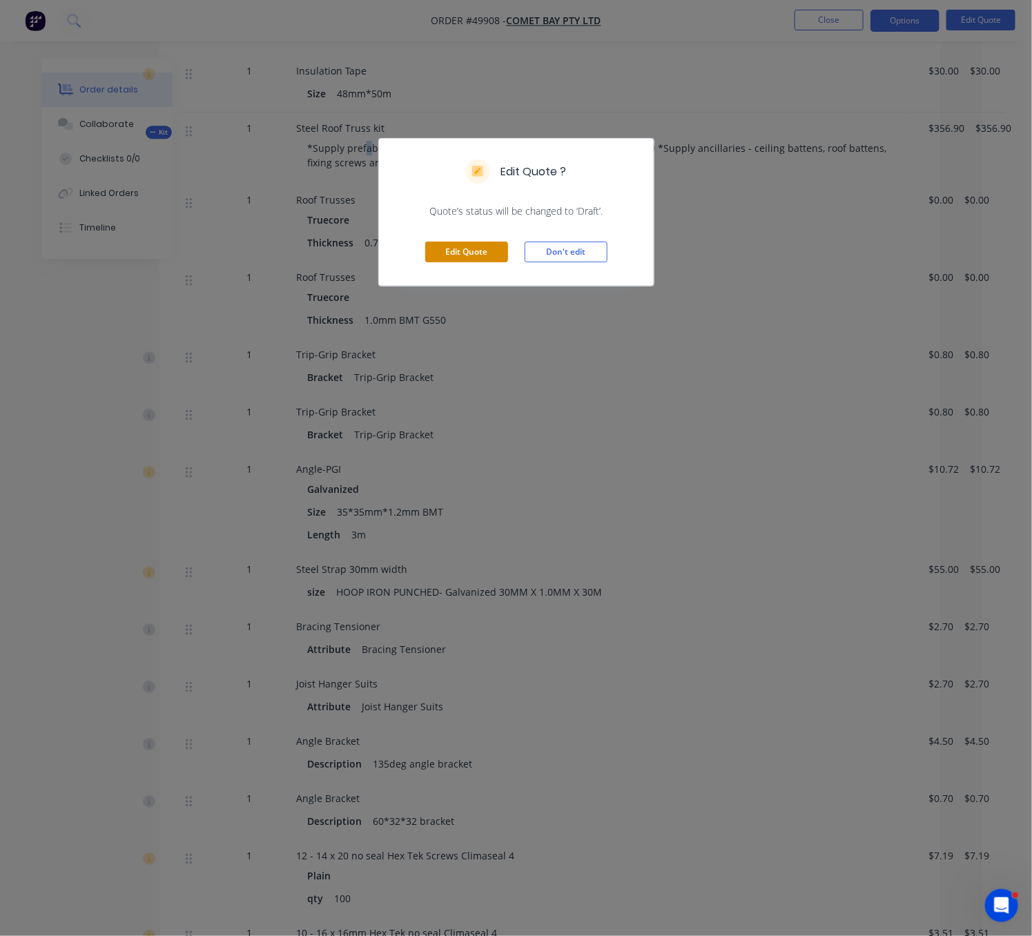
click at [479, 262] on button "Edit Quote" at bounding box center [466, 252] width 83 height 21
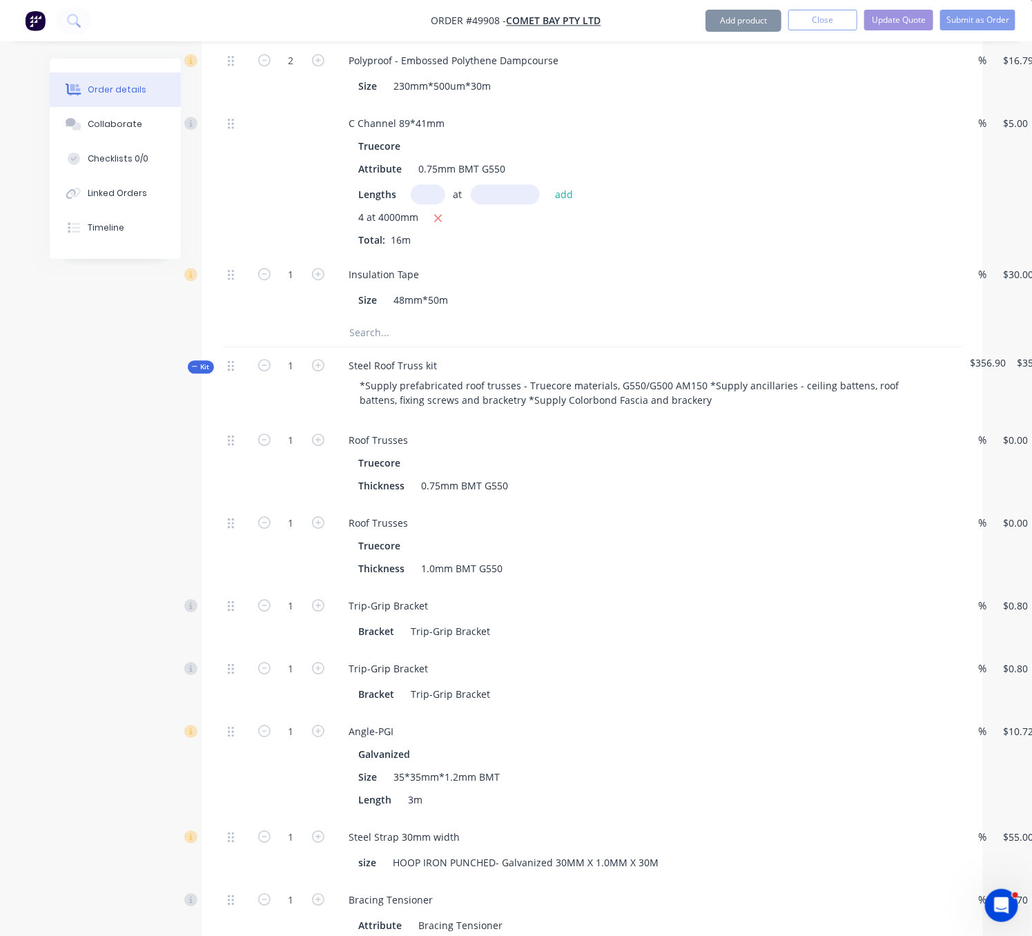
scroll to position [1450, 0]
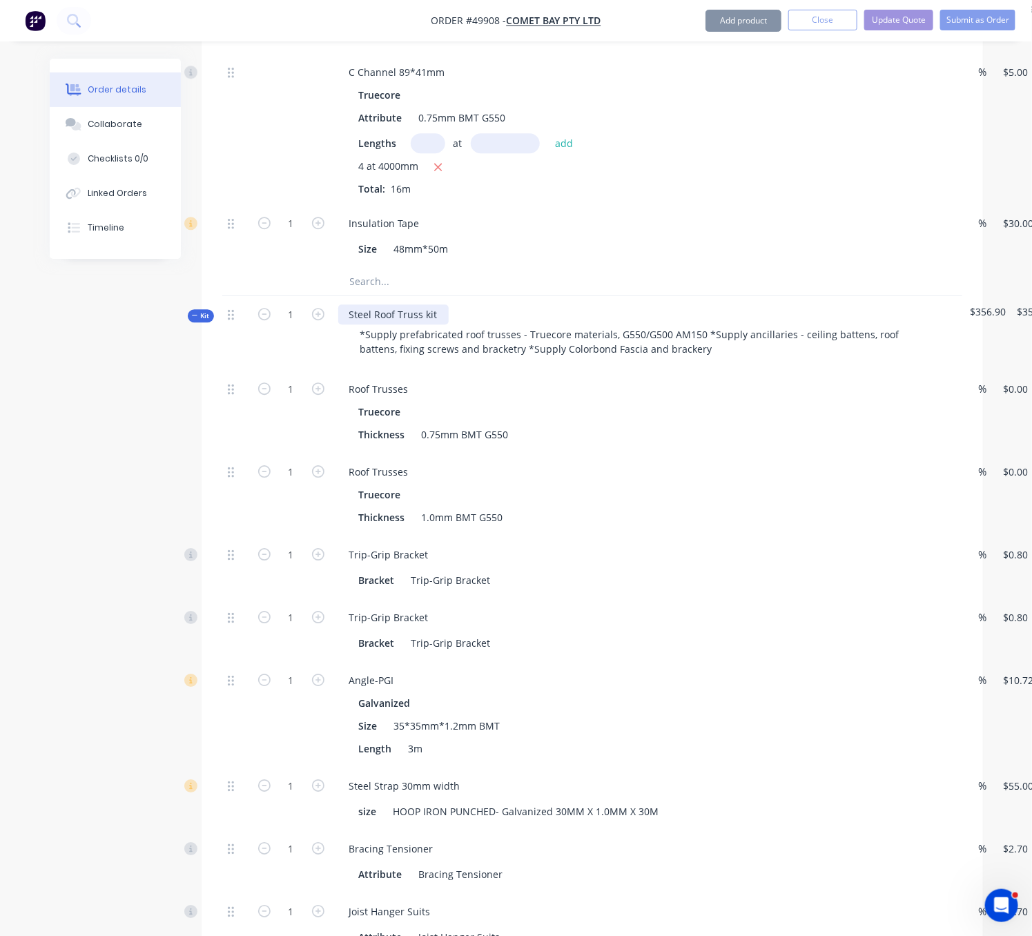
click at [443, 325] on div "Steel Roof Truss kit" at bounding box center [393, 315] width 110 height 20
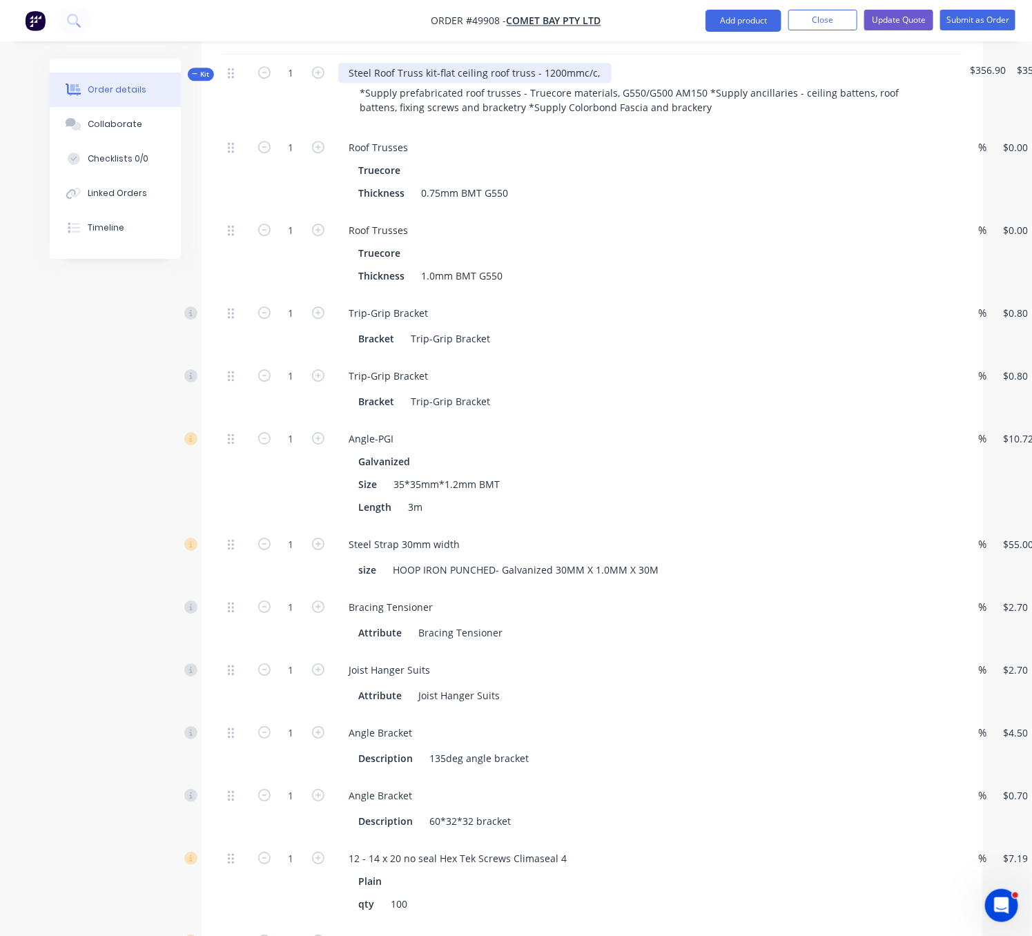
click at [612, 83] on div "Steel Roof Truss kit-flat ceiling roof truss - 1200mmc/c," at bounding box center [474, 73] width 273 height 20
click at [607, 180] on div "Truecore" at bounding box center [643, 170] width 569 height 20
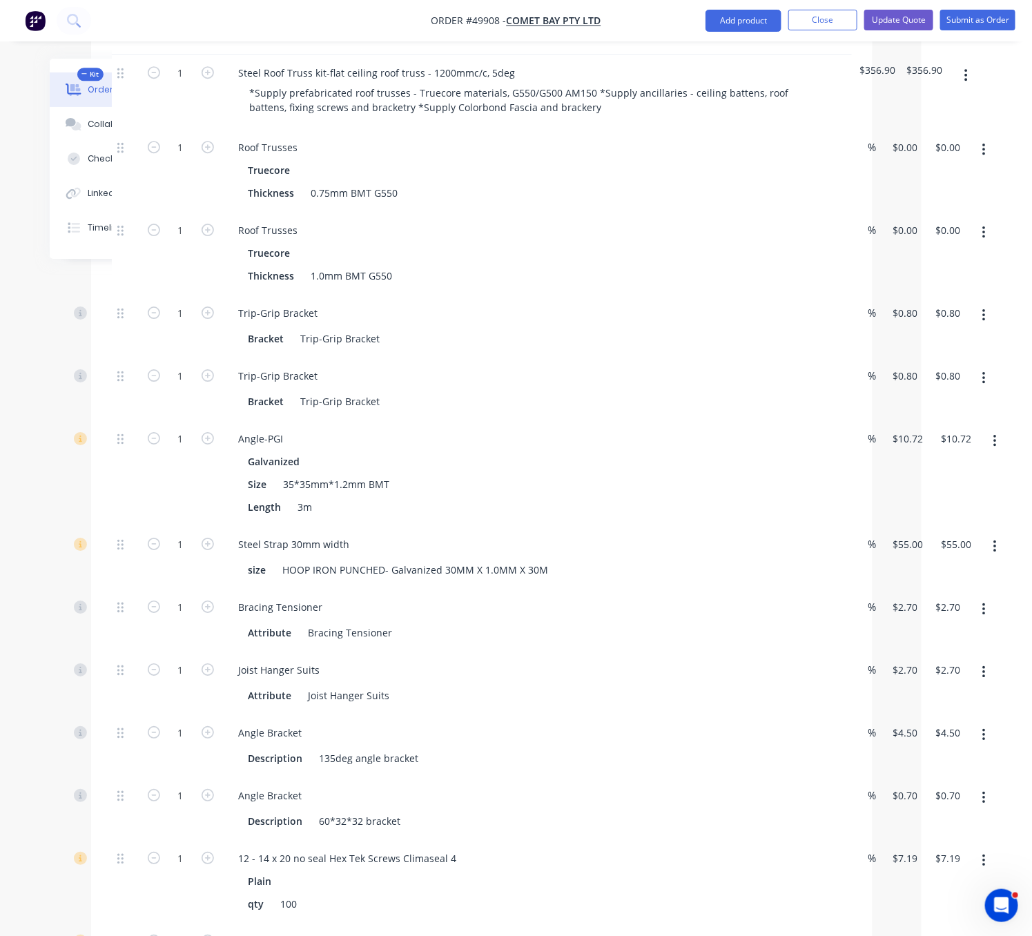
drag, startPoint x: 584, startPoint y: 287, endPoint x: 678, endPoint y: 285, distance: 94.6
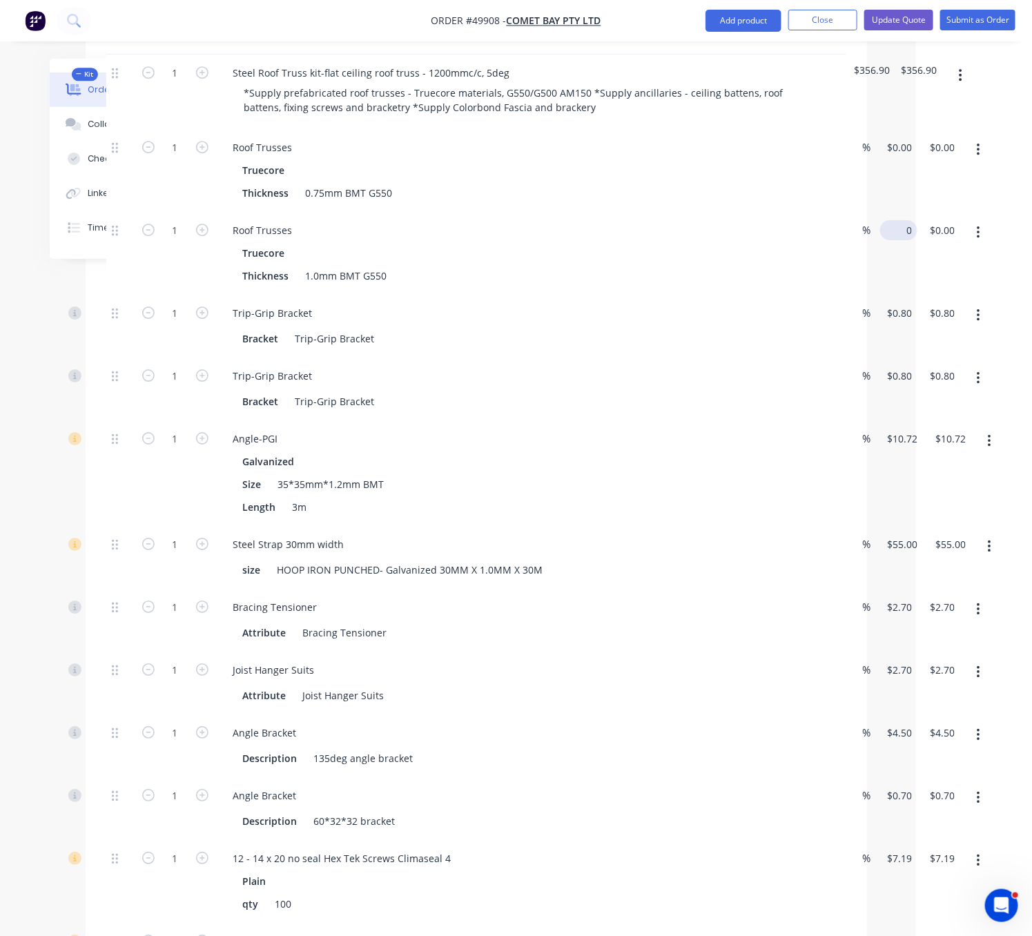
click at [900, 240] on input "0" at bounding box center [902, 230] width 32 height 20
type input "$1,850.00"
click at [914, 295] on div "$1,850.00 1850" at bounding box center [895, 253] width 40 height 83
click at [186, 324] on input "1" at bounding box center [175, 313] width 36 height 21
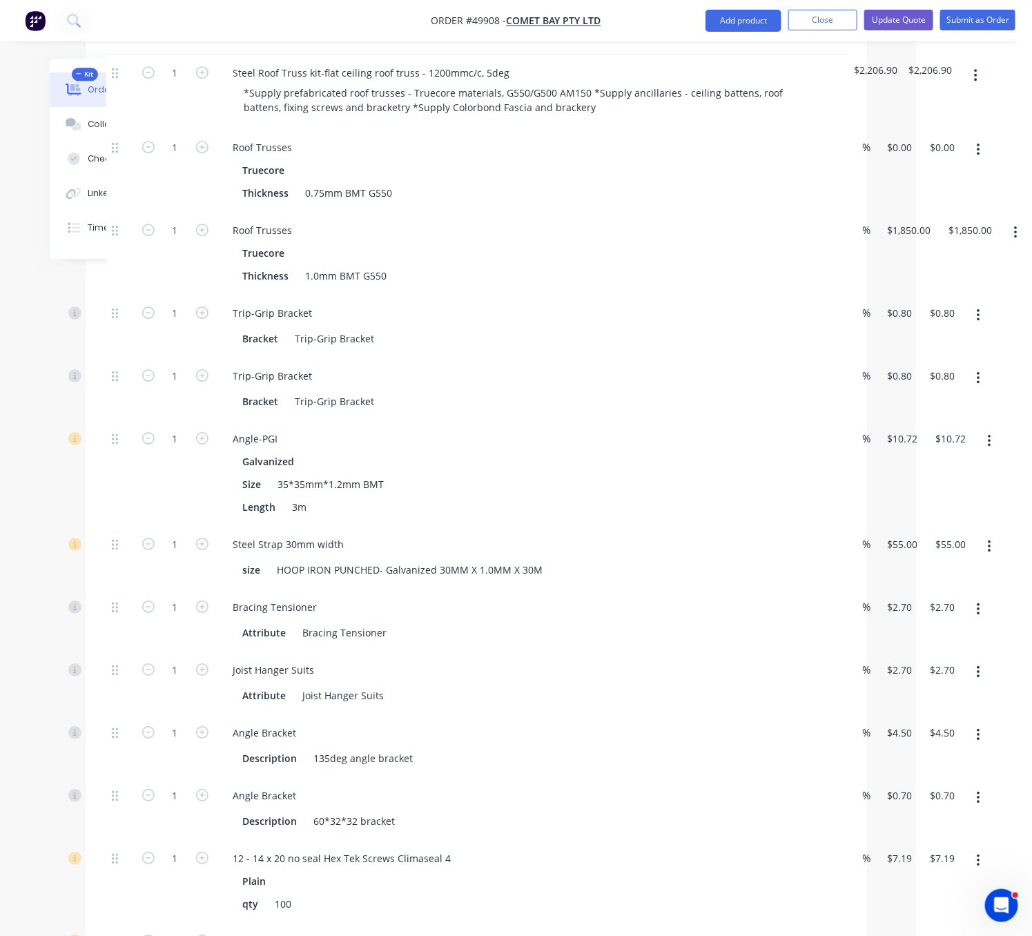
click at [918, 295] on div "$1,850.00 $1,850.00" at bounding box center [905, 253] width 61 height 83
click at [847, 289] on div "1 Roof Trusses Truecore Thickness 1.0mm BMT G550 % 1850 1850 $1,850.00 $1,850.00" at bounding box center [476, 253] width 740 height 83
type input "$2,050.00"
click at [916, 295] on div "$2,050.00 $2,050.00" at bounding box center [905, 253] width 61 height 83
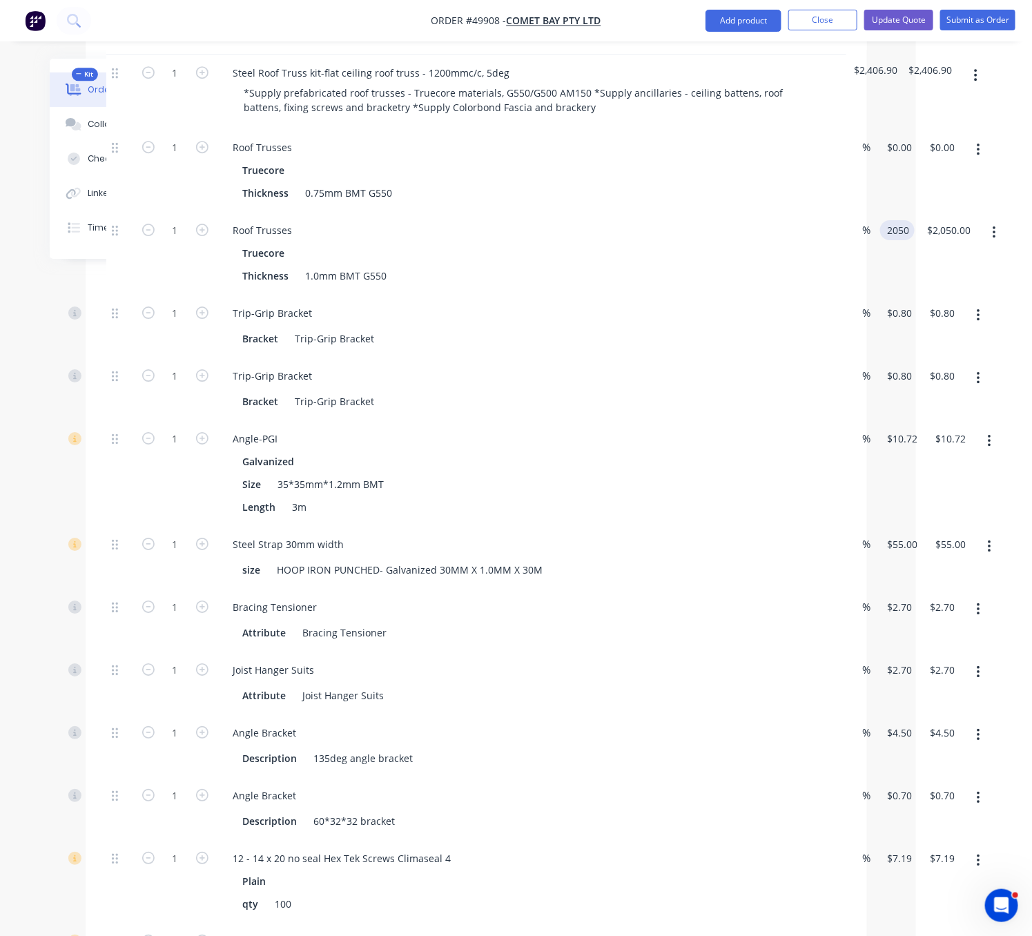
click at [911, 240] on input "2050" at bounding box center [900, 230] width 29 height 20
type input "$1,550.00"
click at [847, 295] on div "1 Roof Trusses Truecore Thickness 1.0mm BMT G550 % $1,550.00 1550 $1,550.00 $2,…" at bounding box center [476, 253] width 740 height 83
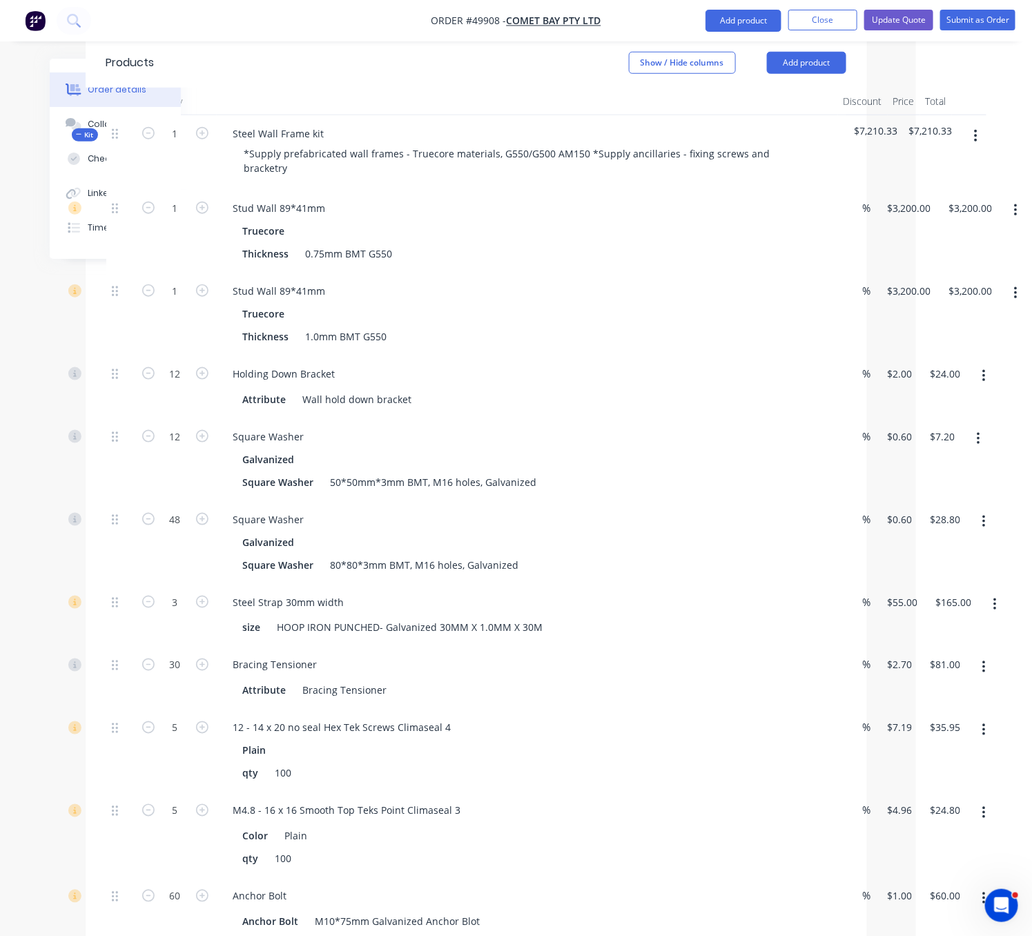
scroll to position [483, 119]
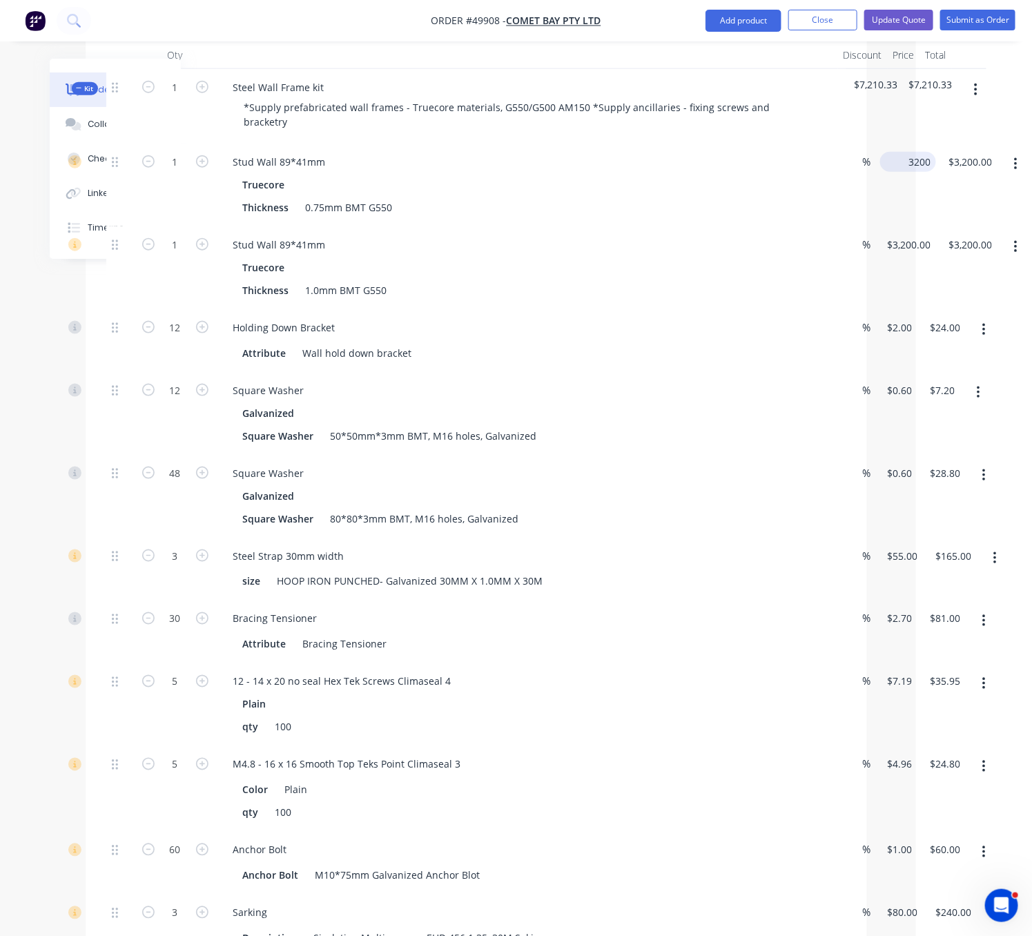
click at [899, 152] on input "3200" at bounding box center [911, 162] width 50 height 20
type input "$3,200.00"
click at [978, 84] on icon "button" at bounding box center [976, 90] width 3 height 12
click at [942, 116] on div "Add product to kit" at bounding box center [927, 126] width 106 height 20
click at [927, 171] on div "Product catalogue" at bounding box center [927, 181] width 106 height 20
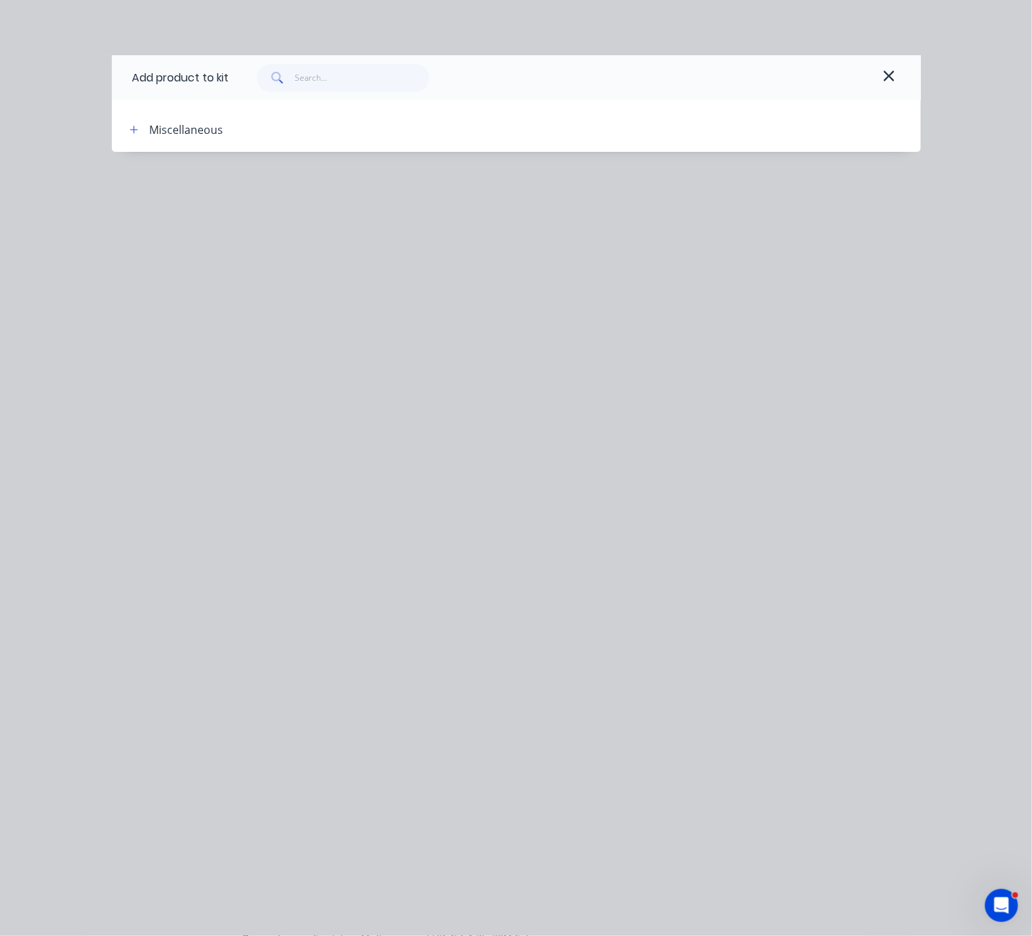
scroll to position [483, 113]
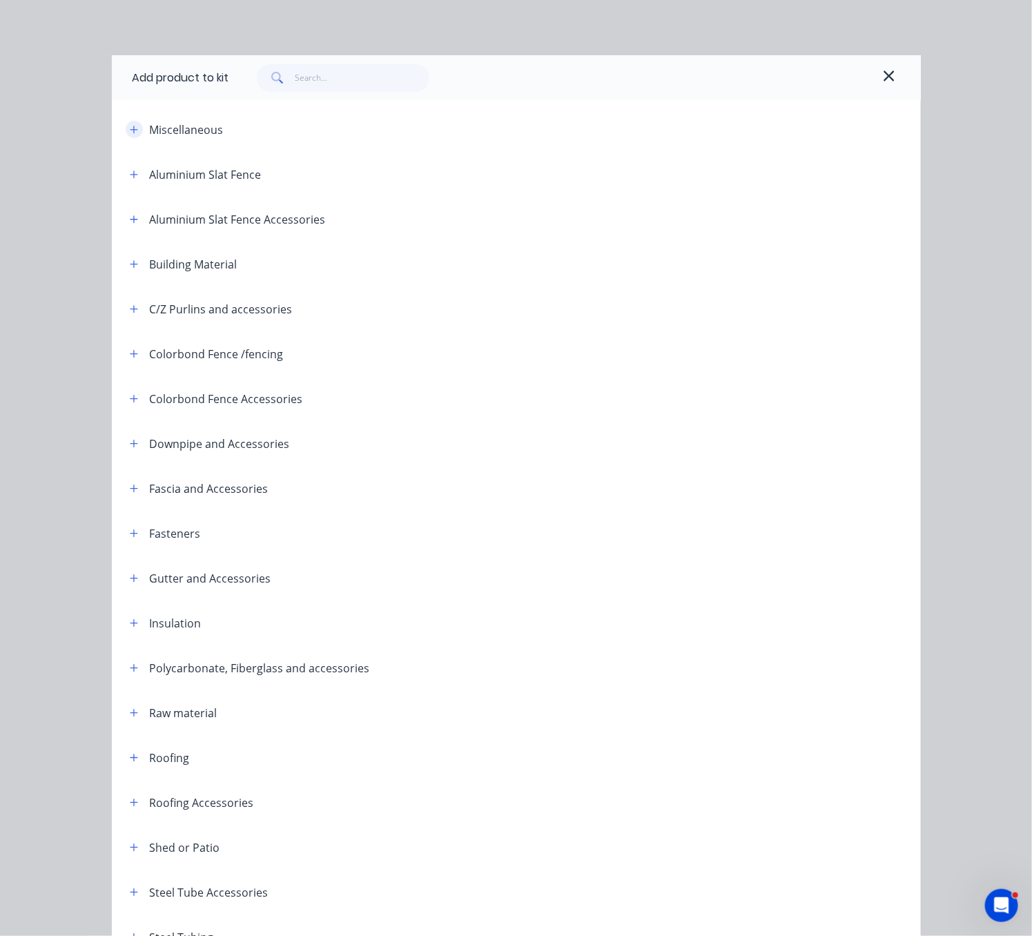
click at [130, 133] on icon "button" at bounding box center [134, 130] width 8 height 8
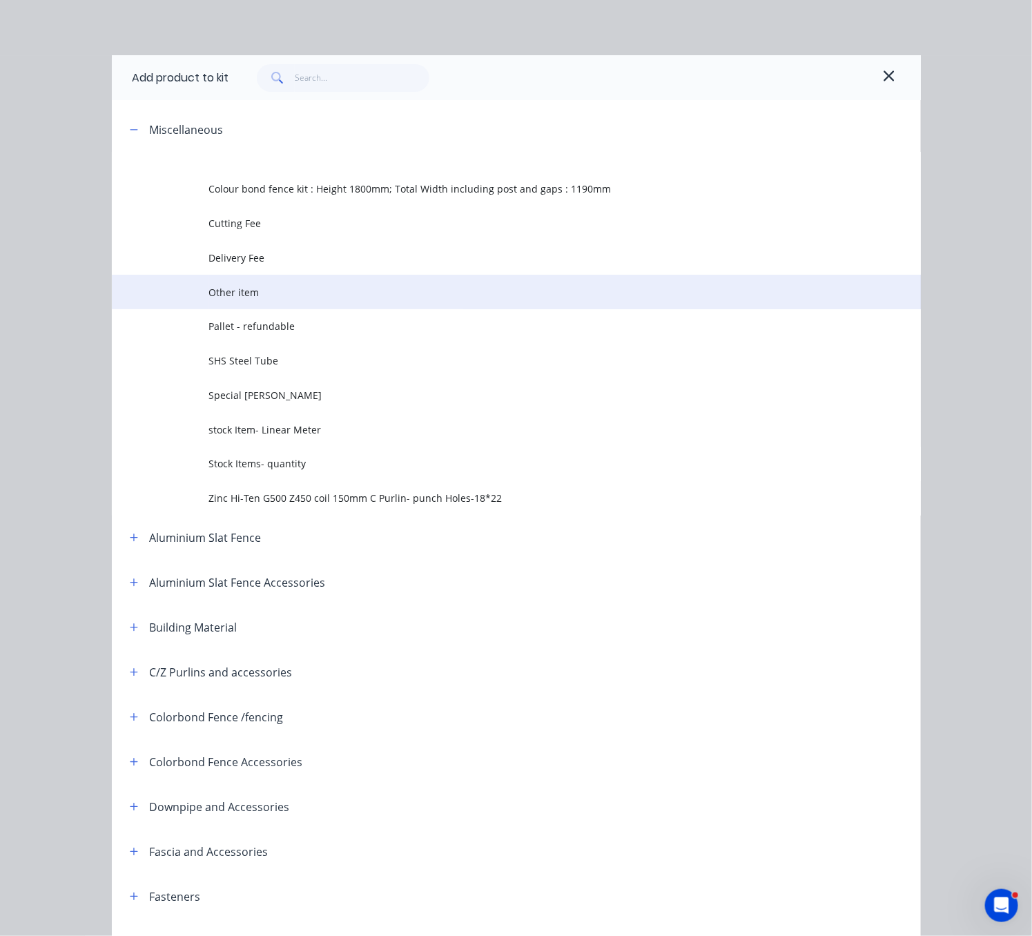
click at [299, 300] on span "Other item" at bounding box center [494, 292] width 570 height 15
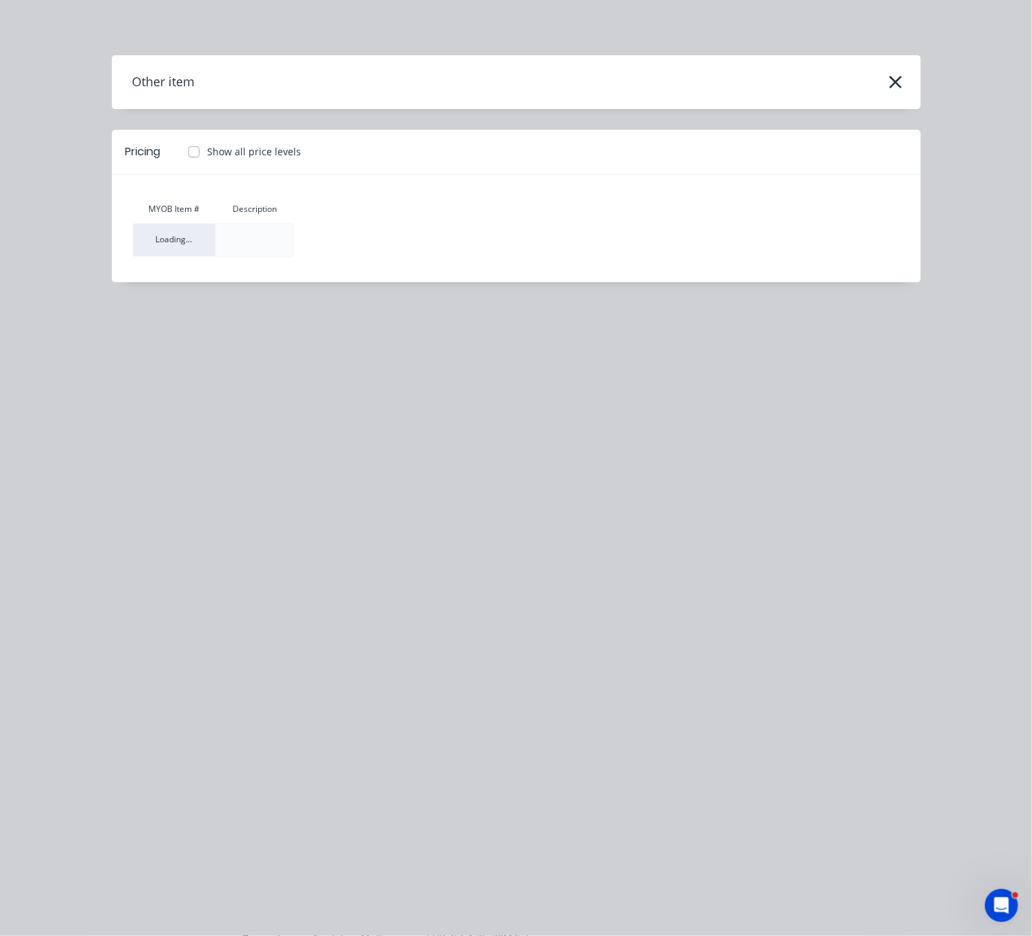
click at [208, 155] on label "Show all price levels" at bounding box center [255, 151] width 94 height 15
click at [186, 155] on input "Show all price levels" at bounding box center [180, 150] width 11 height 13
checkbox input "true"
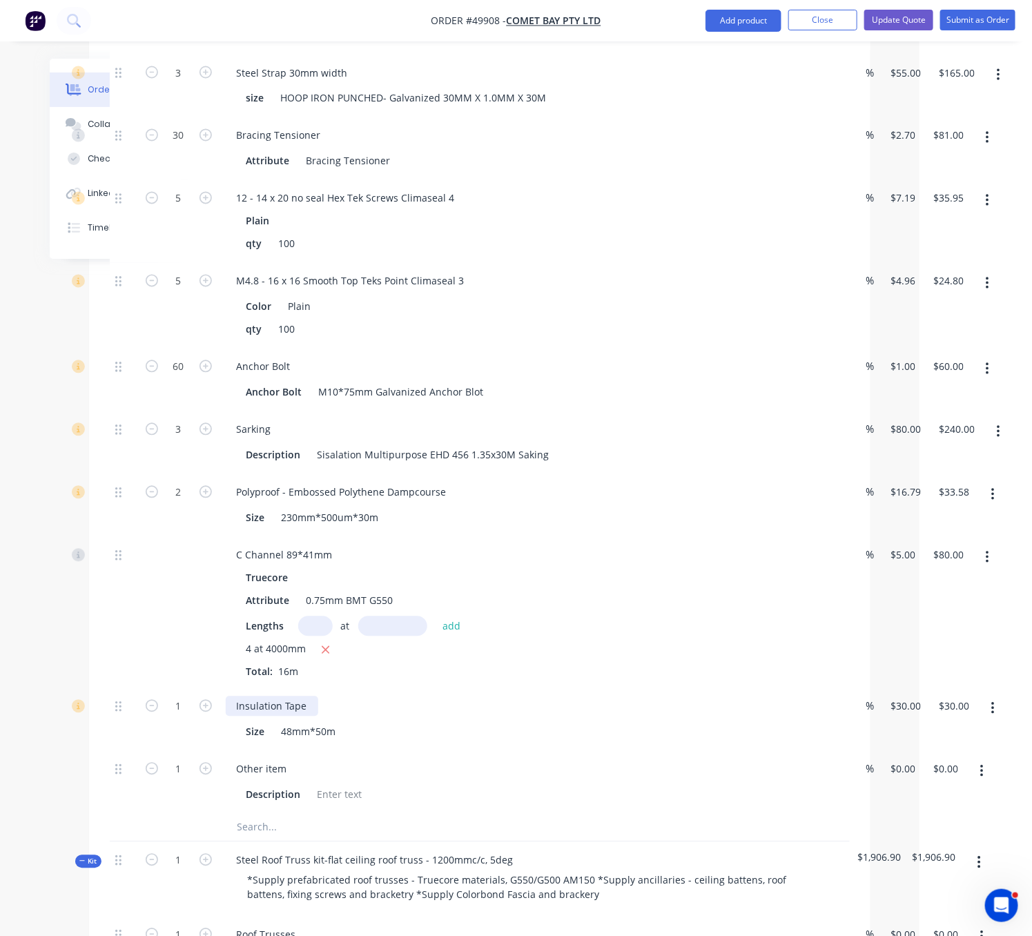
scroll to position [1208, 113]
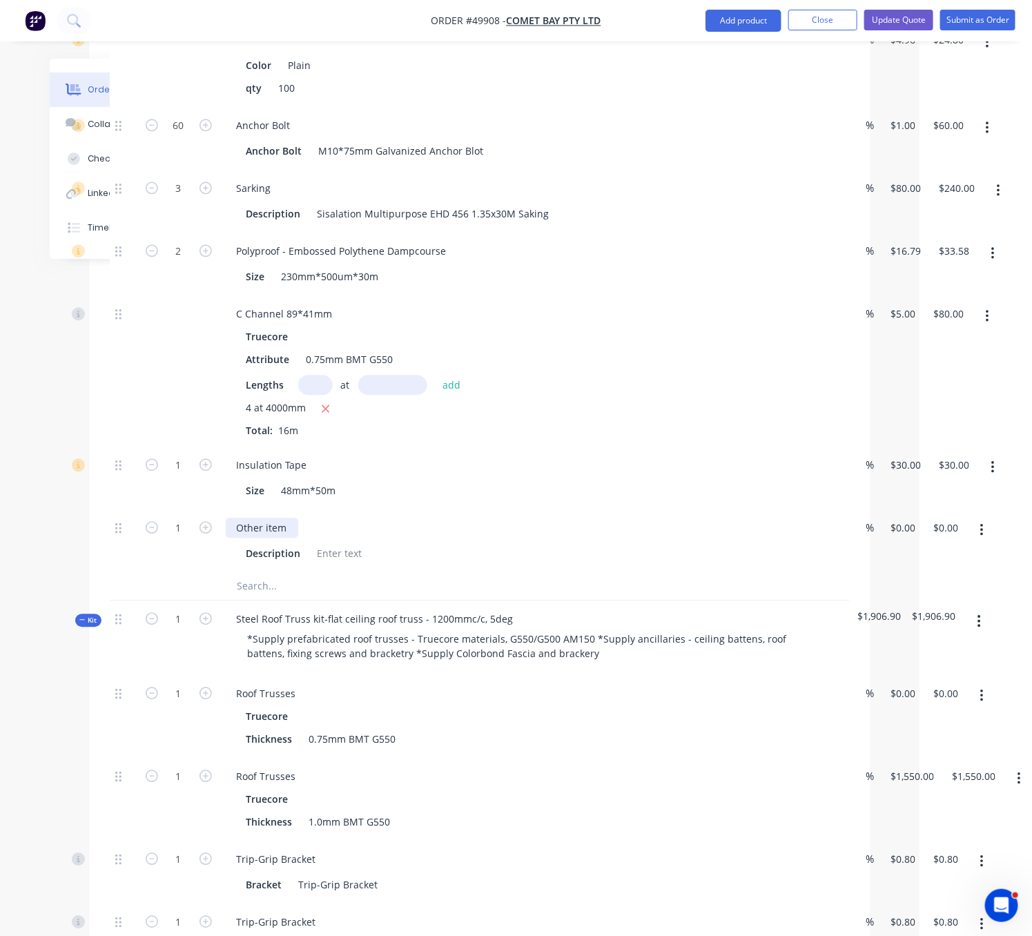
click at [271, 538] on div "Other item" at bounding box center [262, 528] width 73 height 20
click at [761, 572] on div "Engineering fees Description" at bounding box center [531, 541] width 622 height 63
click at [908, 538] on input "0" at bounding box center [905, 528] width 32 height 20
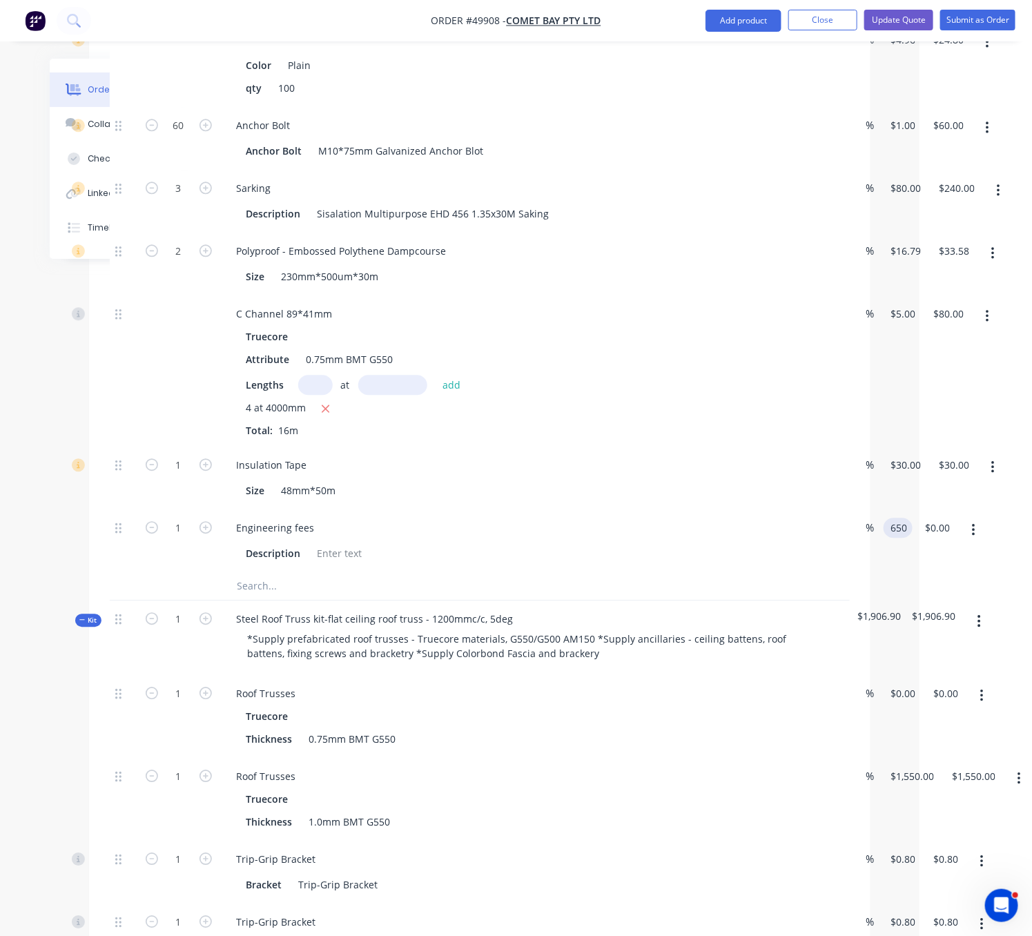
type input "$650.00"
click at [906, 572] on div "$650.00 650" at bounding box center [895, 541] width 35 height 63
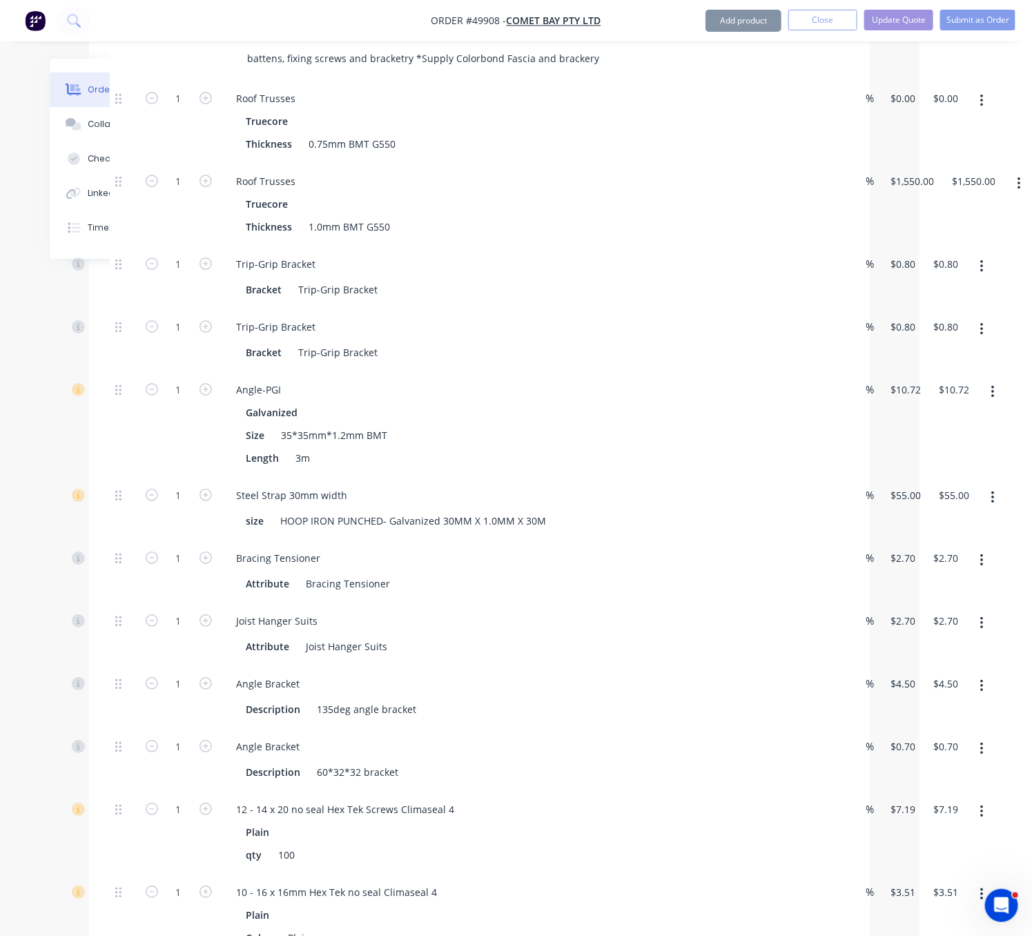
scroll to position [1934, 113]
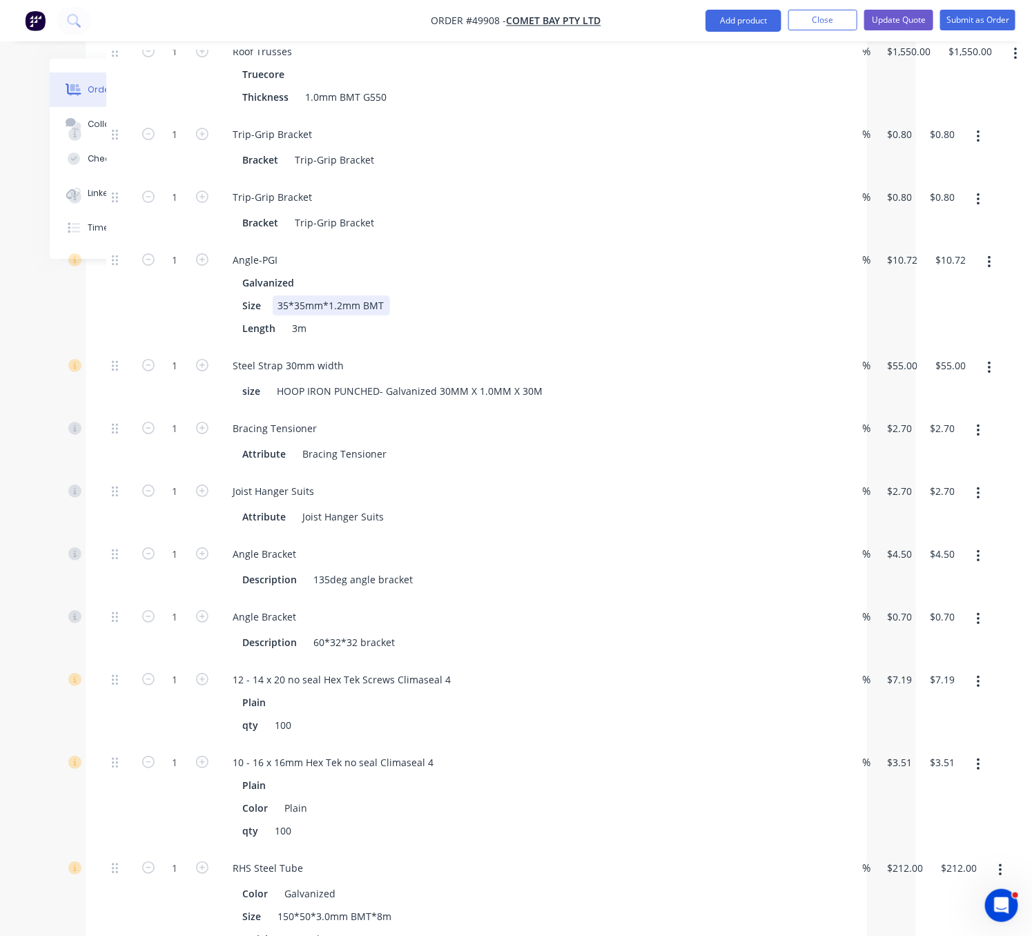
drag, startPoint x: 638, startPoint y: 378, endPoint x: 646, endPoint y: 378, distance: 7.6
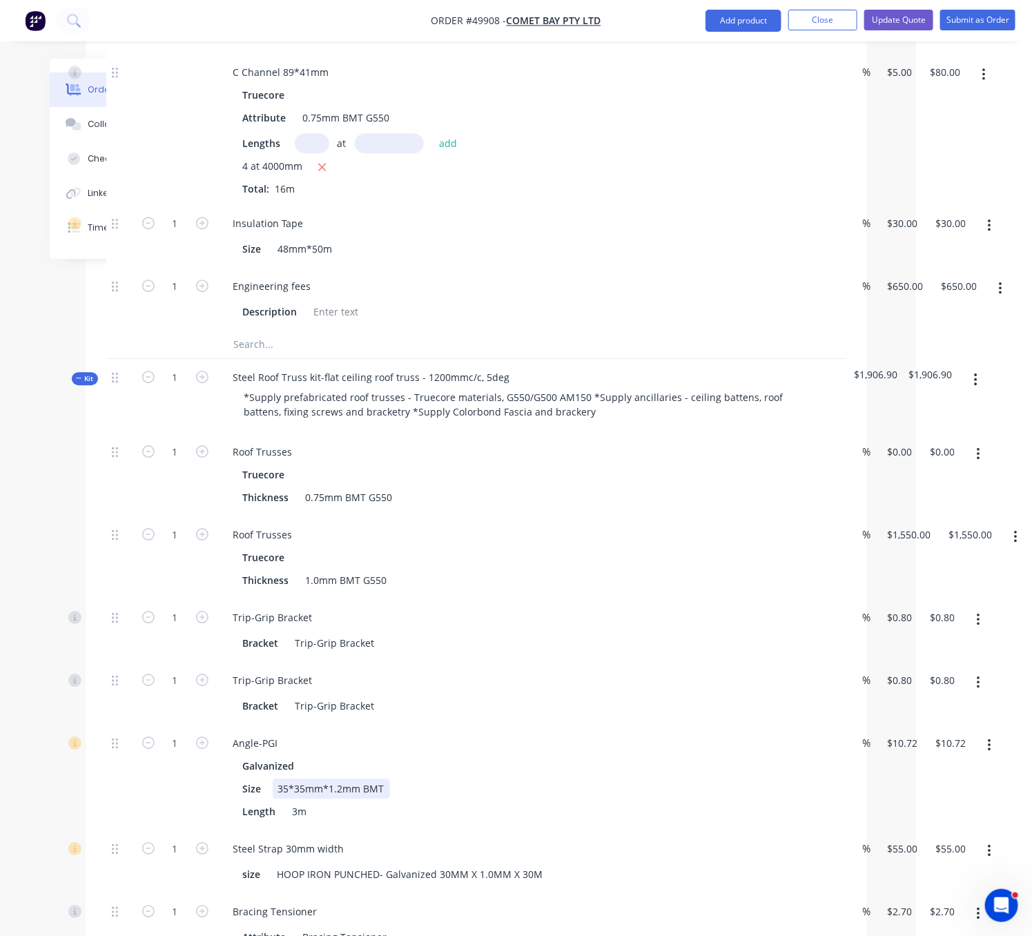
scroll to position [1692, 121]
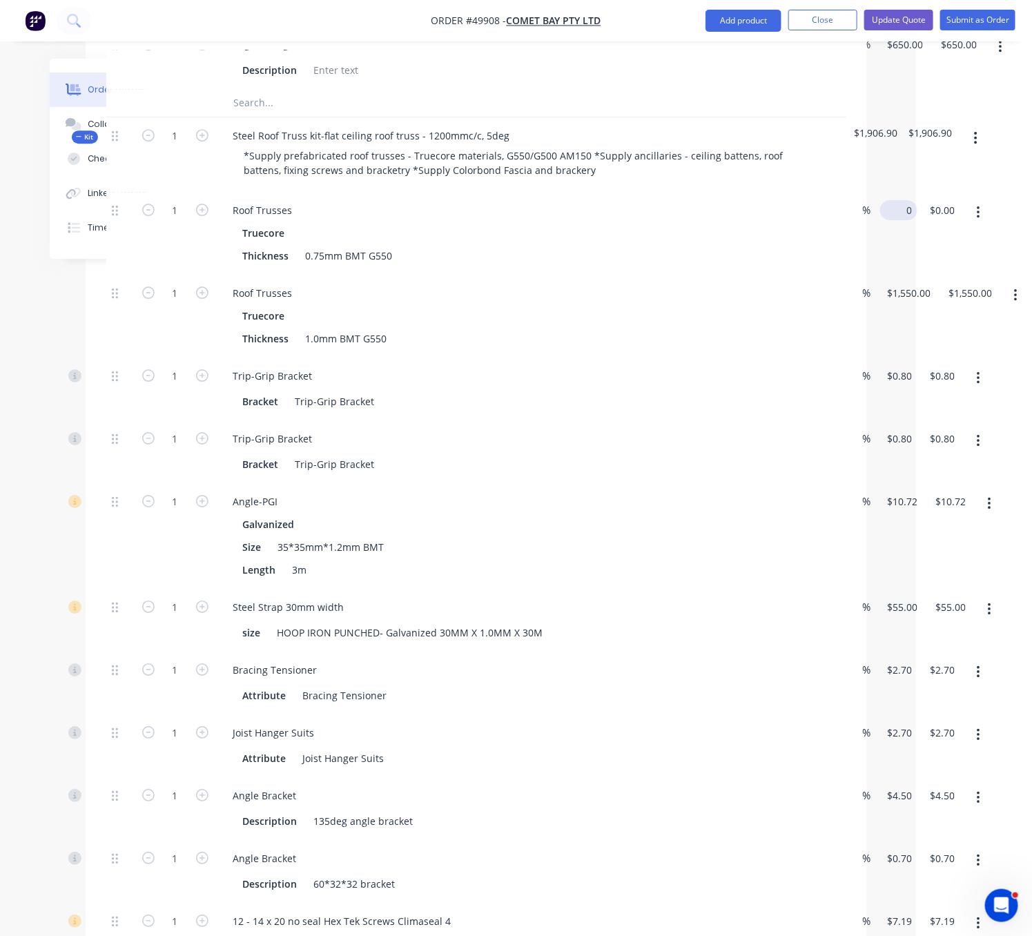
click at [847, 267] on div "1 Roof Trusses Truecore Thickness 0.75mm BMT G550 % 0 $0.00 $0.00 $0.00" at bounding box center [476, 233] width 740 height 83
type input "$1,550.00"
click at [898, 303] on input "1550" at bounding box center [911, 293] width 50 height 20
type input "$1.00"
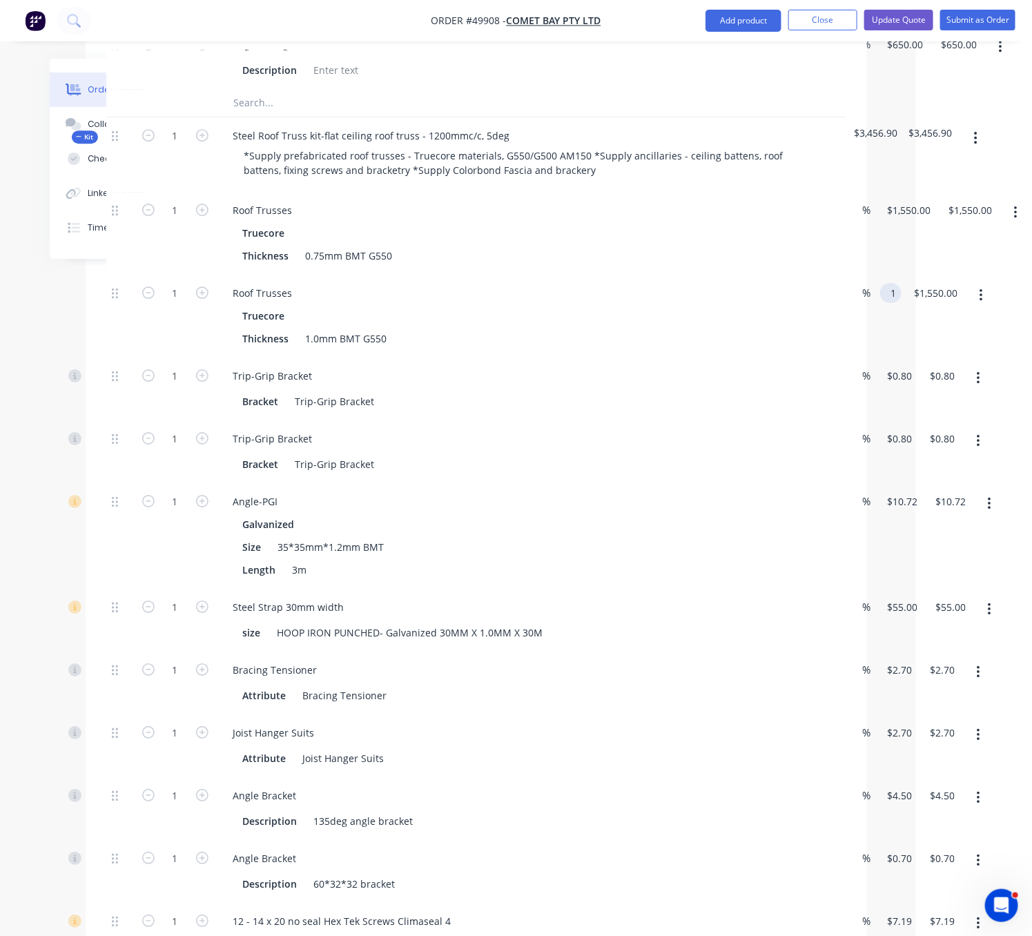
type input "$1.00"
drag, startPoint x: 908, startPoint y: 325, endPoint x: 908, endPoint y: 317, distance: 7.6
click at [908, 275] on div "$1,550.00 $1,550.00" at bounding box center [905, 233] width 61 height 83
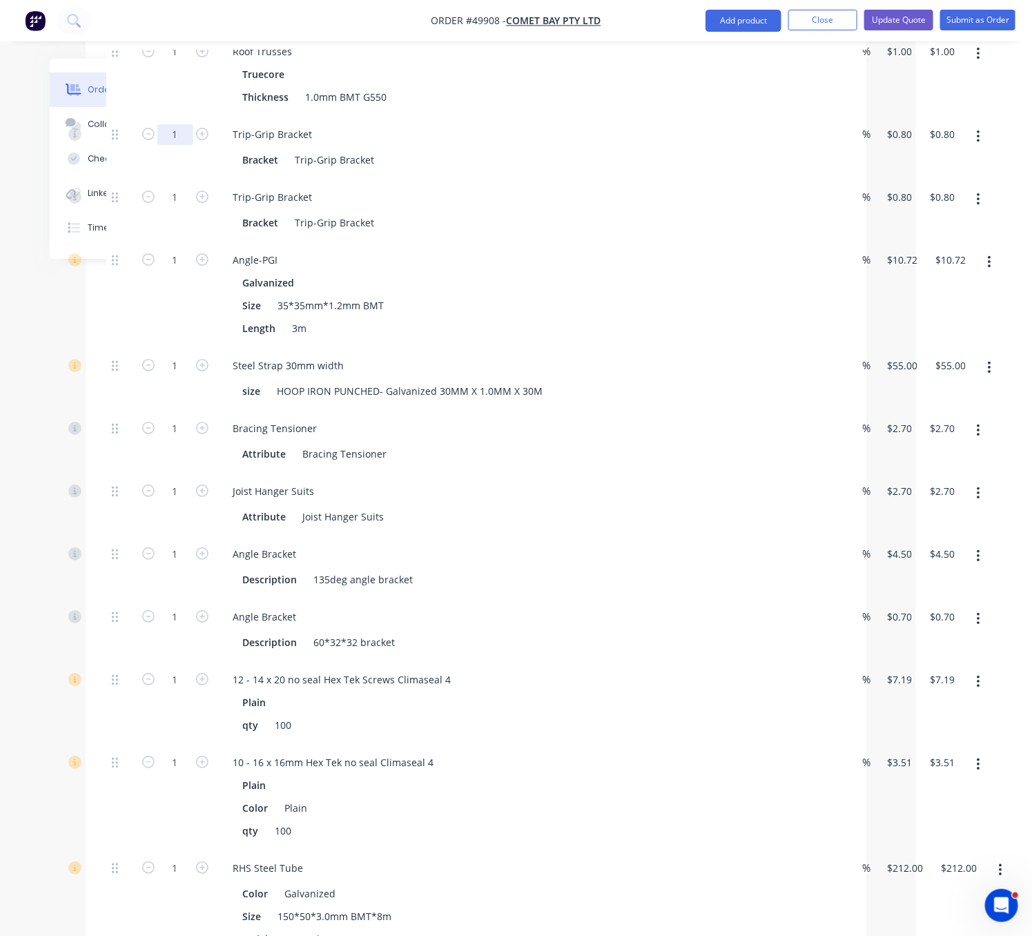
click at [168, 145] on input "1" at bounding box center [175, 134] width 36 height 21
type input "12"
type input "$9.60"
click at [106, 242] on div at bounding box center [120, 210] width 28 height 63
click at [164, 208] on input "1" at bounding box center [175, 197] width 36 height 21
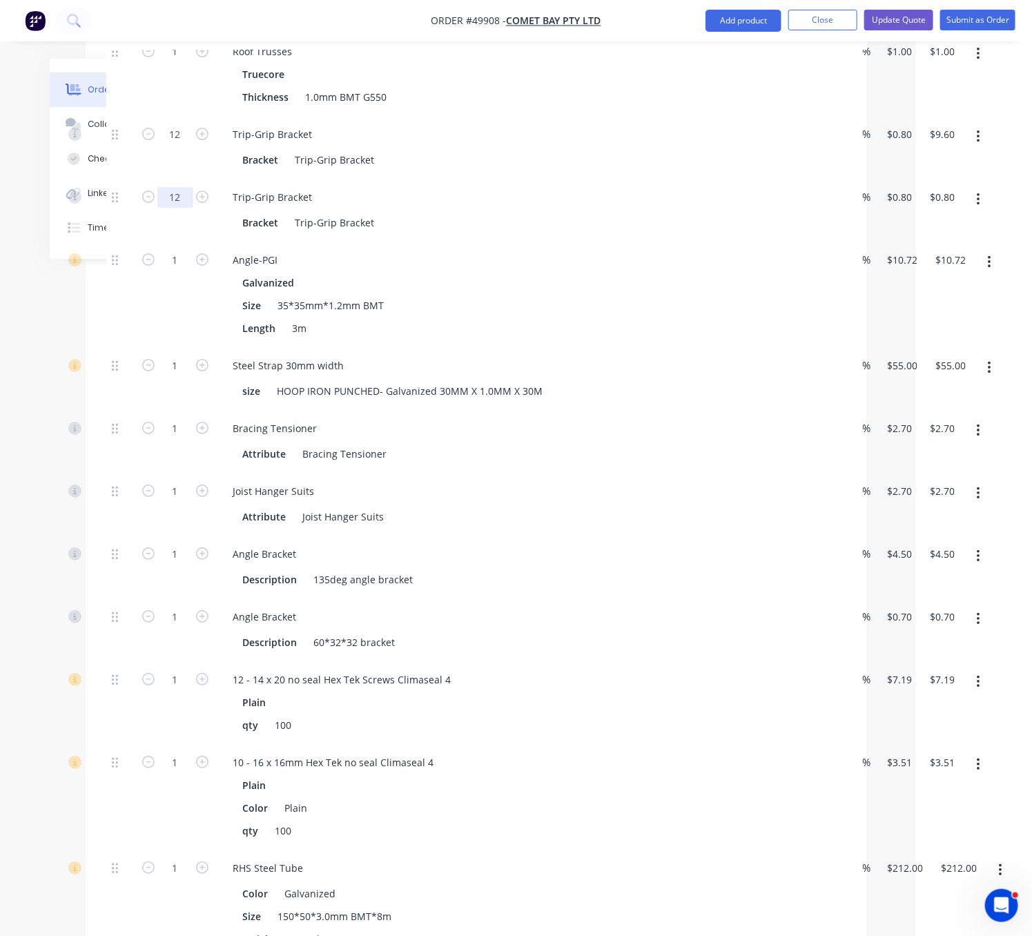
type input "12"
type input "$9.60"
click at [120, 242] on div at bounding box center [120, 210] width 28 height 63
click at [169, 271] on input "1" at bounding box center [175, 260] width 36 height 21
click at [189, 347] on div "1" at bounding box center [175, 295] width 83 height 106
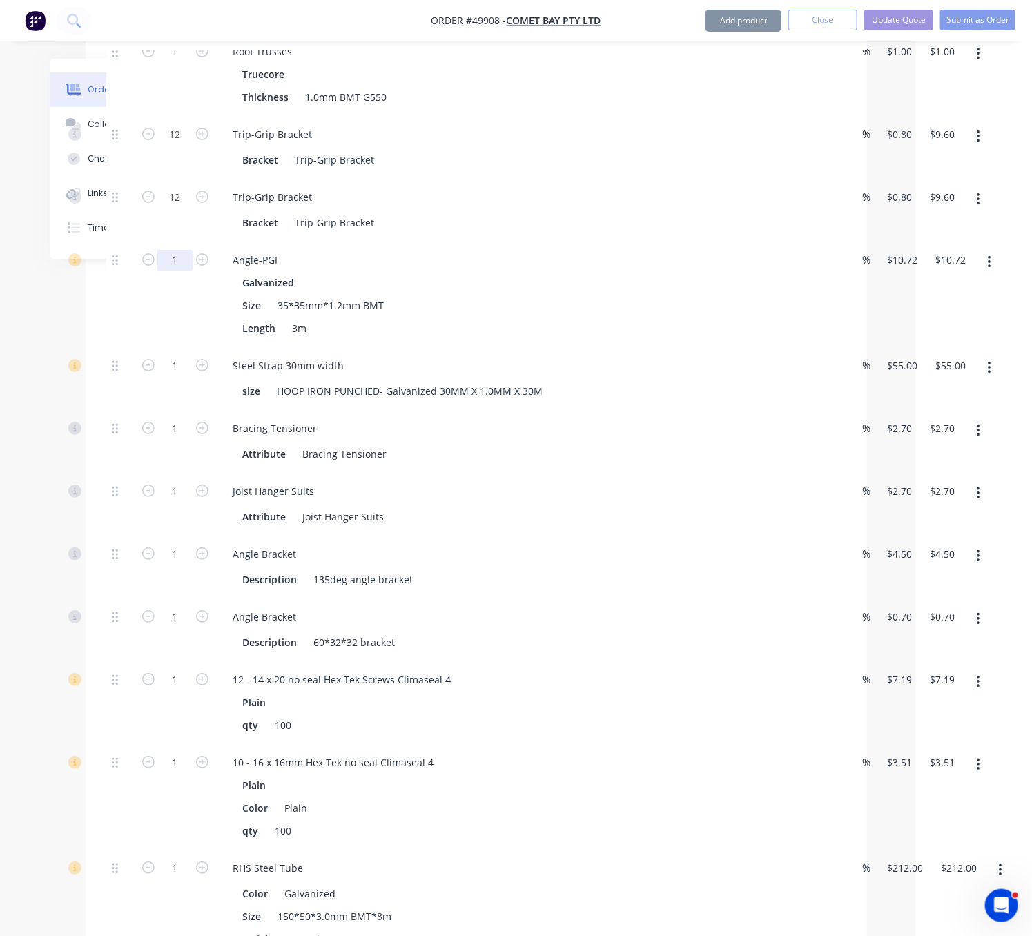
click at [165, 271] on input "1" at bounding box center [175, 260] width 36 height 21
type input "5"
type input "$53.60"
click at [121, 347] on div at bounding box center [120, 295] width 28 height 106
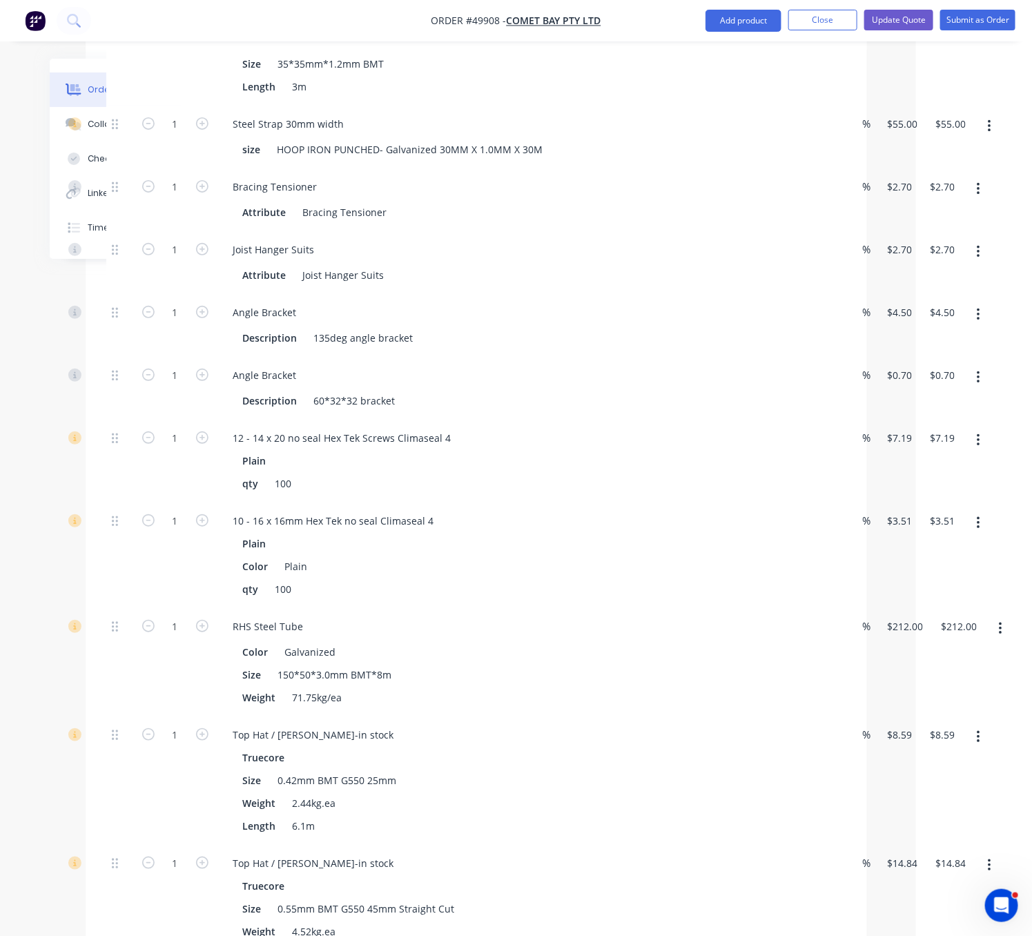
drag, startPoint x: 200, startPoint y: 235, endPoint x: 186, endPoint y: 234, distance: 13.9
click at [206, 193] on button "button" at bounding box center [202, 185] width 18 height 15
type input "2"
type input "$5.40"
click at [196, 193] on icon "button" at bounding box center [202, 186] width 12 height 12
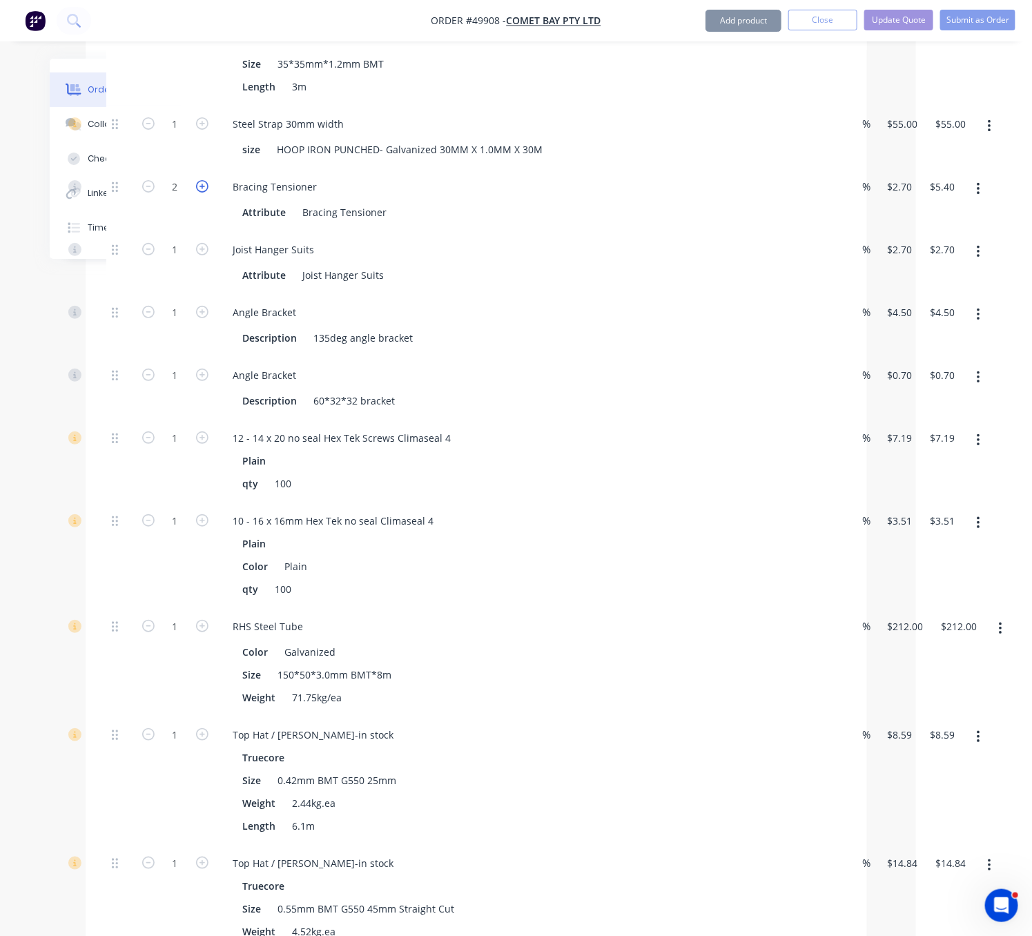
type input "3"
type input "$8.10"
click at [196, 193] on icon "button" at bounding box center [202, 186] width 12 height 12
type input "4"
type input "$10.80"
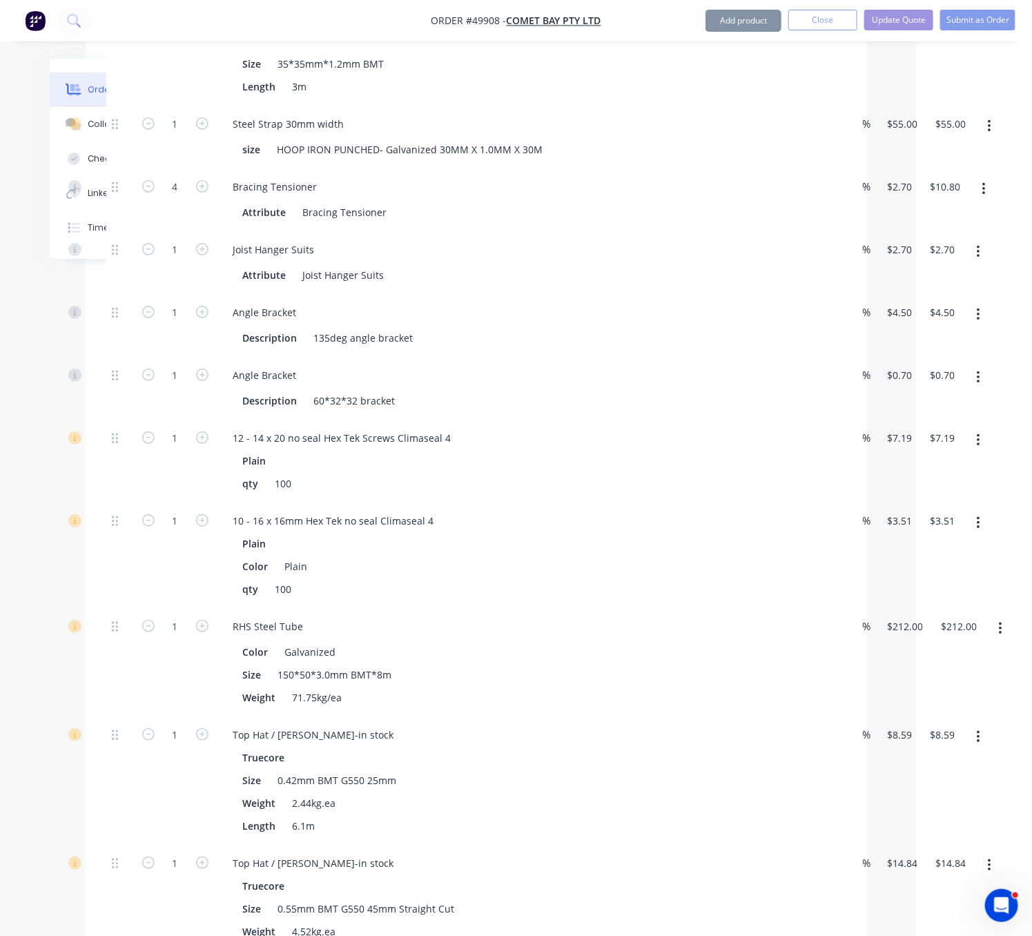
click at [192, 168] on div "1" at bounding box center [175, 137] width 83 height 63
click at [981, 264] on button "button" at bounding box center [979, 252] width 32 height 25
click at [939, 354] on div "Delete" at bounding box center [929, 344] width 106 height 20
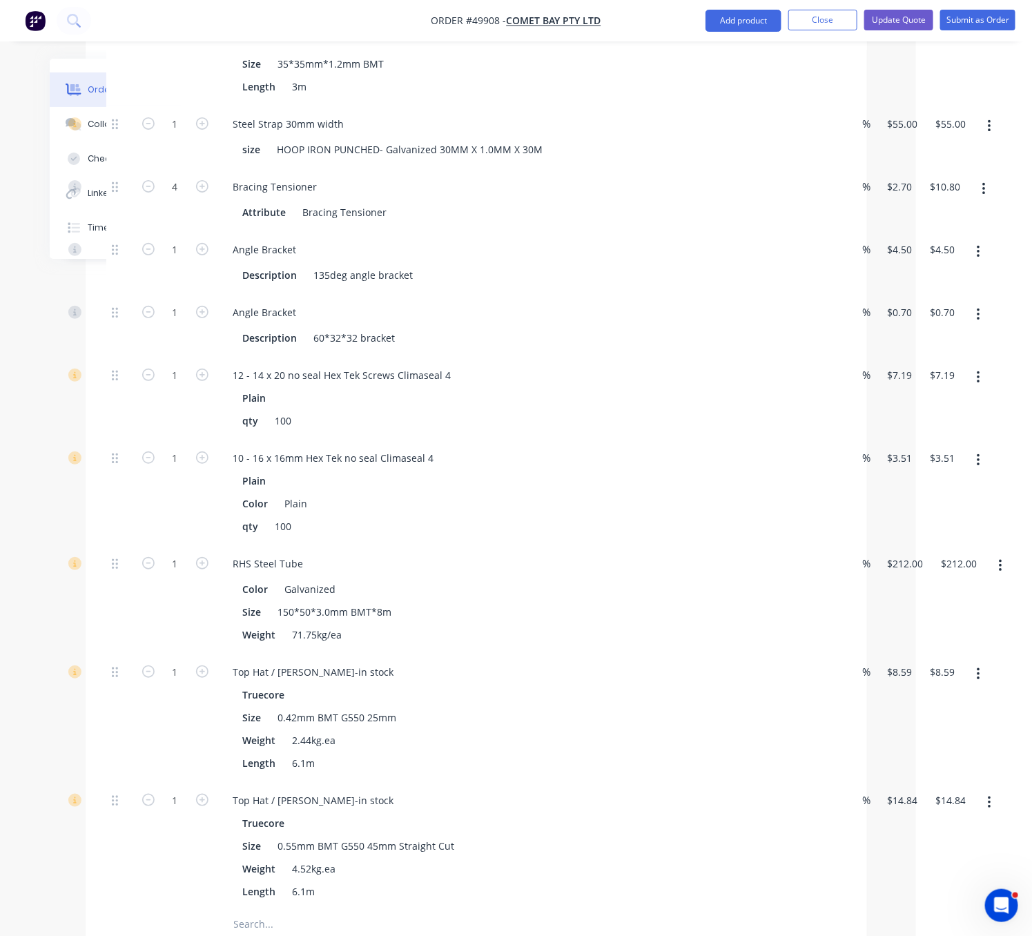
click at [977, 260] on icon "button" at bounding box center [978, 251] width 3 height 15
click at [956, 354] on div "Delete" at bounding box center [929, 344] width 106 height 20
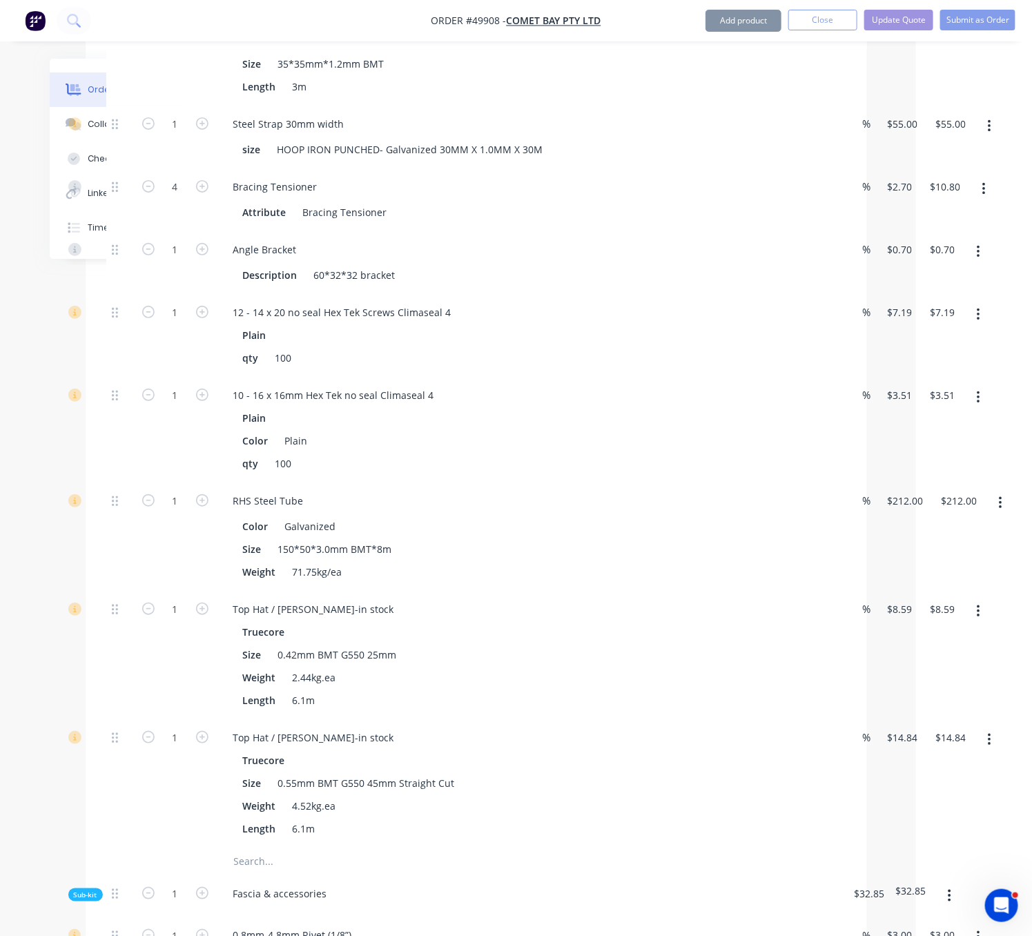
click at [980, 264] on button "button" at bounding box center [979, 252] width 32 height 25
click at [950, 354] on div "Delete" at bounding box center [929, 344] width 106 height 20
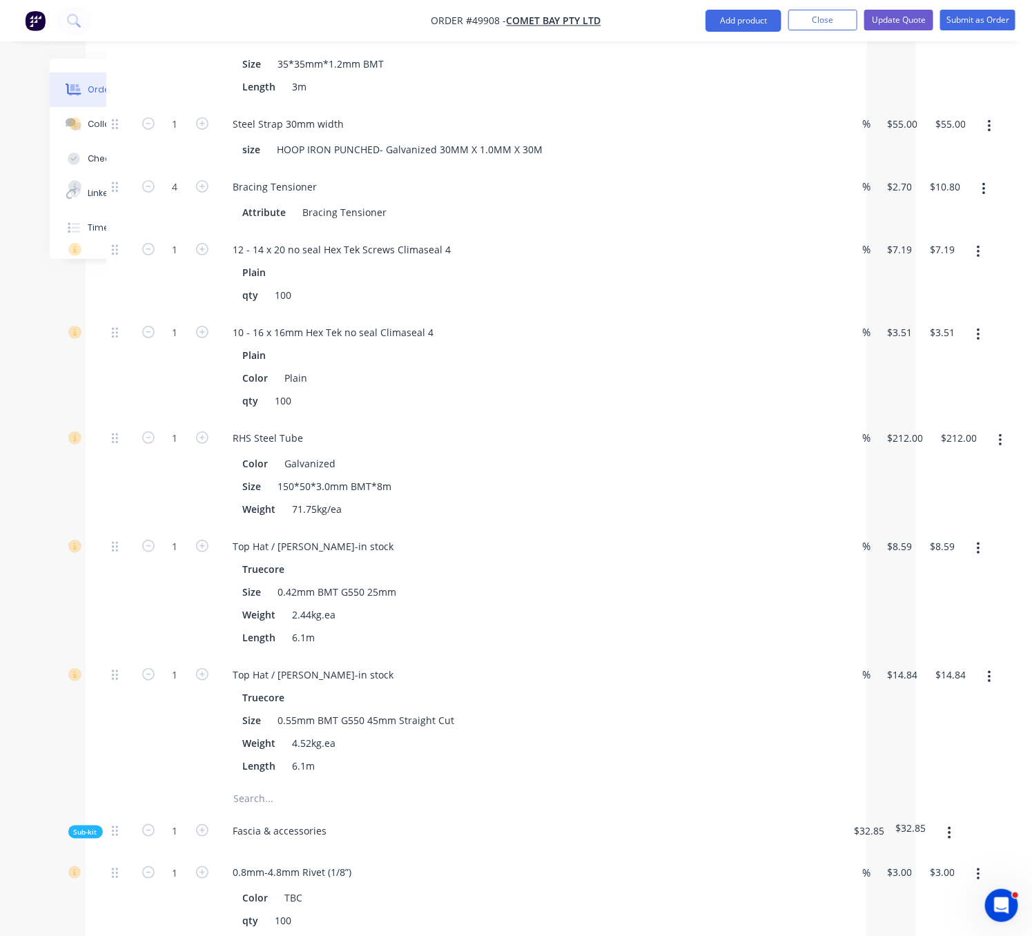
click at [183, 314] on div "1" at bounding box center [175, 272] width 83 height 83
click at [999, 448] on icon "button" at bounding box center [1000, 440] width 3 height 15
click at [939, 542] on div "Delete" at bounding box center [951, 532] width 106 height 20
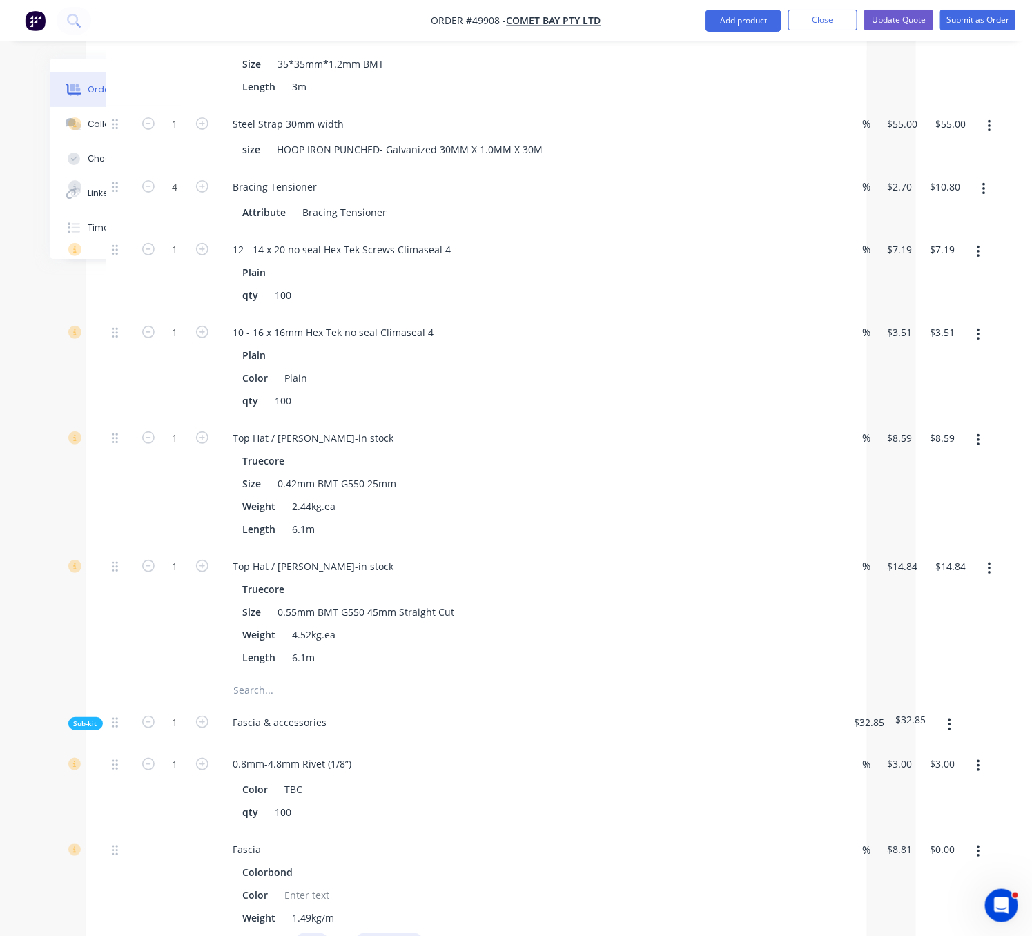
click at [160, 548] on div "1" at bounding box center [175, 484] width 83 height 128
click at [166, 577] on input "1" at bounding box center [175, 567] width 36 height 21
type input "35"
type input "$519.40"
click at [177, 548] on div "1" at bounding box center [175, 484] width 83 height 128
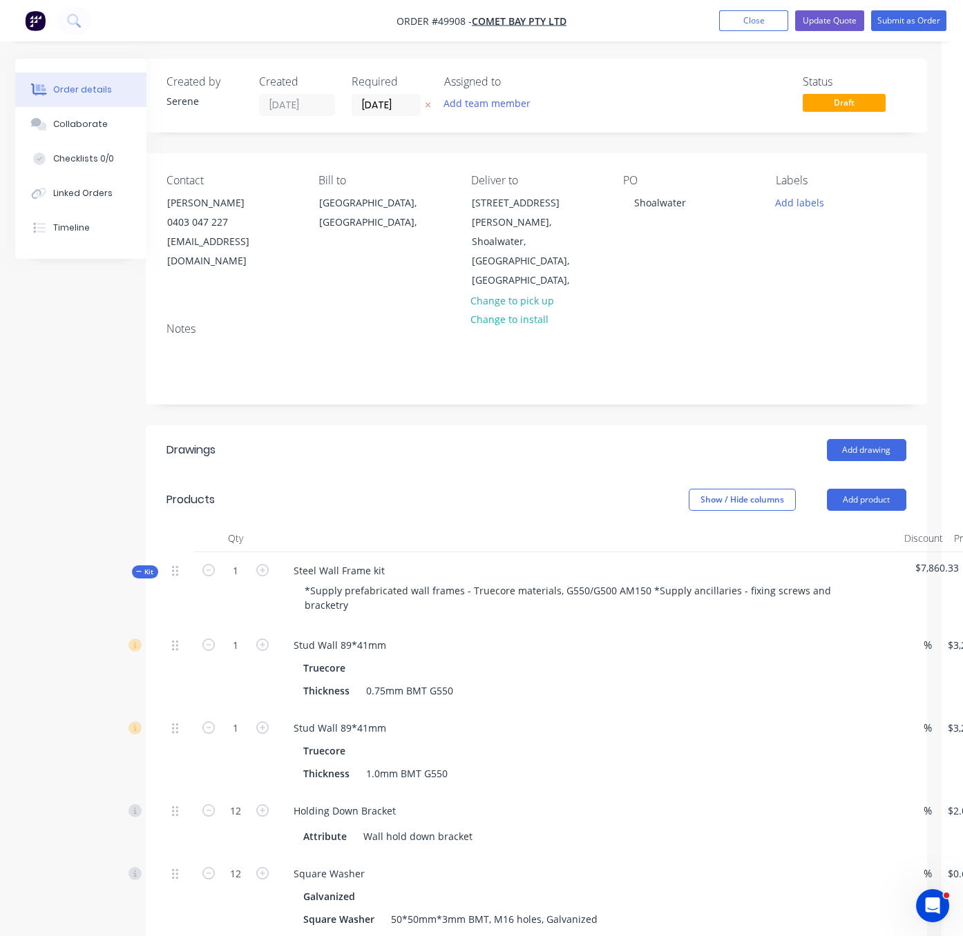
scroll to position [0, 0]
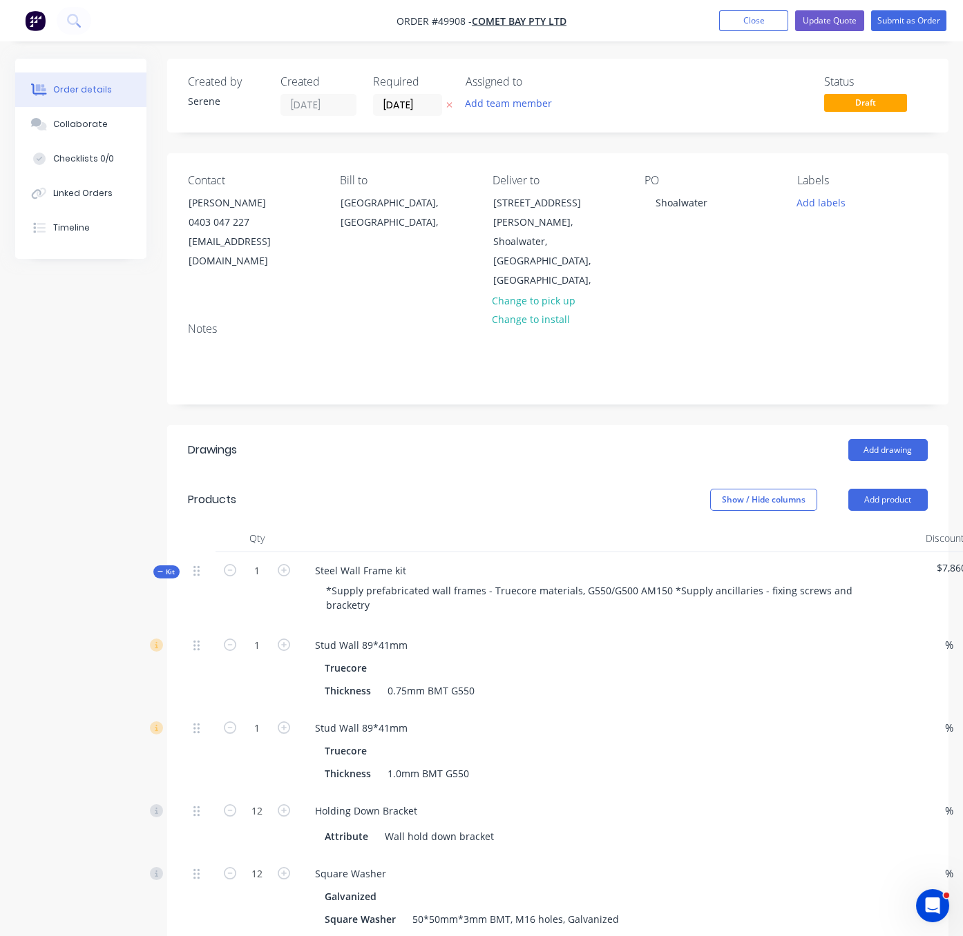
drag, startPoint x: 433, startPoint y: 450, endPoint x: 332, endPoint y: 441, distance: 101.2
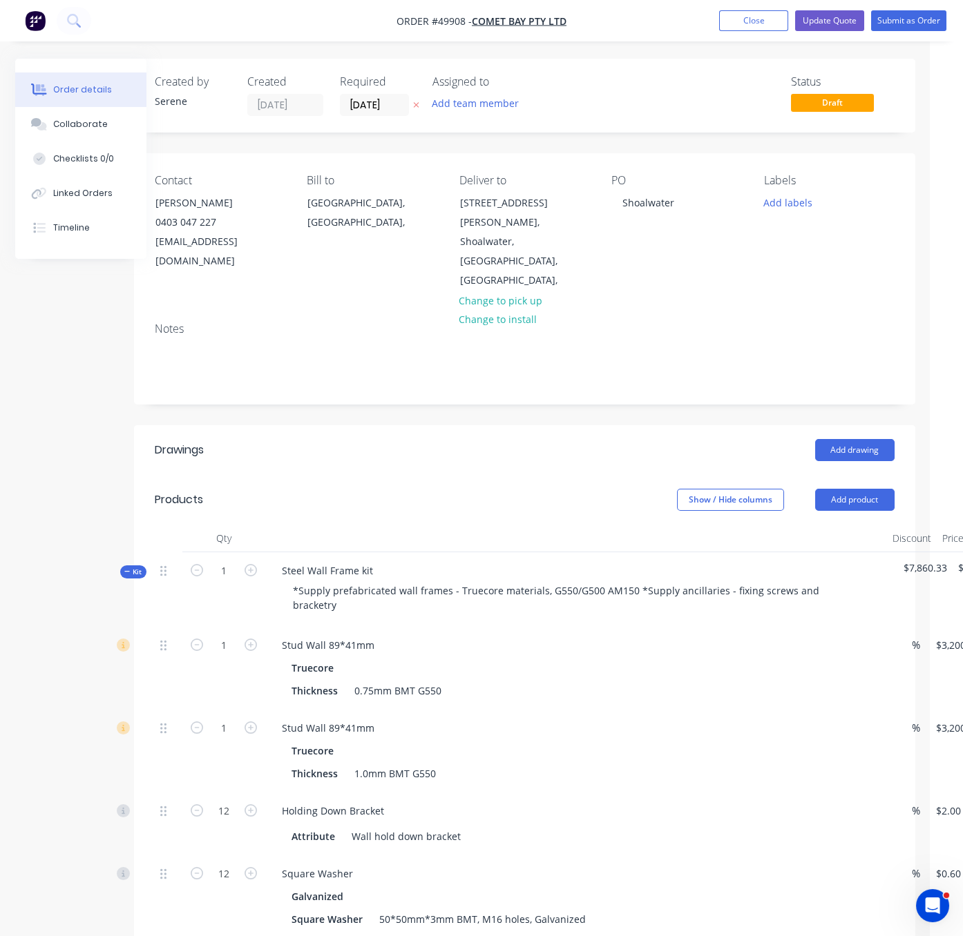
scroll to position [0, 95]
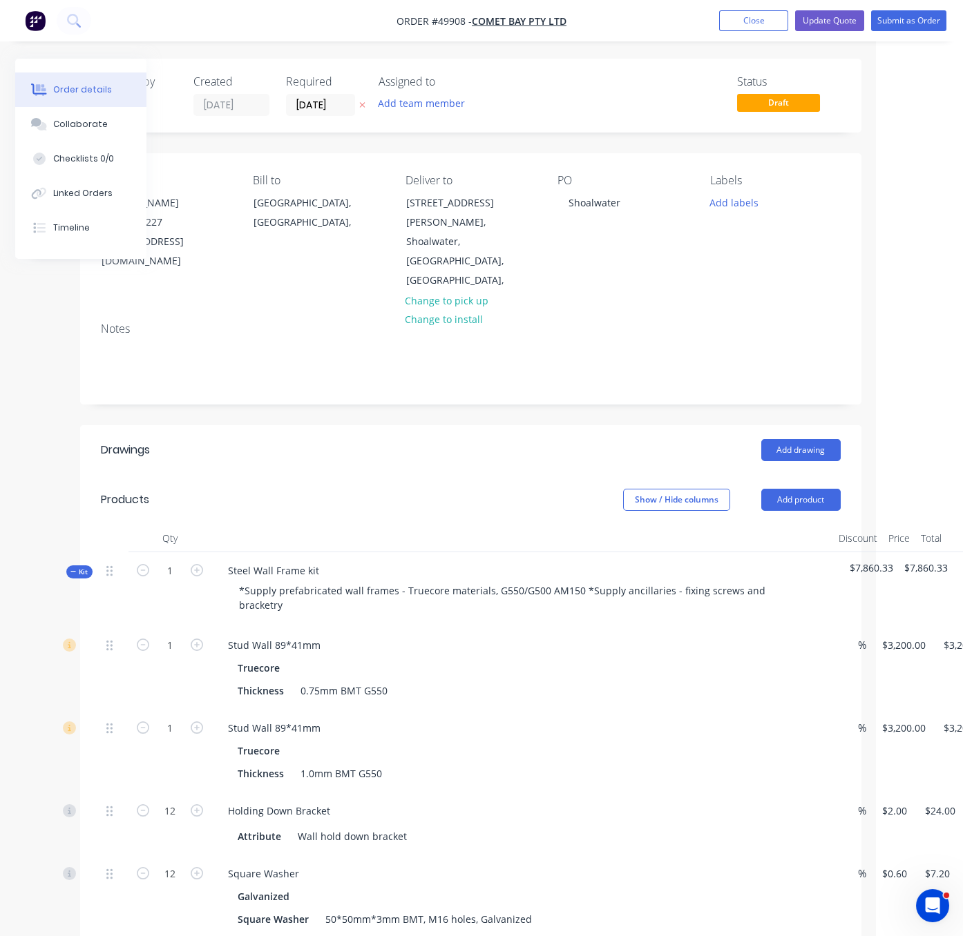
drag, startPoint x: 367, startPoint y: 447, endPoint x: 447, endPoint y: 445, distance: 80.8
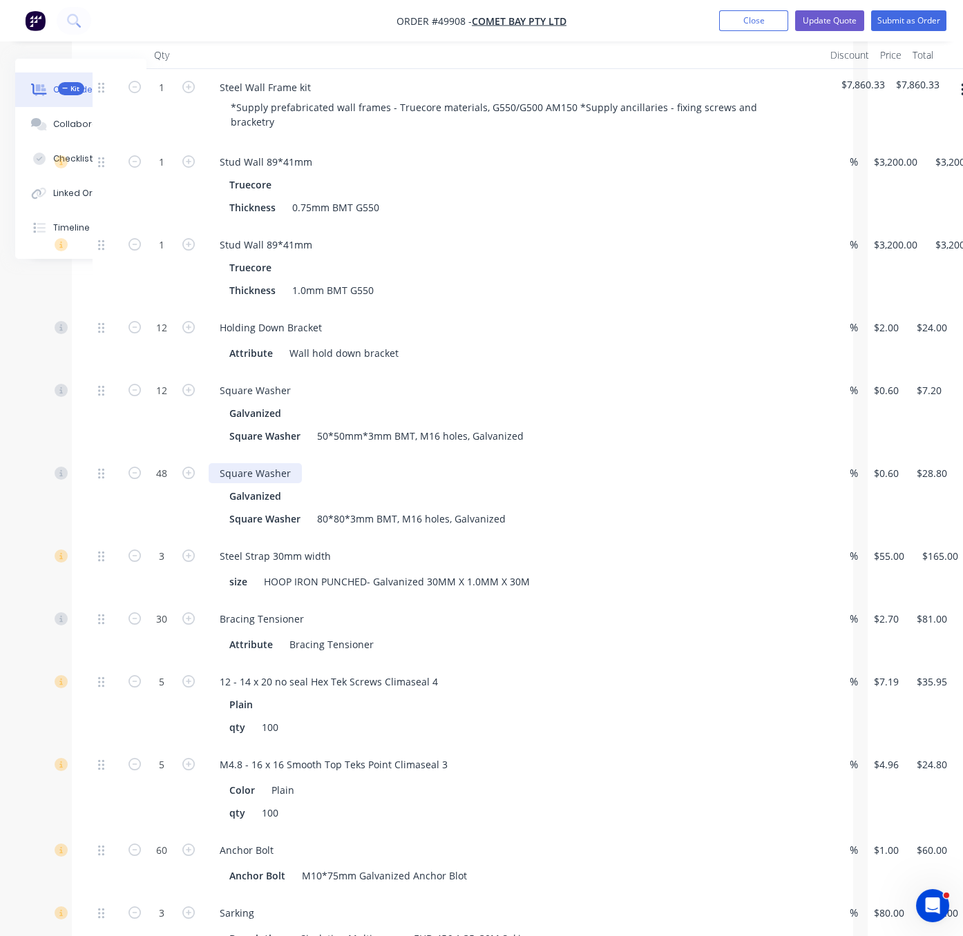
scroll to position [242, 95]
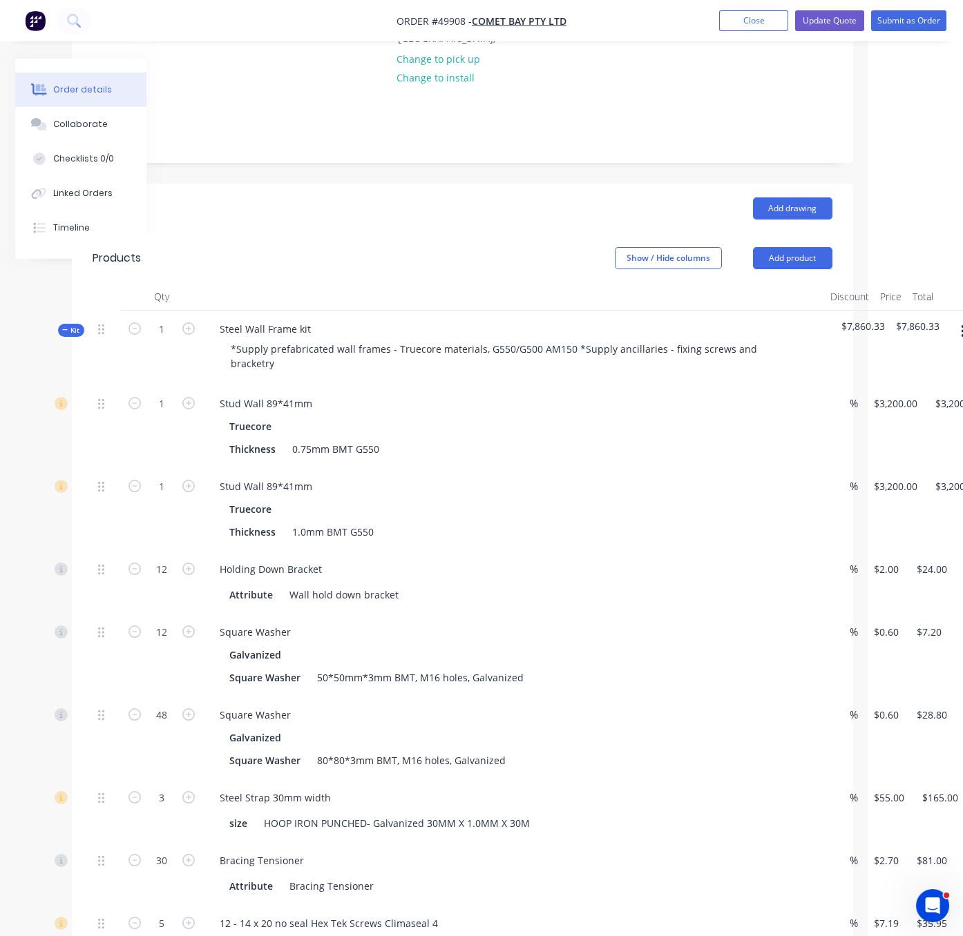
click at [70, 325] on span "Kit" at bounding box center [71, 330] width 18 height 10
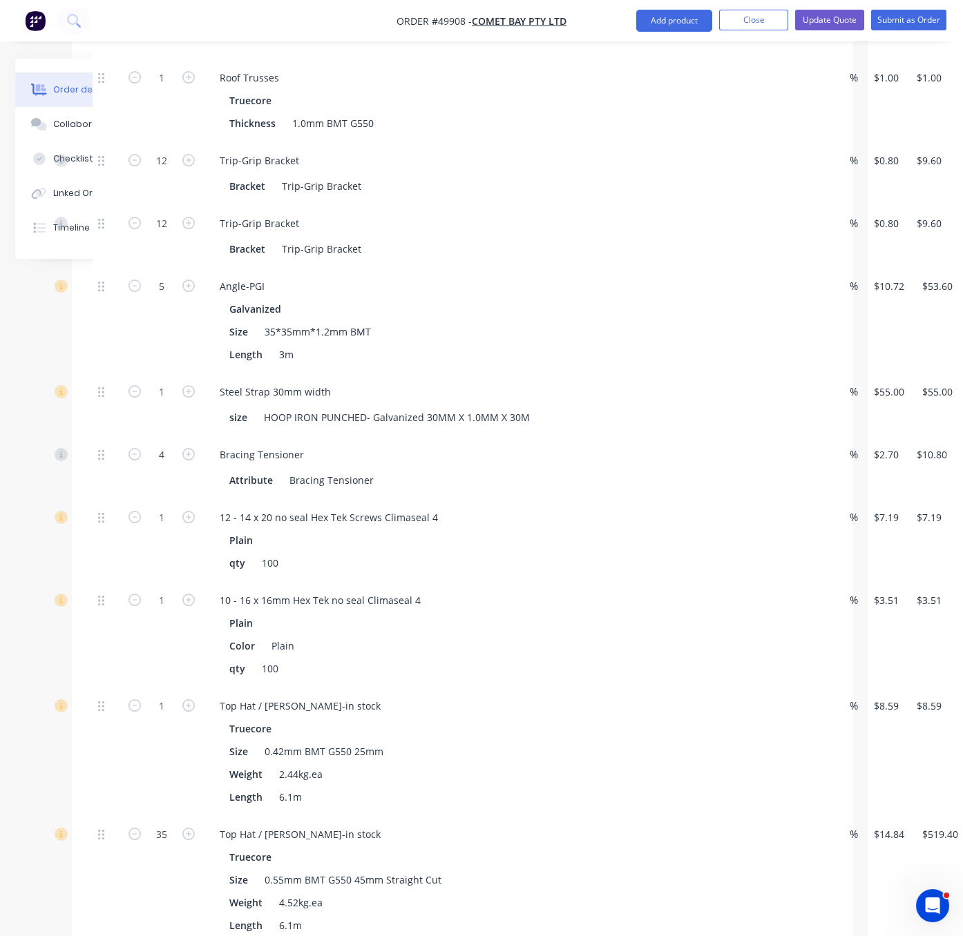
scroll to position [967, 95]
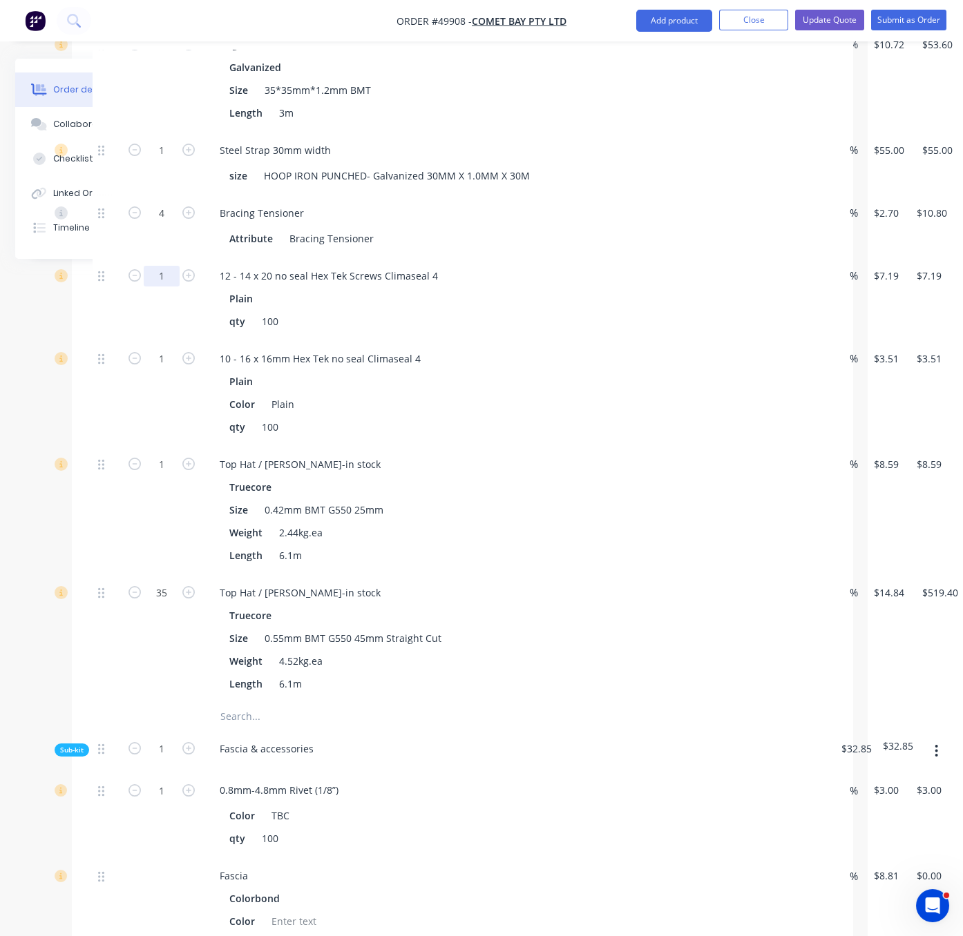
click at [155, 287] on input "1" at bounding box center [162, 276] width 36 height 21
type input "5"
type input "$35.95"
click at [112, 340] on div at bounding box center [107, 299] width 28 height 83
click at [173, 369] on input "1" at bounding box center [162, 359] width 36 height 21
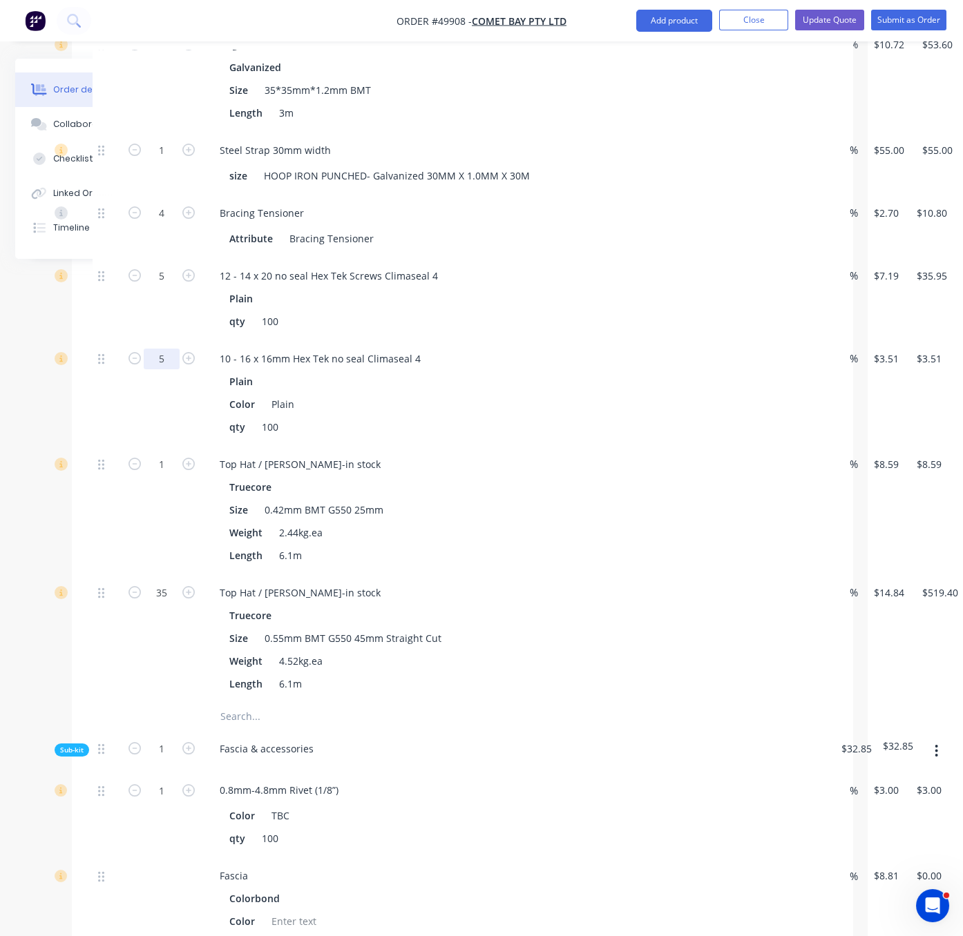
type input "5"
type input "$17.55"
click at [77, 440] on div "Qty Discount Price Total Kit 1 Steel Wall Frame kit *Supply prefabricated wall …" at bounding box center [462, 509] width 781 height 1902
click at [163, 475] on input "1" at bounding box center [162, 464] width 36 height 21
type input "47"
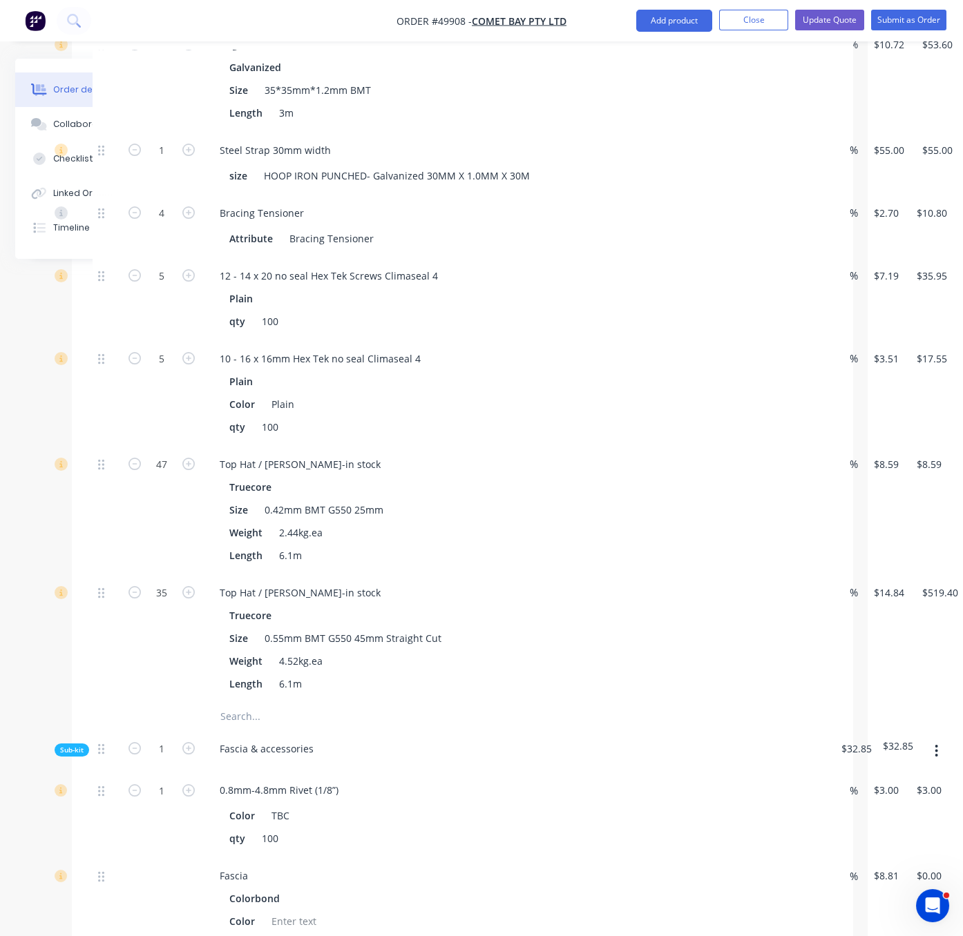
type input "$403.73"
click at [103, 568] on div at bounding box center [107, 510] width 28 height 128
click at [161, 369] on input "5" at bounding box center [162, 359] width 36 height 21
type input "10"
click at [98, 426] on div at bounding box center [107, 393] width 28 height 106
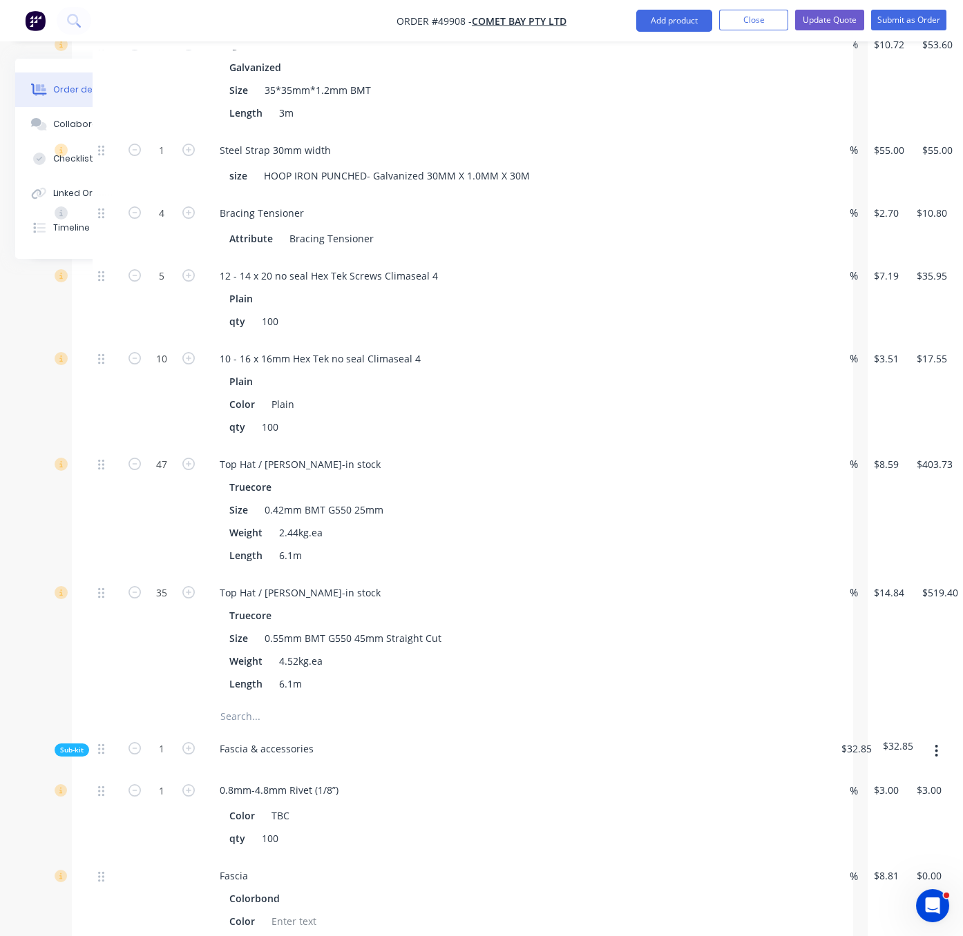
type input "$35.10"
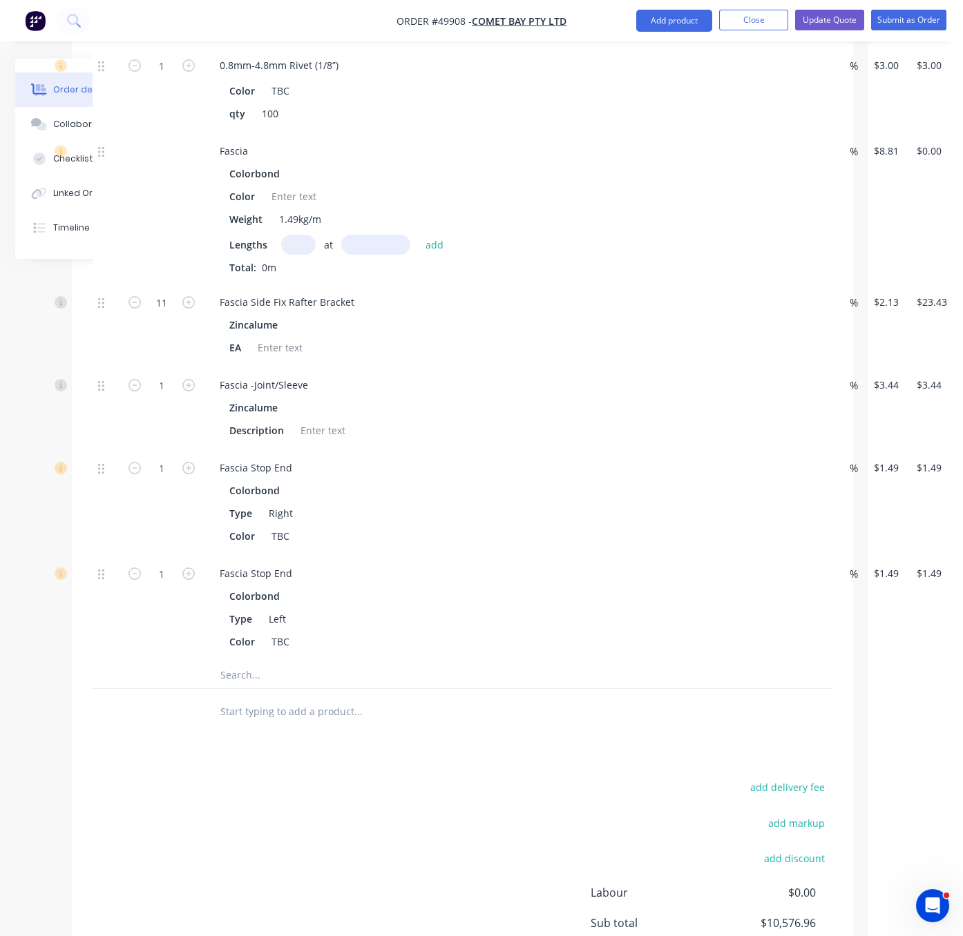
scroll to position [1450, 95]
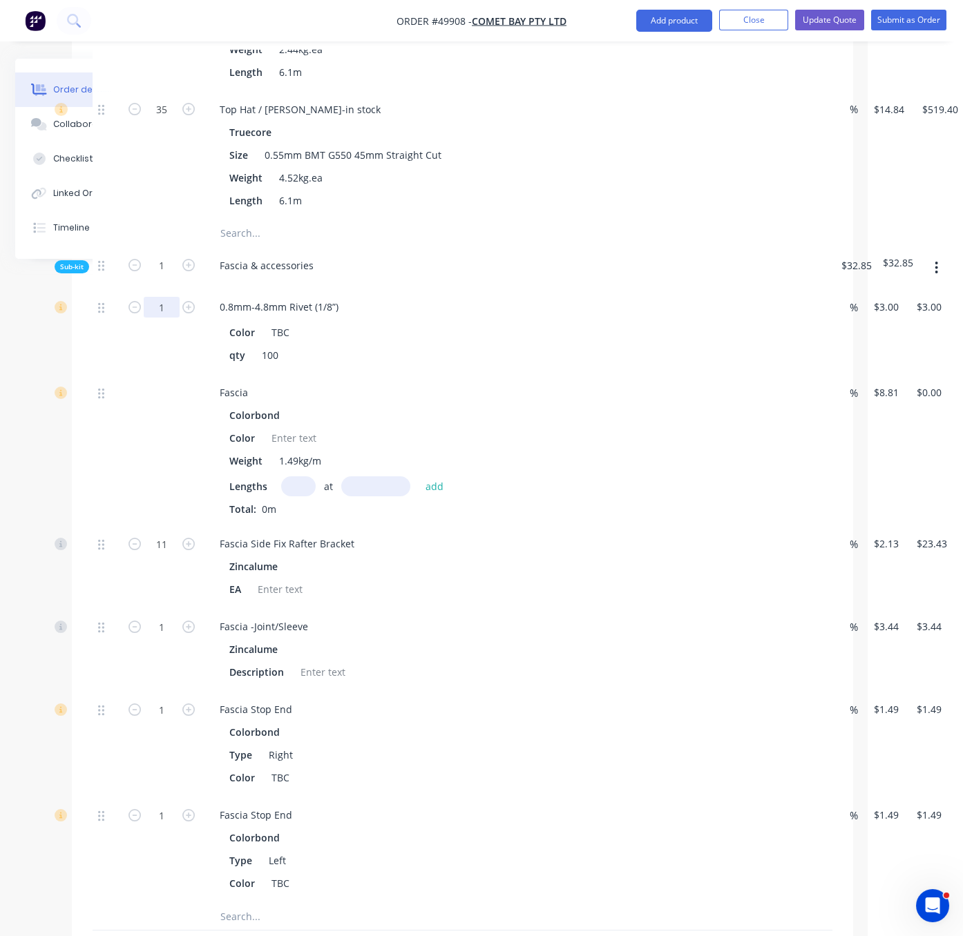
click at [169, 318] on input "1" at bounding box center [162, 307] width 36 height 21
type input "5"
type input "$15.00"
click at [108, 374] on div at bounding box center [107, 332] width 28 height 86
click at [303, 497] on input "text" at bounding box center [298, 486] width 35 height 20
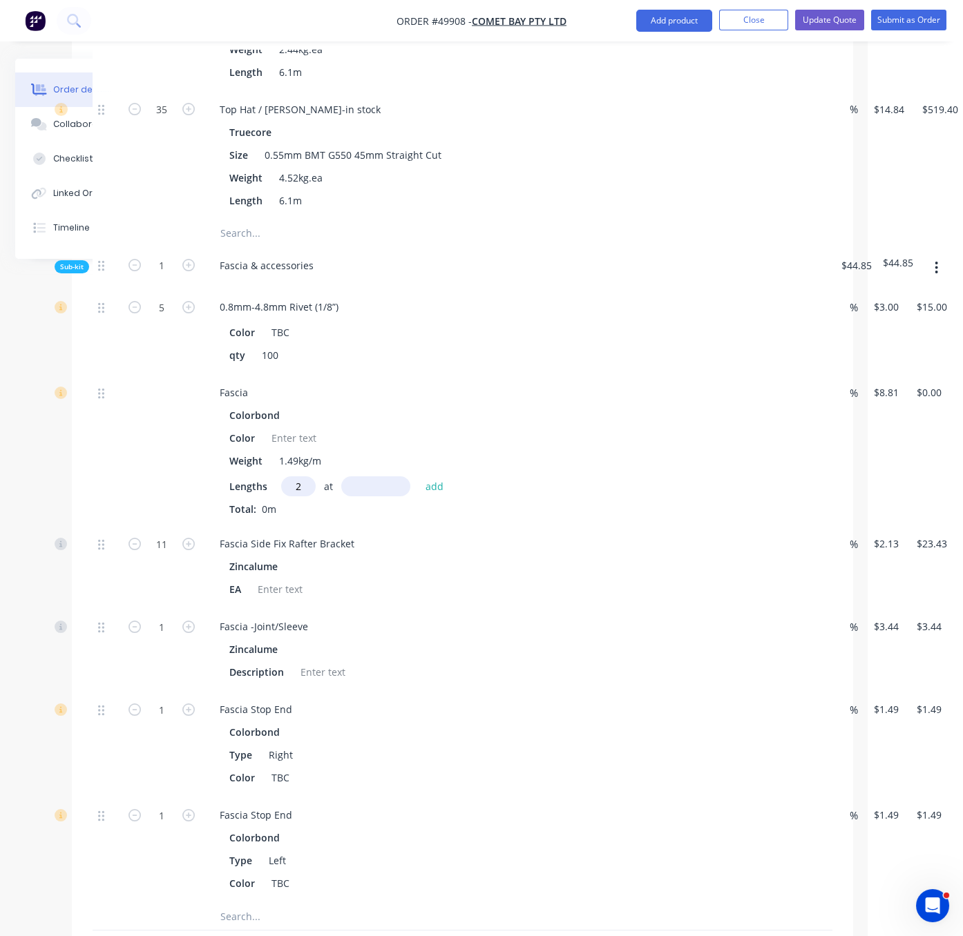
type input "2"
type input "7250"
click at [418, 477] on button "add" at bounding box center [434, 486] width 32 height 19
type input "$127.75"
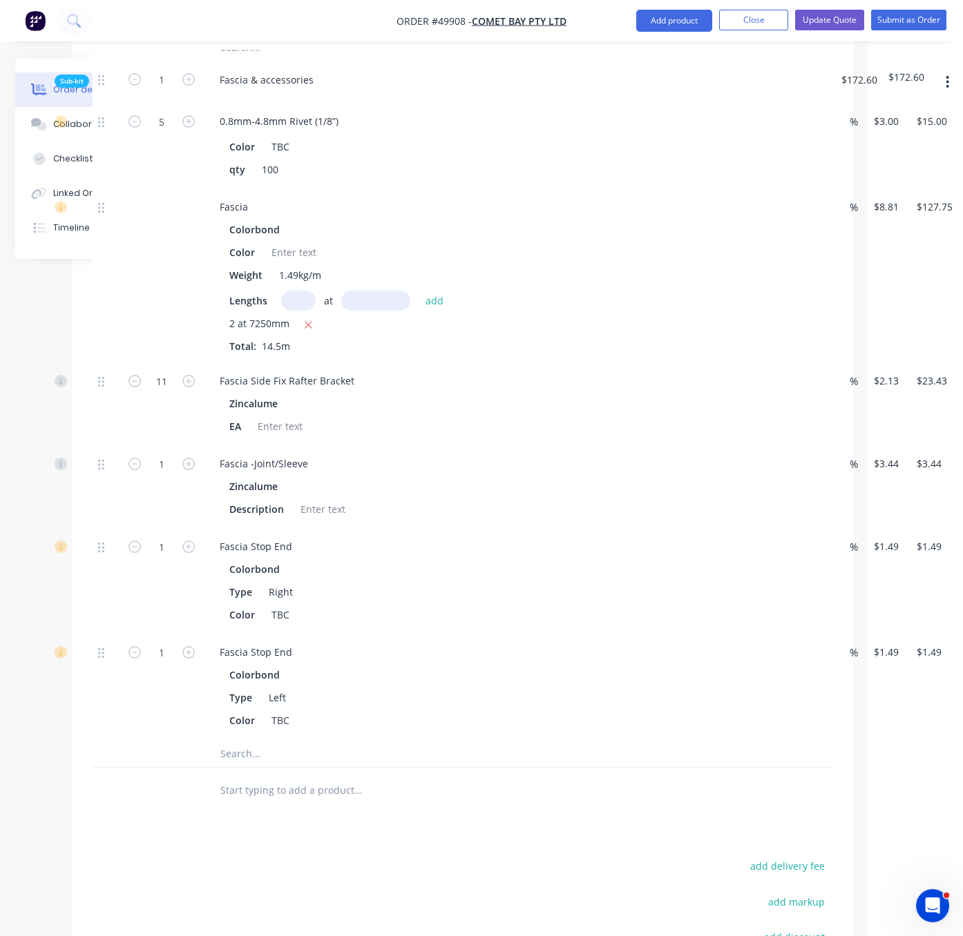
scroll to position [1692, 95]
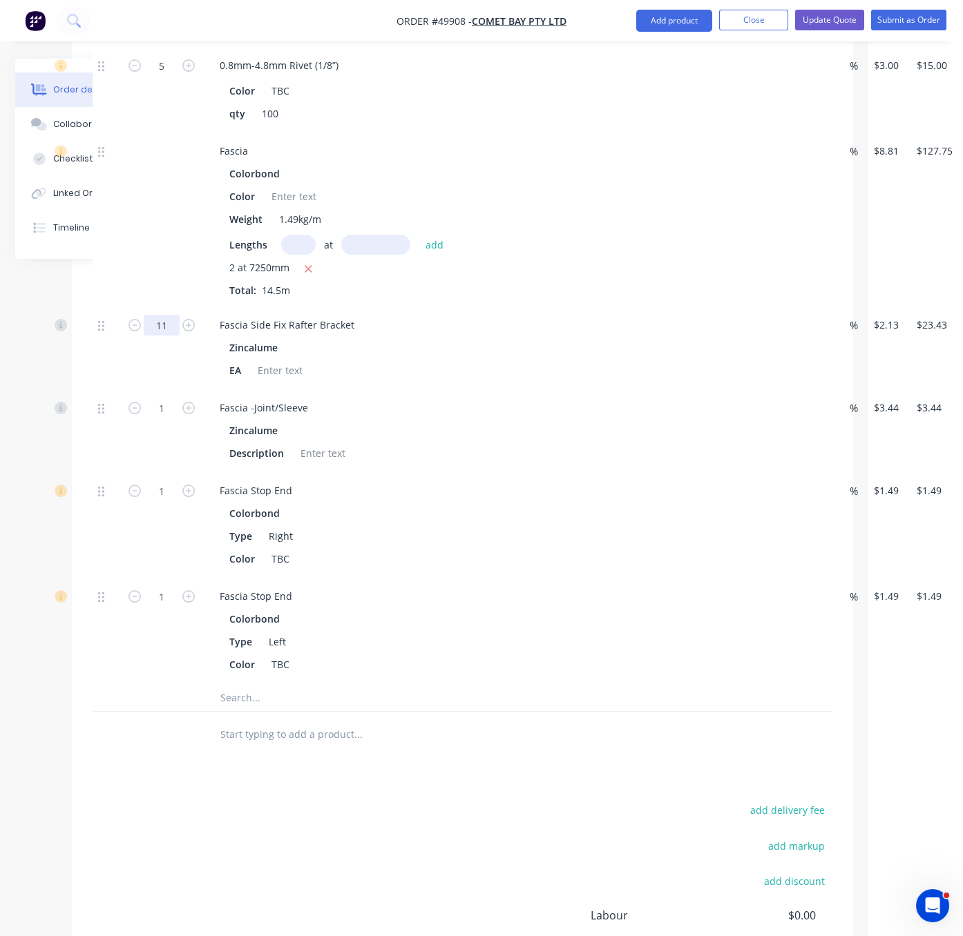
click at [168, 336] on input "11" at bounding box center [162, 325] width 36 height 21
type input "12"
type input "$25.56"
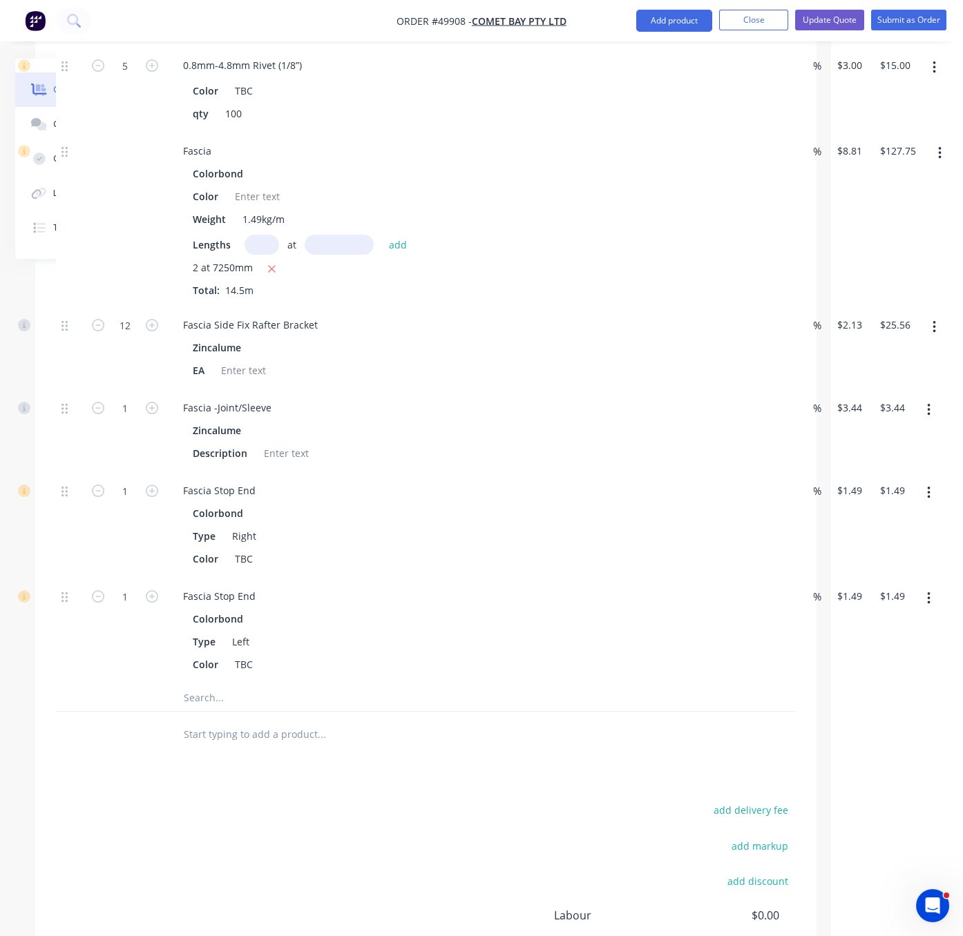
drag, startPoint x: 644, startPoint y: 516, endPoint x: 865, endPoint y: 508, distance: 221.8
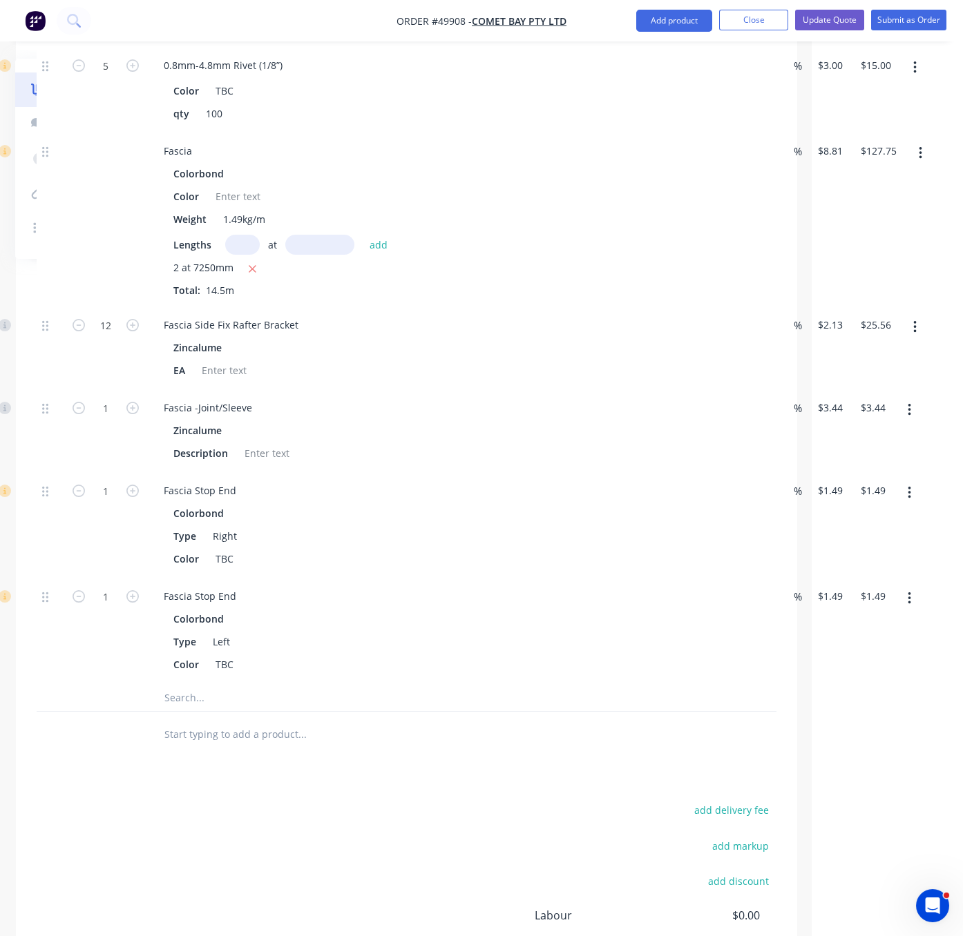
click at [903, 423] on button "button" at bounding box center [909, 410] width 32 height 25
click at [866, 512] on div "Delete" at bounding box center [860, 502] width 106 height 20
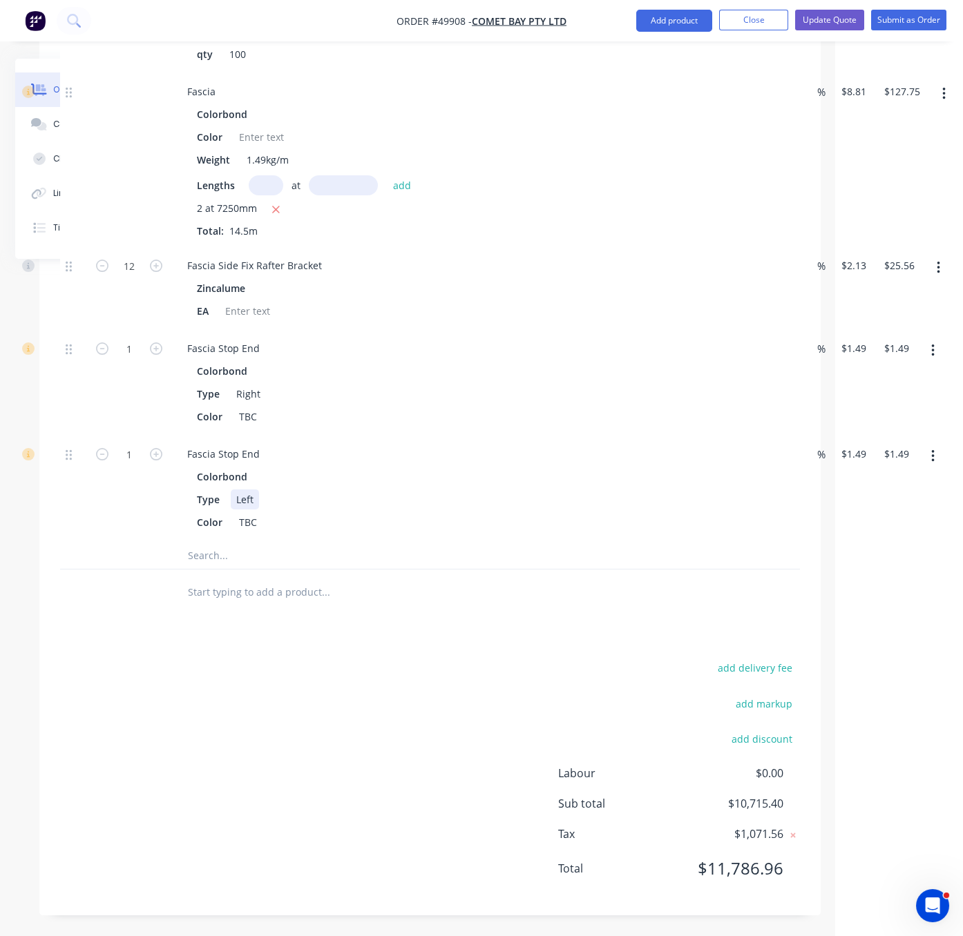
scroll to position [1849, 100]
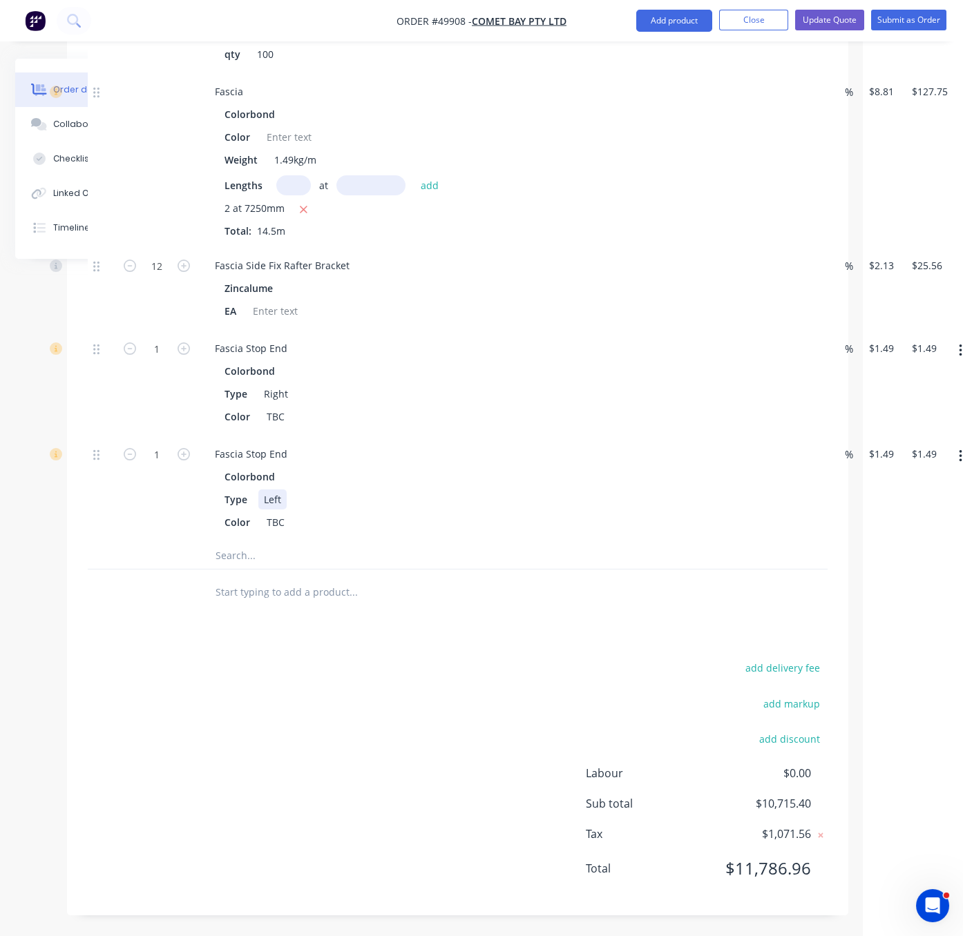
drag, startPoint x: 408, startPoint y: 487, endPoint x: 338, endPoint y: 492, distance: 70.0
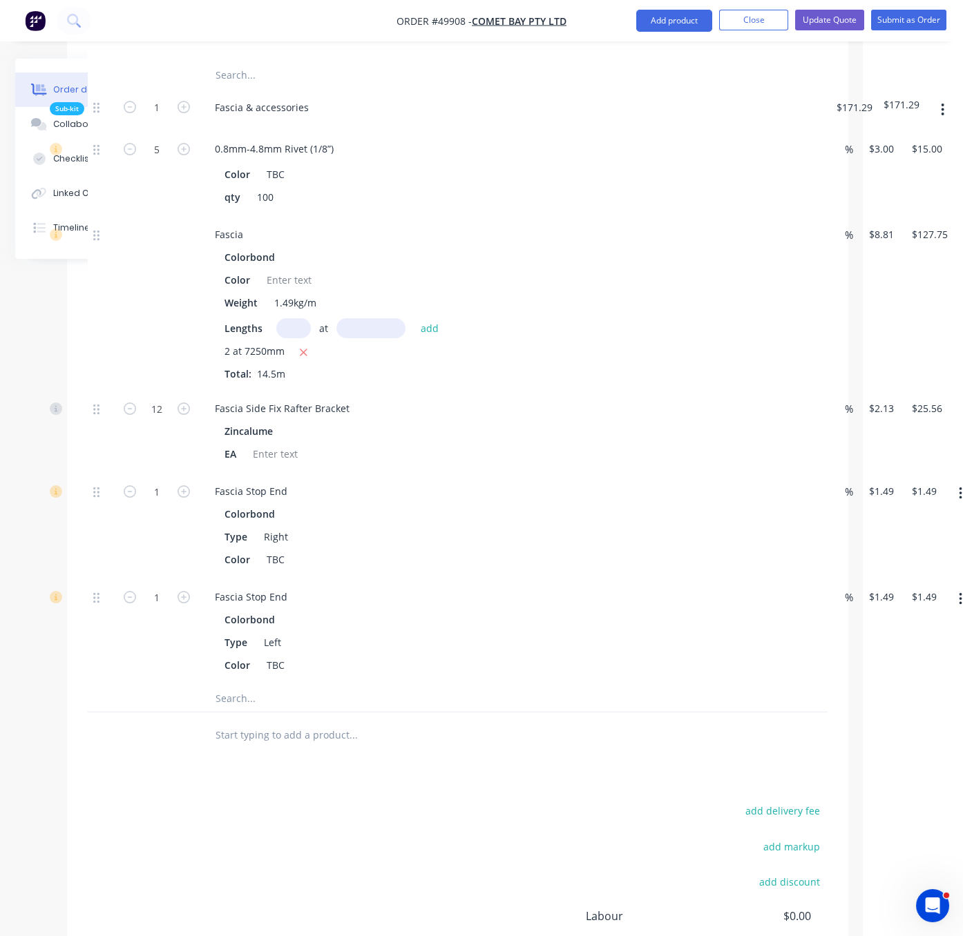
click at [308, 356] on icon "button" at bounding box center [304, 353] width 8 height 8
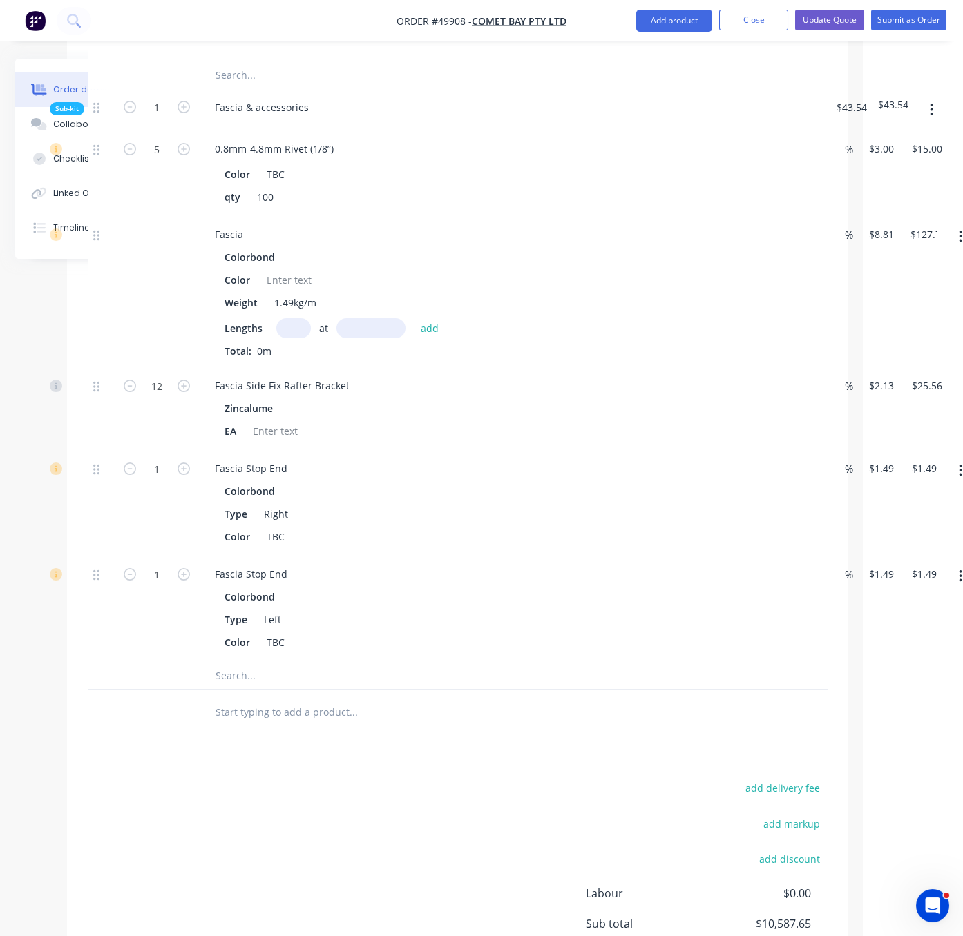
type input "$0.00"
click at [291, 338] on input "text" at bounding box center [293, 328] width 35 height 20
type input "4"
type input "7250"
click at [414, 319] on button "add" at bounding box center [430, 328] width 32 height 19
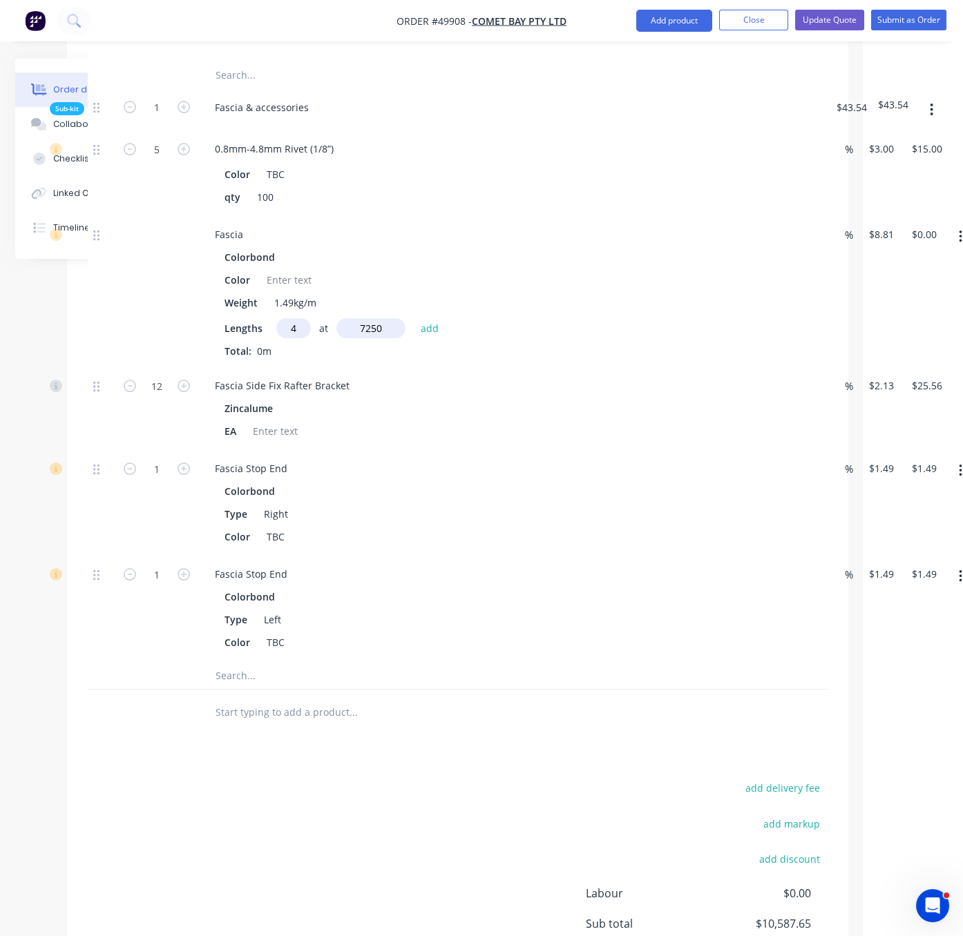
type input "$255.49"
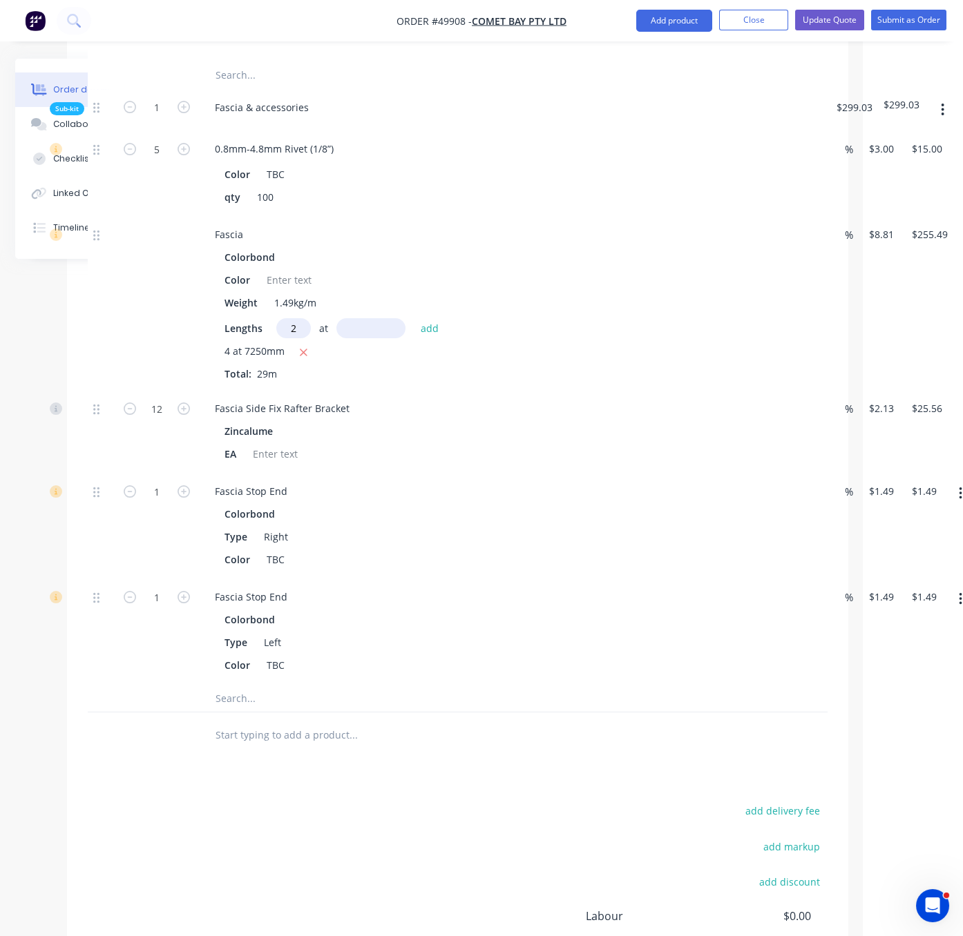
type input "2"
click at [380, 338] on input "text" at bounding box center [370, 328] width 69 height 20
type input "5250"
click at [414, 319] on button "add" at bounding box center [430, 328] width 32 height 19
type input "$348.00"
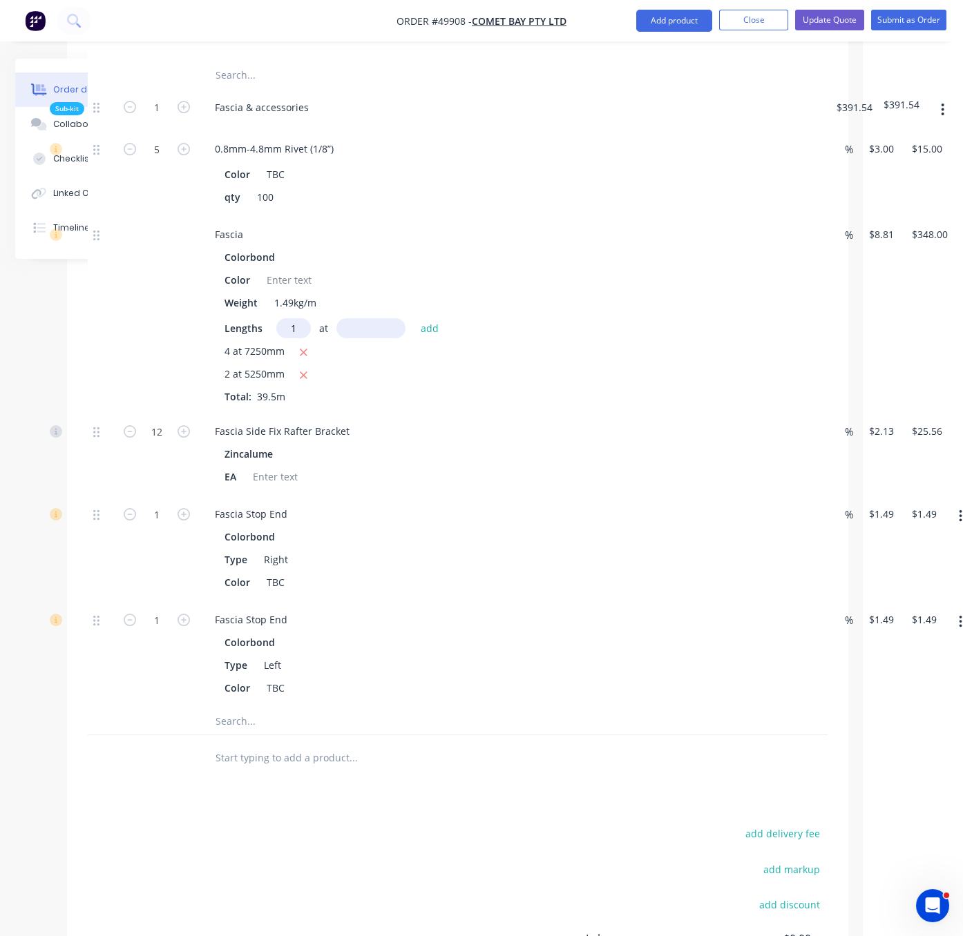
type input "1"
type input "5900"
click at [414, 319] on button "add" at bounding box center [430, 328] width 32 height 19
type input "$399.97"
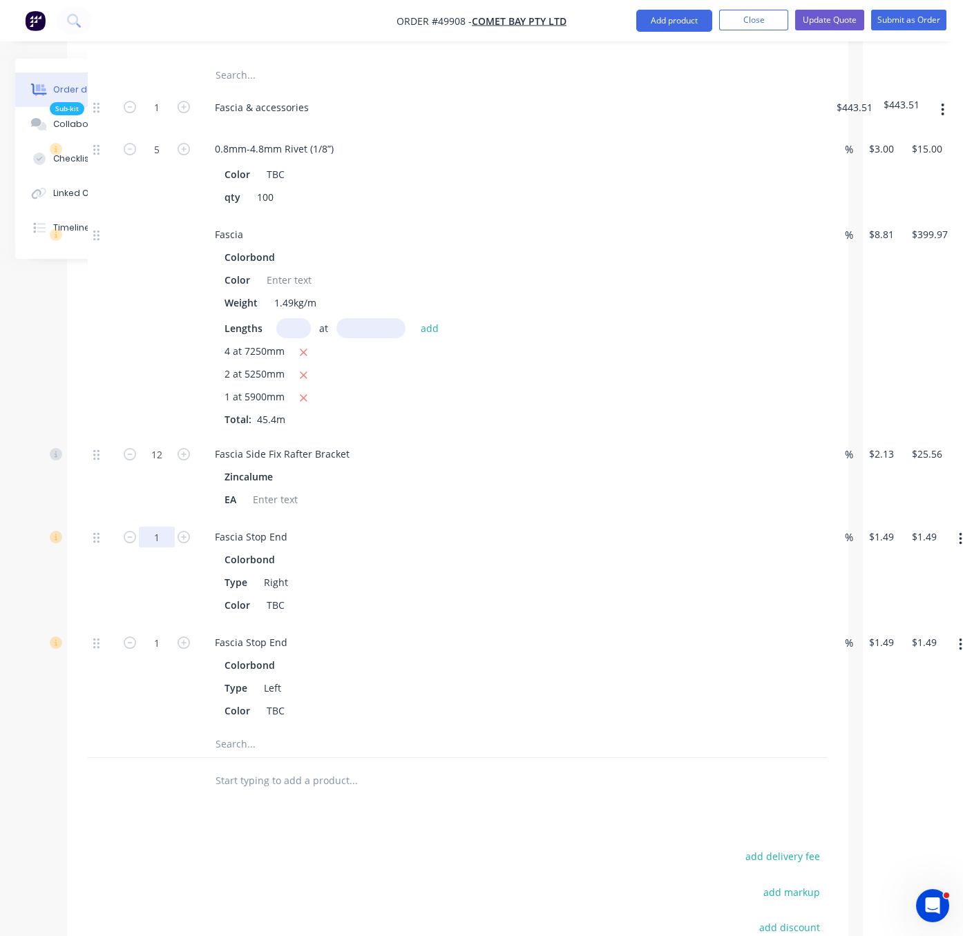
click at [161, 548] on input "1" at bounding box center [157, 537] width 36 height 21
type input "7"
type input "$10.43"
click at [149, 653] on input "1" at bounding box center [157, 643] width 36 height 21
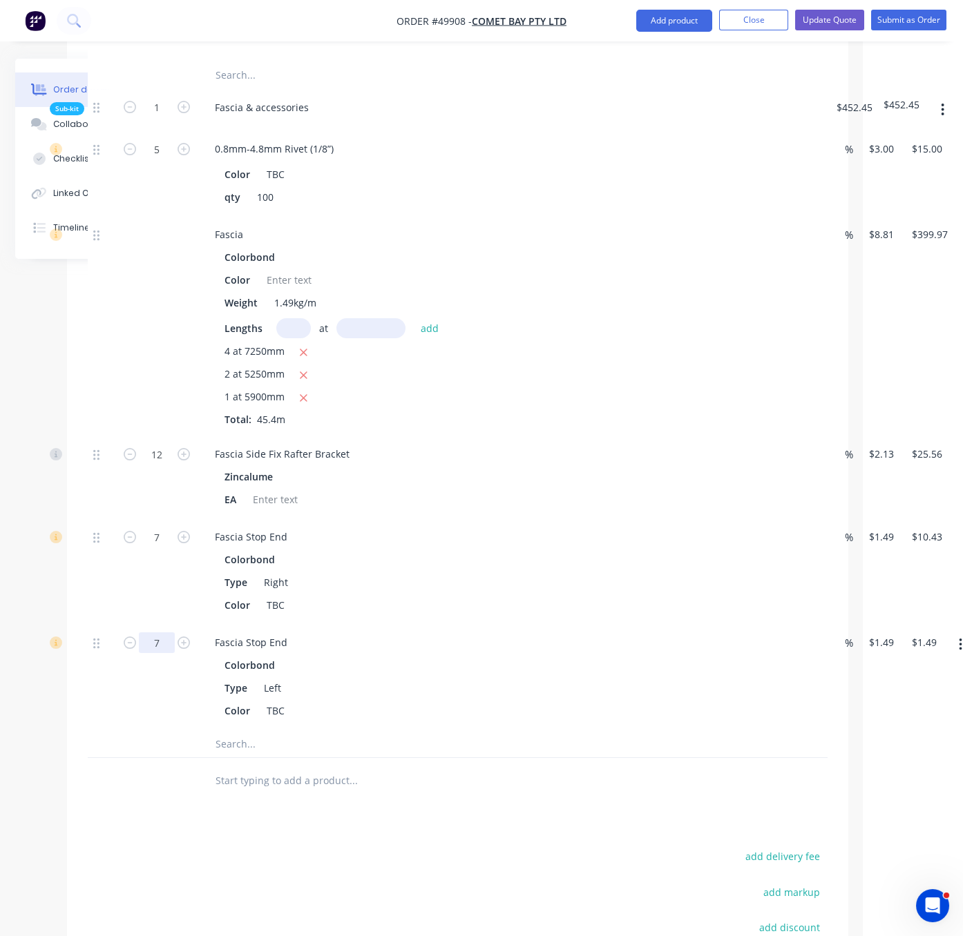
type input "7"
type input "$10.43"
click at [102, 624] on div at bounding box center [102, 572] width 28 height 106
click at [164, 465] on input "12" at bounding box center [157, 454] width 36 height 21
click at [152, 436] on div at bounding box center [156, 326] width 83 height 220
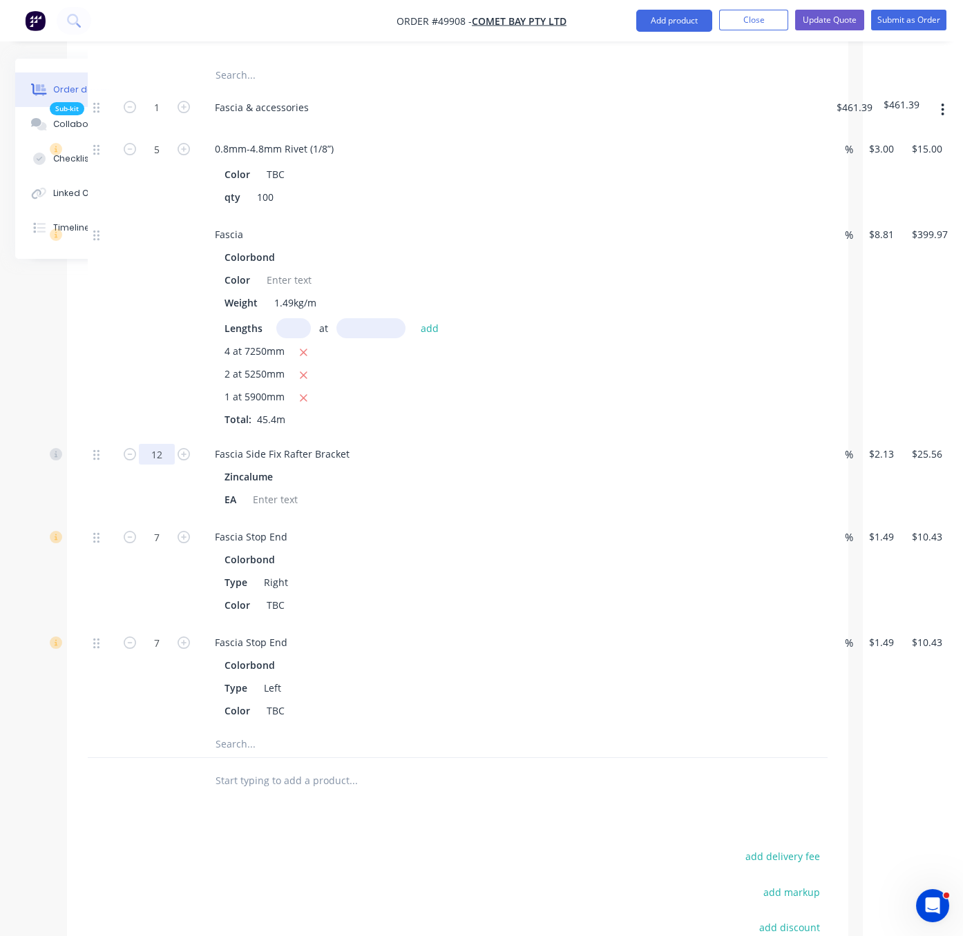
click at [166, 465] on input "12" at bounding box center [157, 454] width 36 height 21
type input "40"
type input "$85.20"
click at [166, 436] on div at bounding box center [156, 326] width 83 height 220
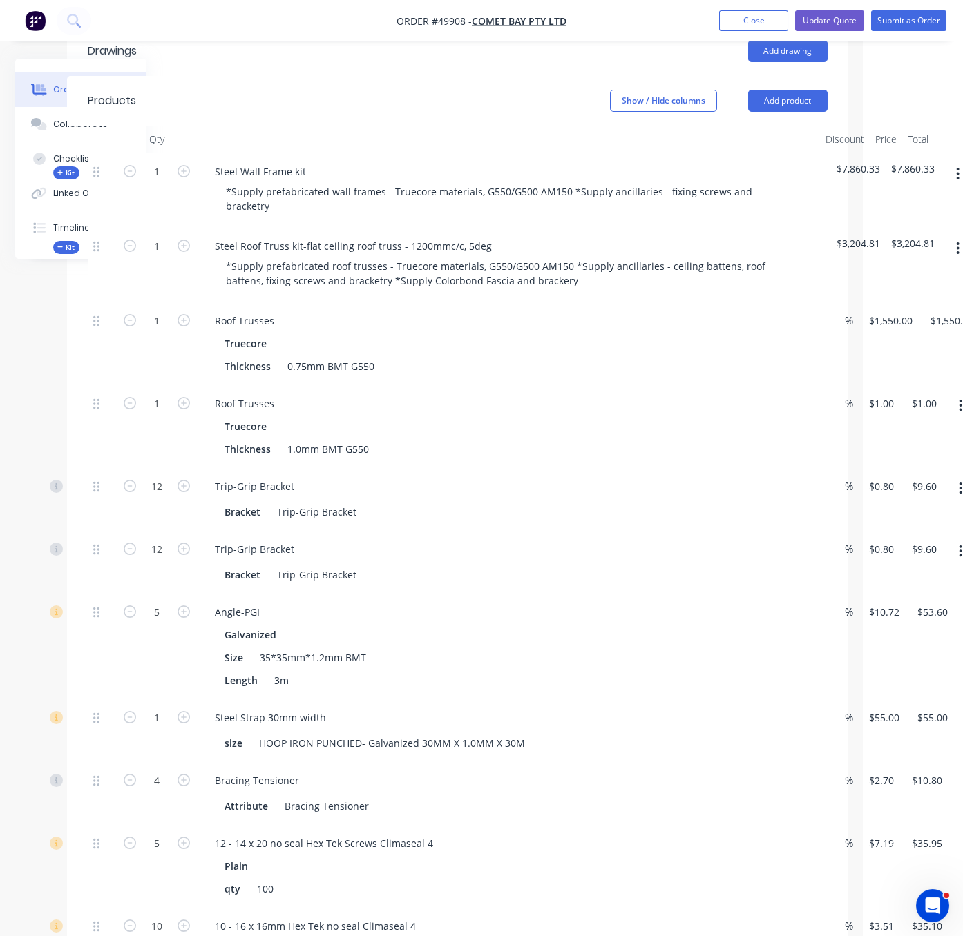
scroll to position [158, 100]
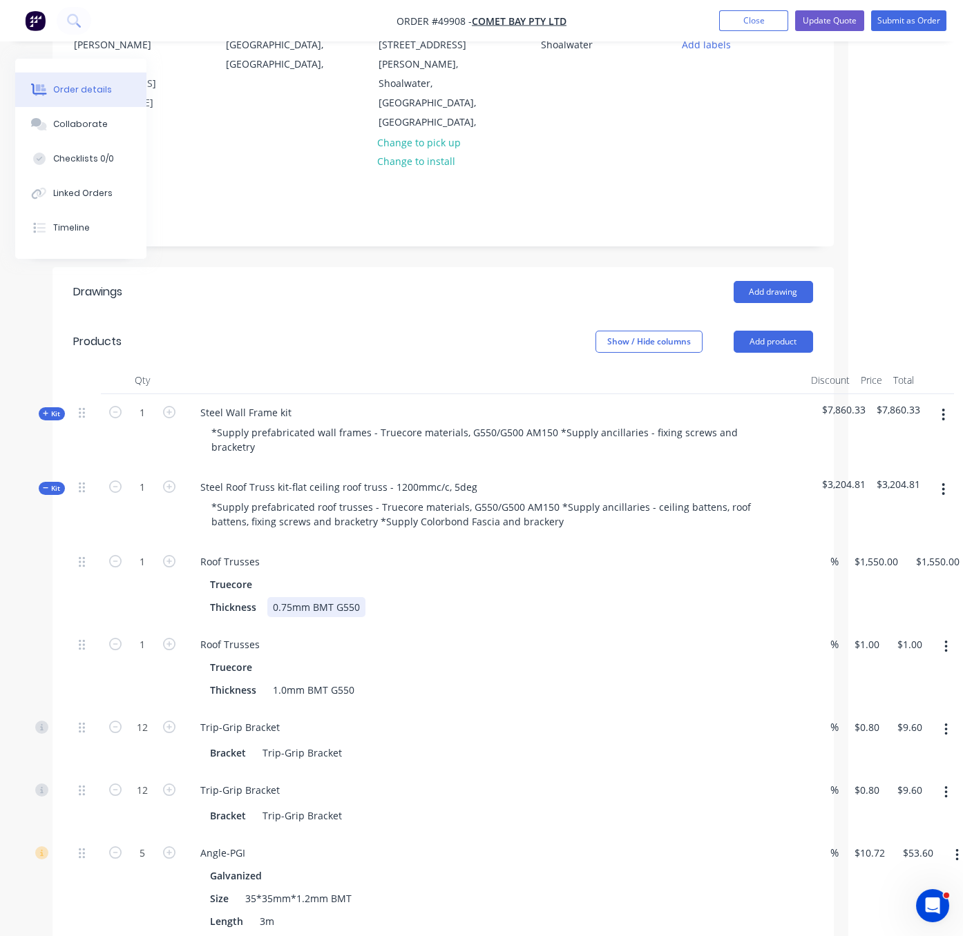
drag, startPoint x: 581, startPoint y: 620, endPoint x: 657, endPoint y: 610, distance: 76.0
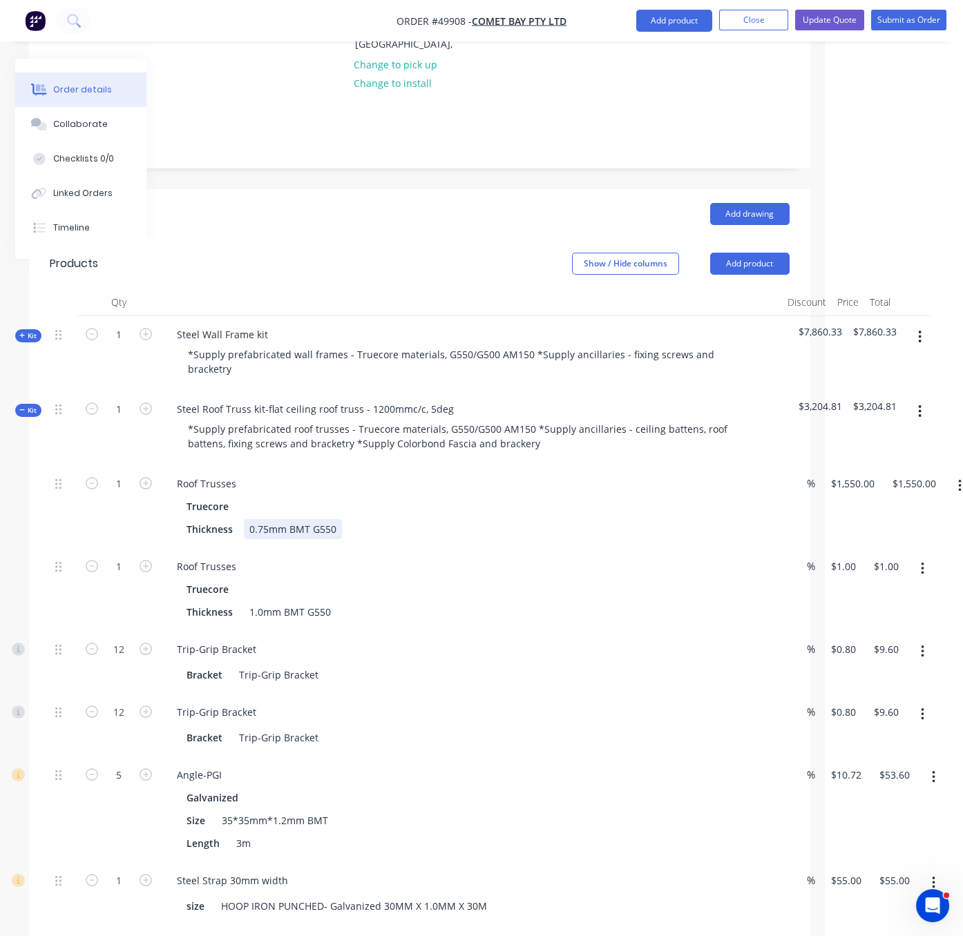
scroll to position [8, 138]
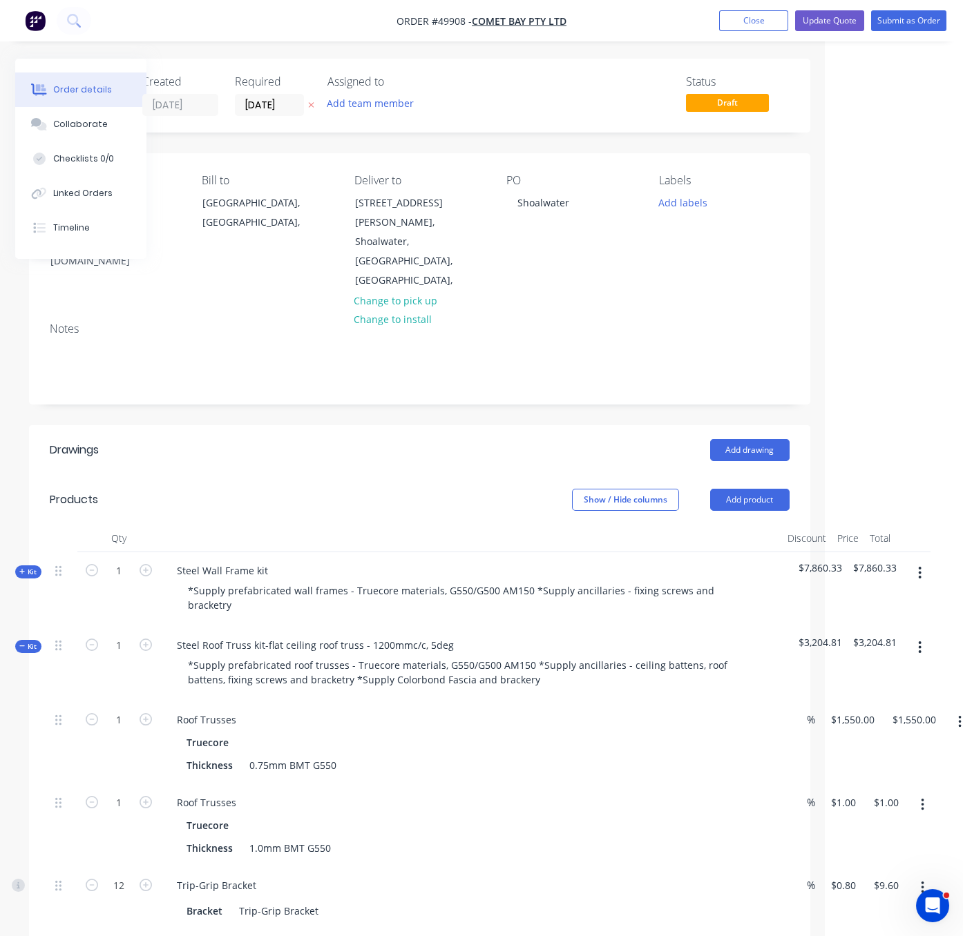
click at [21, 643] on icon "button" at bounding box center [22, 646] width 6 height 7
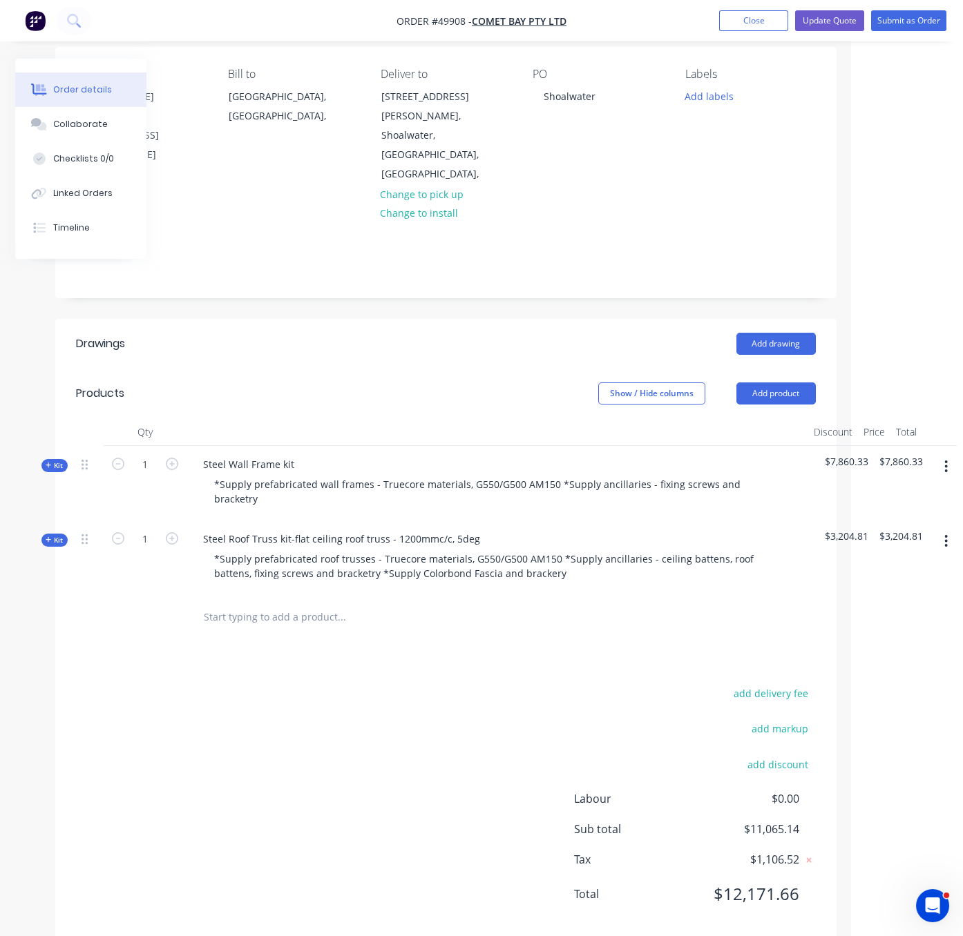
scroll to position [138, 121]
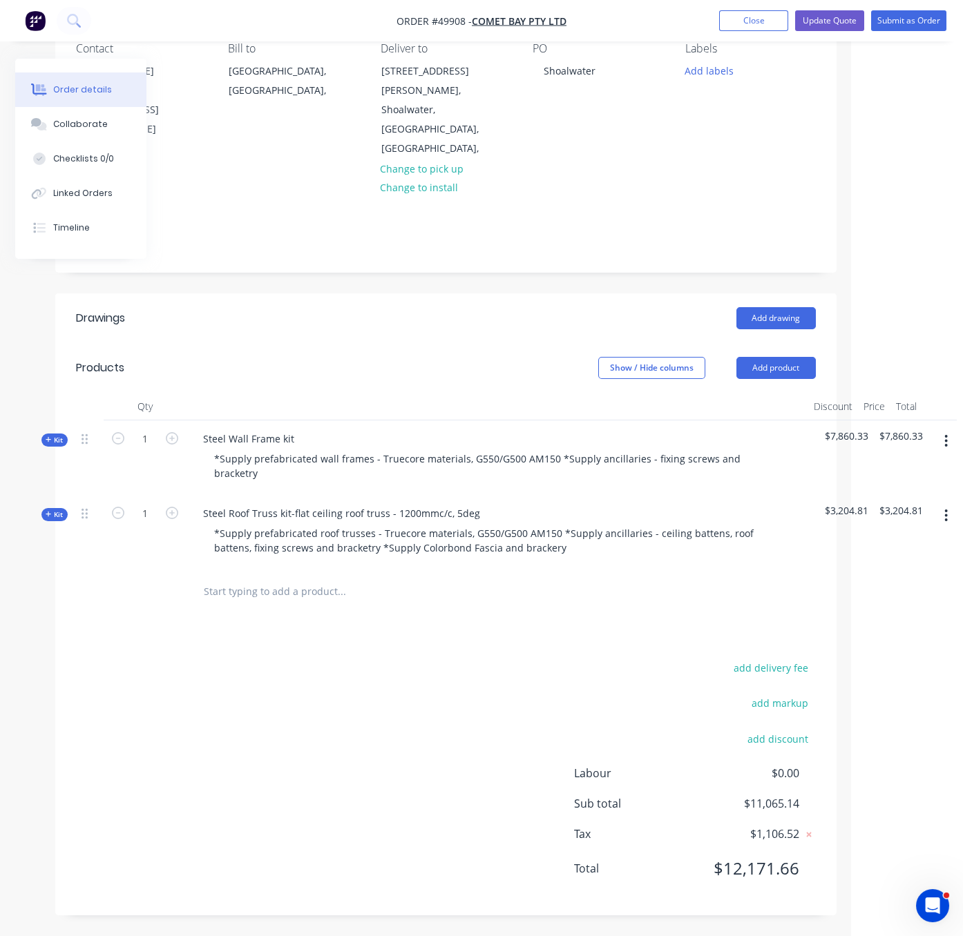
drag, startPoint x: 336, startPoint y: 697, endPoint x: 543, endPoint y: 691, distance: 206.6
click at [770, 662] on button "add delivery fee" at bounding box center [770, 668] width 89 height 19
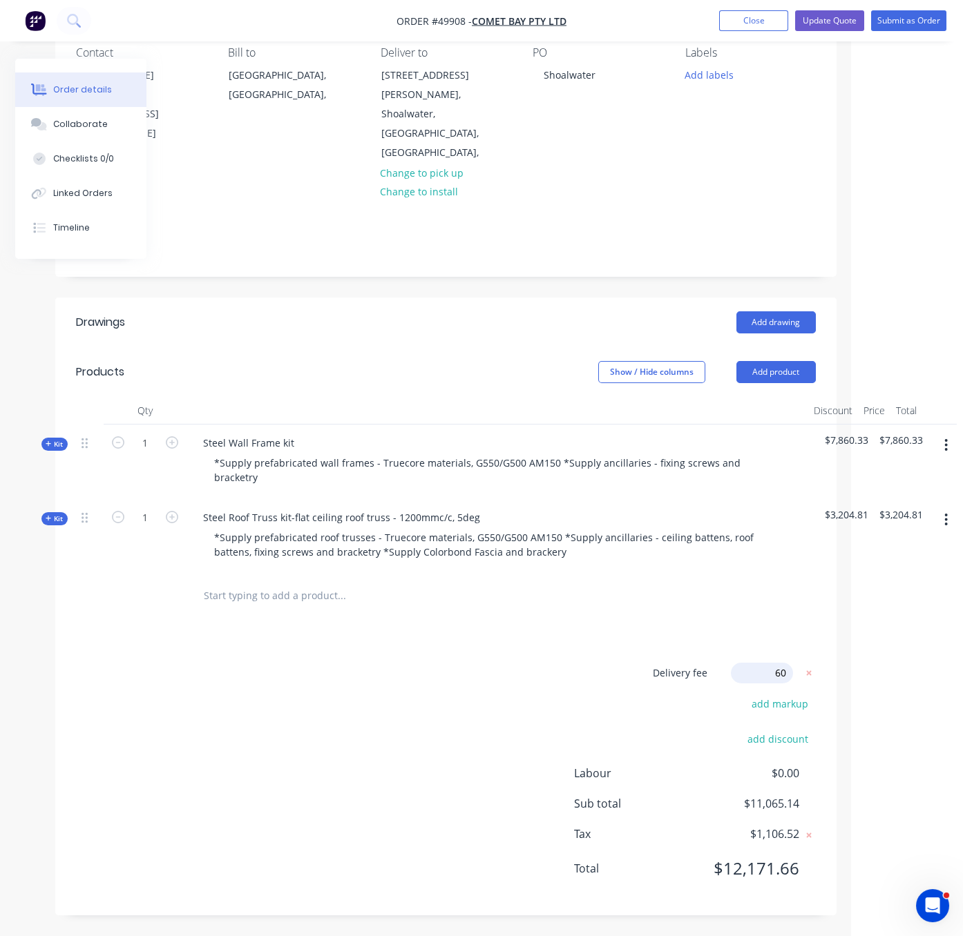
type input "600"
click at [487, 663] on div "Delivery fee Delivery fee Delivery fee name (Optional) 600 600 $0 add markup ad…" at bounding box center [446, 779] width 740 height 233
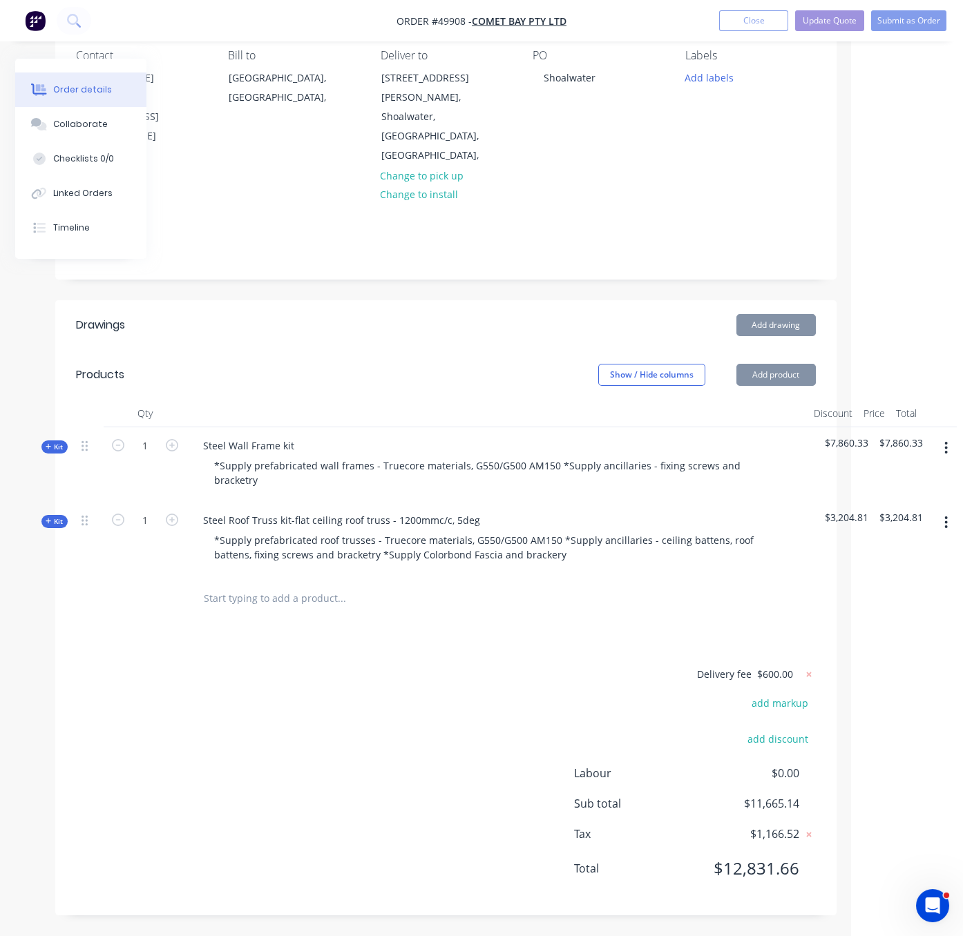
scroll to position [131, 121]
click at [763, 667] on span "$600.00" at bounding box center [775, 674] width 36 height 15
click at [802, 668] on icon at bounding box center [809, 675] width 14 height 14
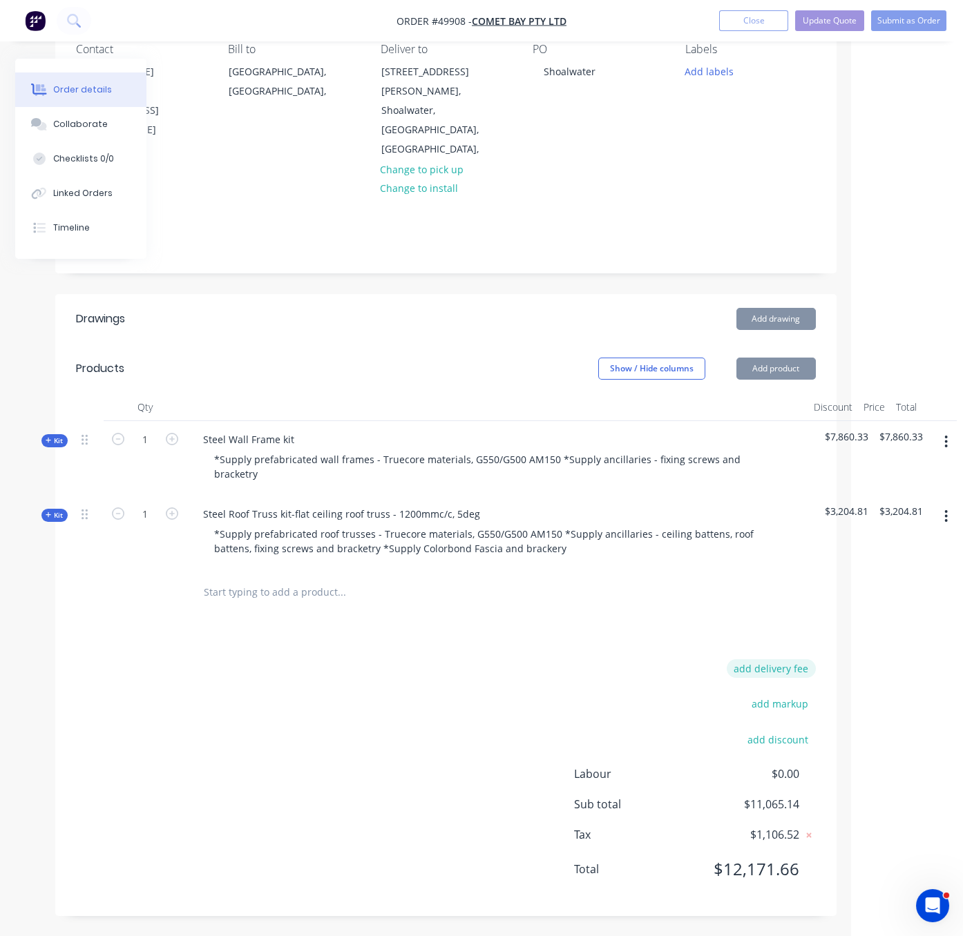
scroll to position [133, 121]
click at [778, 662] on button "add delivery fee" at bounding box center [770, 668] width 89 height 19
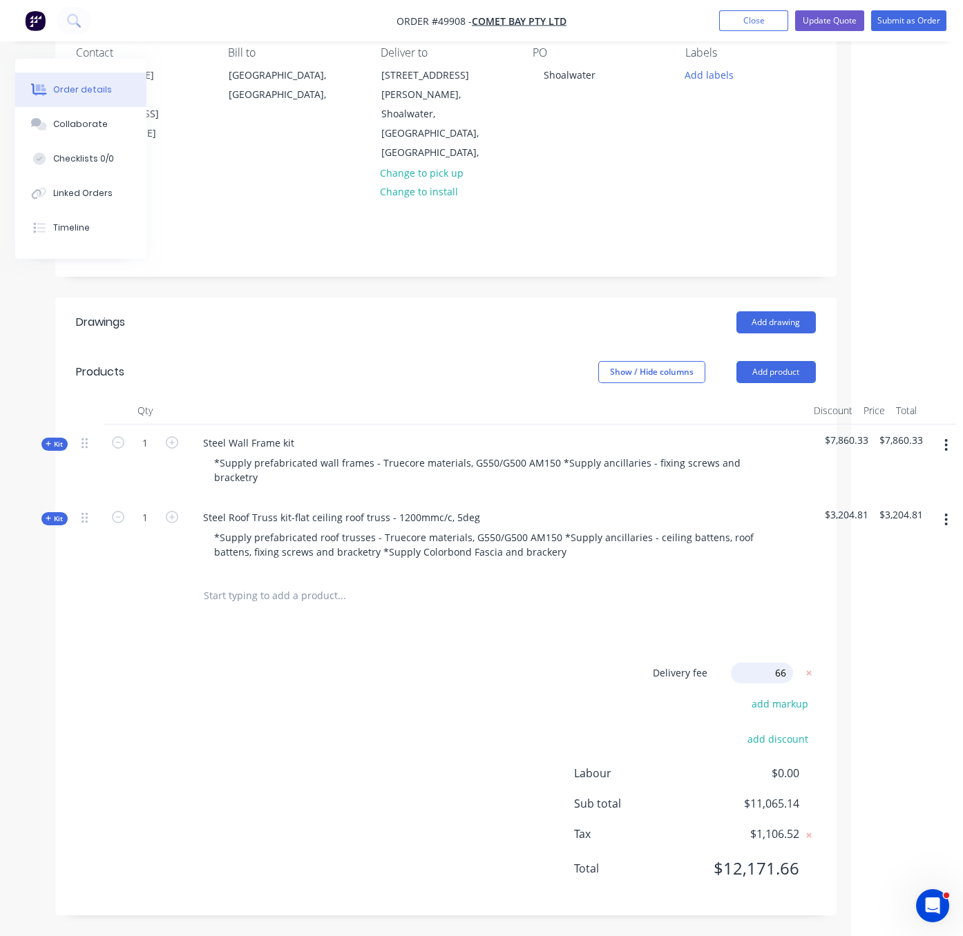
type input "660"
click input "submit" at bounding box center [0, 0] width 0 height 0
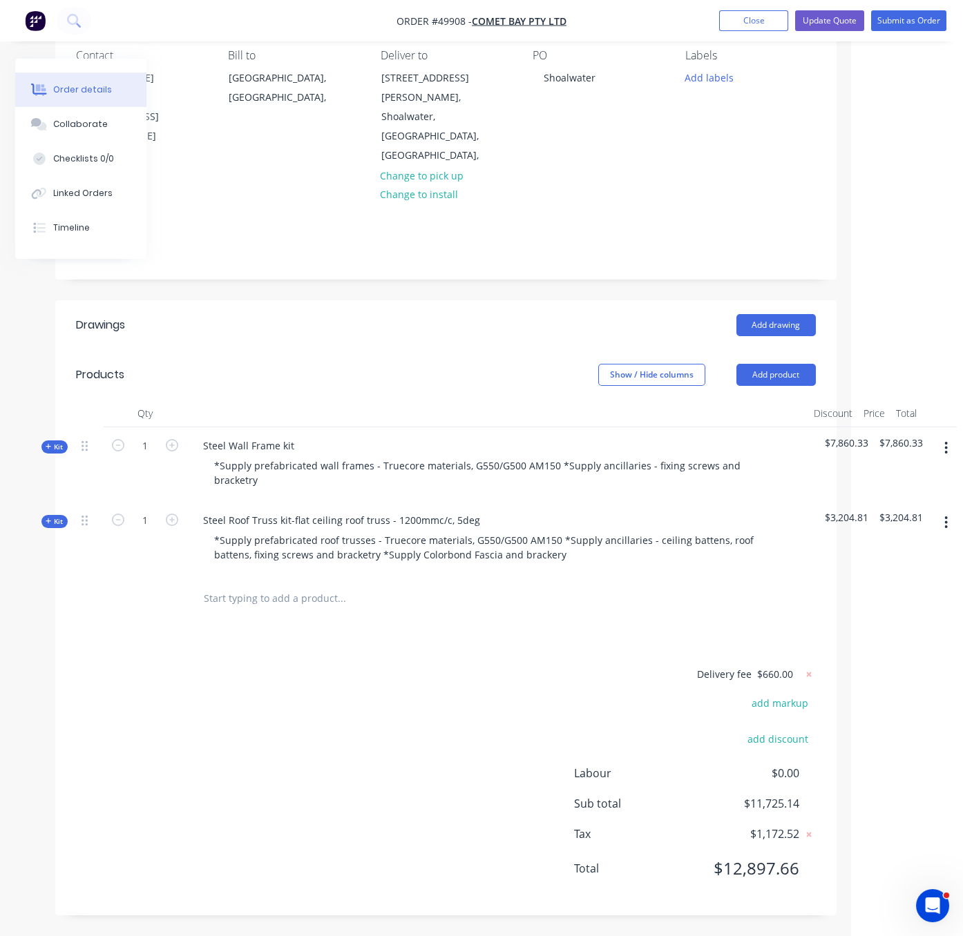
click at [358, 697] on div "Delivery fee $660.00 add markup add discount Labour $0.00 Sub total $11,725.14 …" at bounding box center [446, 780] width 740 height 229
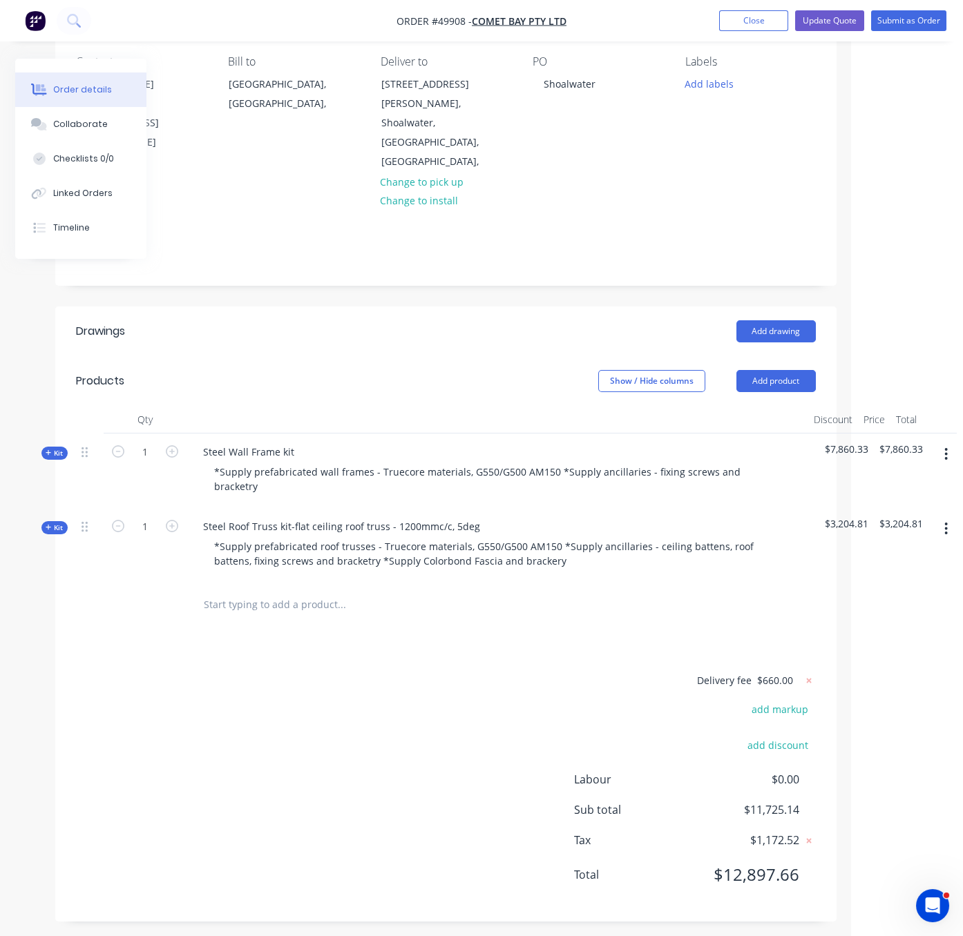
scroll to position [0, 121]
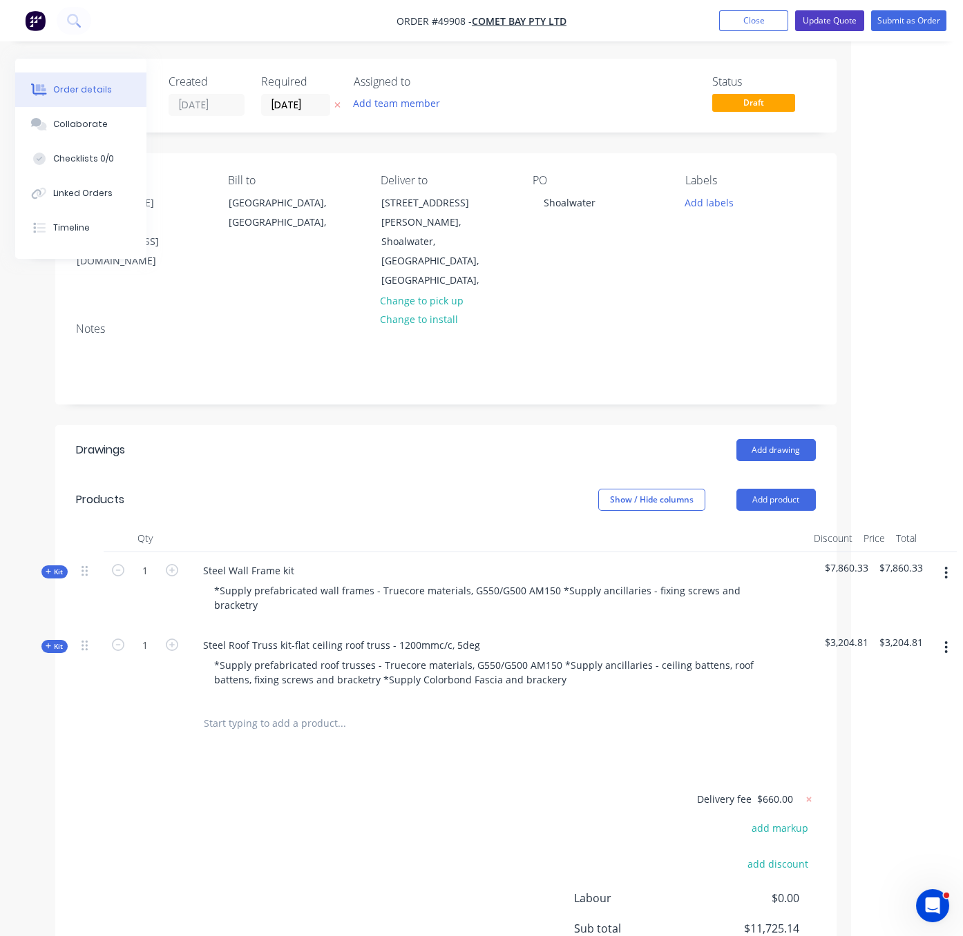
click at [833, 23] on button "Update Quote" at bounding box center [829, 20] width 69 height 21
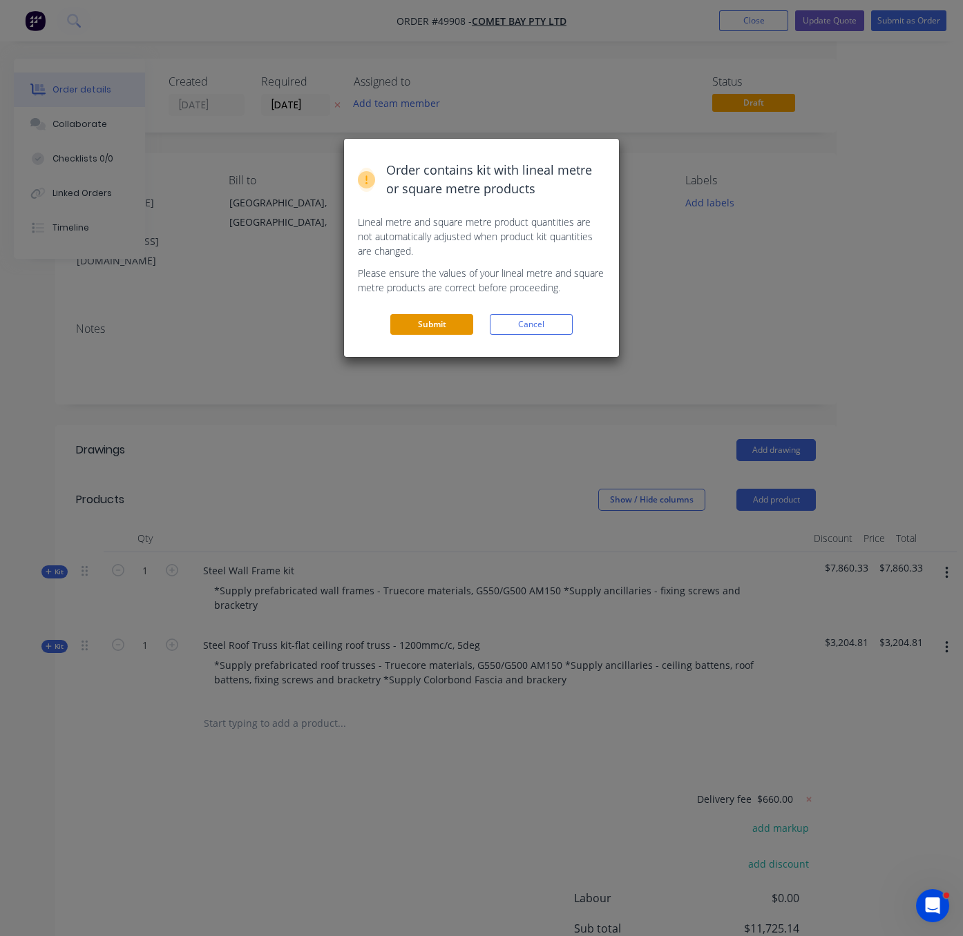
click at [425, 335] on button "Submit" at bounding box center [431, 324] width 83 height 21
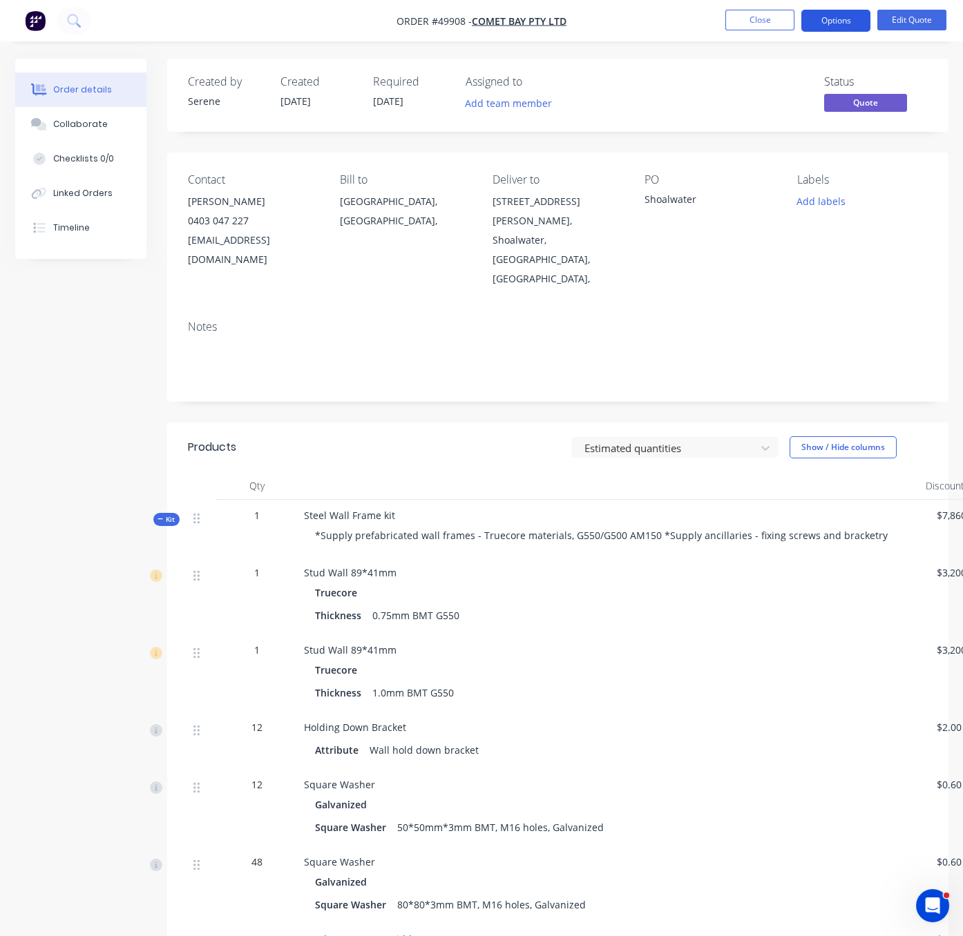
drag, startPoint x: 839, startPoint y: 20, endPoint x: 835, endPoint y: 30, distance: 11.2
click at [839, 20] on button "Options" at bounding box center [835, 21] width 69 height 22
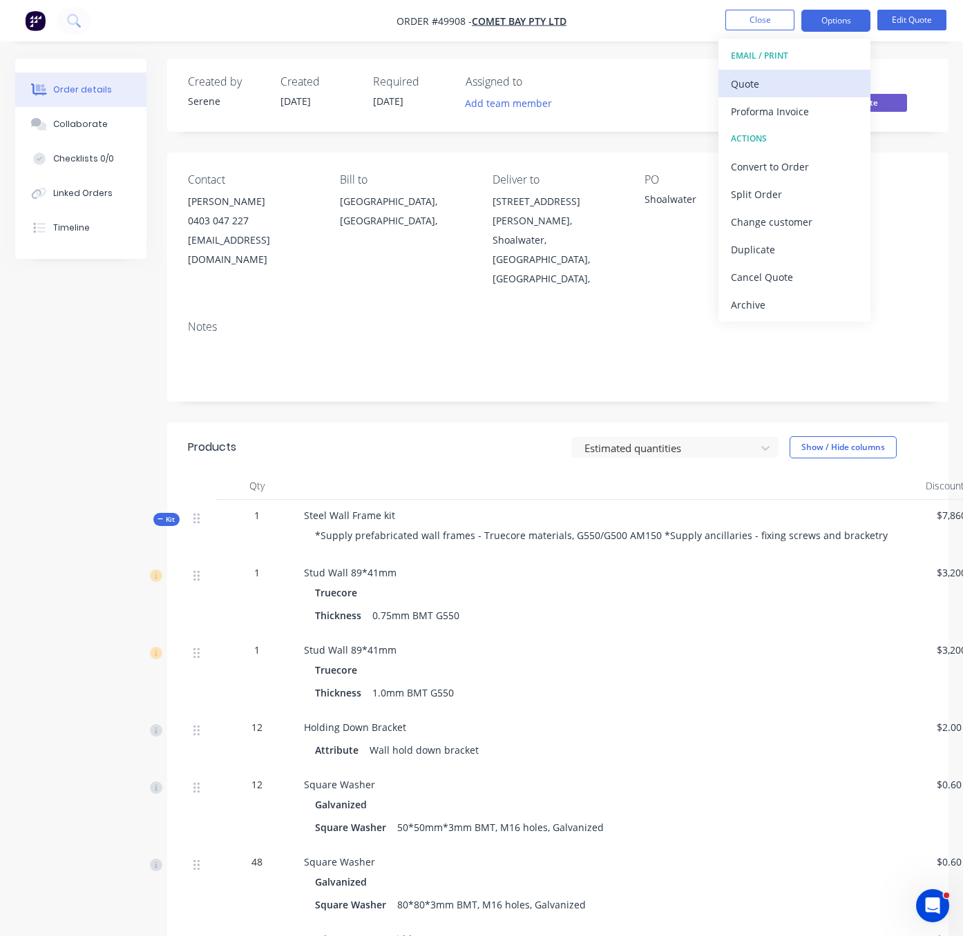
click at [791, 82] on div "Quote" at bounding box center [794, 84] width 127 height 20
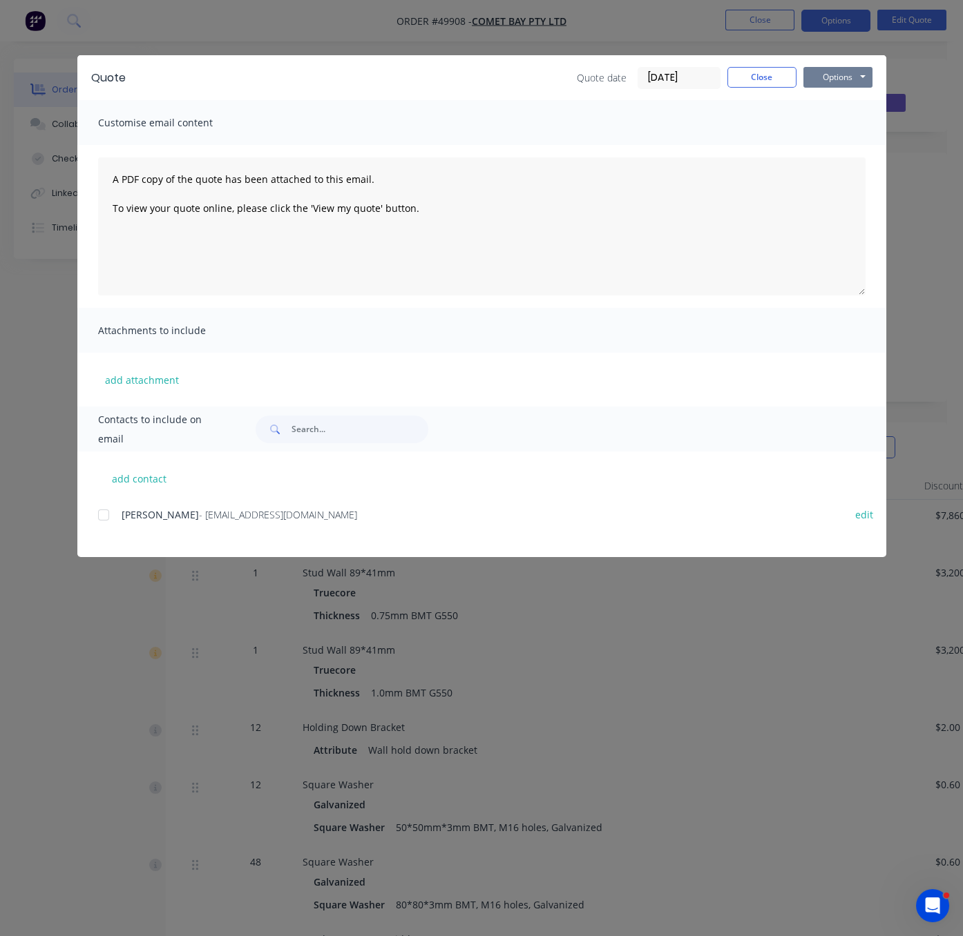
click at [836, 84] on button "Options" at bounding box center [837, 77] width 69 height 21
click at [846, 120] on button "Print" at bounding box center [847, 124] width 88 height 23
click at [748, 88] on button "Close" at bounding box center [761, 77] width 69 height 21
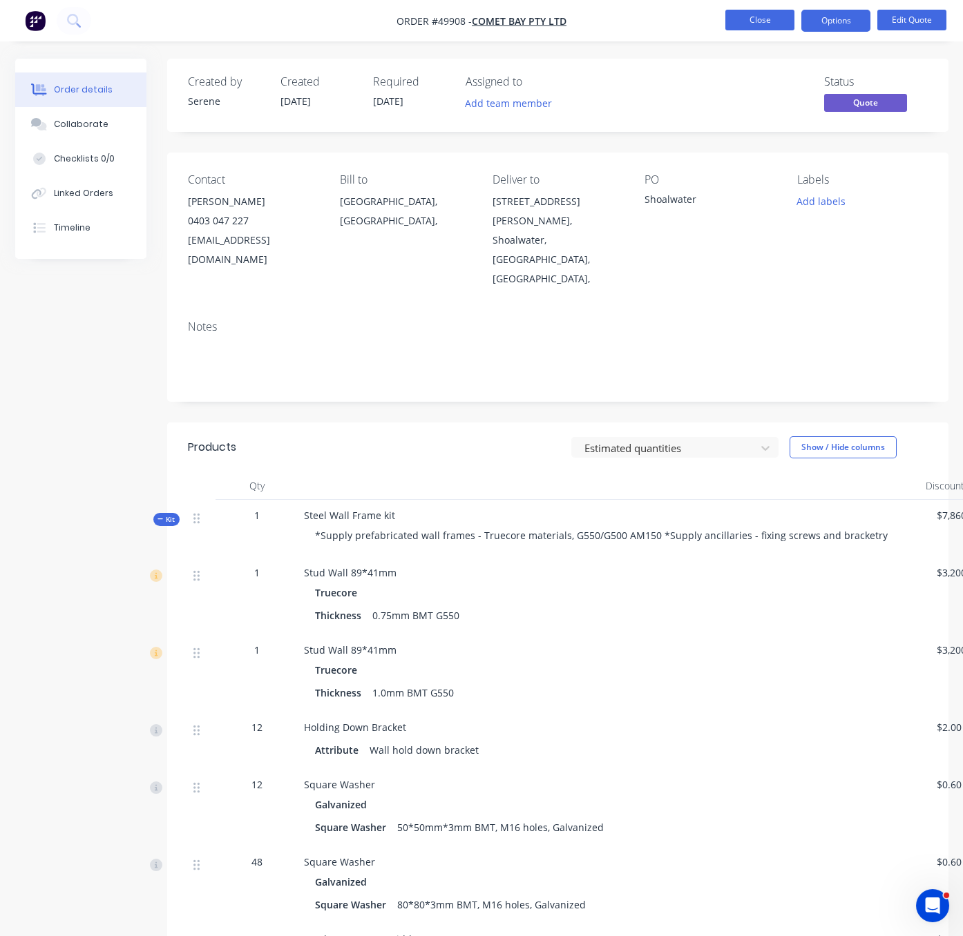
click at [753, 25] on button "Close" at bounding box center [759, 20] width 69 height 21
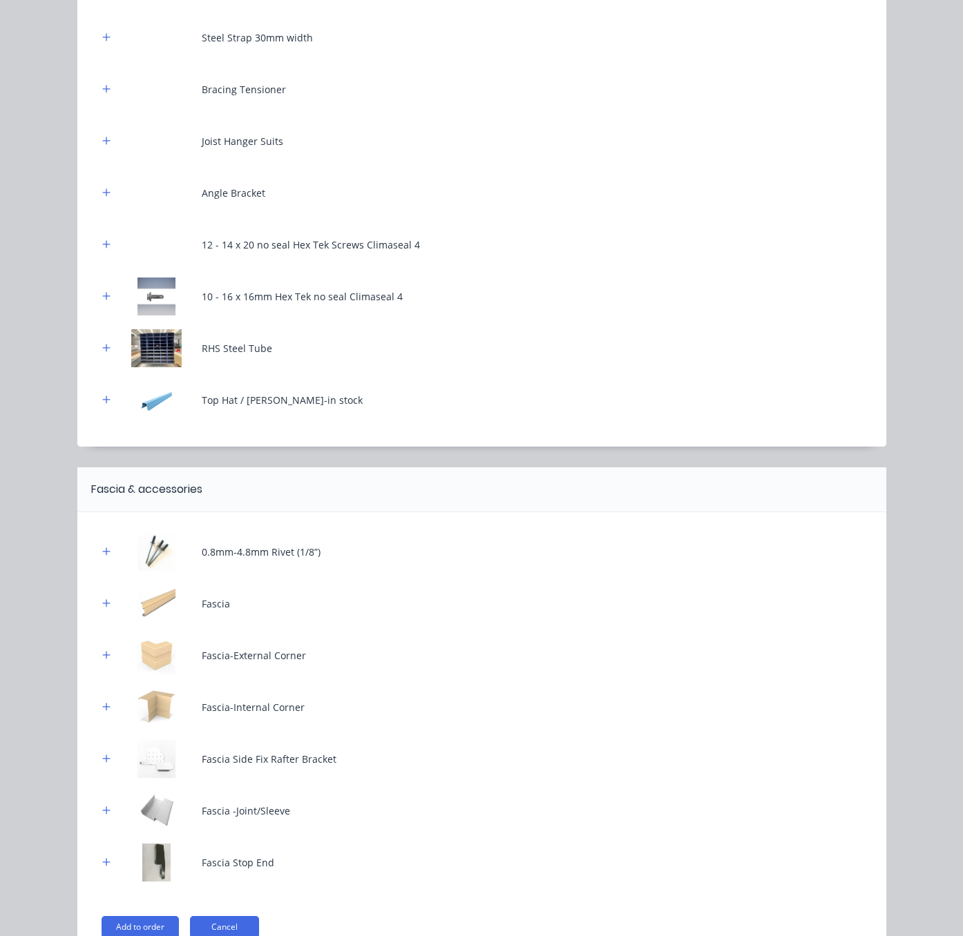
scroll to position [483, 0]
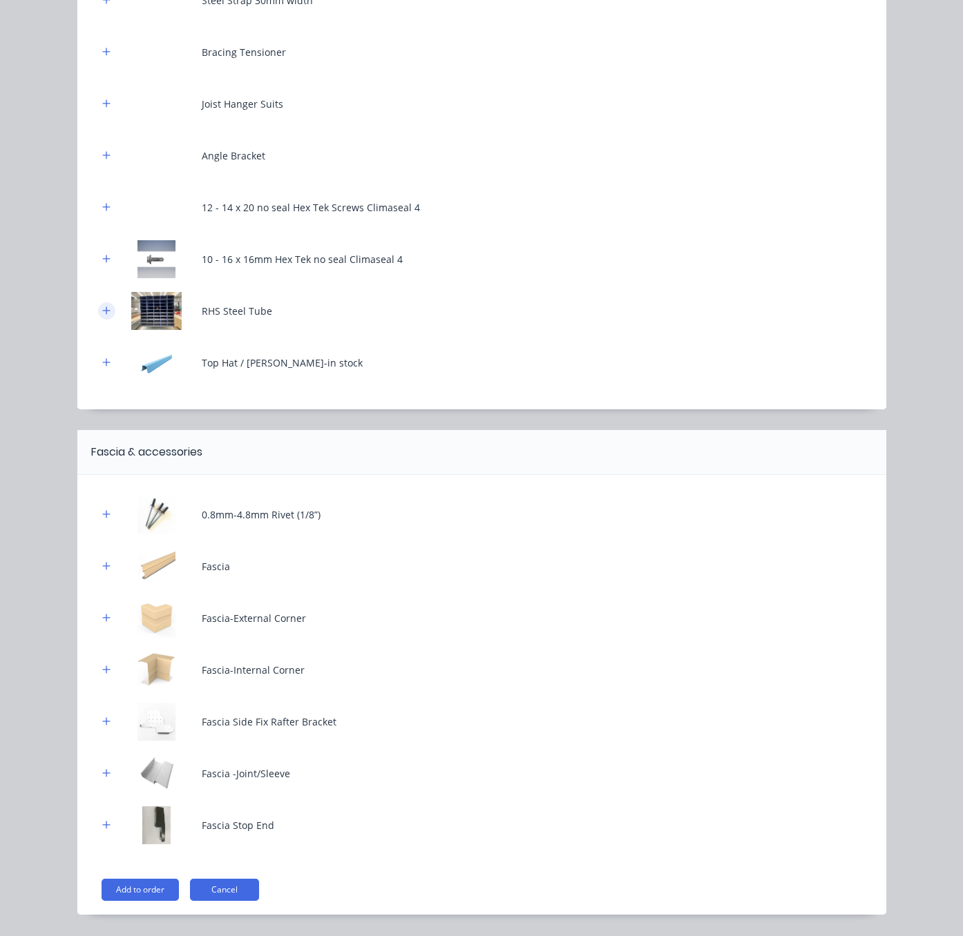
click at [106, 317] on button "button" at bounding box center [106, 310] width 17 height 17
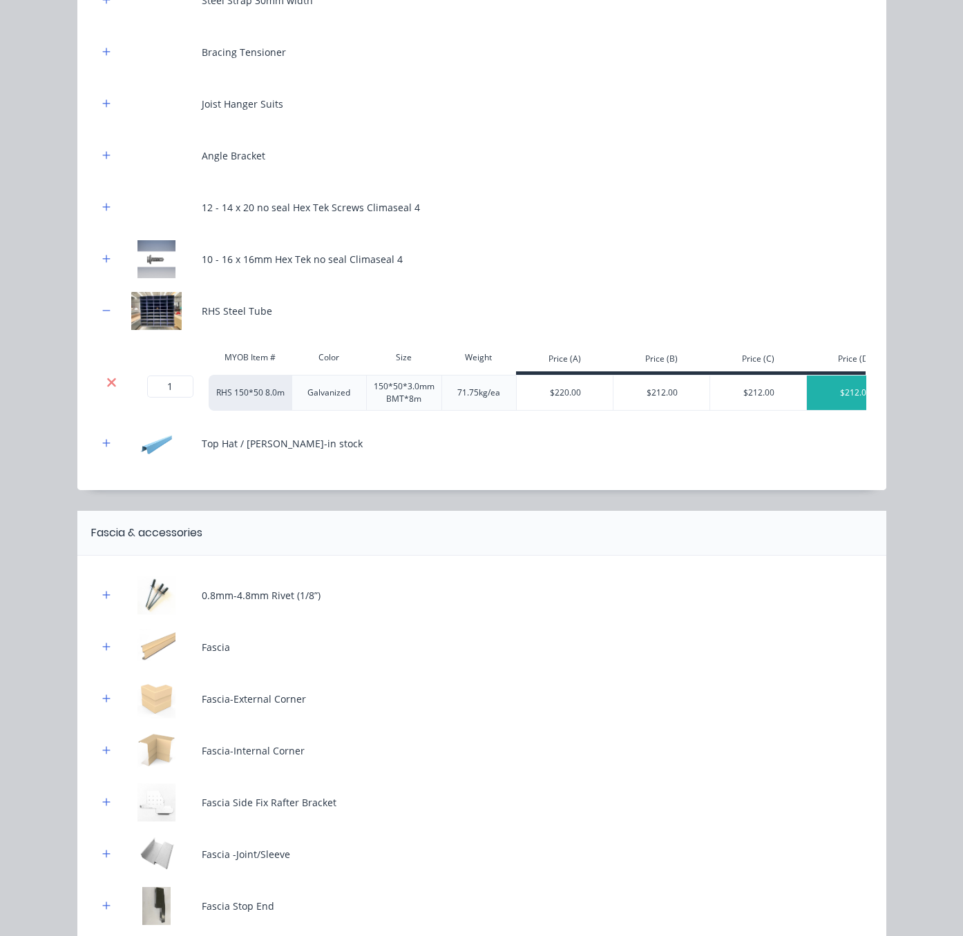
click at [106, 389] on icon at bounding box center [111, 383] width 10 height 14
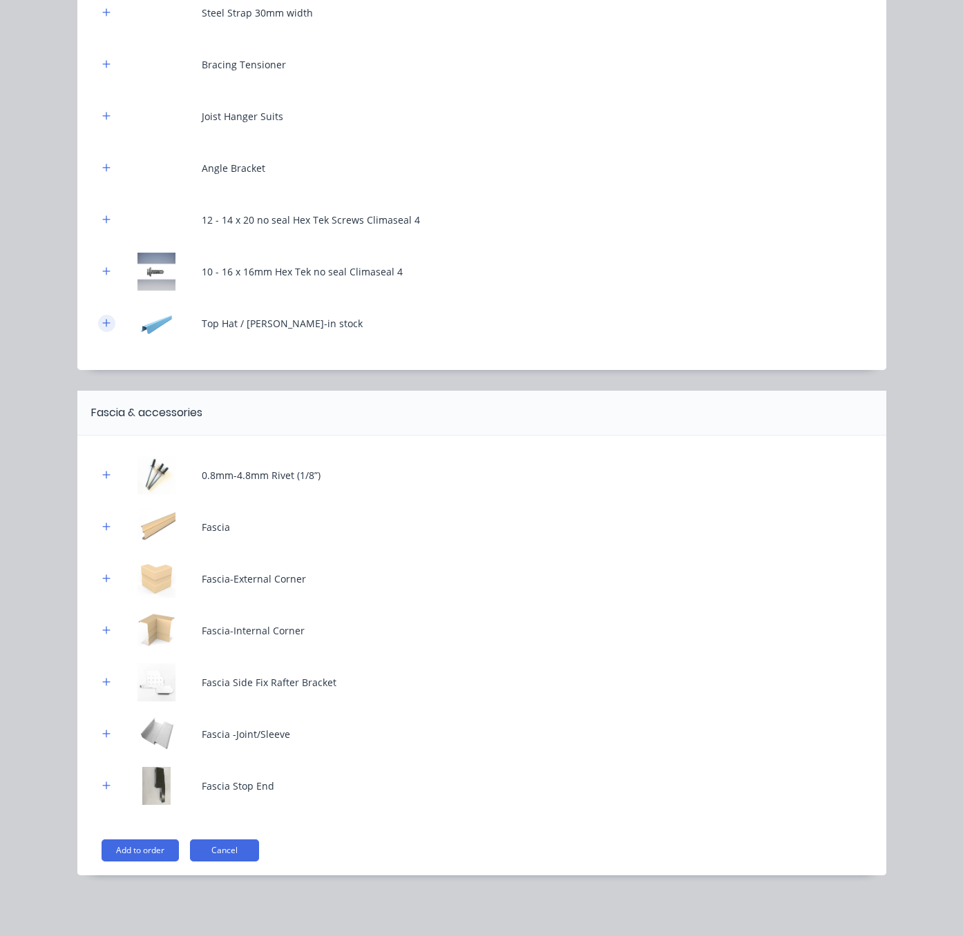
click at [98, 315] on button "button" at bounding box center [106, 323] width 17 height 17
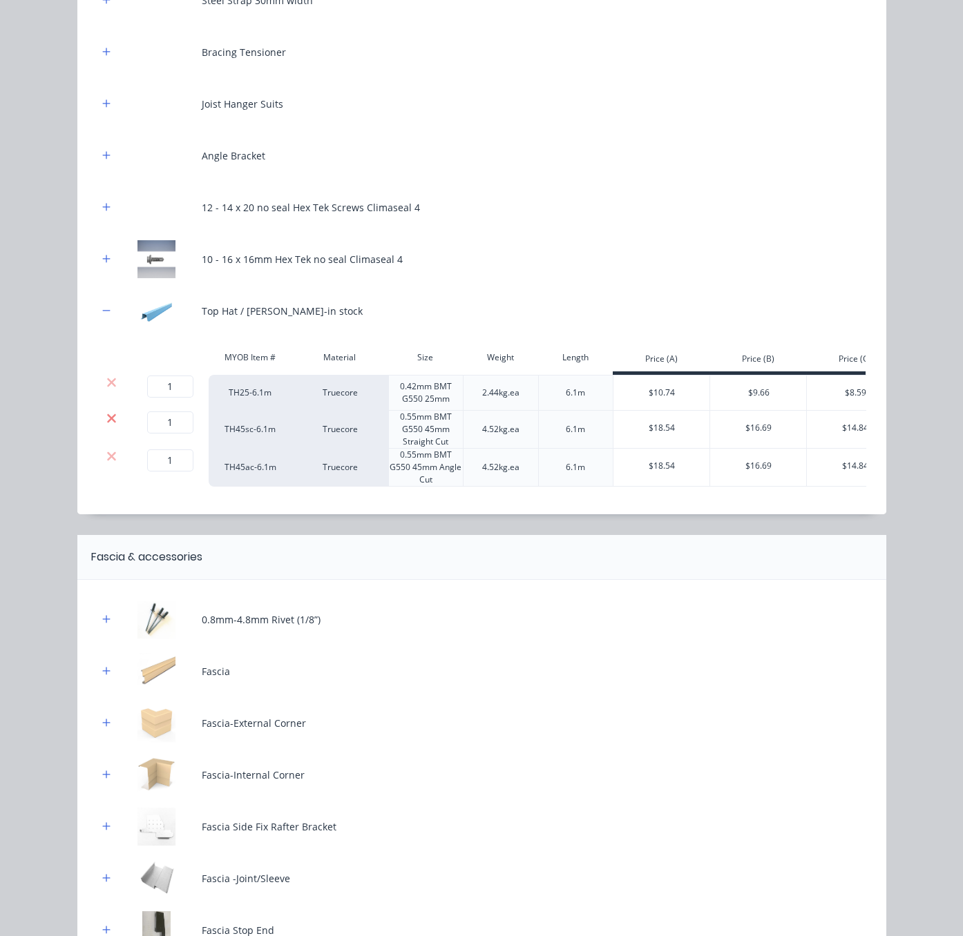
click at [107, 423] on icon at bounding box center [111, 418] width 9 height 9
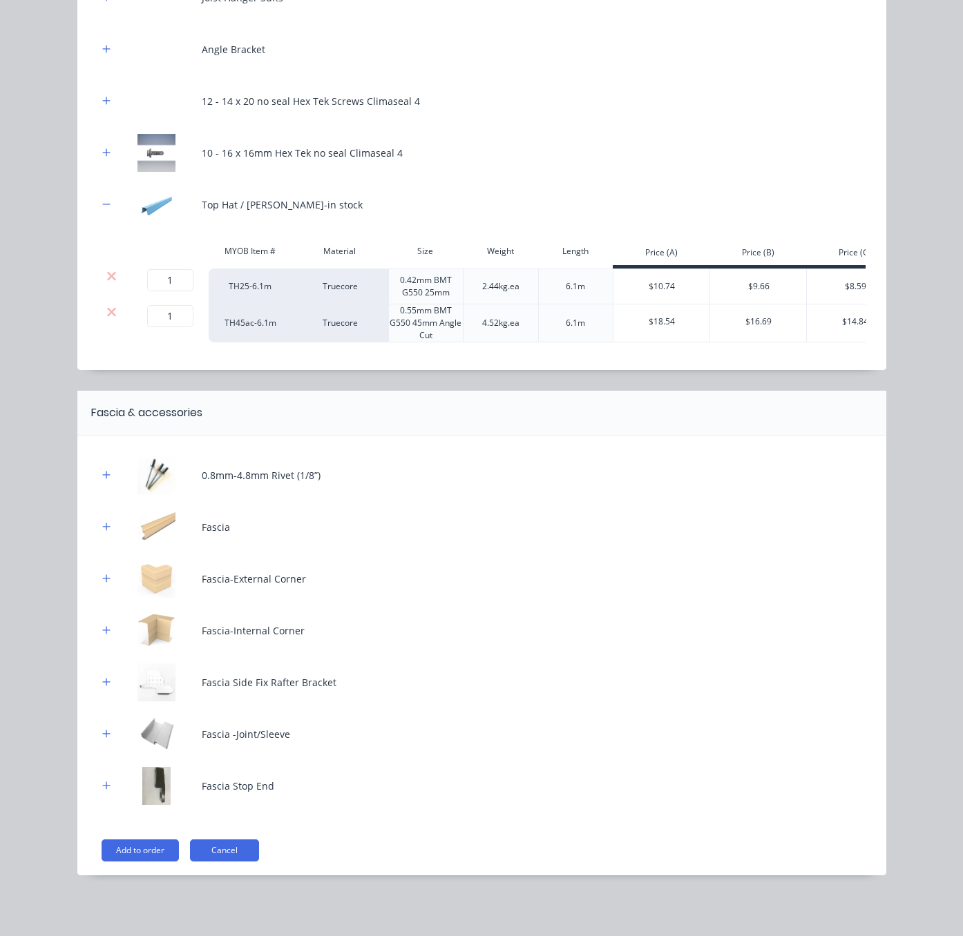
scroll to position [619, 0]
click at [102, 523] on icon "button" at bounding box center [106, 527] width 8 height 8
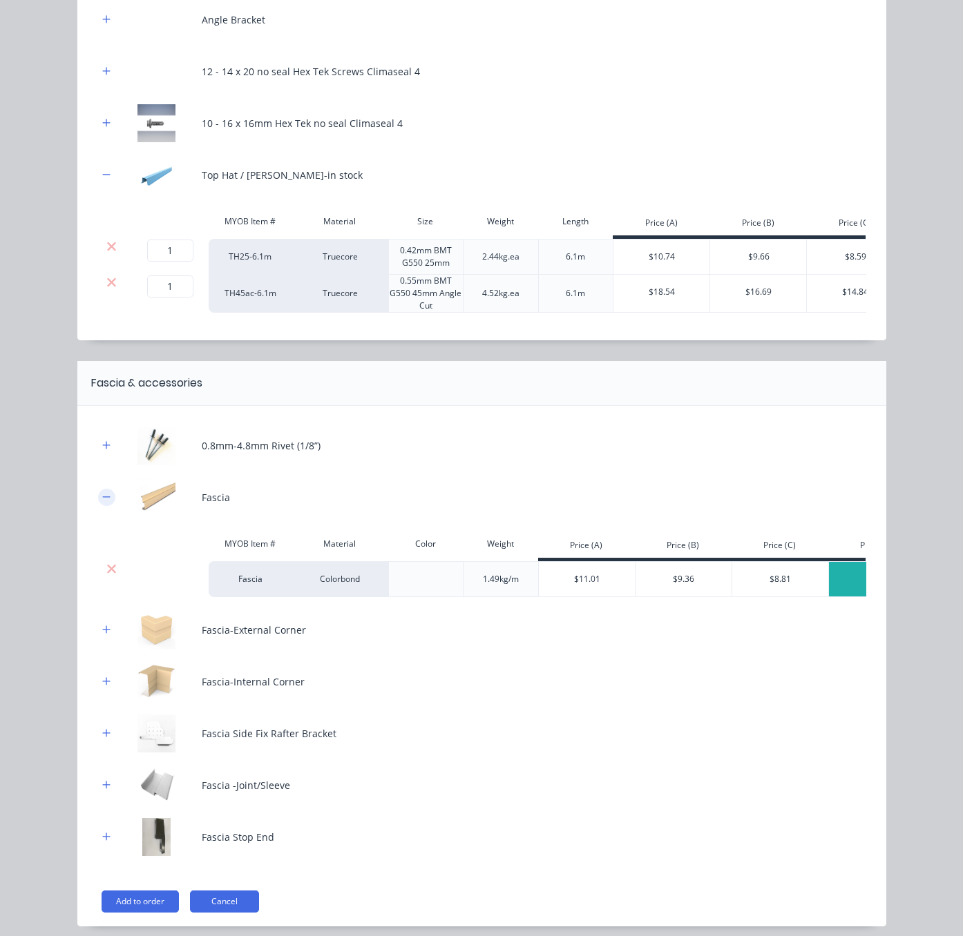
click at [102, 497] on icon "button" at bounding box center [106, 497] width 8 height 1
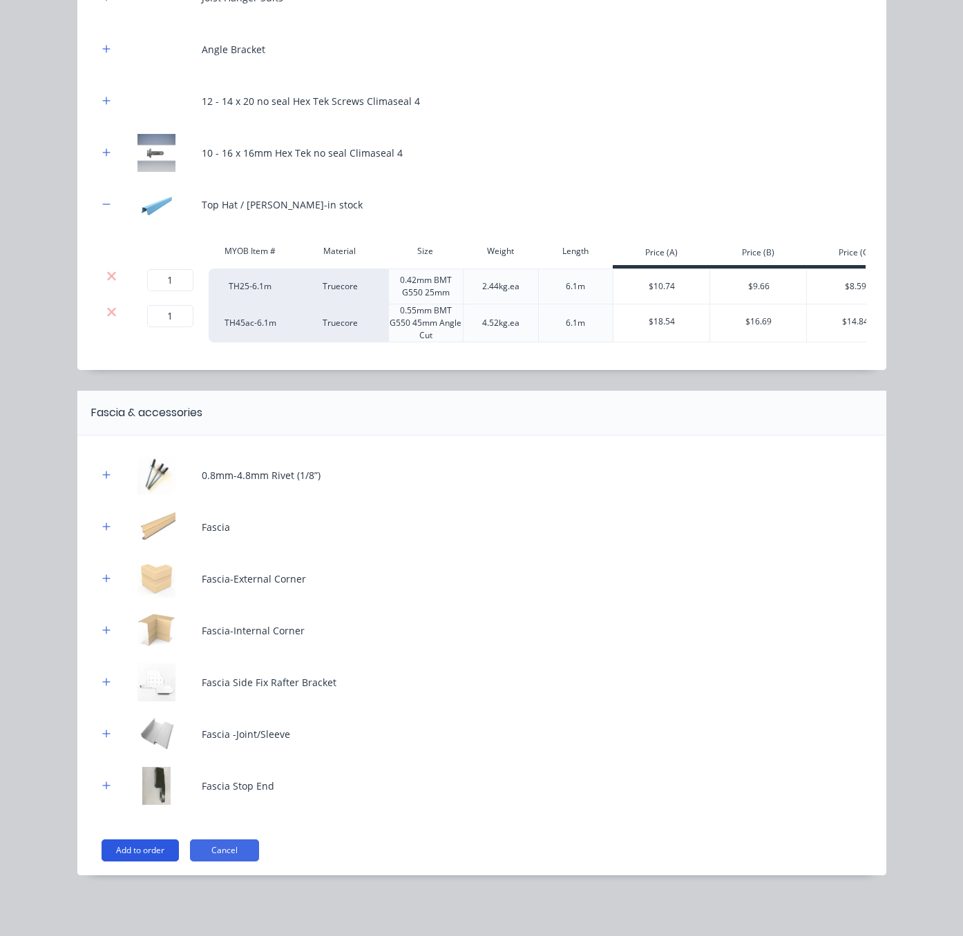
click at [131, 847] on button "Add to order" at bounding box center [140, 851] width 77 height 22
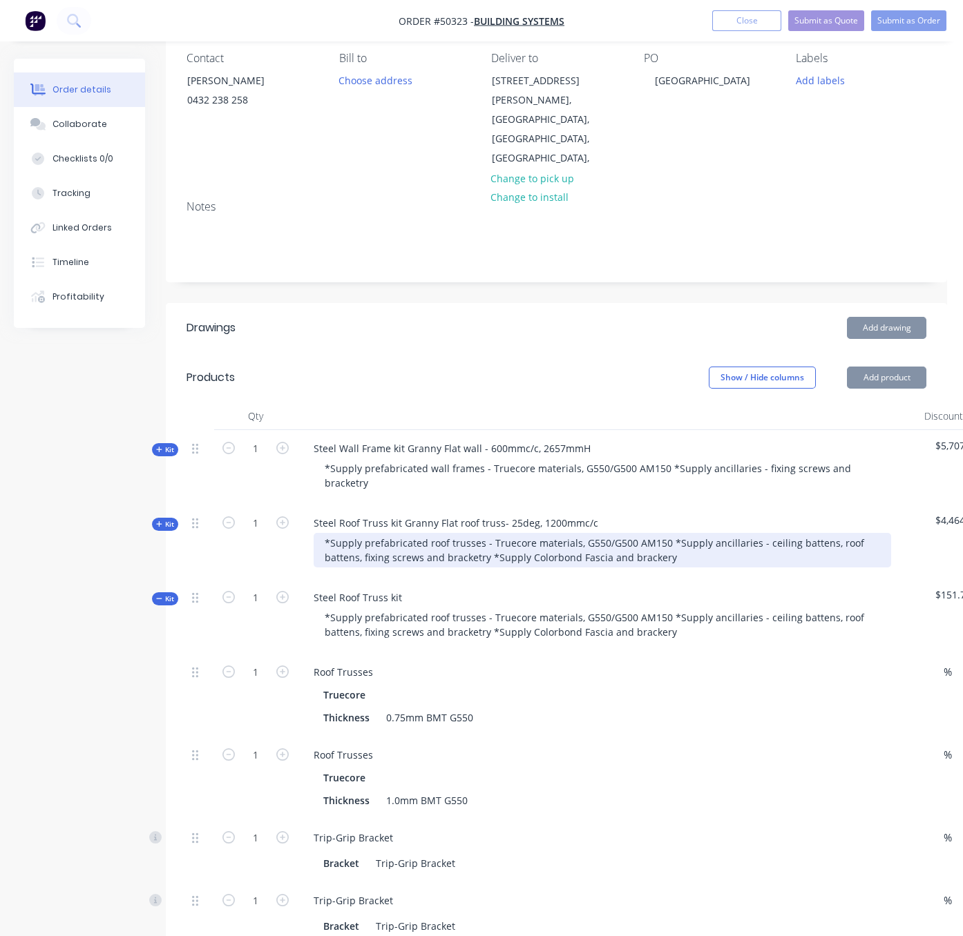
drag, startPoint x: 452, startPoint y: 354, endPoint x: 463, endPoint y: 555, distance: 202.0
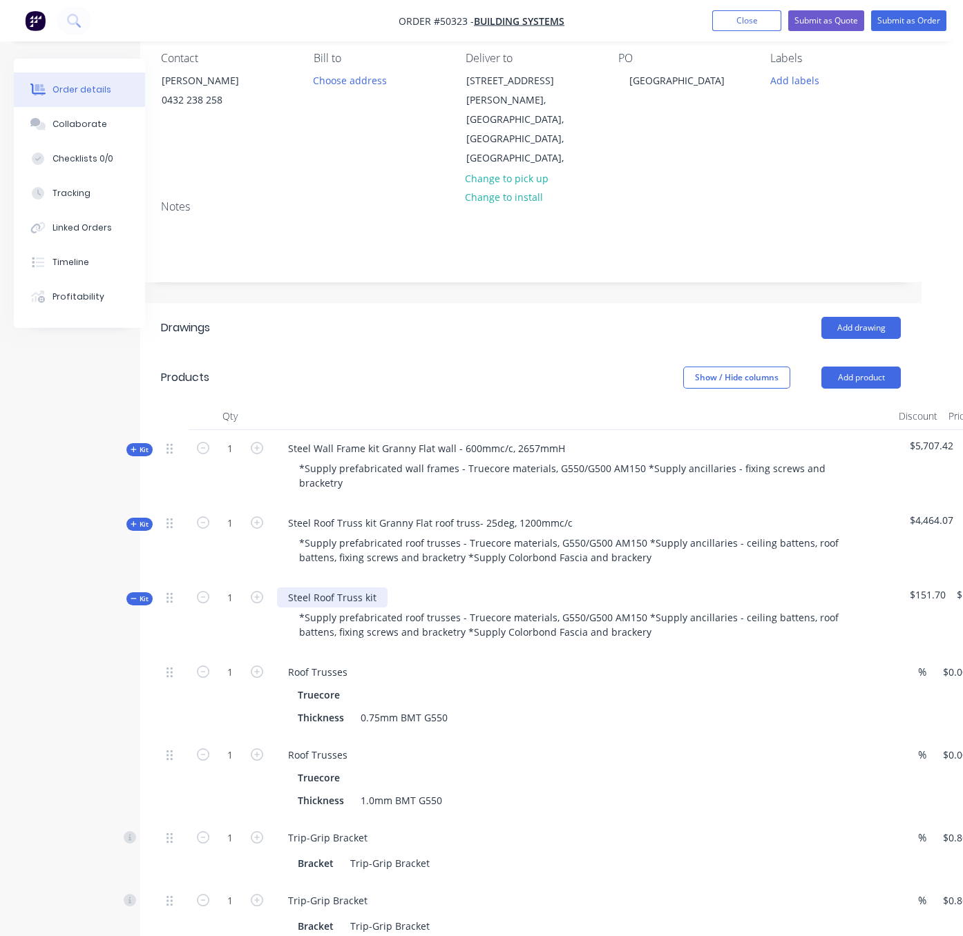
click at [387, 595] on div "Steel Roof Truss kit" at bounding box center [332, 598] width 110 height 20
click at [584, 513] on div "Steel Roof Truss kit Granny Flat roof truss- 25deg, 1200mmc/c" at bounding box center [430, 523] width 307 height 20
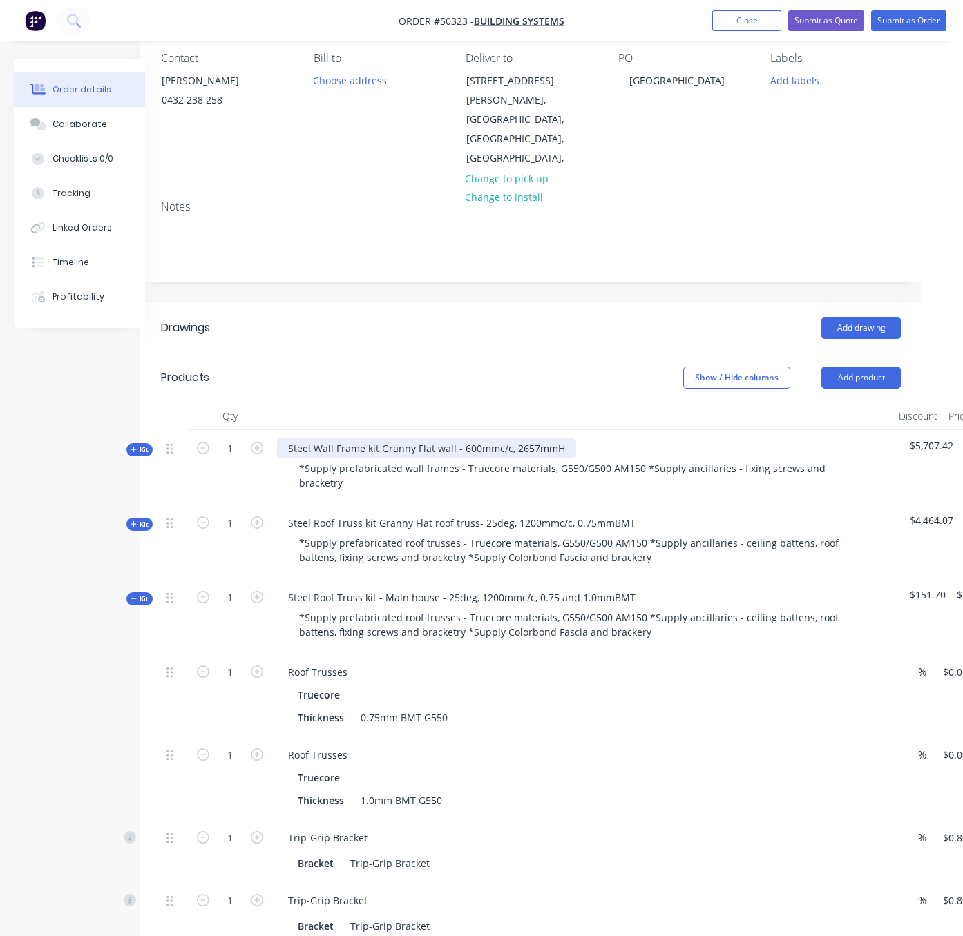
click at [576, 443] on div "Steel Wall Frame kit Granny Flat wall - 600mmc/c, 2657mmH" at bounding box center [426, 449] width 299 height 20
click at [481, 324] on header "Drawings Add drawing" at bounding box center [530, 328] width 781 height 50
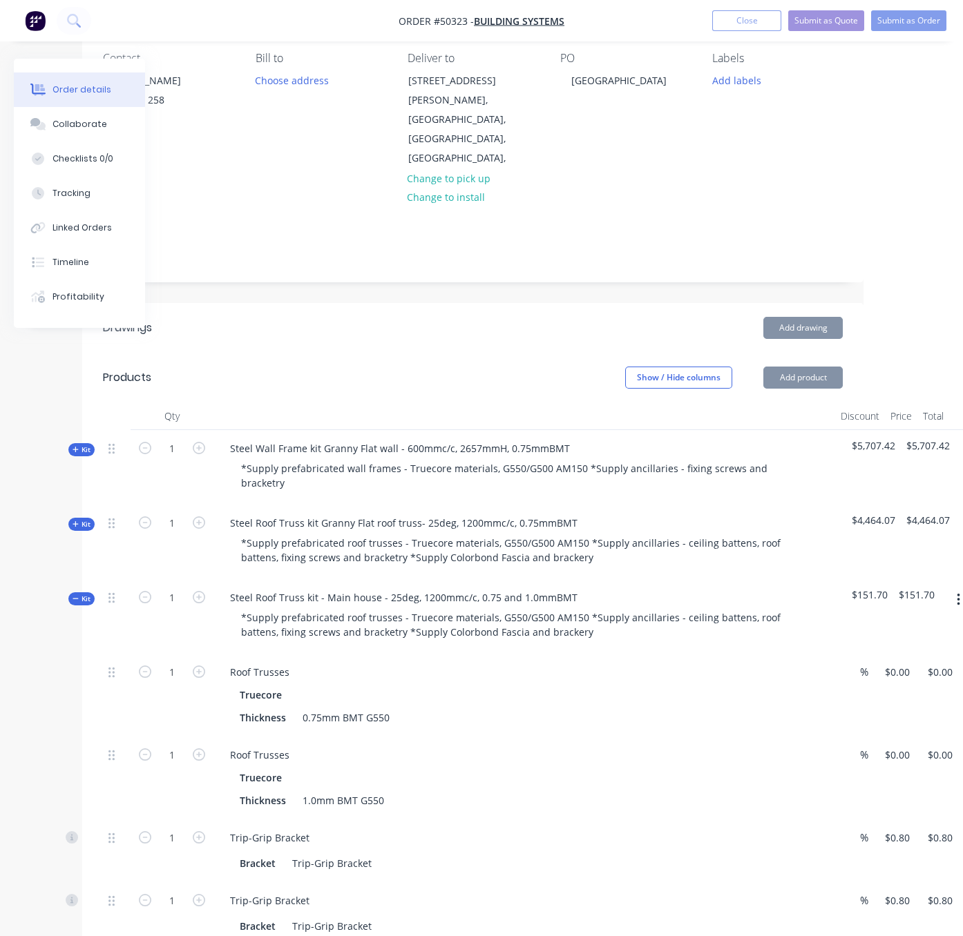
drag, startPoint x: 459, startPoint y: 386, endPoint x: 550, endPoint y: 365, distance: 93.6
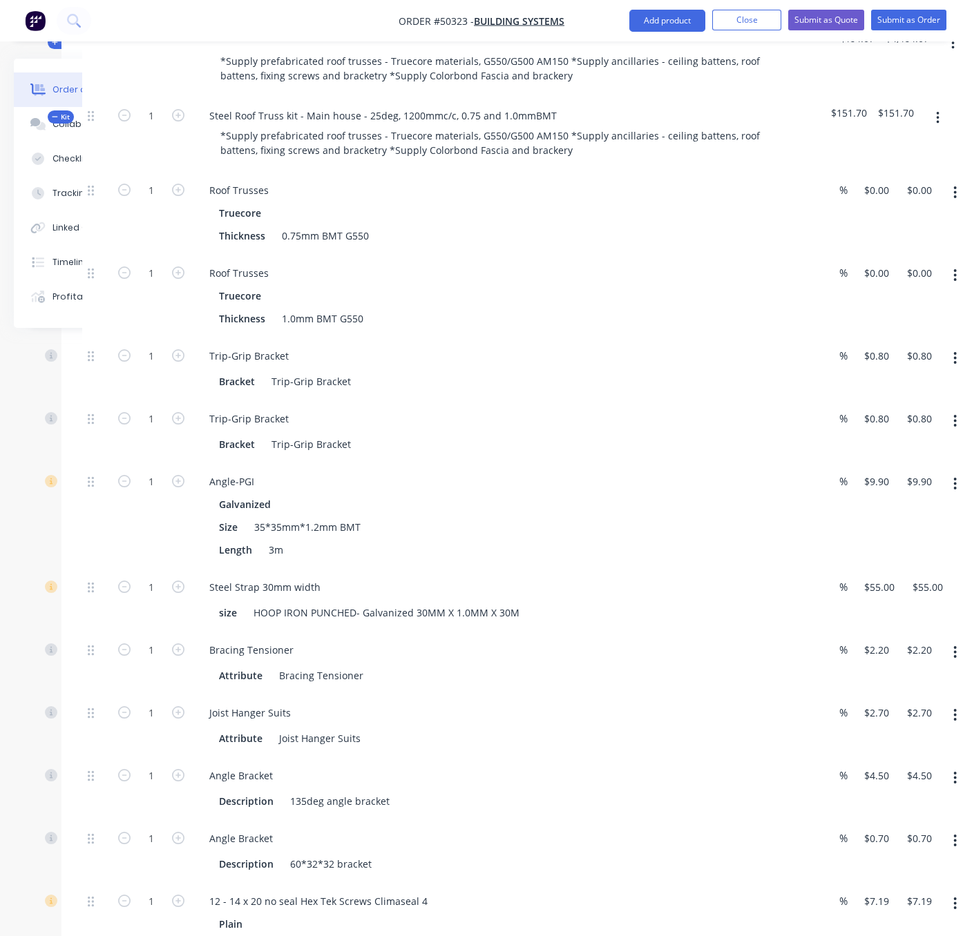
scroll to position [363, 104]
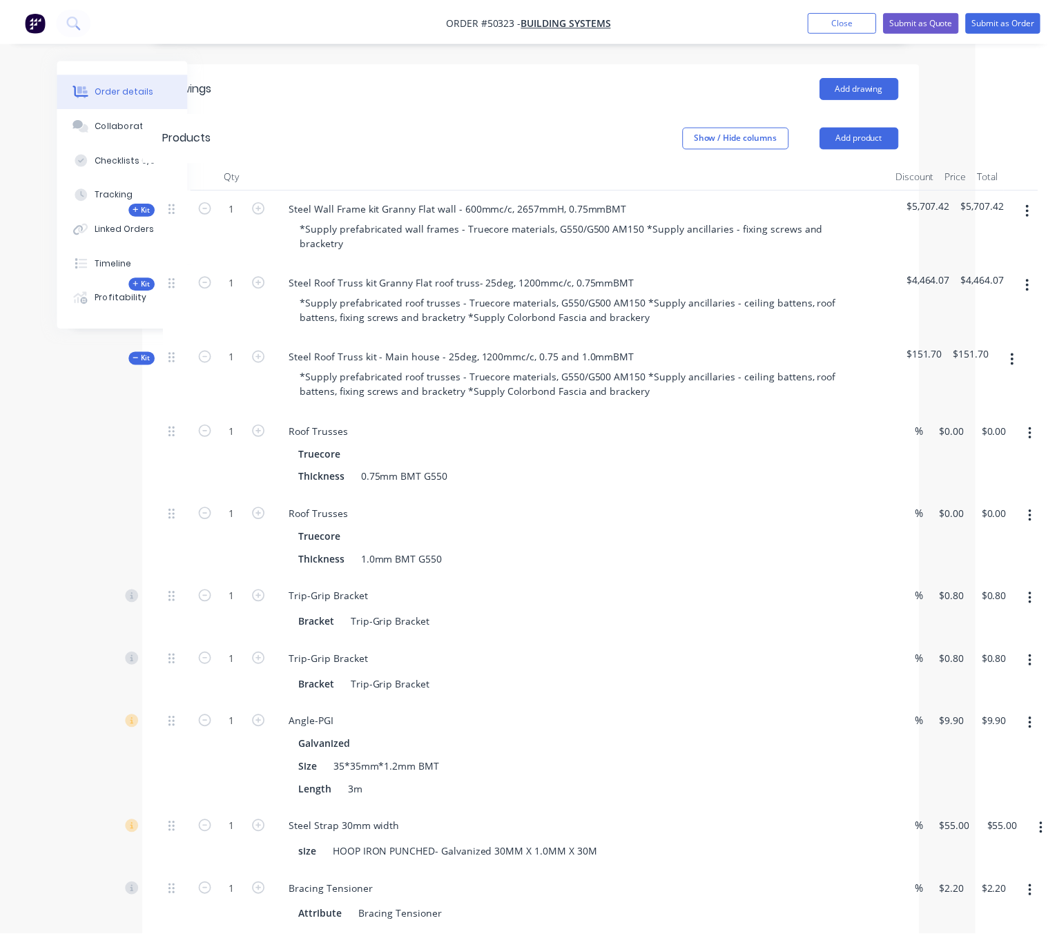
scroll to position [363, 67]
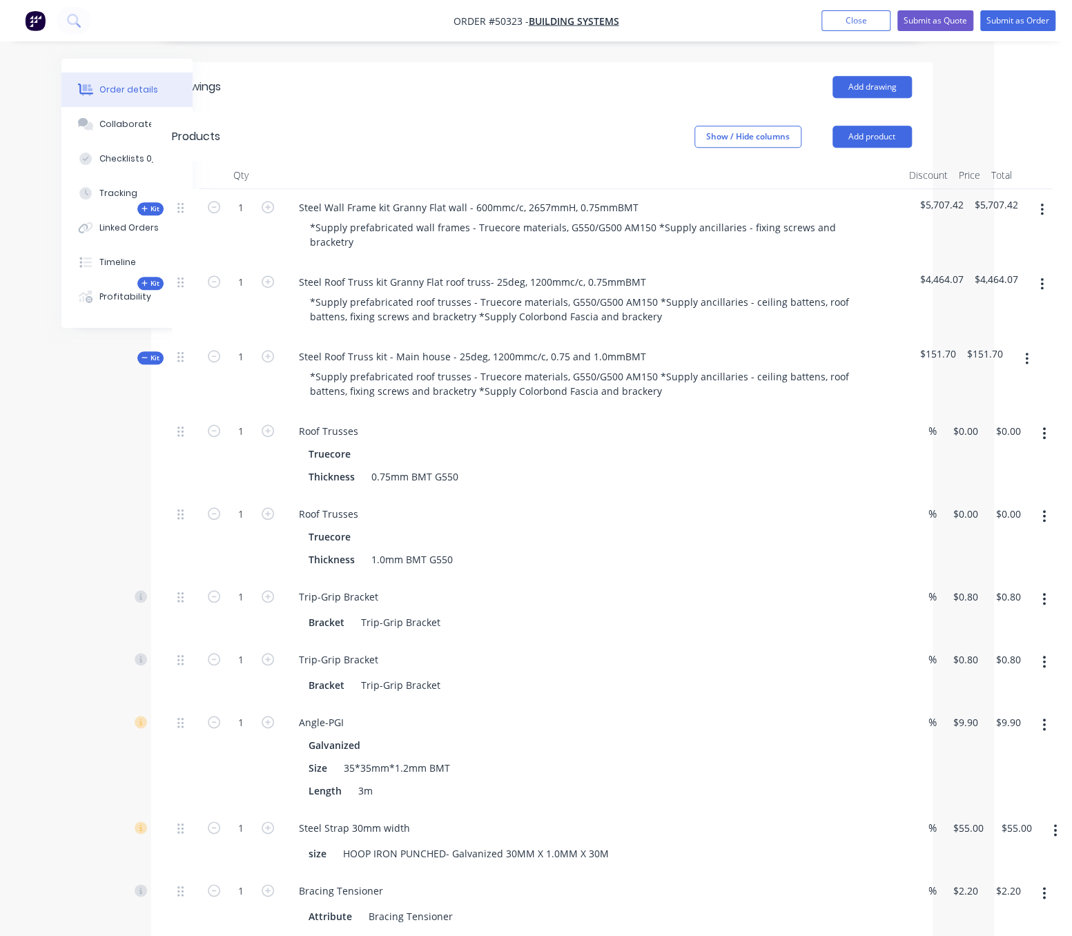
drag, startPoint x: 386, startPoint y: 144, endPoint x: 461, endPoint y: 124, distance: 77.7
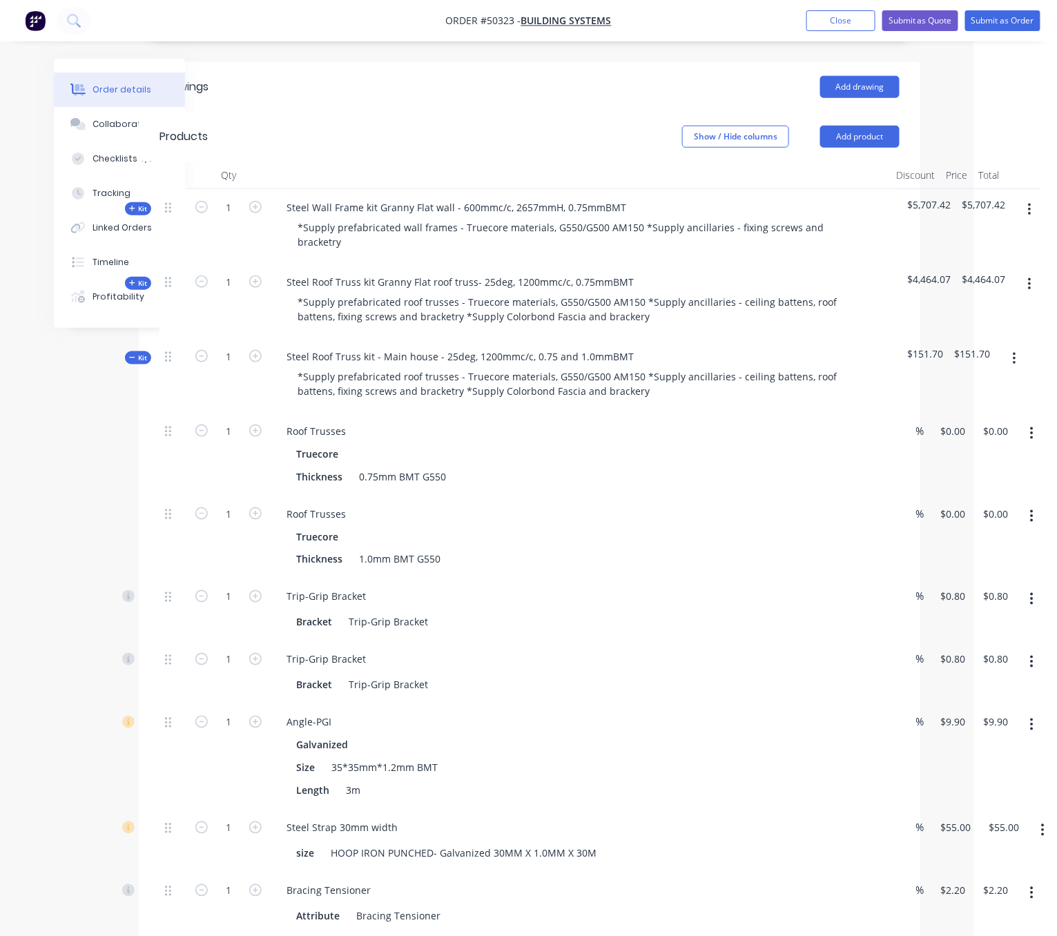
scroll to position [363, 75]
drag, startPoint x: 470, startPoint y: 126, endPoint x: 583, endPoint y: 131, distance: 112.6
drag, startPoint x: 590, startPoint y: 480, endPoint x: 700, endPoint y: 484, distance: 109.9
click at [568, 451] on div "Truecore" at bounding box center [577, 454] width 569 height 20
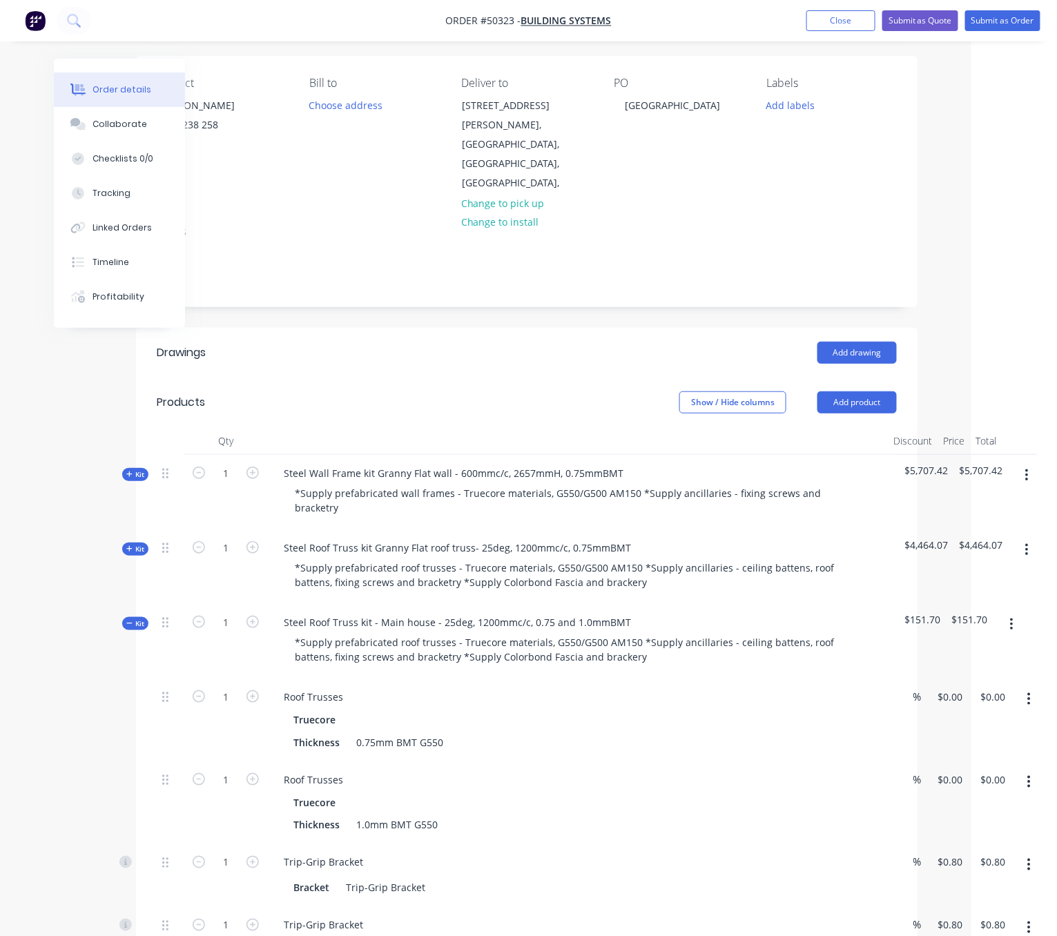
scroll to position [0, 75]
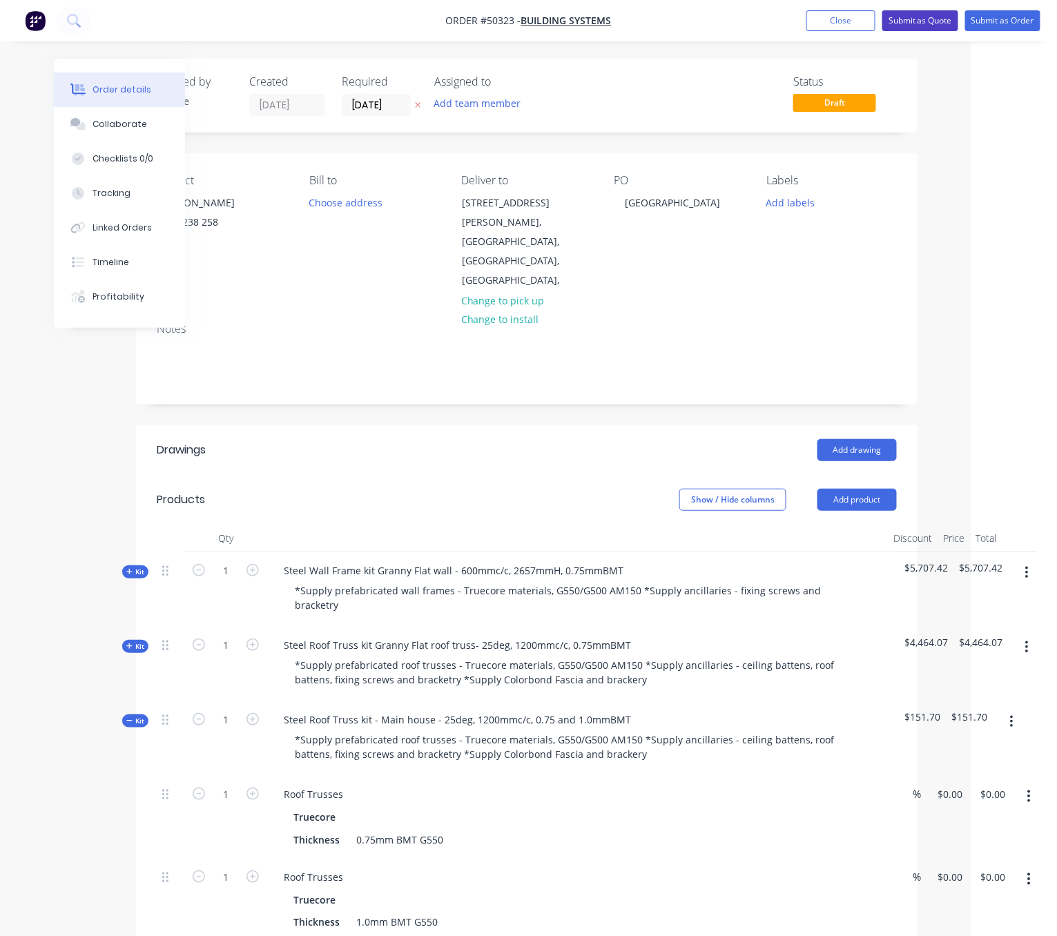
click at [895, 19] on button "Submit as Quote" at bounding box center [921, 20] width 76 height 21
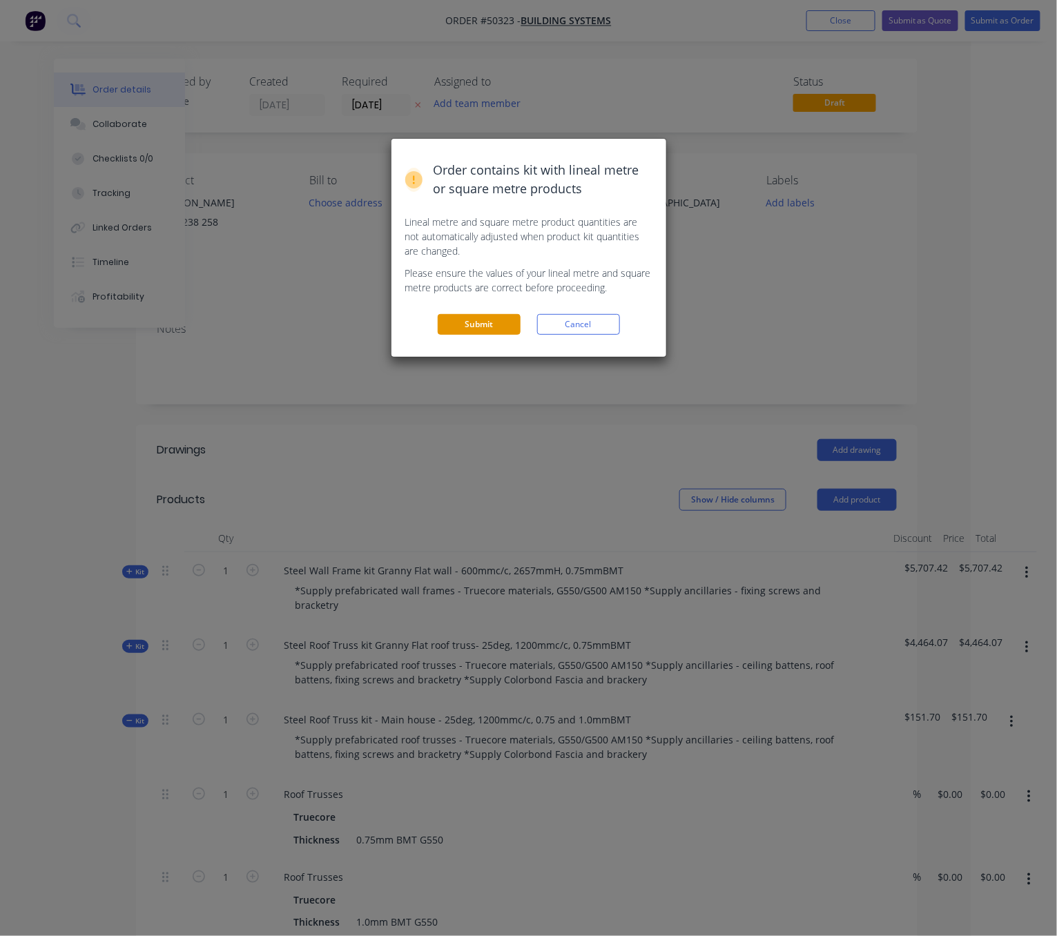
click at [494, 335] on button "Submit" at bounding box center [479, 324] width 83 height 21
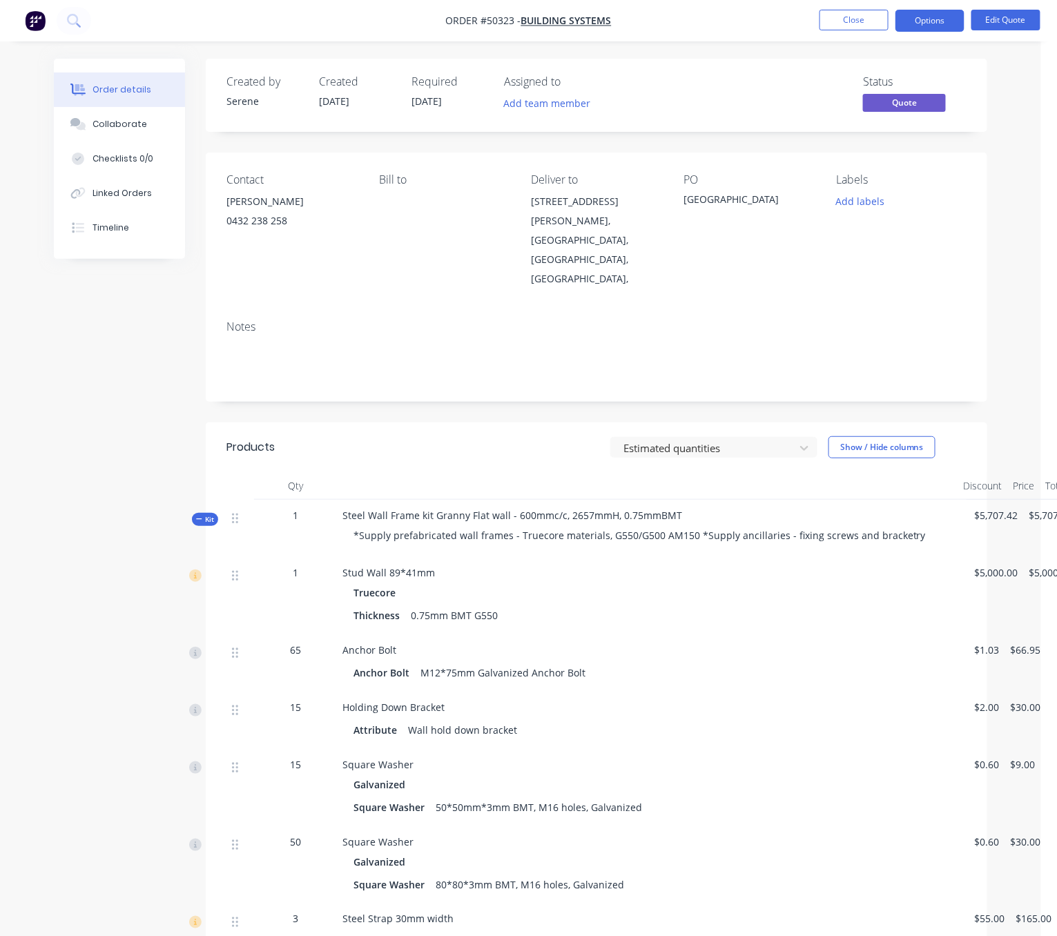
scroll to position [0, 31]
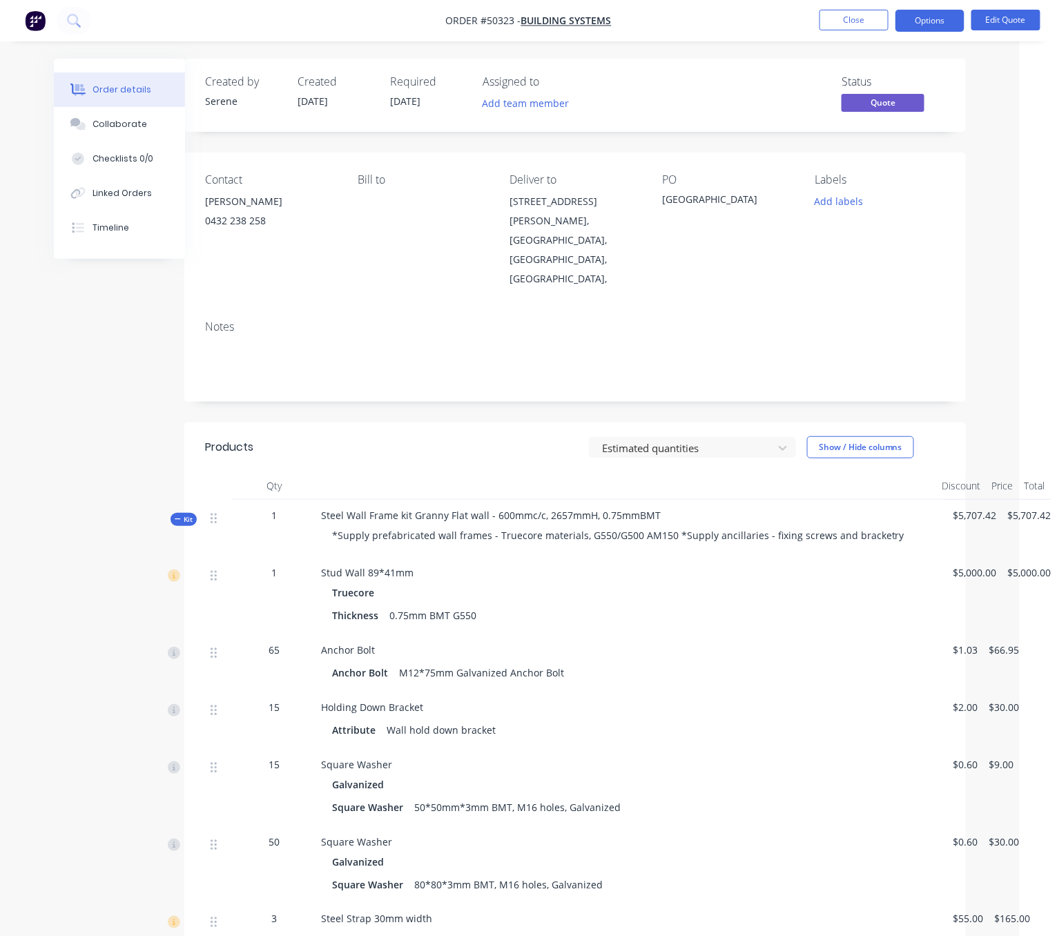
drag, startPoint x: 334, startPoint y: 459, endPoint x: 540, endPoint y: 477, distance: 207.3
click at [179, 514] on span "Kit" at bounding box center [184, 519] width 18 height 10
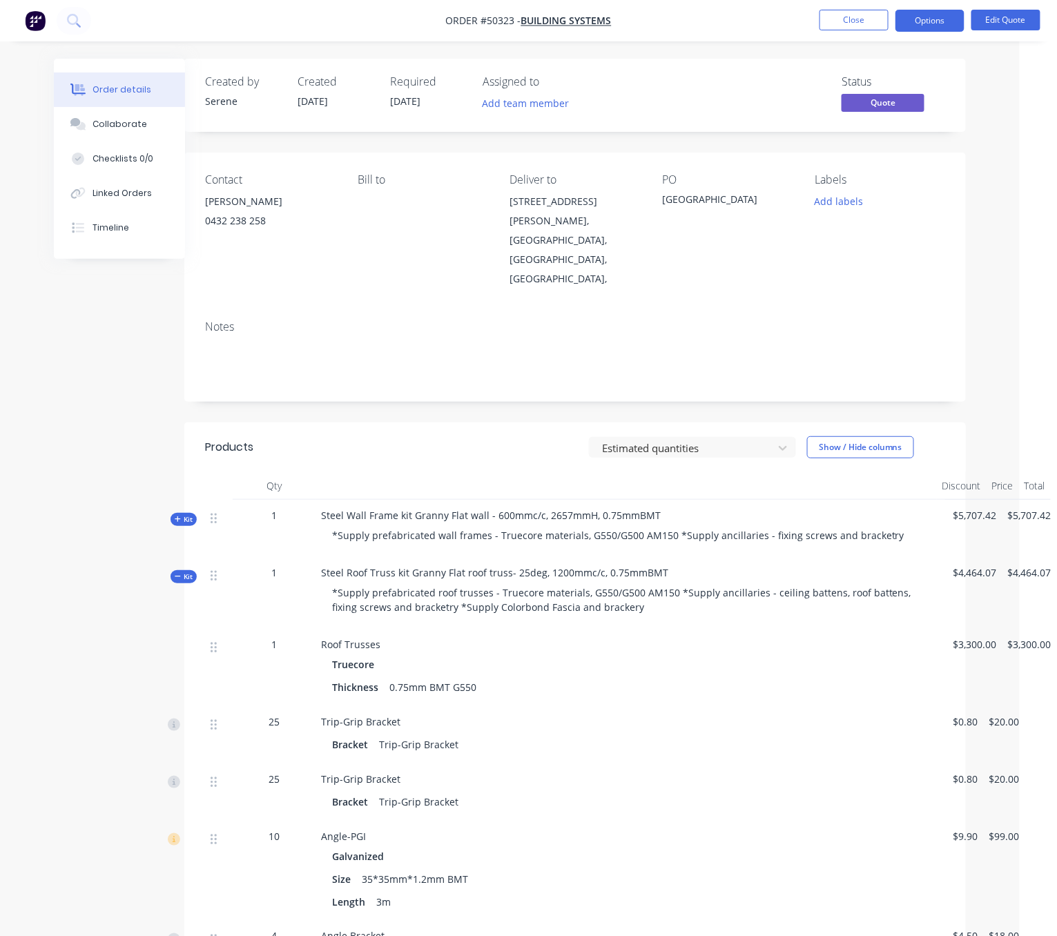
click at [524, 436] on div "Estimated quantities Show / Hide columns" at bounding box center [654, 447] width 583 height 22
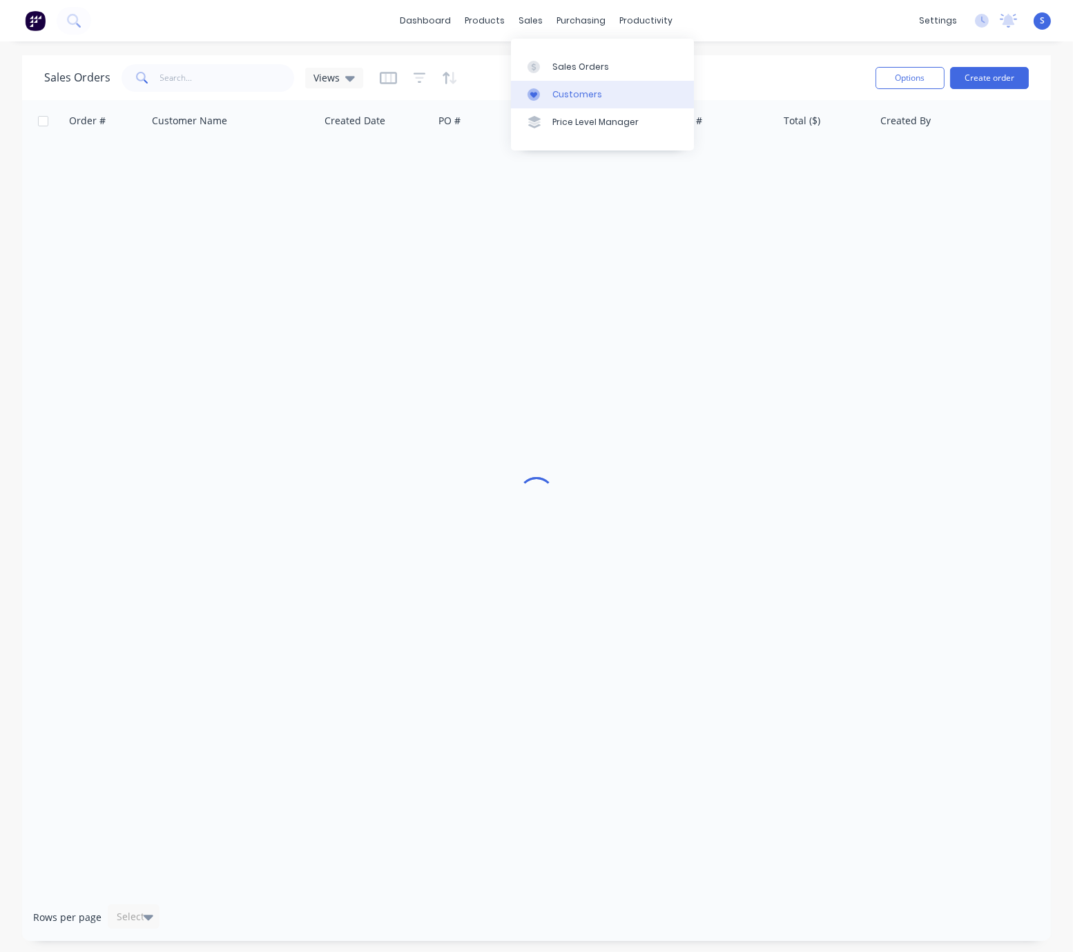
click at [588, 101] on div "Customers" at bounding box center [577, 94] width 50 height 12
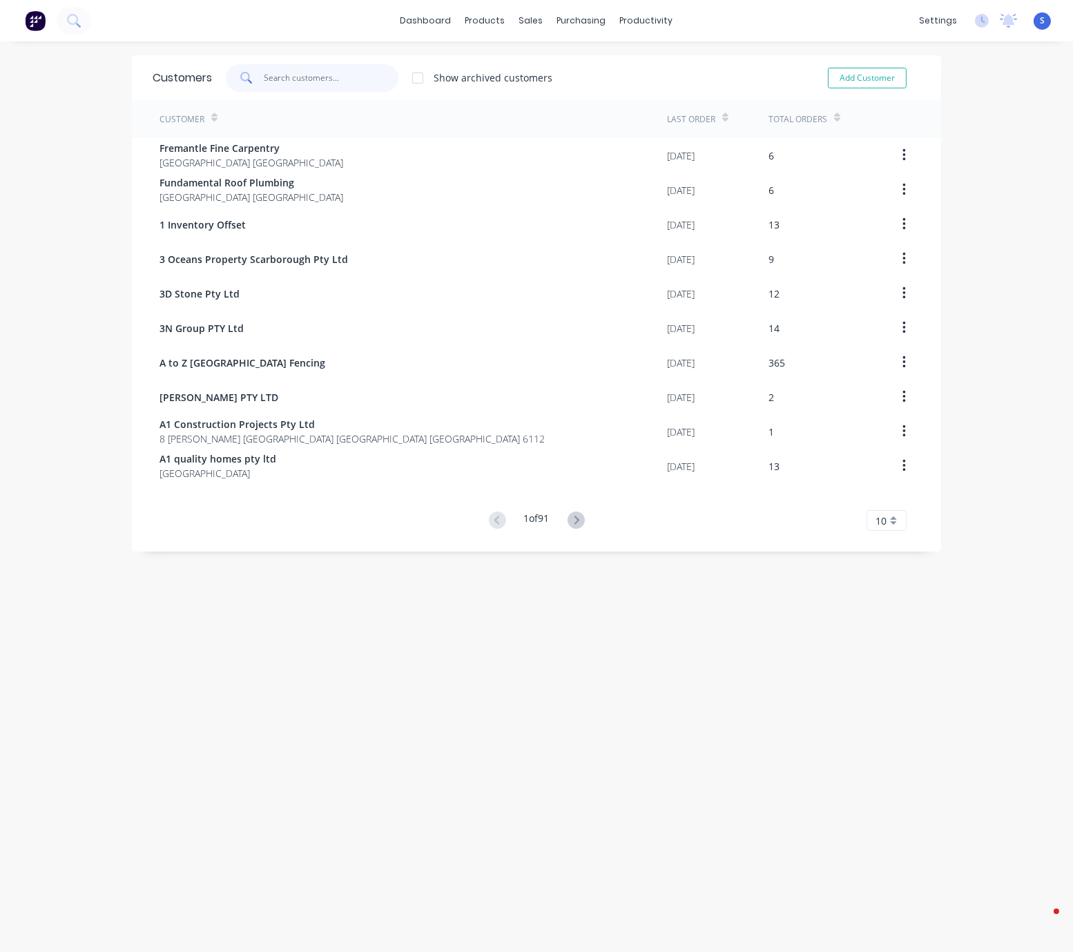
click at [289, 75] on input "text" at bounding box center [331, 78] width 135 height 28
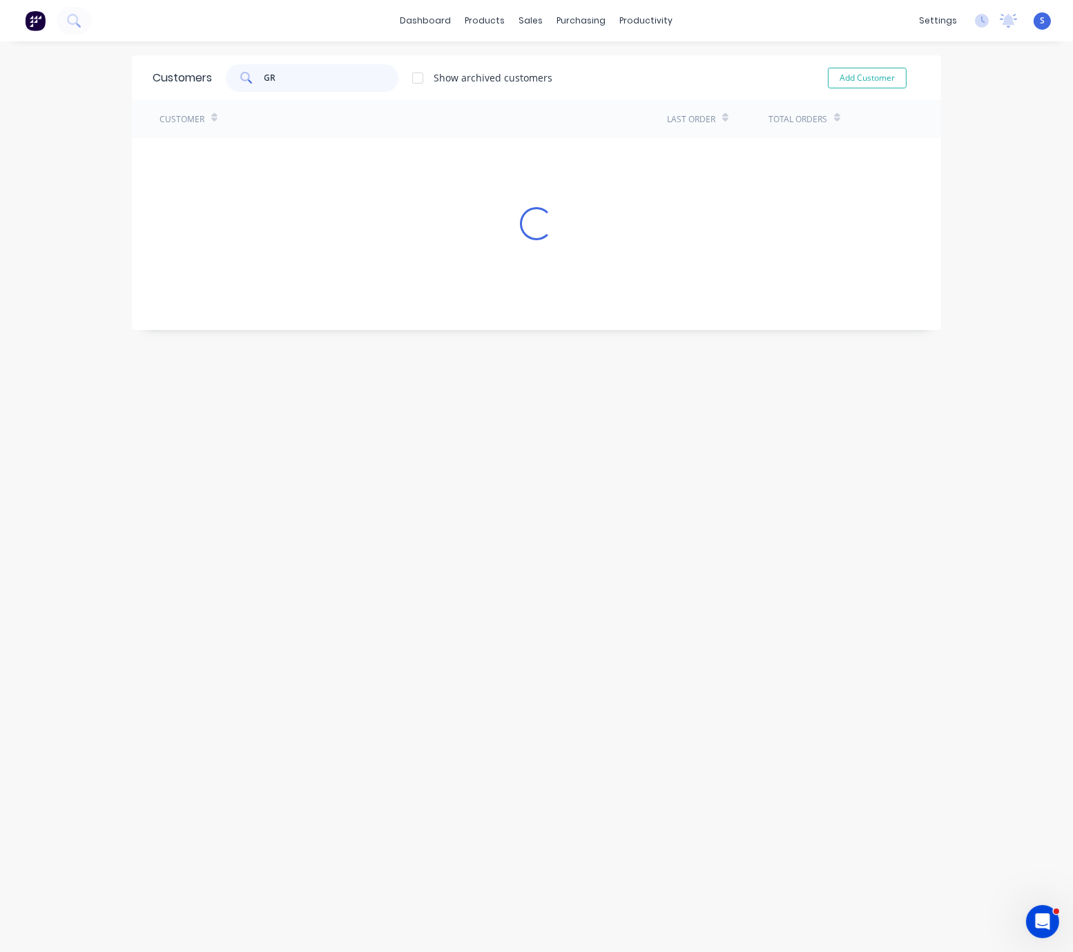
type input "G"
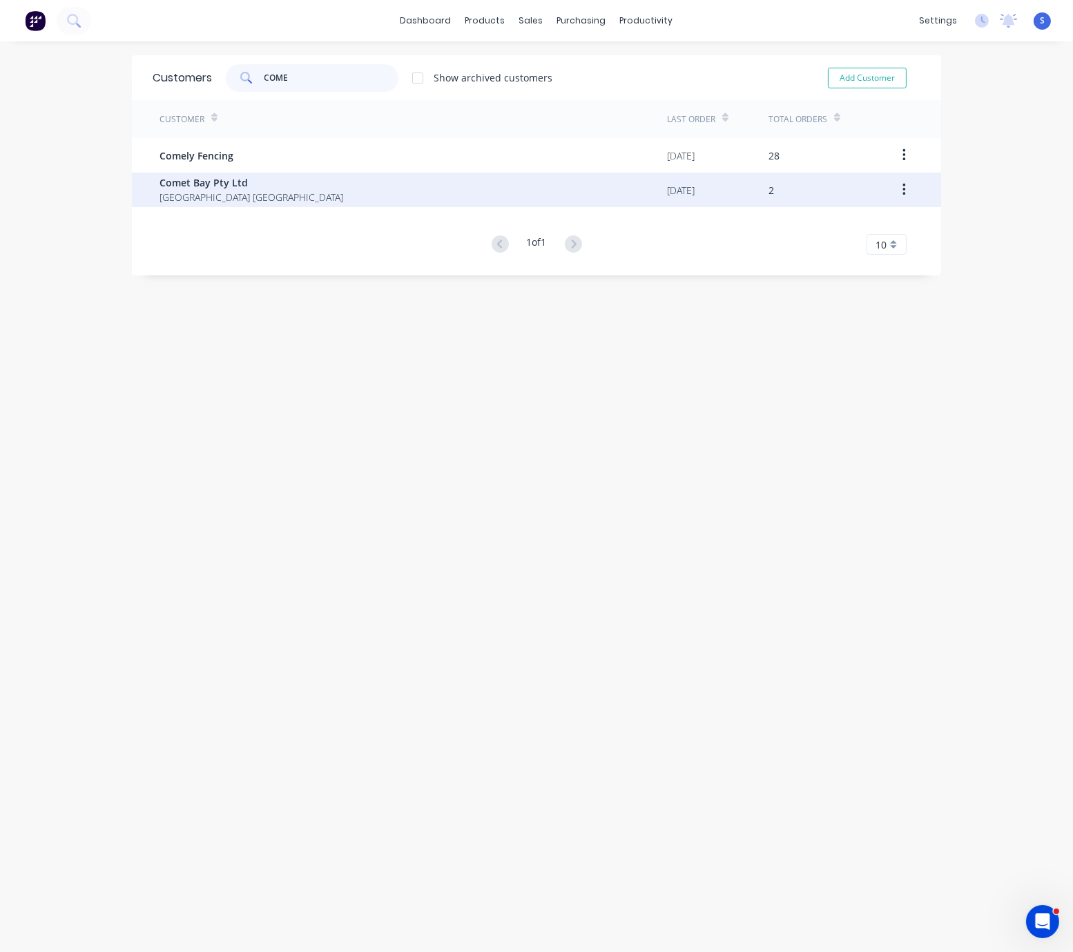
type input "COME"
click at [253, 185] on span "Comet Bay Pty Ltd" at bounding box center [252, 182] width 184 height 15
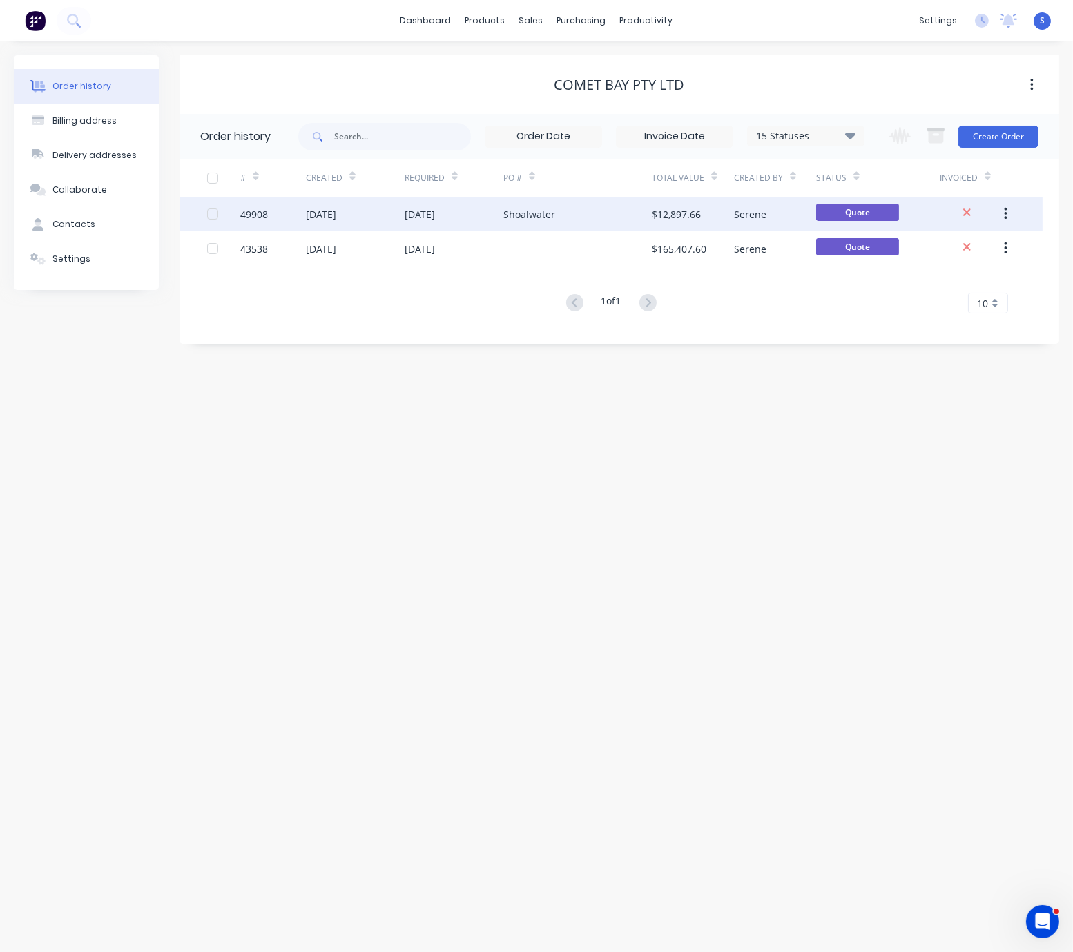
click at [389, 218] on div "[DATE]" at bounding box center [355, 214] width 99 height 35
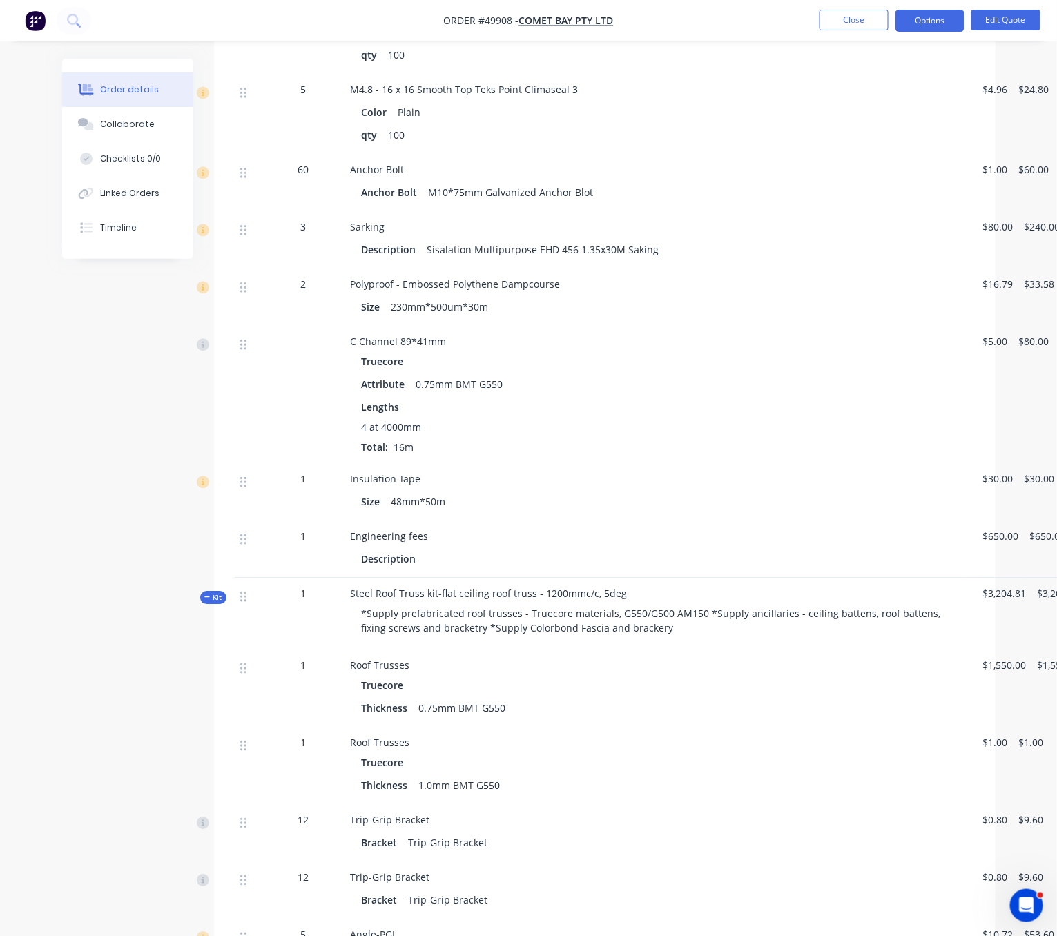
scroll to position [1208, 0]
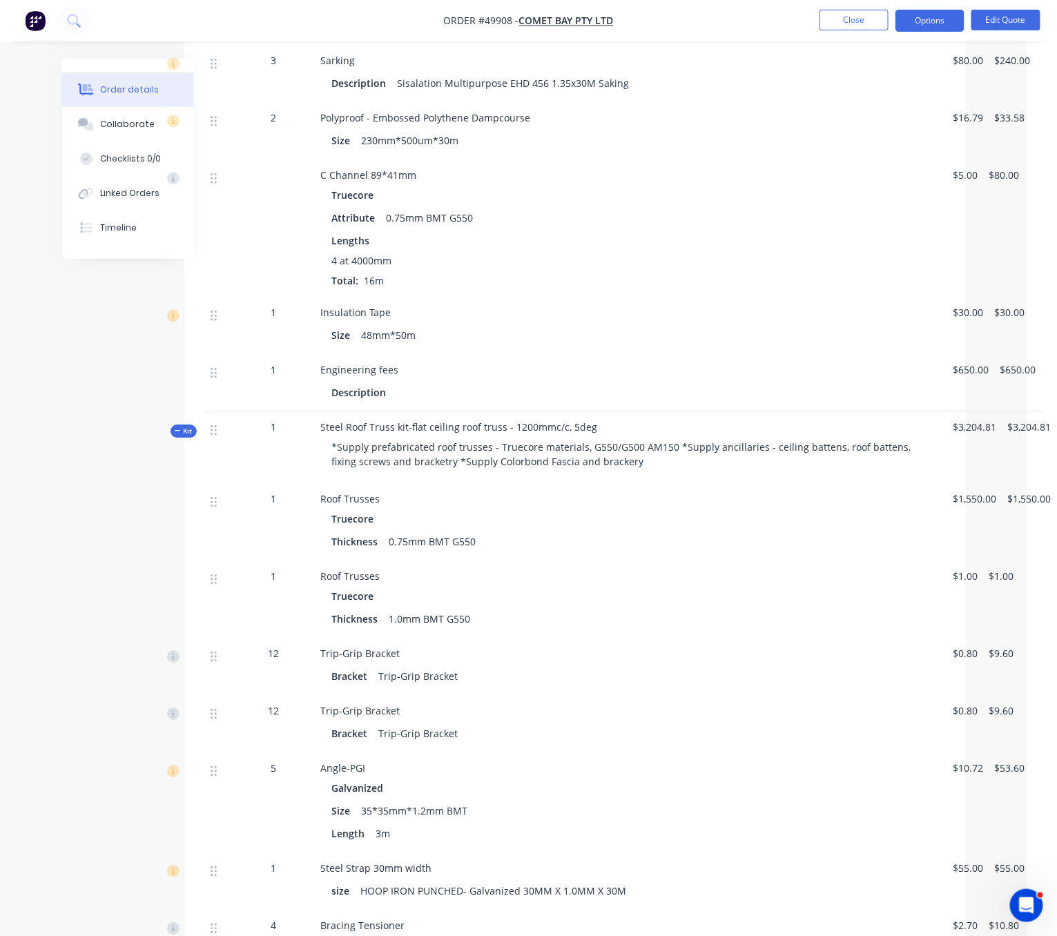
drag, startPoint x: 555, startPoint y: 687, endPoint x: 745, endPoint y: 679, distance: 190.8
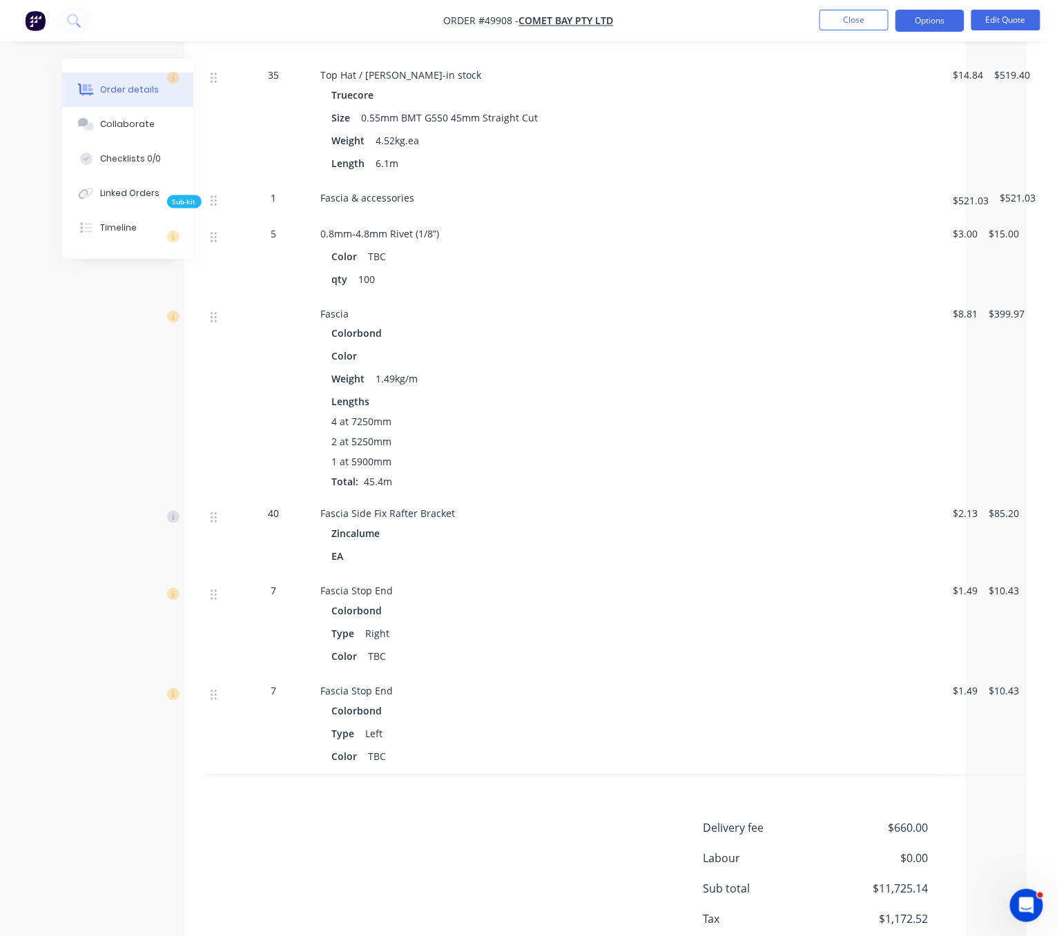
scroll to position [2655, 39]
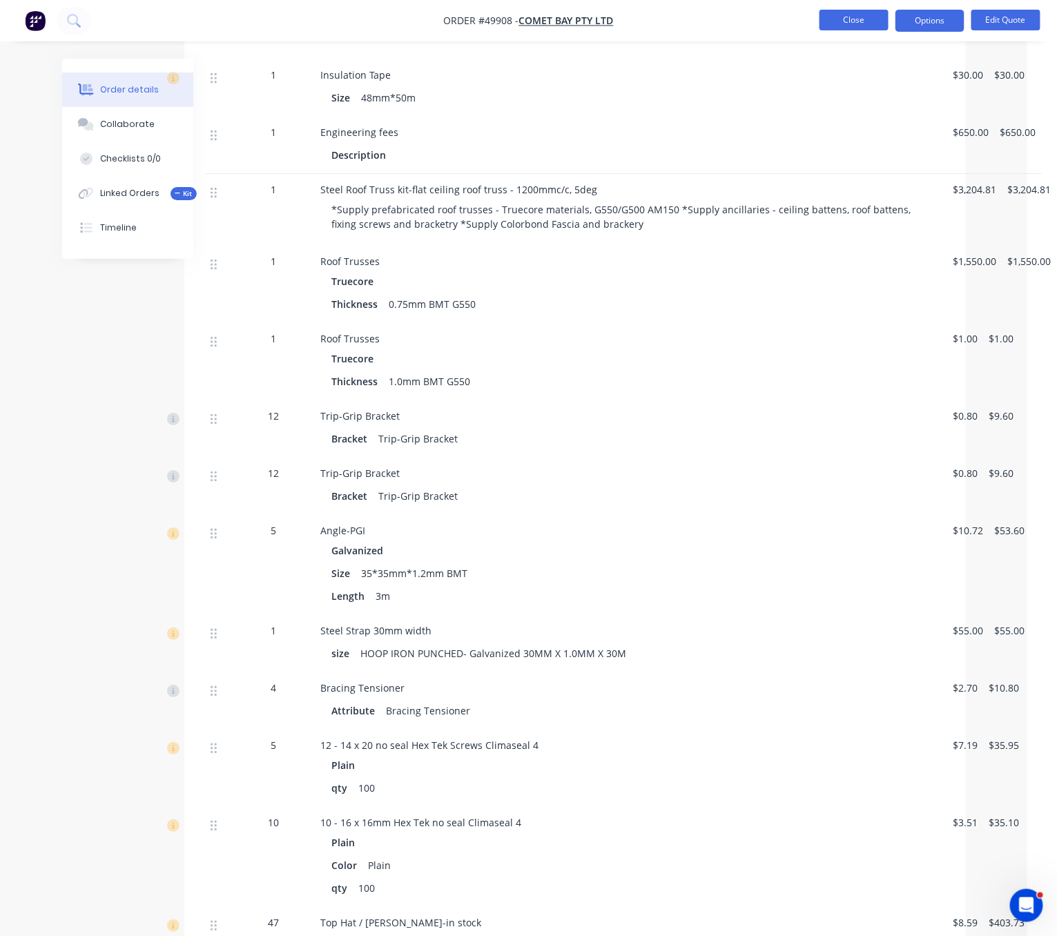
click at [855, 30] on button "Close" at bounding box center [854, 20] width 69 height 21
